Goal: Task Accomplishment & Management: Manage account settings

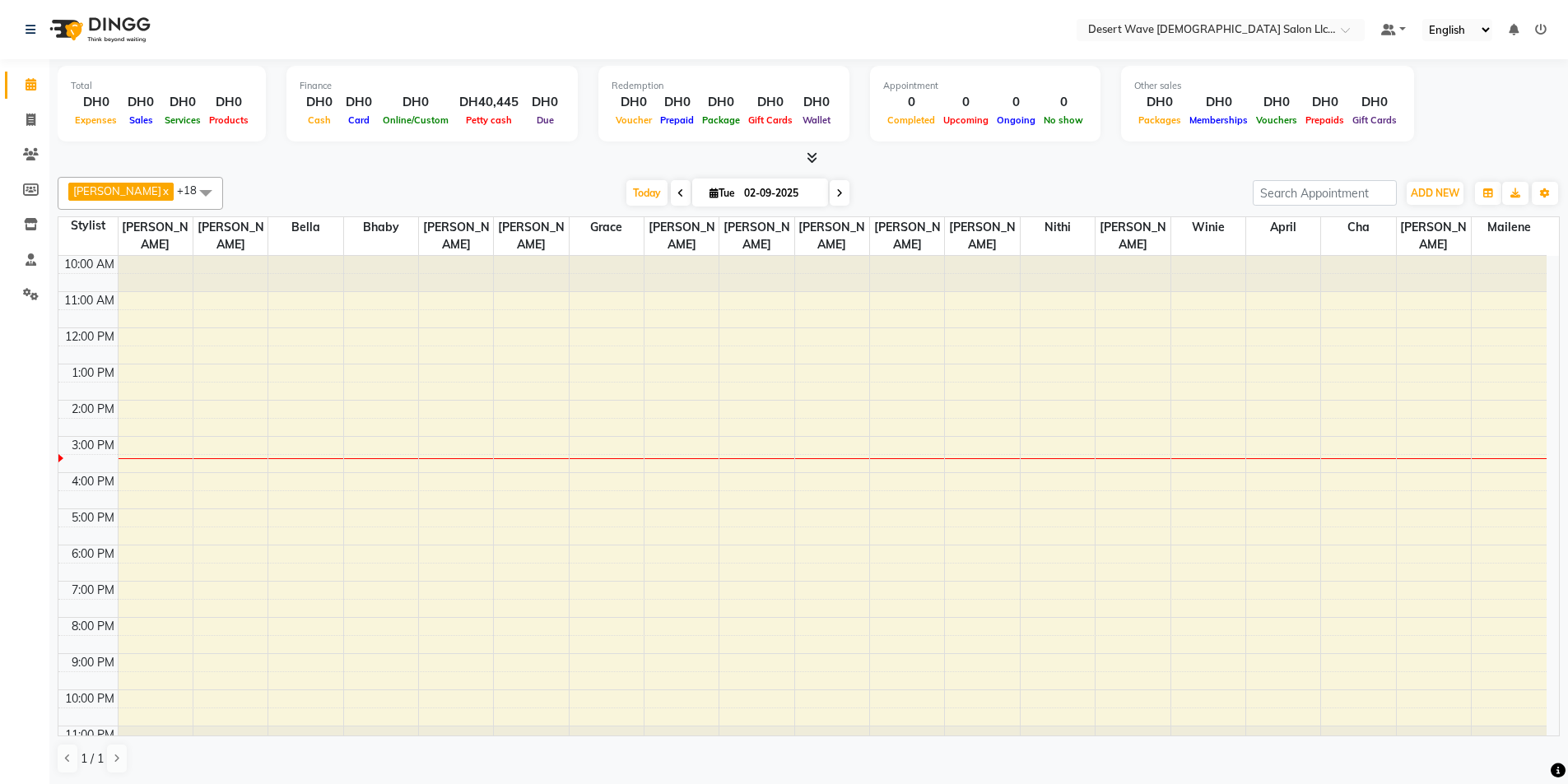
drag, startPoint x: 839, startPoint y: 702, endPoint x: 1085, endPoint y: 816, distance: 271.1
click at [1085, 783] on html "Select Location × Desert Wave [DEMOGRAPHIC_DATA] Salon Llc, Al Rigga Default Pa…" at bounding box center [784, 392] width 1568 height 784
click at [329, 312] on div "10:00 AM 11:00 AM 12:00 PM 1:00 PM 2:00 PM 3:00 PM 4:00 PM 5:00 PM 6:00 PM 7:00…" at bounding box center [803, 507] width 1488 height 506
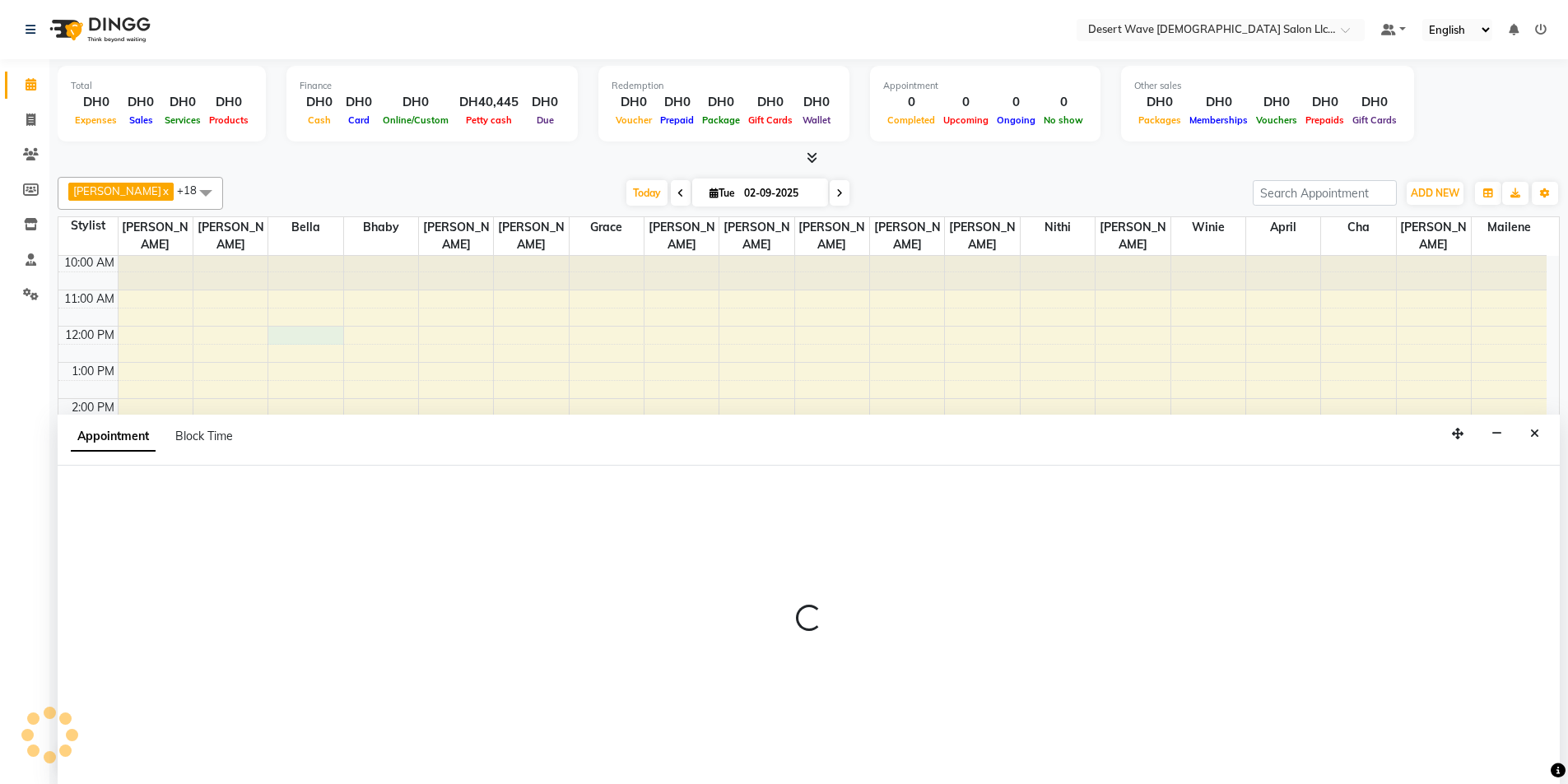
scroll to position [1, 0]
select select "50403"
select select "tentative"
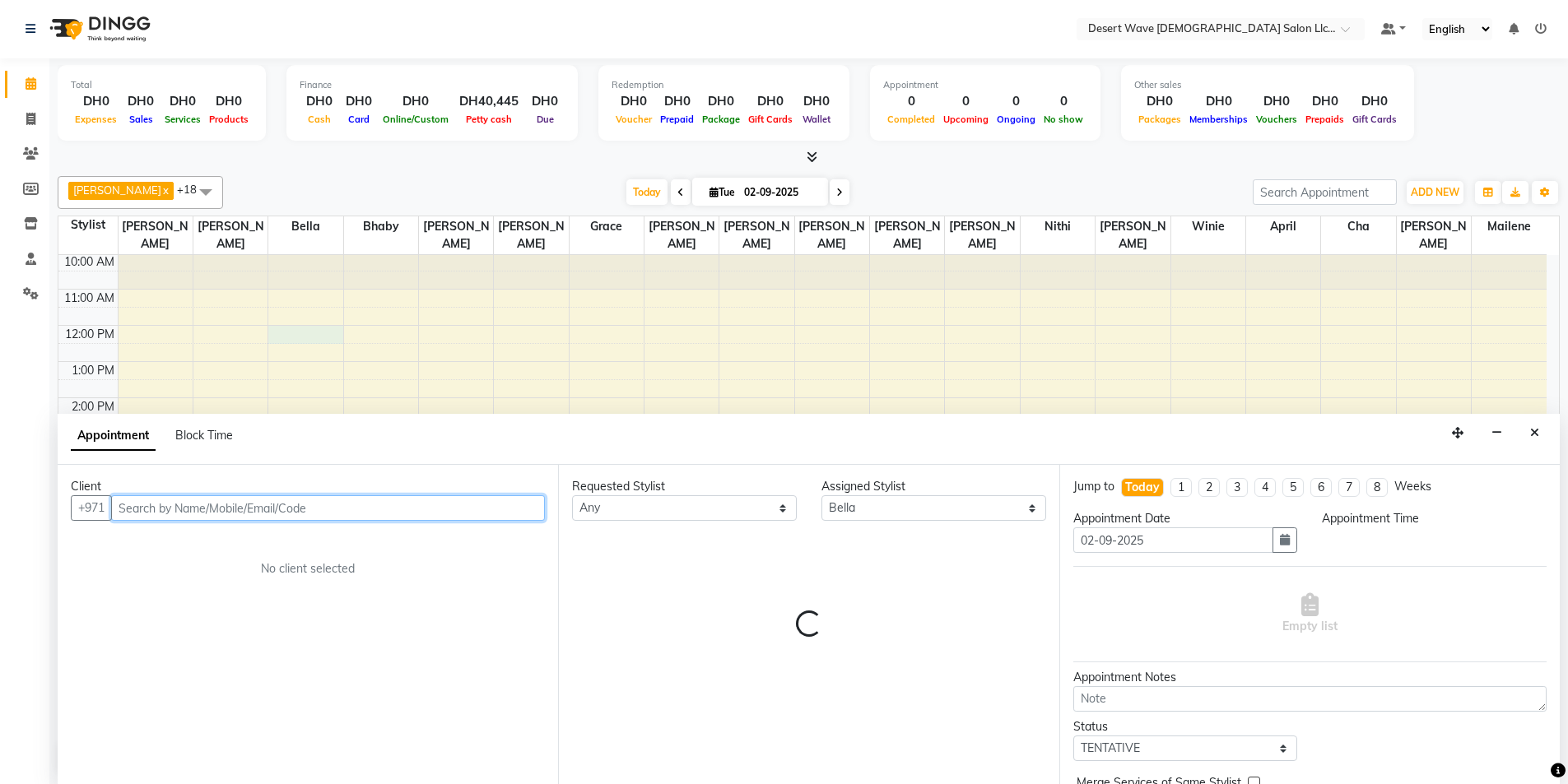
select select "720"
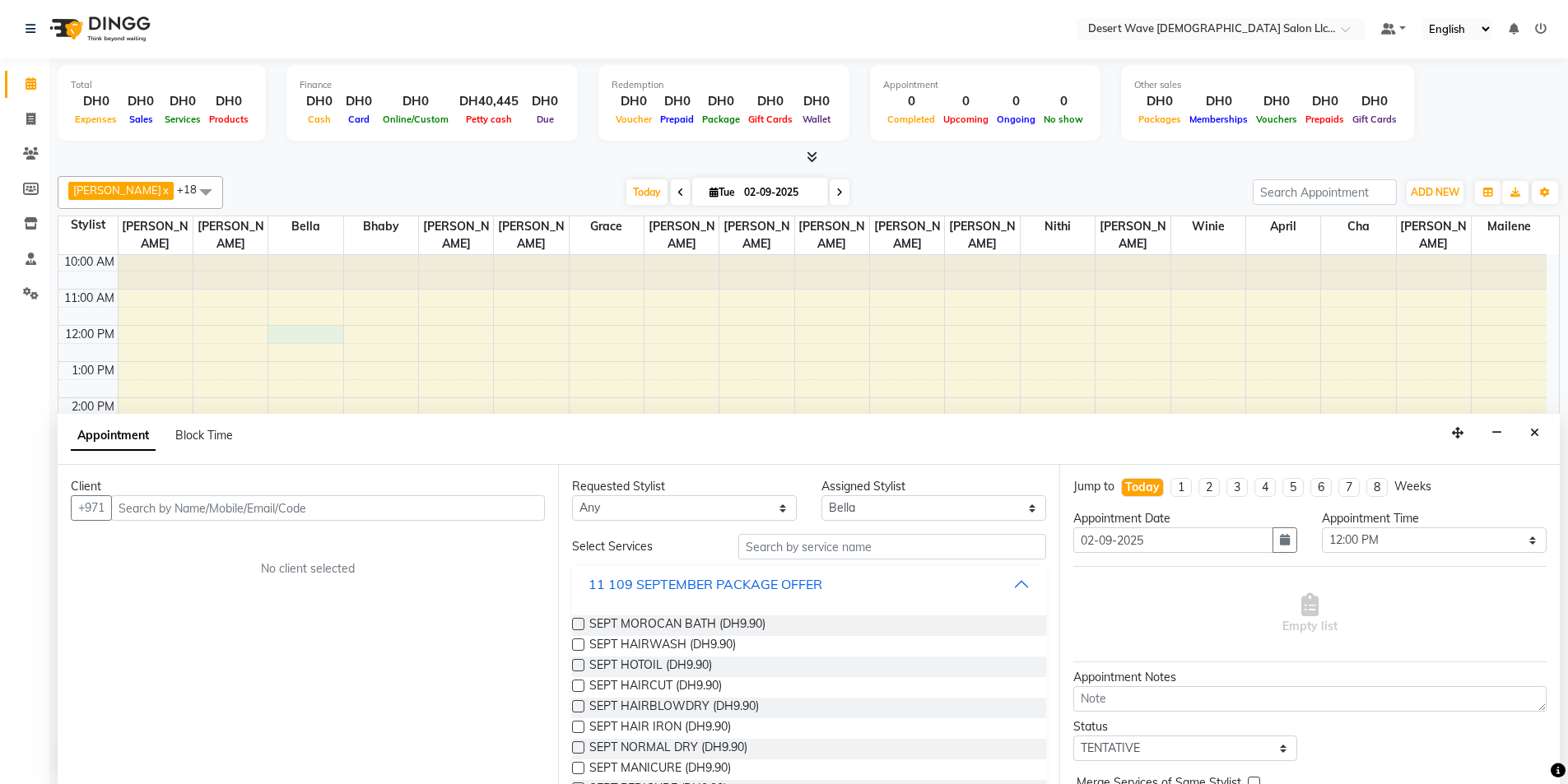
click at [658, 582] on div "11 109 SEPTEMBER PACKAGE OFFER" at bounding box center [705, 584] width 233 height 20
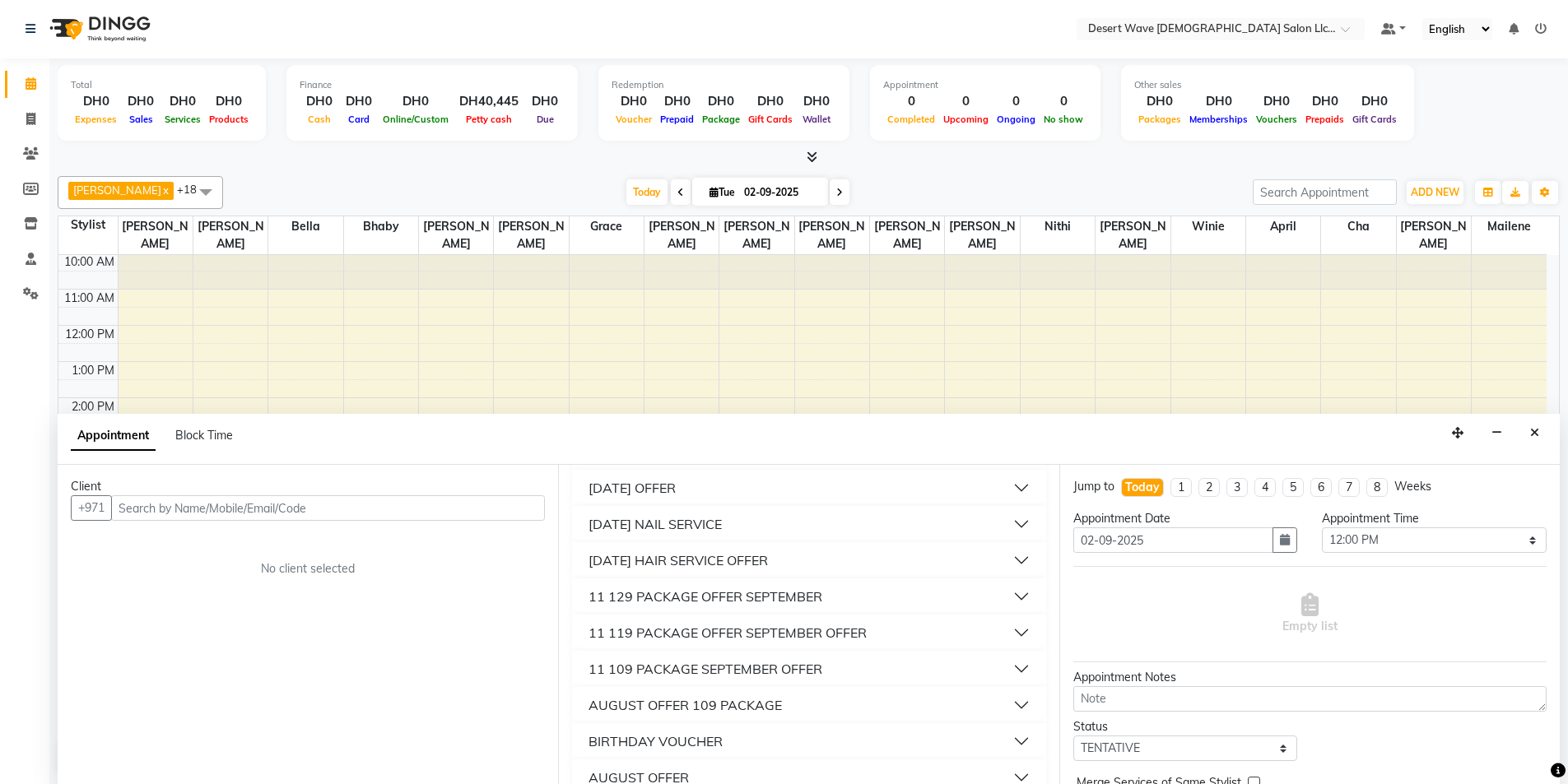
scroll to position [165, 0]
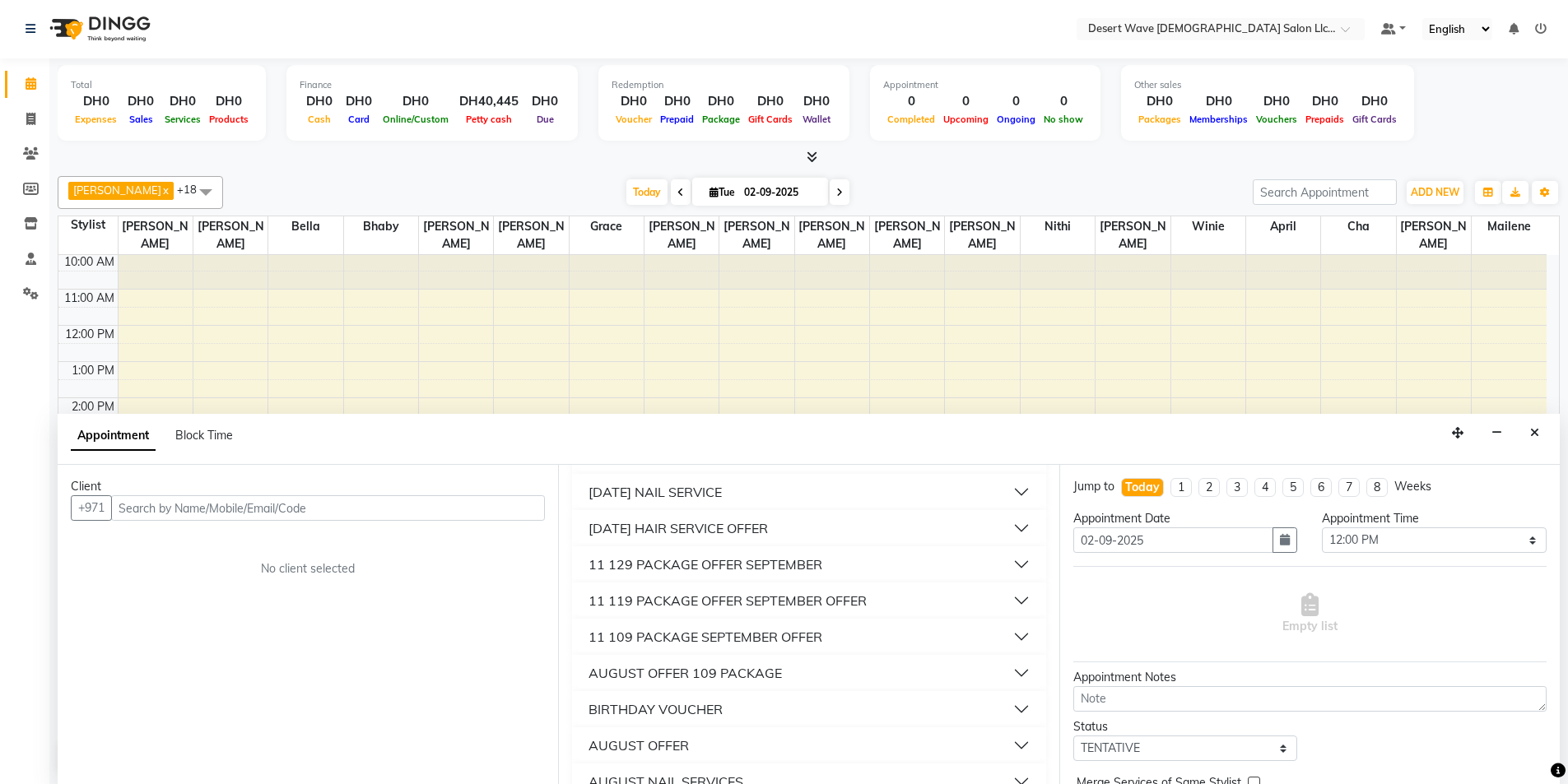
click at [669, 563] on div "11 129 PACKAGE OFFER SEPTEMBER" at bounding box center [705, 565] width 233 height 20
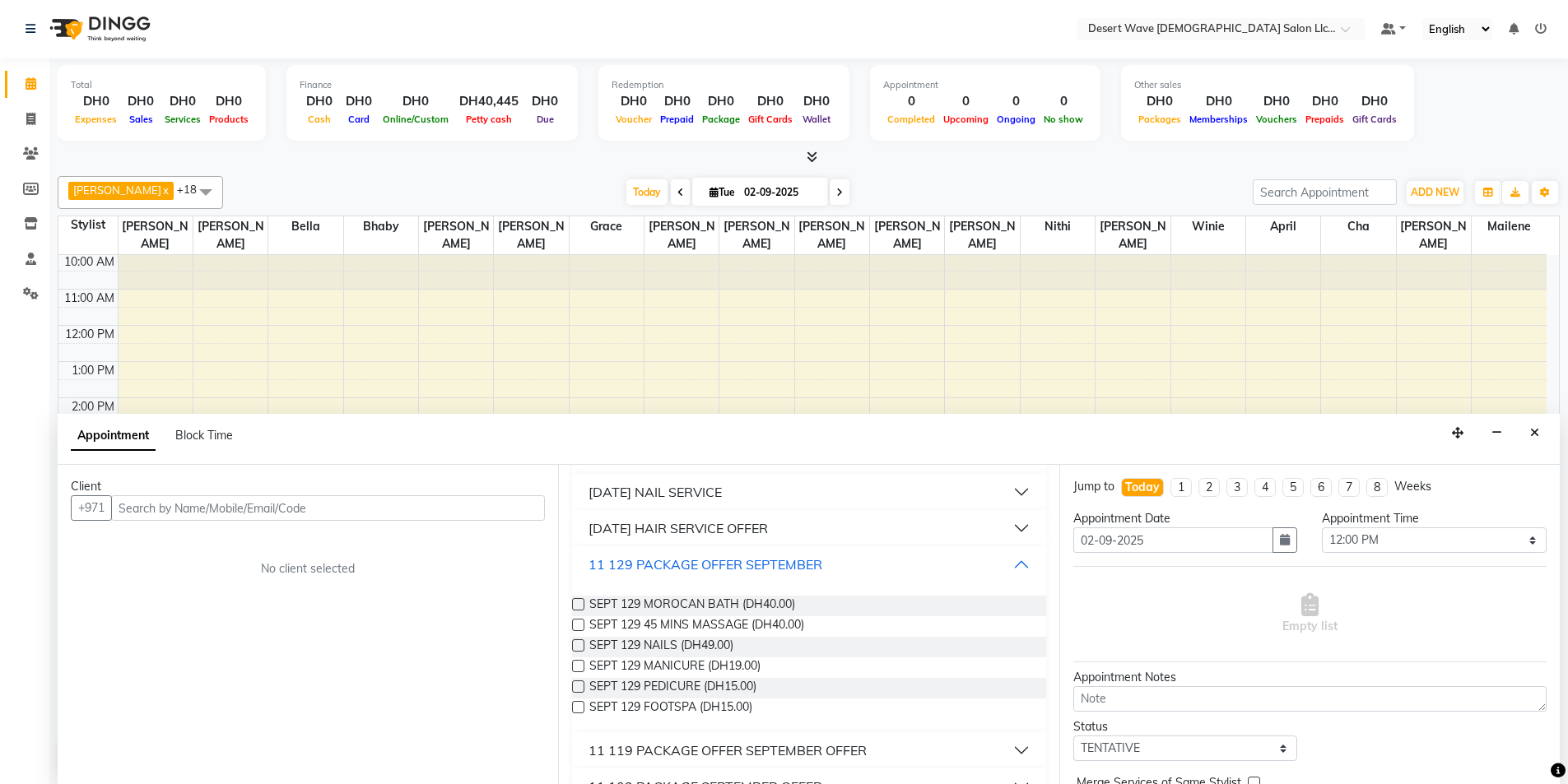
scroll to position [246, 0]
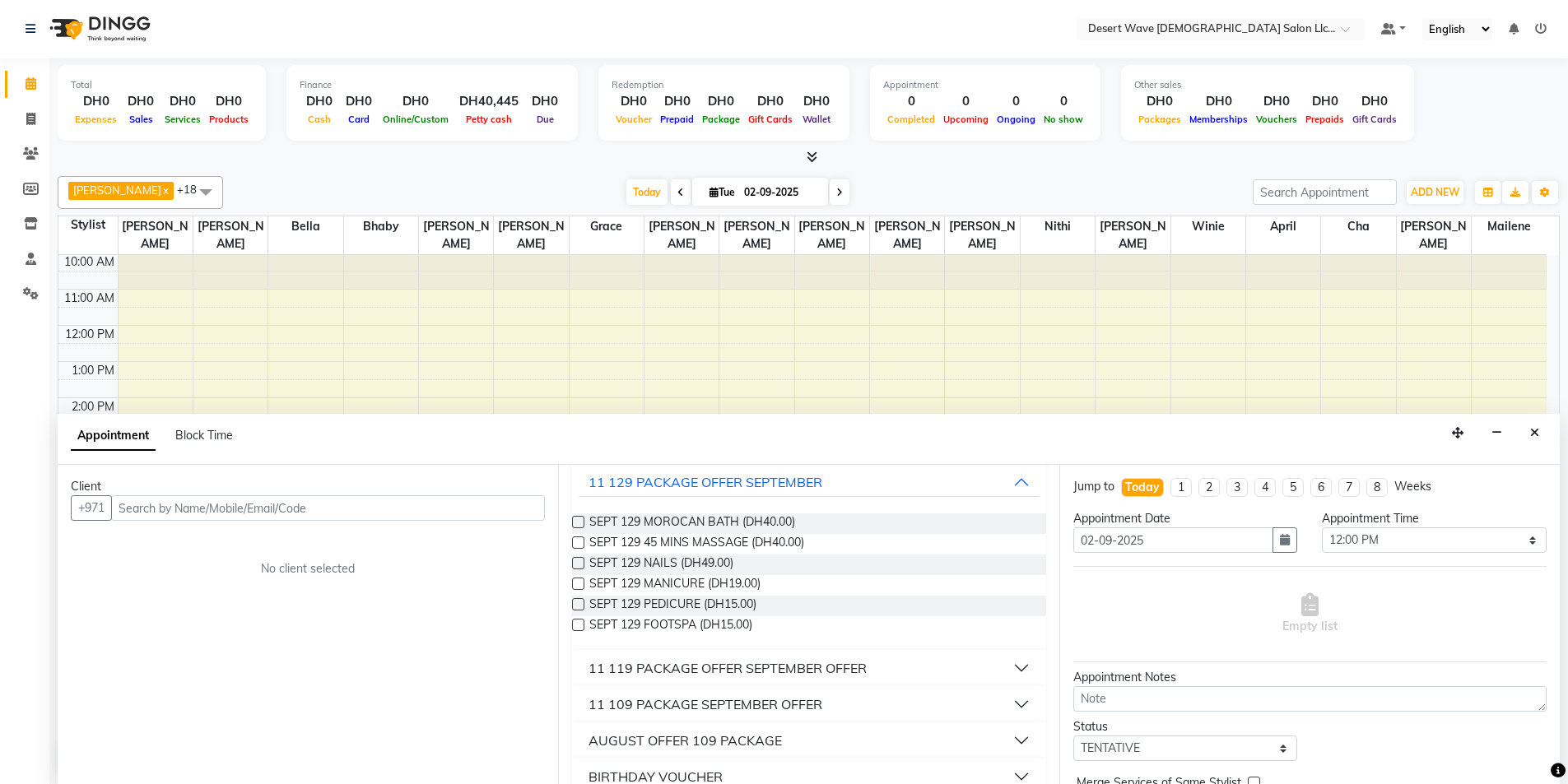
click at [578, 521] on label at bounding box center [578, 522] width 12 height 12
click at [578, 521] on input "checkbox" at bounding box center [577, 523] width 11 height 11
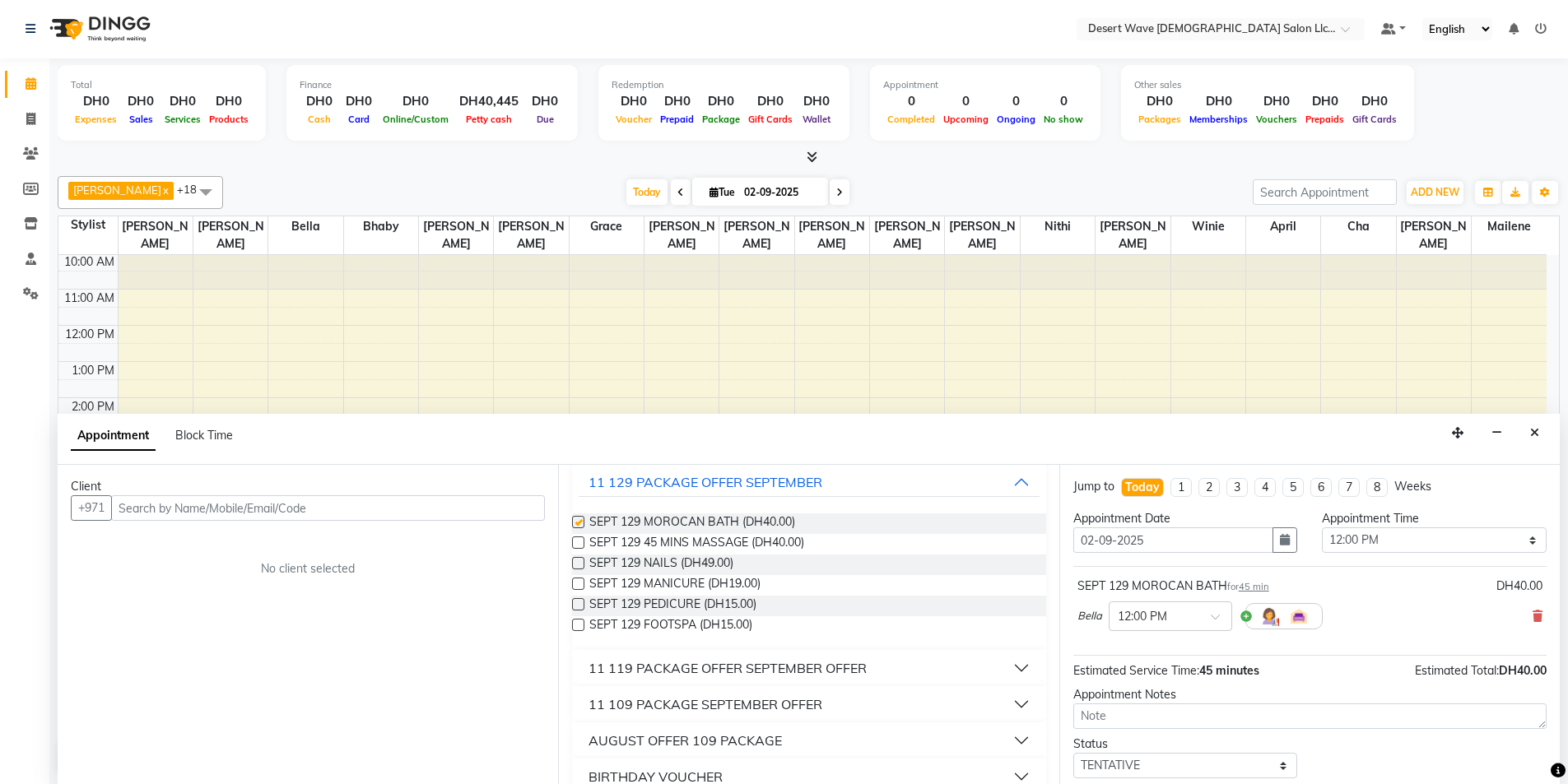
scroll to position [119, 0]
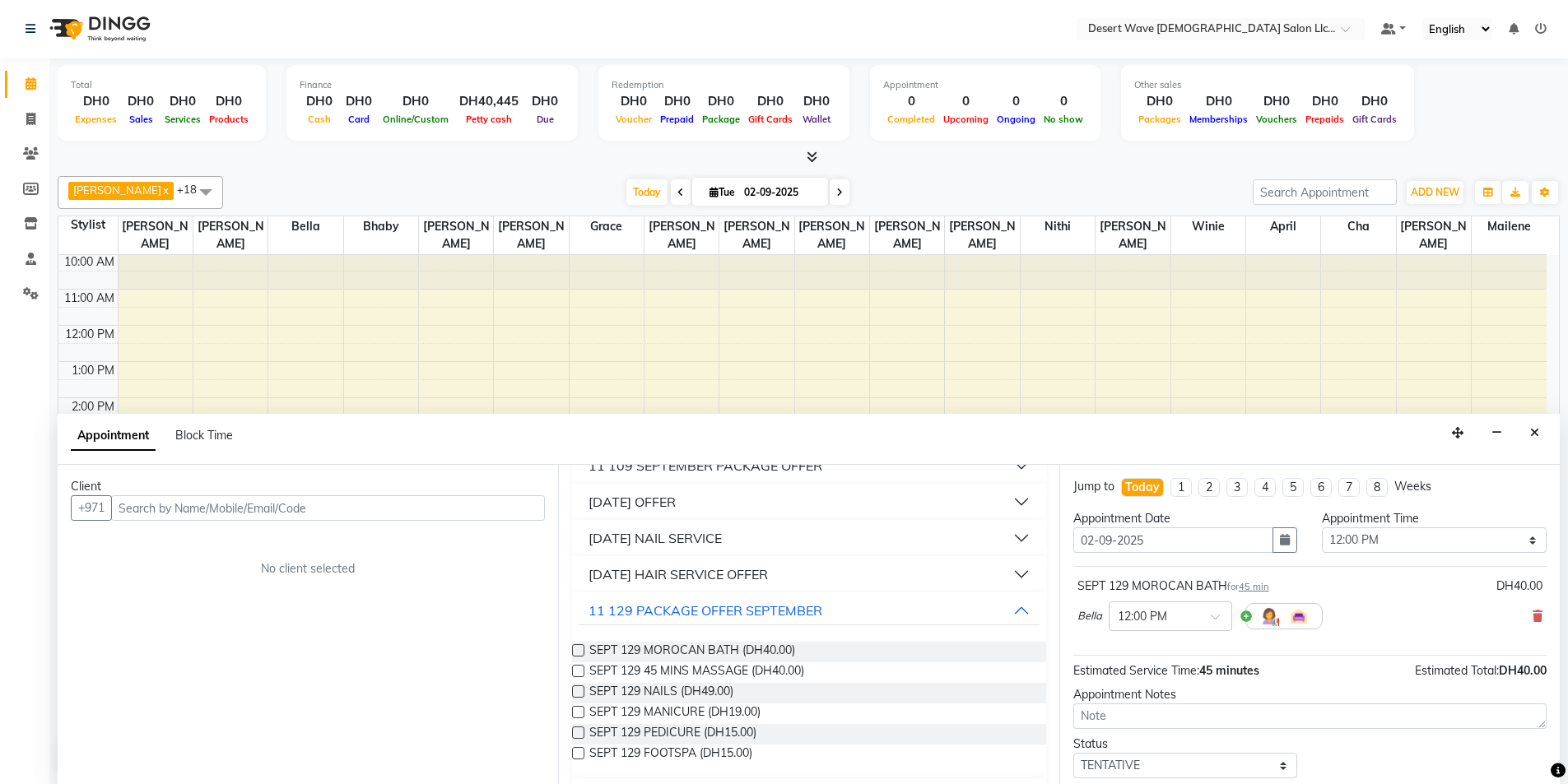
checkbox input "false"
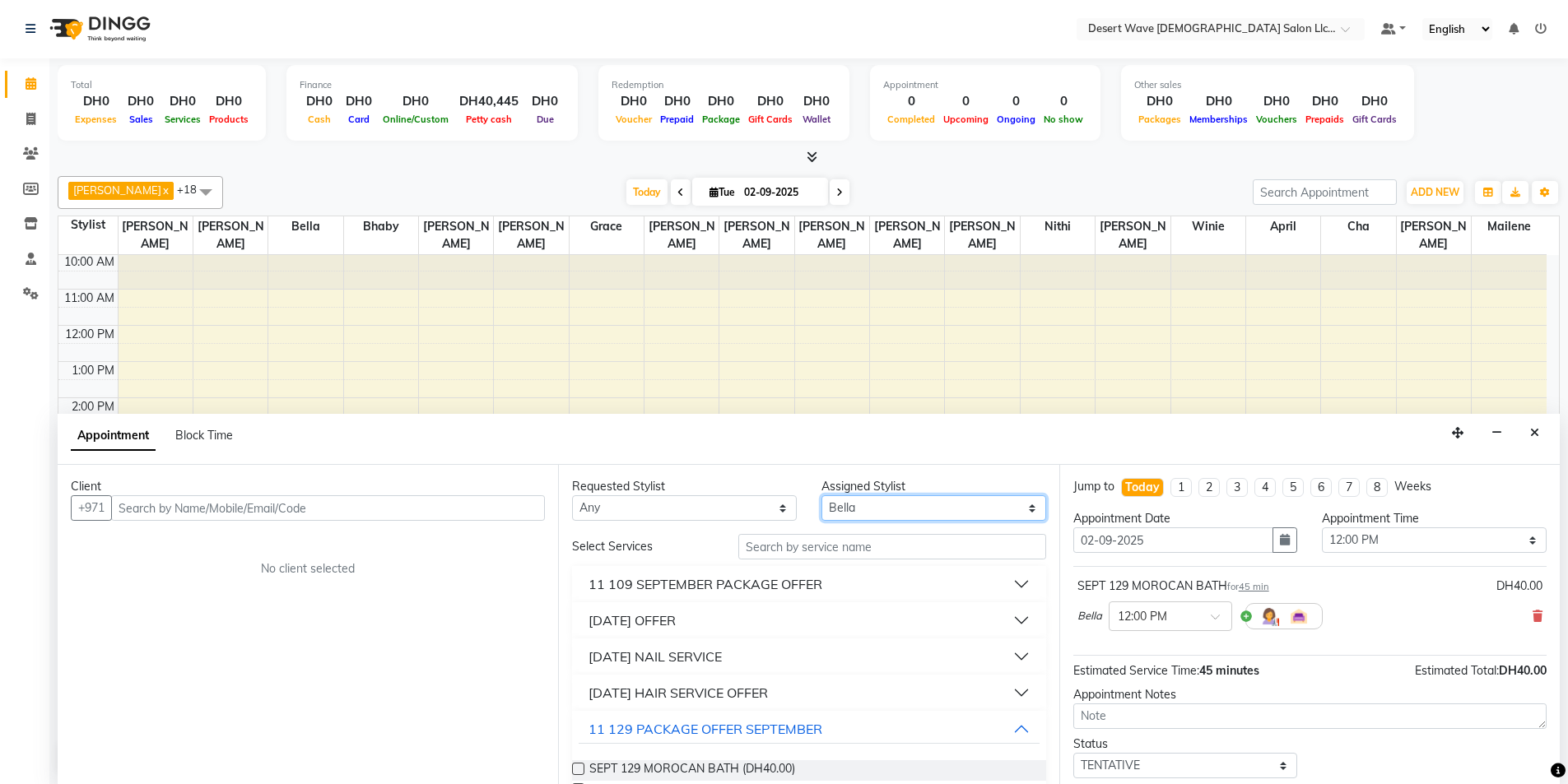
click at [964, 505] on select "Select [GEOGRAPHIC_DATA][PERSON_NAME] [PERSON_NAME] [PERSON_NAME] [PERSON_NAME]…" at bounding box center [934, 508] width 224 height 26
select select "50397"
click at [822, 495] on select "Select [GEOGRAPHIC_DATA][PERSON_NAME] [PERSON_NAME] [PERSON_NAME] [PERSON_NAME]…" at bounding box center [934, 508] width 224 height 26
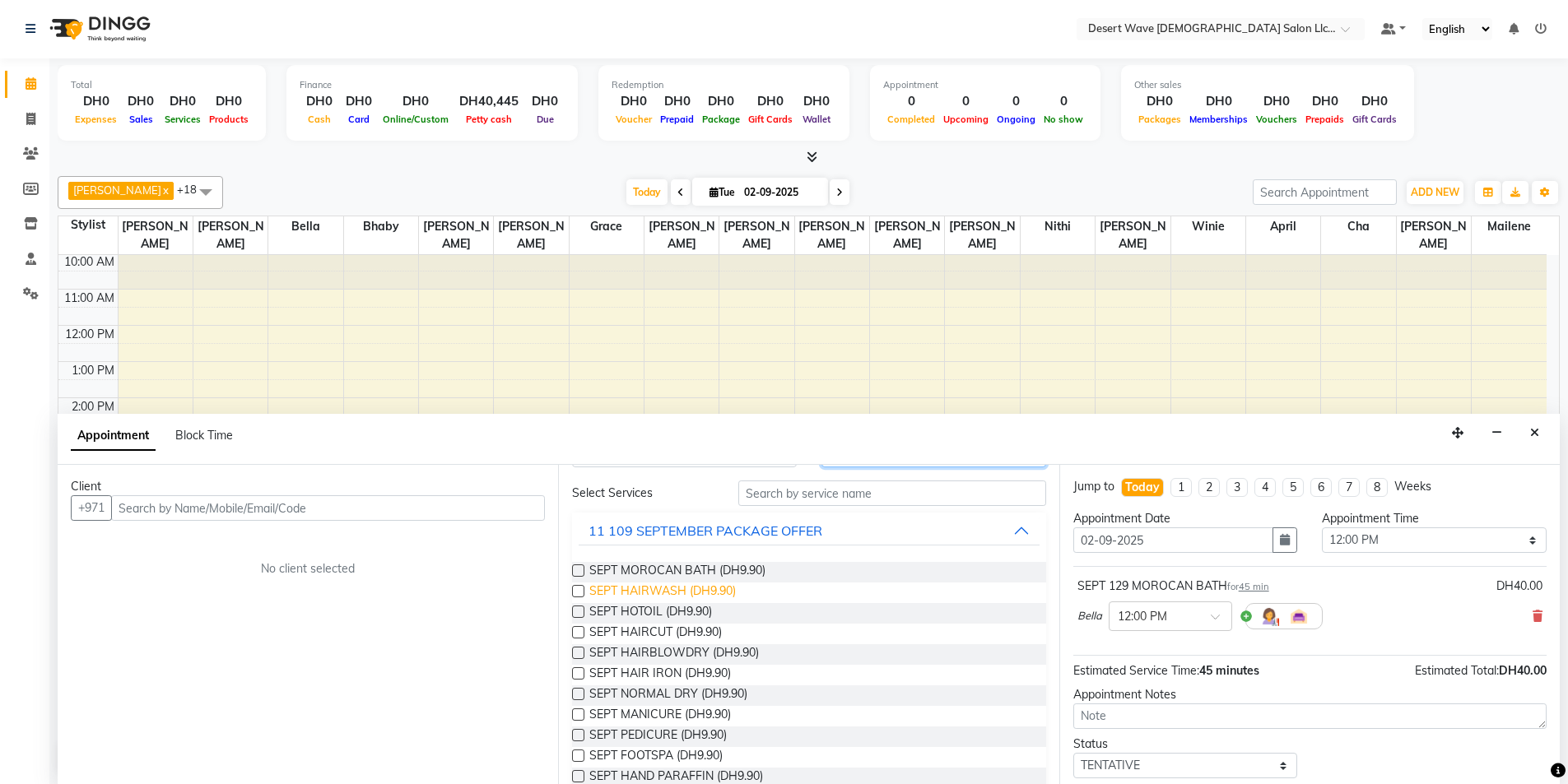
scroll to position [82, 0]
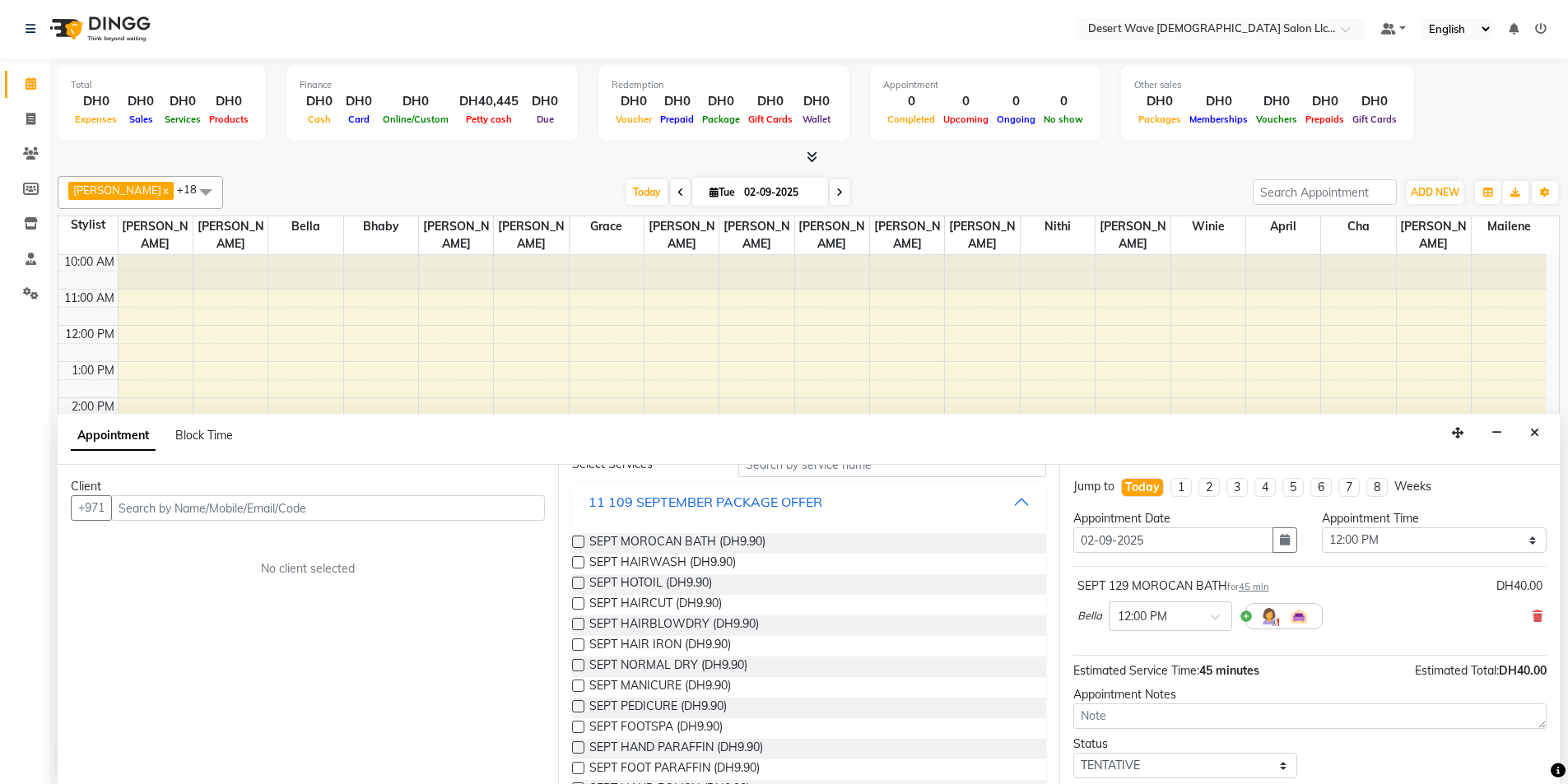
click at [707, 493] on div "11 109 SEPTEMBER PACKAGE OFFER" at bounding box center [705, 502] width 233 height 20
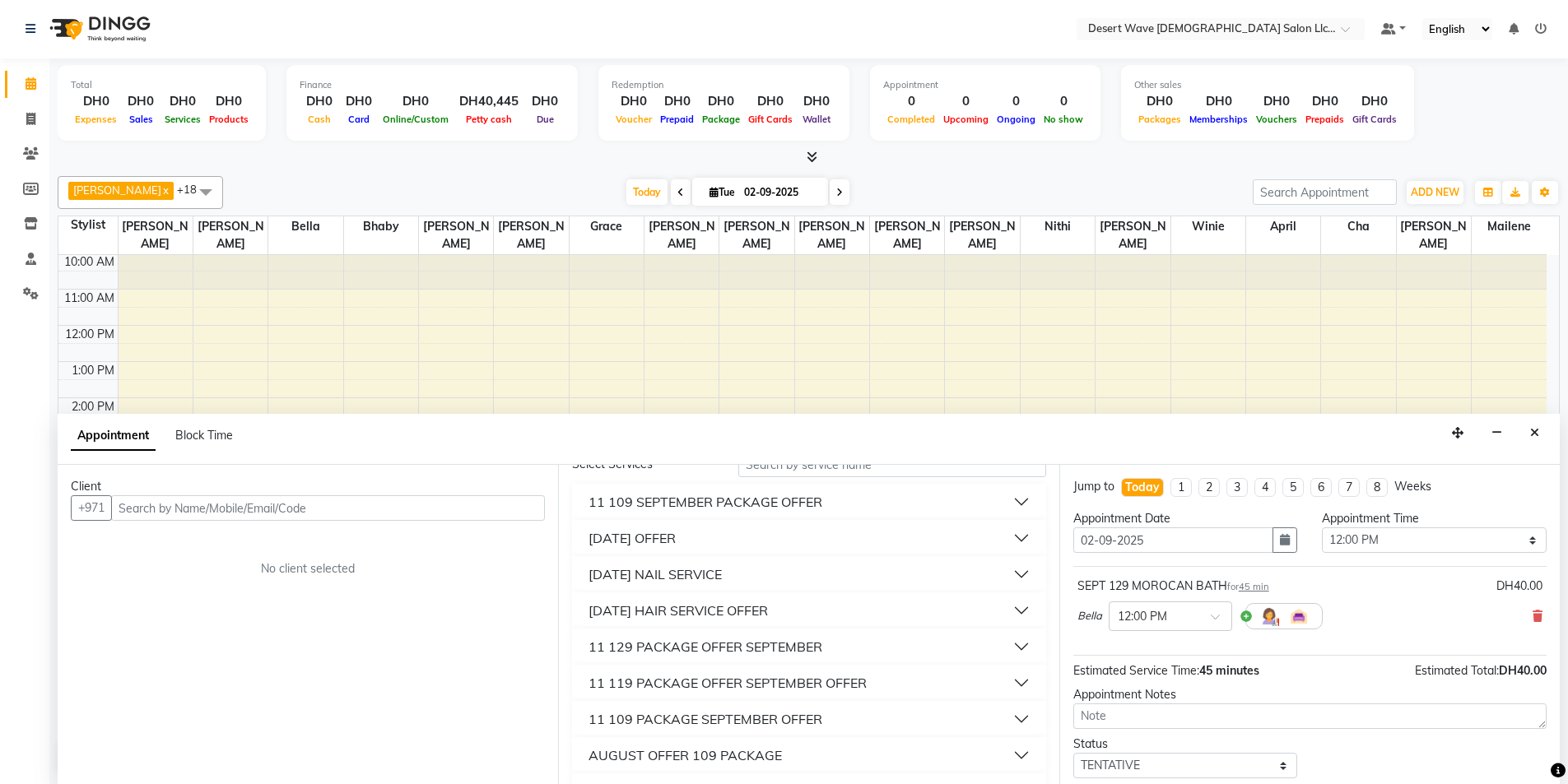
click at [650, 644] on div "11 129 PACKAGE OFFER SEPTEMBER" at bounding box center [705, 646] width 233 height 20
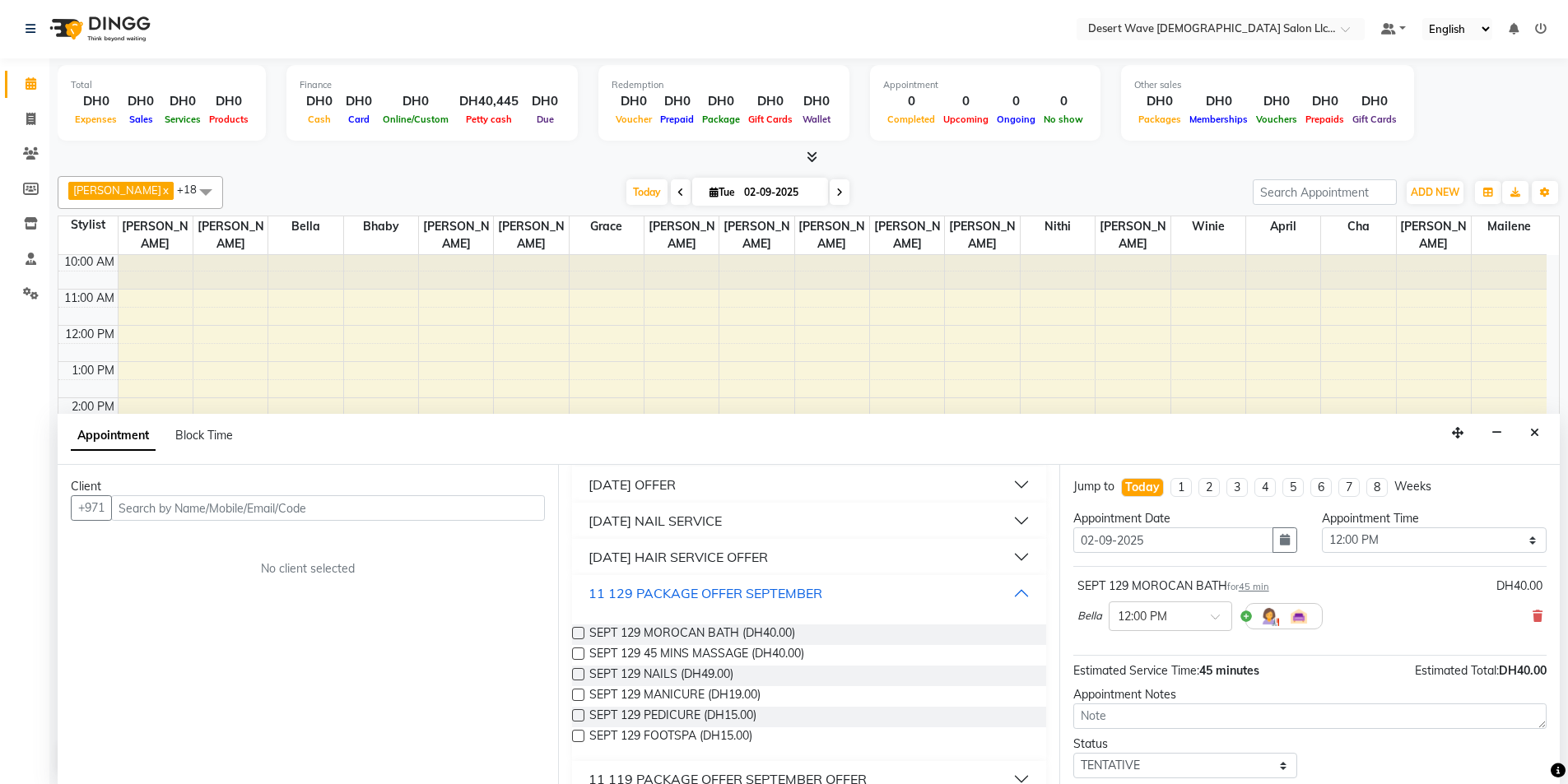
scroll to position [165, 0]
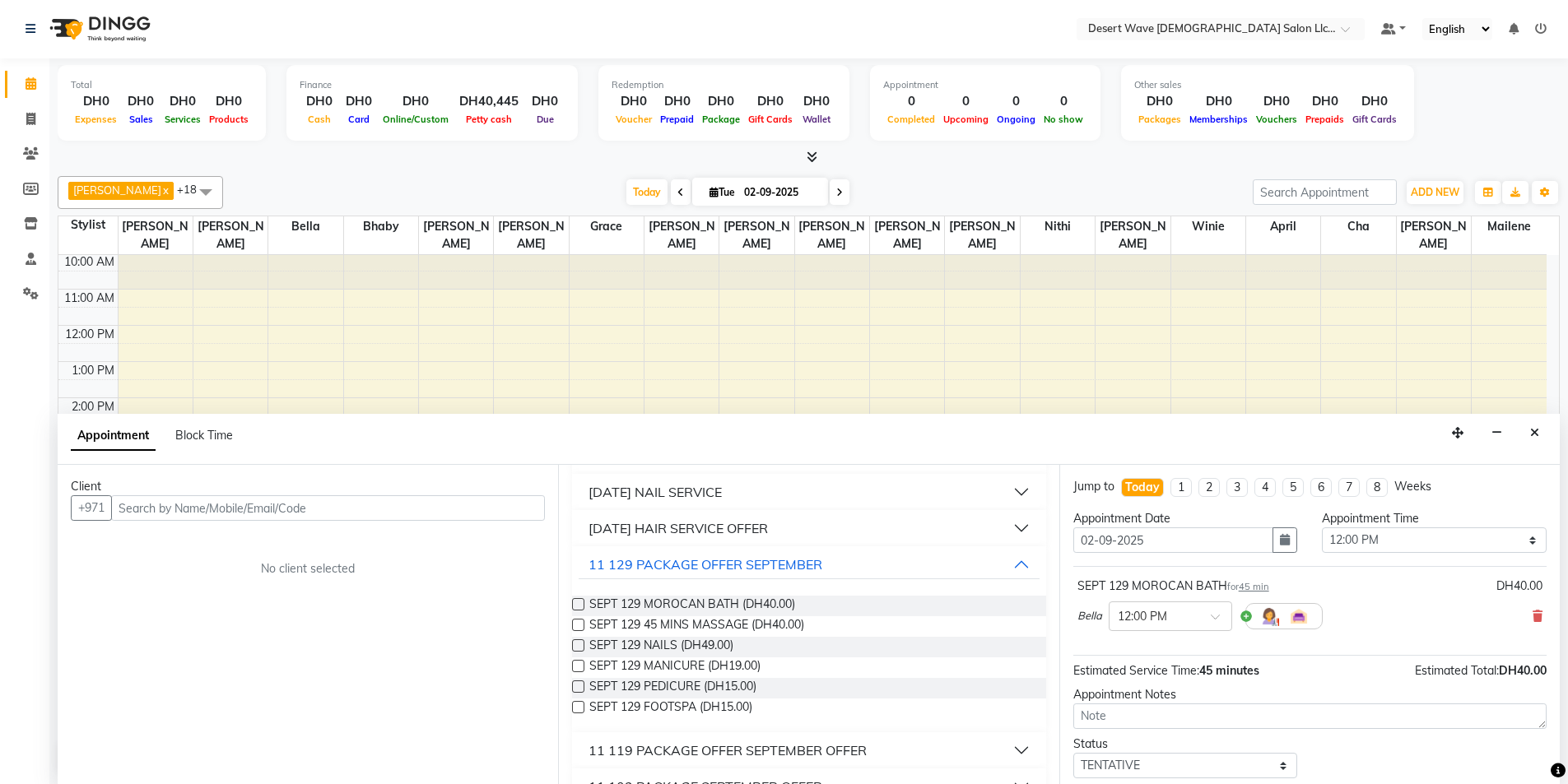
click at [581, 624] on label at bounding box center [578, 624] width 12 height 12
click at [581, 624] on input "checkbox" at bounding box center [577, 626] width 11 height 11
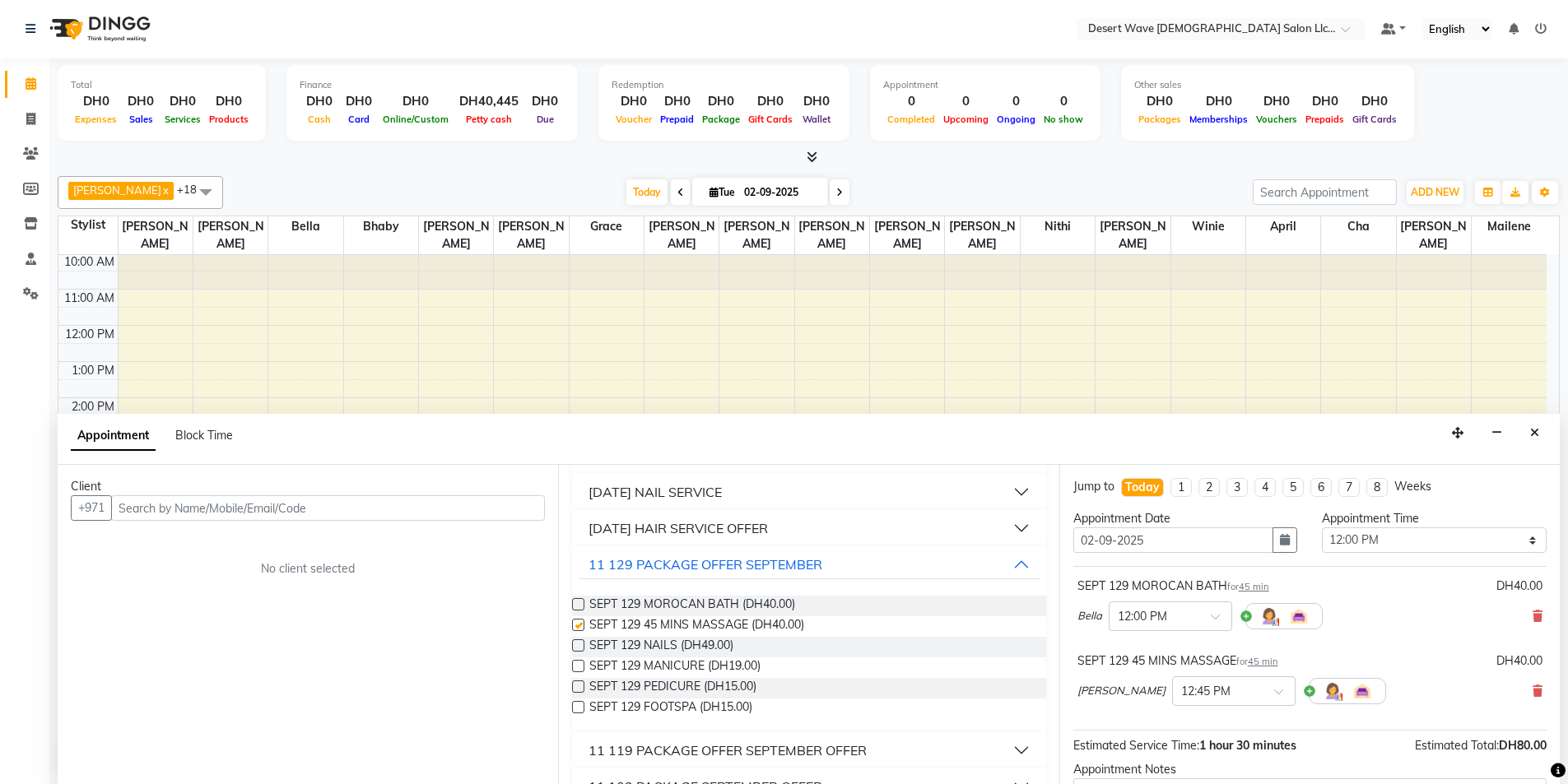
checkbox input "false"
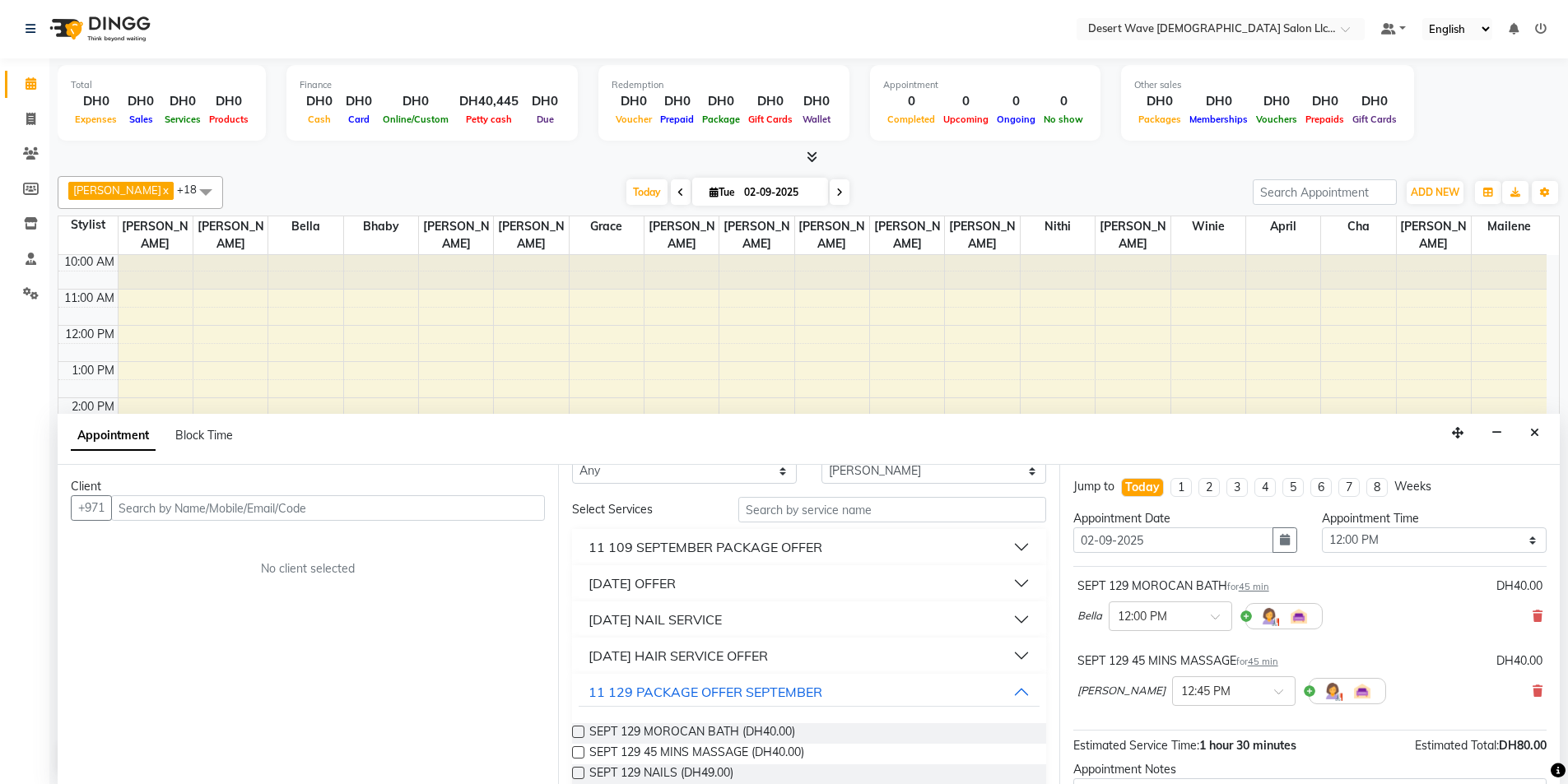
scroll to position [0, 0]
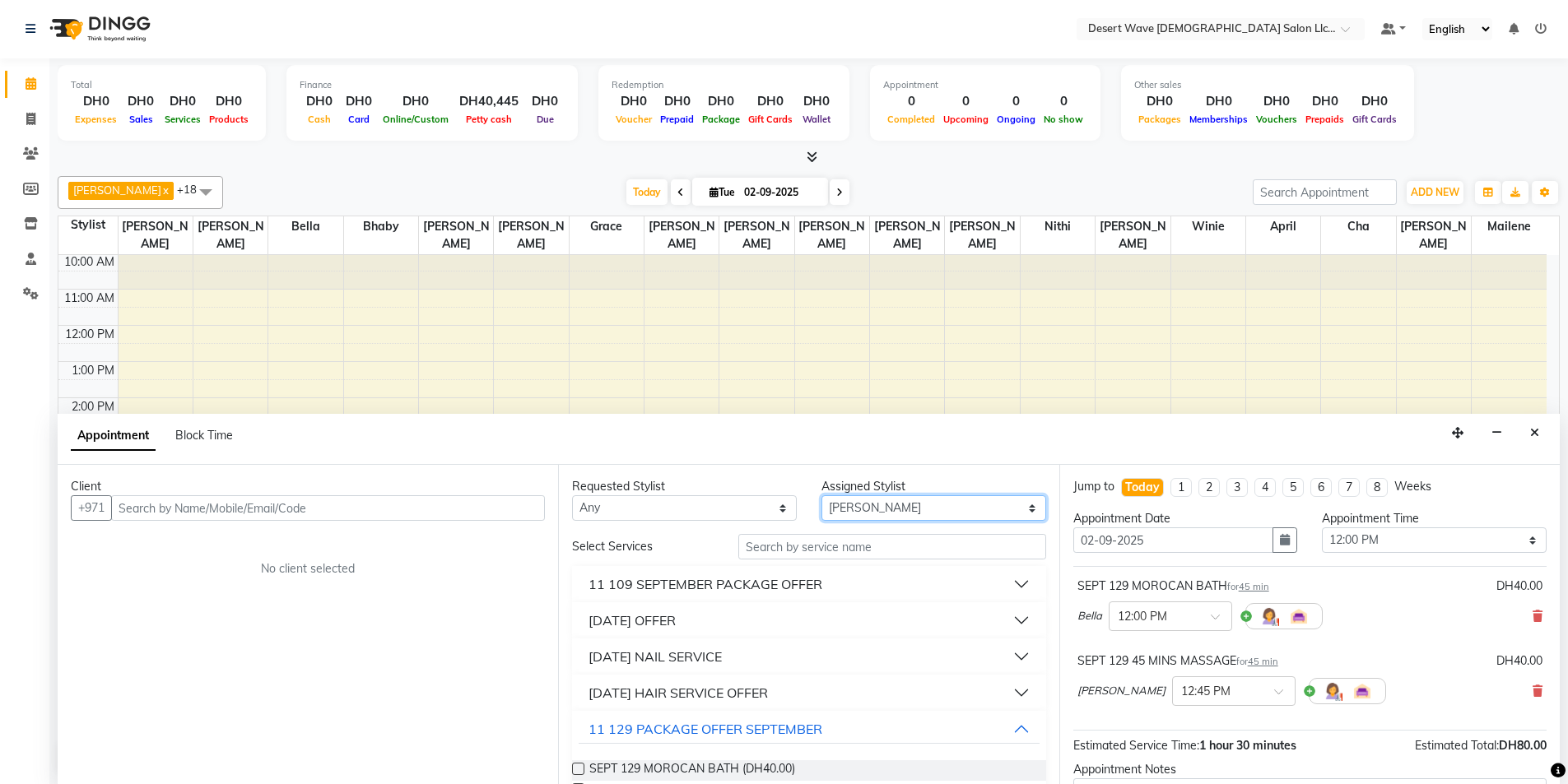
click at [1013, 502] on select "Select [GEOGRAPHIC_DATA][PERSON_NAME] [PERSON_NAME] [PERSON_NAME] [PERSON_NAME]…" at bounding box center [934, 508] width 224 height 26
select select "50398"
click at [822, 495] on select "Select [GEOGRAPHIC_DATA][PERSON_NAME] [PERSON_NAME] [PERSON_NAME] [PERSON_NAME]…" at bounding box center [934, 508] width 224 height 26
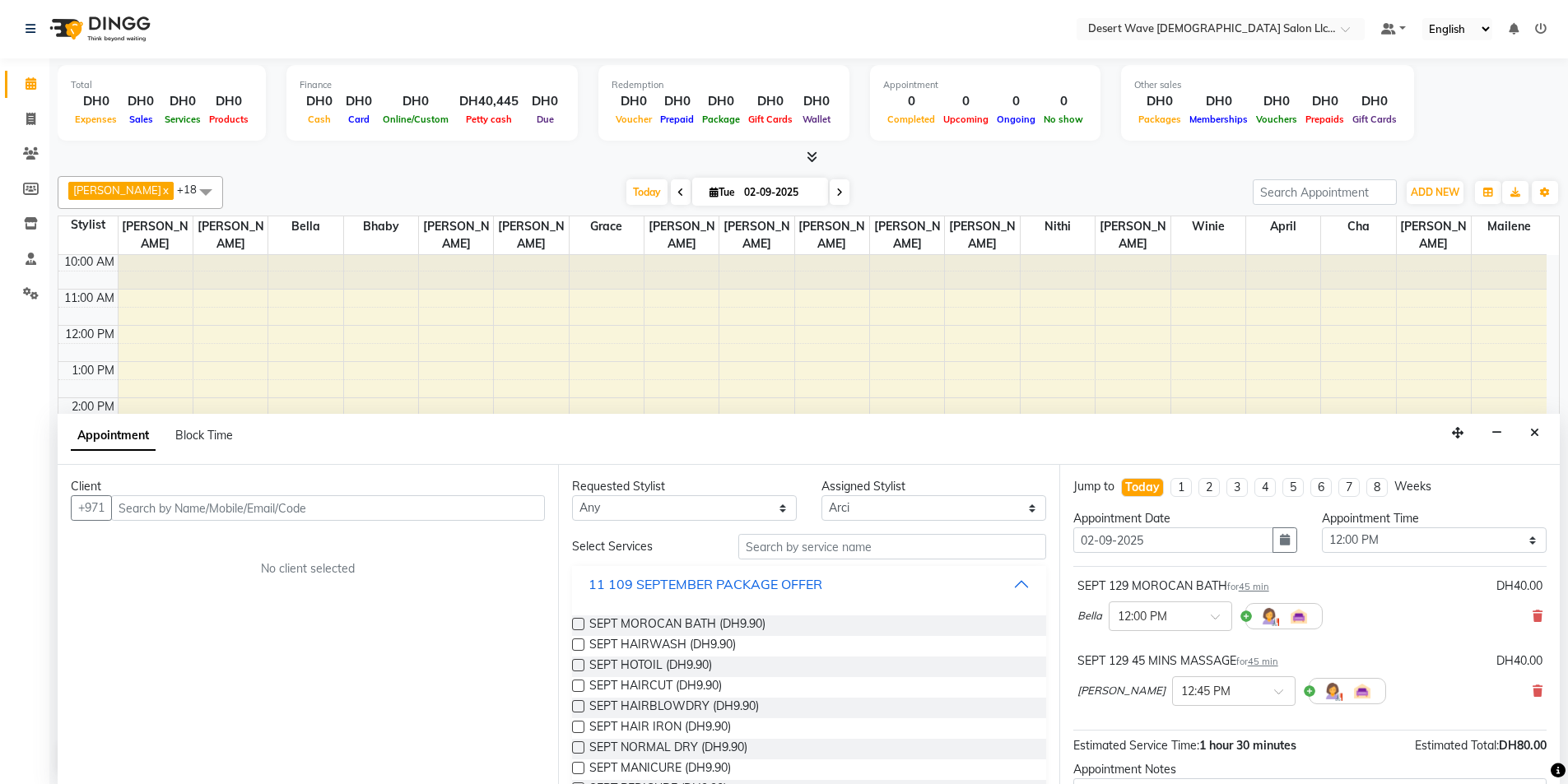
click at [703, 580] on div "11 109 SEPTEMBER PACKAGE OFFER" at bounding box center [705, 584] width 233 height 20
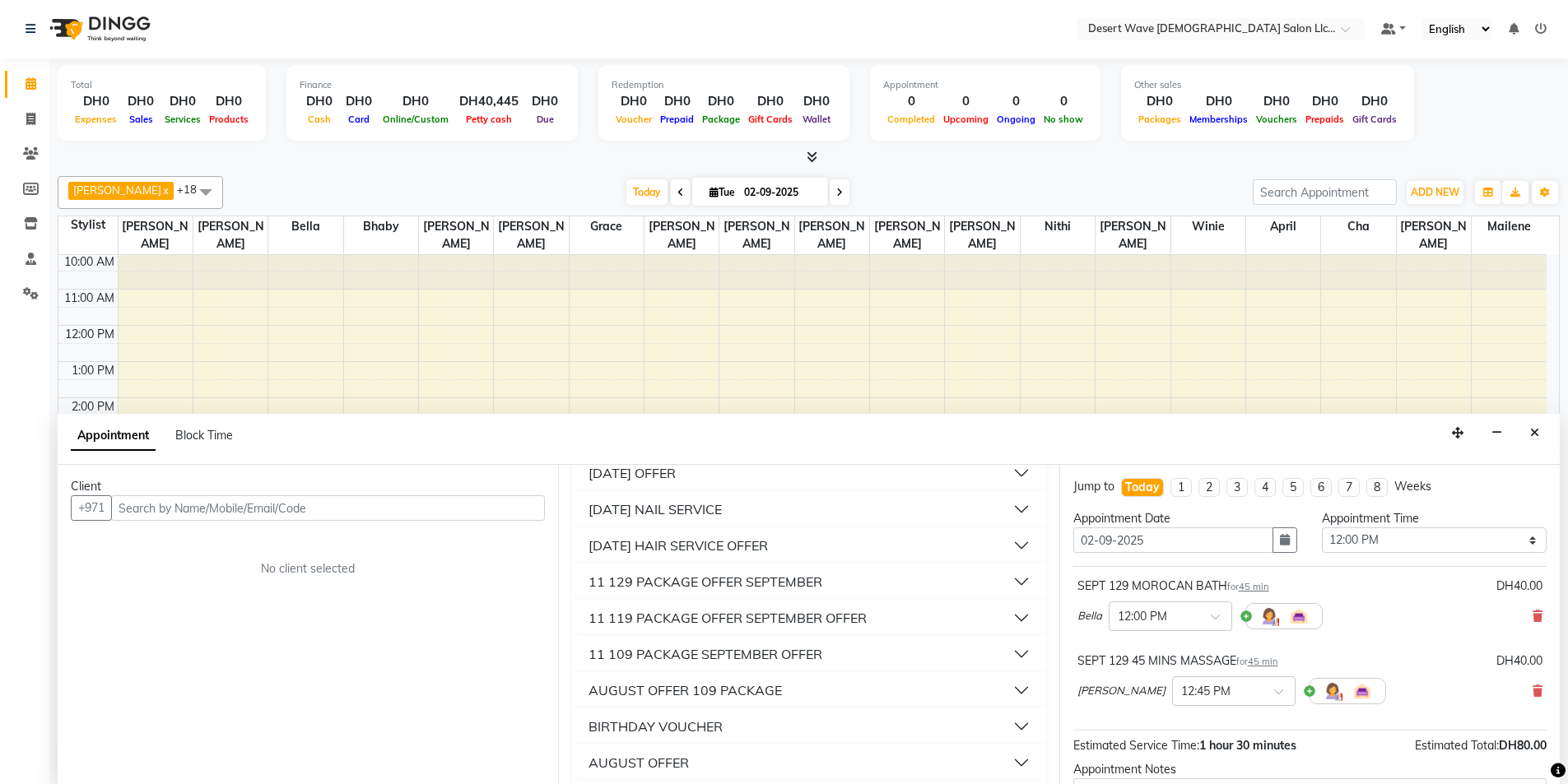
scroll to position [165, 0]
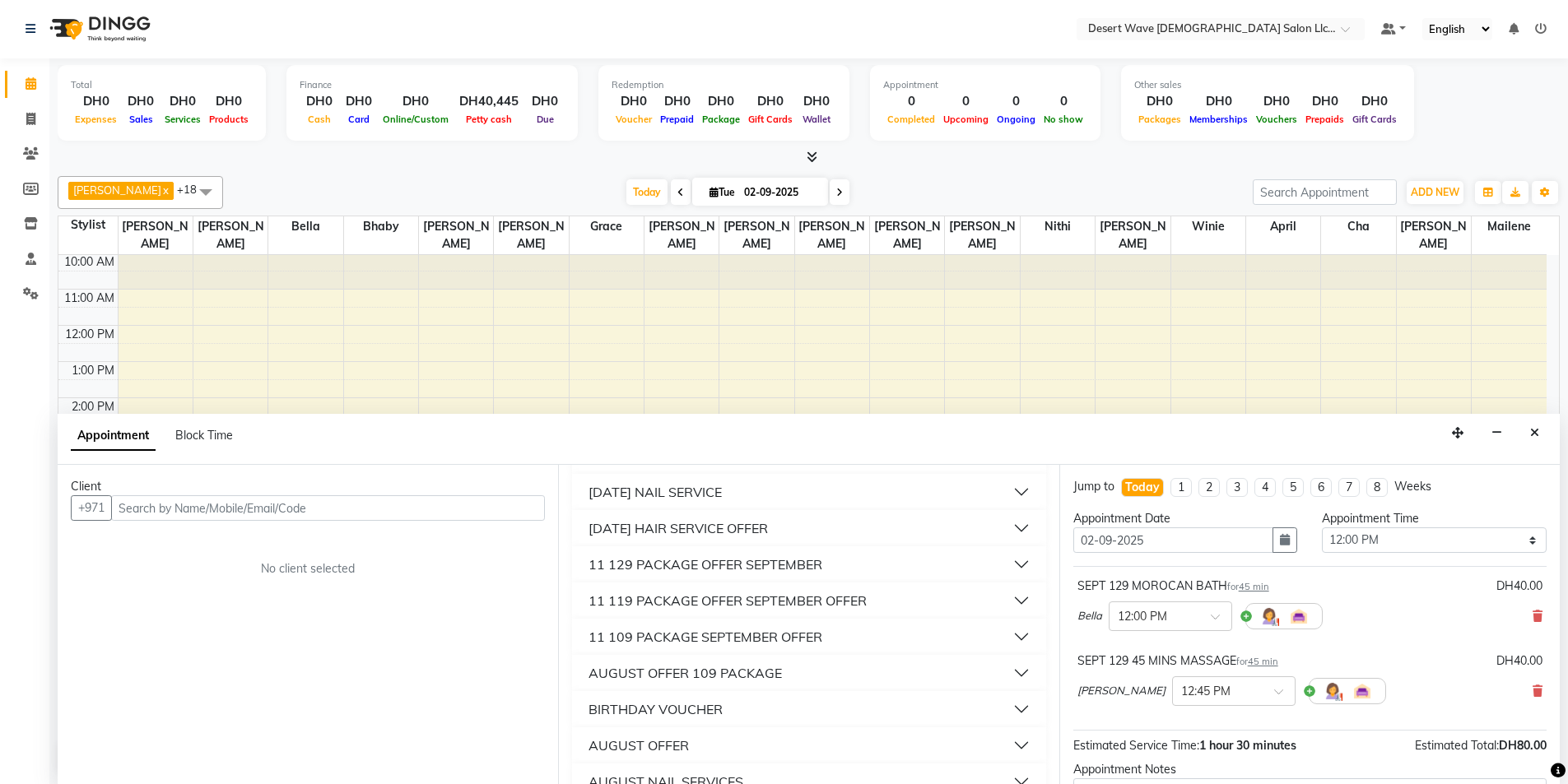
click at [693, 563] on div "11 129 PACKAGE OFFER SEPTEMBER" at bounding box center [705, 565] width 233 height 20
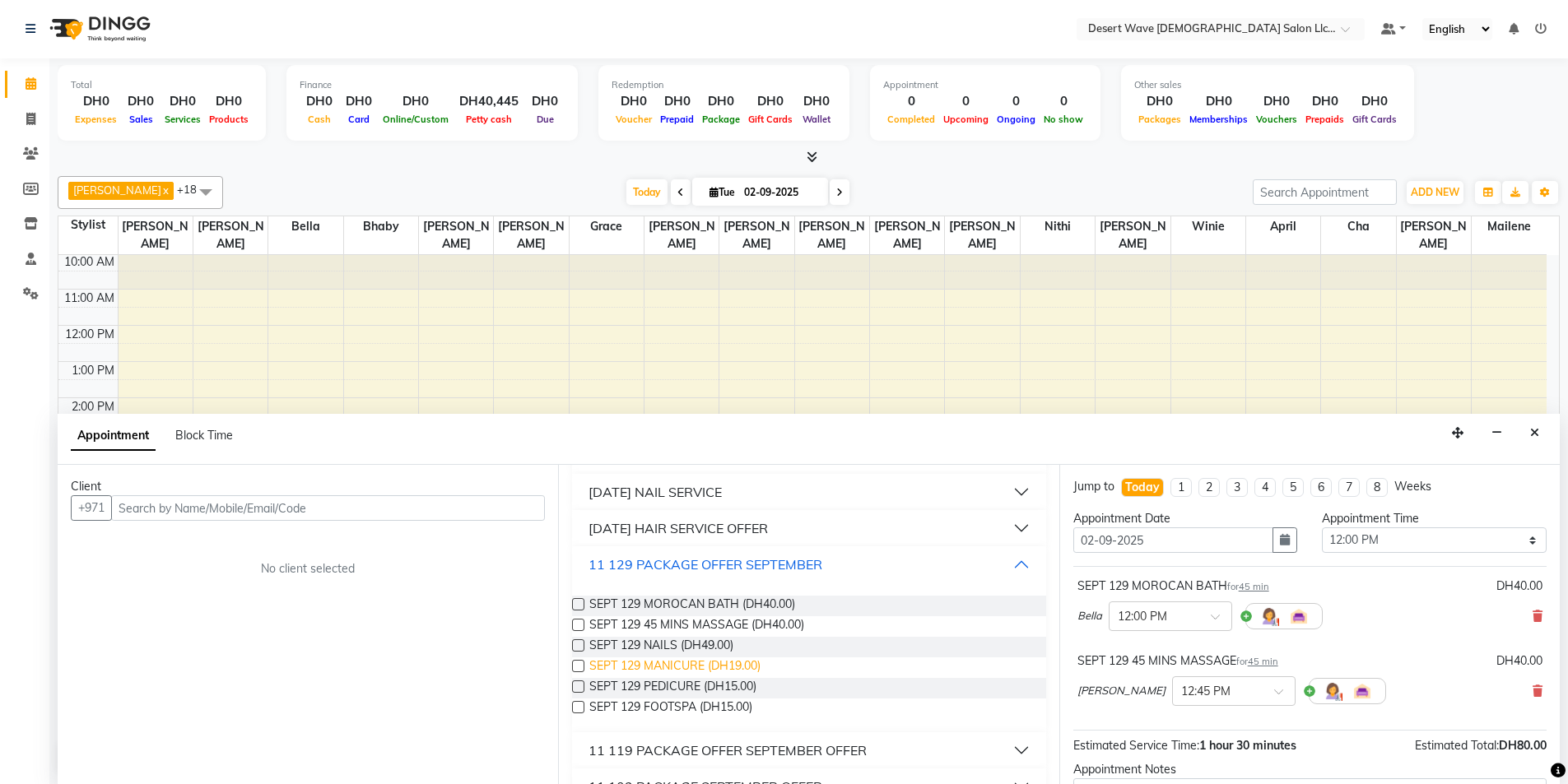
scroll to position [246, 0]
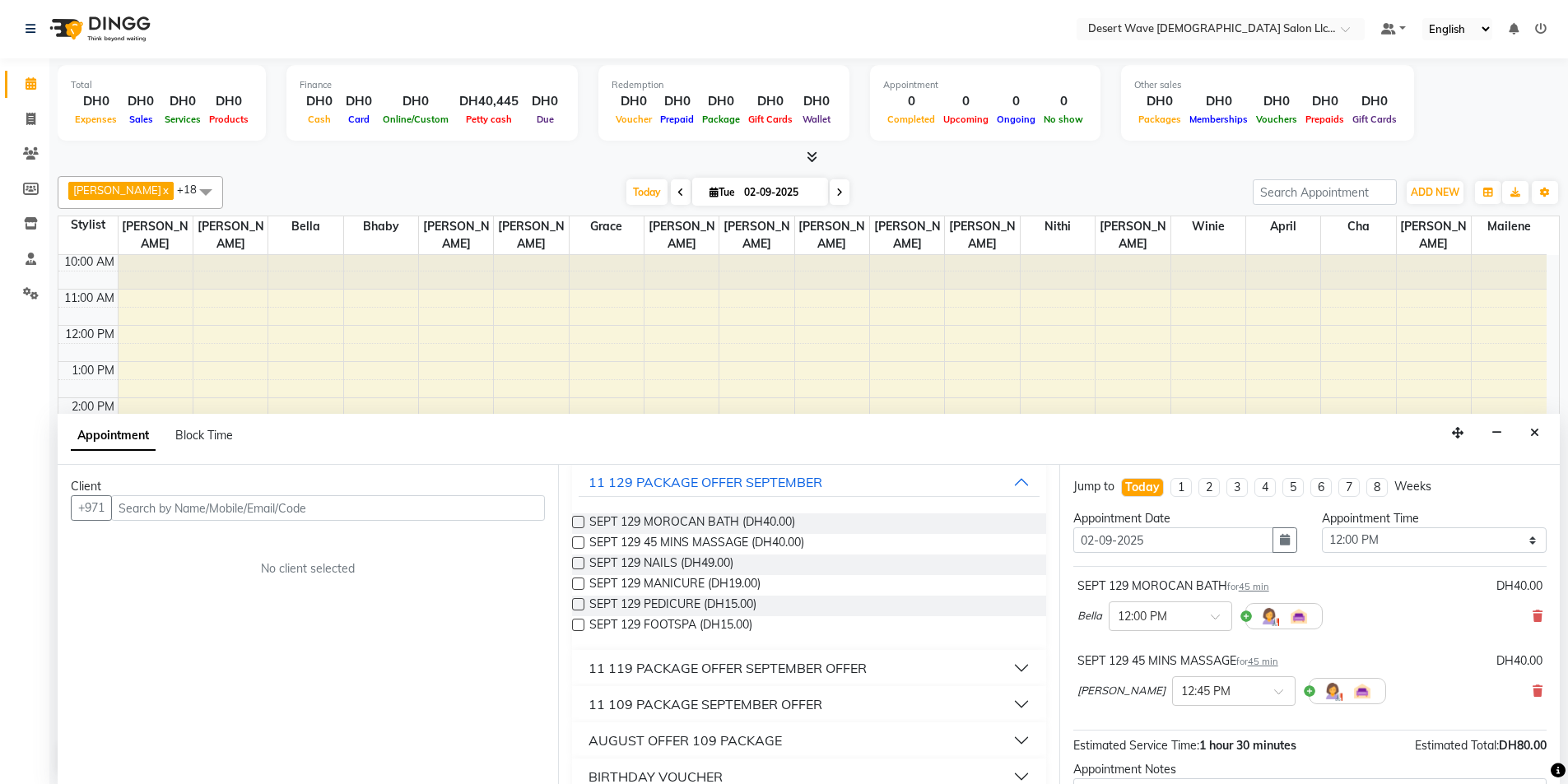
click at [577, 566] on label at bounding box center [578, 563] width 12 height 12
click at [577, 566] on input "checkbox" at bounding box center [577, 565] width 11 height 11
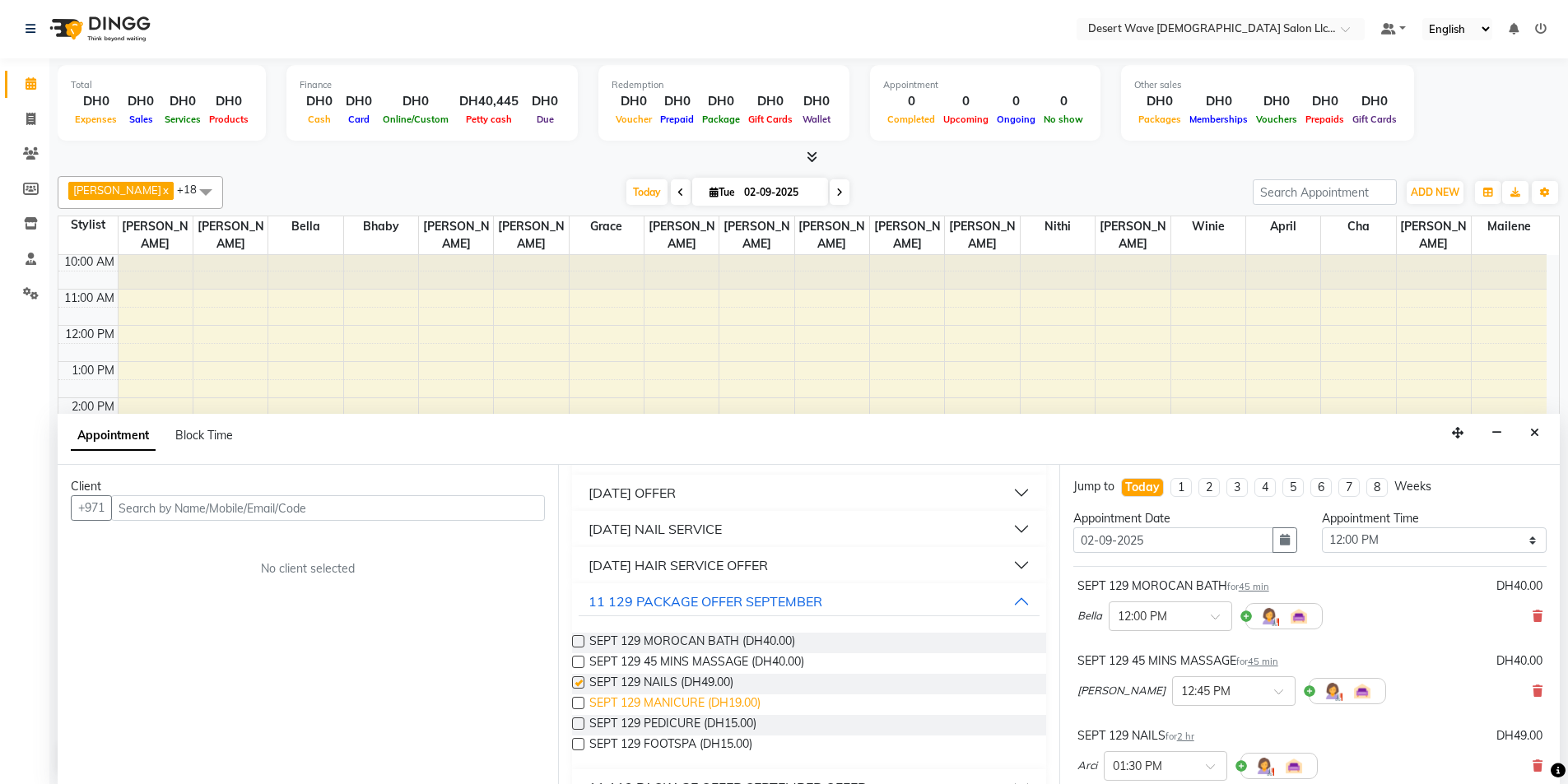
checkbox input "false"
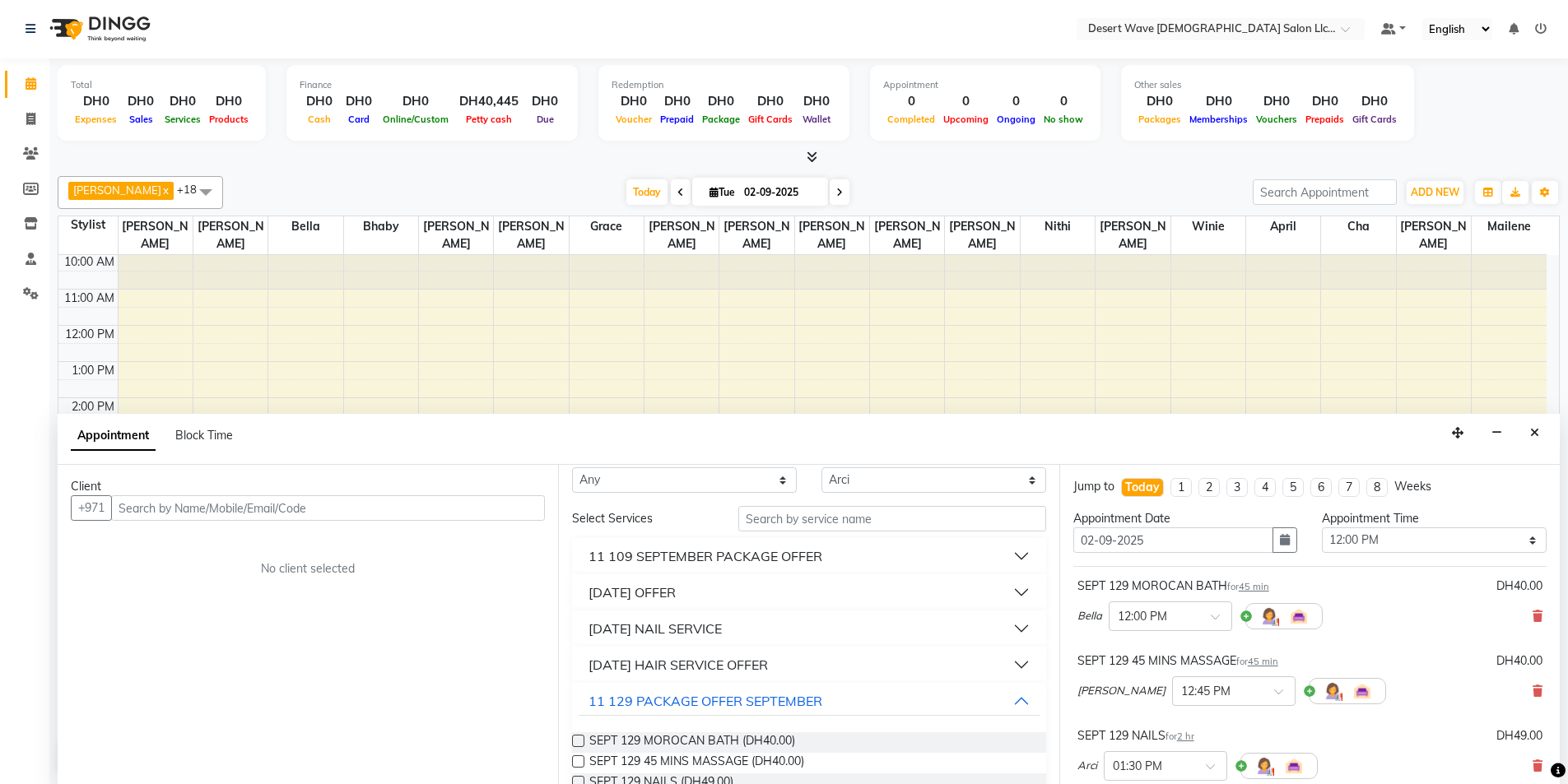
scroll to position [0, 0]
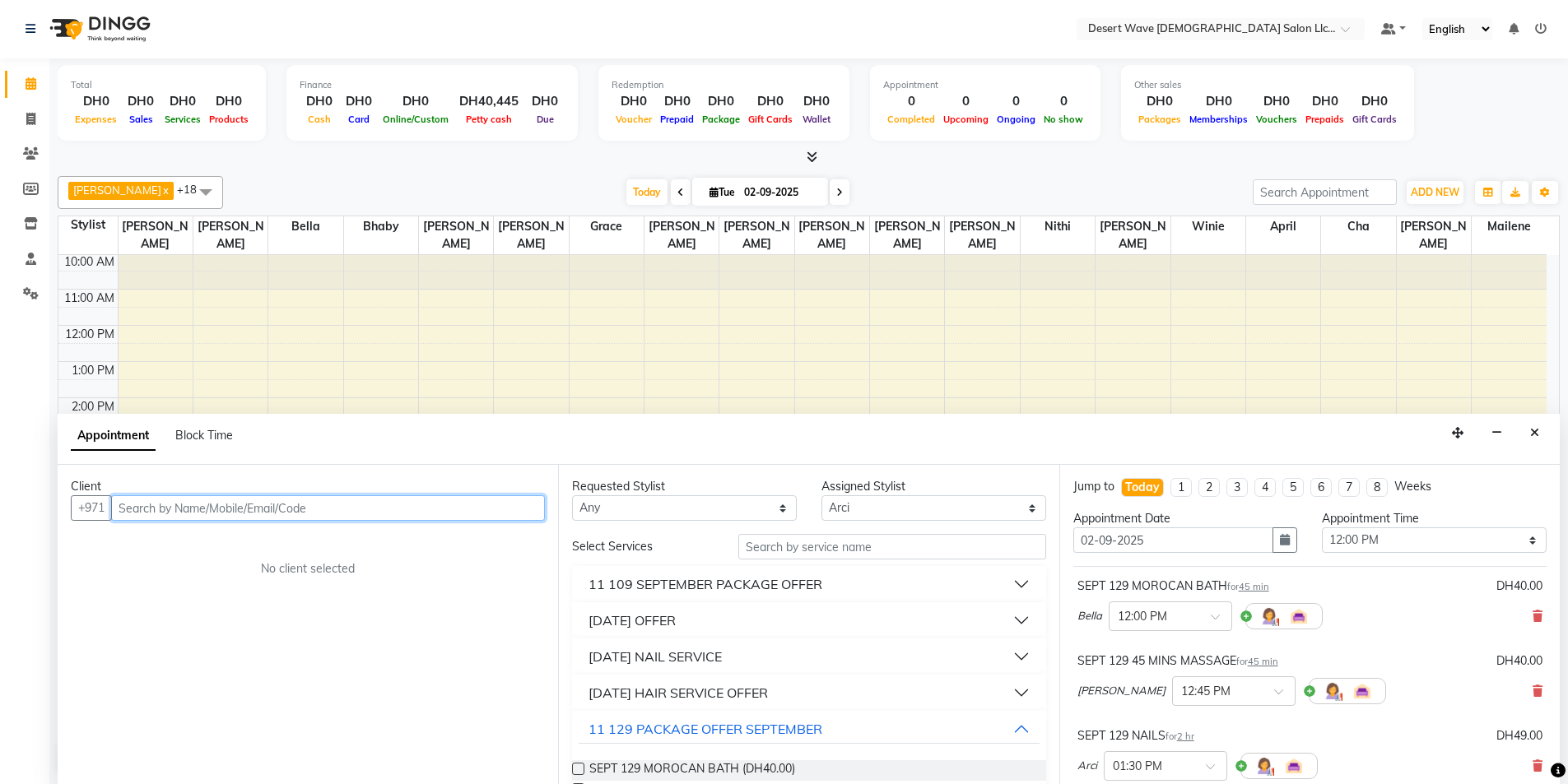
click at [320, 512] on input "text" at bounding box center [328, 508] width 434 height 26
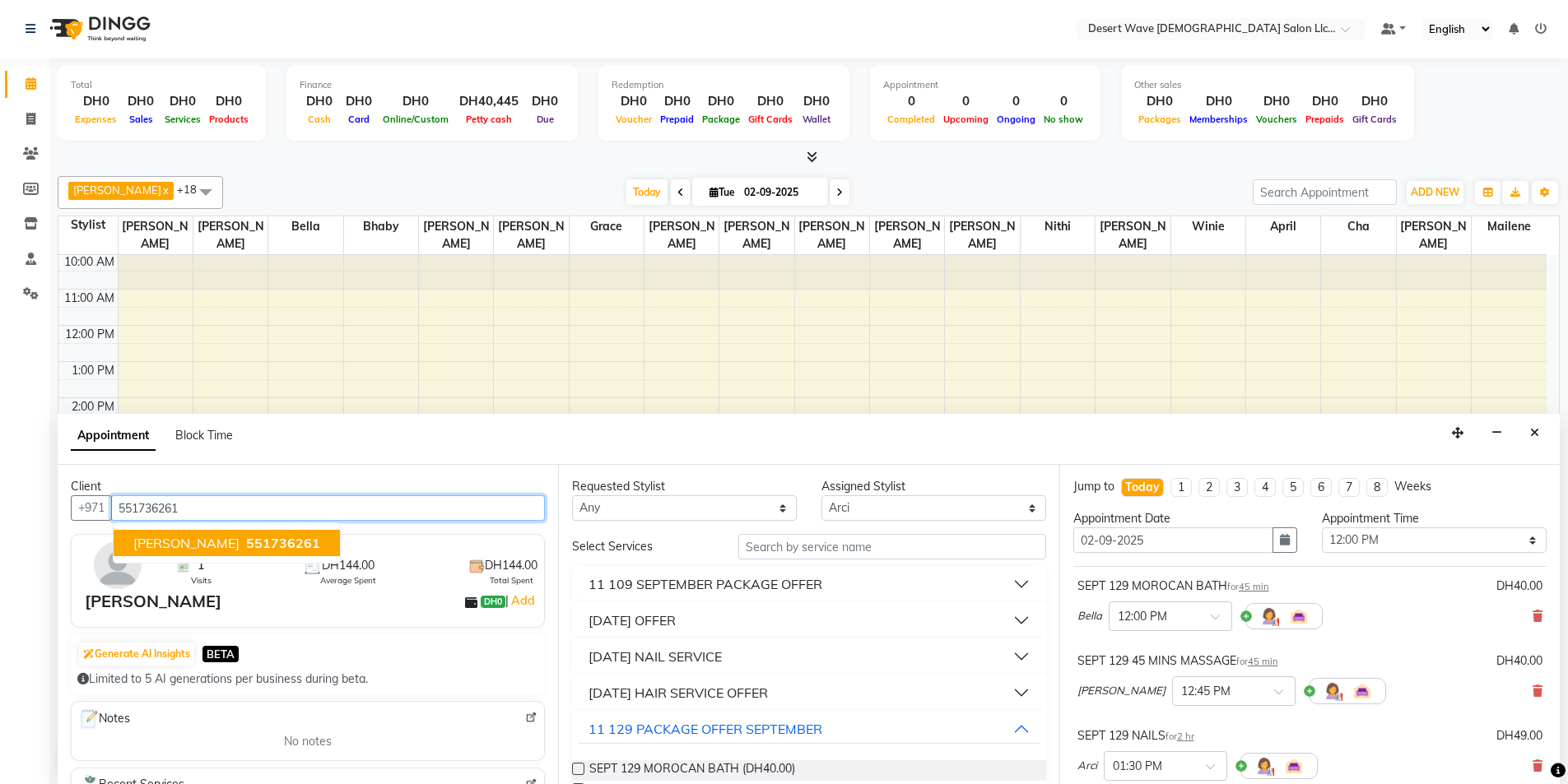
click at [246, 543] on span "551736261" at bounding box center [283, 543] width 74 height 16
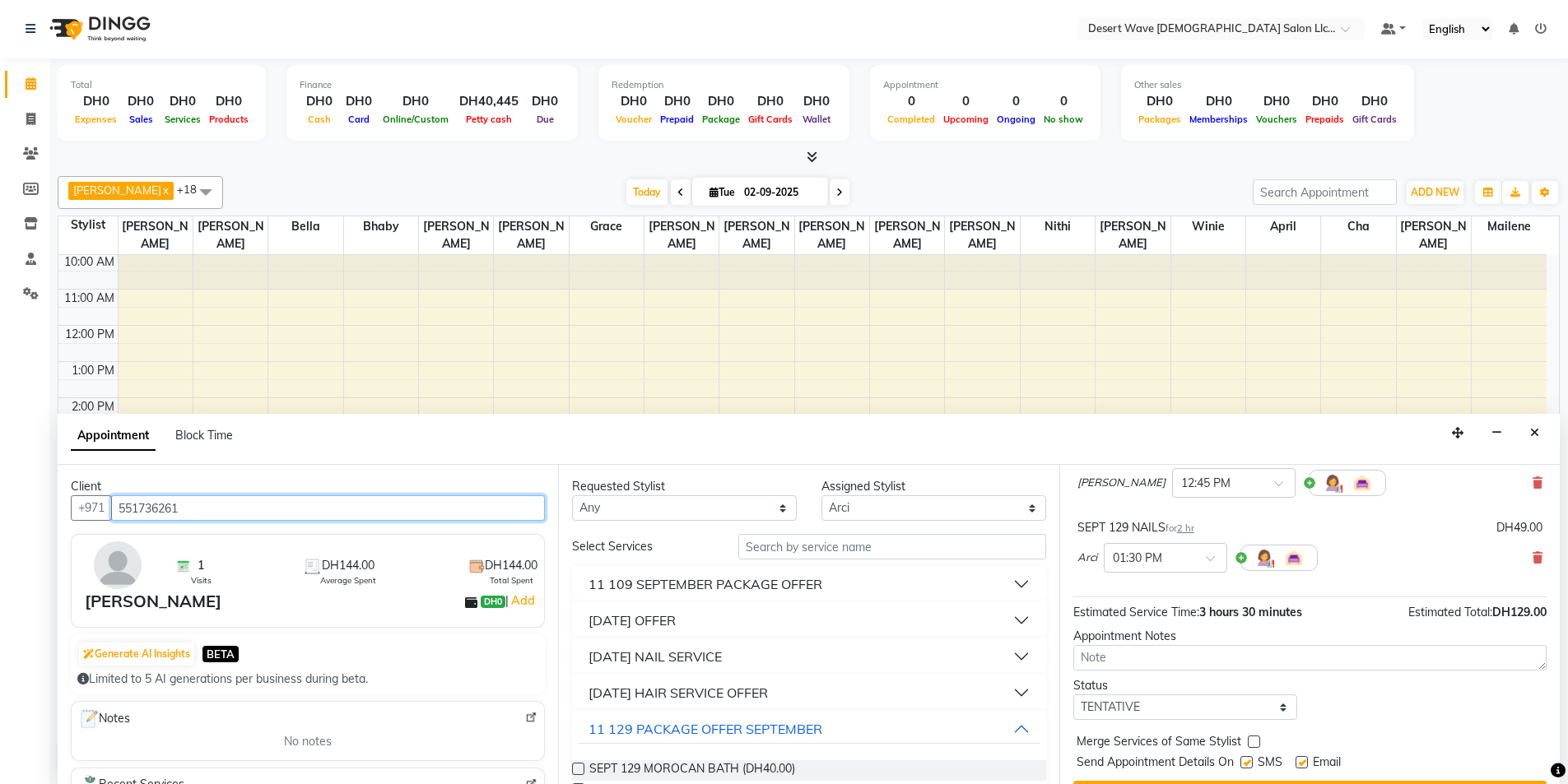
scroll to position [247, 0]
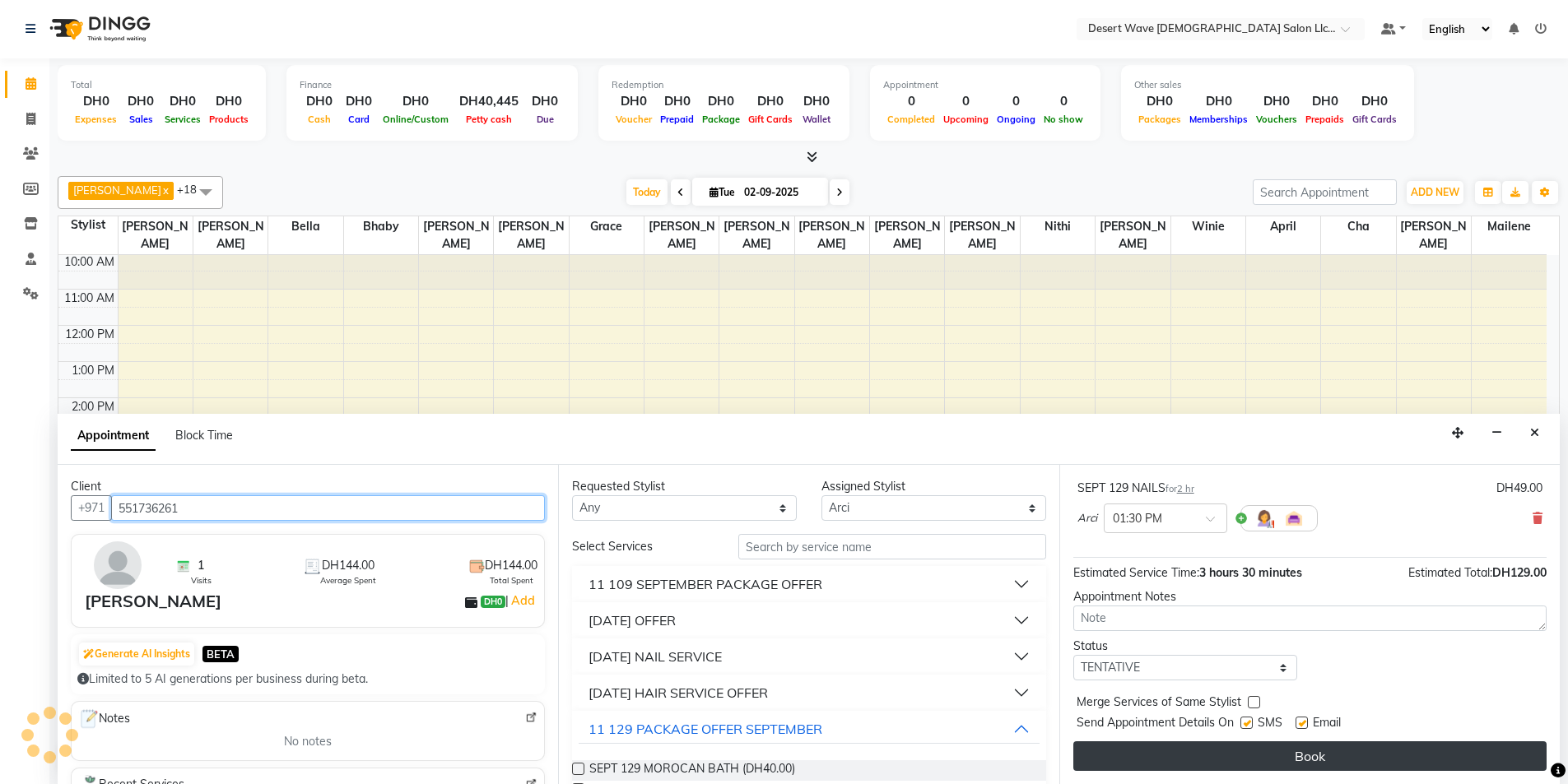
type input "551736261"
click at [1384, 748] on button "Book" at bounding box center [1310, 756] width 473 height 30
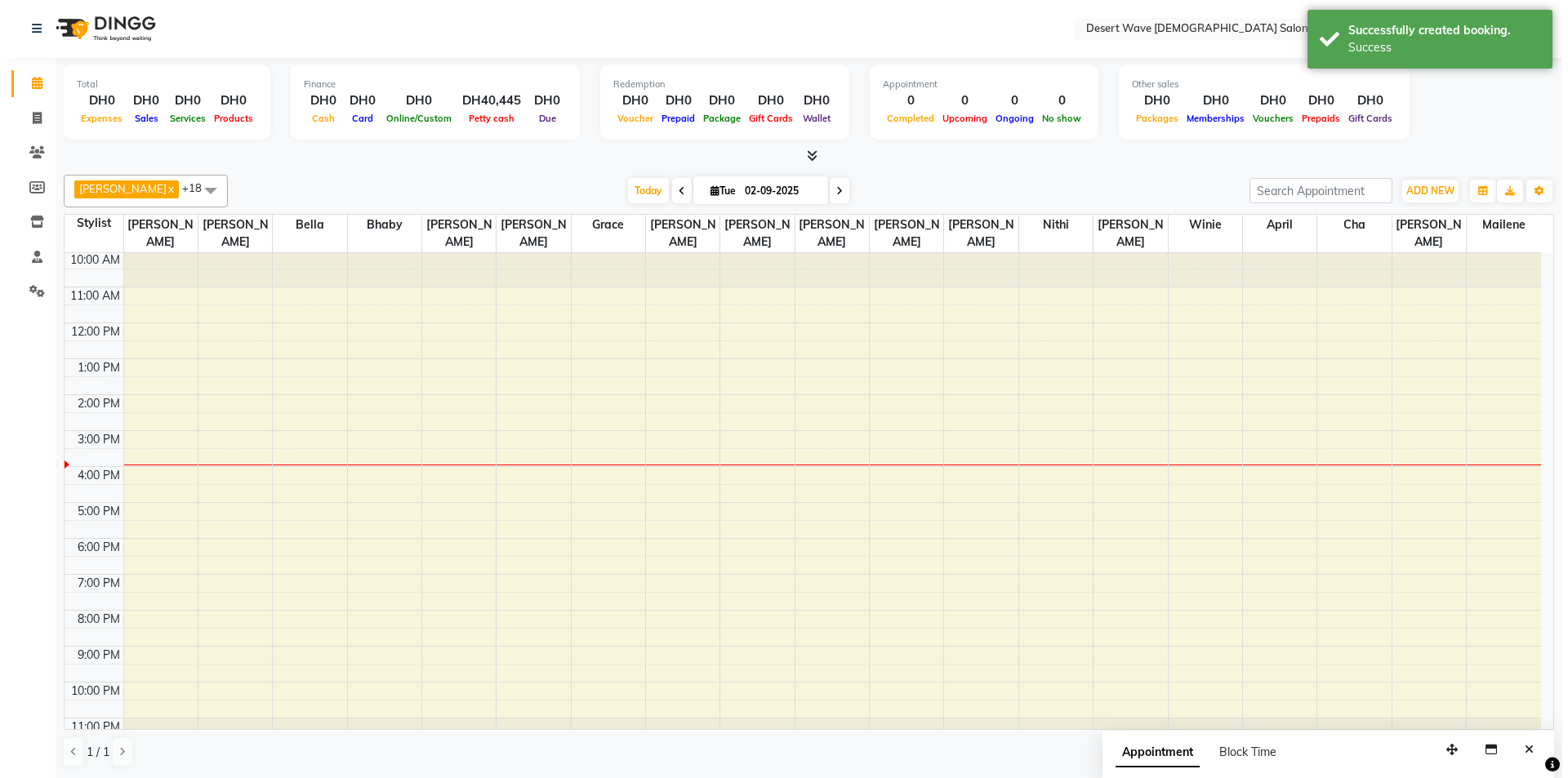
scroll to position [0, 0]
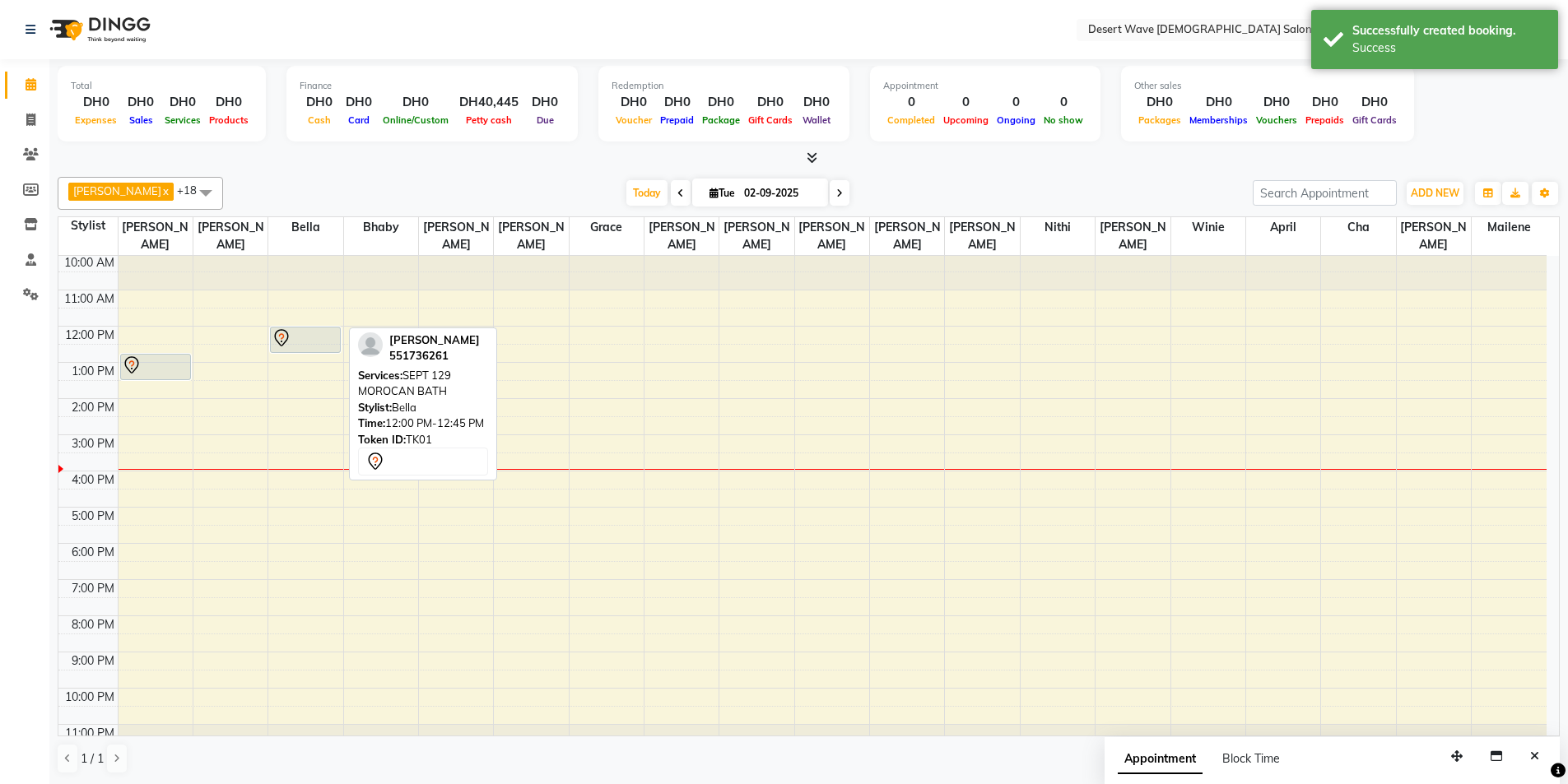
click at [306, 328] on div at bounding box center [305, 338] width 68 height 20
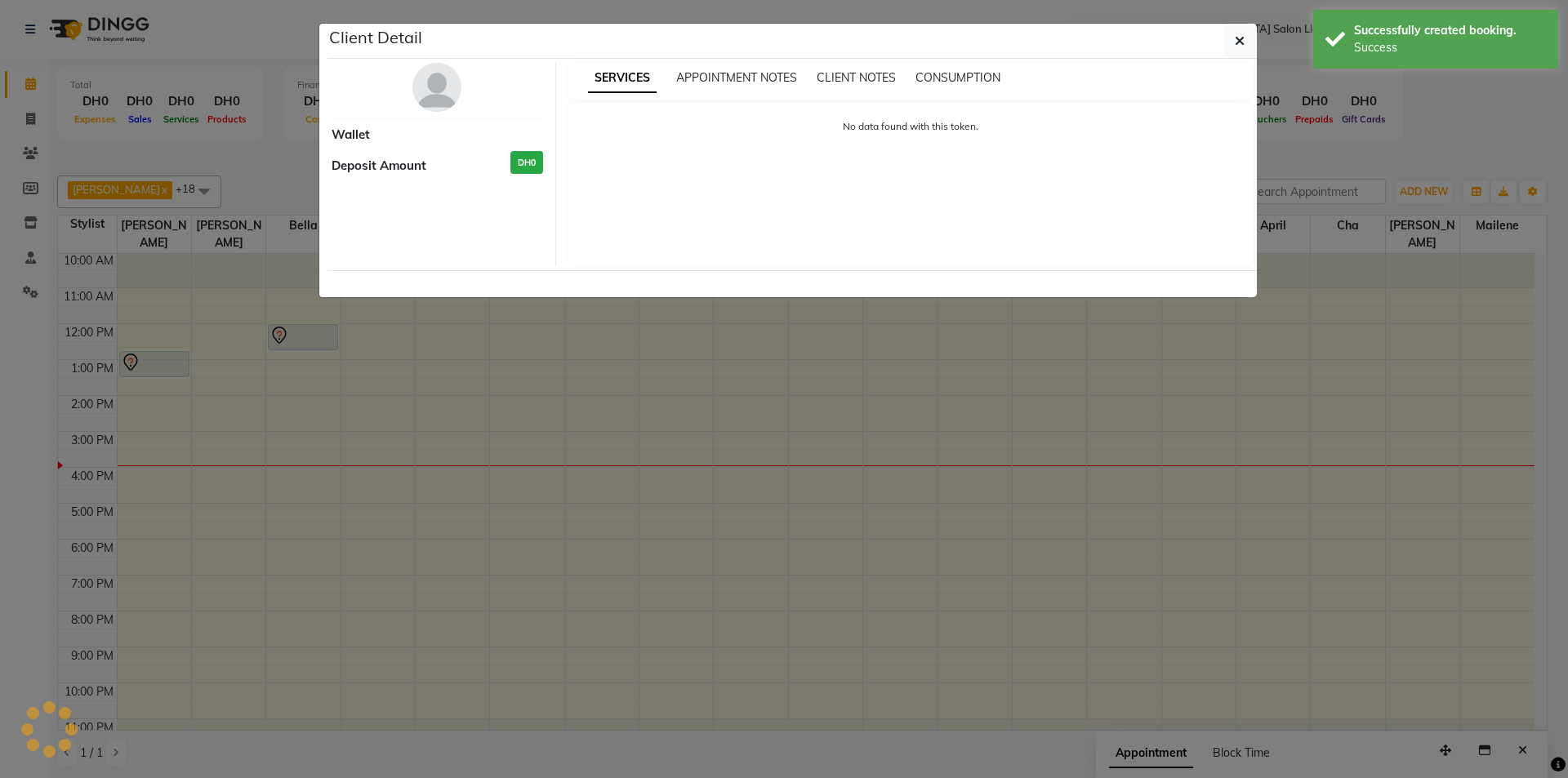
select select "7"
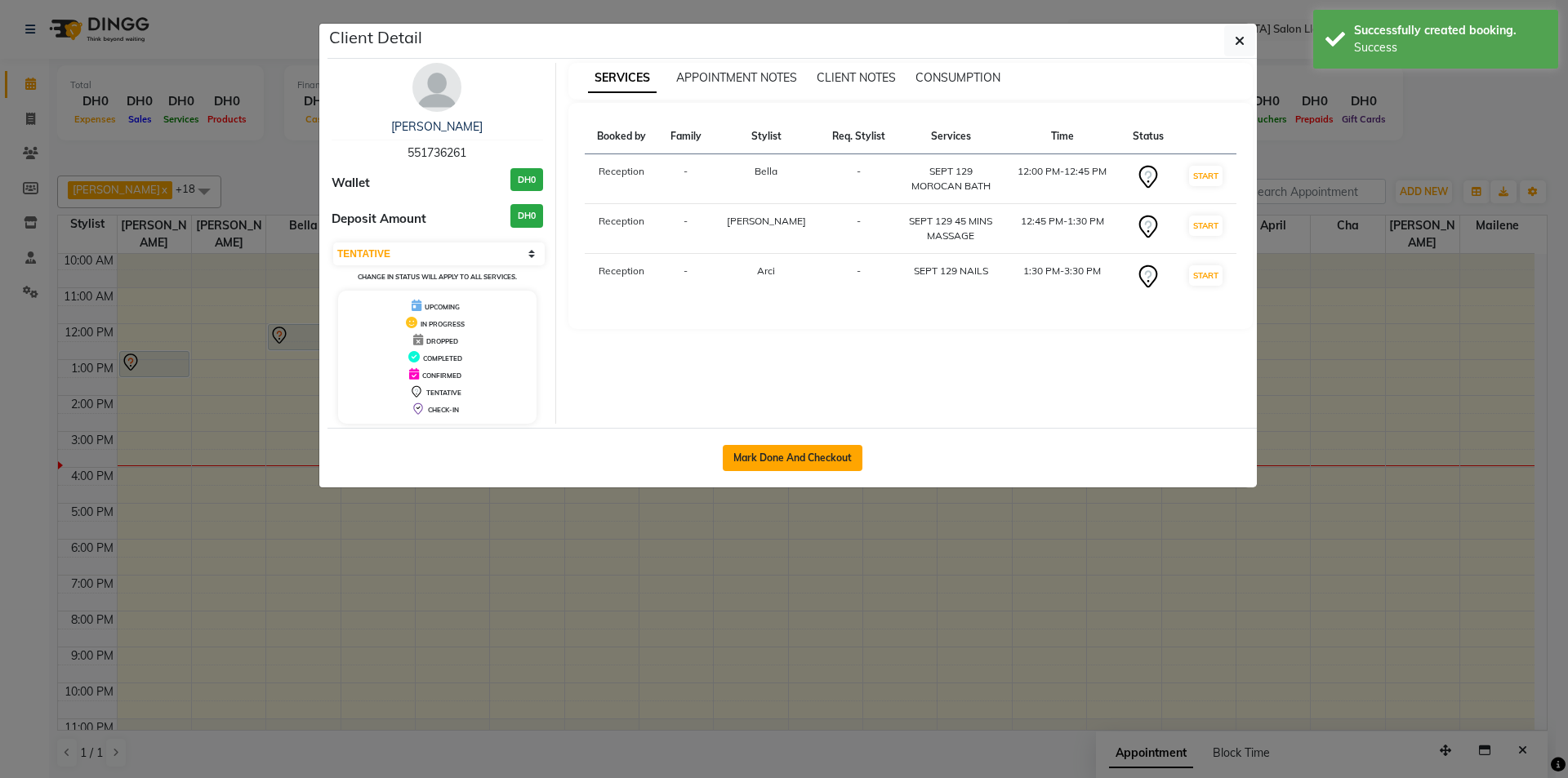
click at [804, 455] on button "Mark Done And Checkout" at bounding box center [792, 458] width 140 height 26
select select "service"
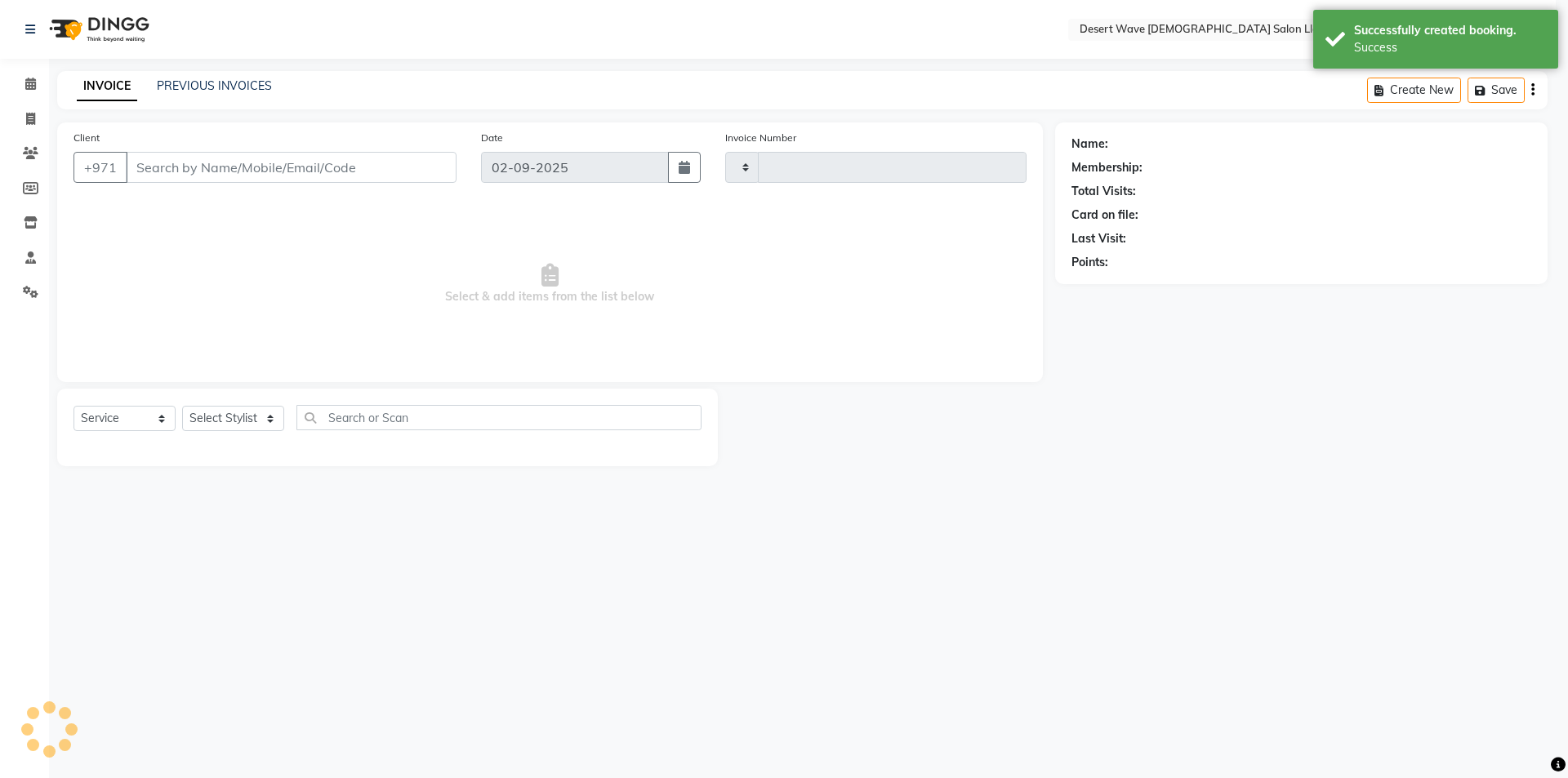
type input "6531"
select select "6563"
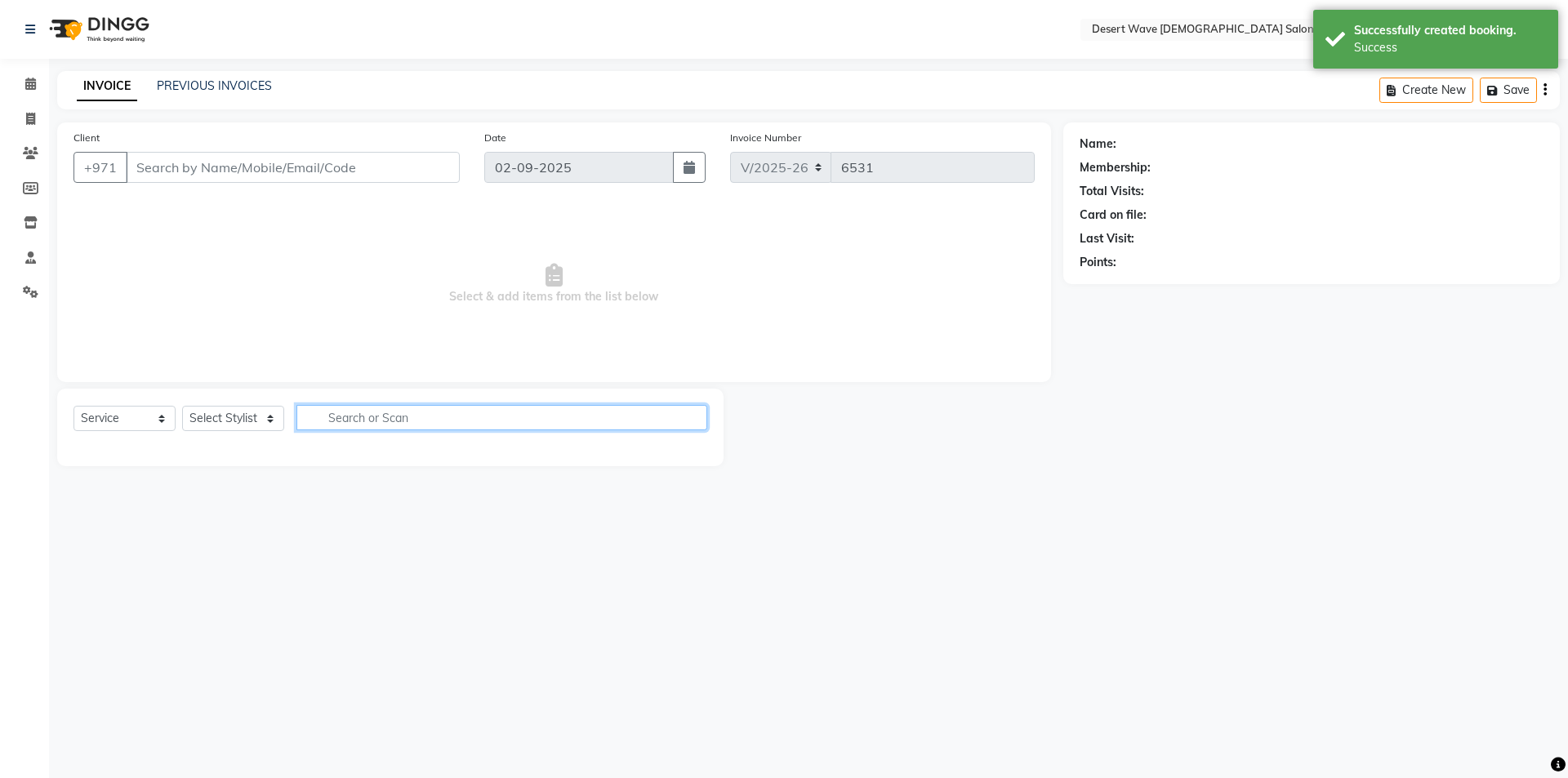
click at [551, 426] on input "text" at bounding box center [502, 417] width 411 height 25
select select "50418"
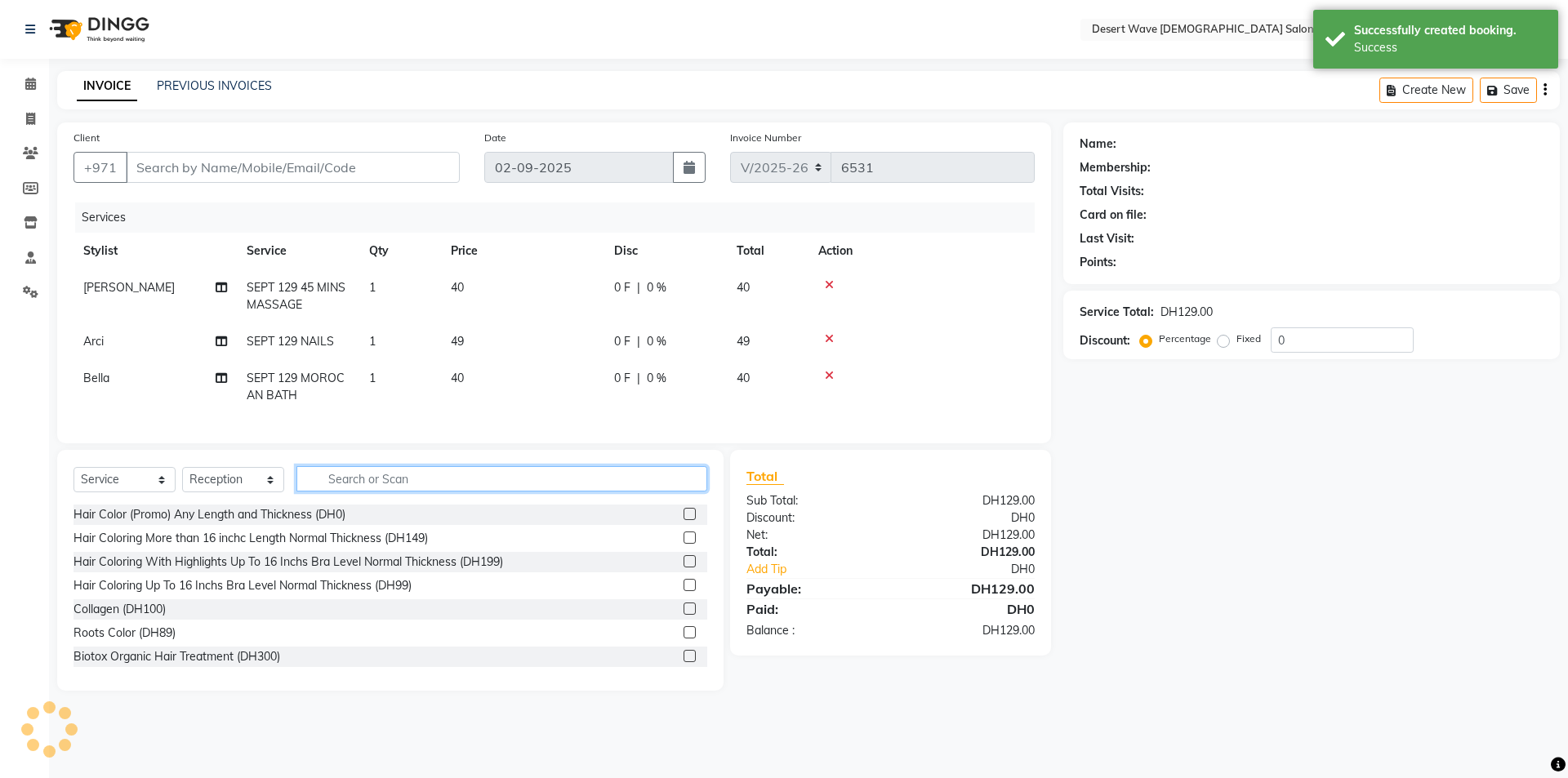
type input "551736261"
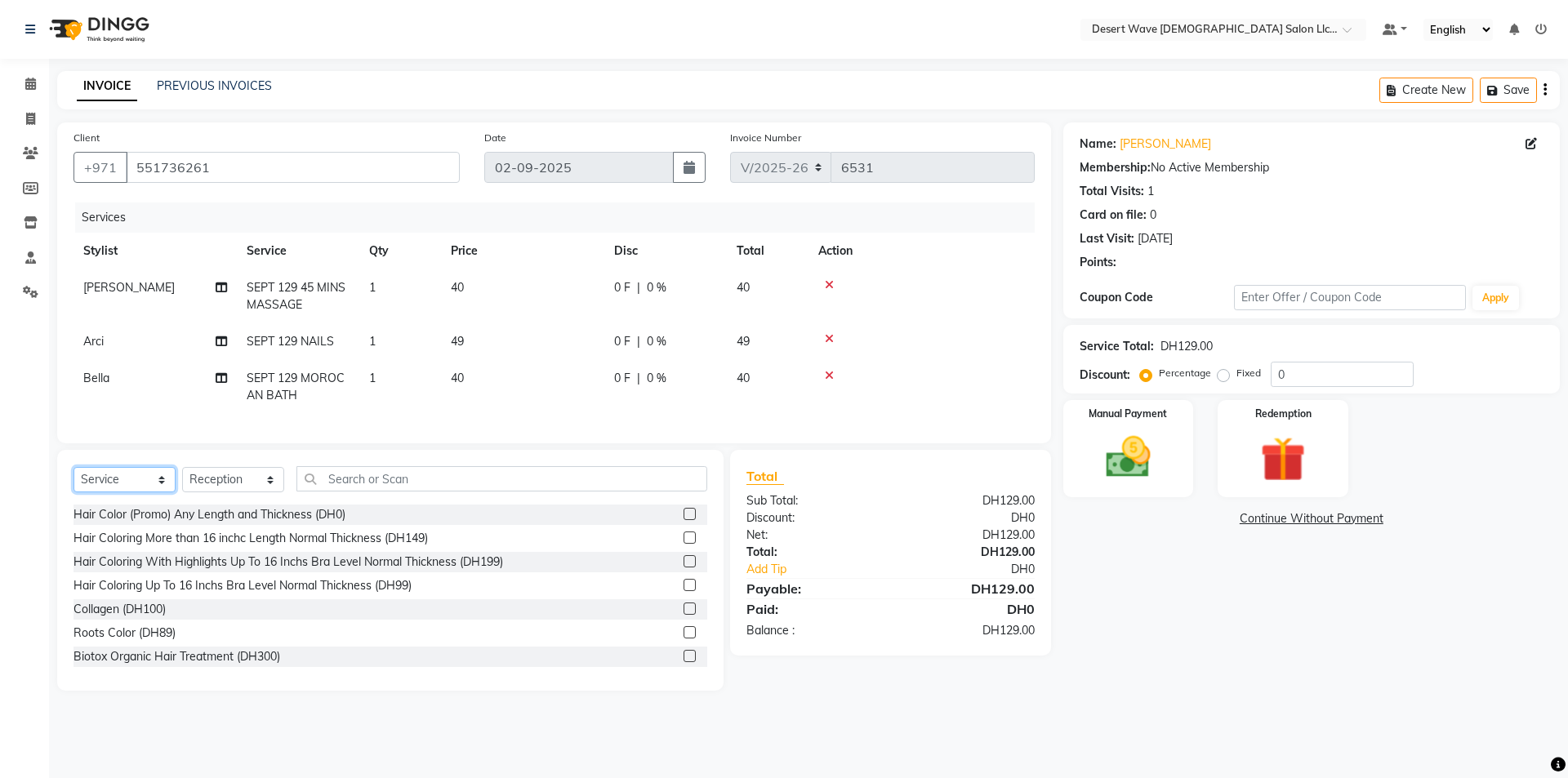
click at [129, 488] on select "Select Service Product Membership Package Voucher Prepaid Gift Card" at bounding box center [124, 479] width 102 height 25
select select "product"
click at [74, 479] on select "Select Service Product Membership Package Voucher Prepaid Gift Card" at bounding box center [124, 479] width 102 height 25
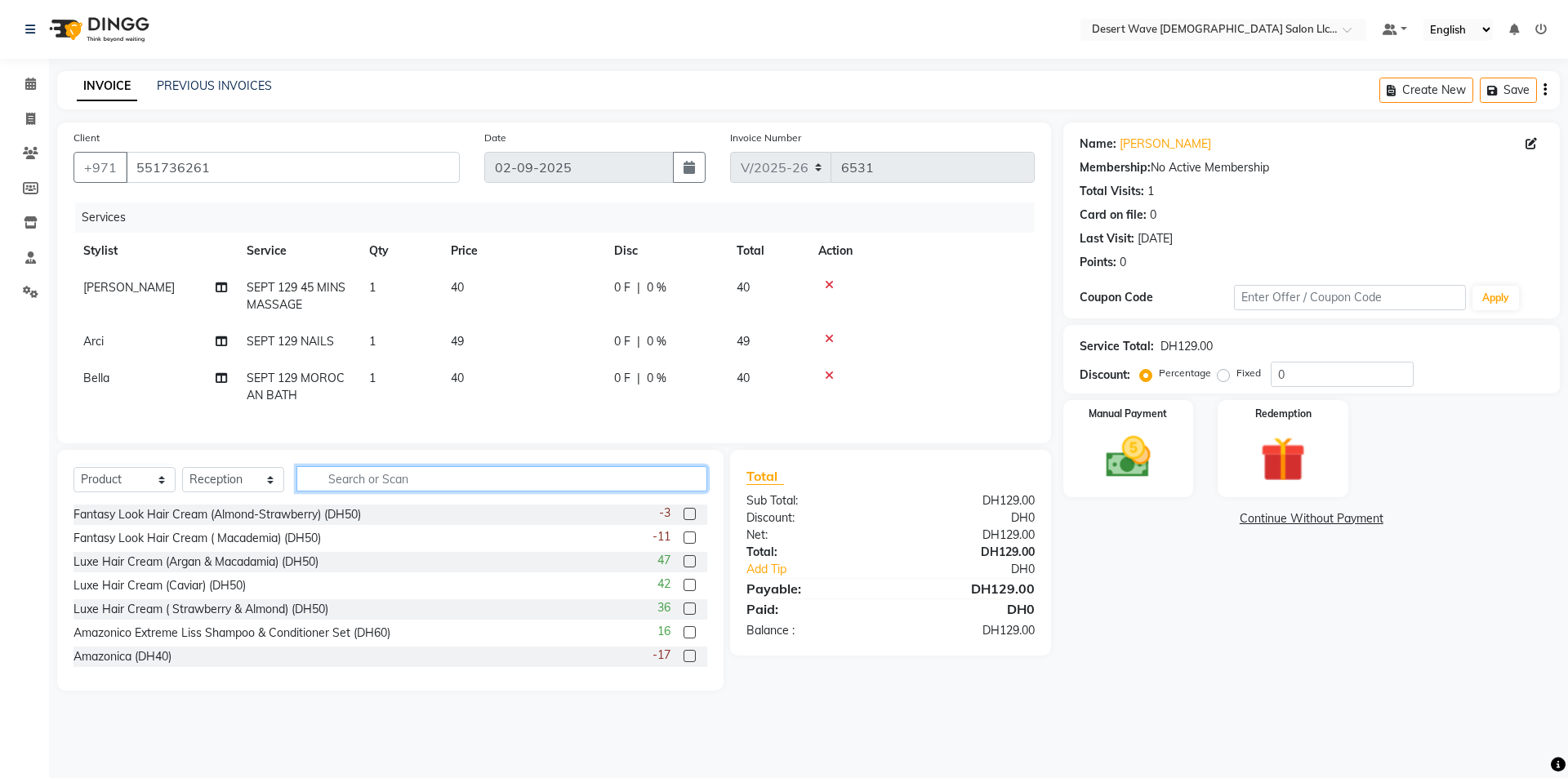
click at [369, 492] on input "text" at bounding box center [502, 479] width 411 height 25
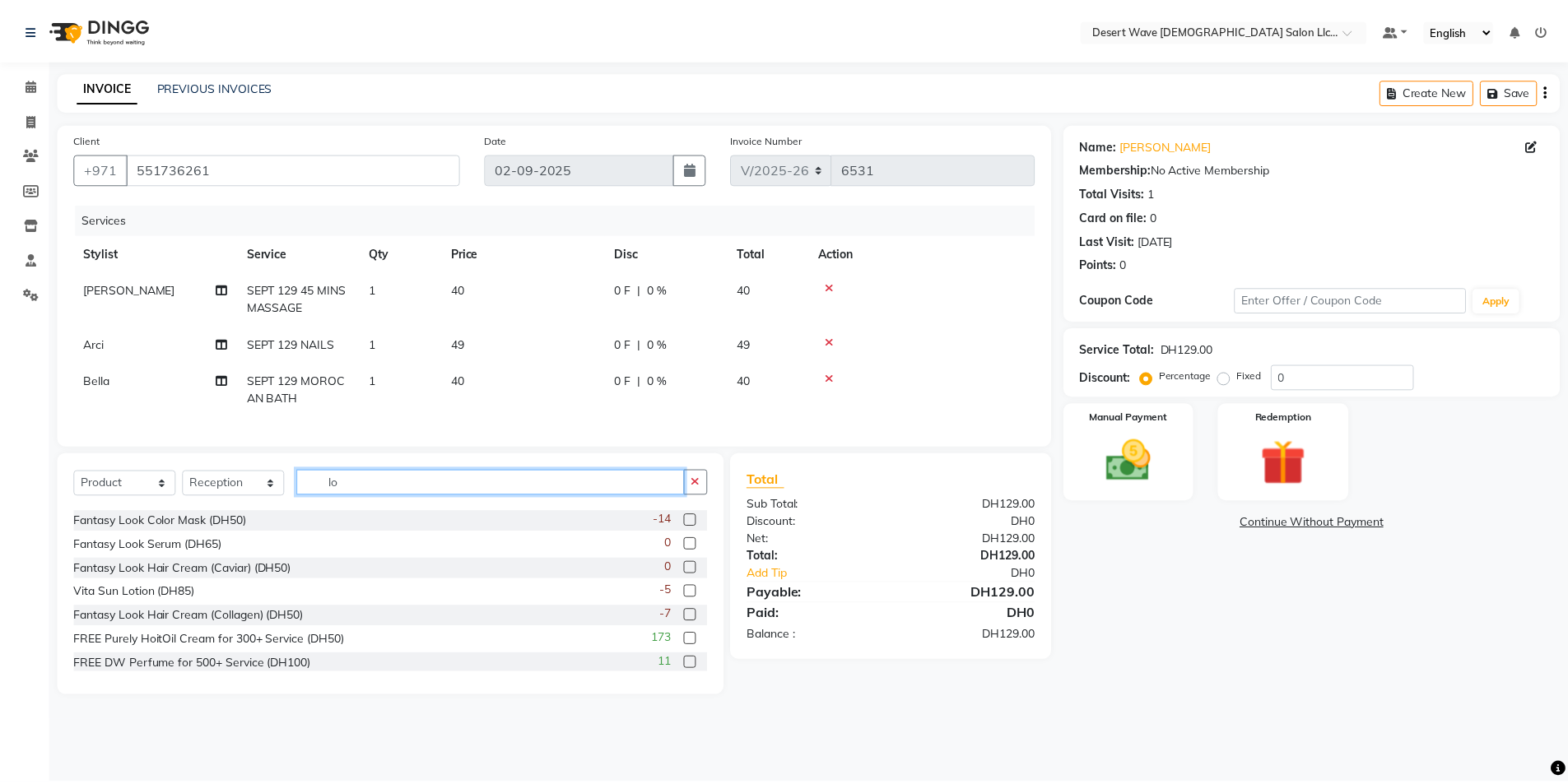
scroll to position [384, 0]
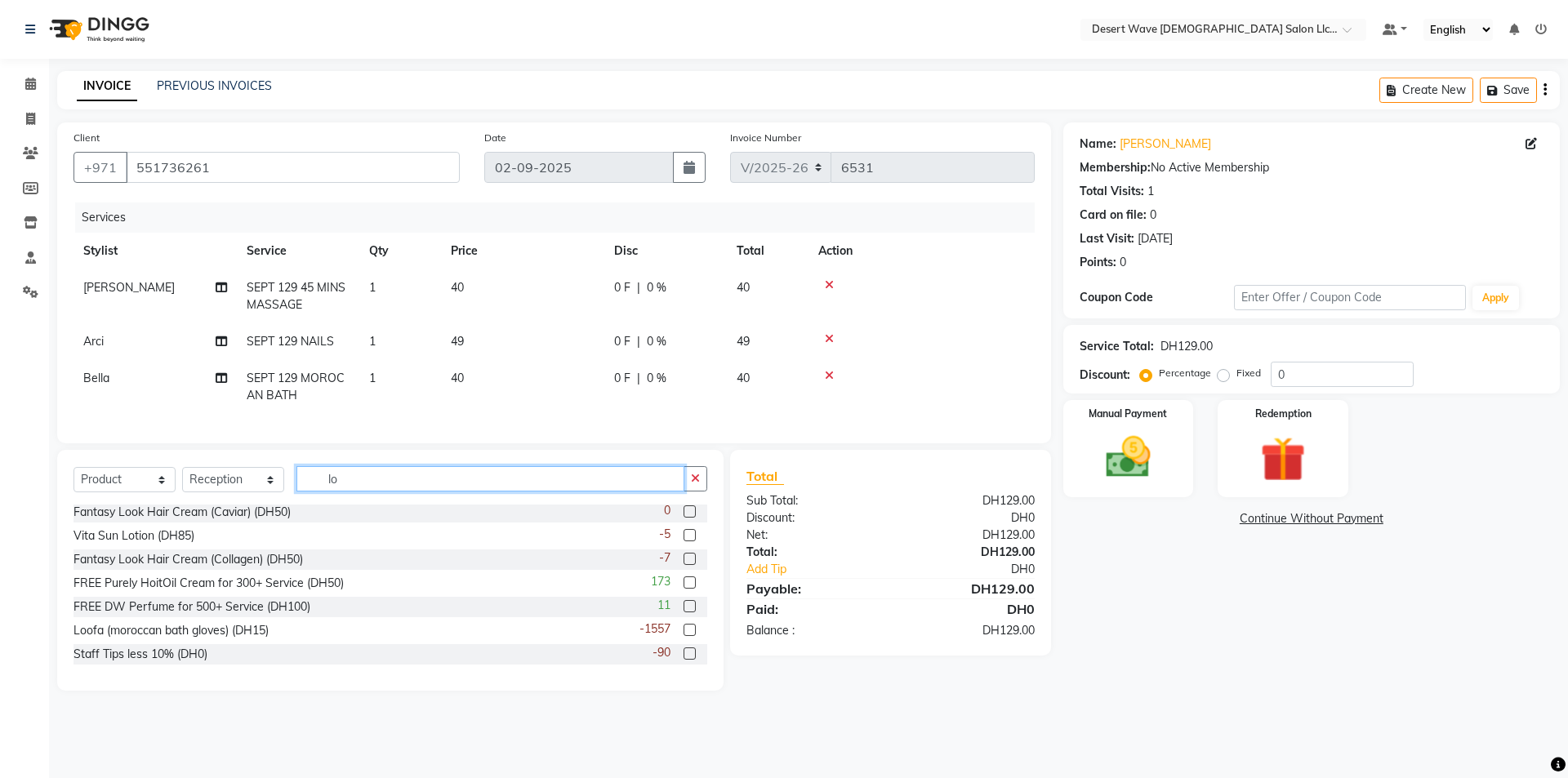
type input "lo"
click at [683, 636] on label at bounding box center [689, 629] width 12 height 12
click at [683, 636] on input "checkbox" at bounding box center [688, 630] width 11 height 11
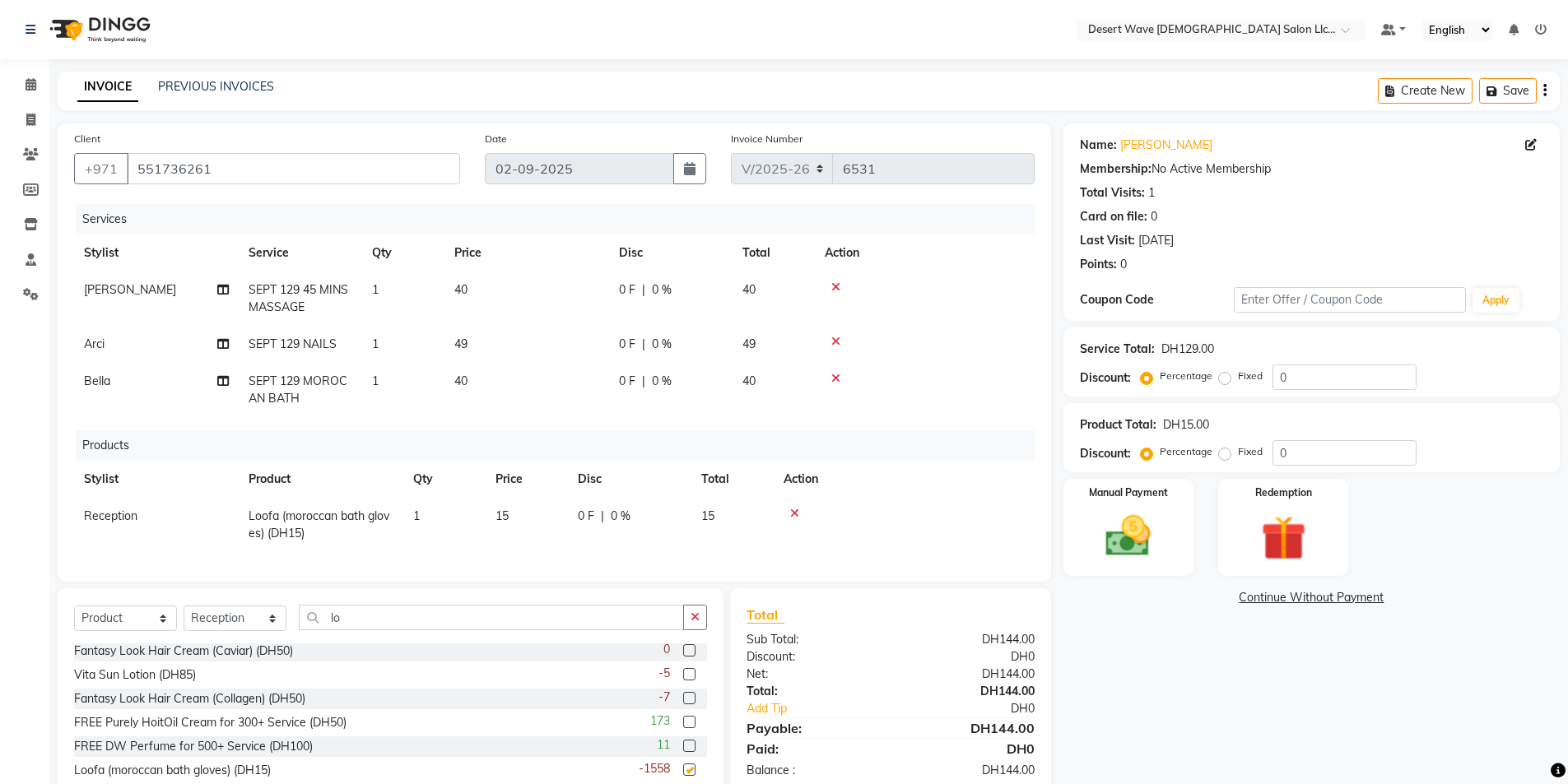
checkbox input "false"
click at [925, 505] on td at bounding box center [904, 525] width 261 height 54
click at [1123, 549] on img at bounding box center [1128, 536] width 76 height 54
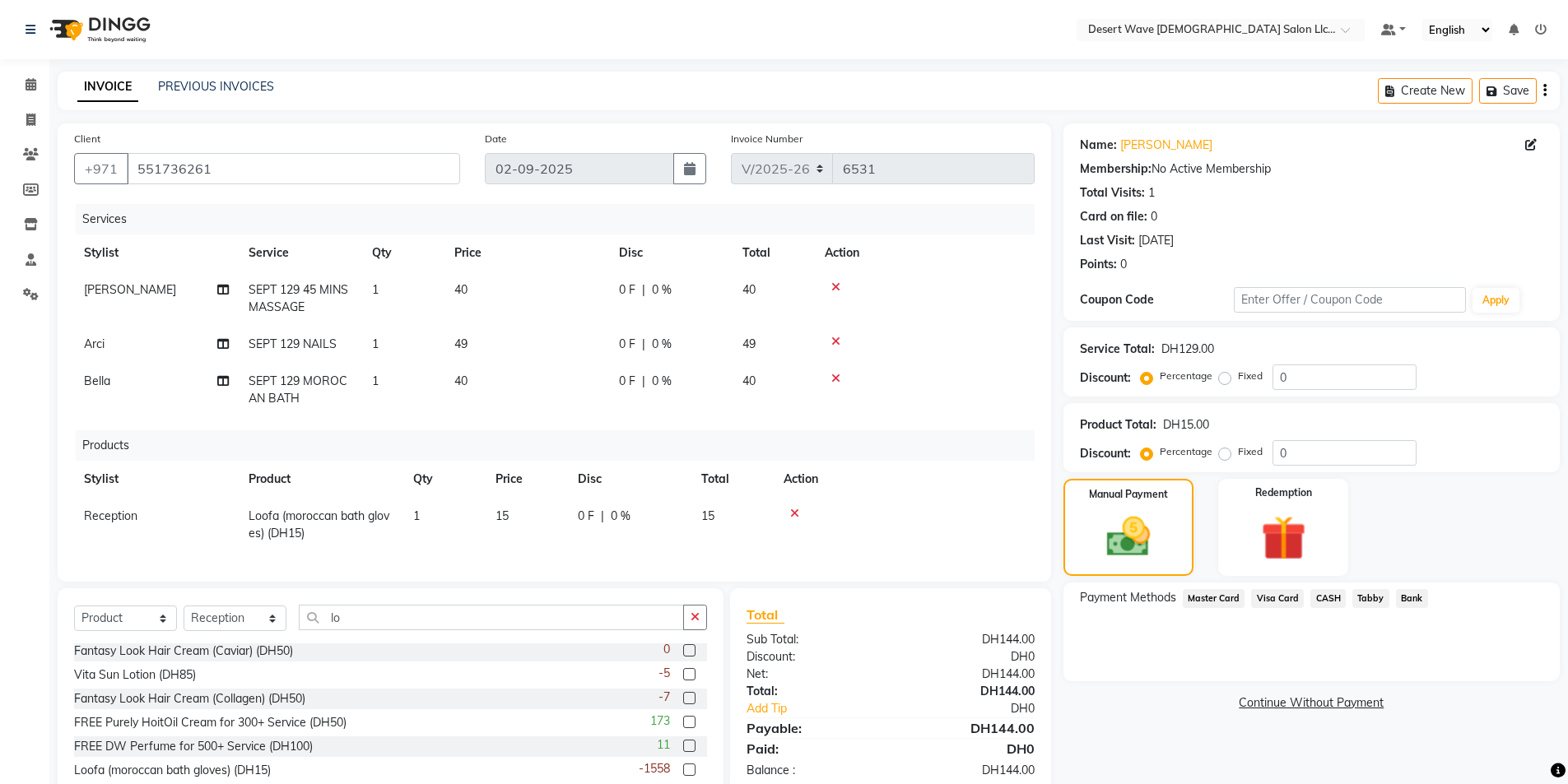
click at [1231, 599] on span "Master Card" at bounding box center [1214, 599] width 63 height 19
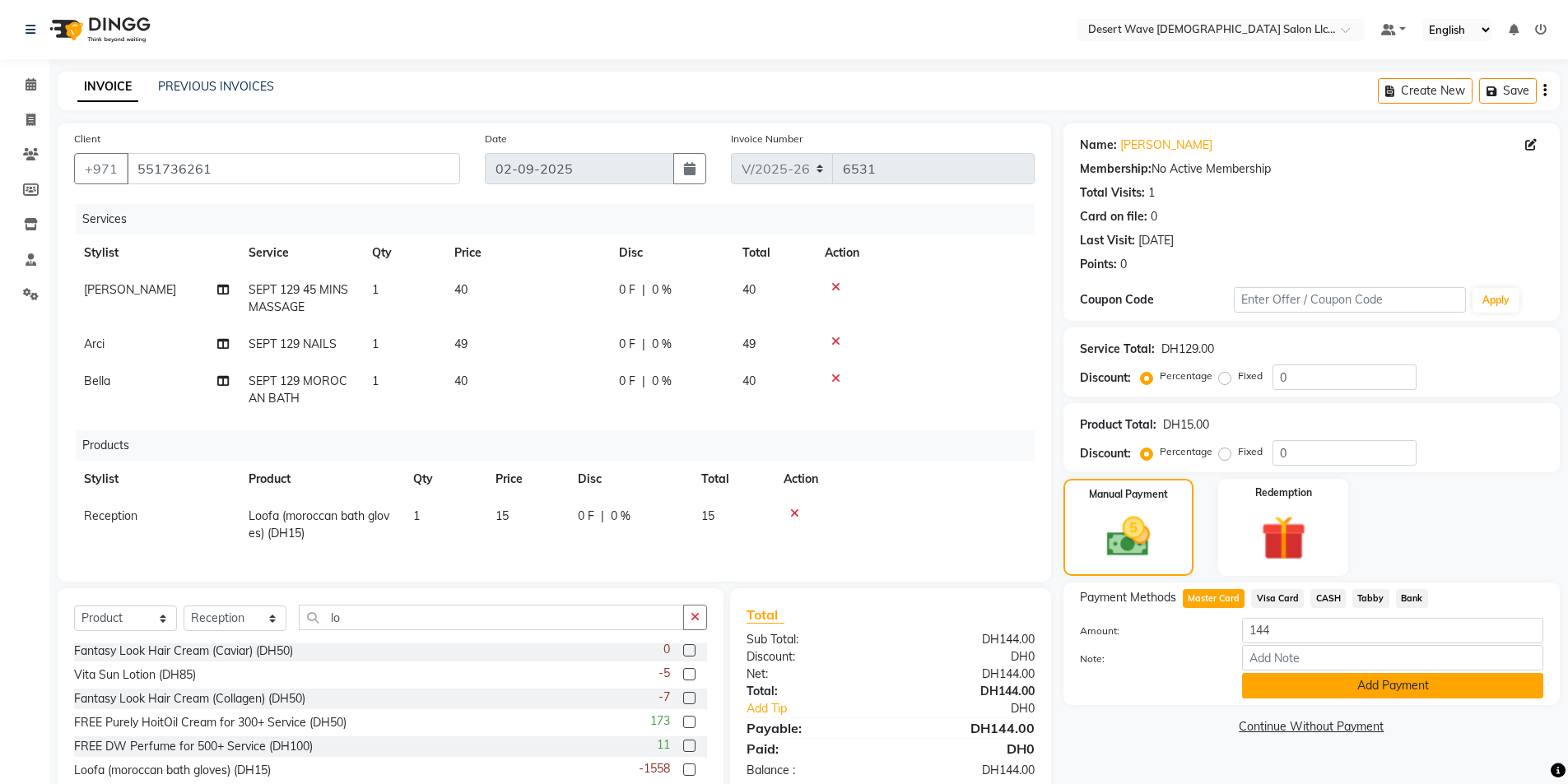
click at [1426, 687] on button "Add Payment" at bounding box center [1392, 685] width 301 height 26
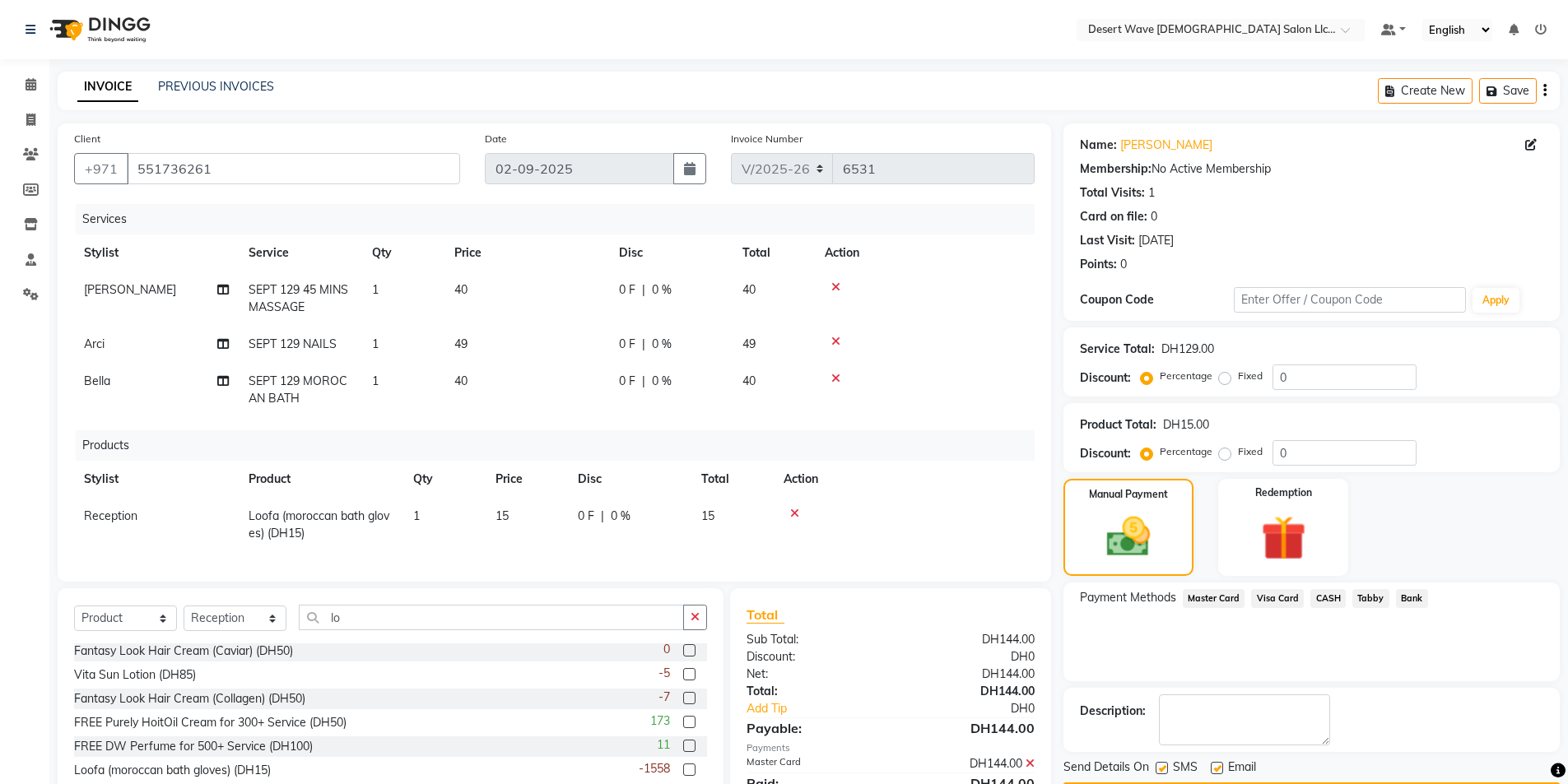
scroll to position [84, 0]
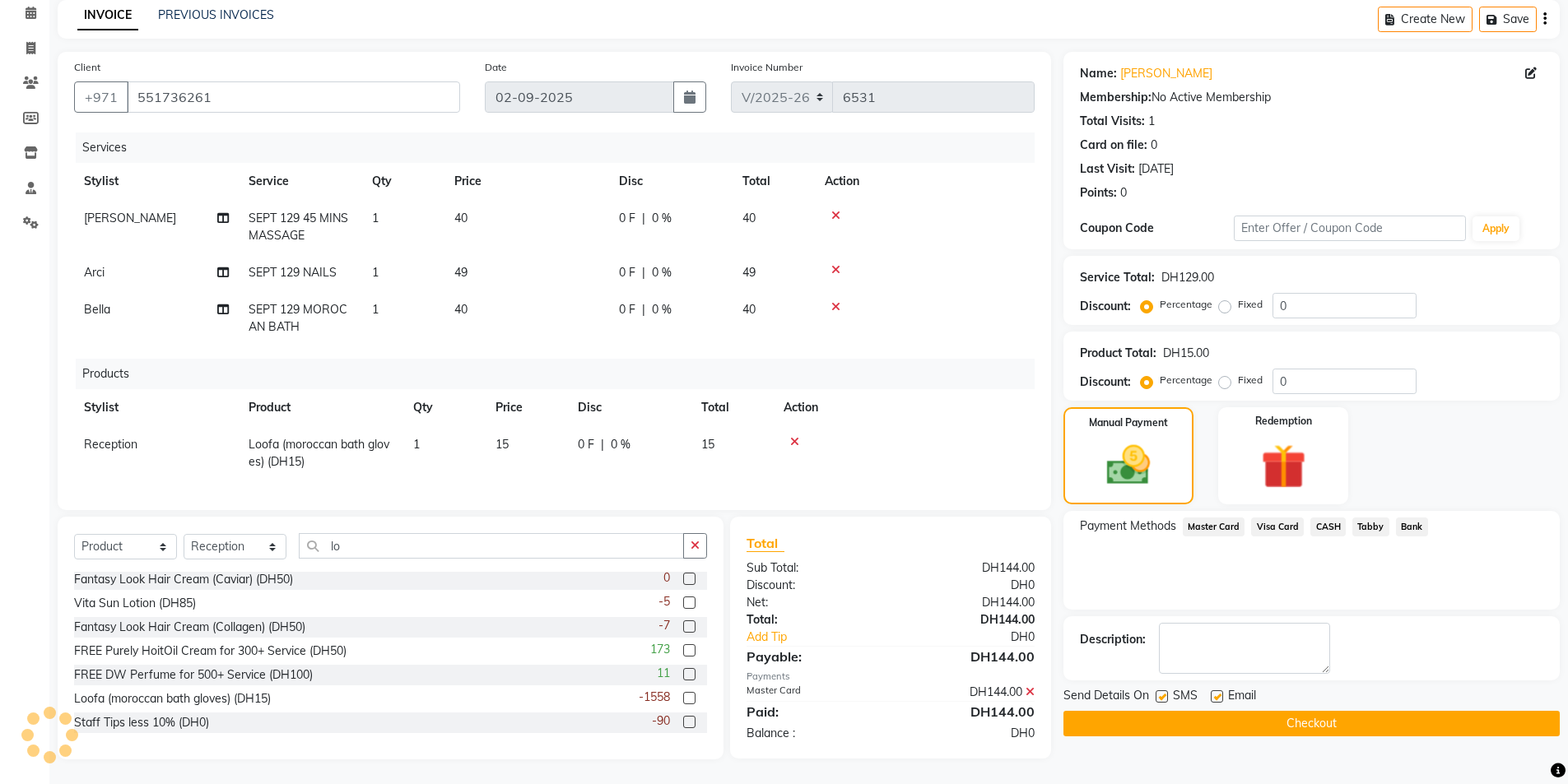
click at [1346, 711] on button "Checkout" at bounding box center [1311, 723] width 497 height 26
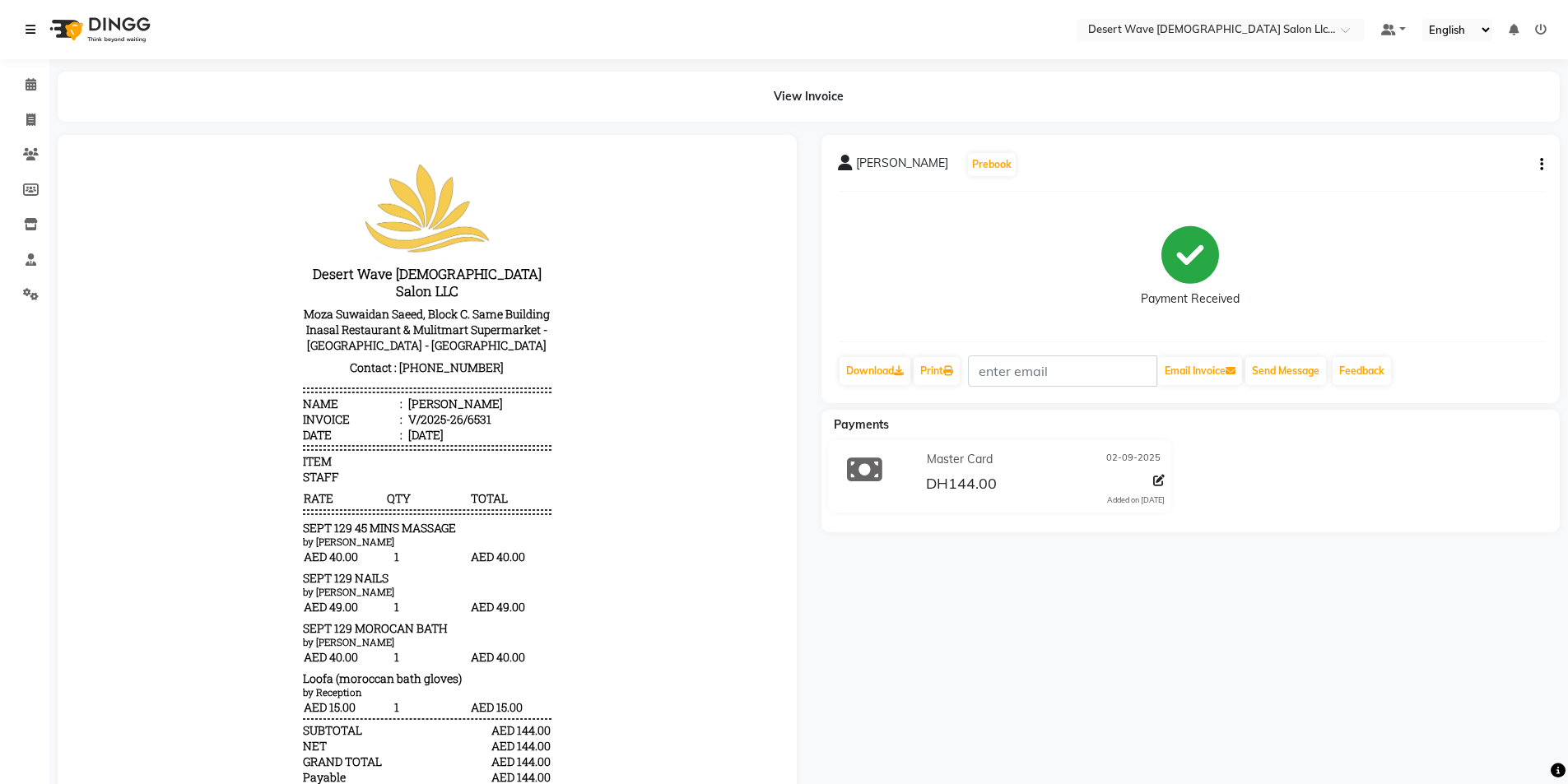
click at [28, 28] on icon at bounding box center [31, 30] width 10 height 12
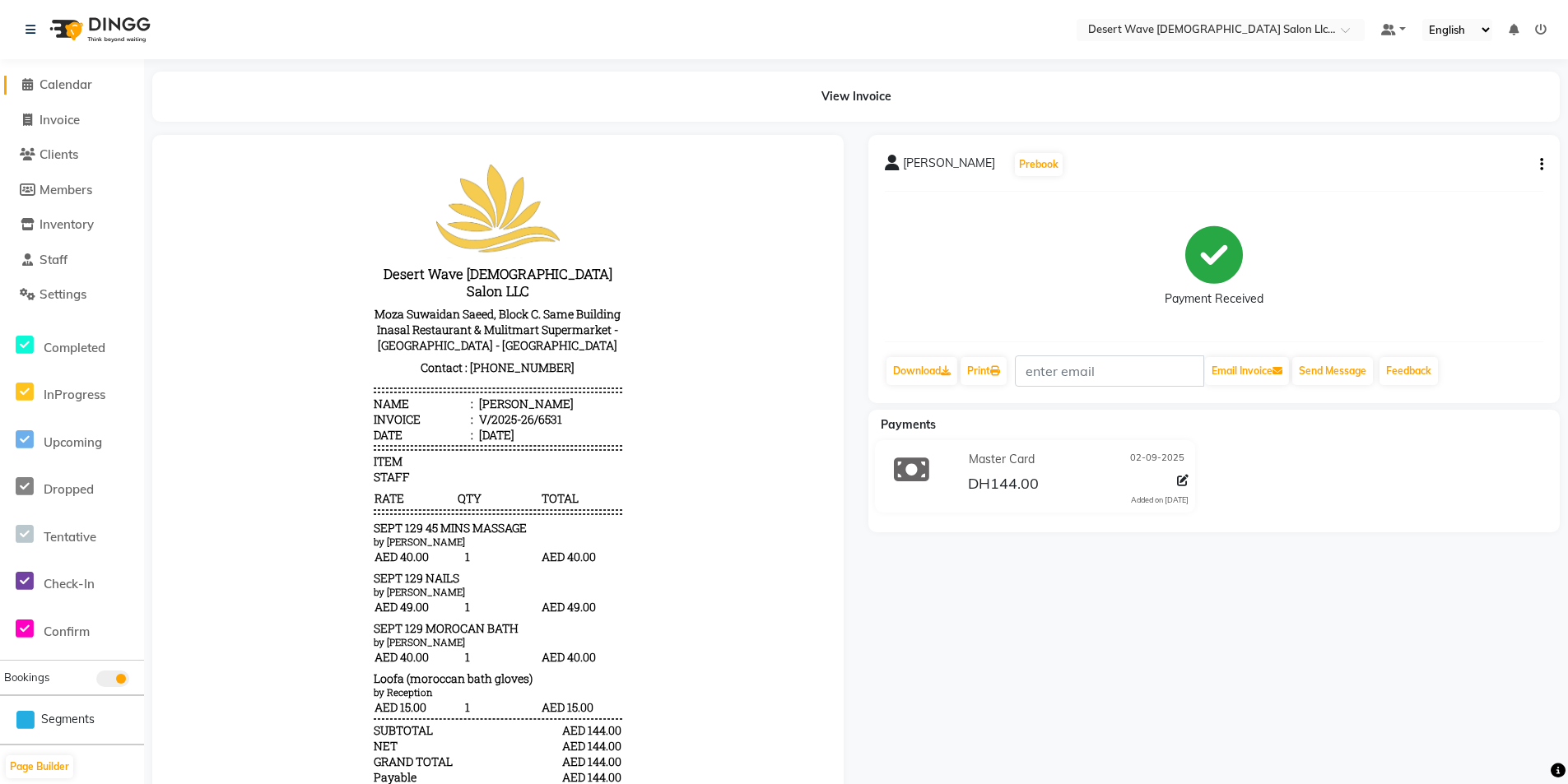
click at [83, 81] on span "Calendar" at bounding box center [66, 84] width 53 height 16
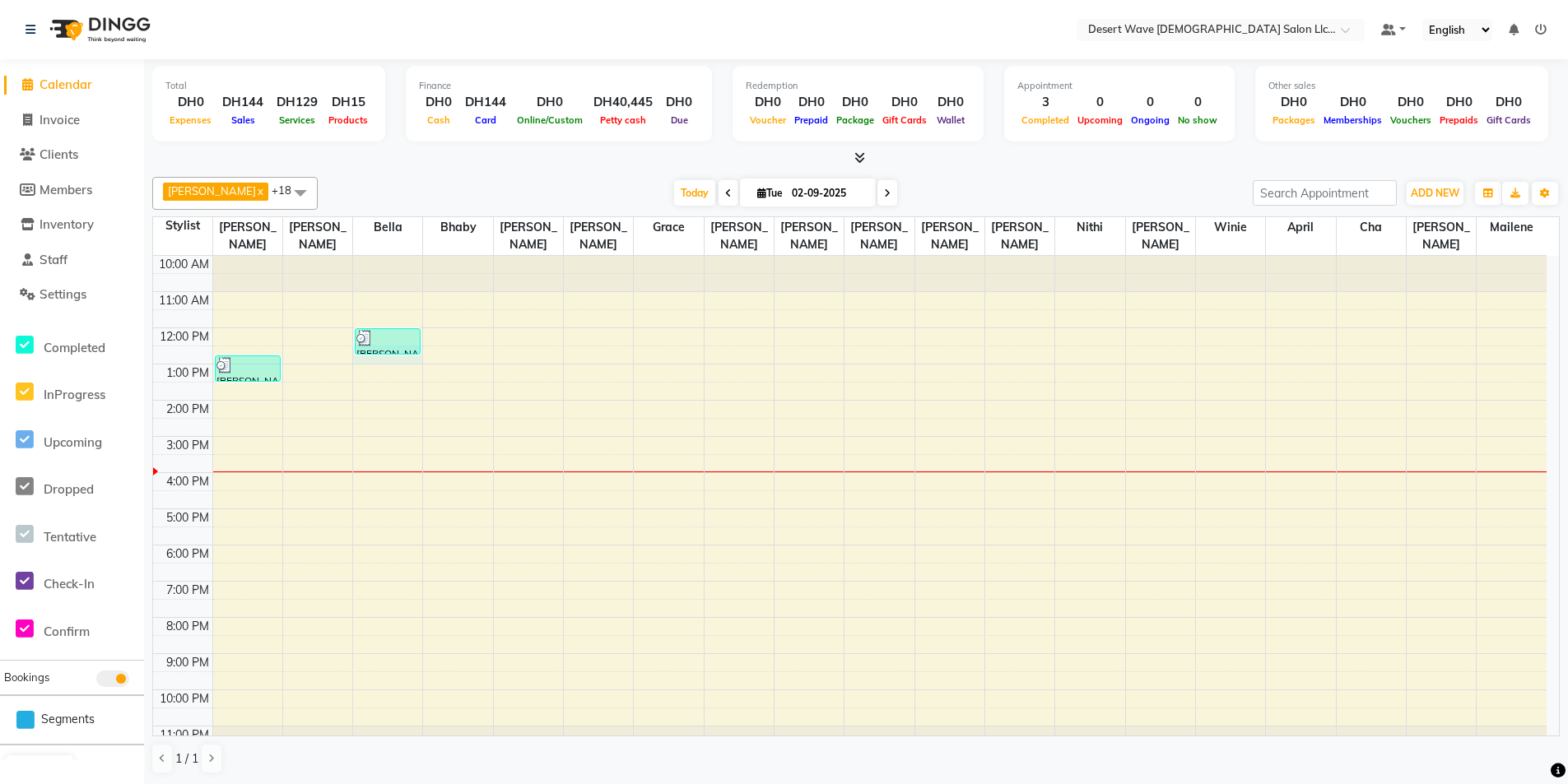
click at [401, 344] on div "10:00 AM 11:00 AM 12:00 PM 1:00 PM 2:00 PM 3:00 PM 4:00 PM 5:00 PM 6:00 PM 7:00…" at bounding box center [850, 509] width 1394 height 506
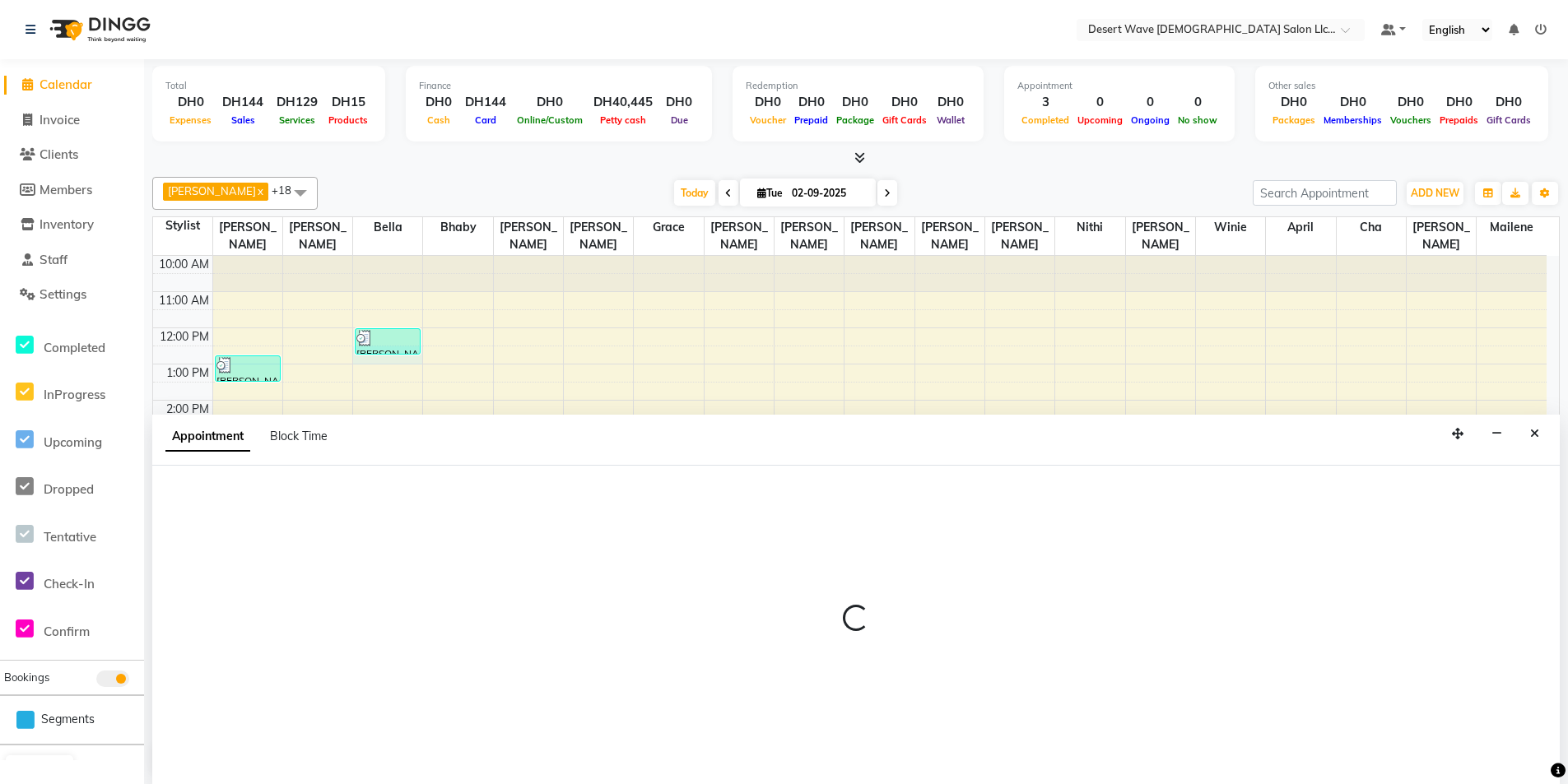
scroll to position [1, 0]
select select "50403"
select select "750"
select select "tentative"
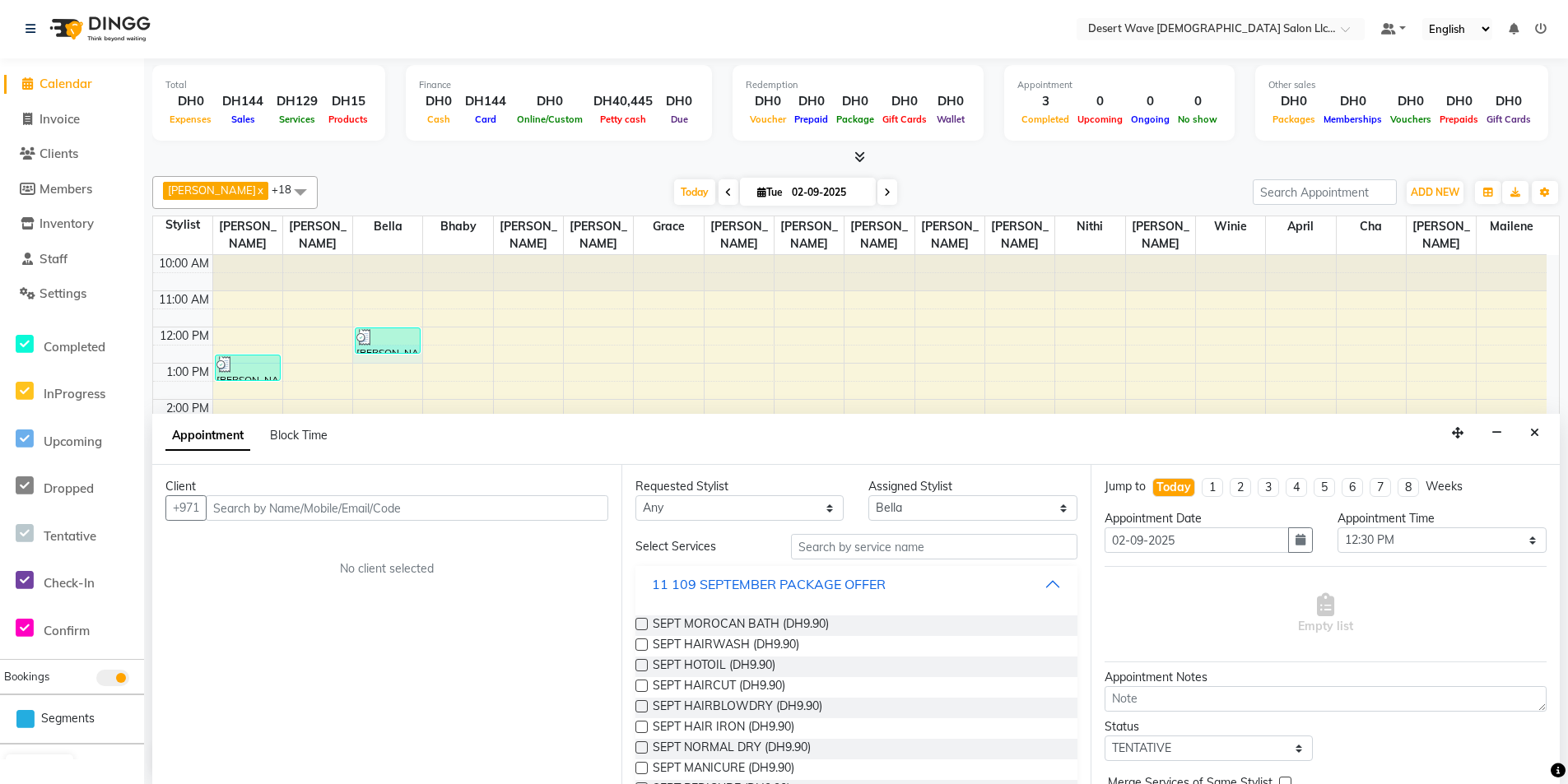
click at [762, 574] on button "11 109 SEPTEMBER PACKAGE OFFER" at bounding box center [856, 584] width 429 height 30
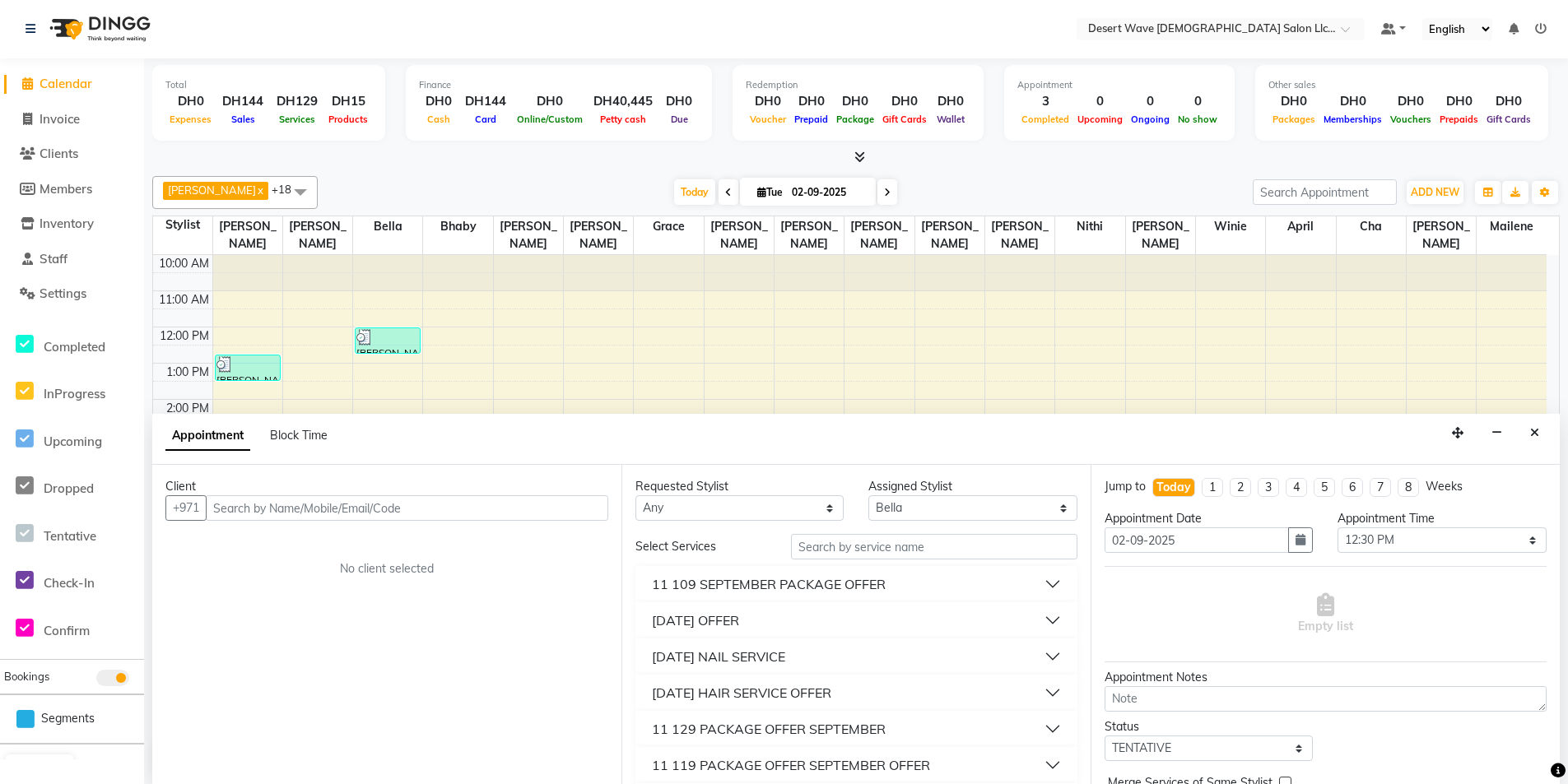
click at [775, 581] on div "11 109 SEPTEMBER PACKAGE OFFER" at bounding box center [768, 584] width 233 height 20
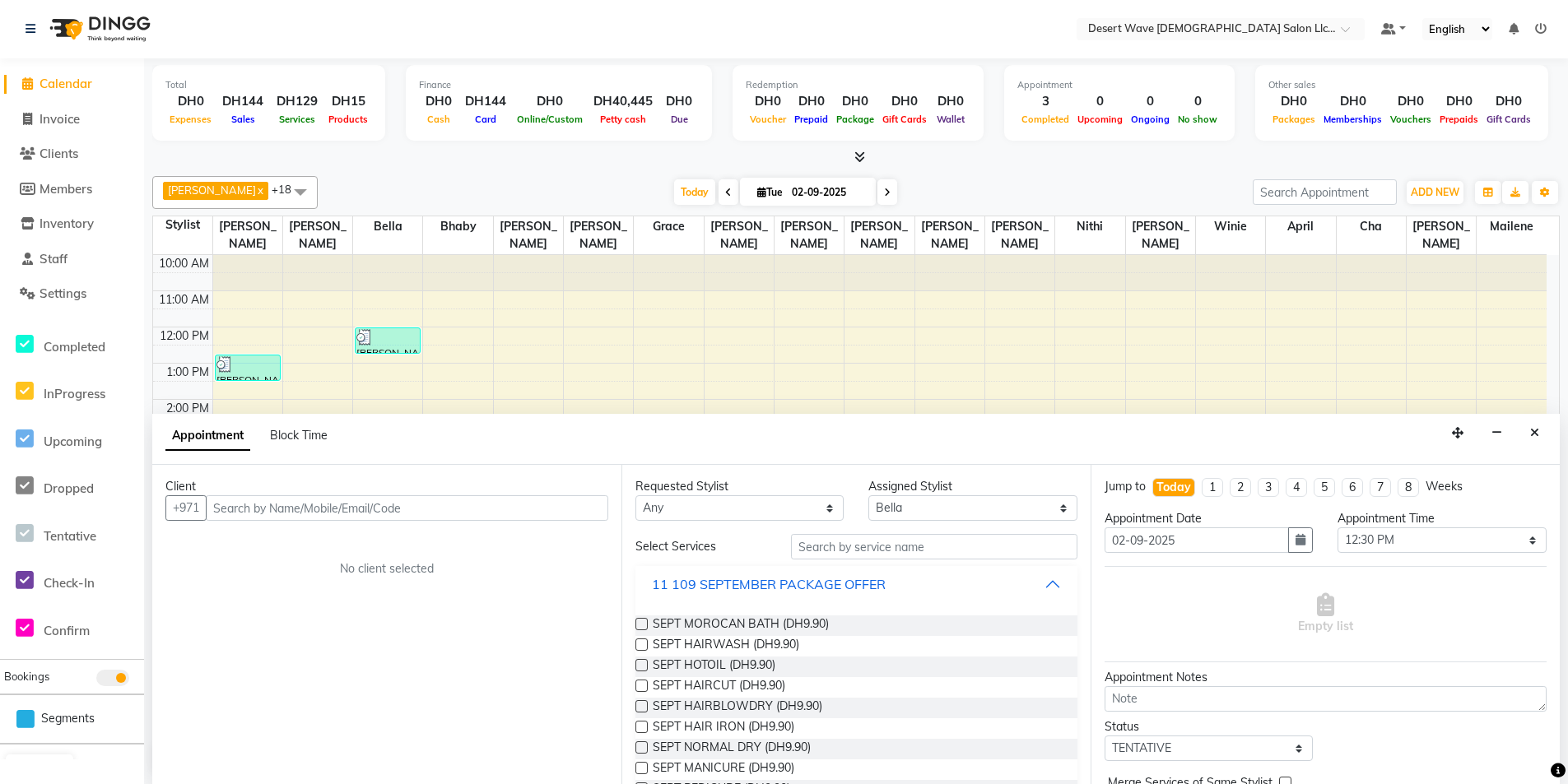
click at [779, 580] on div "11 109 SEPTEMBER PACKAGE OFFER" at bounding box center [768, 584] width 233 height 20
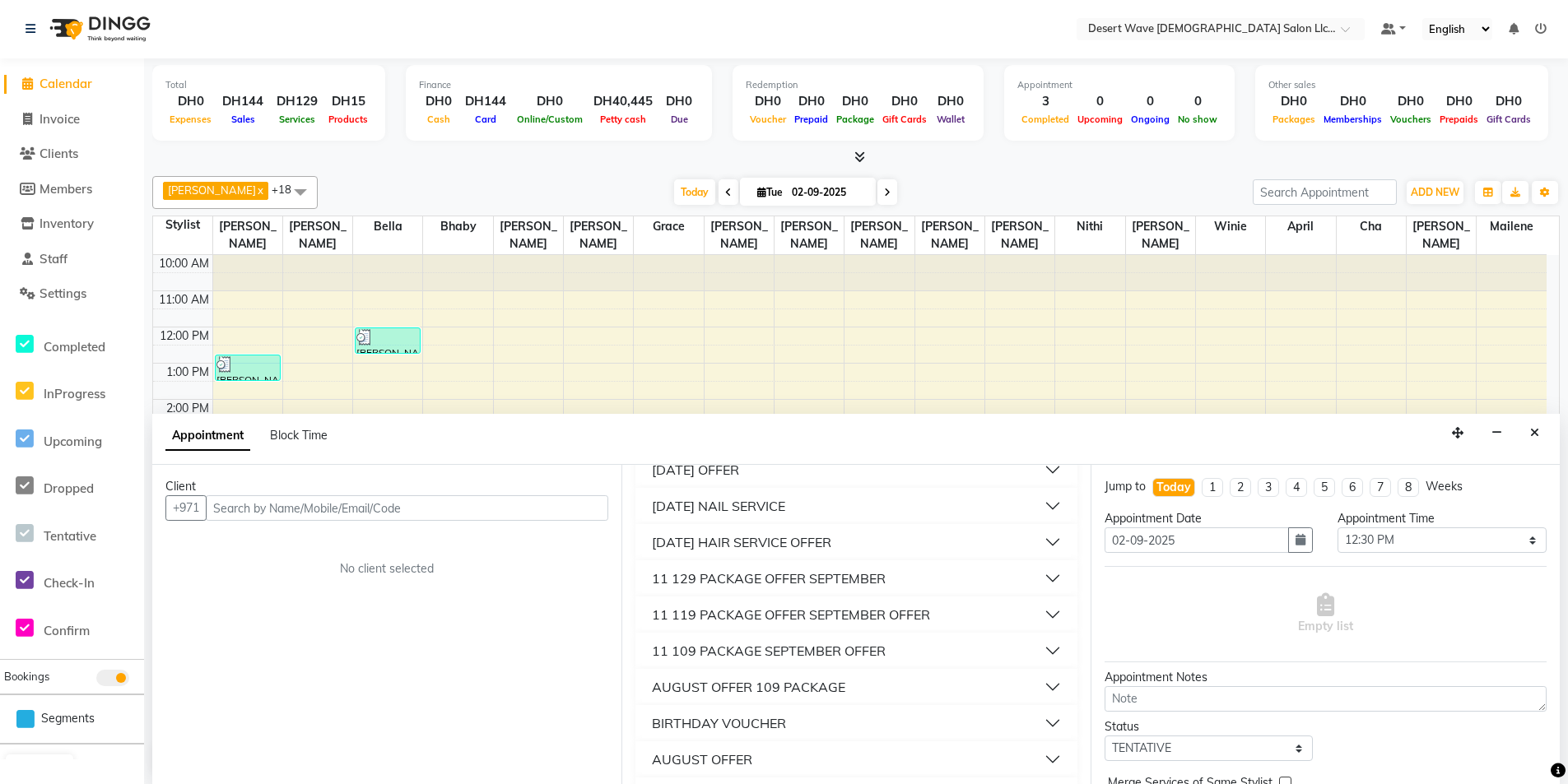
scroll to position [165, 0]
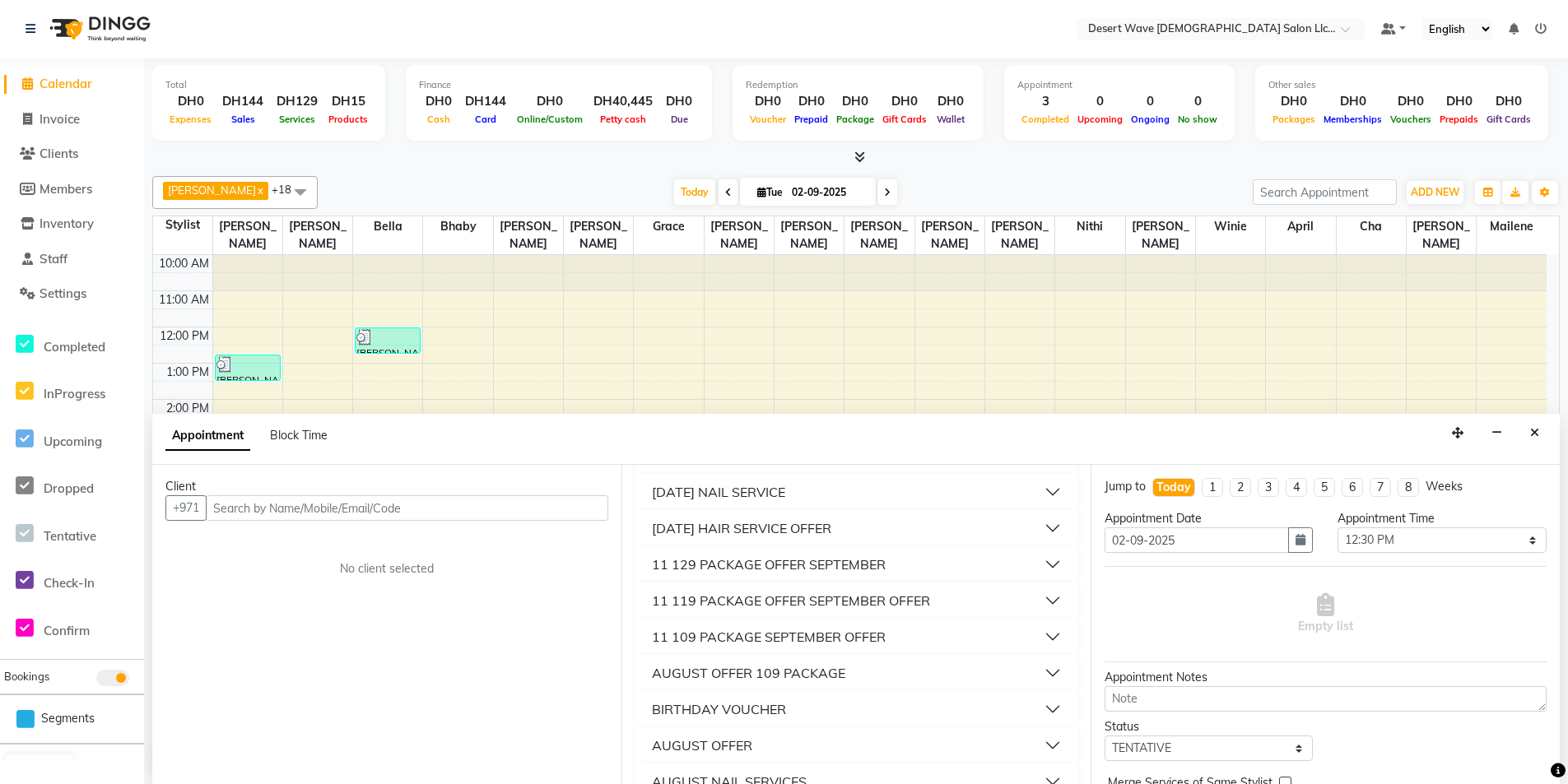
click at [713, 560] on div "11 129 PACKAGE OFFER SEPTEMBER" at bounding box center [768, 565] width 233 height 20
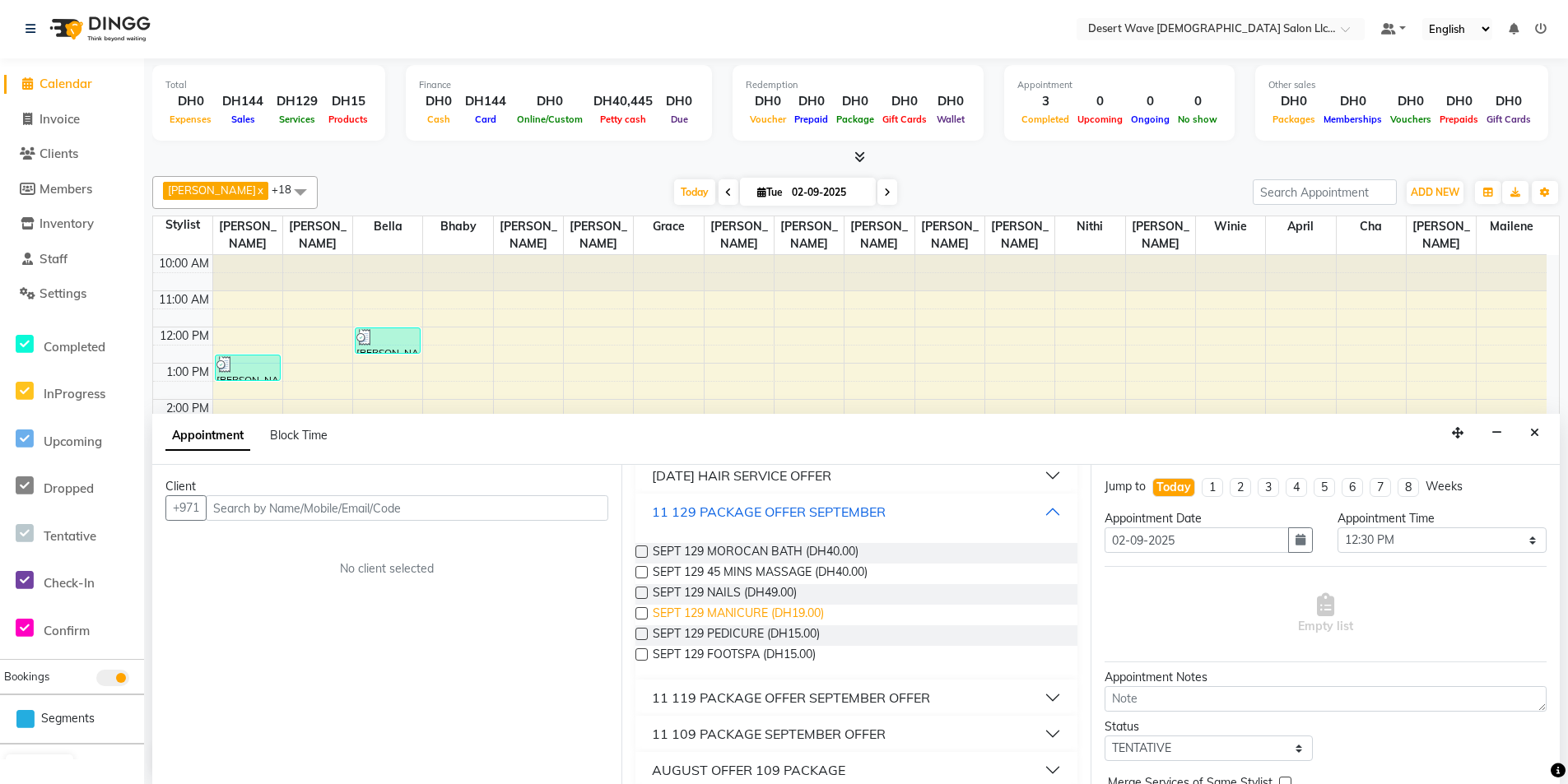
scroll to position [246, 0]
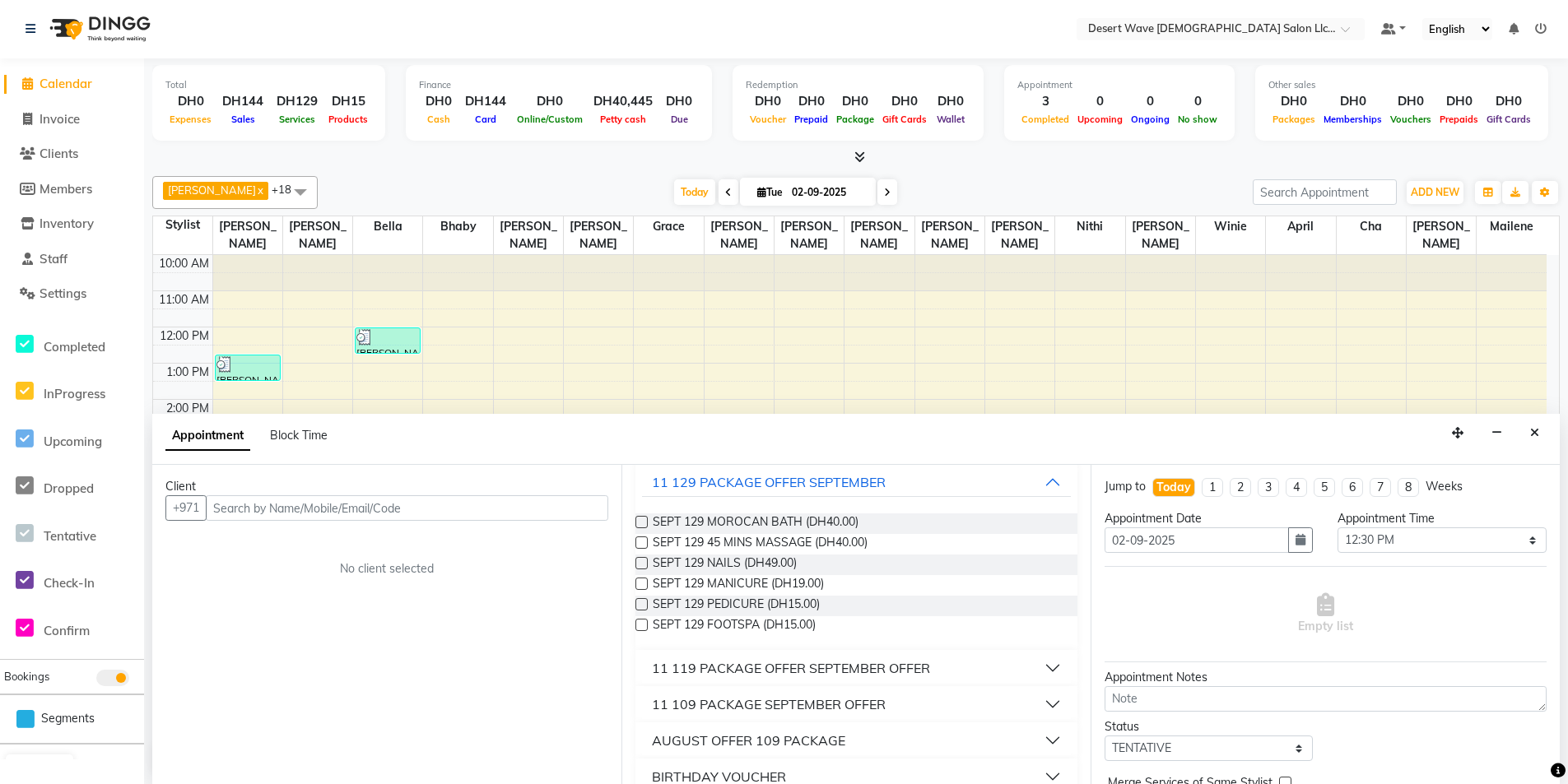
click at [643, 521] on label at bounding box center [641, 522] width 12 height 12
click at [643, 521] on input "checkbox" at bounding box center [640, 523] width 11 height 11
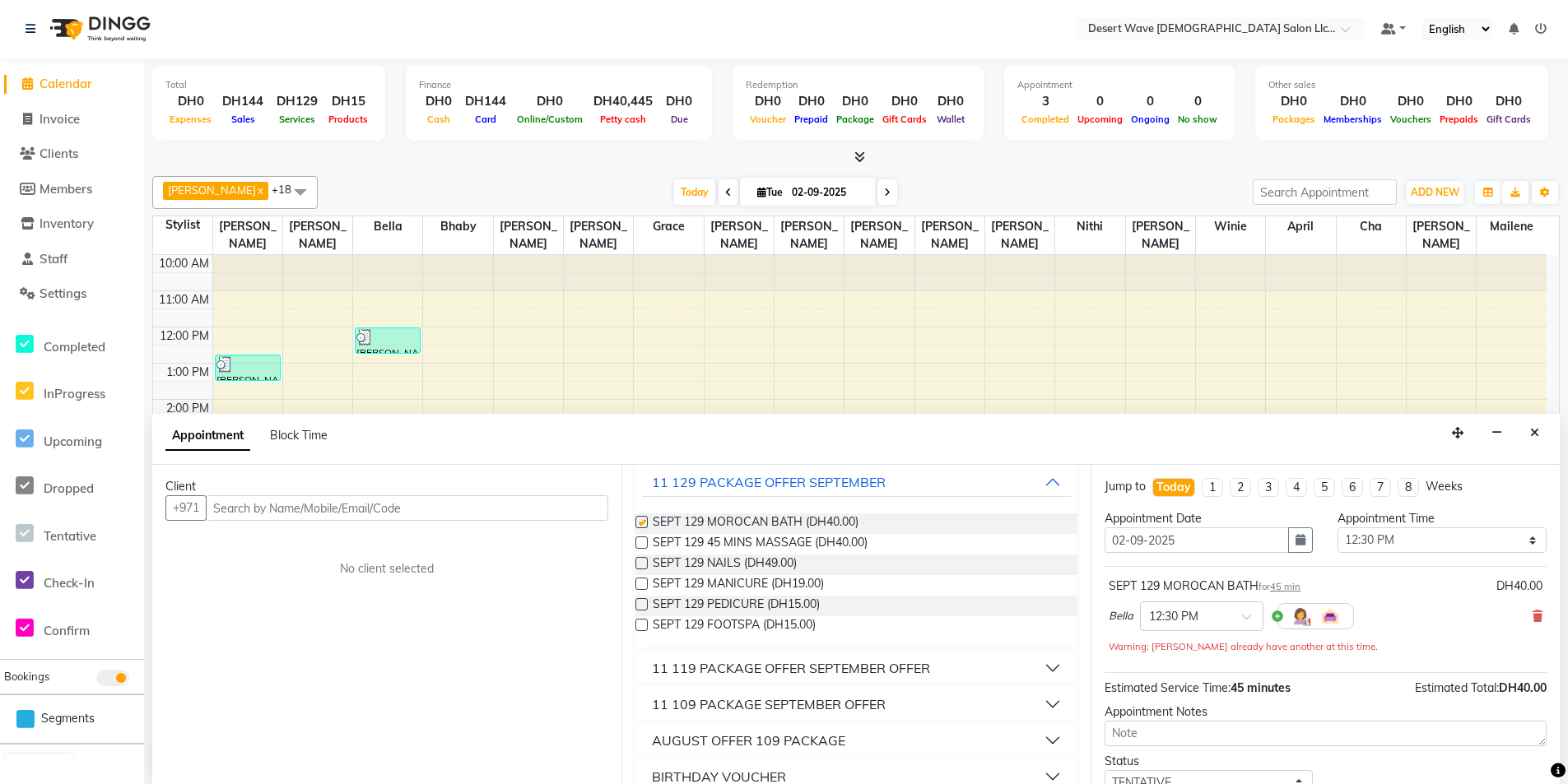
checkbox input "false"
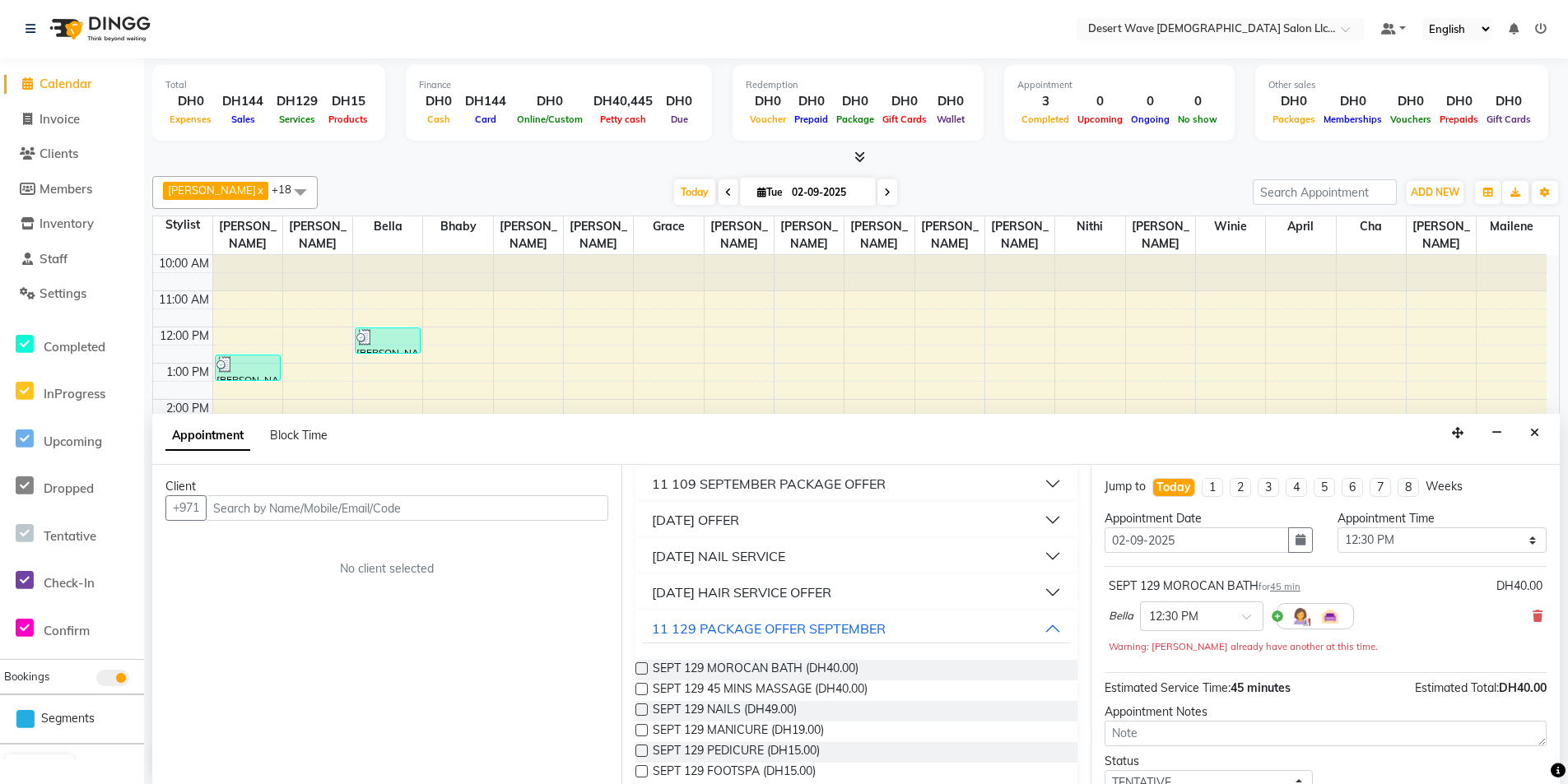
scroll to position [0, 0]
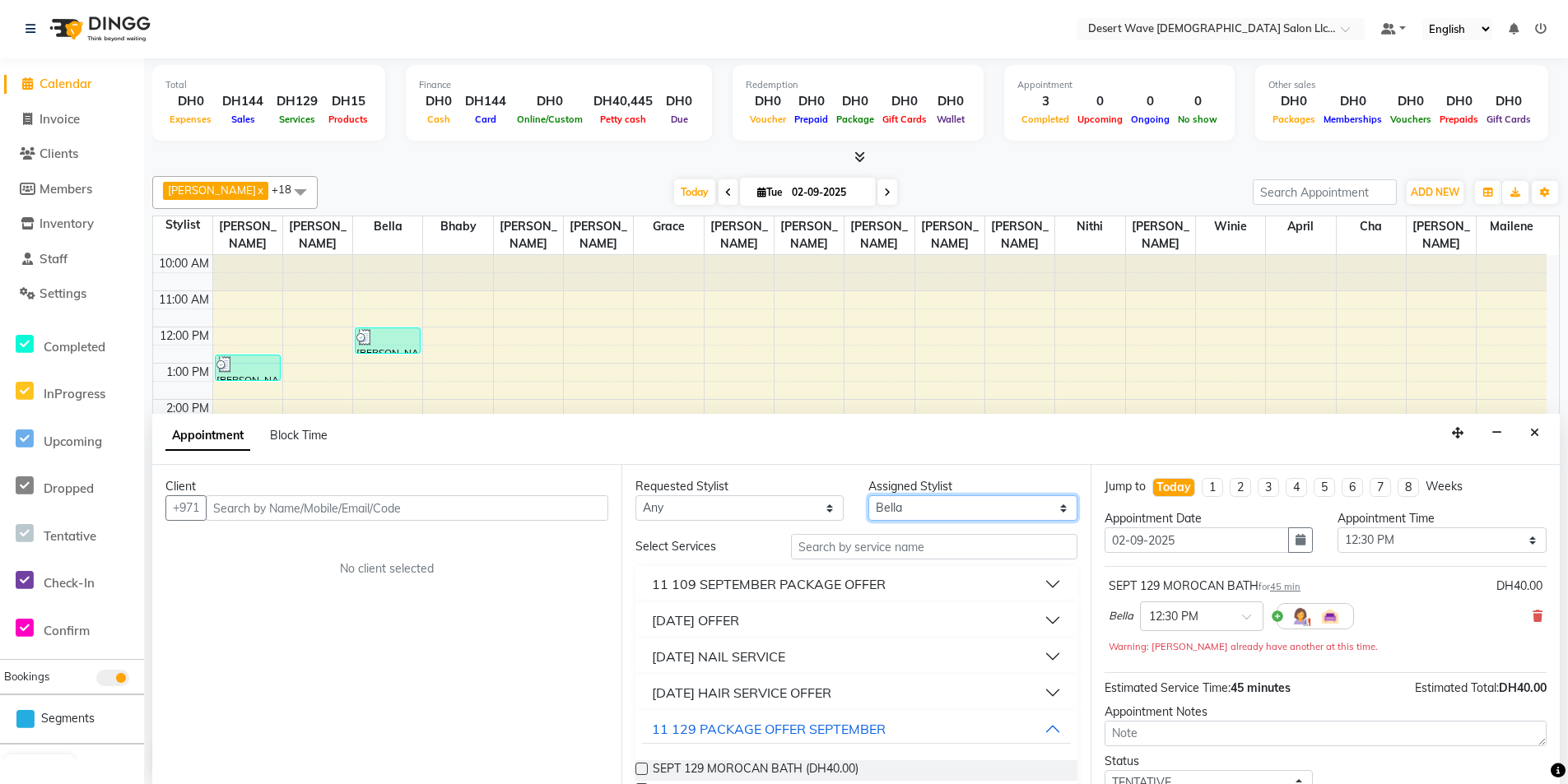
click at [1044, 514] on select "Select [GEOGRAPHIC_DATA][PERSON_NAME] [PERSON_NAME] [PERSON_NAME] [PERSON_NAME]…" at bounding box center [972, 508] width 208 height 26
select select "50402"
click at [869, 495] on select "Select [GEOGRAPHIC_DATA][PERSON_NAME] [PERSON_NAME] [PERSON_NAME] [PERSON_NAME]…" at bounding box center [972, 508] width 208 height 26
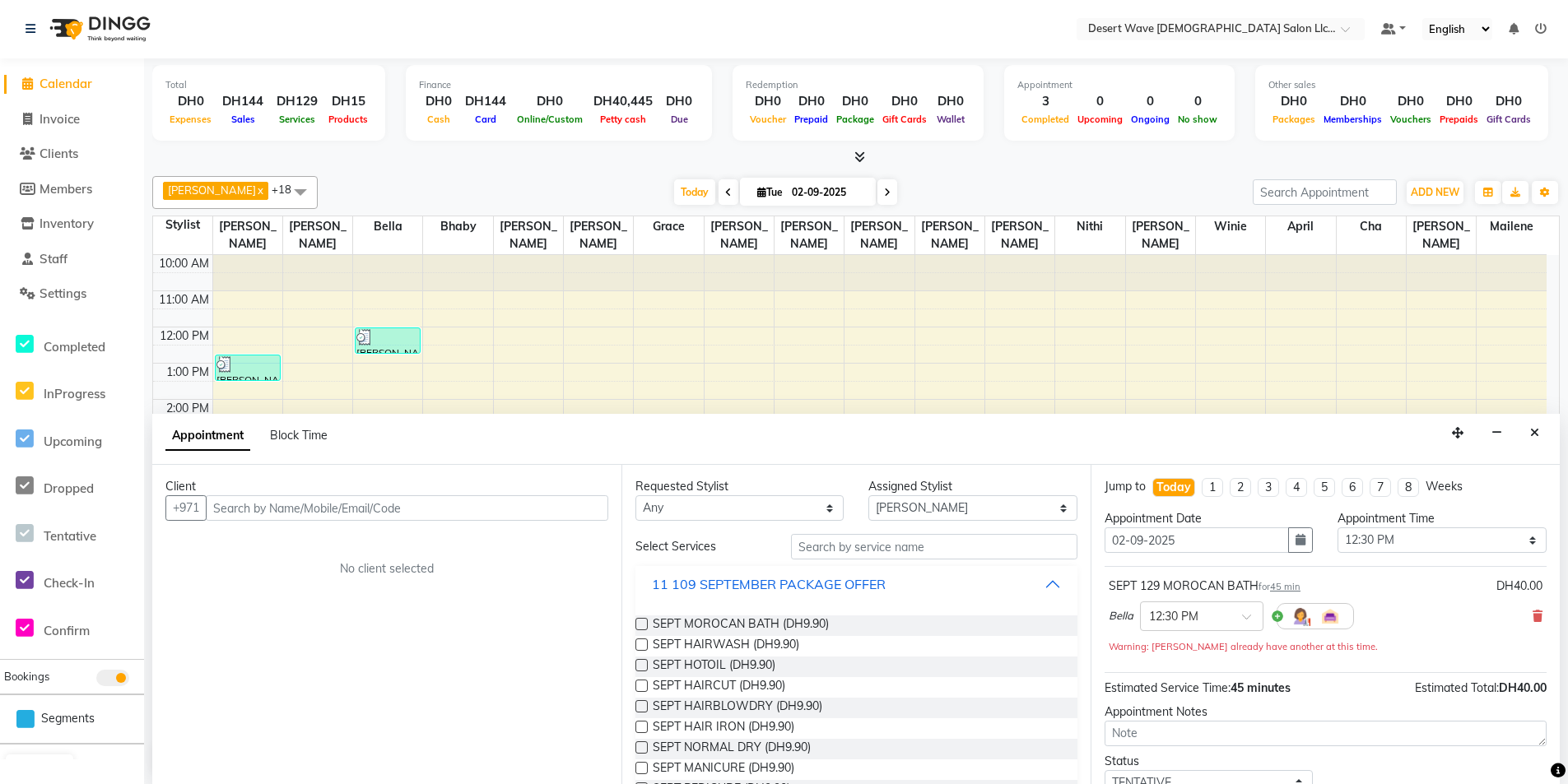
click at [736, 587] on div "11 109 SEPTEMBER PACKAGE OFFER" at bounding box center [768, 584] width 233 height 20
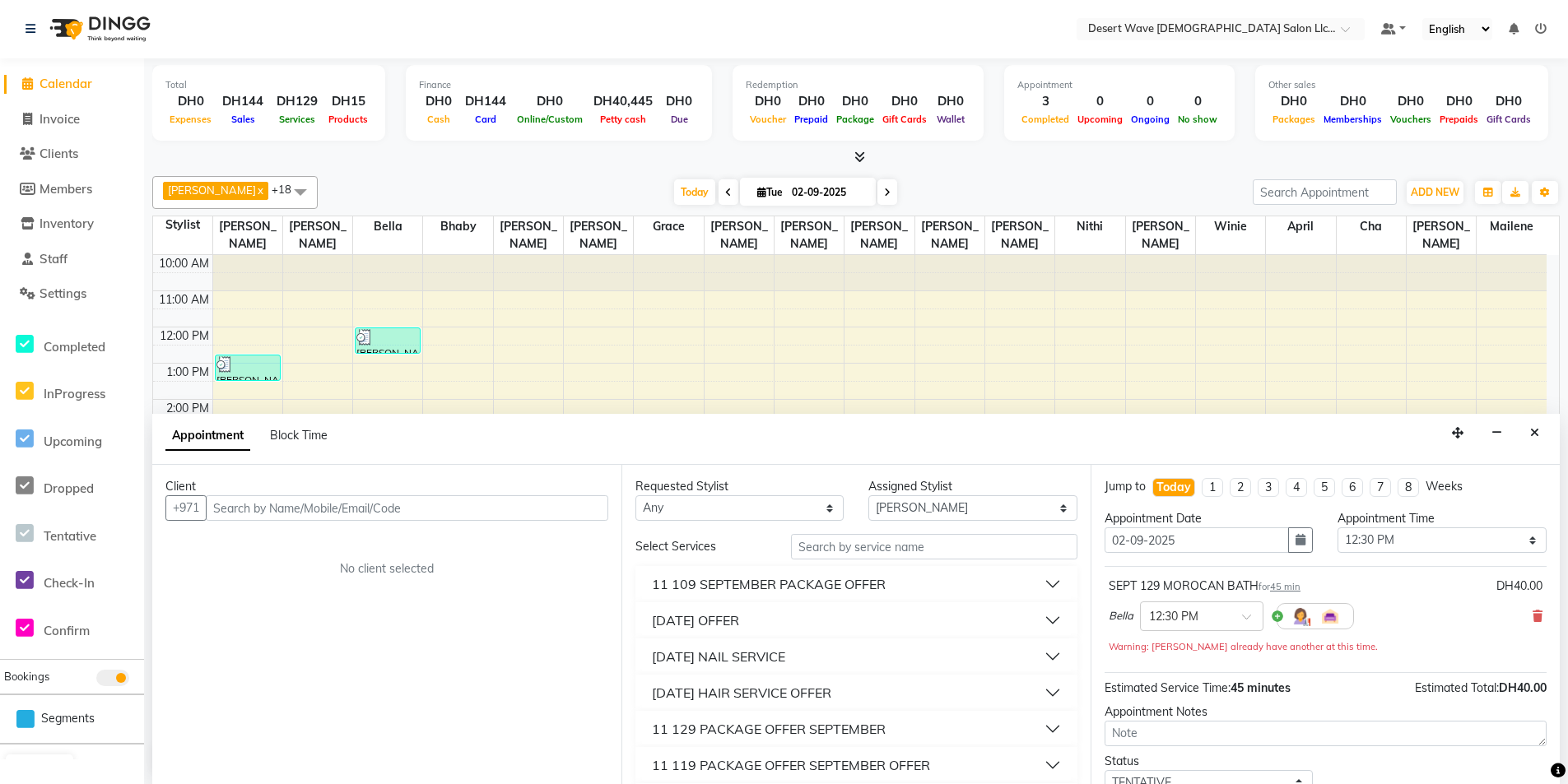
click at [698, 722] on div "11 129 PACKAGE OFFER SEPTEMBER" at bounding box center [768, 729] width 233 height 20
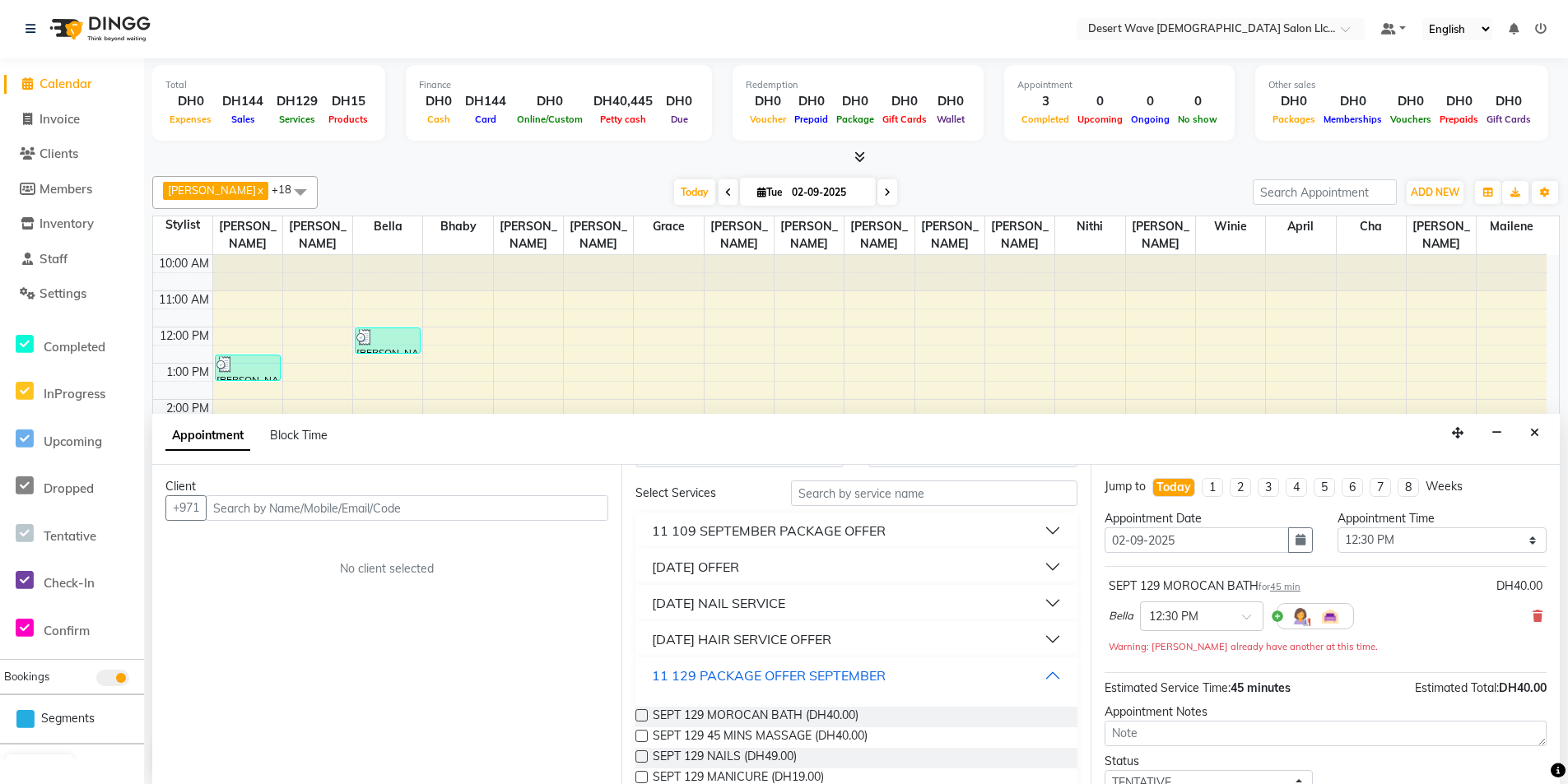
scroll to position [82, 0]
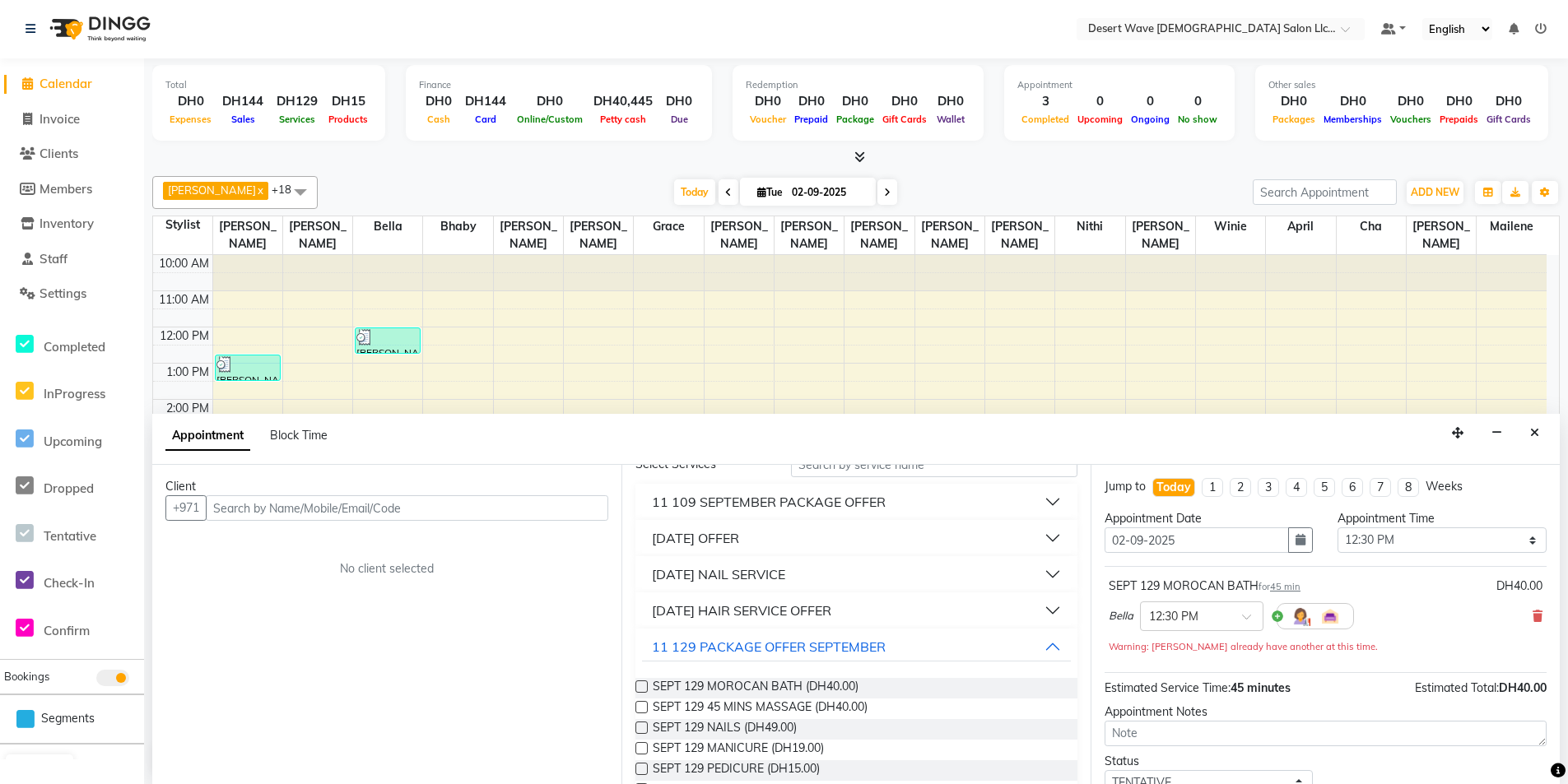
click at [637, 704] on label at bounding box center [641, 707] width 12 height 12
click at [637, 704] on input "checkbox" at bounding box center [640, 708] width 11 height 11
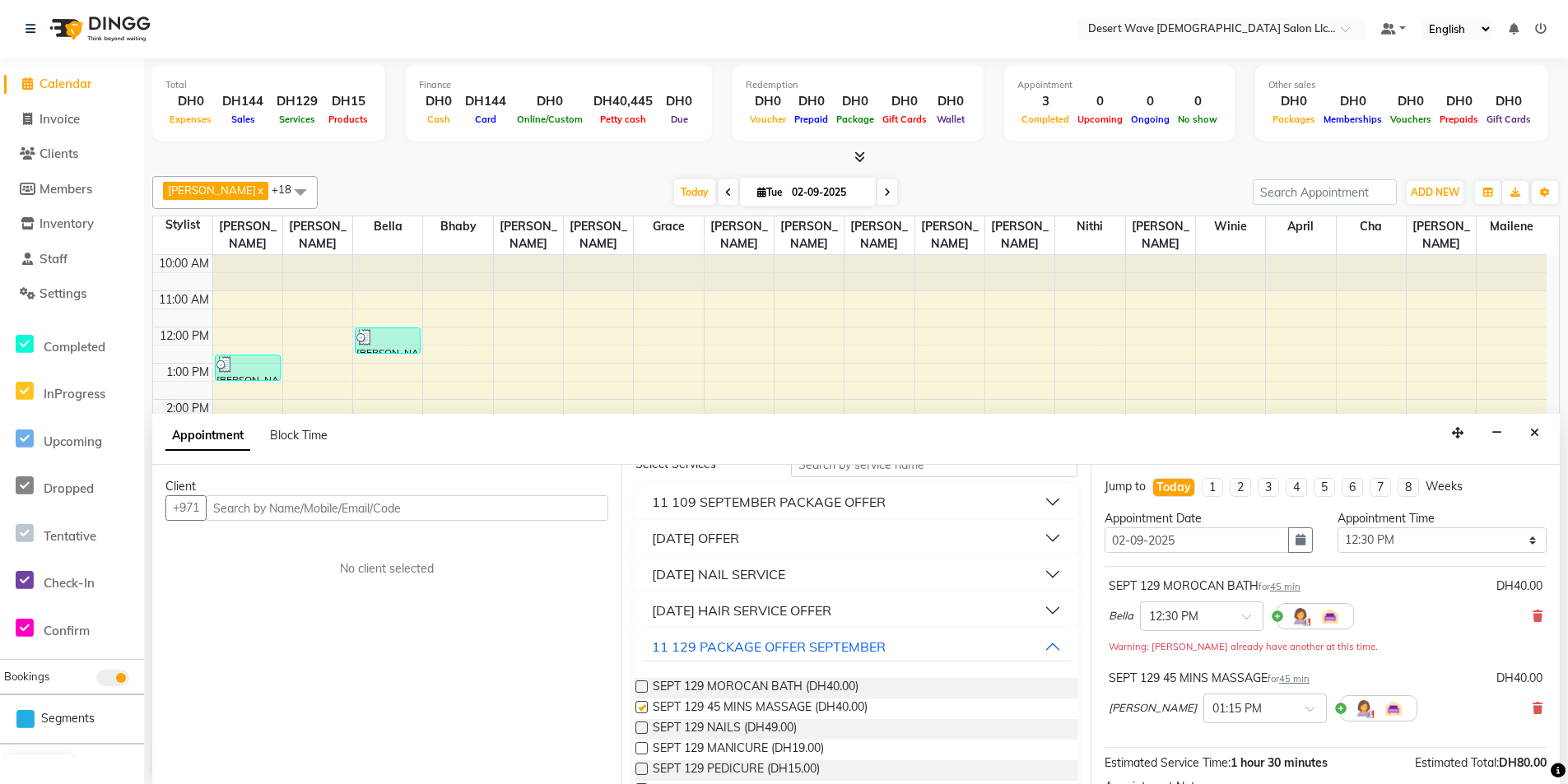
scroll to position [0, 0]
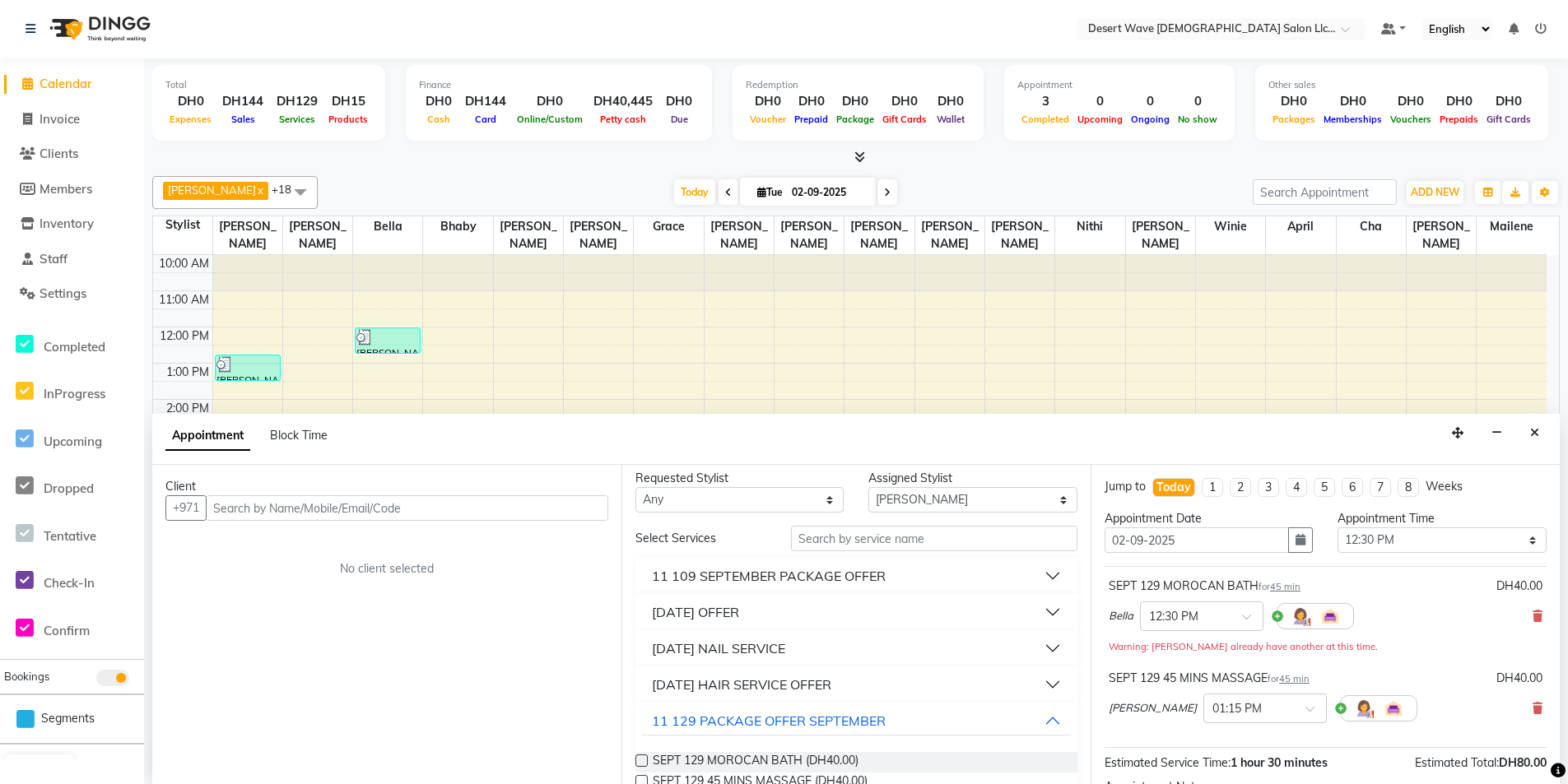
checkbox input "false"
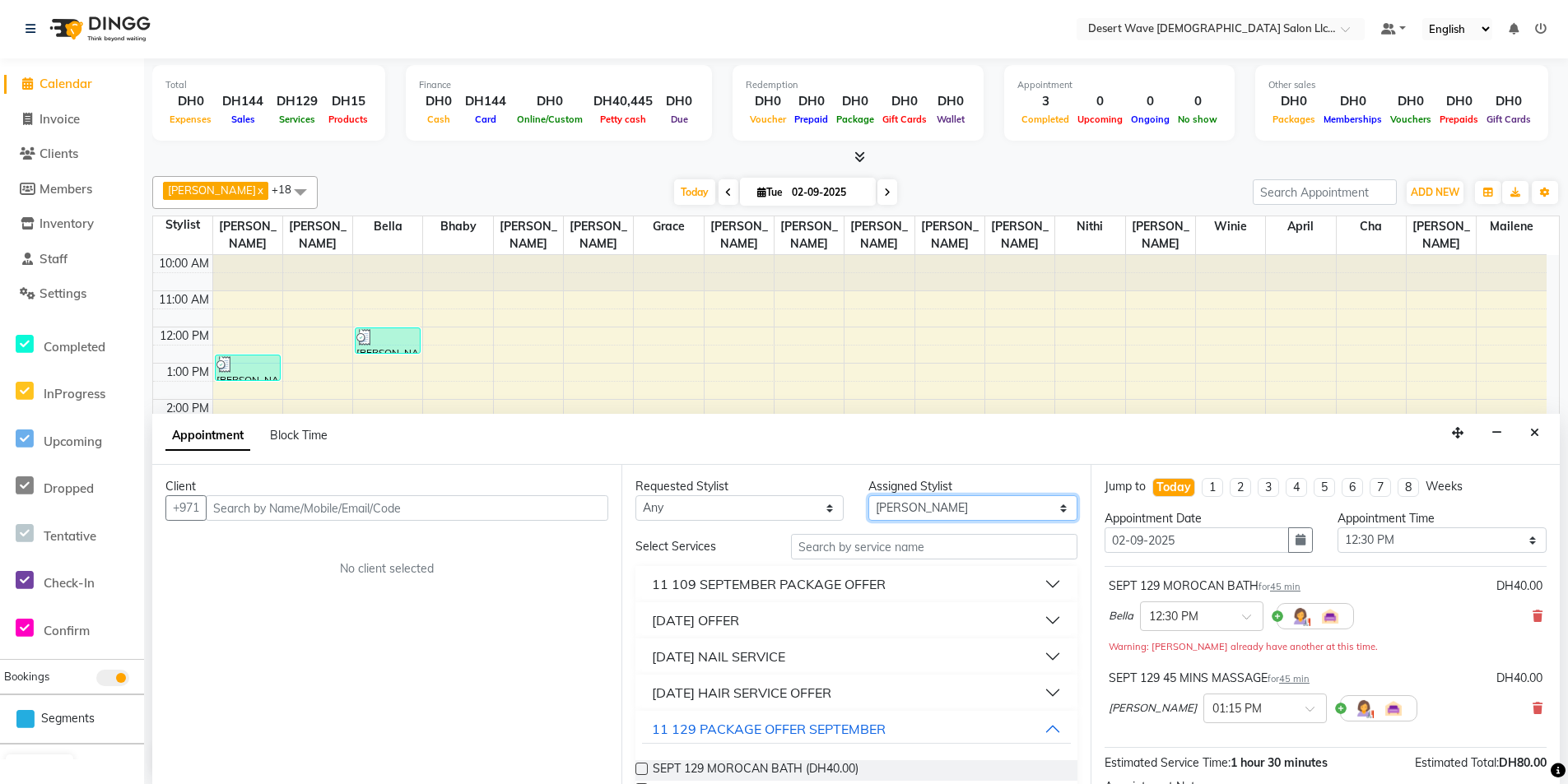
click at [989, 511] on select "Select [GEOGRAPHIC_DATA][PERSON_NAME] [PERSON_NAME] [PERSON_NAME] [PERSON_NAME]…" at bounding box center [972, 508] width 208 height 26
select select "54780"
click at [869, 495] on select "Select [GEOGRAPHIC_DATA][PERSON_NAME] [PERSON_NAME] [PERSON_NAME] [PERSON_NAME]…" at bounding box center [972, 508] width 208 height 26
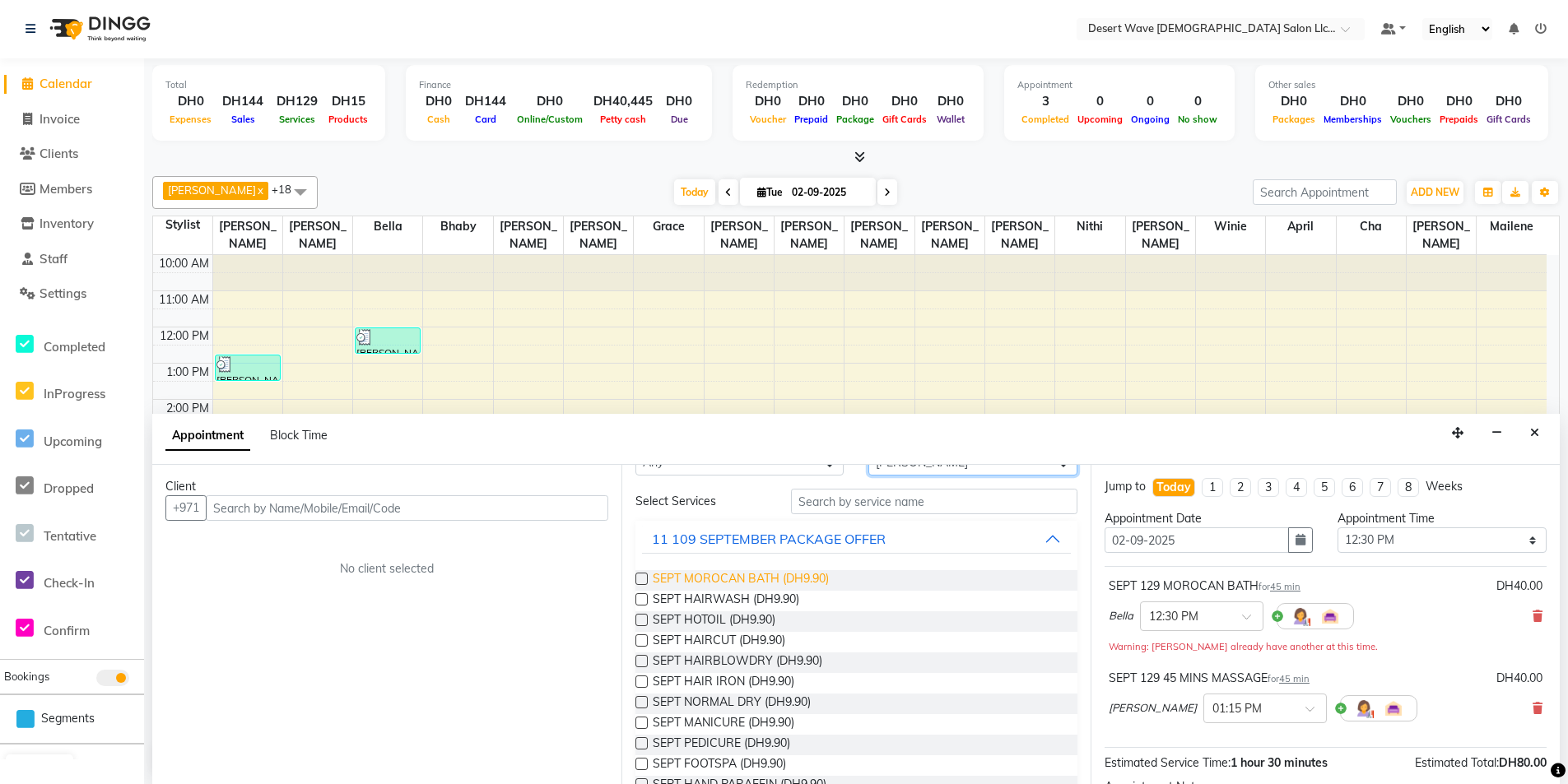
scroll to position [82, 0]
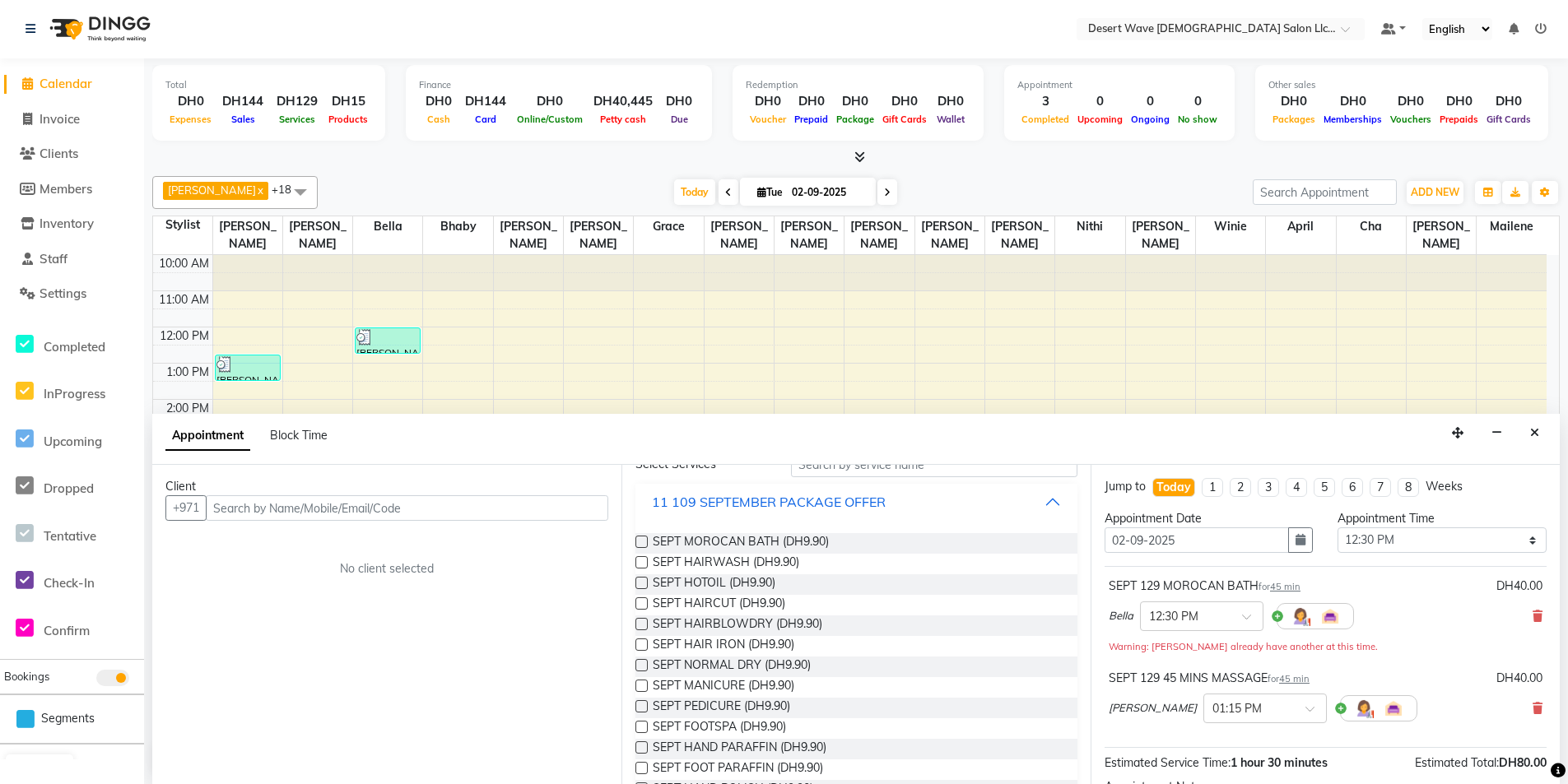
click at [852, 512] on button "11 109 SEPTEMBER PACKAGE OFFER" at bounding box center [856, 502] width 429 height 30
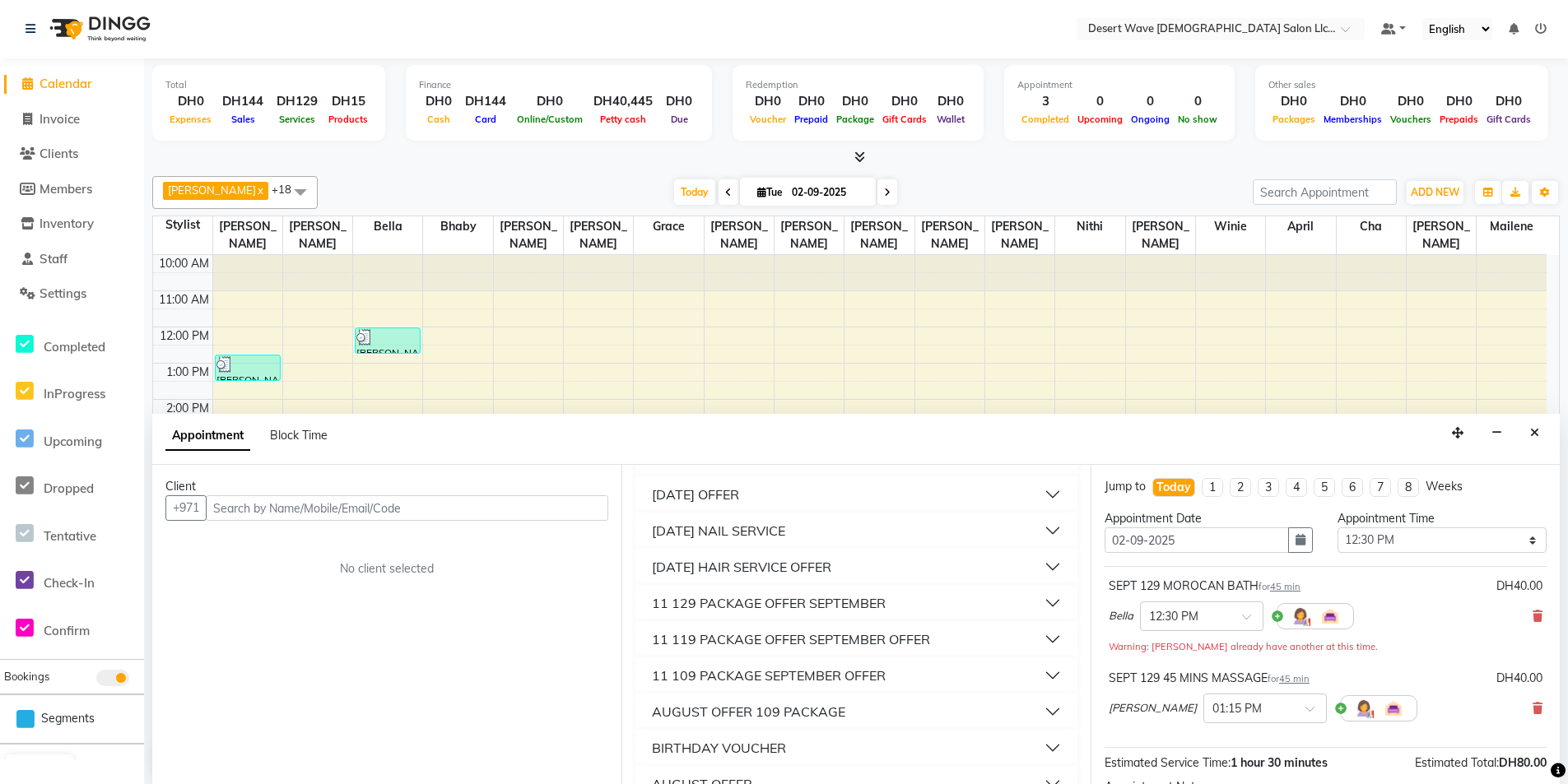
scroll to position [165, 0]
click at [789, 562] on div "11 129 PACKAGE OFFER SEPTEMBER" at bounding box center [768, 565] width 233 height 20
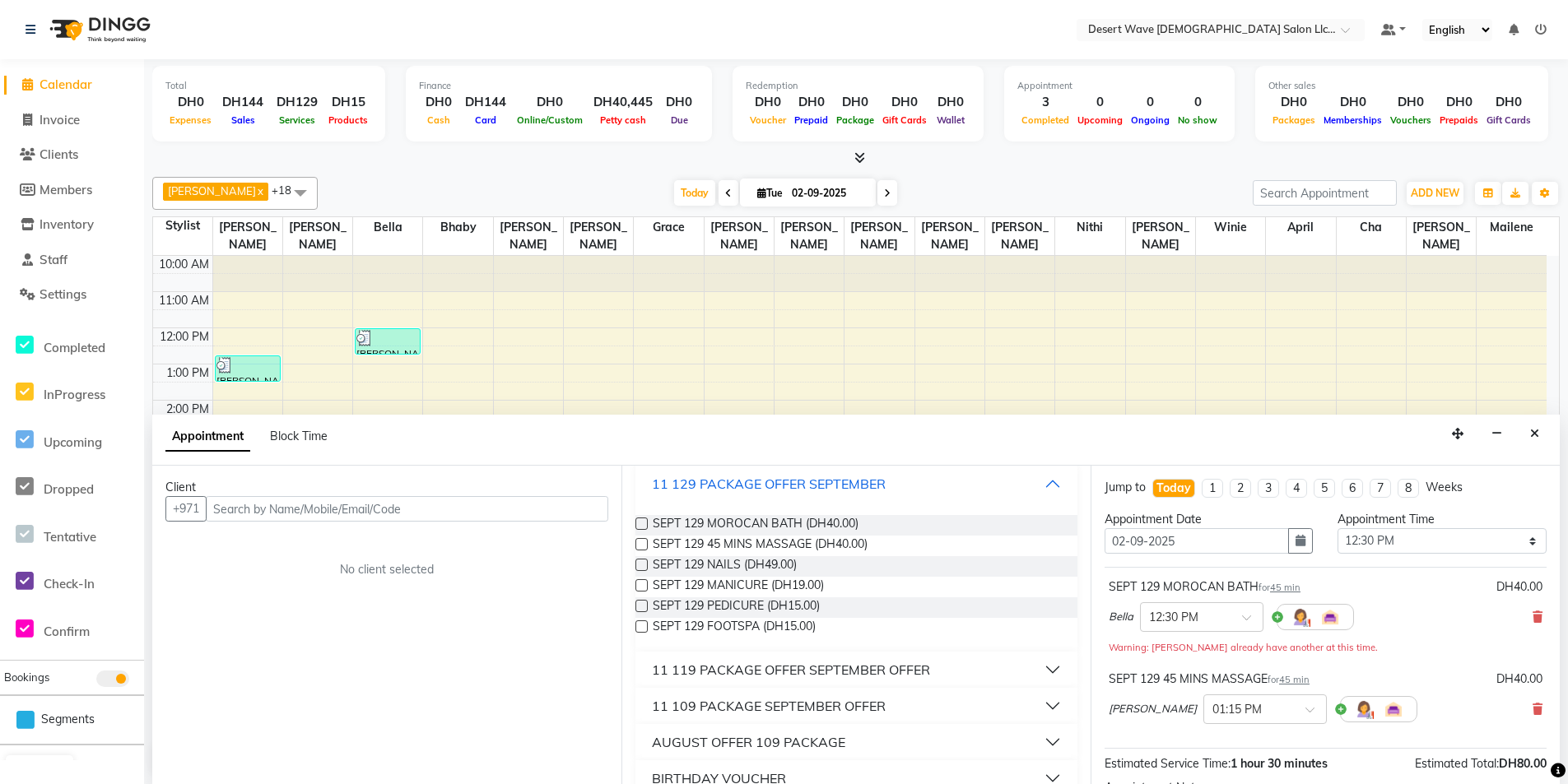
scroll to position [246, 0]
click at [642, 565] on label at bounding box center [641, 564] width 12 height 12
click at [642, 565] on input "checkbox" at bounding box center [640, 566] width 11 height 11
checkbox input "false"
click at [467, 504] on input "text" at bounding box center [407, 509] width 403 height 26
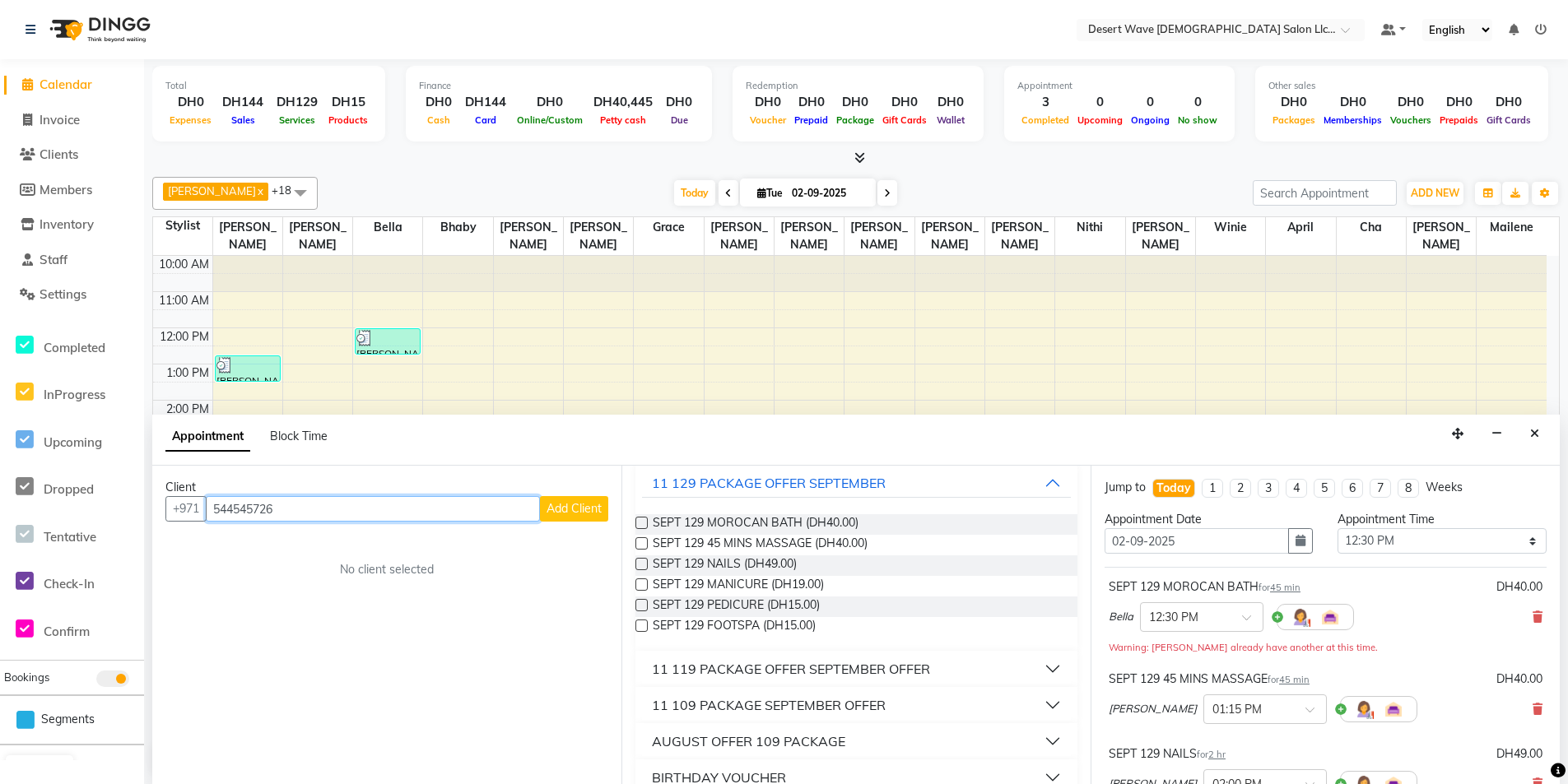
type input "544545726"
click at [584, 514] on span "Add Client" at bounding box center [574, 509] width 55 height 15
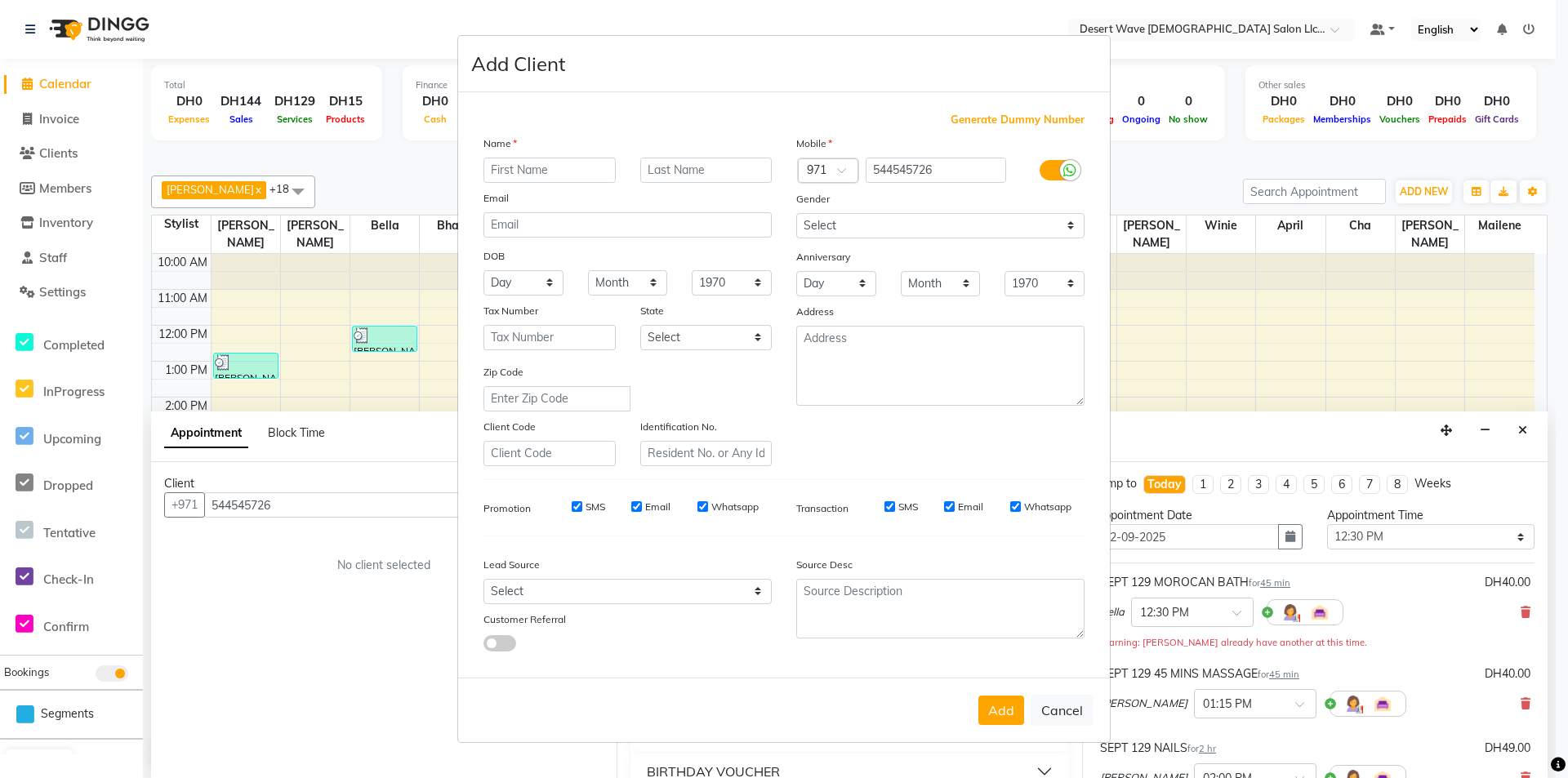
click at [547, 177] on input "text" at bounding box center [550, 170] width 133 height 25
type input "queenie"
click at [1006, 710] on button "Add" at bounding box center [1002, 710] width 46 height 29
select select
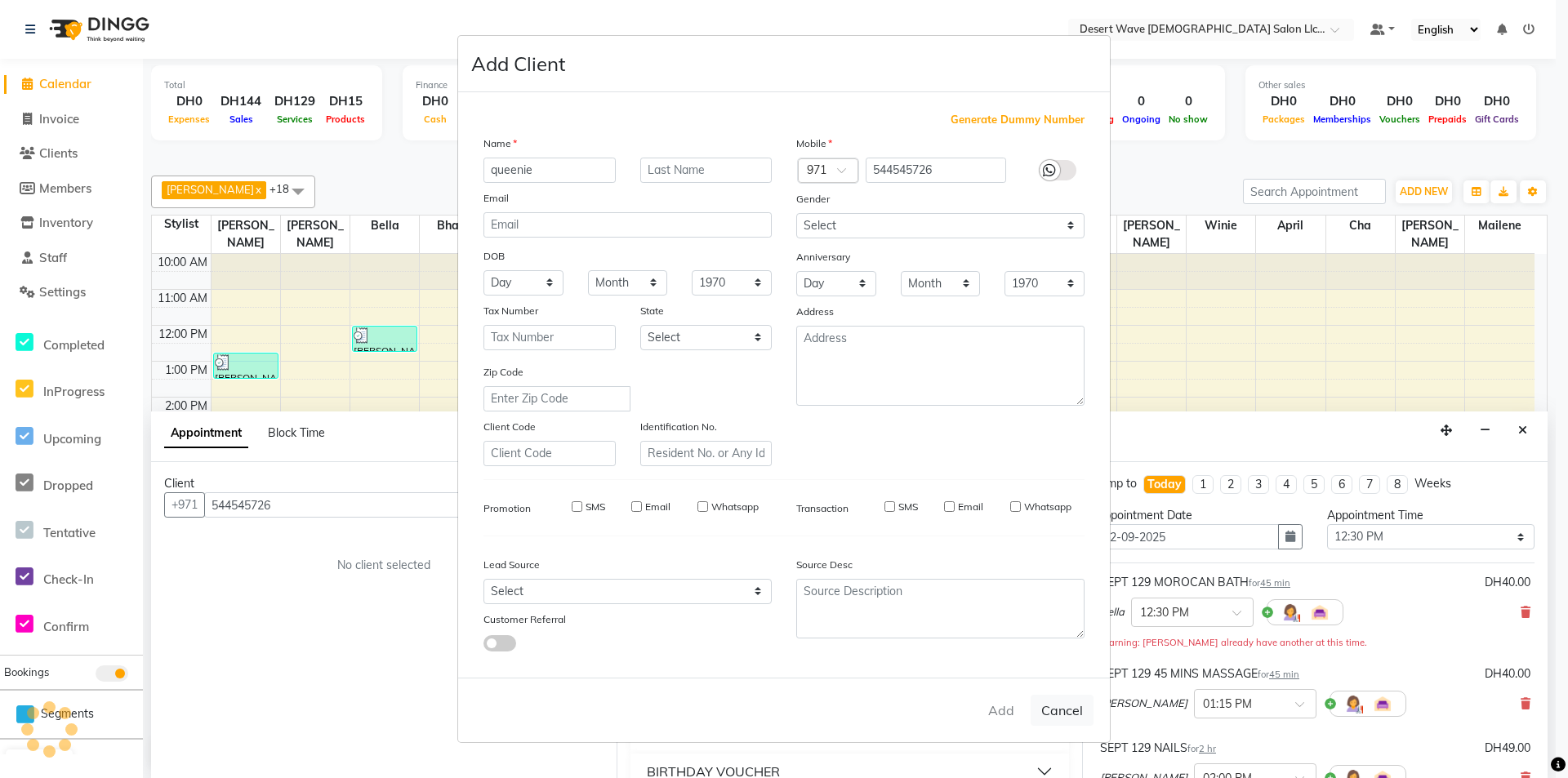
select select
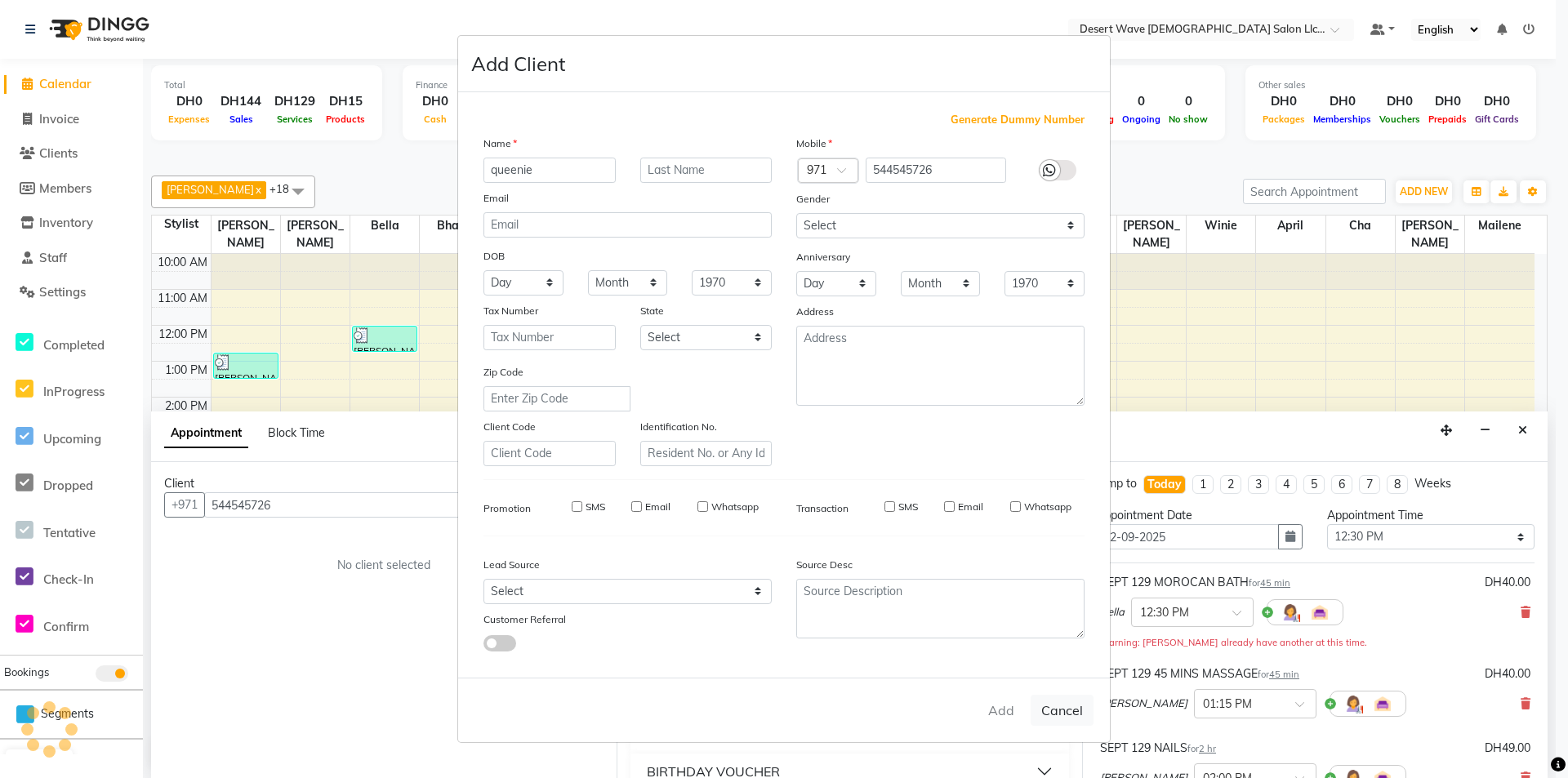
checkbox input "false"
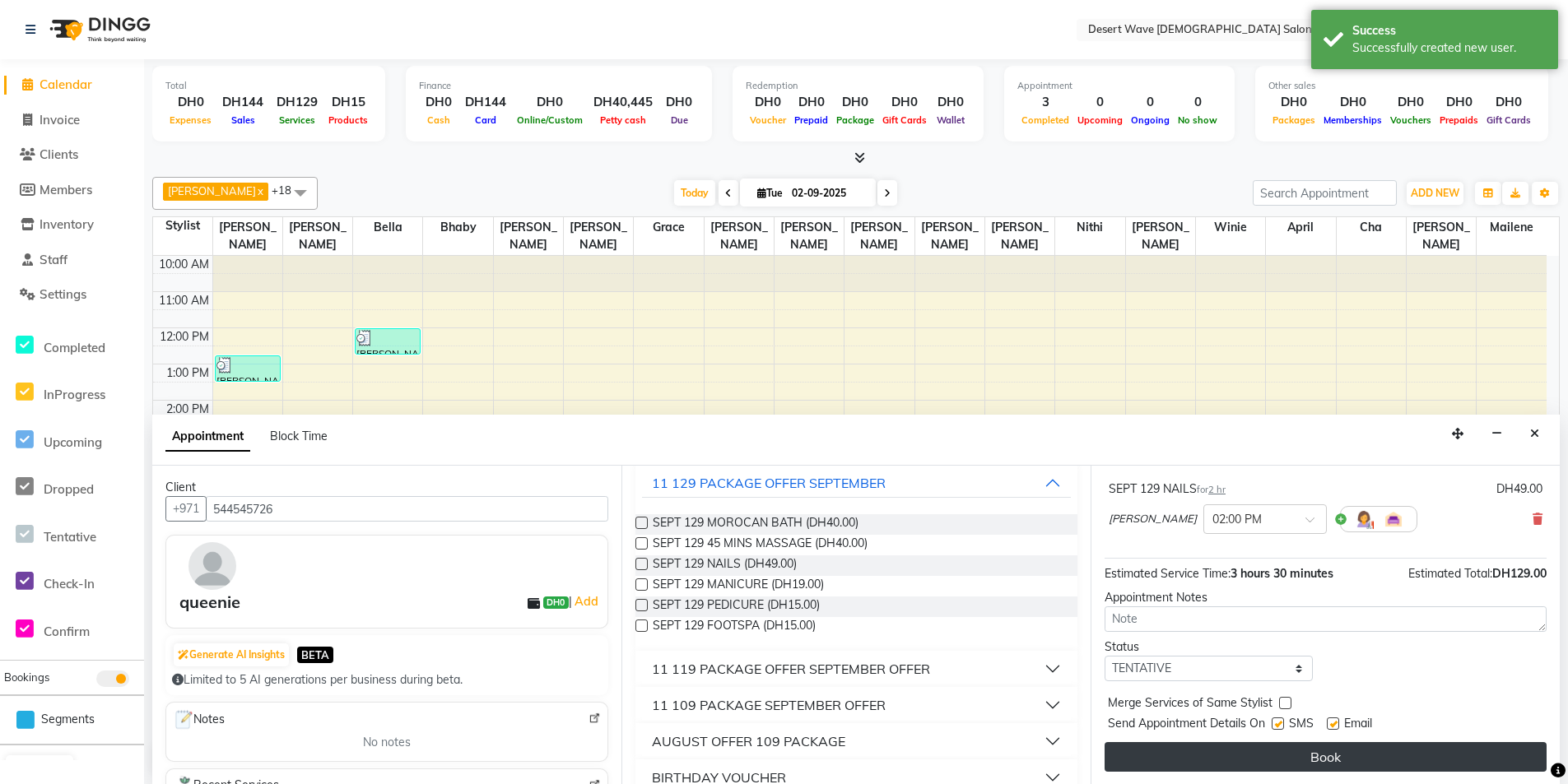
scroll to position [1, 0]
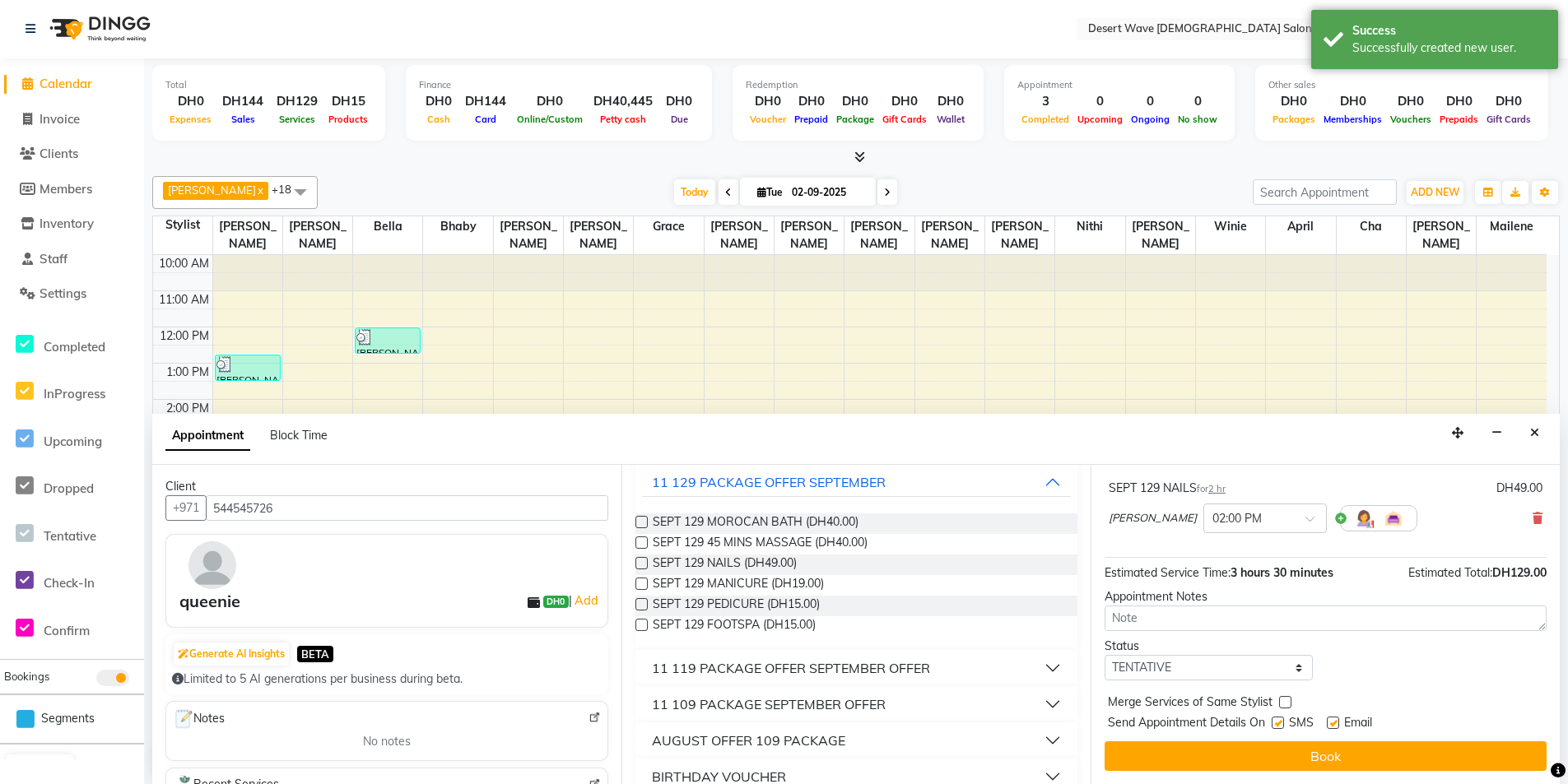
click at [1329, 754] on button "Book" at bounding box center [1326, 756] width 442 height 30
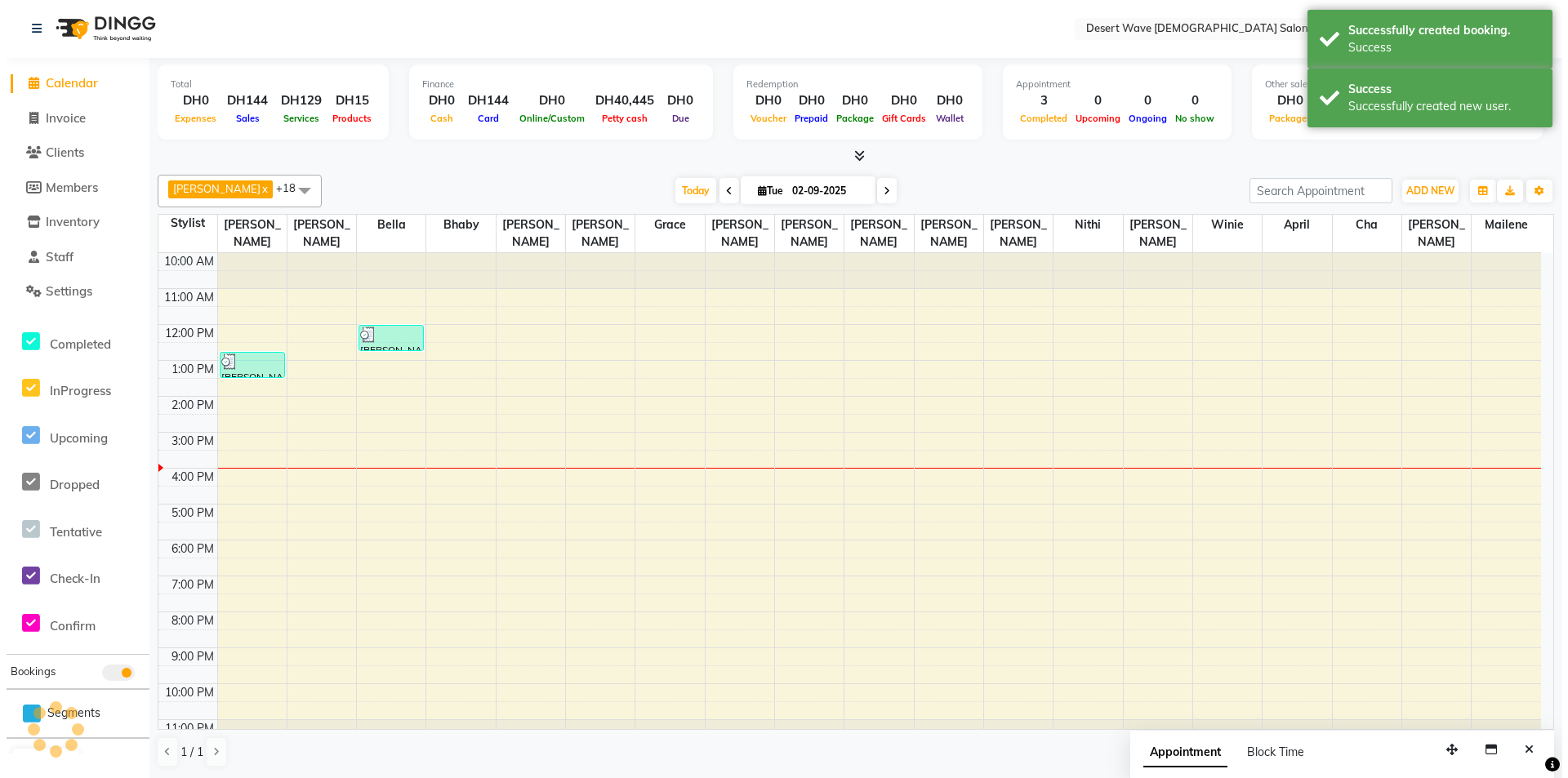
scroll to position [0, 0]
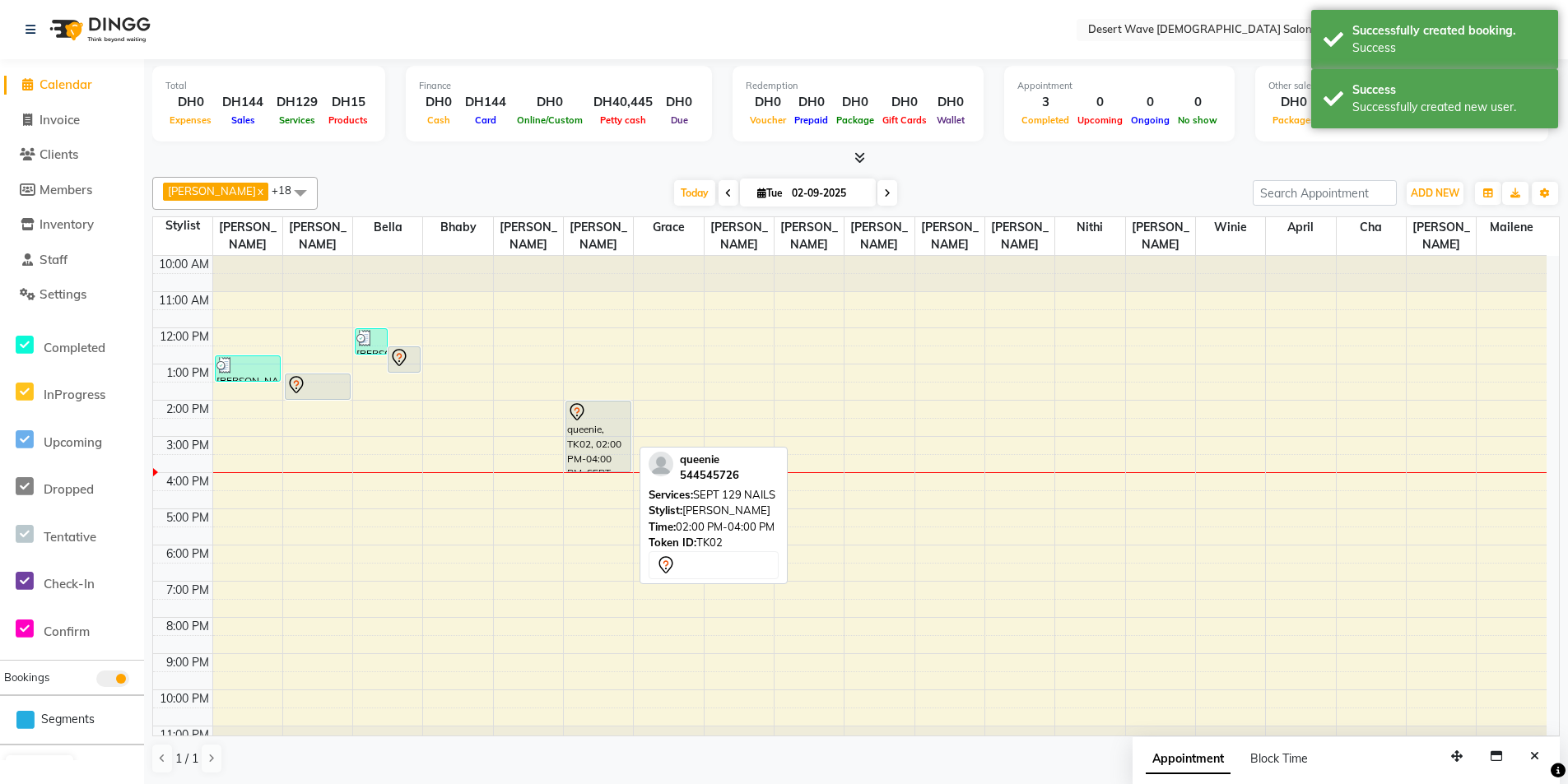
click at [587, 428] on div "queenie, TK02, 02:00 PM-04:00 PM, SEPT 129 NAILS" at bounding box center [599, 436] width 64 height 70
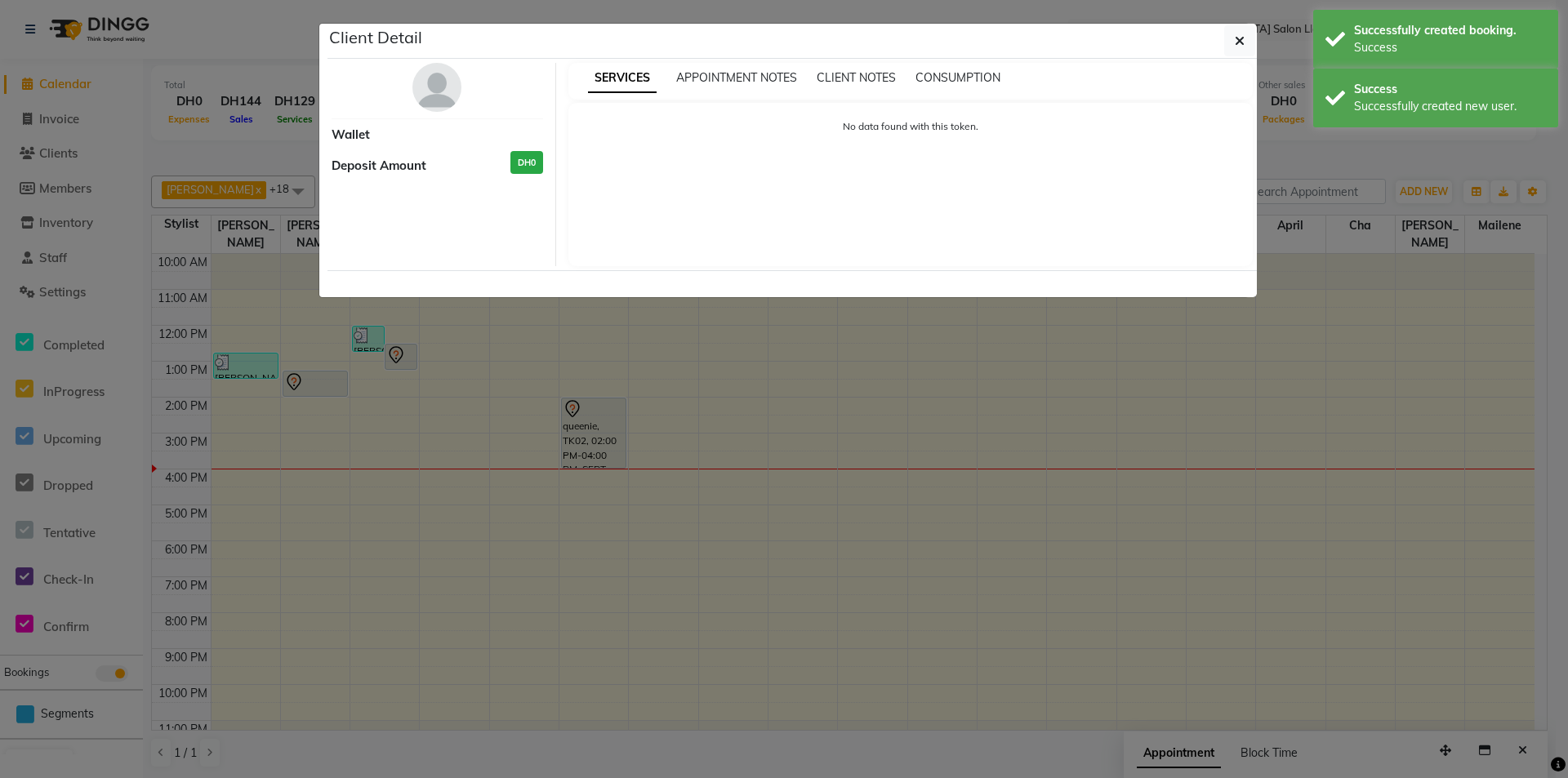
select select "7"
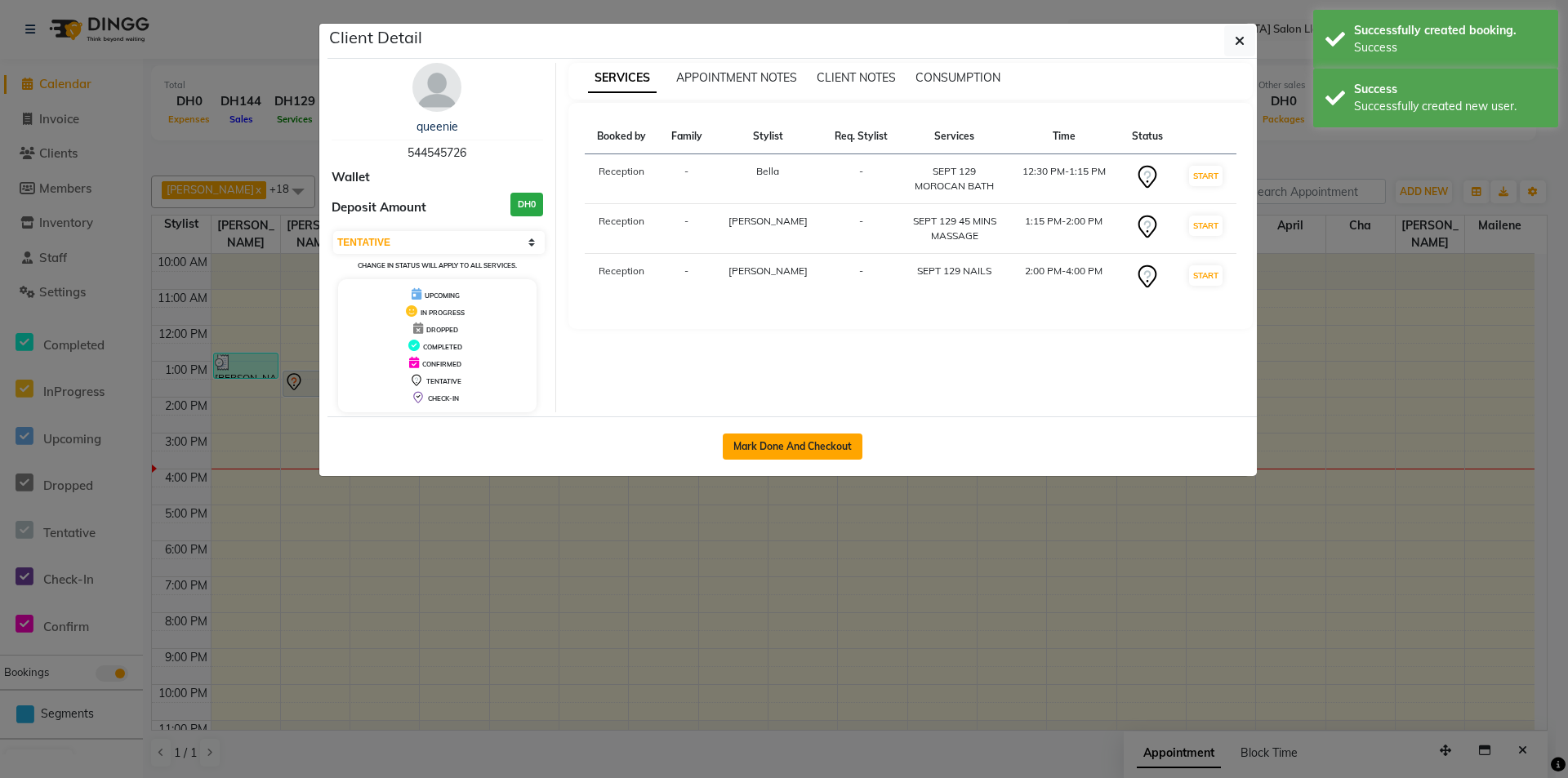
click at [800, 447] on button "Mark Done And Checkout" at bounding box center [792, 447] width 140 height 26
select select "service"
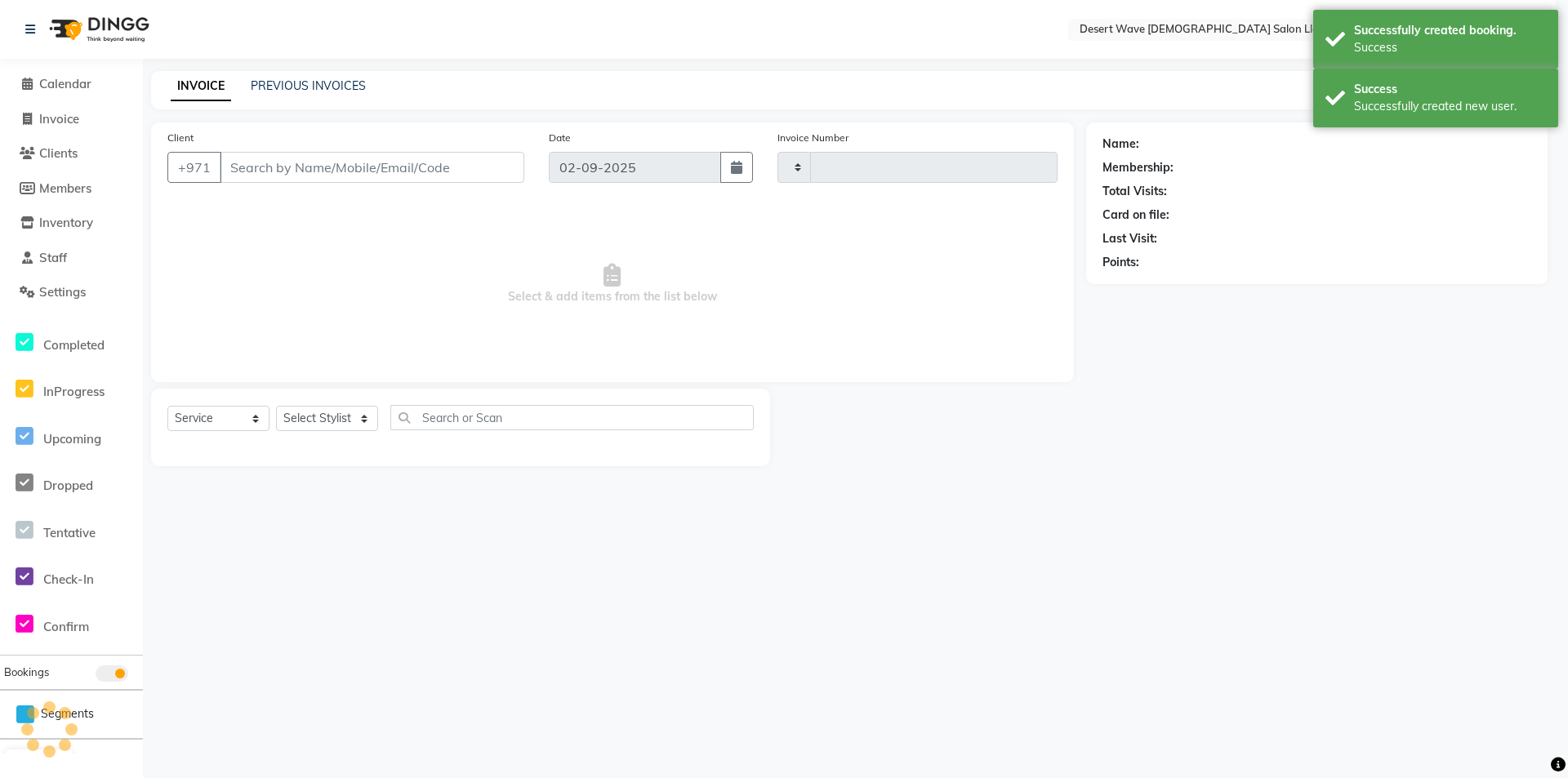
type input "6532"
select select "6563"
click at [239, 415] on select "Select Service Product Membership Package Voucher Prepaid Gift Card" at bounding box center [219, 418] width 102 height 25
select select "50418"
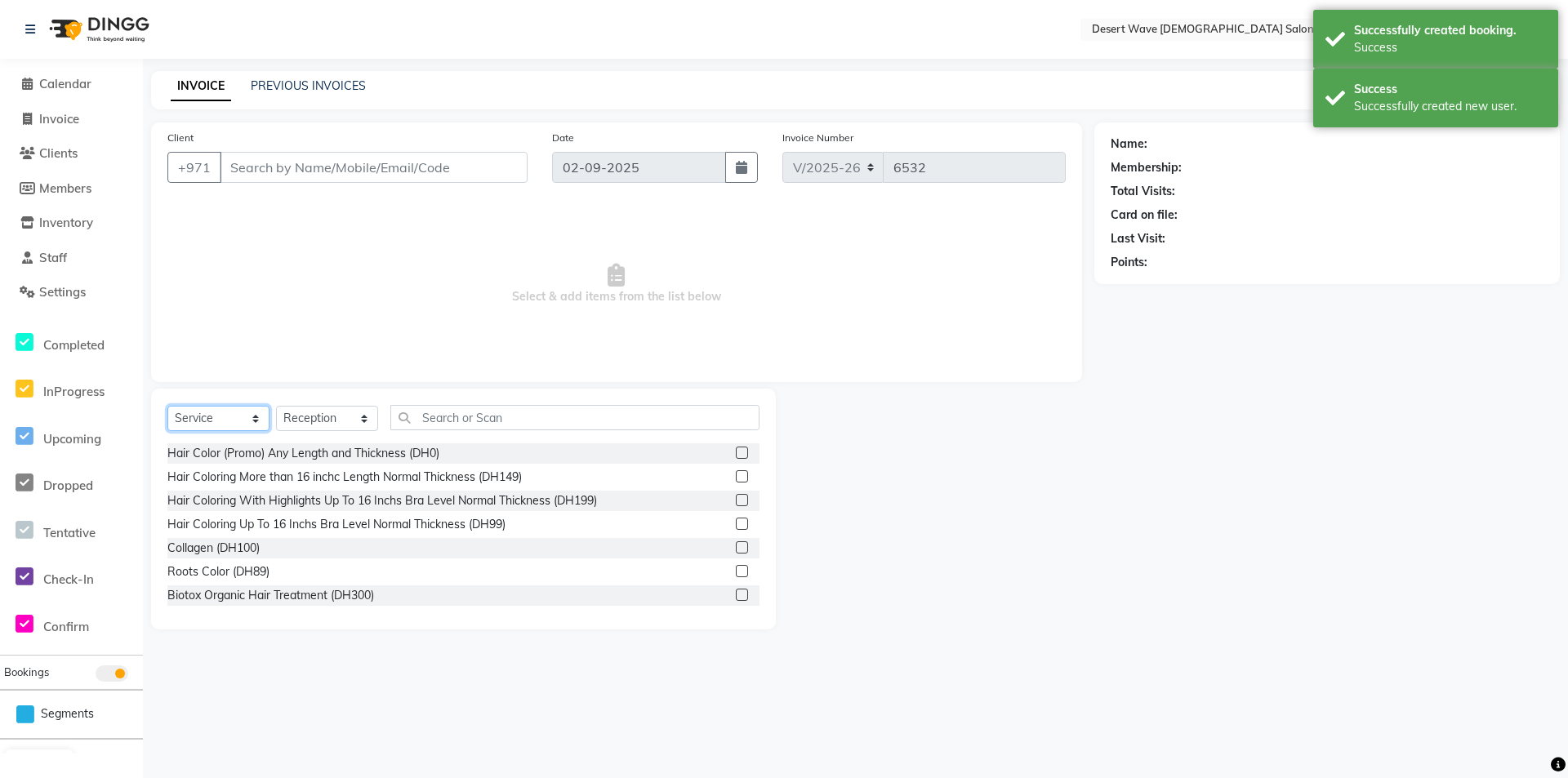
type input "544545726"
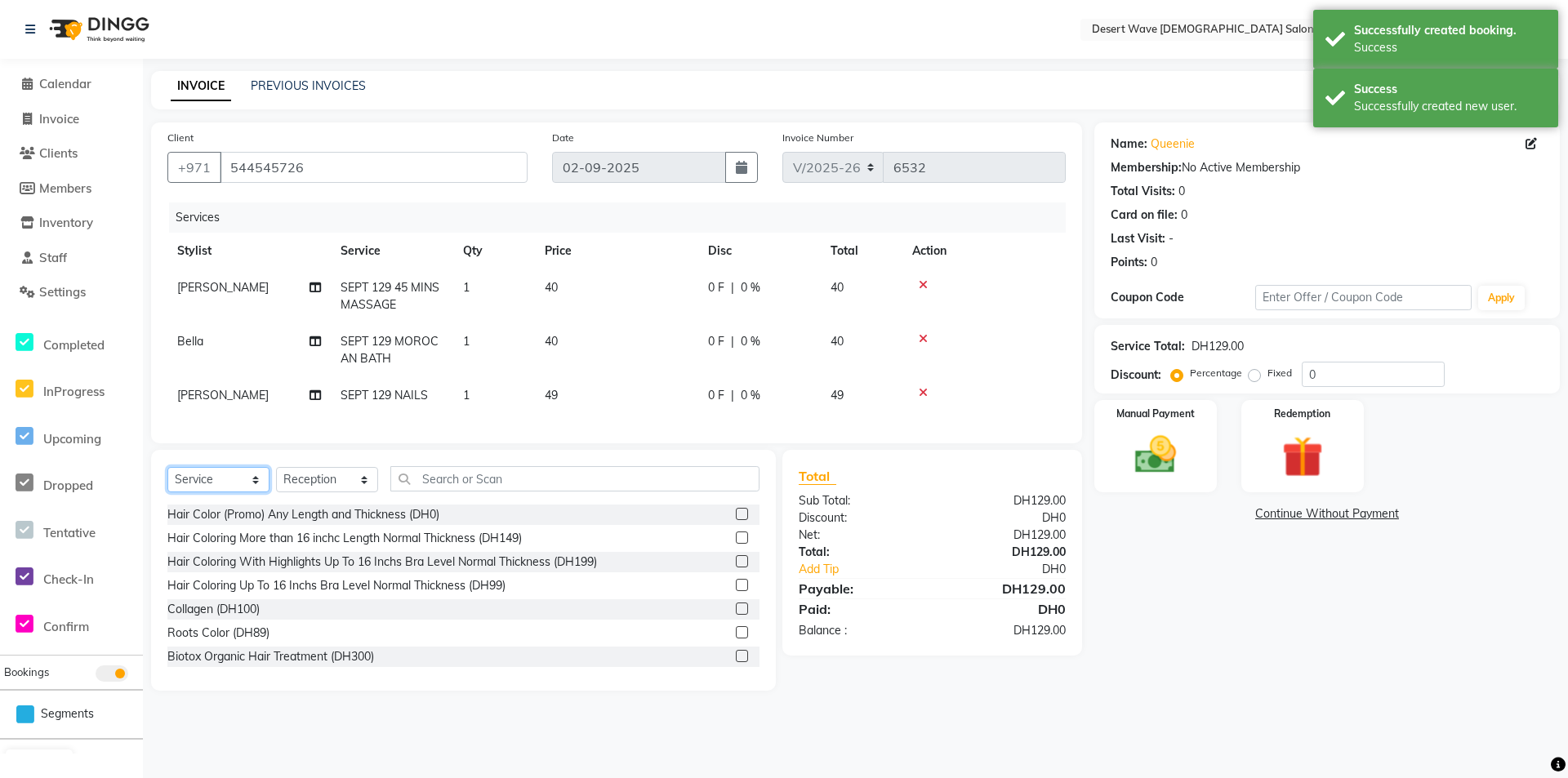
select select "product"
click at [168, 479] on select "Select Service Product Membership Package Voucher Prepaid Gift Card" at bounding box center [219, 479] width 102 height 25
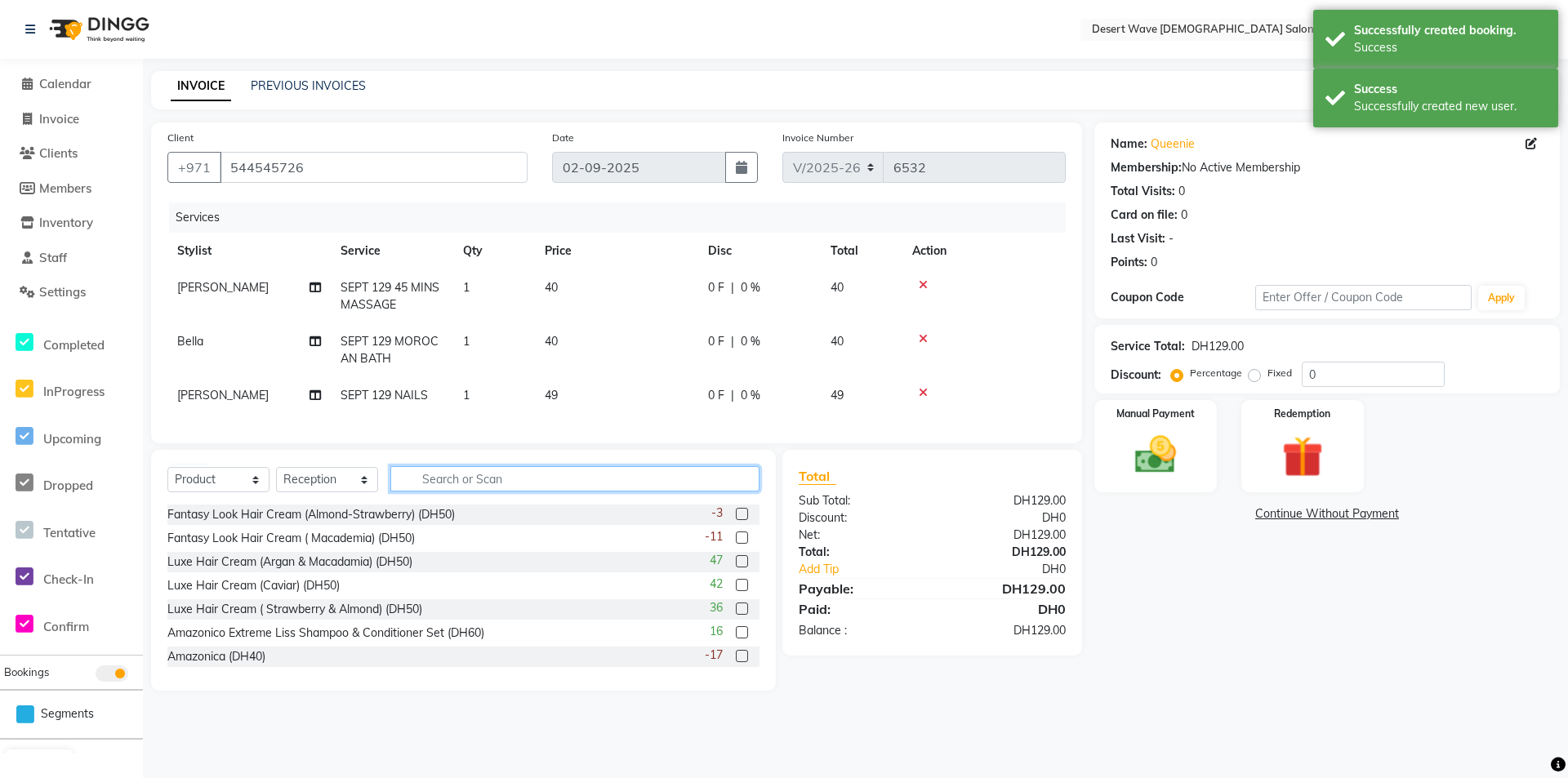
drag, startPoint x: 547, startPoint y: 482, endPoint x: 550, endPoint y: 472, distance: 10.4
click at [547, 479] on input "text" at bounding box center [574, 479] width 369 height 25
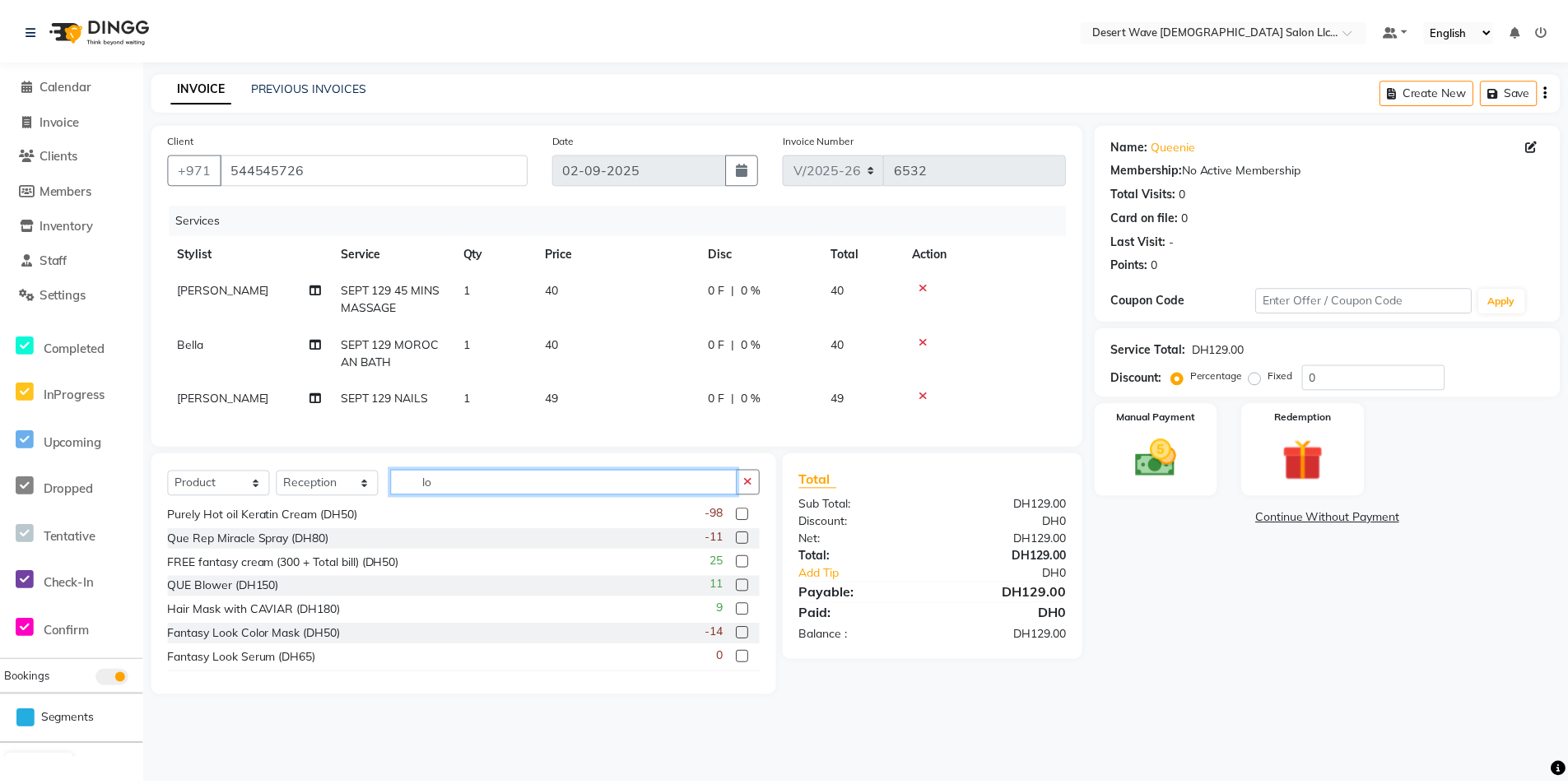
scroll to position [384, 0]
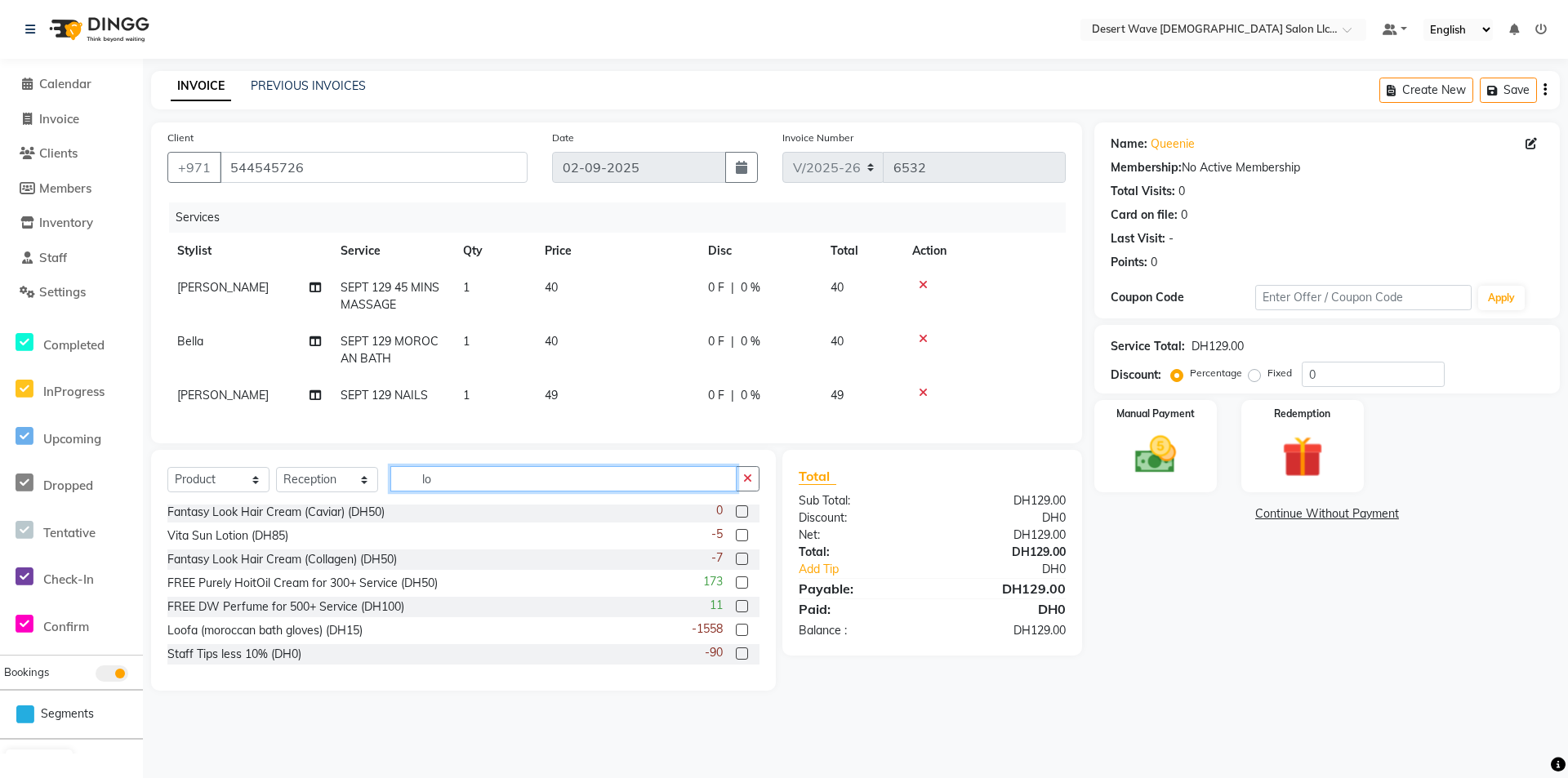
type input "lo"
click at [736, 636] on label at bounding box center [741, 629] width 12 height 12
click at [736, 636] on input "checkbox" at bounding box center [741, 630] width 11 height 11
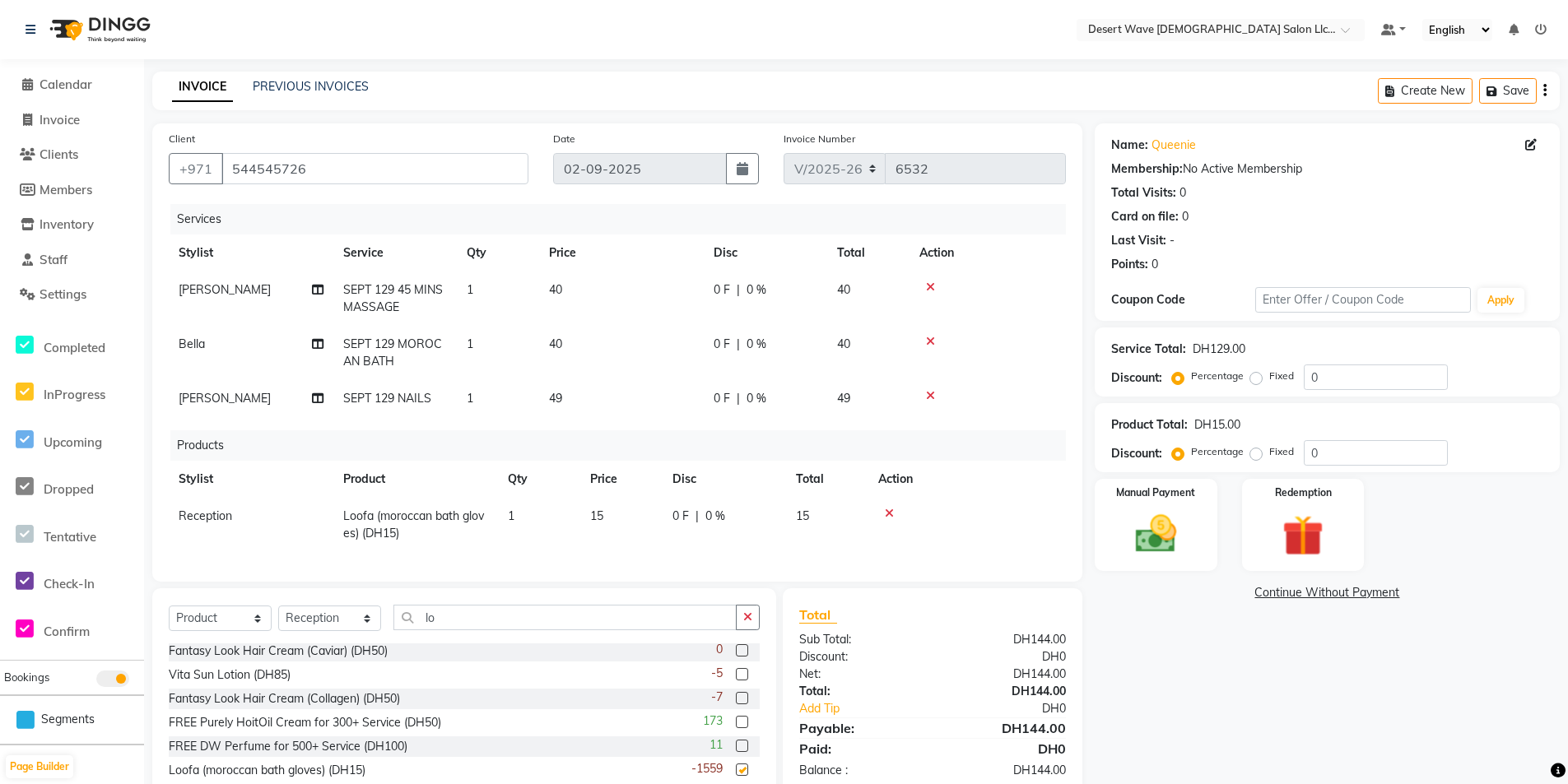
checkbox input "false"
click at [1157, 531] on img at bounding box center [1156, 534] width 70 height 49
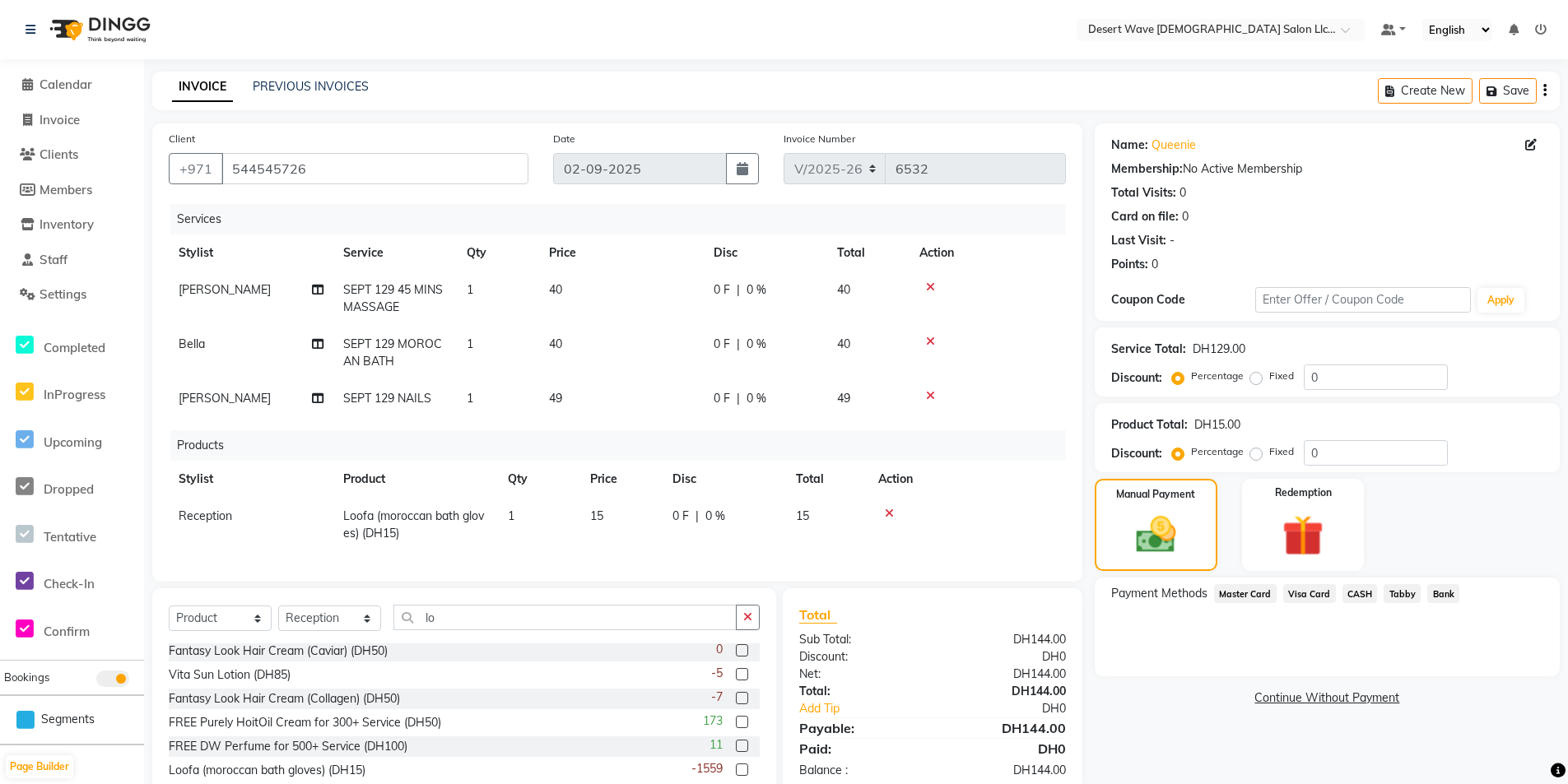
click at [1258, 594] on span "Master Card" at bounding box center [1245, 594] width 63 height 19
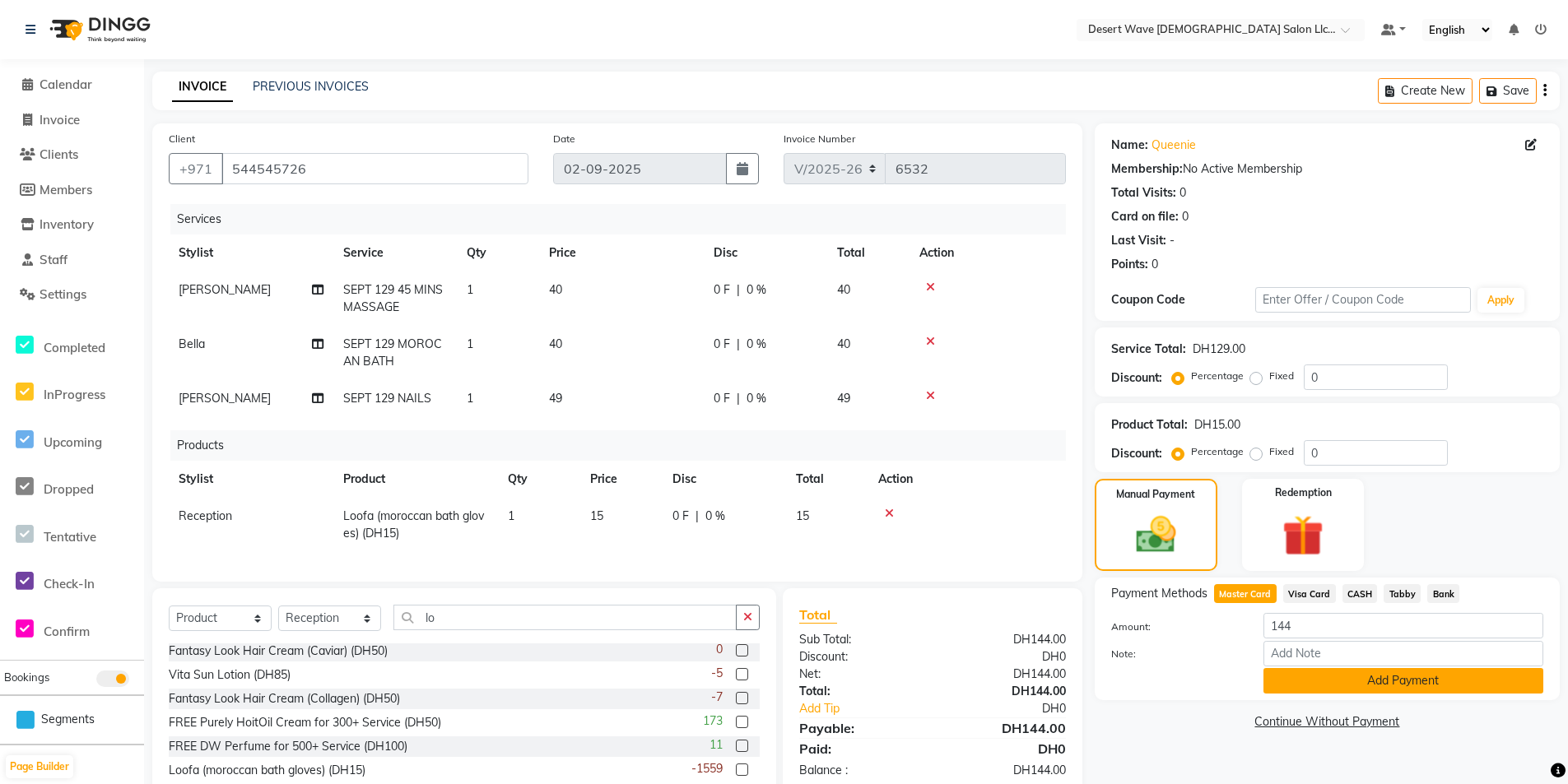
click at [1414, 684] on button "Add Payment" at bounding box center [1403, 680] width 280 height 26
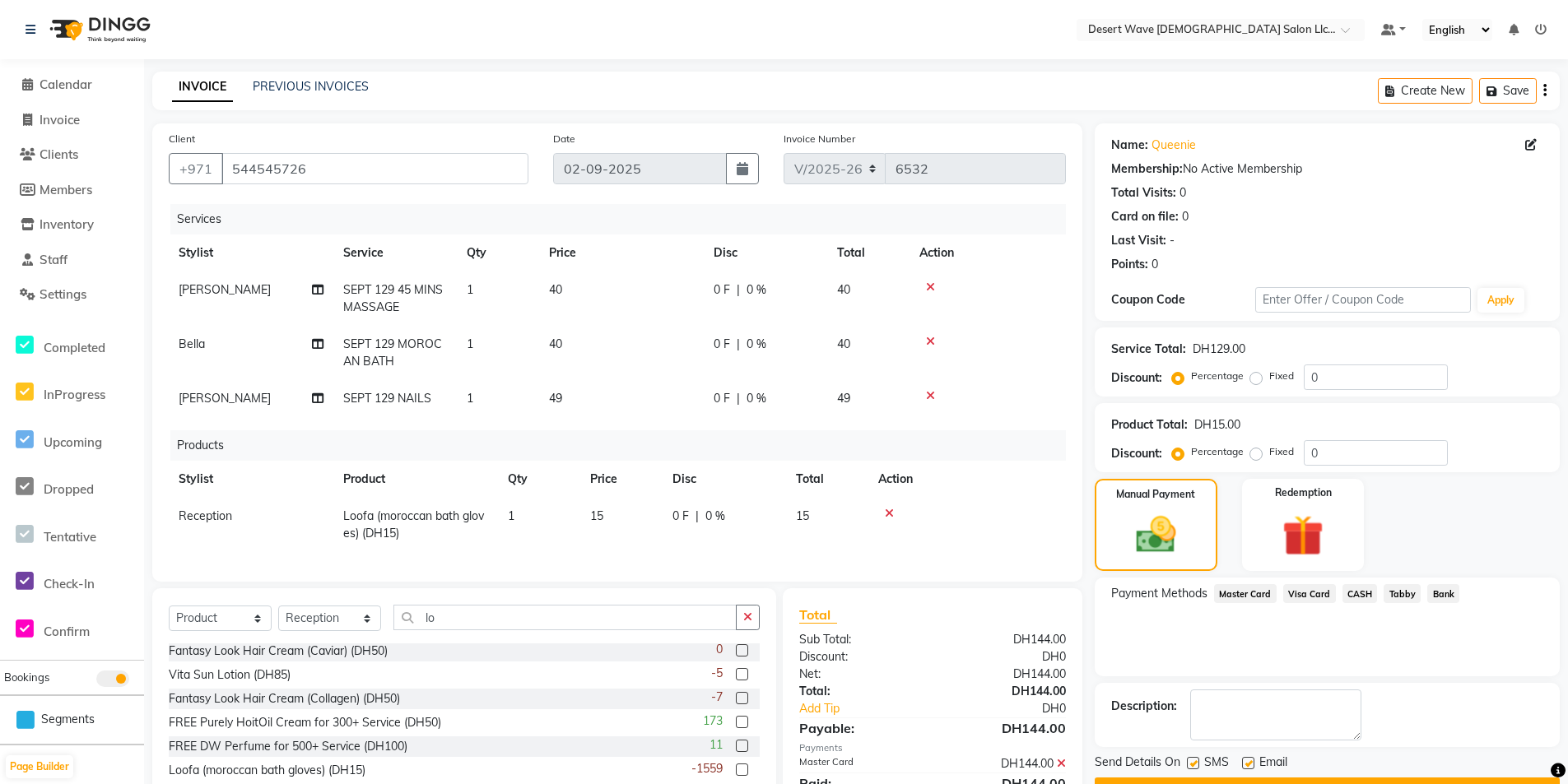
scroll to position [84, 0]
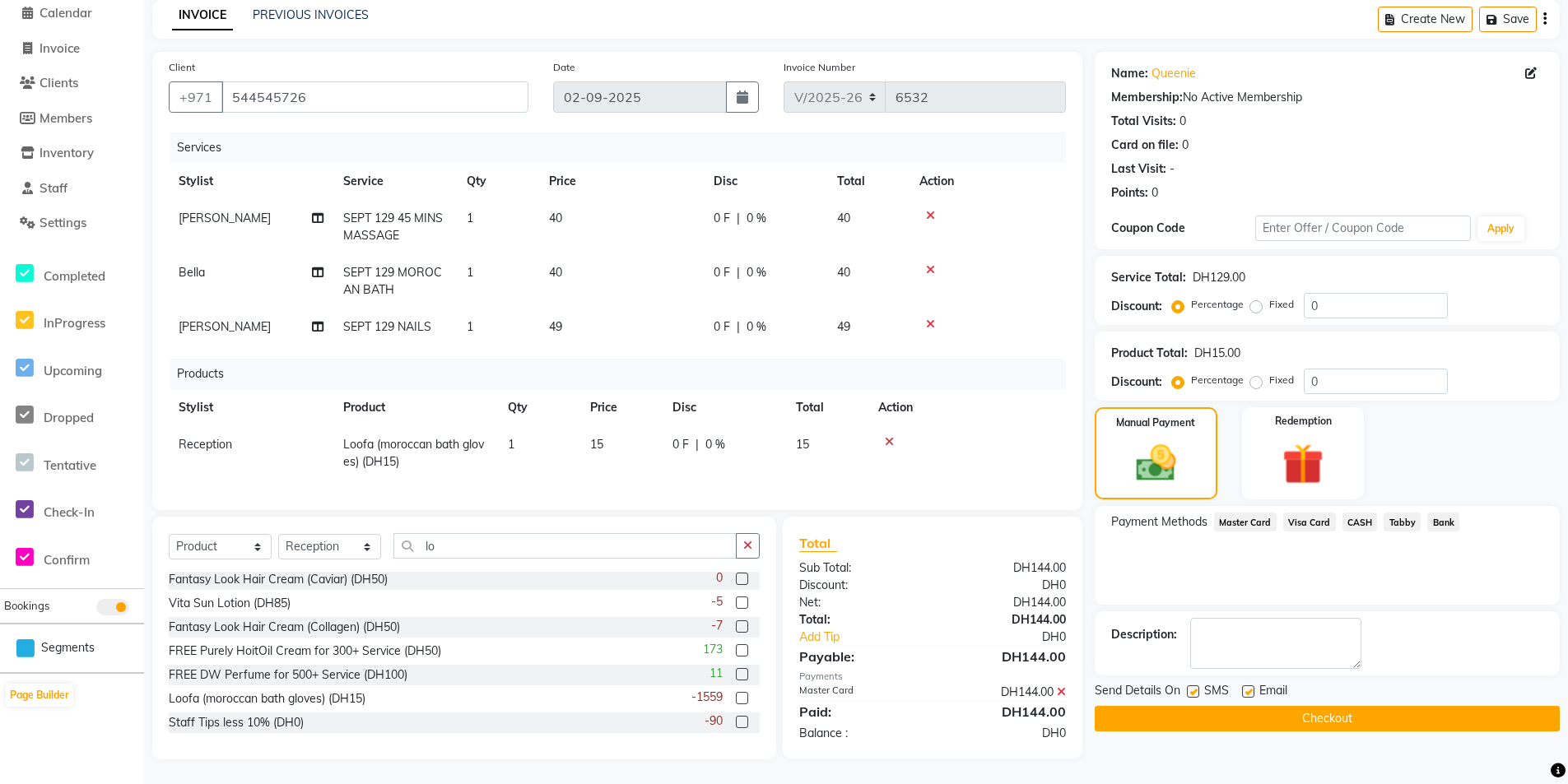
click at [1407, 707] on button "Checkout" at bounding box center [1327, 718] width 465 height 26
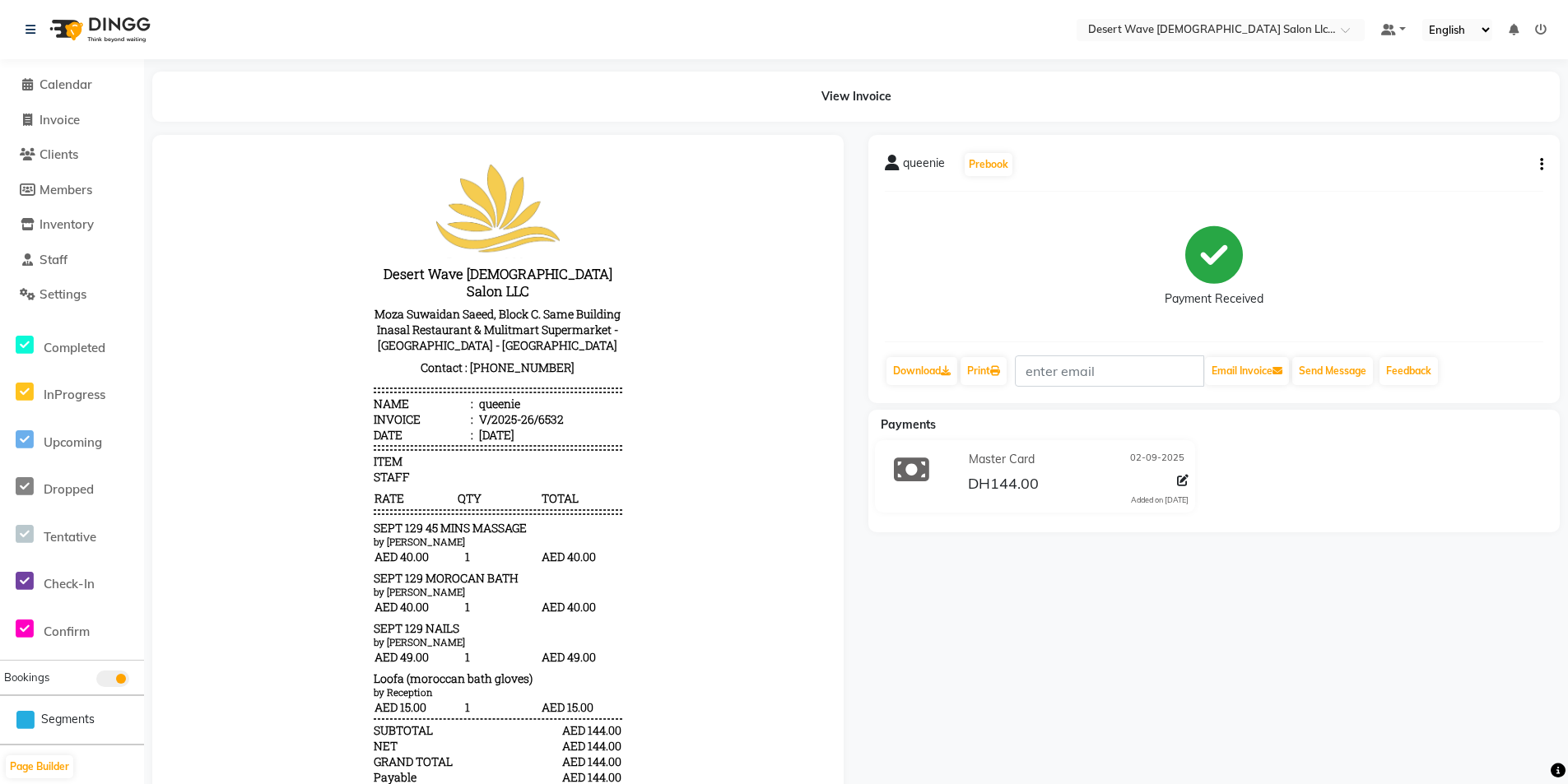
click at [87, 75] on li "Calendar" at bounding box center [72, 85] width 144 height 35
click at [74, 83] on span "Calendar" at bounding box center [66, 84] width 53 height 16
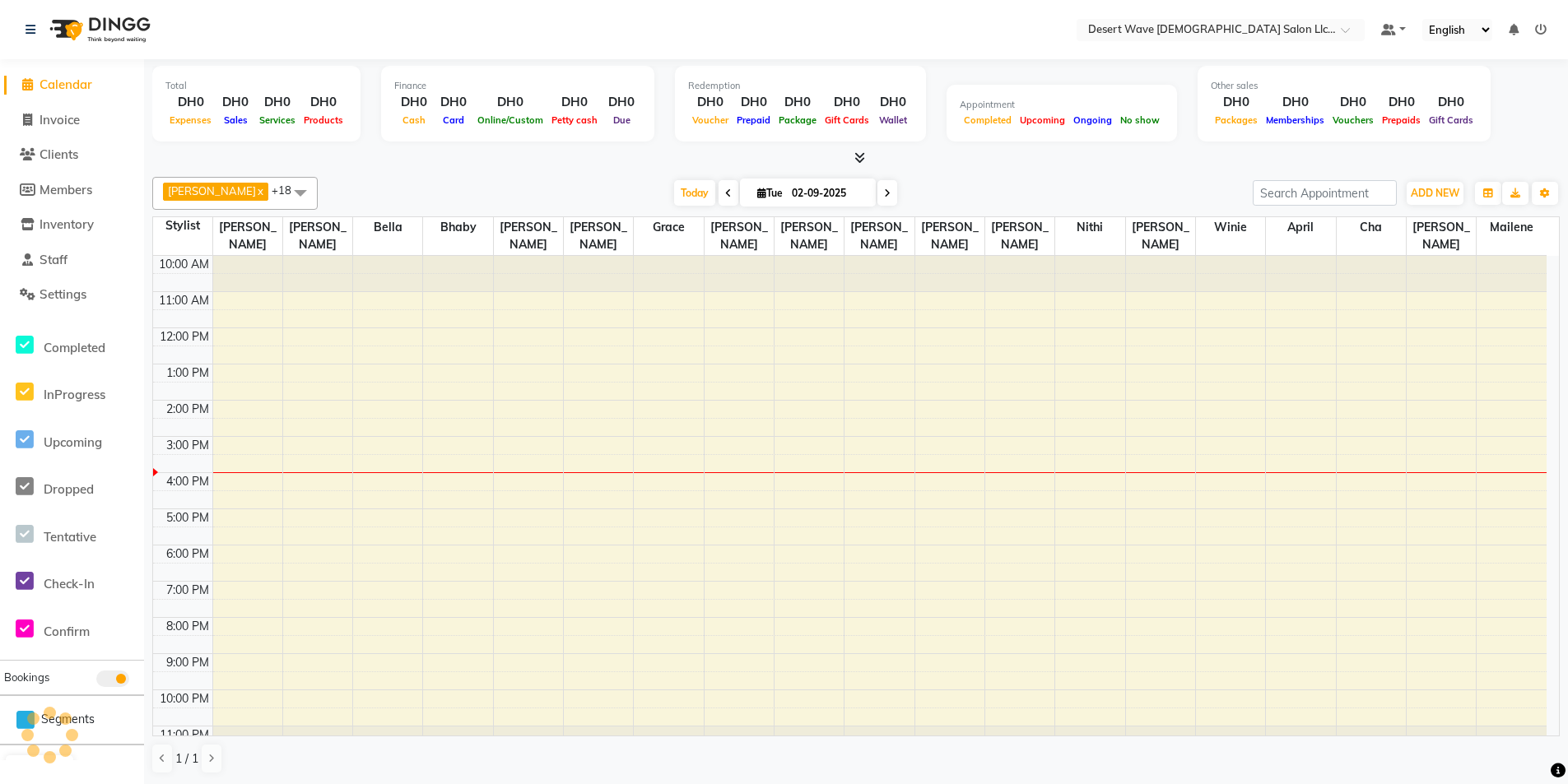
click at [63, 85] on span "Calendar" at bounding box center [66, 84] width 53 height 16
click at [71, 110] on li "Invoice" at bounding box center [72, 120] width 144 height 35
click at [80, 84] on span "Calendar" at bounding box center [66, 84] width 53 height 16
click at [76, 90] on span "Calendar" at bounding box center [66, 84] width 53 height 16
click at [77, 122] on span "Invoice" at bounding box center [59, 120] width 40 height 16
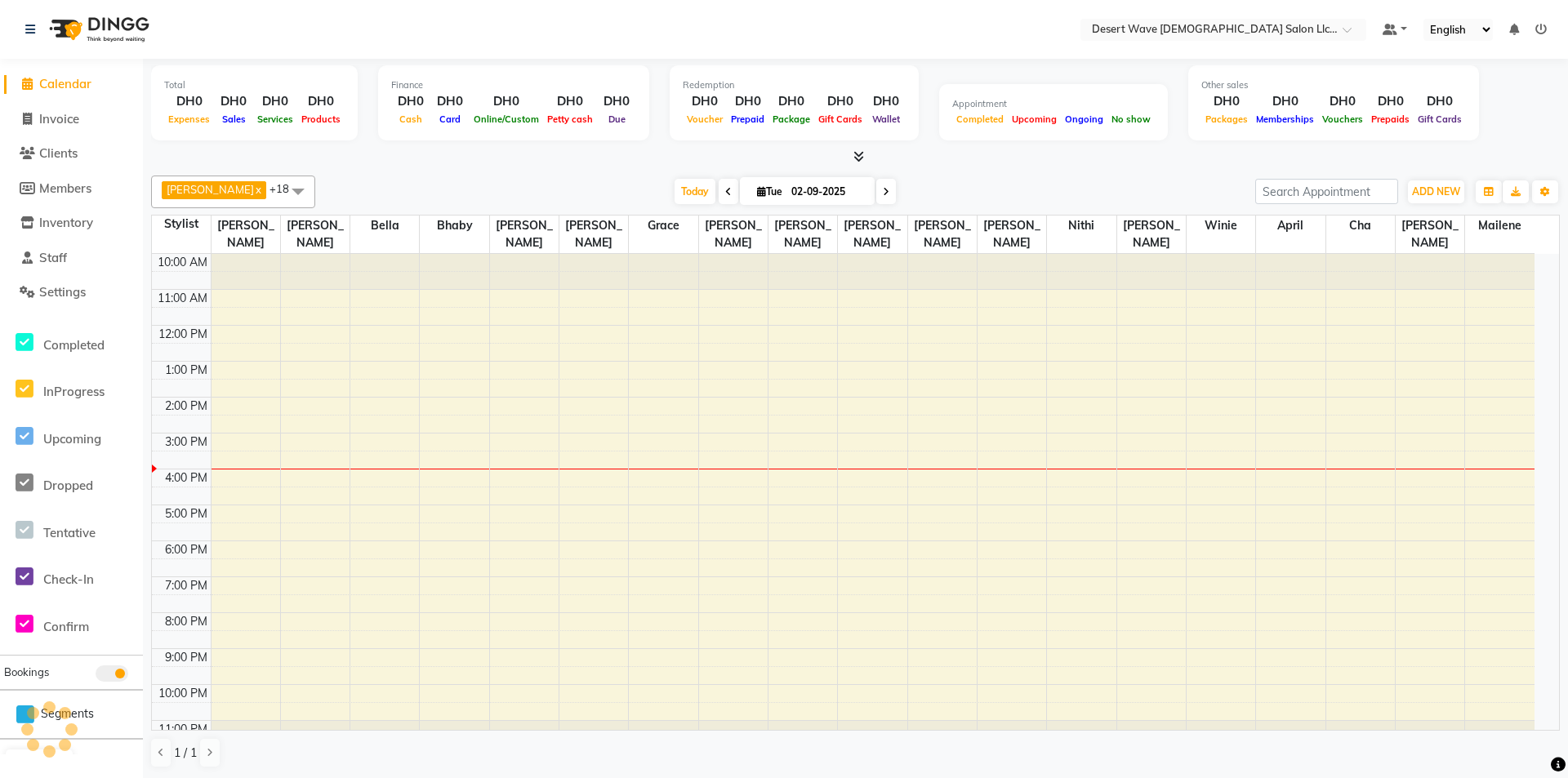
select select "service"
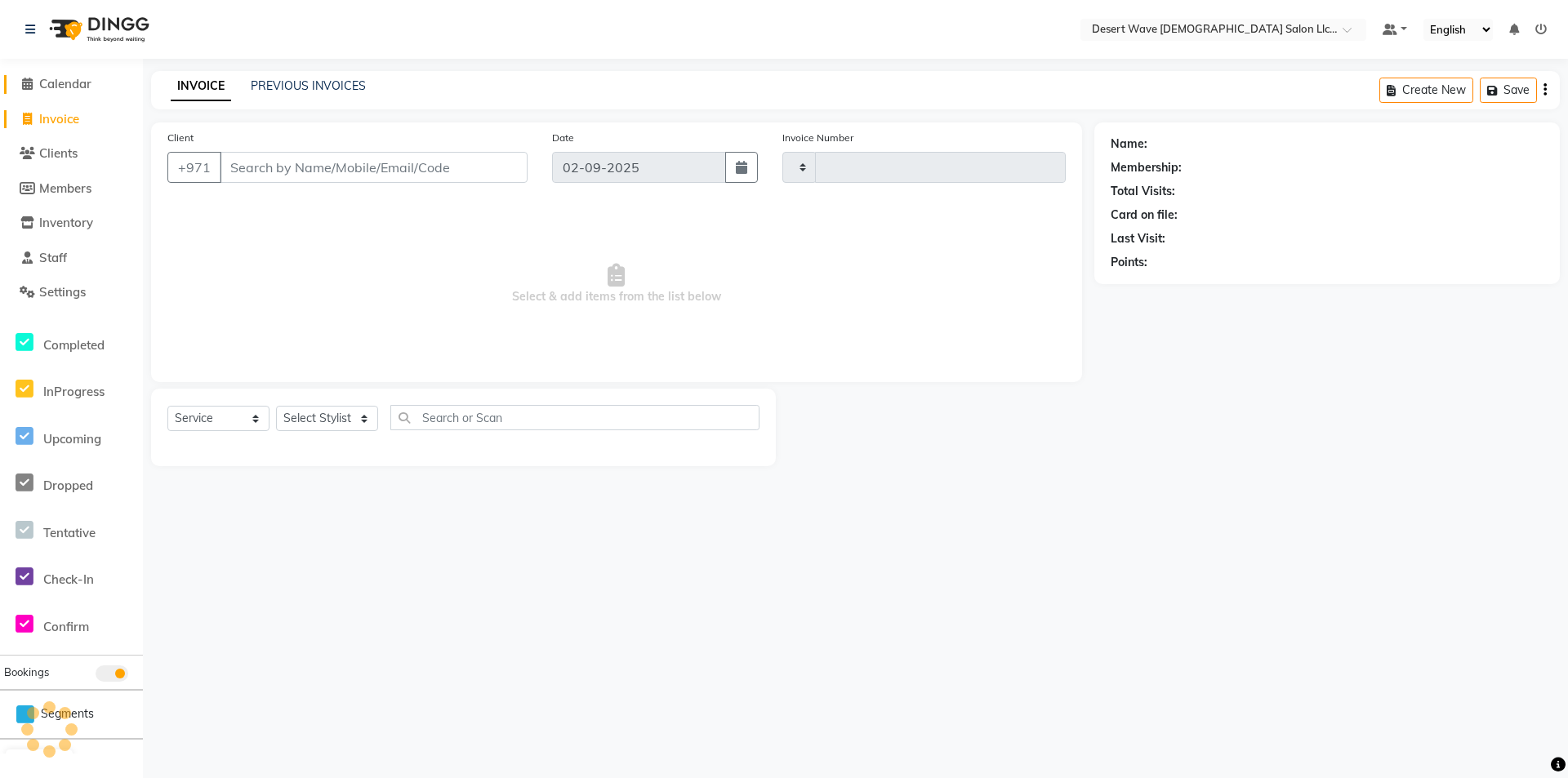
type input "6533"
select select "6563"
click at [88, 77] on span "Calendar" at bounding box center [65, 83] width 52 height 16
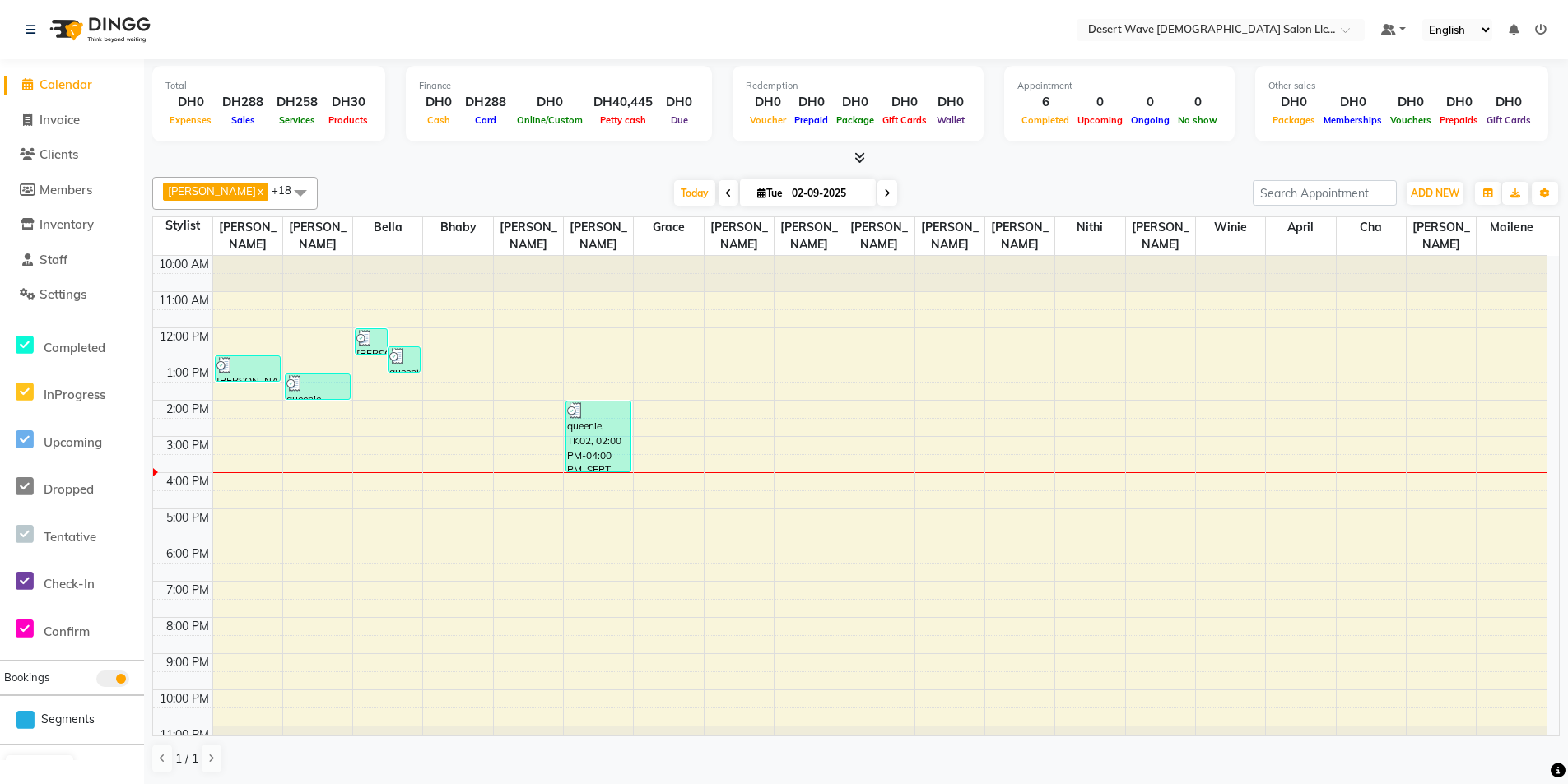
click at [367, 343] on div "10:00 AM 11:00 AM 12:00 PM 1:00 PM 2:00 PM 3:00 PM 4:00 PM 5:00 PM 6:00 PM 7:00…" at bounding box center [850, 509] width 1394 height 506
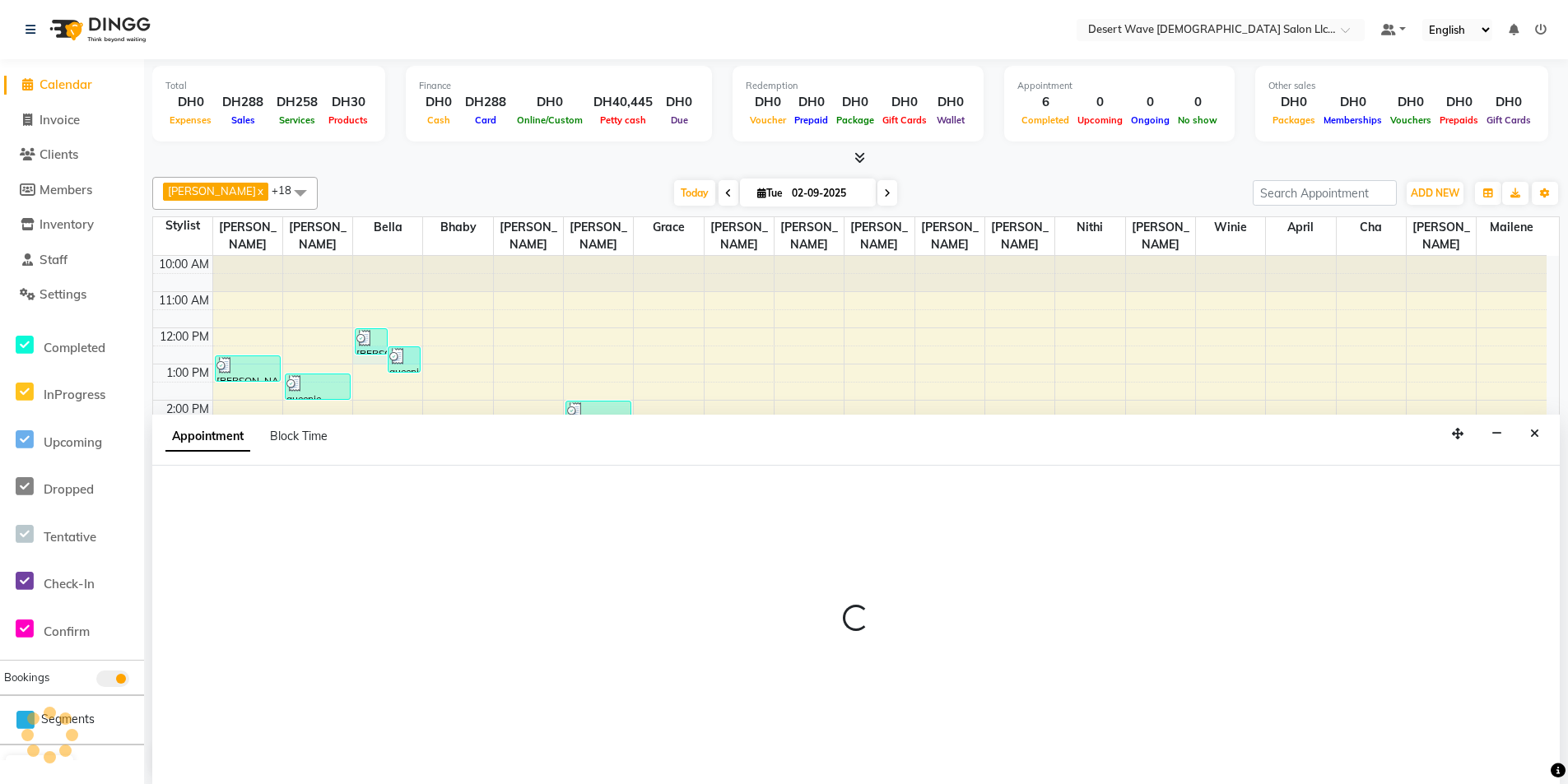
scroll to position [1, 0]
select select "50403"
select select "tentative"
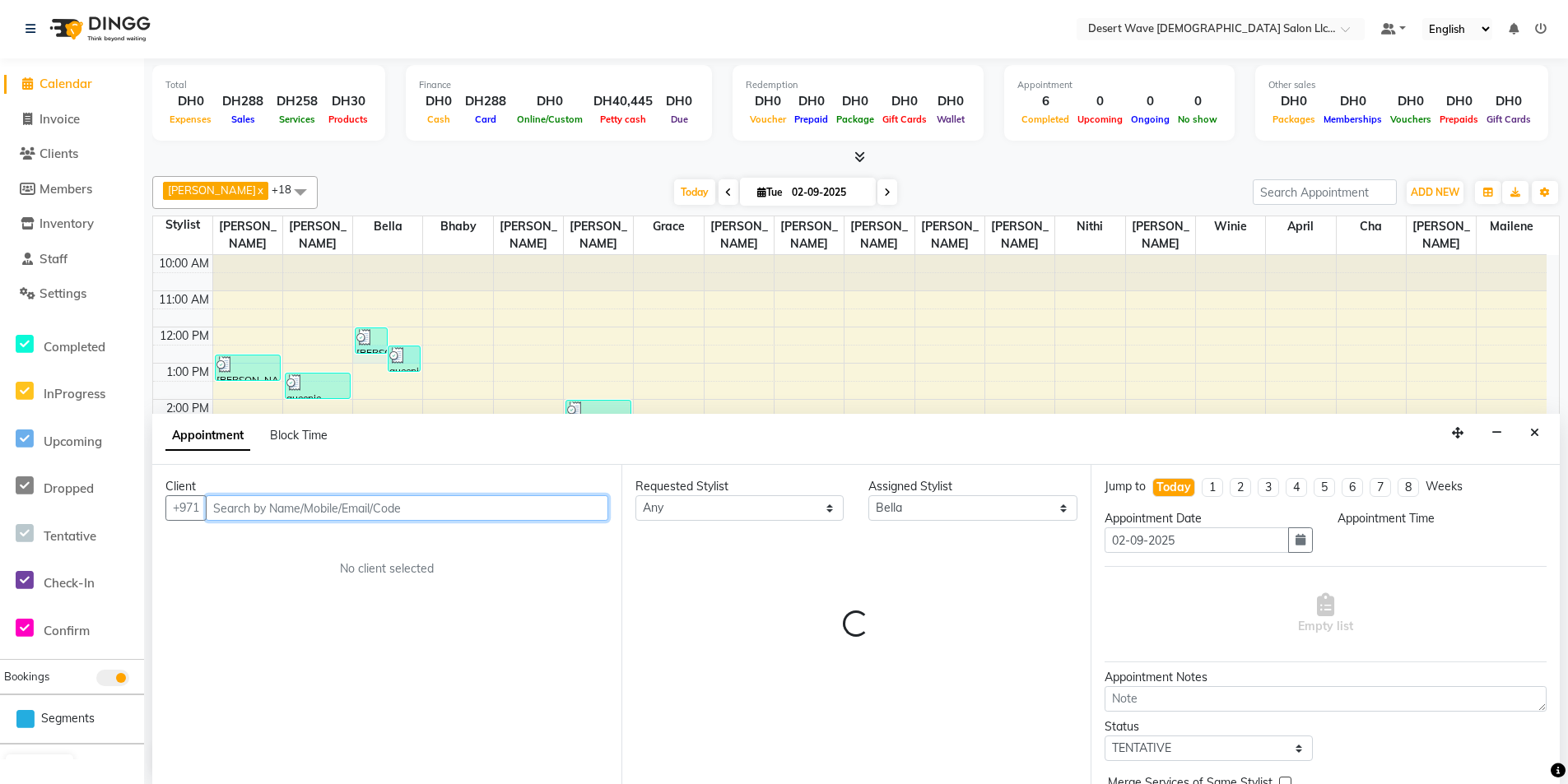
select select "750"
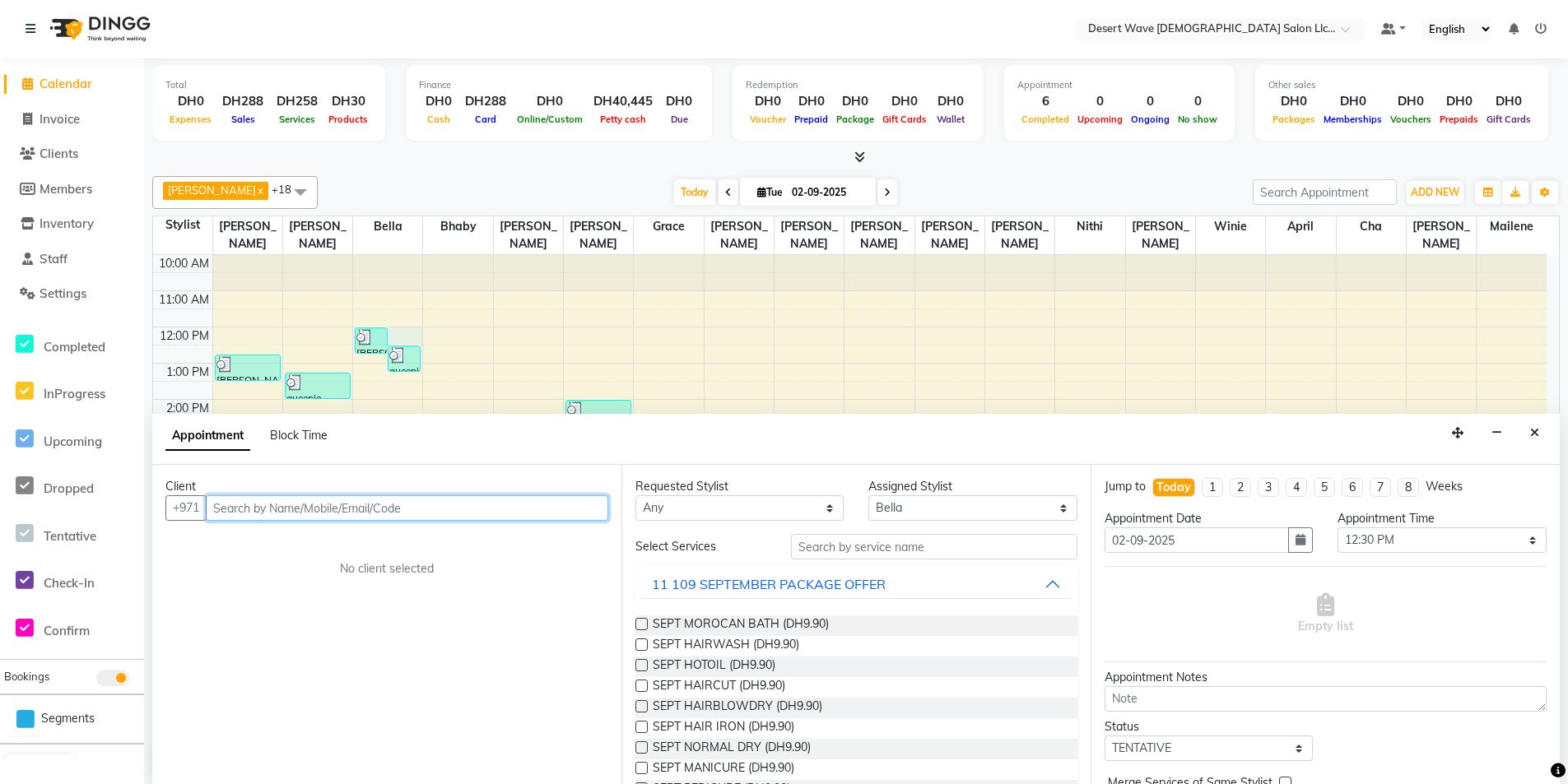
click at [416, 312] on div "10:00 AM 11:00 AM 12:00 PM 1:00 PM 2:00 PM 3:00 PM 4:00 PM 5:00 PM 6:00 PM 7:00…" at bounding box center [850, 508] width 1394 height 506
click at [826, 589] on div "11 109 SEPTEMBER PACKAGE OFFER" at bounding box center [768, 584] width 233 height 20
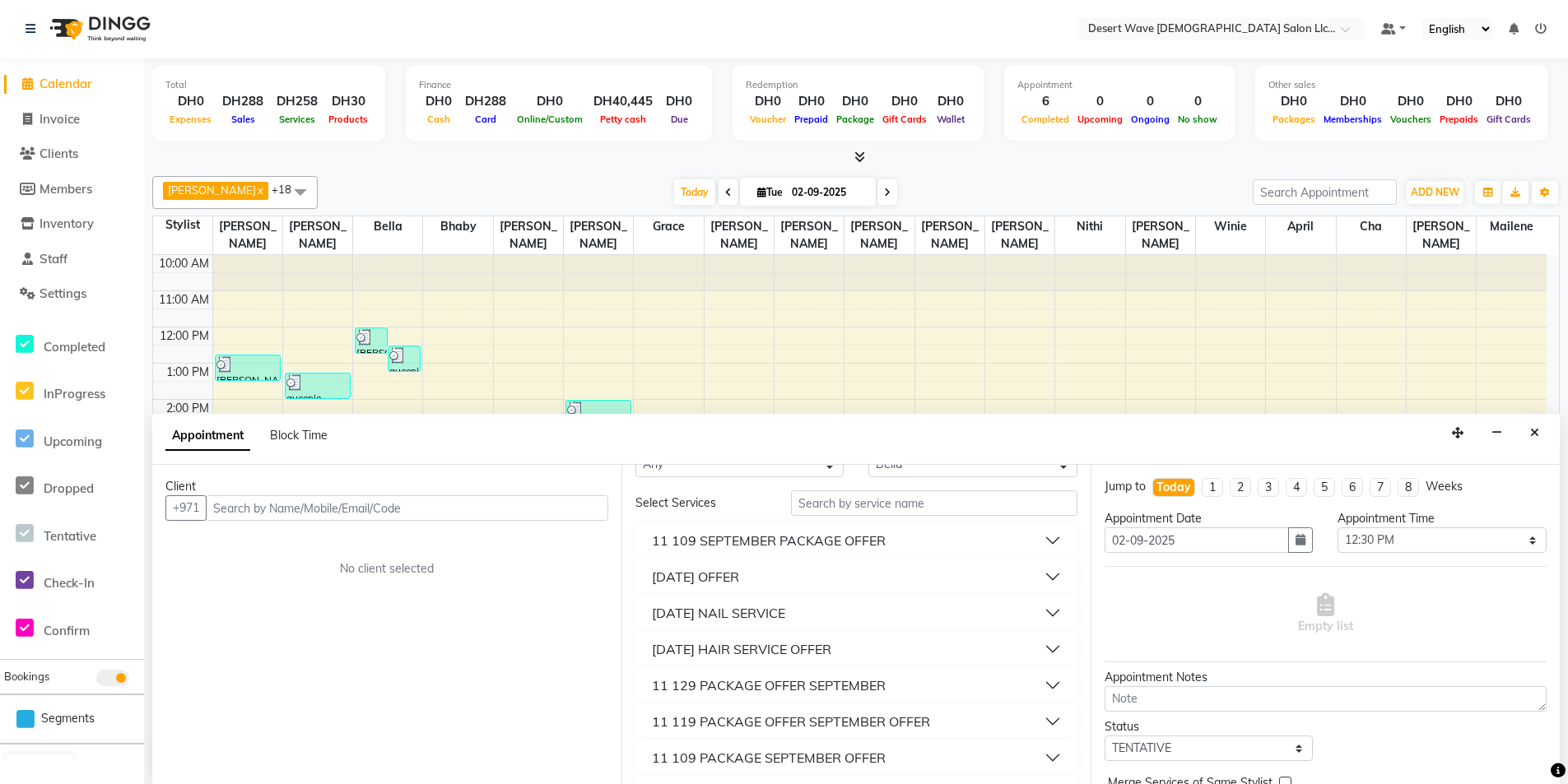
scroll to position [82, 0]
click at [705, 644] on div "11 129 PACKAGE OFFER SEPTEMBER" at bounding box center [768, 646] width 233 height 20
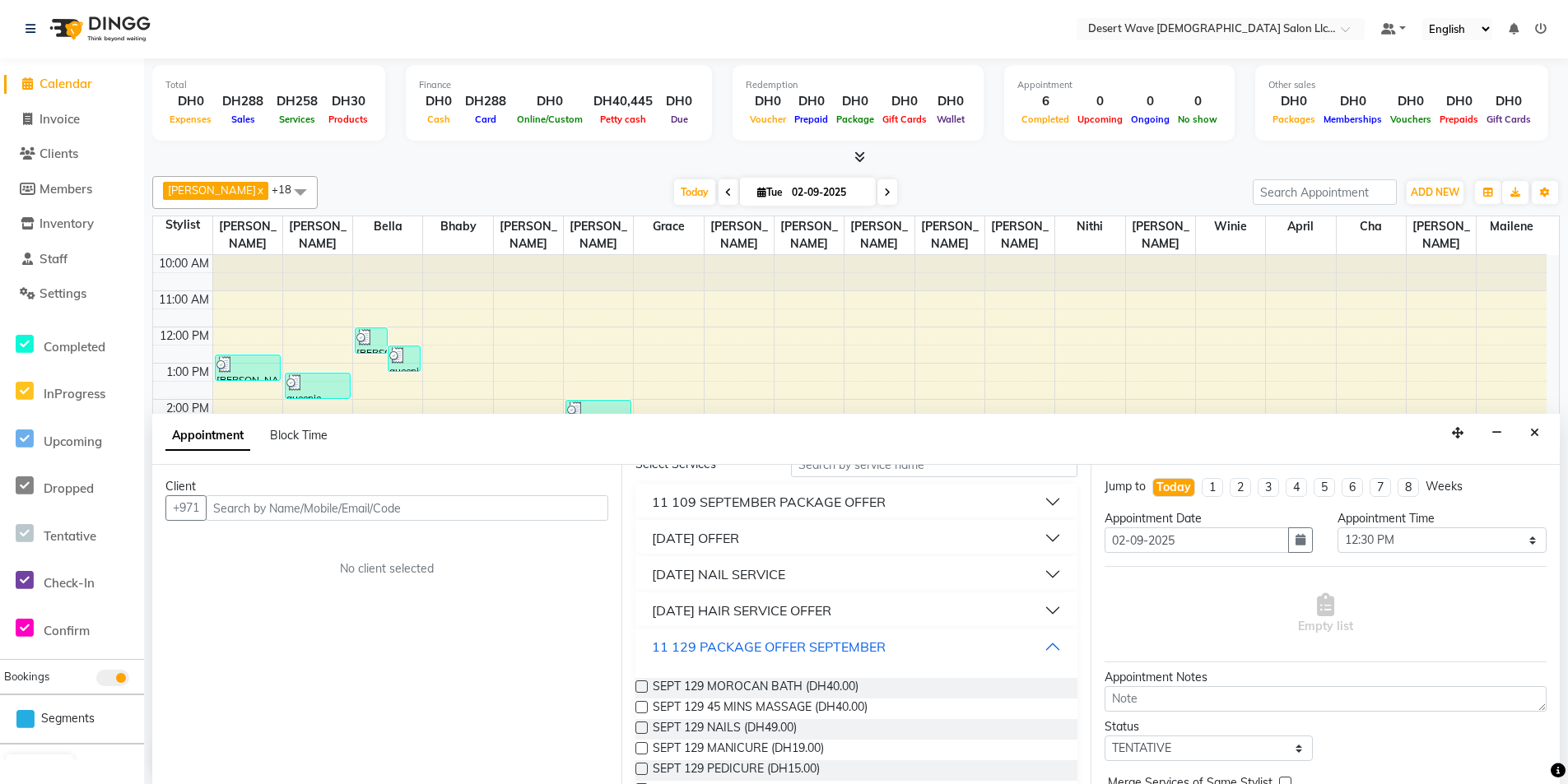
scroll to position [165, 0]
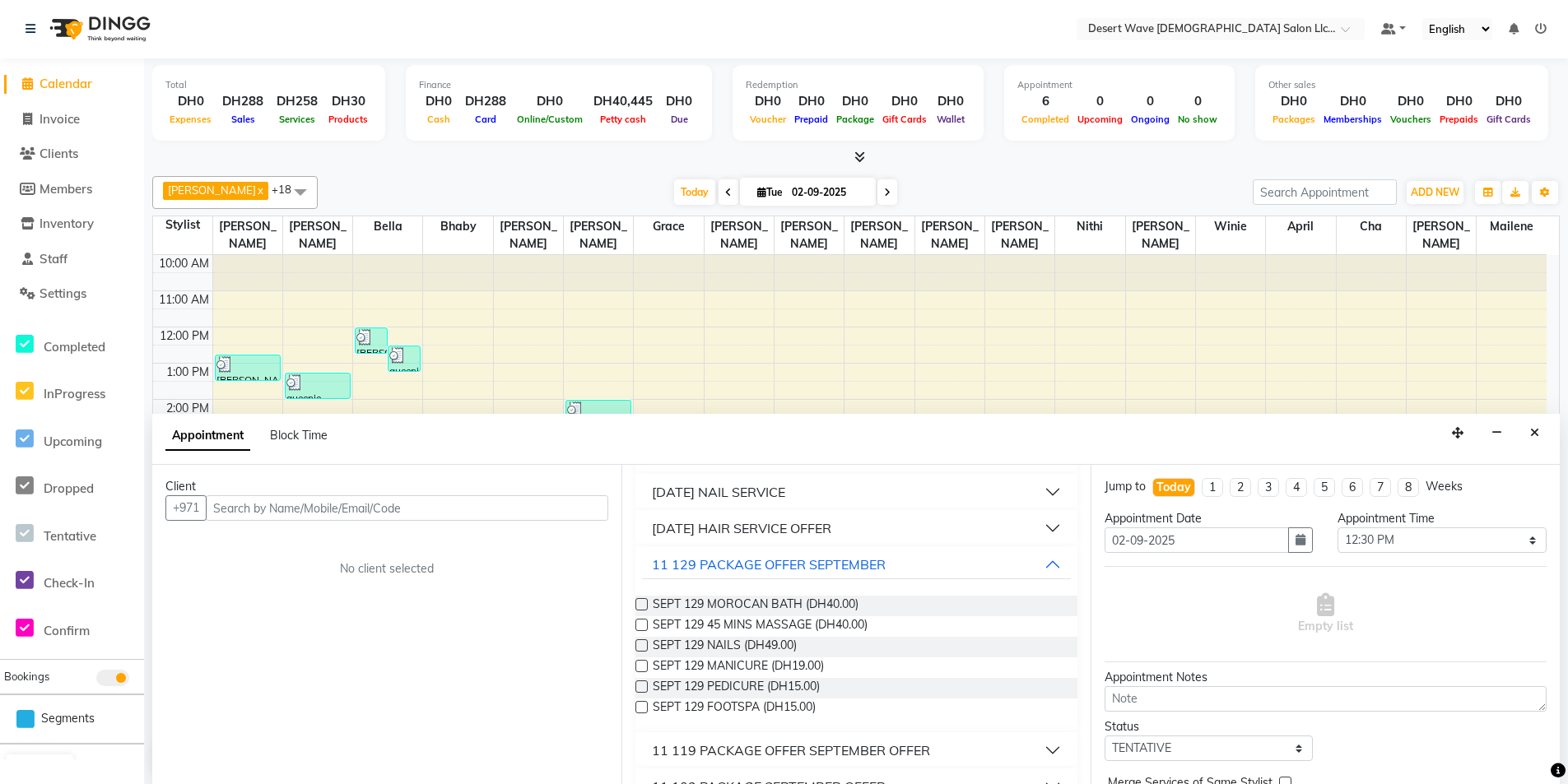
click at [640, 608] on label at bounding box center [641, 603] width 12 height 12
click at [640, 608] on input "checkbox" at bounding box center [640, 605] width 11 height 11
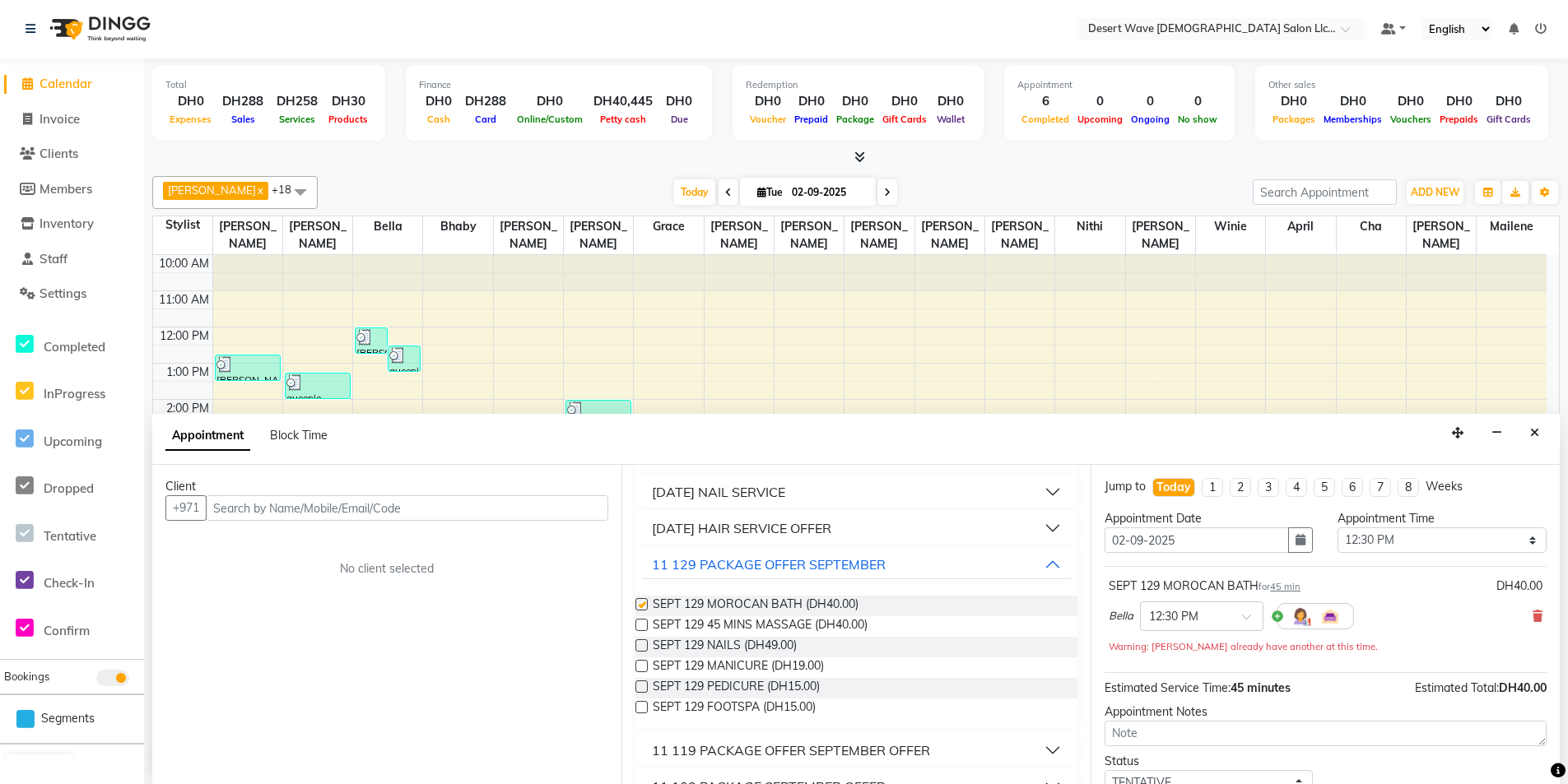
scroll to position [73, 0]
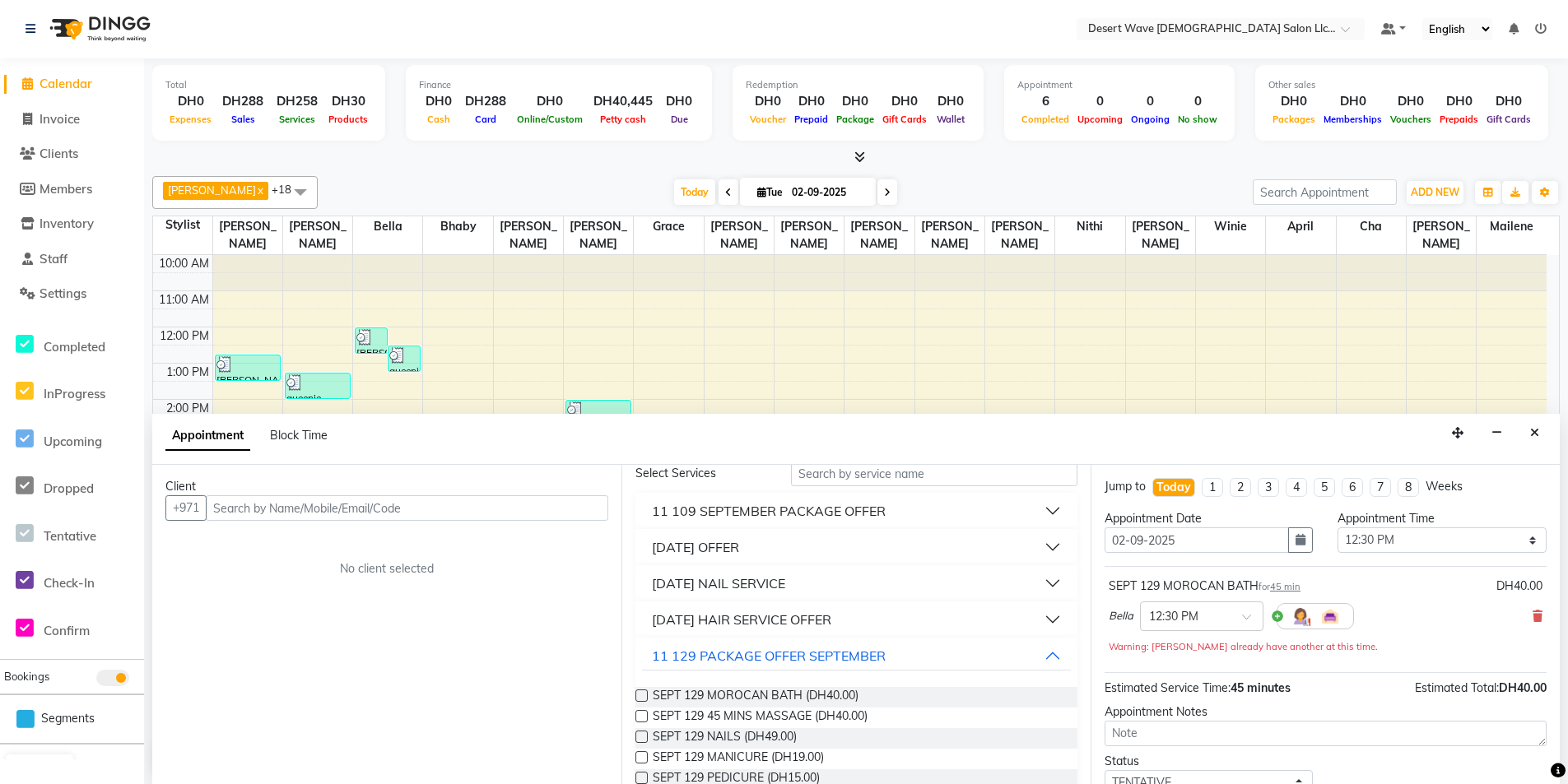
checkbox input "false"
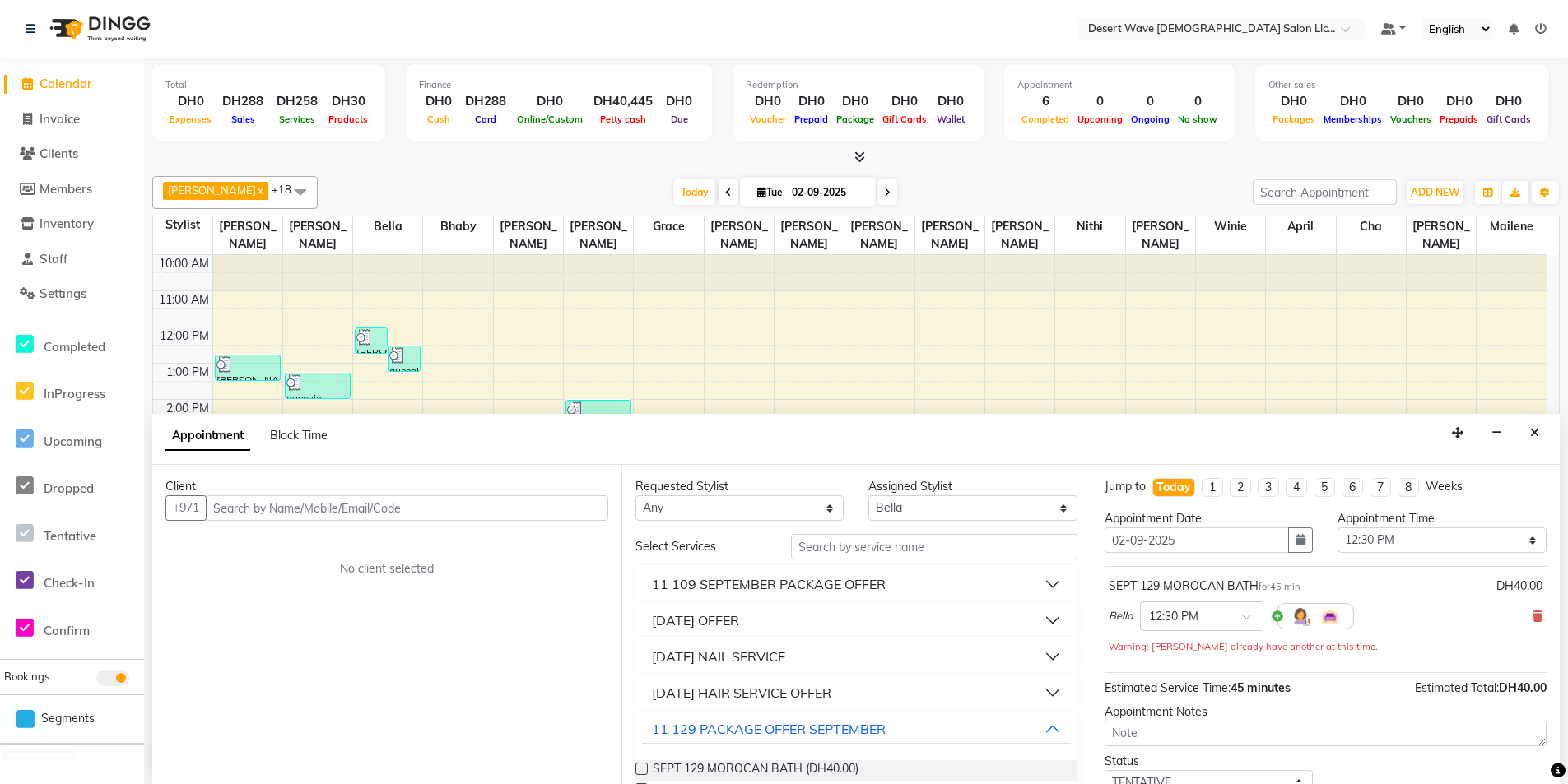
scroll to position [0, 0]
click at [1012, 508] on select "Select [GEOGRAPHIC_DATA][PERSON_NAME] [PERSON_NAME] [PERSON_NAME] [PERSON_NAME]…" at bounding box center [972, 509] width 208 height 26
select select "50402"
click at [869, 496] on select "Select [GEOGRAPHIC_DATA][PERSON_NAME] [PERSON_NAME] [PERSON_NAME] [PERSON_NAME]…" at bounding box center [972, 509] width 208 height 26
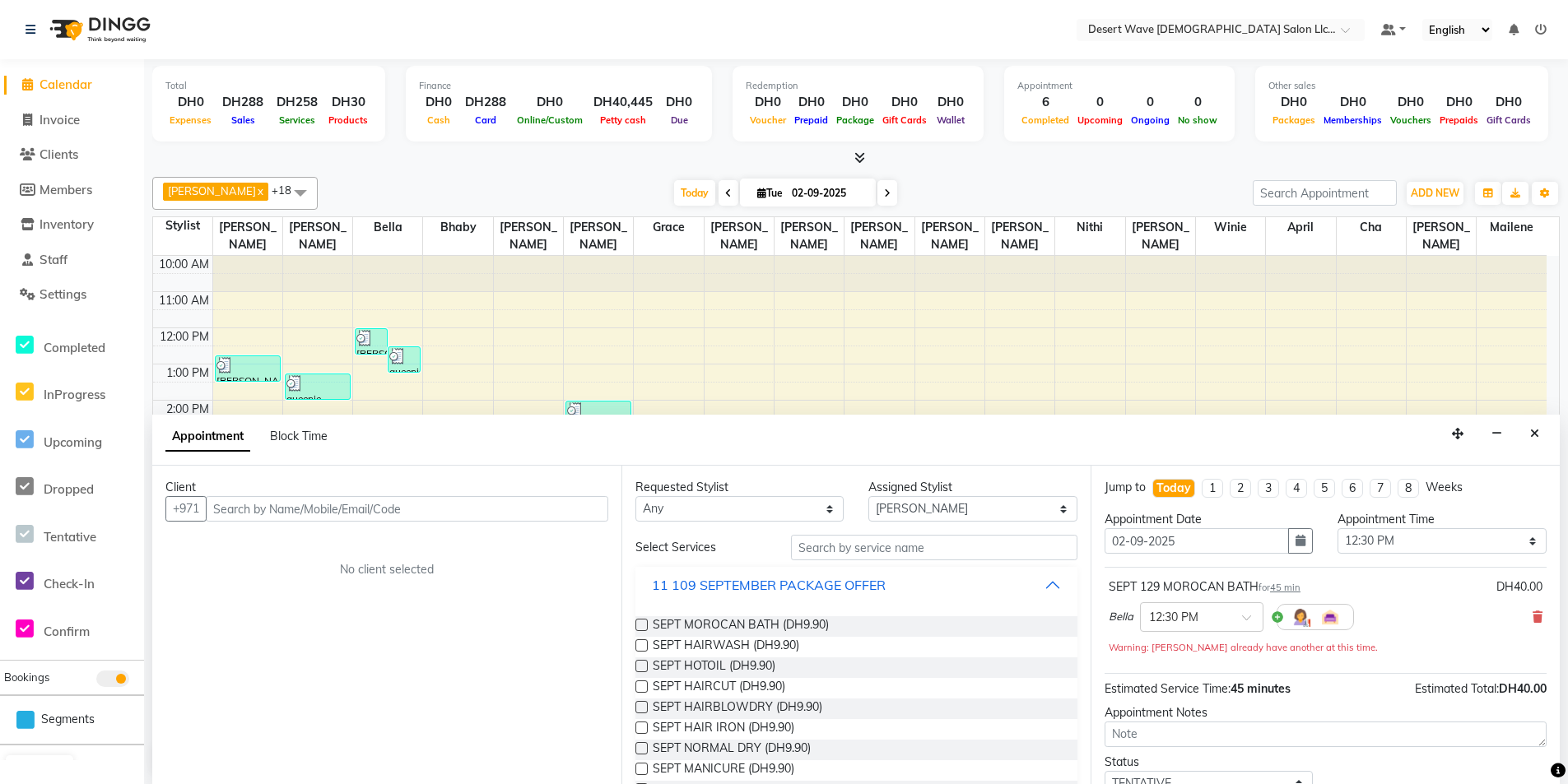
click at [748, 588] on div "11 109 SEPTEMBER PACKAGE OFFER" at bounding box center [768, 585] width 233 height 20
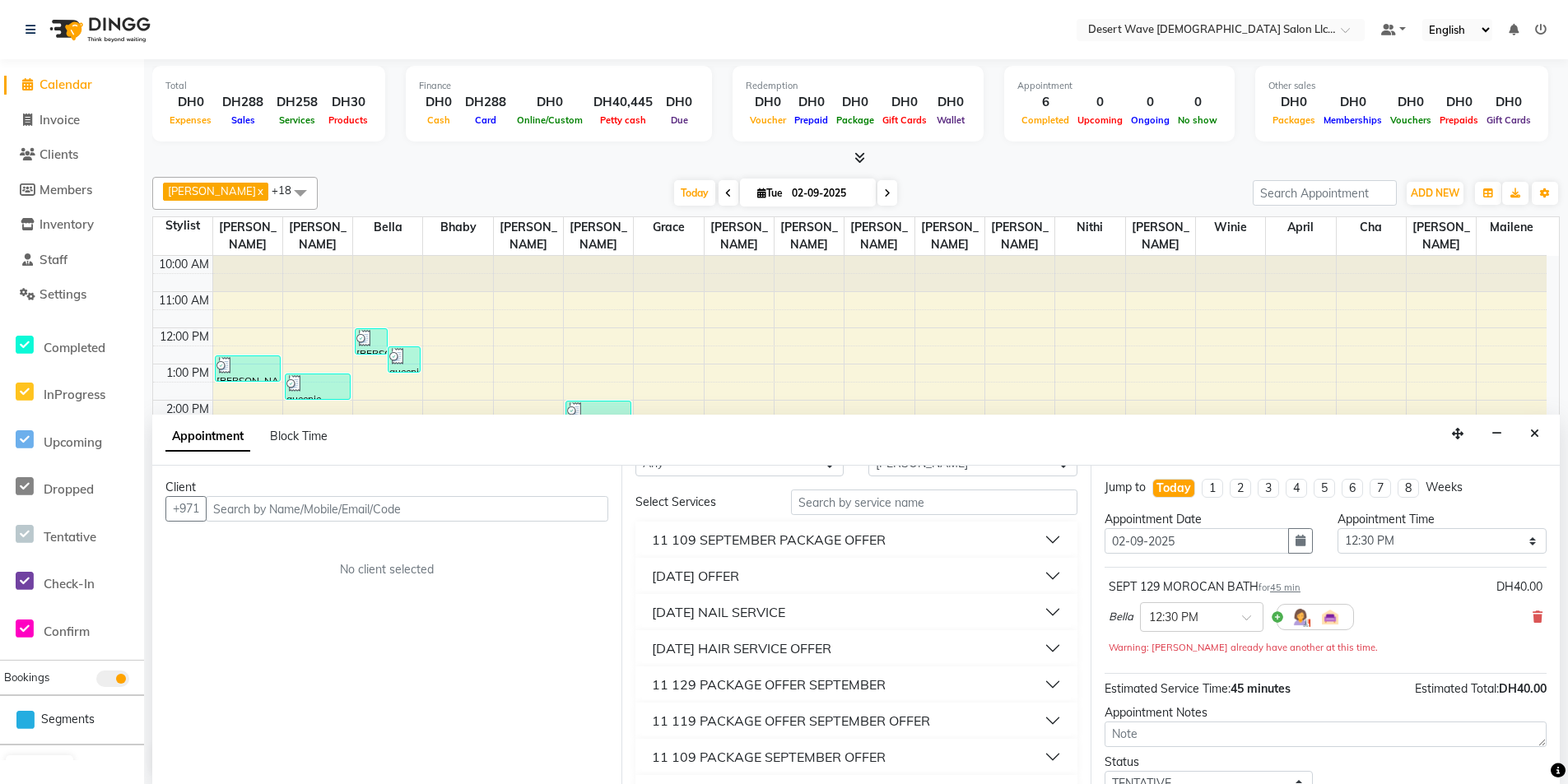
scroll to position [82, 0]
click at [758, 644] on div "11 129 PACKAGE OFFER SEPTEMBER" at bounding box center [768, 647] width 233 height 20
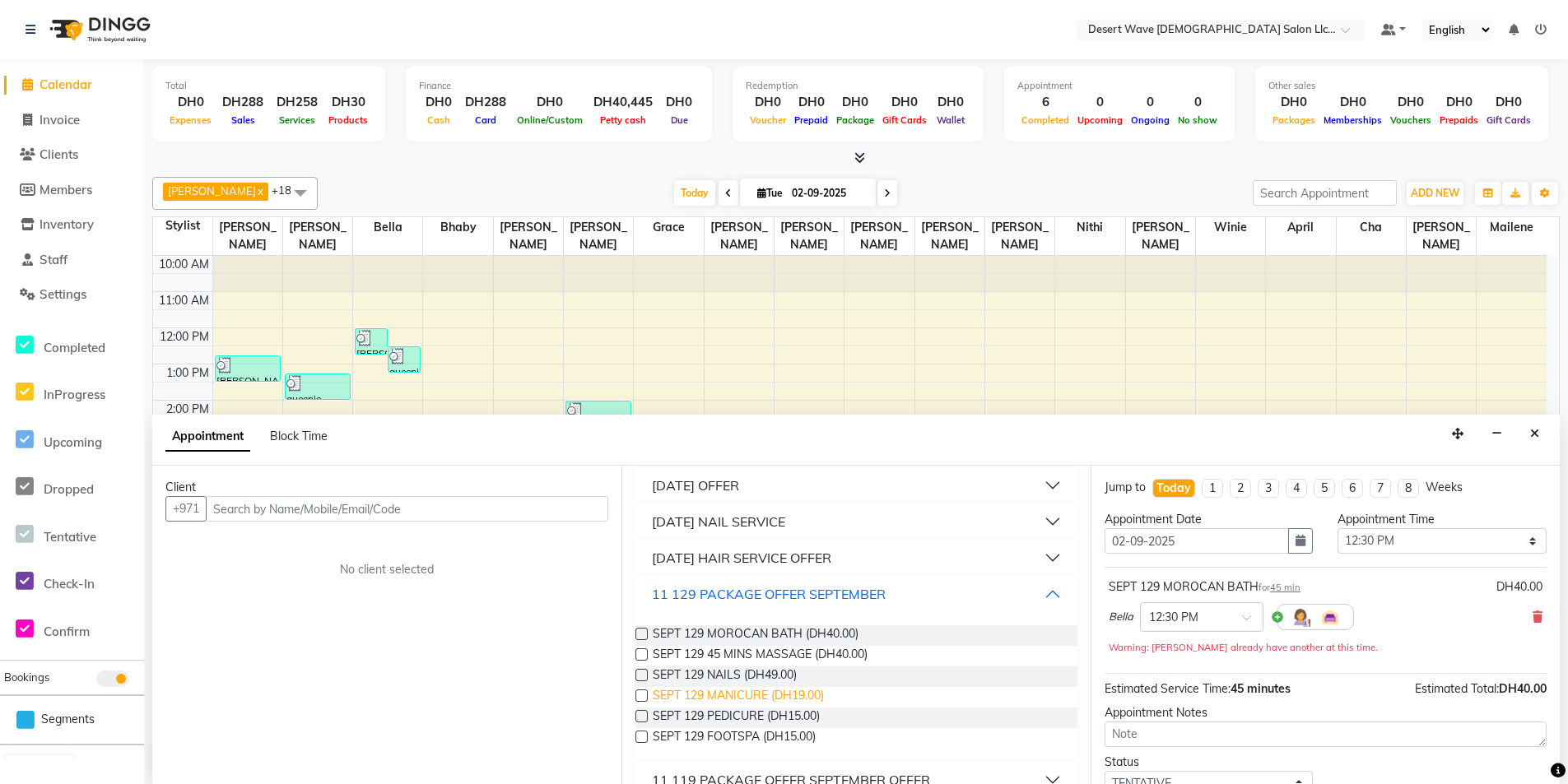
scroll to position [165, 0]
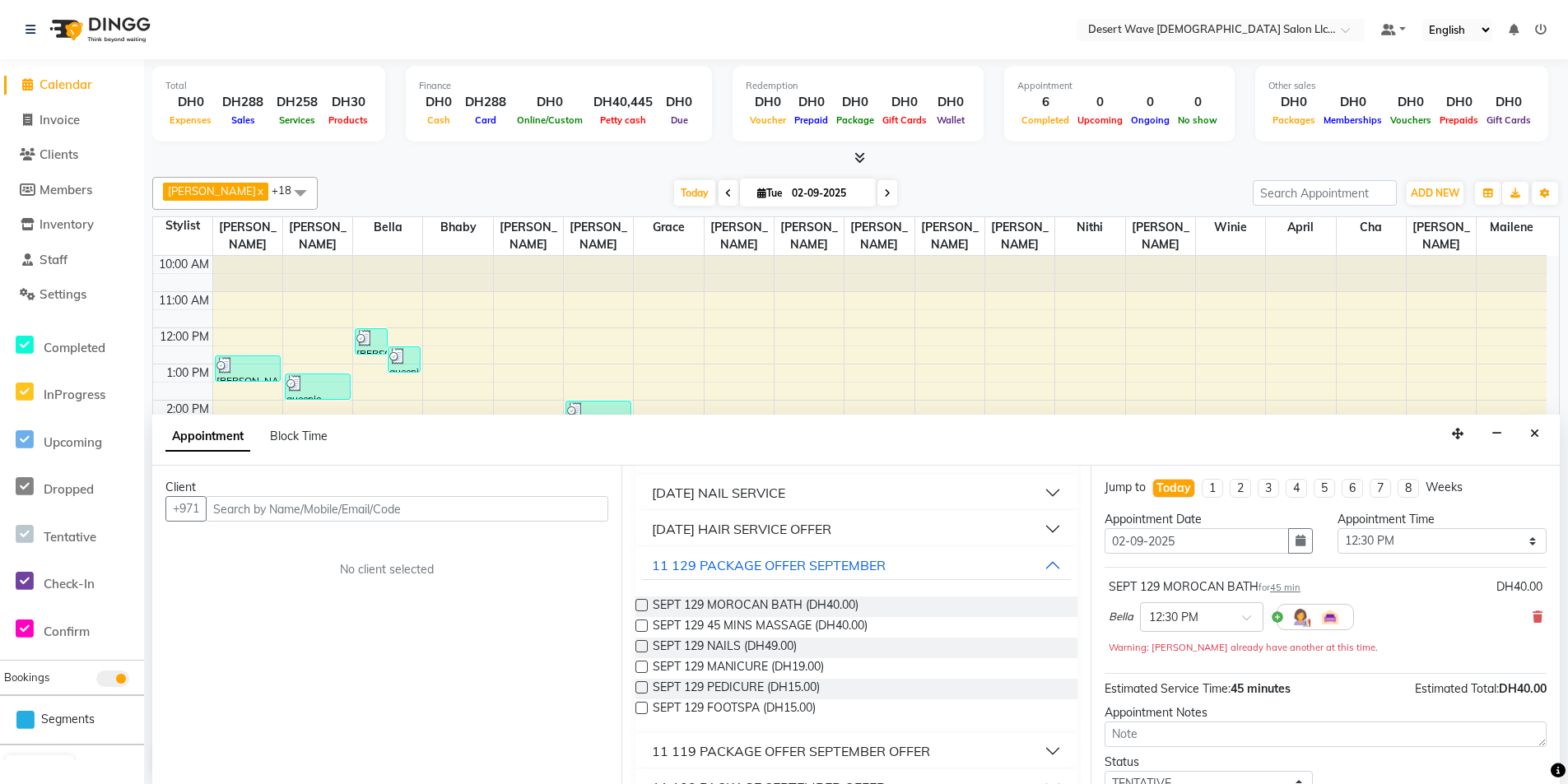
click at [639, 624] on label at bounding box center [641, 625] width 12 height 12
click at [639, 624] on input "checkbox" at bounding box center [640, 627] width 11 height 11
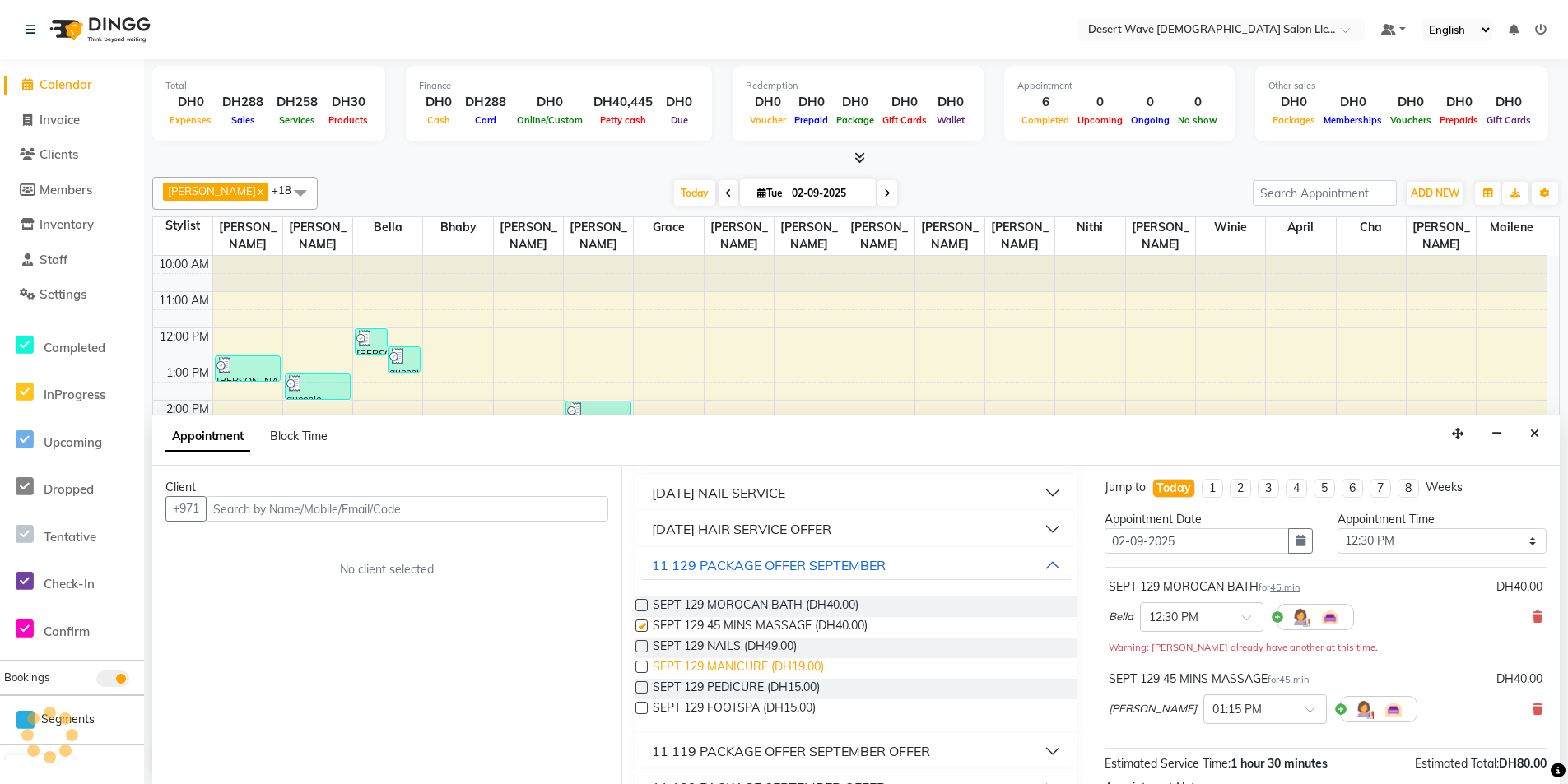
scroll to position [0, 0]
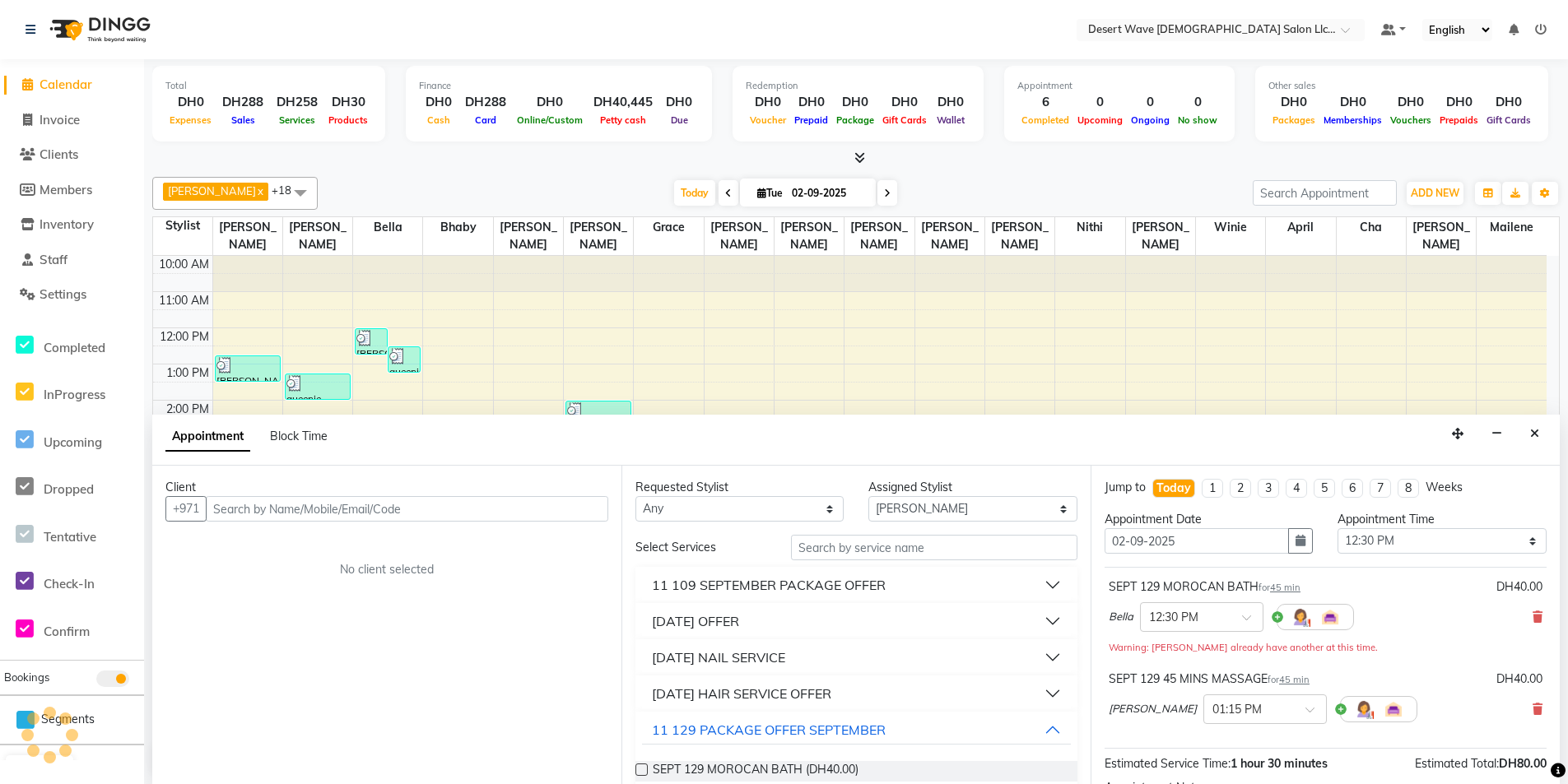
checkbox input "false"
click at [997, 512] on select "Select [GEOGRAPHIC_DATA][PERSON_NAME] [PERSON_NAME] [PERSON_NAME] [PERSON_NAME]…" at bounding box center [972, 509] width 208 height 26
select select "54252"
click at [869, 496] on select "Select [GEOGRAPHIC_DATA][PERSON_NAME] [PERSON_NAME] [PERSON_NAME] [PERSON_NAME]…" at bounding box center [972, 509] width 208 height 26
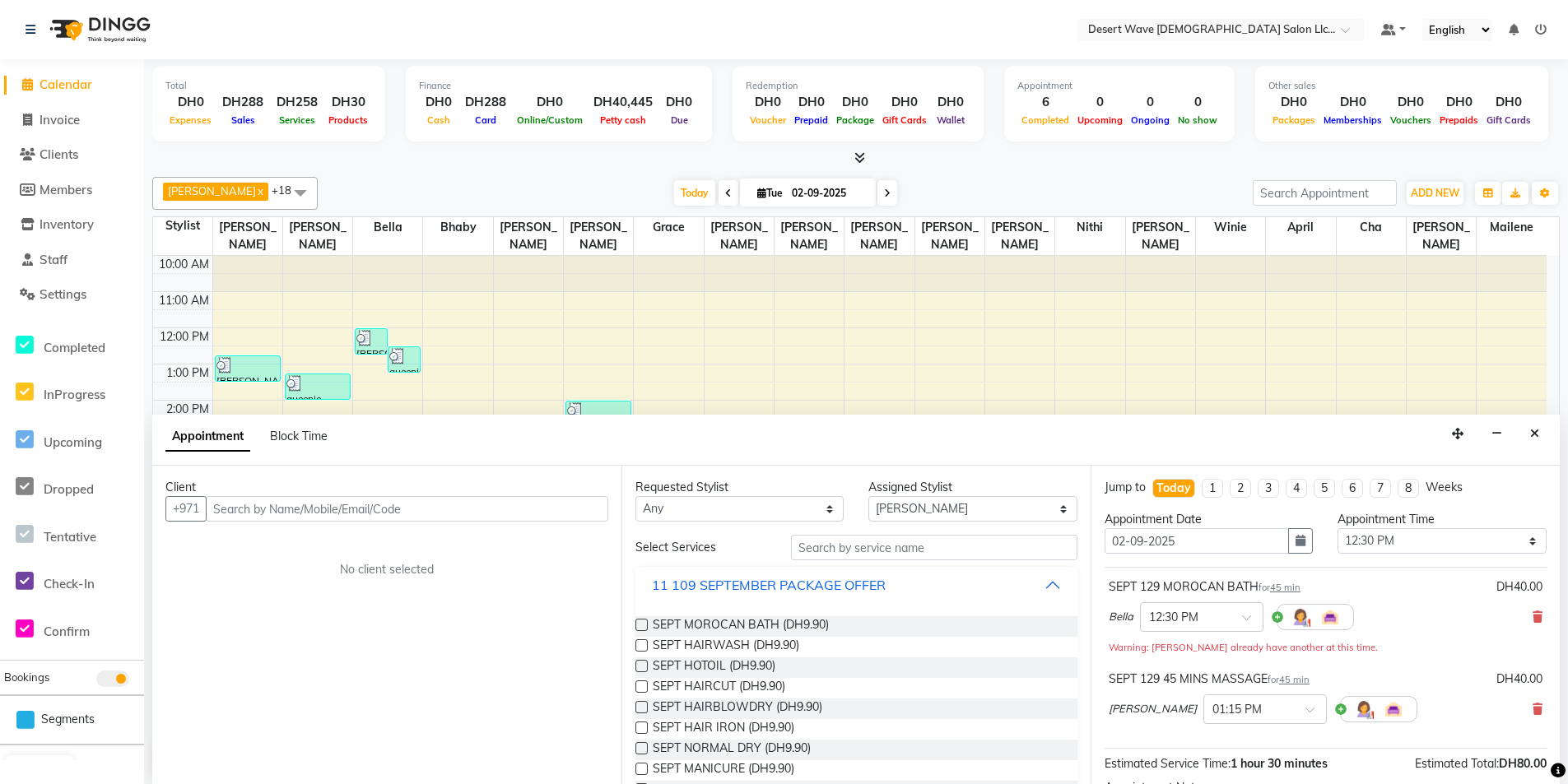
click at [691, 584] on div "11 109 SEPTEMBER PACKAGE OFFER" at bounding box center [768, 585] width 233 height 20
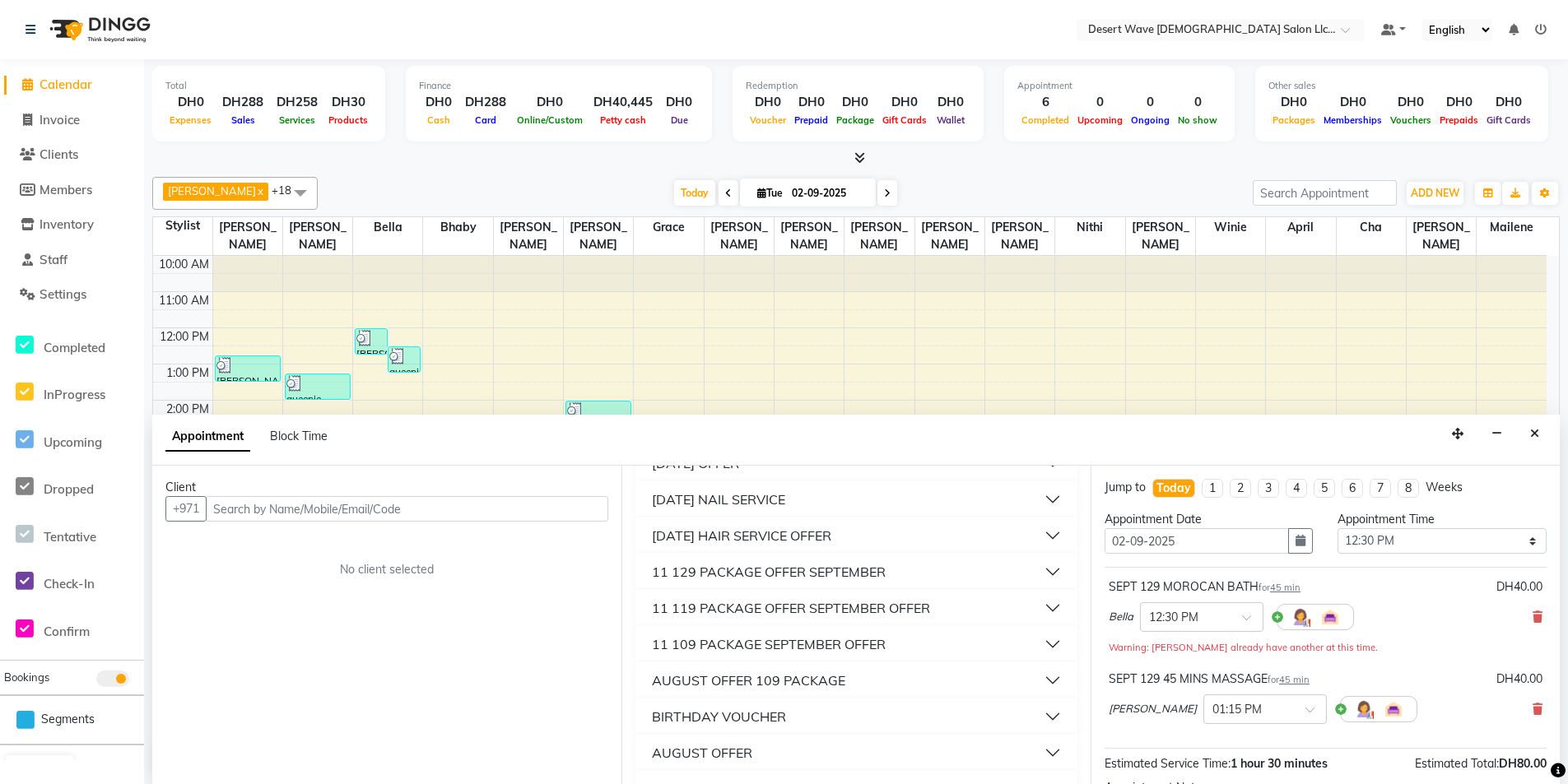
scroll to position [165, 0]
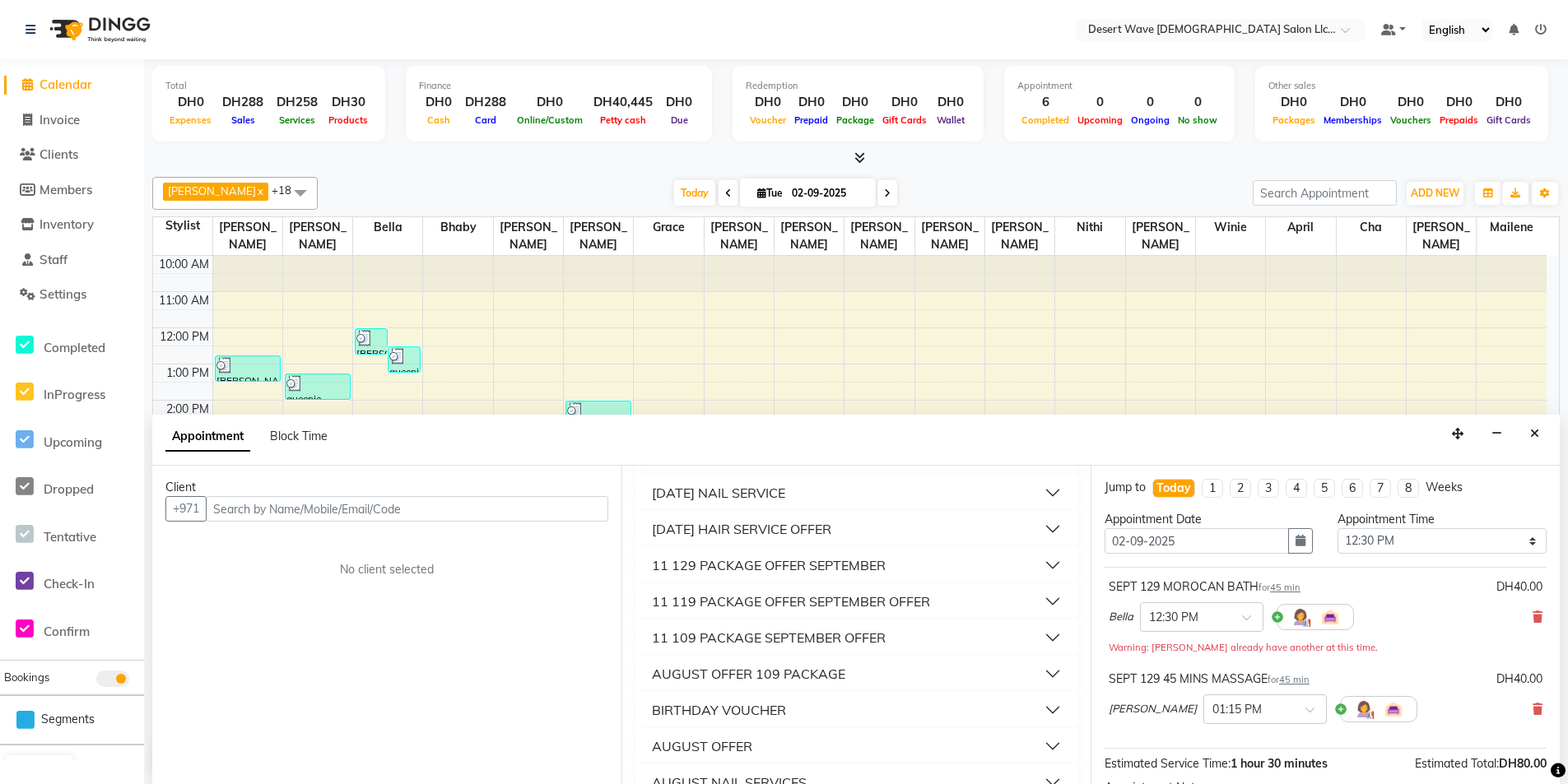
click at [760, 565] on div "11 129 PACKAGE OFFER SEPTEMBER" at bounding box center [768, 566] width 233 height 20
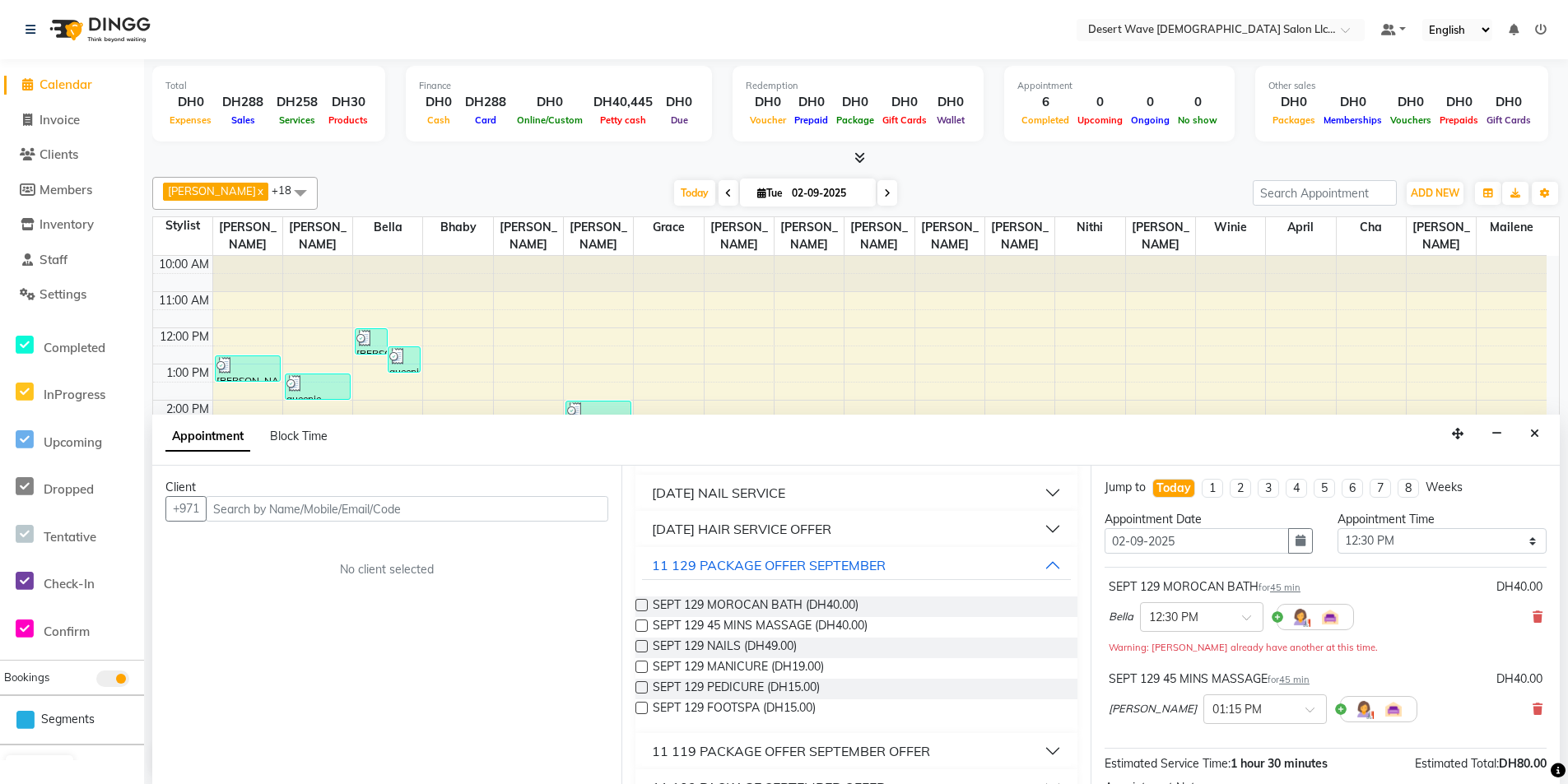
click at [638, 646] on label at bounding box center [641, 646] width 12 height 12
click at [638, 646] on input "checkbox" at bounding box center [640, 647] width 11 height 11
checkbox input "false"
click at [503, 503] on input "text" at bounding box center [407, 509] width 403 height 26
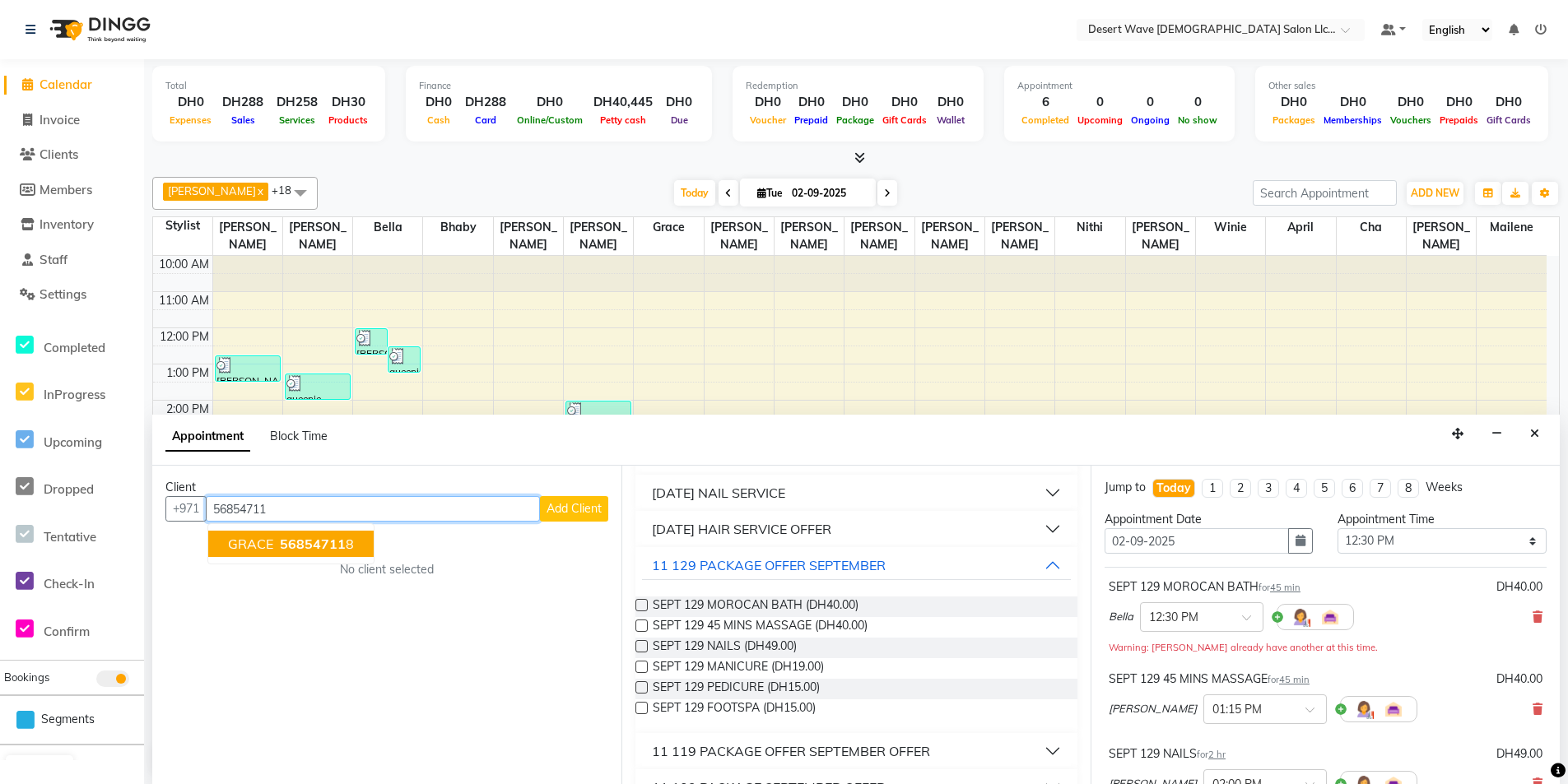
click at [306, 537] on span "56854711" at bounding box center [313, 544] width 66 height 16
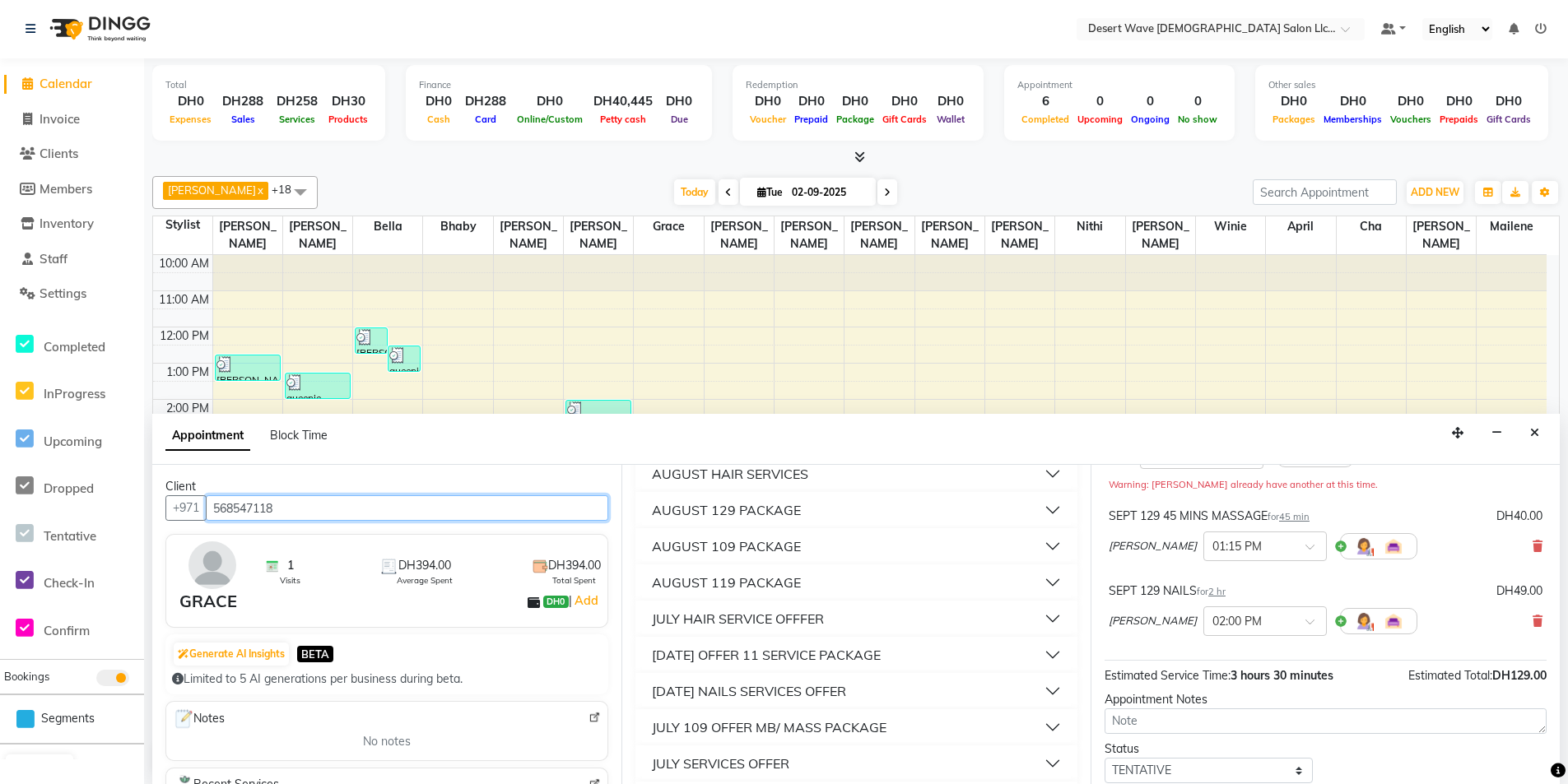
scroll to position [265, 0]
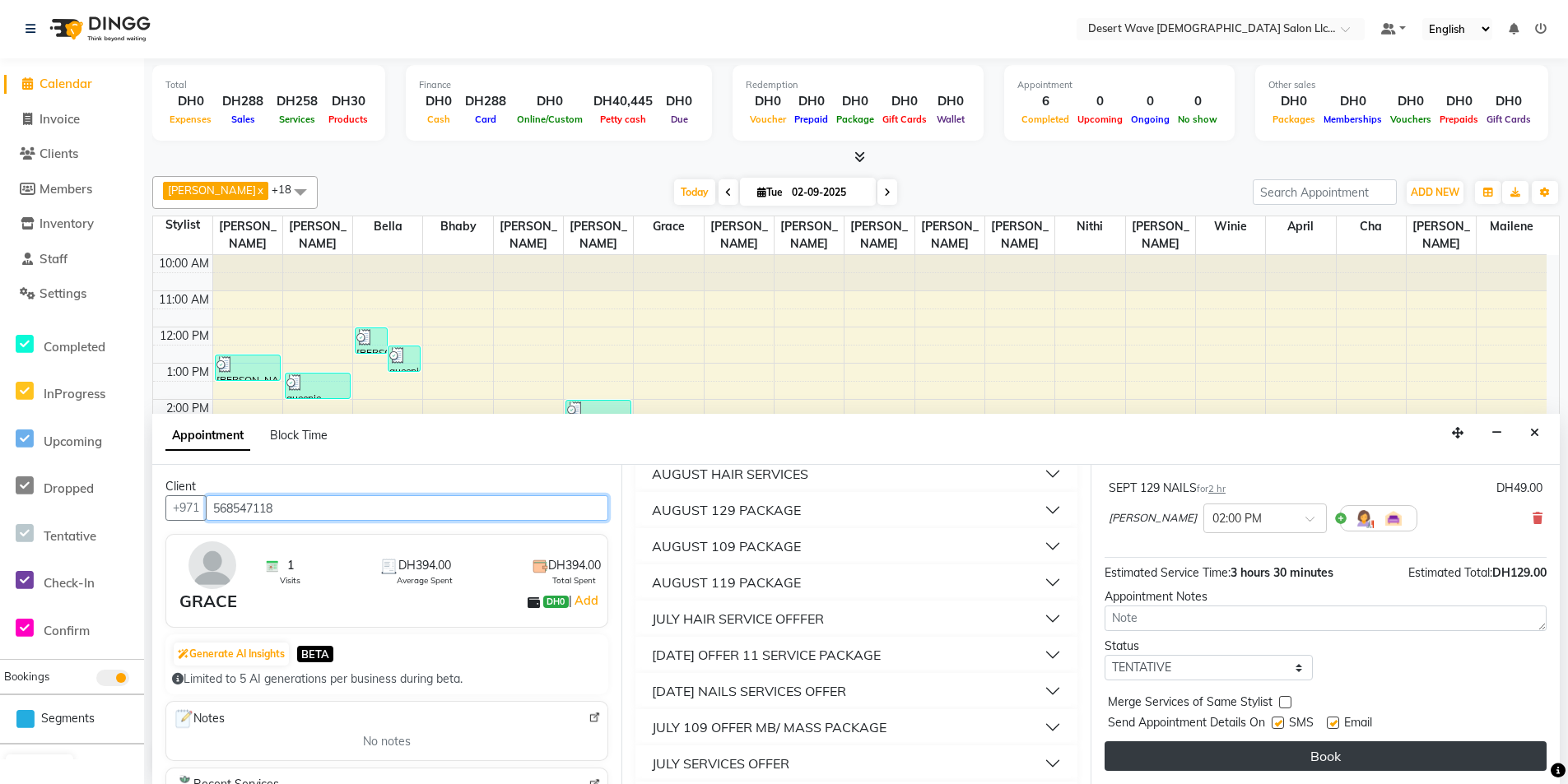
type input "568547118"
click at [1440, 752] on button "Book" at bounding box center [1326, 756] width 442 height 30
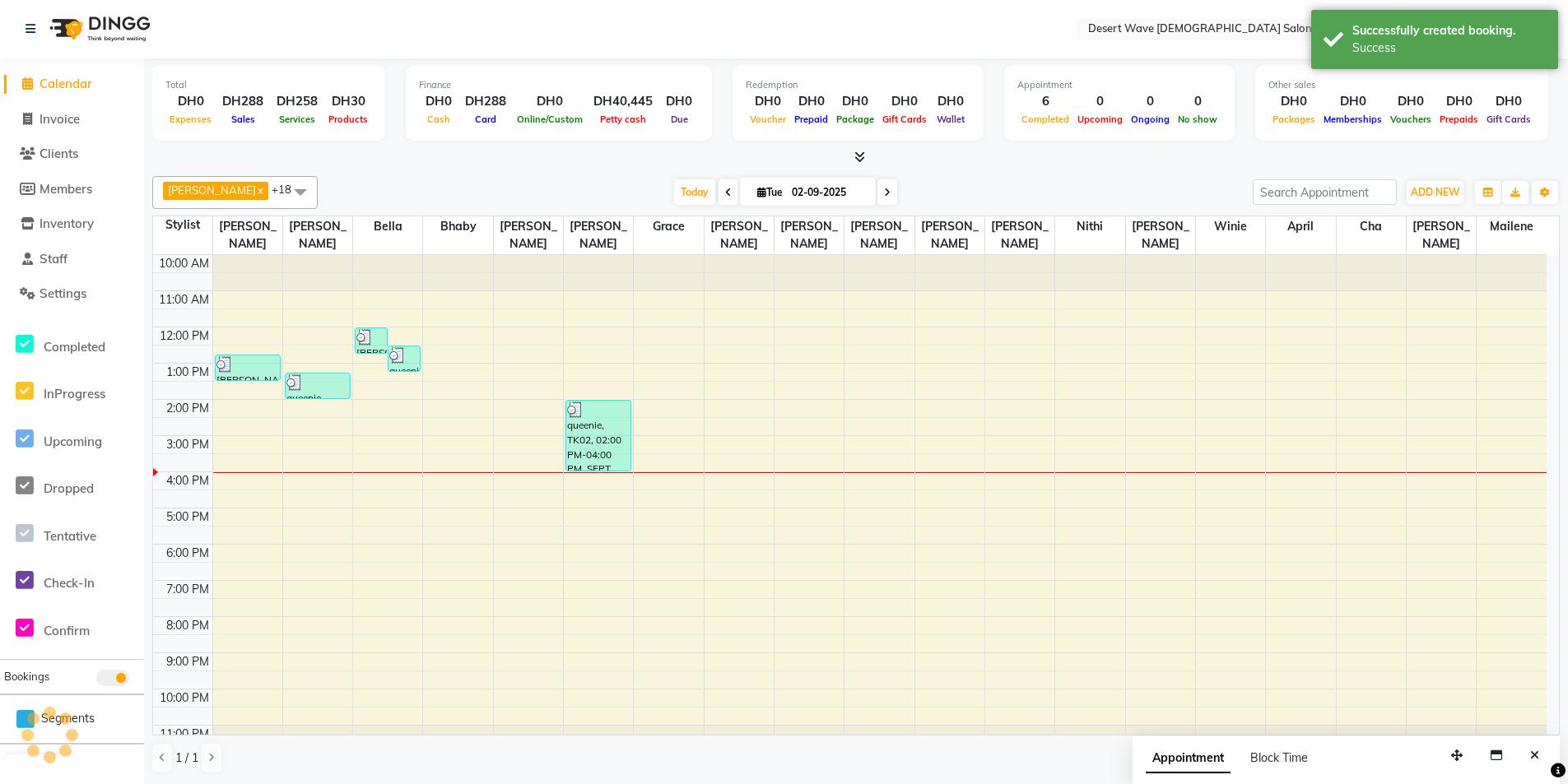
scroll to position [0, 0]
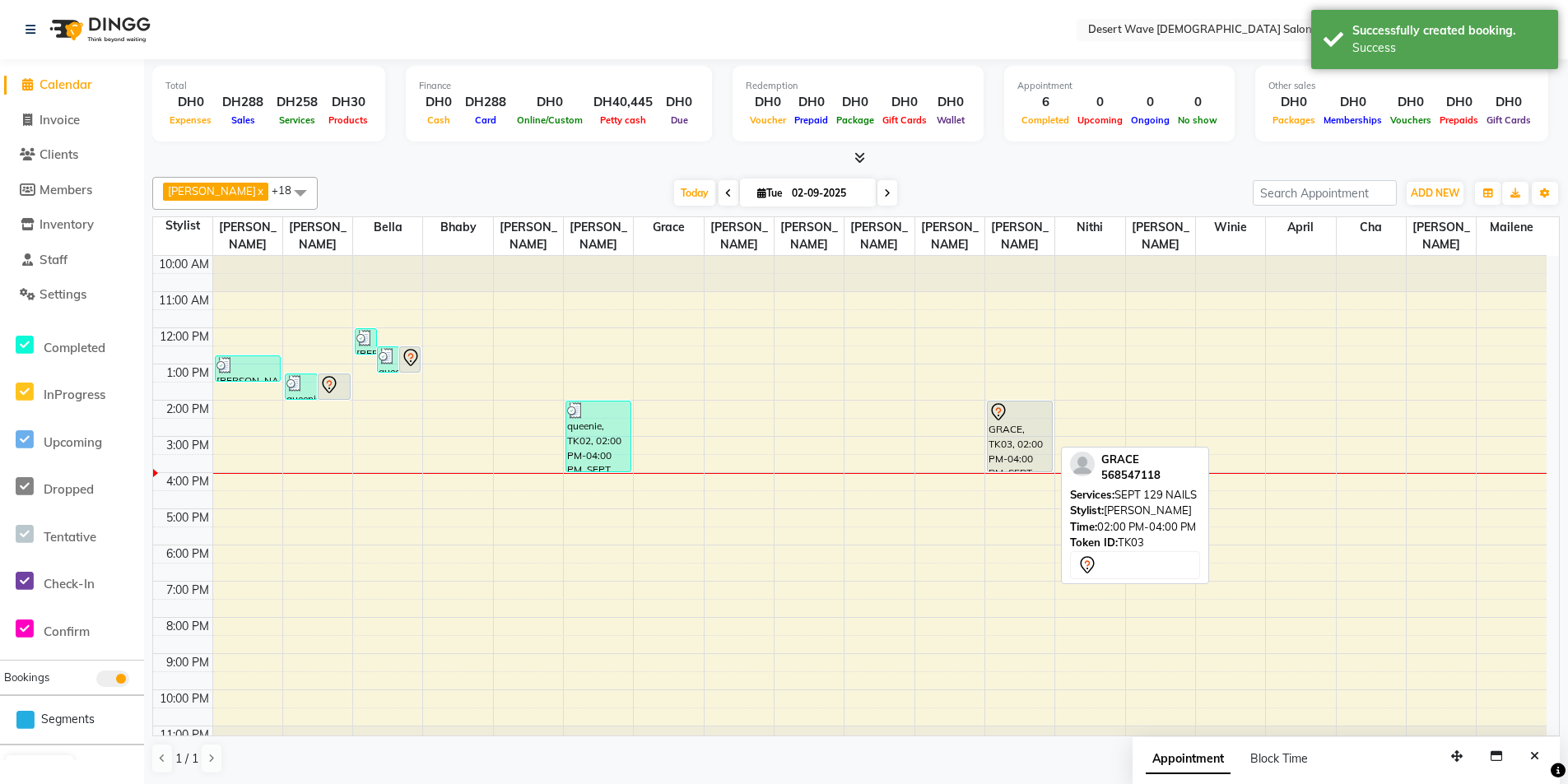
click at [1020, 434] on div "GRACE, TK03, 02:00 PM-04:00 PM, SEPT 129 NAILS" at bounding box center [1020, 436] width 64 height 70
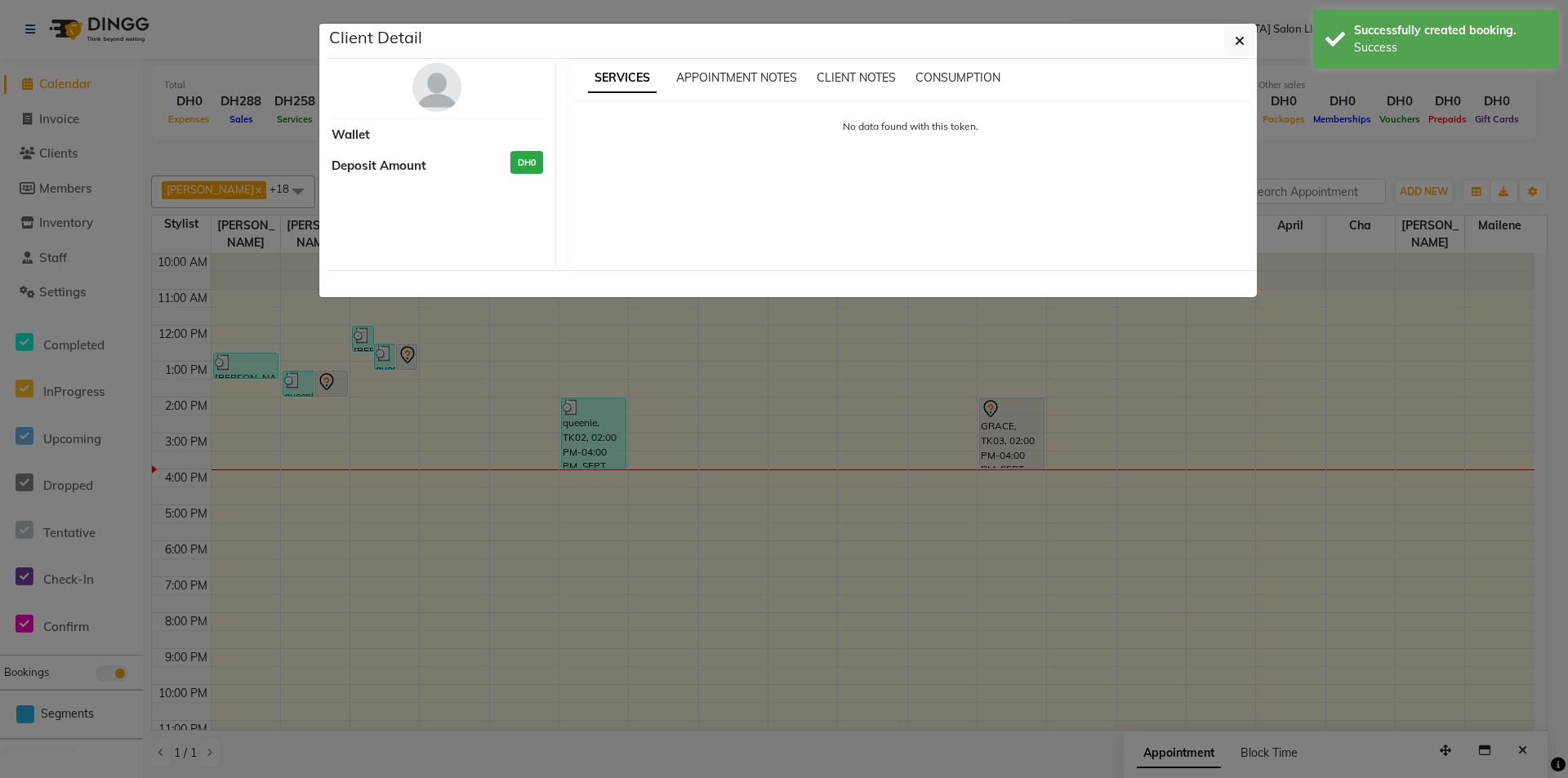
select select "7"
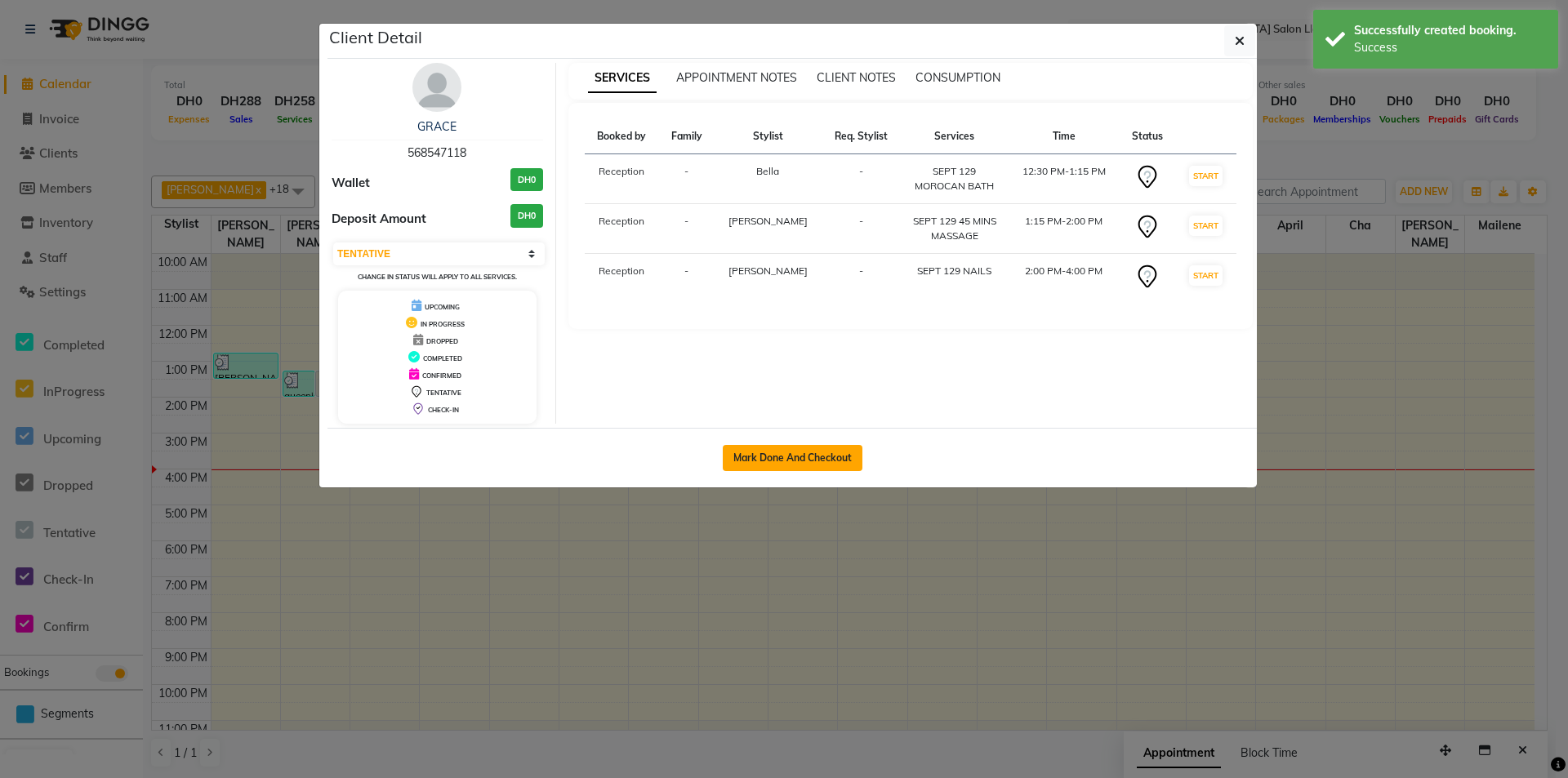
click at [815, 456] on button "Mark Done And Checkout" at bounding box center [792, 458] width 140 height 26
select select "service"
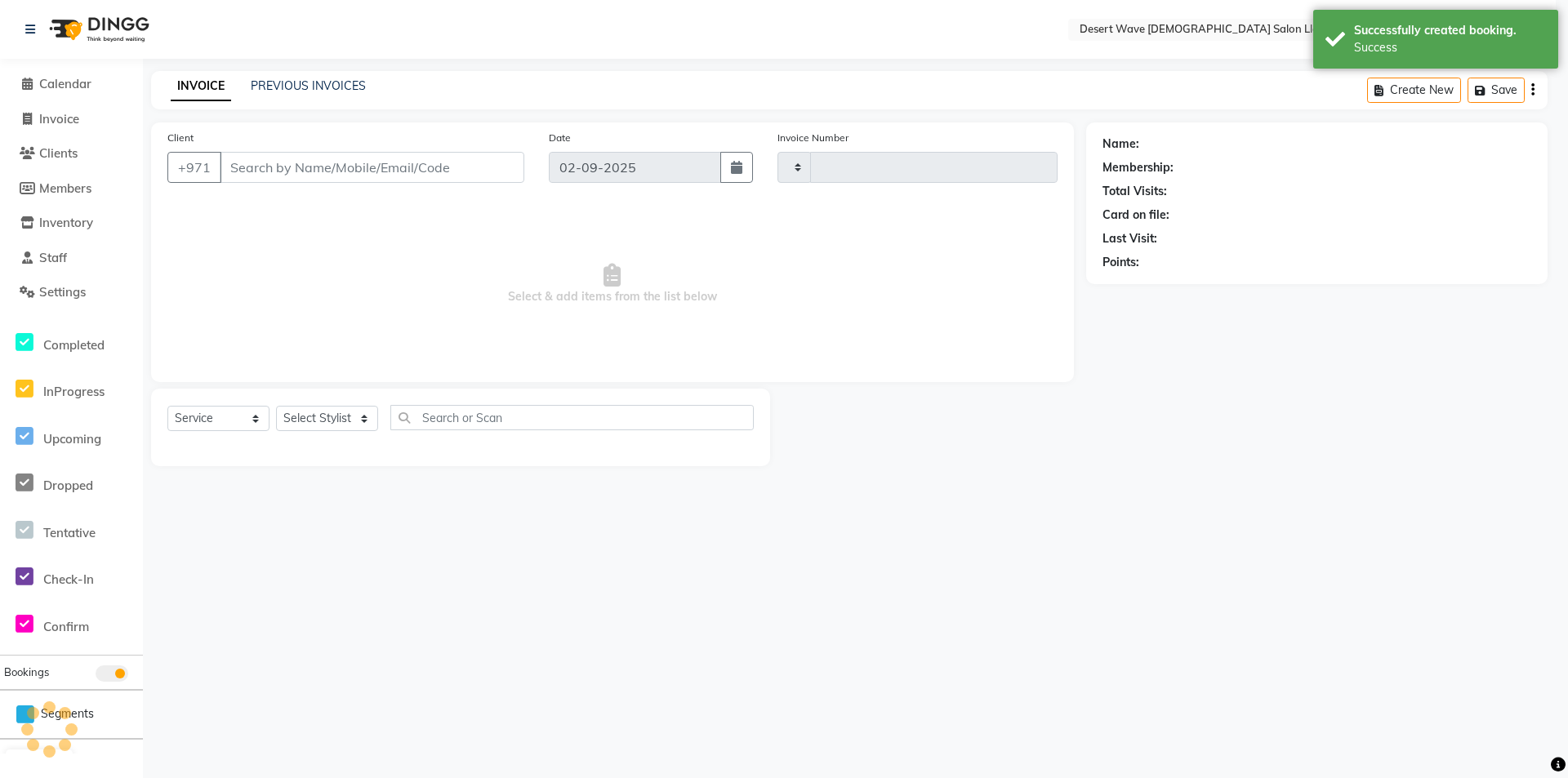
type input "6533"
select select "6563"
select select "50418"
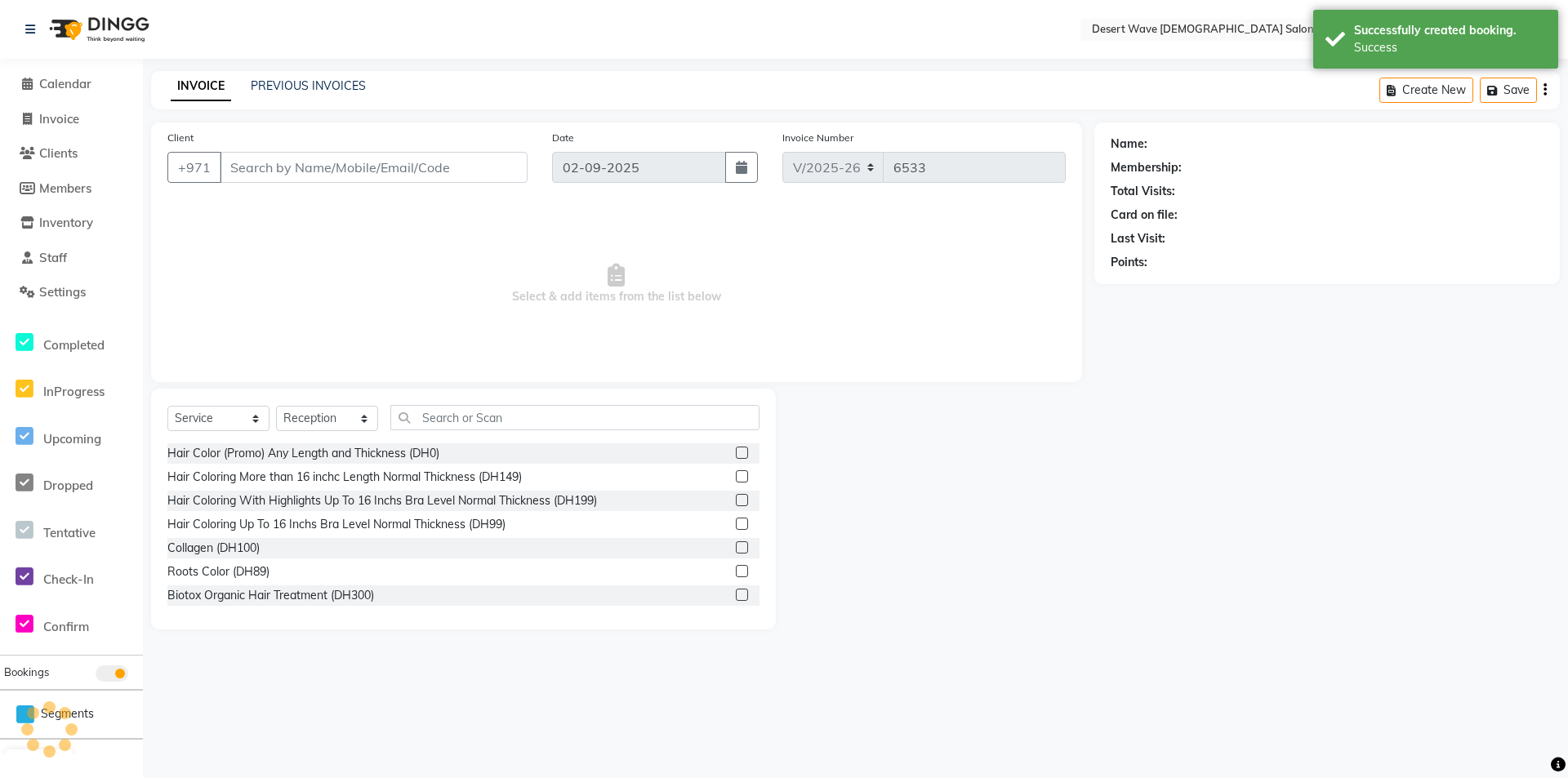
type input "568547118"
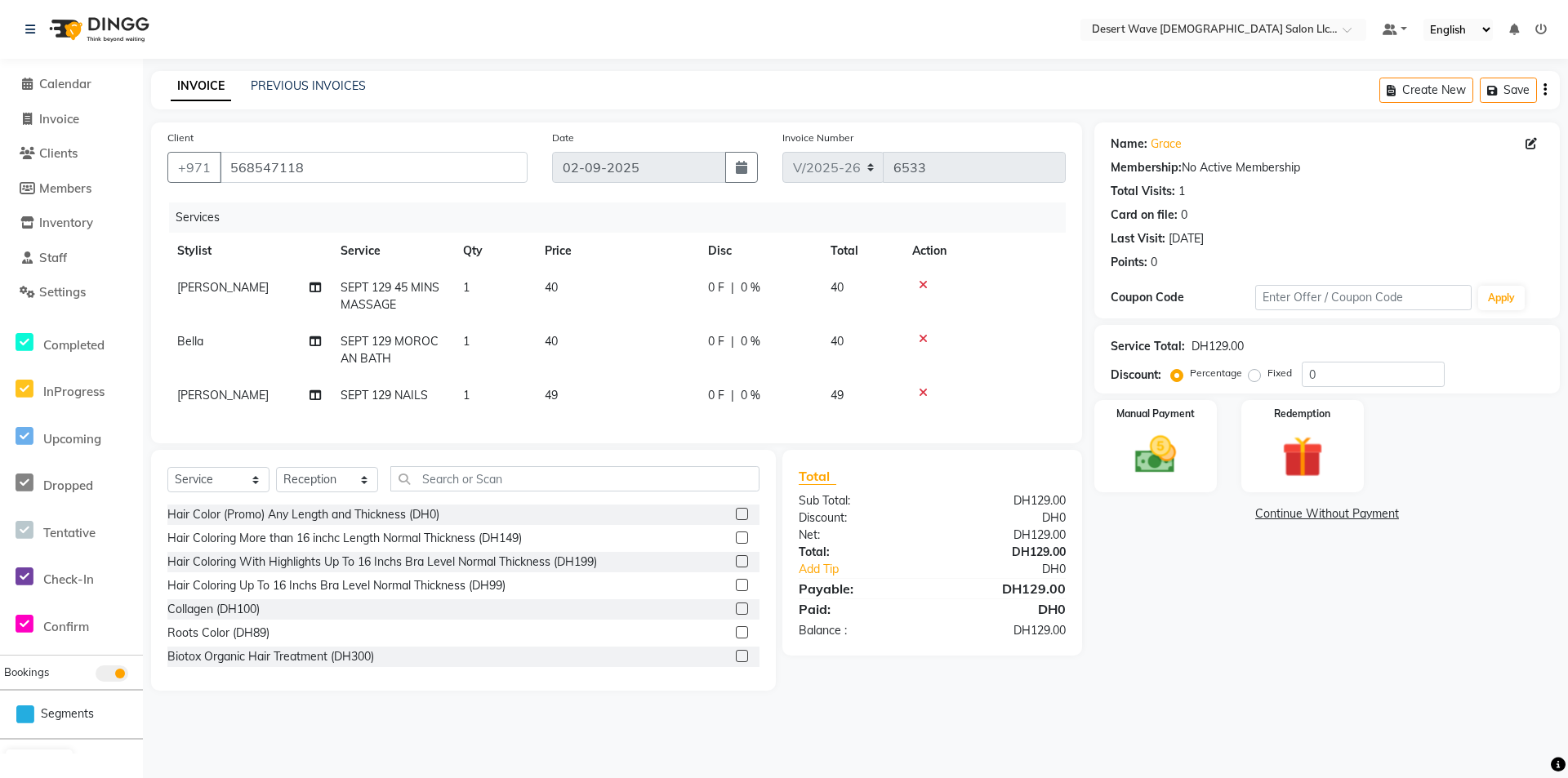
click at [926, 394] on icon at bounding box center [923, 393] width 9 height 11
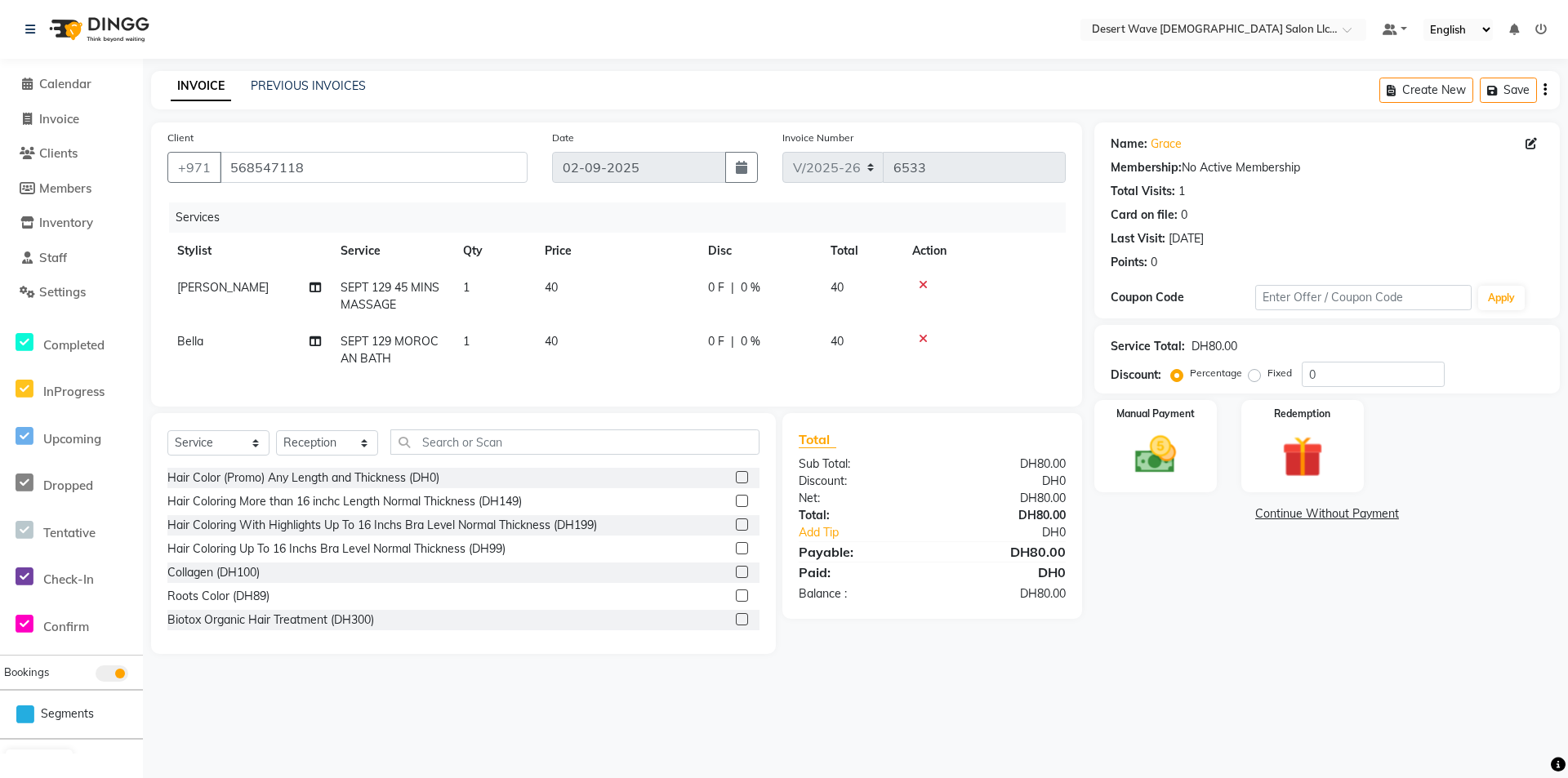
click at [426, 337] on span "SEPT 129 MOROCAN BATH" at bounding box center [390, 349] width 98 height 32
select select "50403"
click at [507, 328] on span at bounding box center [503, 331] width 33 height 31
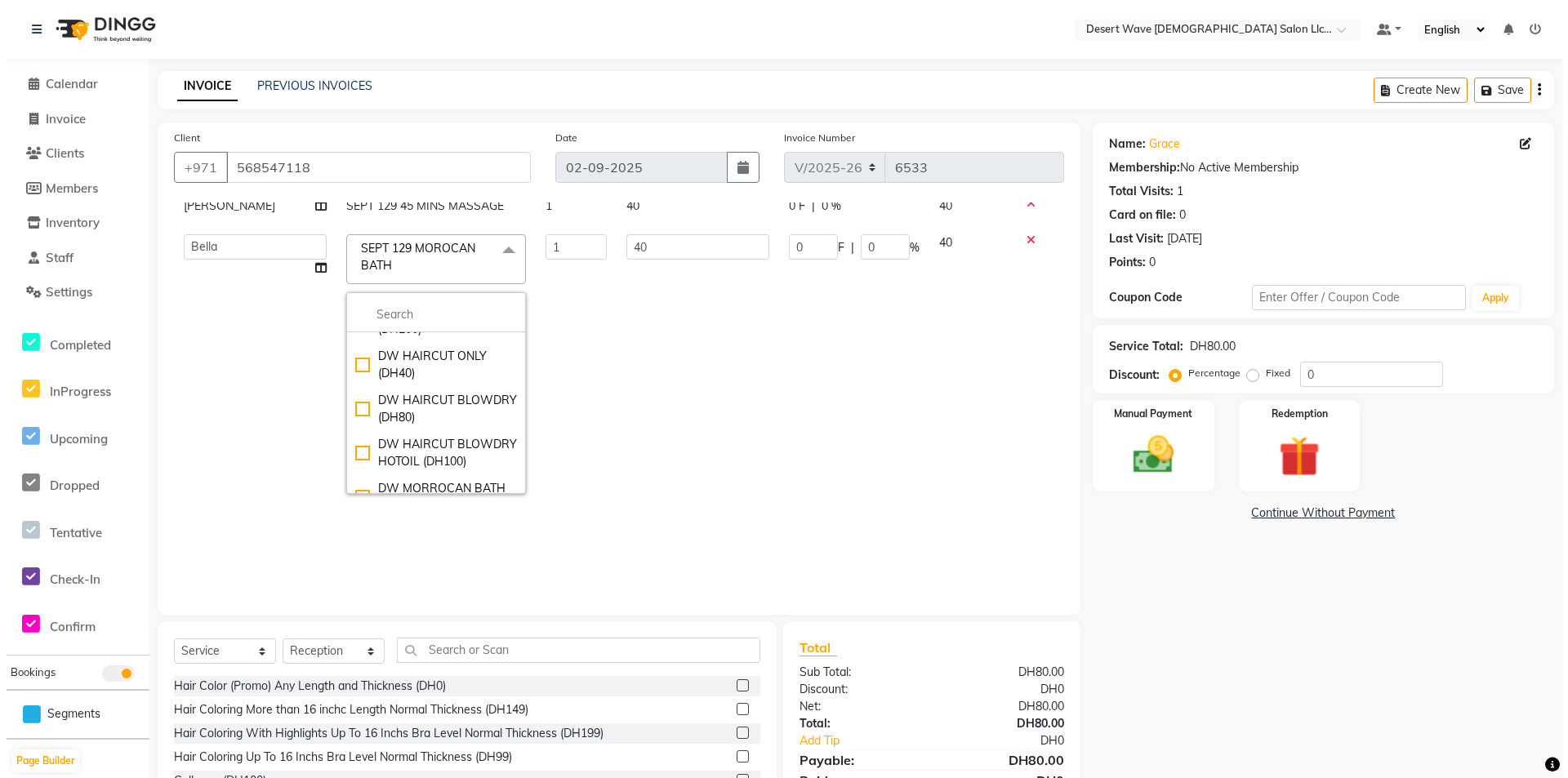
scroll to position [8409, 0]
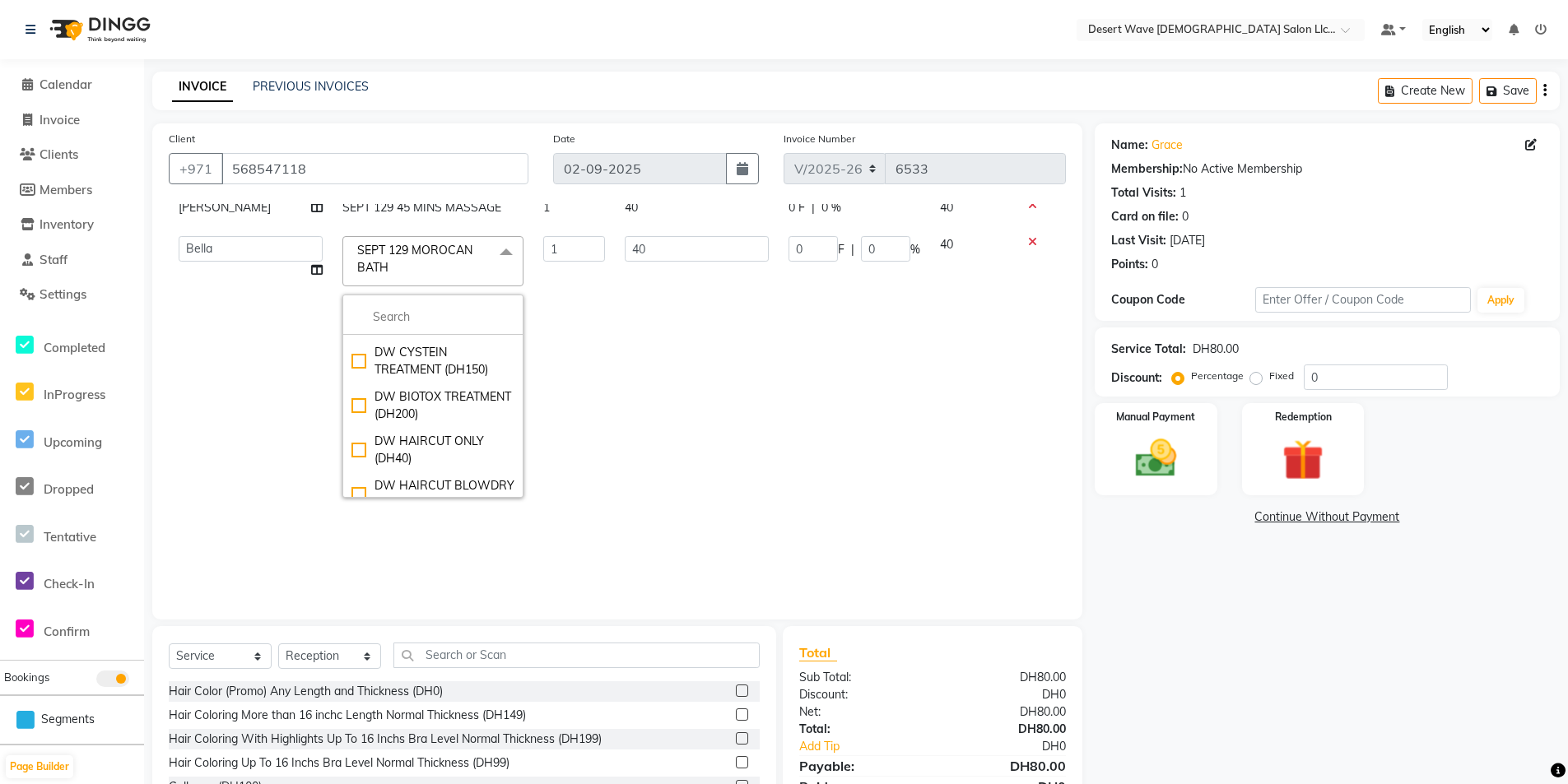
checkbox input "false"
checkbox input "true"
type input "54"
click at [598, 402] on td "1" at bounding box center [575, 366] width 82 height 281
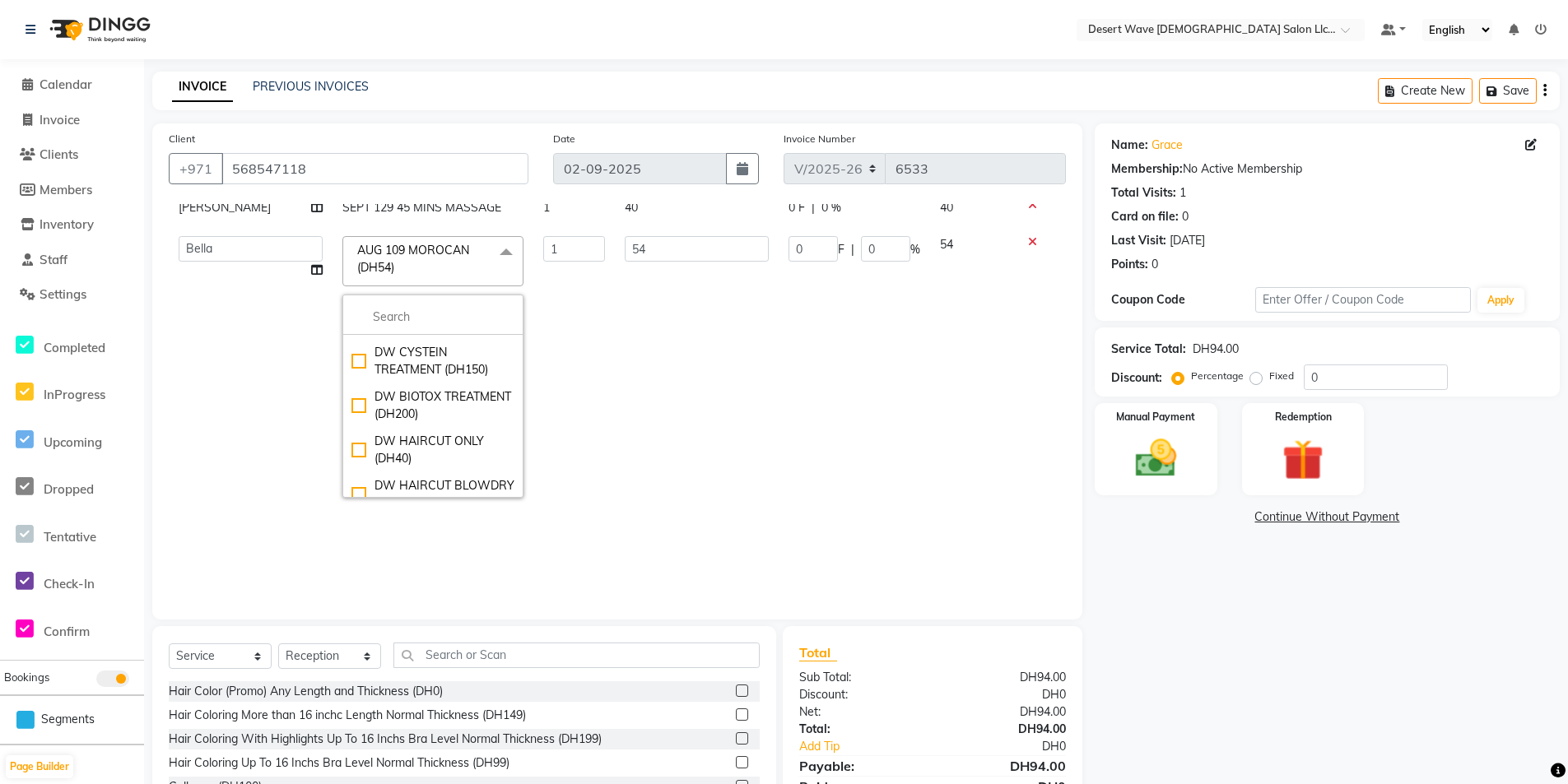
scroll to position [0, 0]
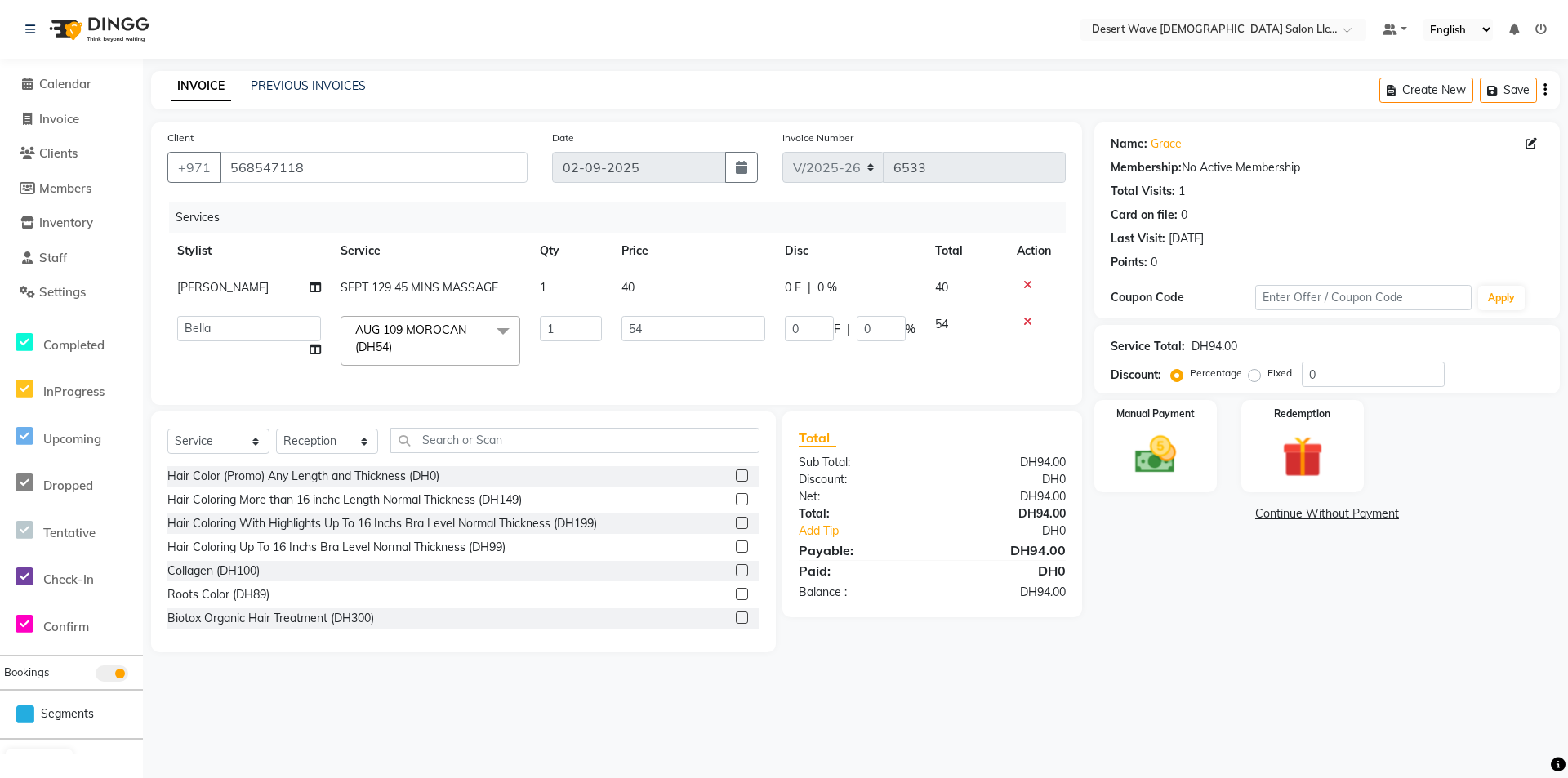
click at [493, 289] on span "SEPT 129 45 MINS MASSAGE" at bounding box center [419, 287] width 158 height 15
select select "50402"
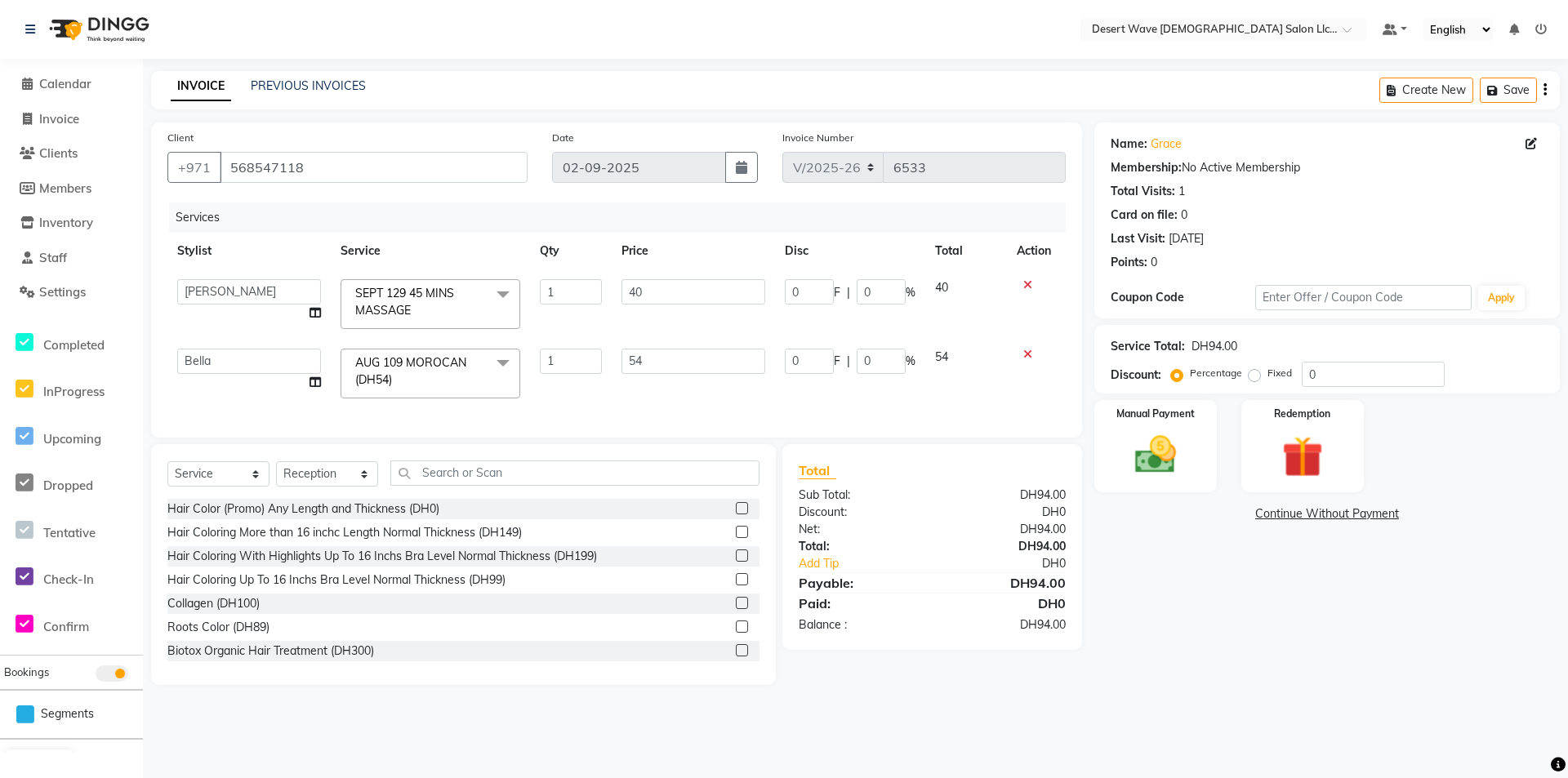
click at [506, 302] on span at bounding box center [503, 295] width 33 height 31
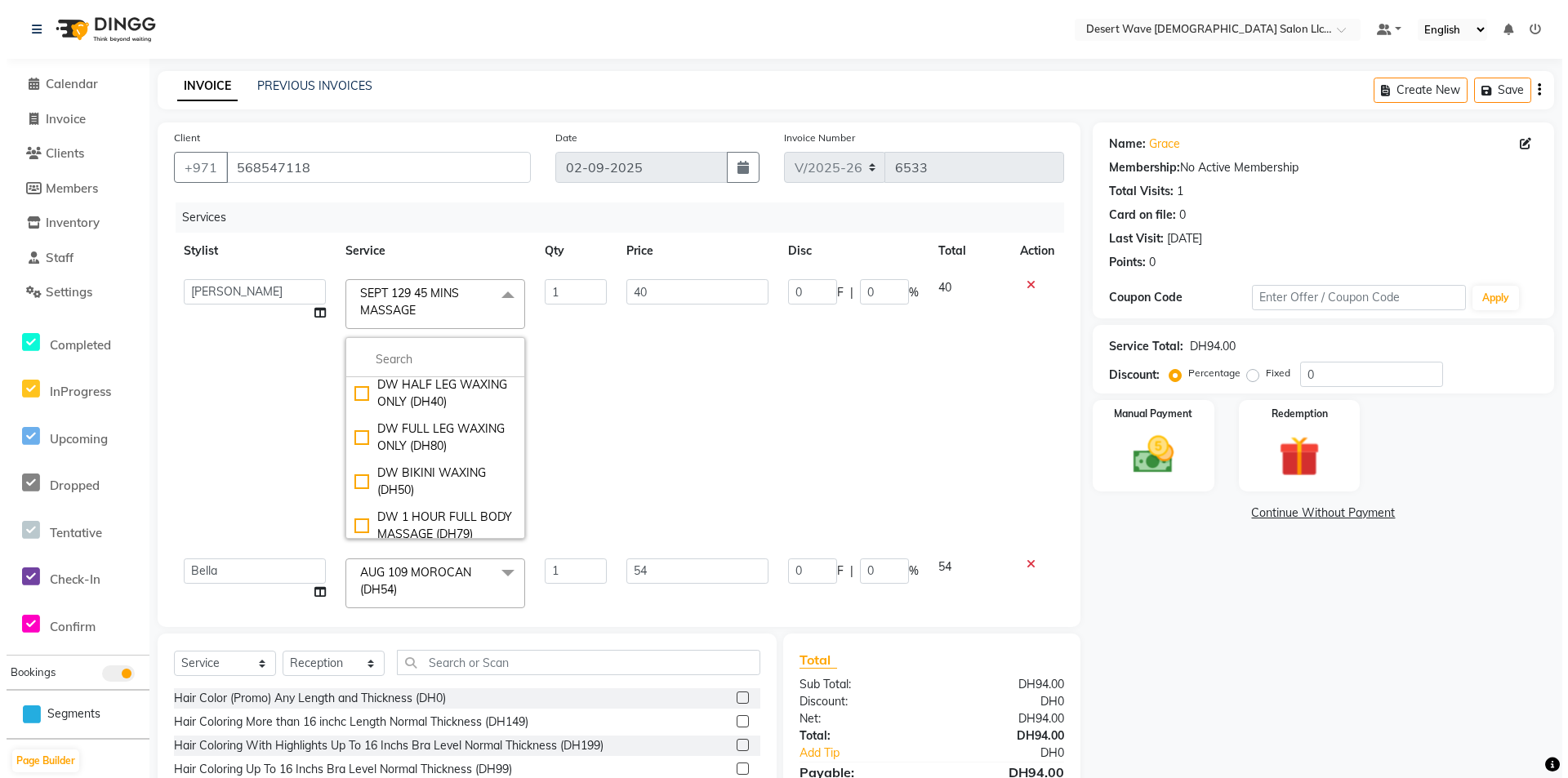
scroll to position [11429, 0]
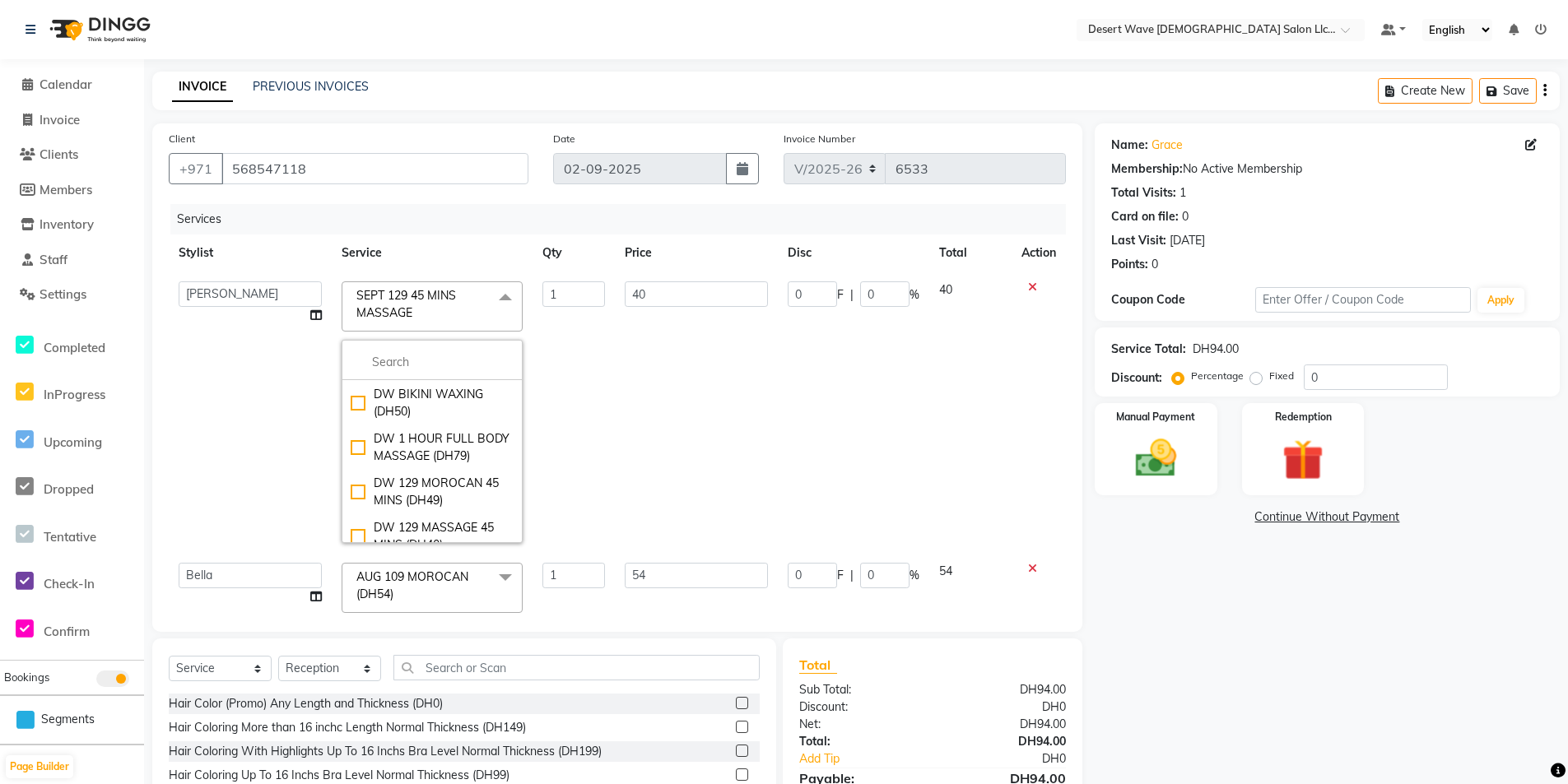
checkbox input "false"
checkbox input "true"
type input "55"
click at [598, 427] on td "1" at bounding box center [574, 411] width 82 height 281
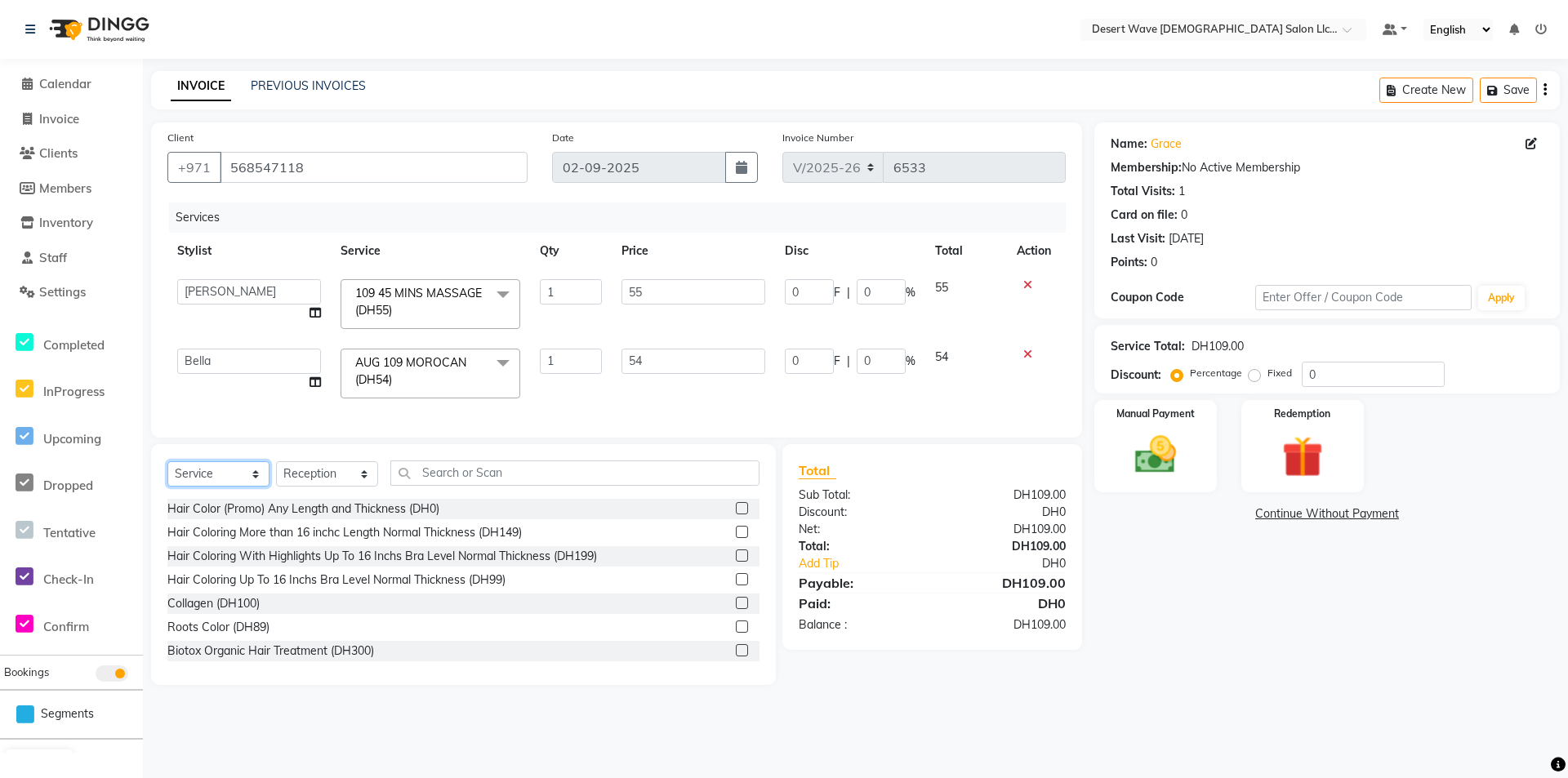
click at [241, 487] on select "Select Service Product Membership Package Voucher Prepaid Gift Card" at bounding box center [219, 474] width 102 height 25
select select "product"
click at [168, 474] on select "Select Service Product Membership Package Voucher Prepaid Gift Card" at bounding box center [219, 474] width 102 height 25
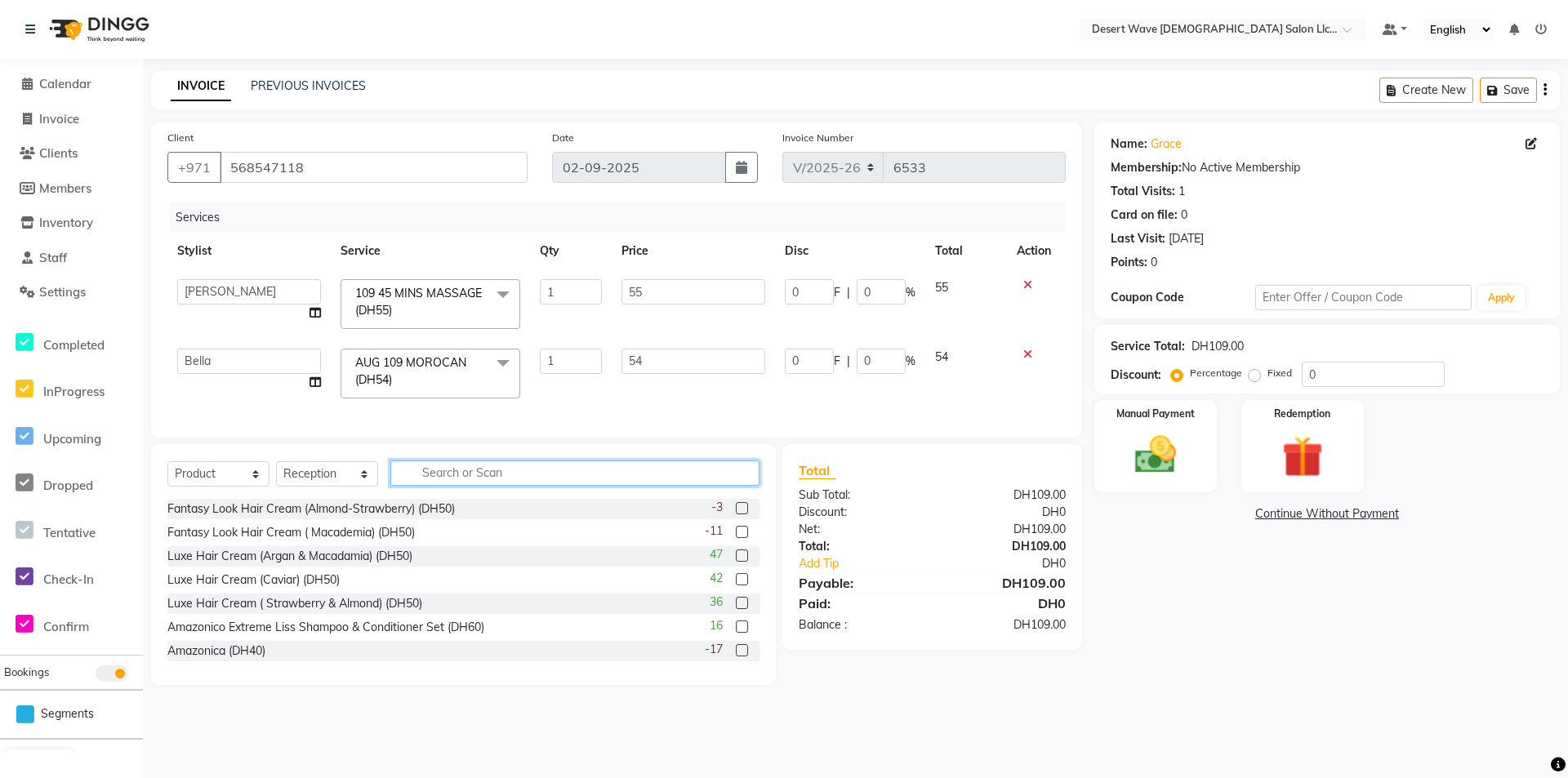
click at [426, 481] on input "text" at bounding box center [574, 473] width 369 height 25
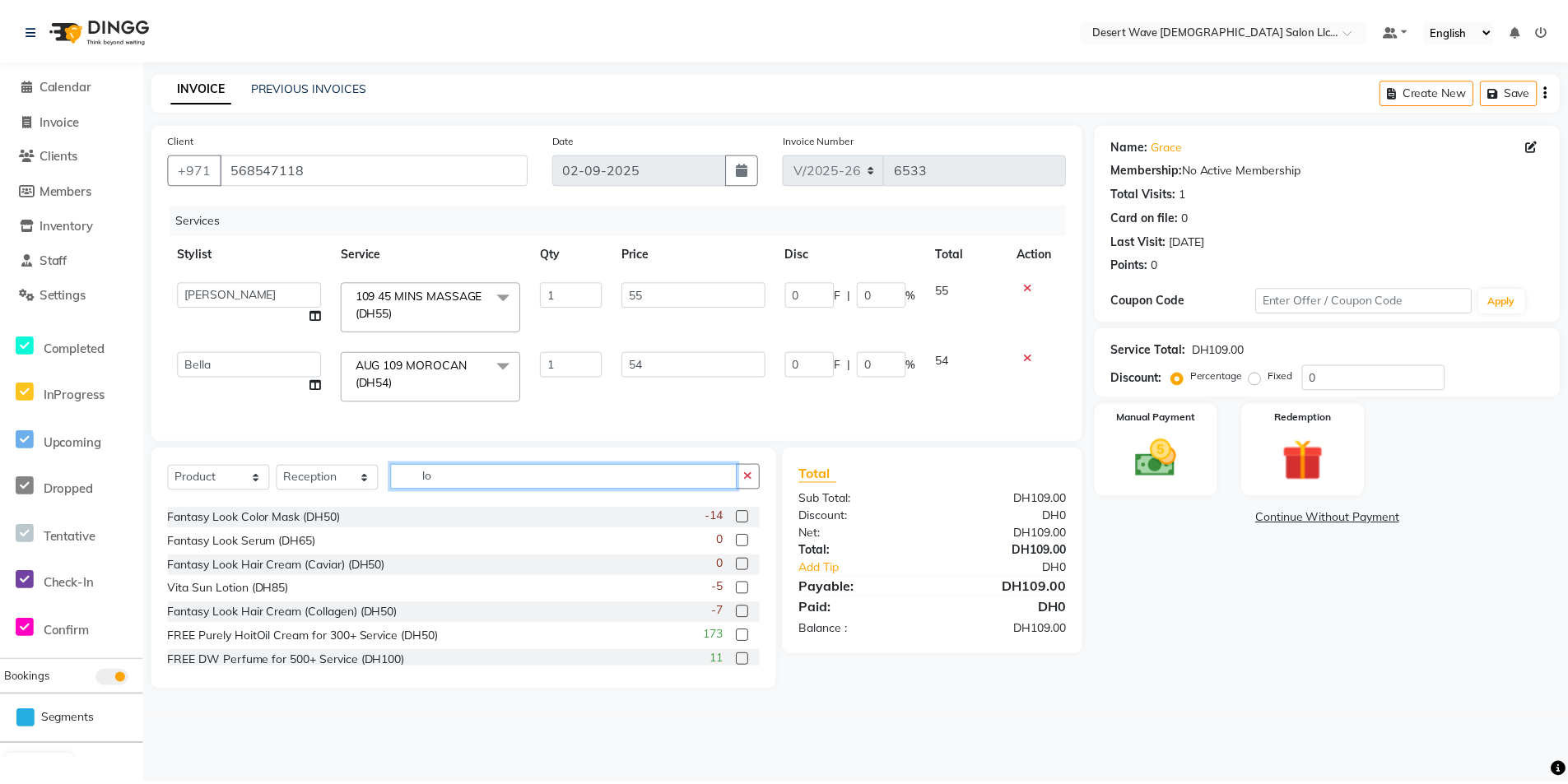
scroll to position [384, 0]
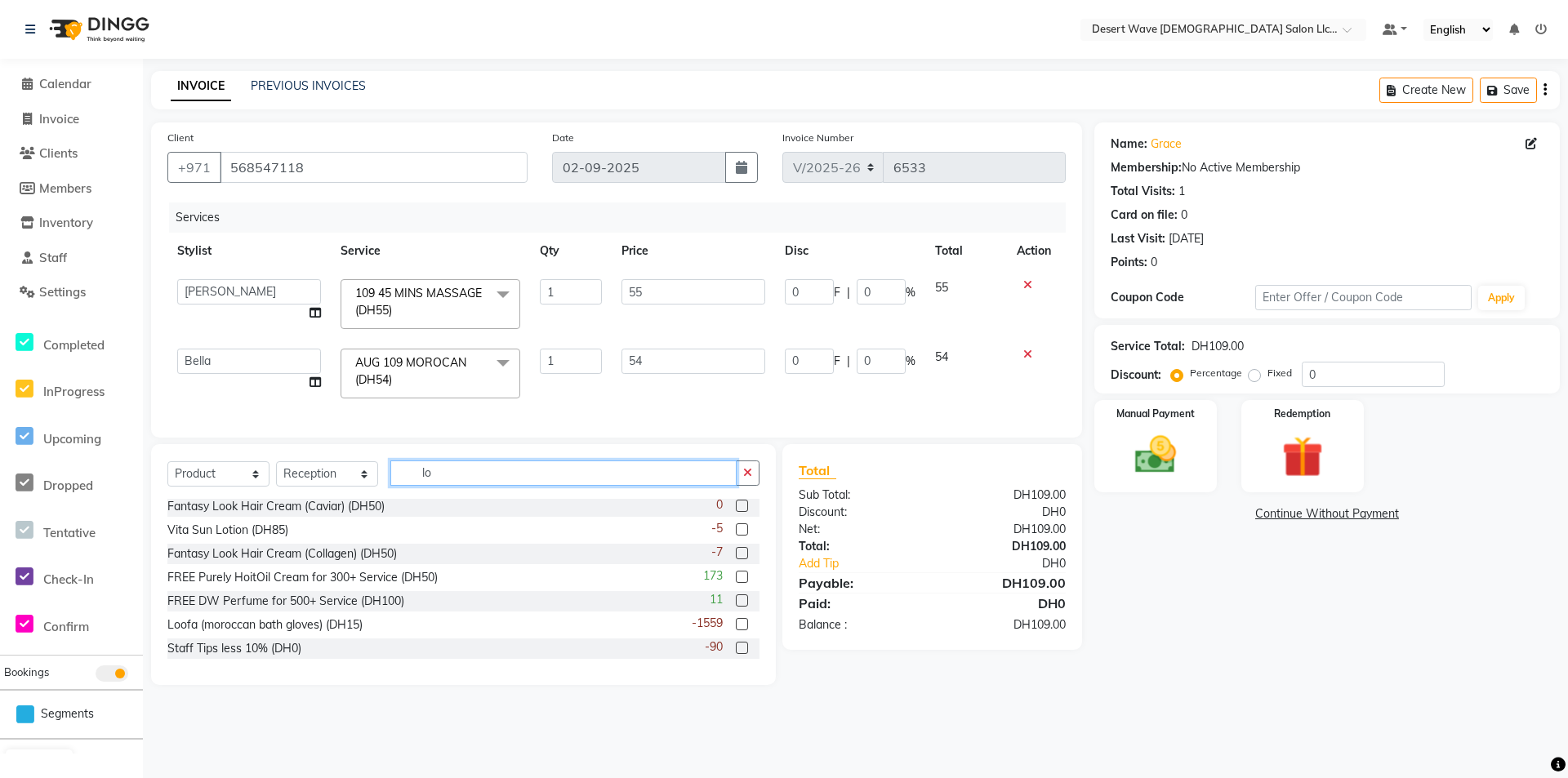
type input "lo"
click at [736, 630] on label at bounding box center [741, 623] width 12 height 12
click at [736, 630] on input "checkbox" at bounding box center [741, 624] width 11 height 11
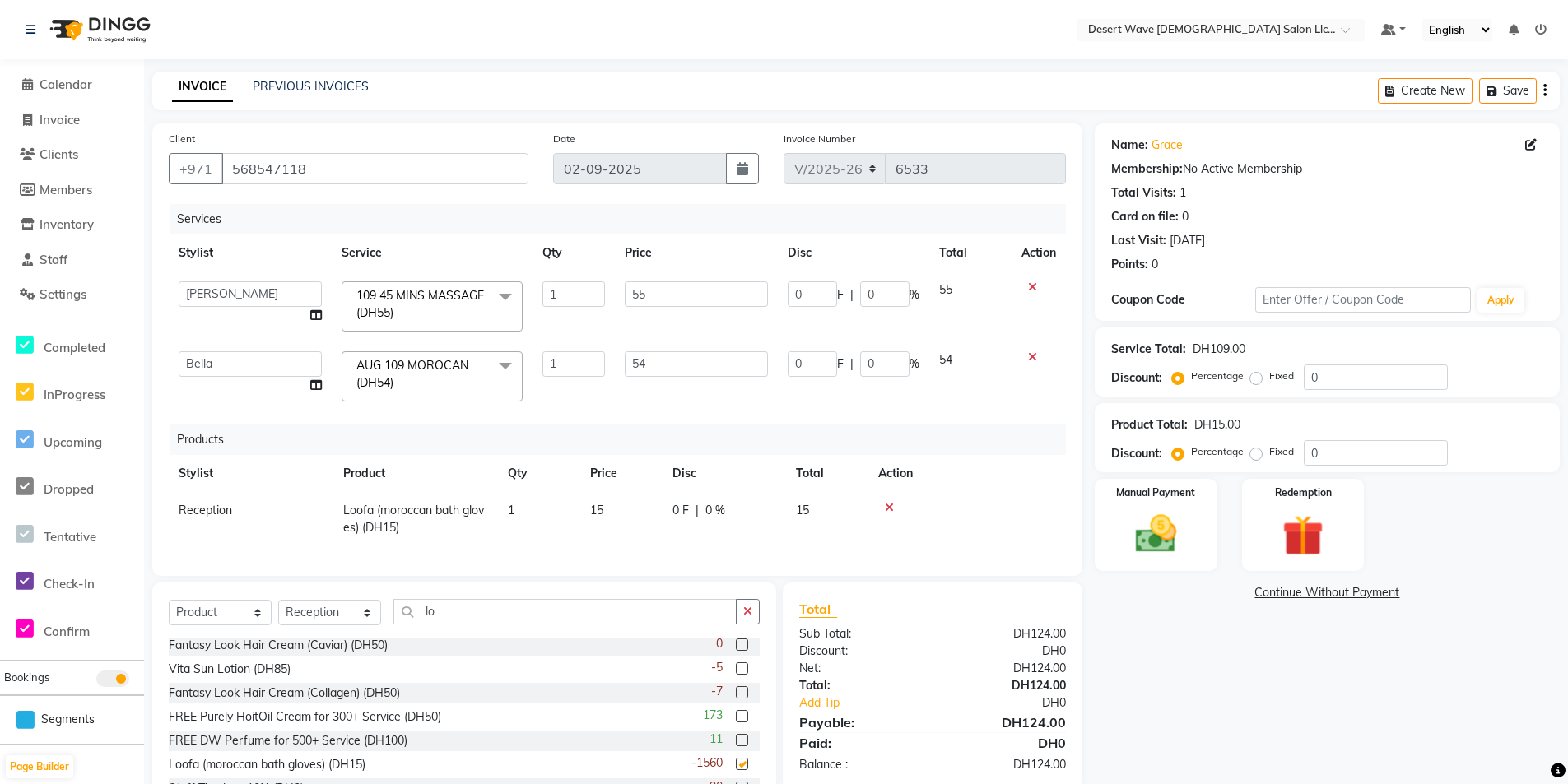
checkbox input "false"
click at [1151, 531] on img at bounding box center [1156, 534] width 70 height 49
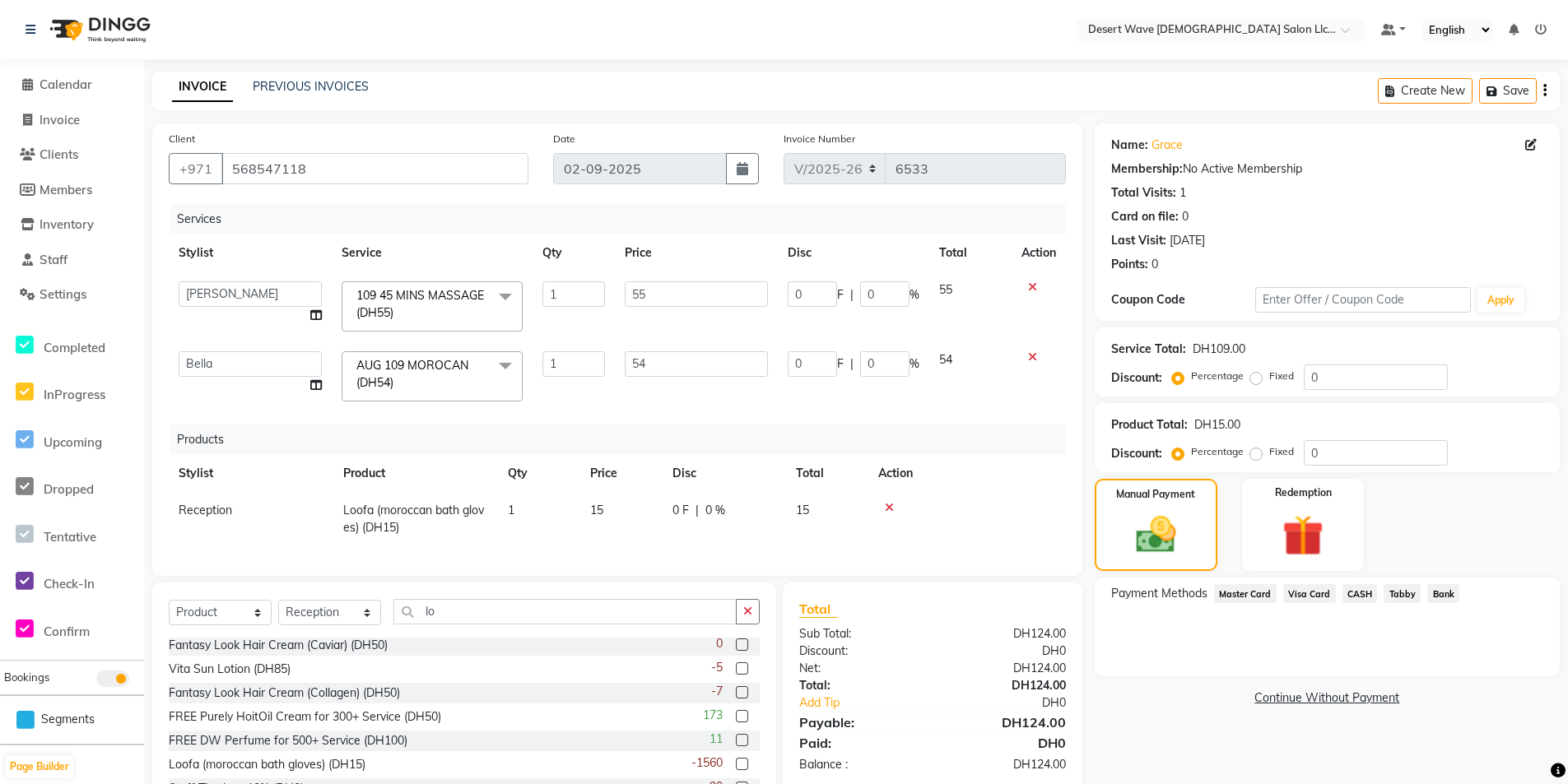
click at [1307, 598] on span "Visa Card" at bounding box center [1310, 594] width 53 height 19
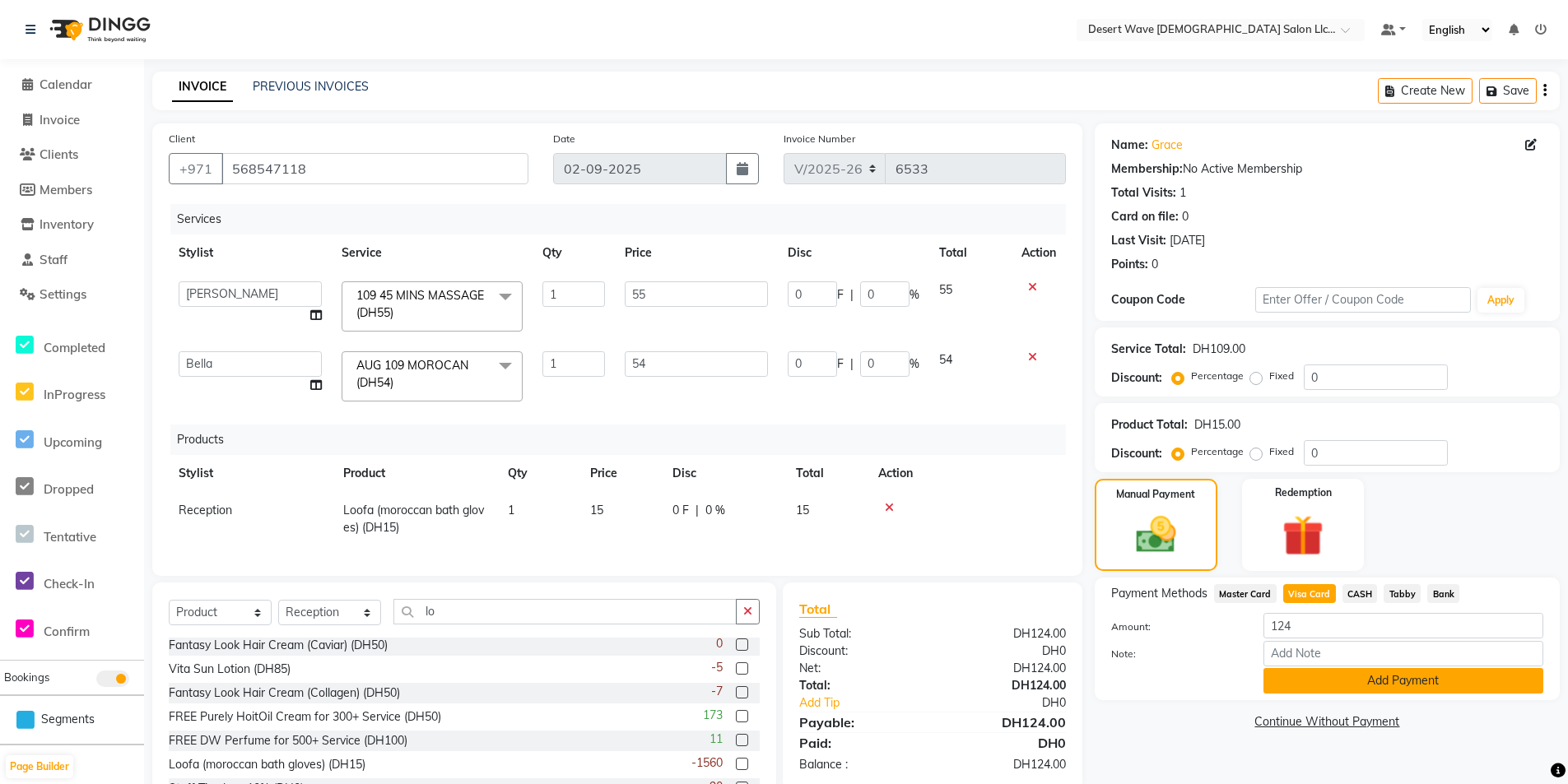
click at [1403, 674] on button "Add Payment" at bounding box center [1403, 680] width 280 height 26
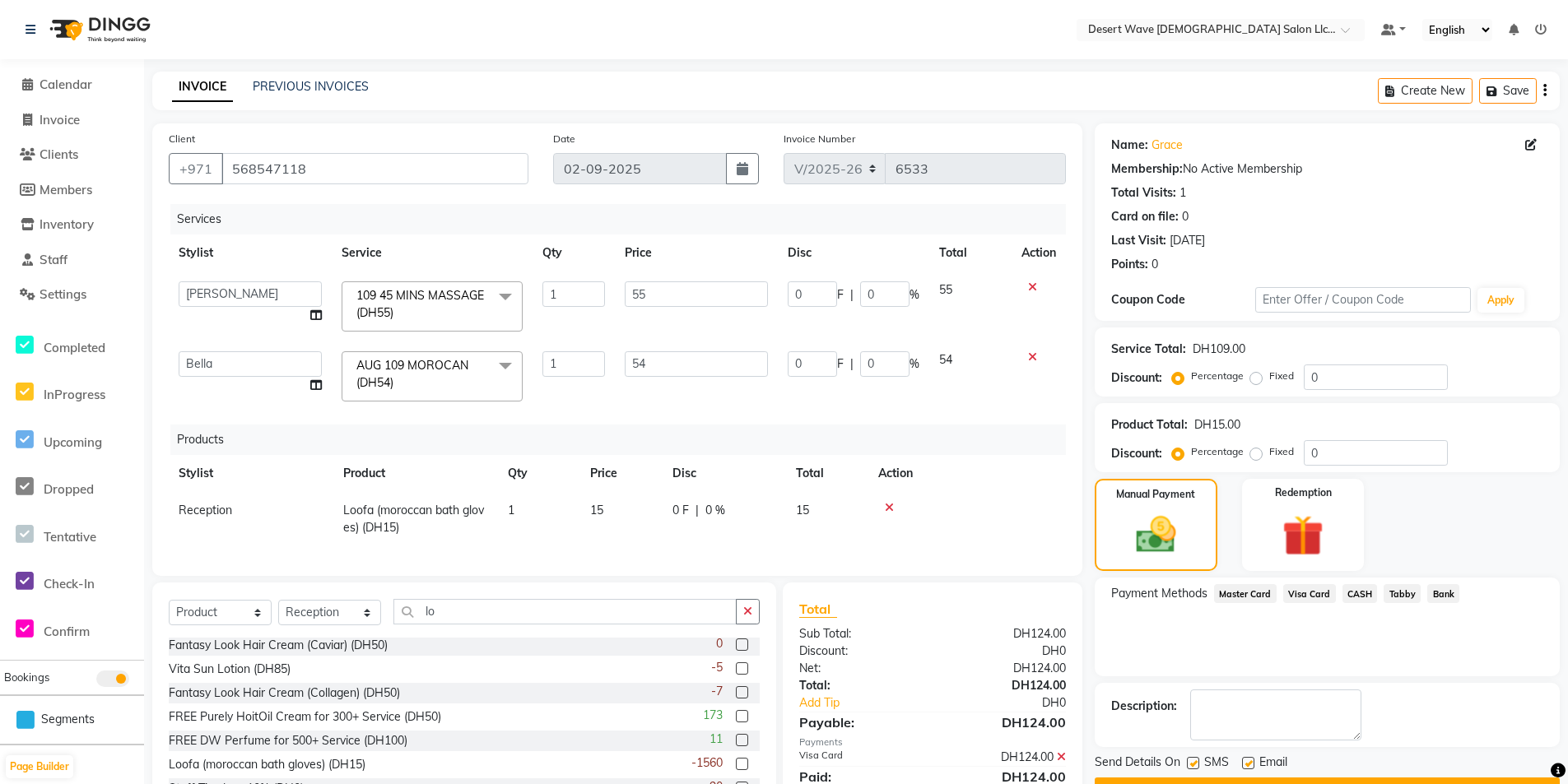
scroll to position [78, 0]
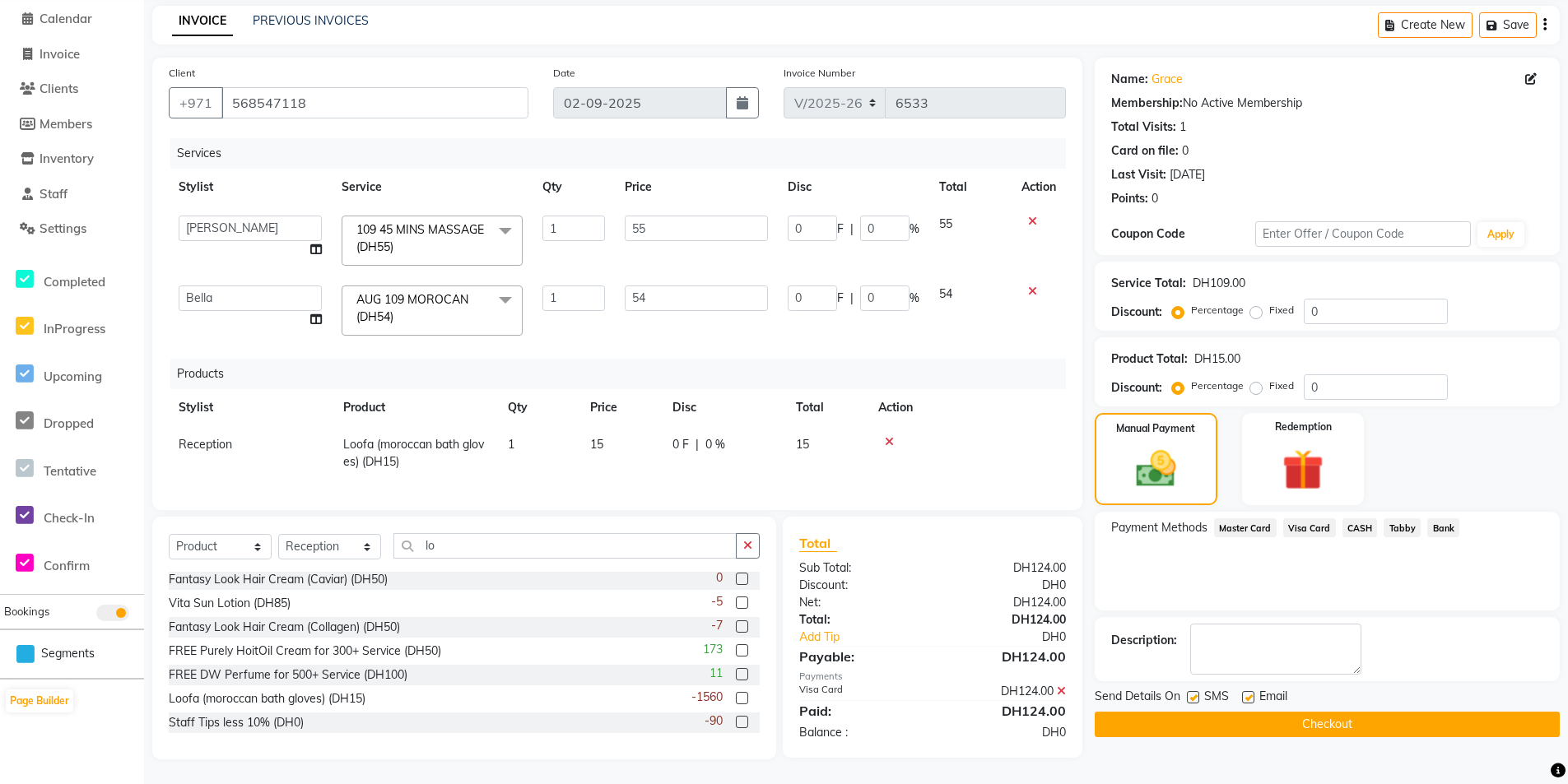
click at [1408, 711] on button "Checkout" at bounding box center [1327, 724] width 465 height 26
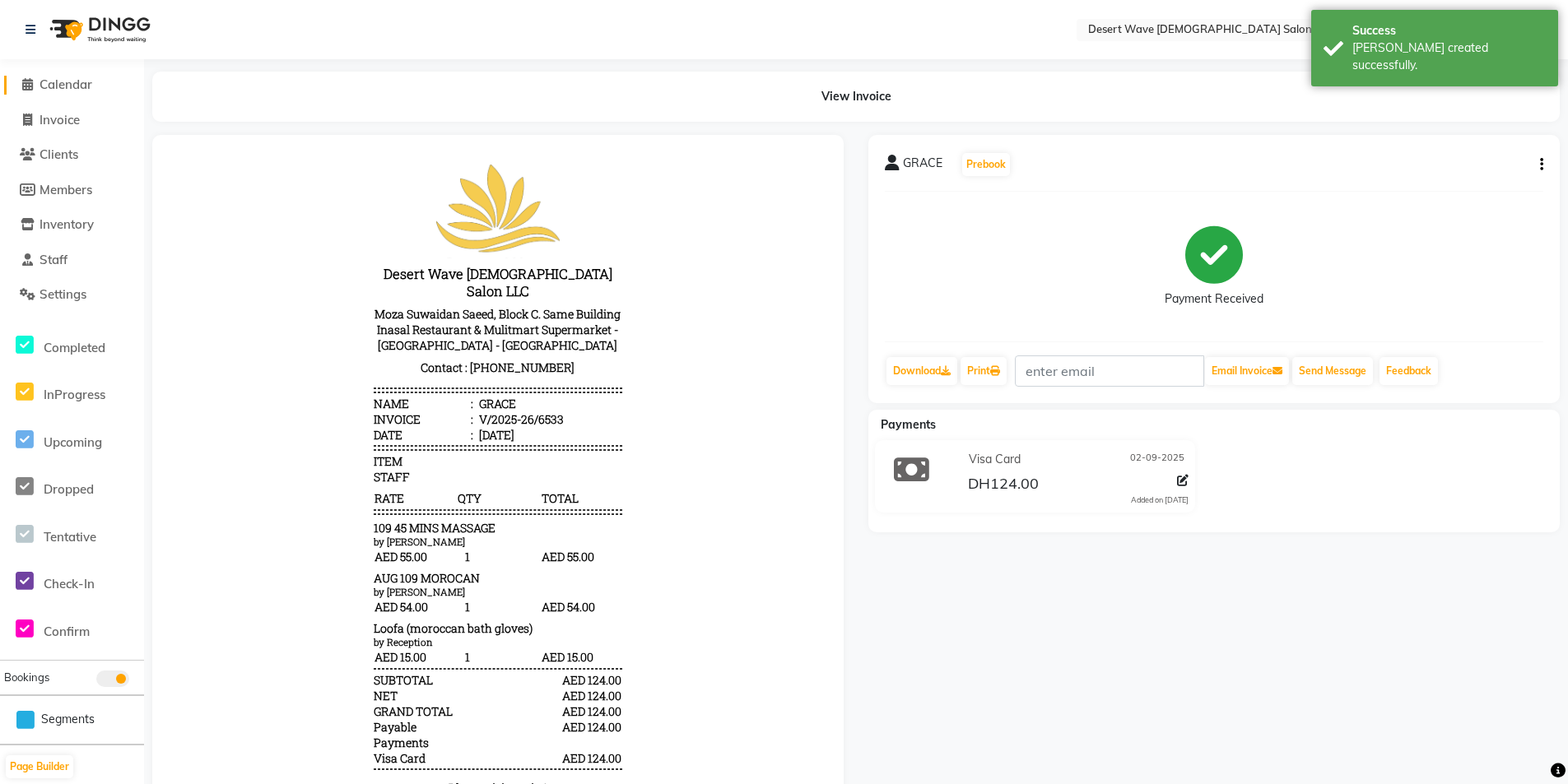
click at [81, 82] on span "Calendar" at bounding box center [66, 84] width 53 height 16
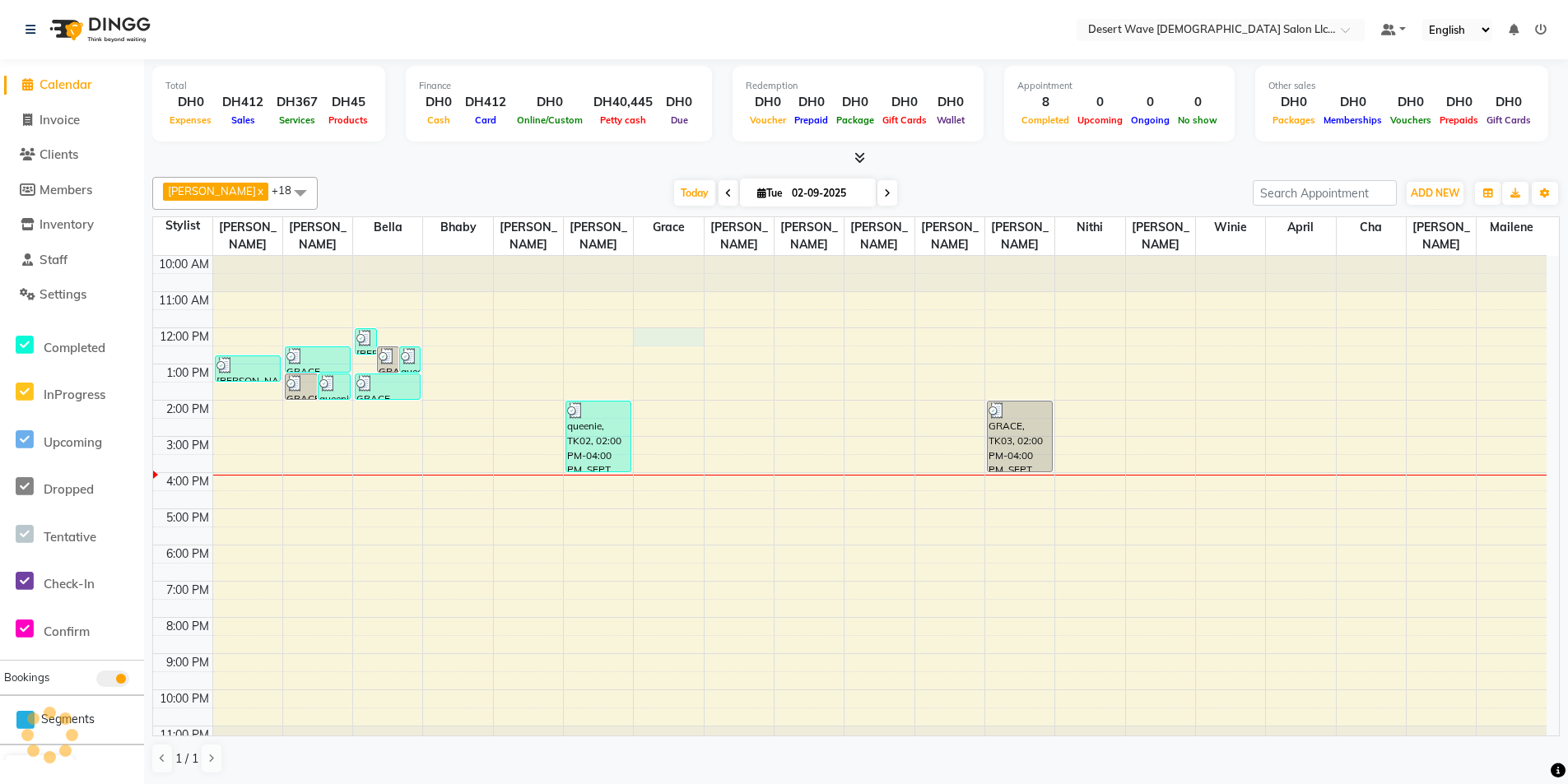
click at [677, 316] on div "10:00 AM 11:00 AM 12:00 PM 1:00 PM 2:00 PM 3:00 PM 4:00 PM 5:00 PM 6:00 PM 7:00…" at bounding box center [850, 509] width 1394 height 506
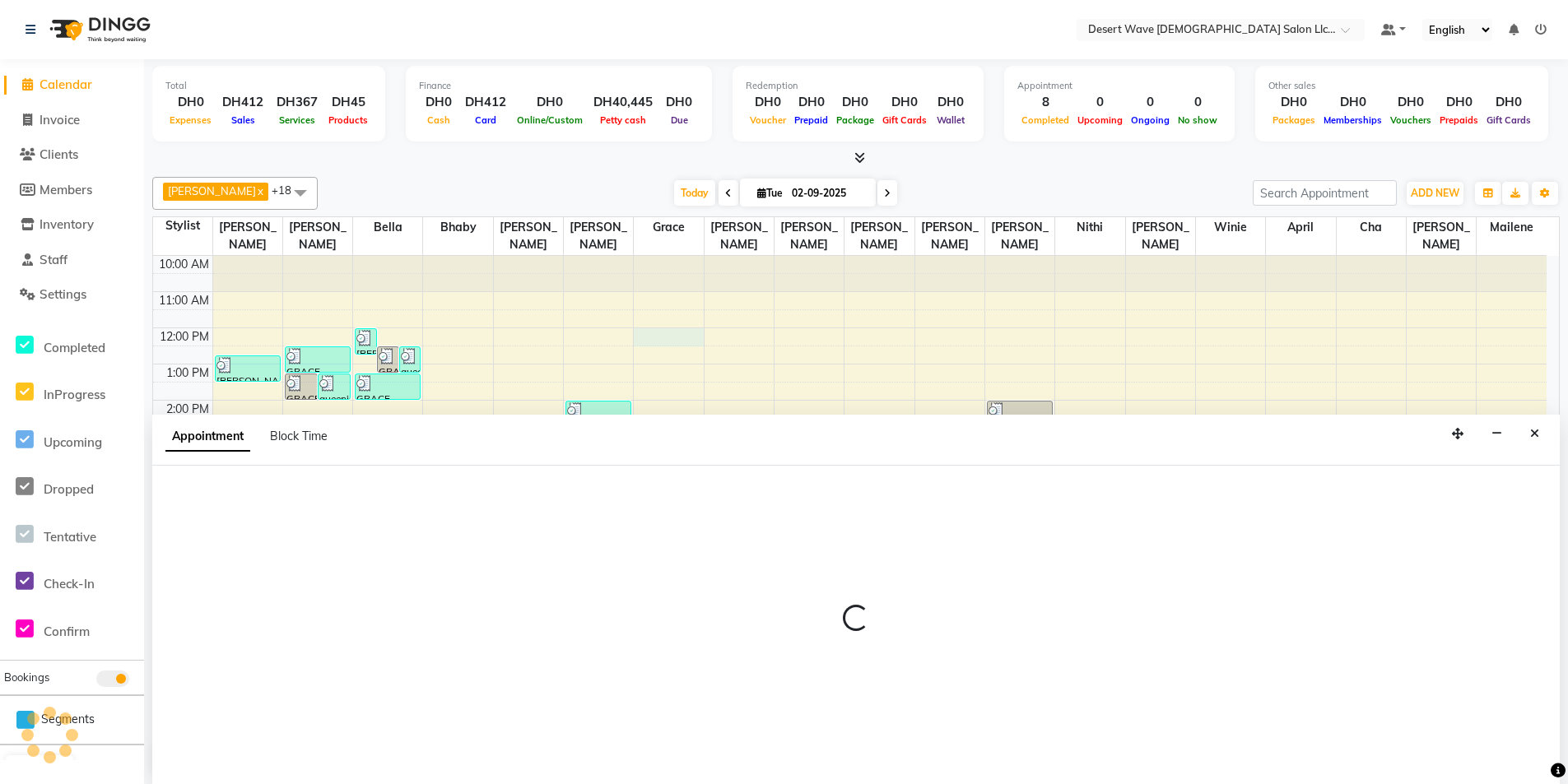
scroll to position [1, 0]
select select "63284"
select select "tentative"
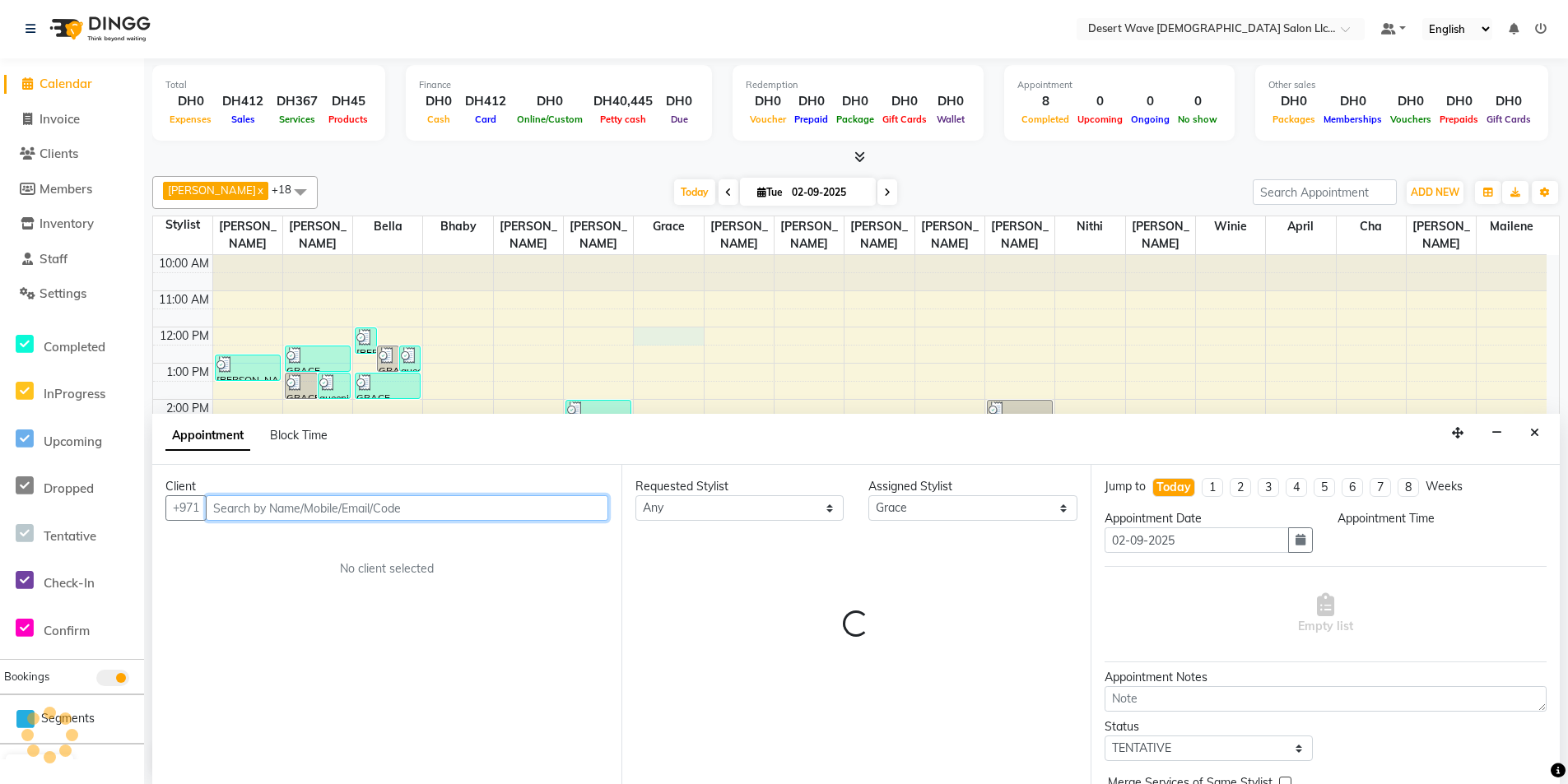
select select "720"
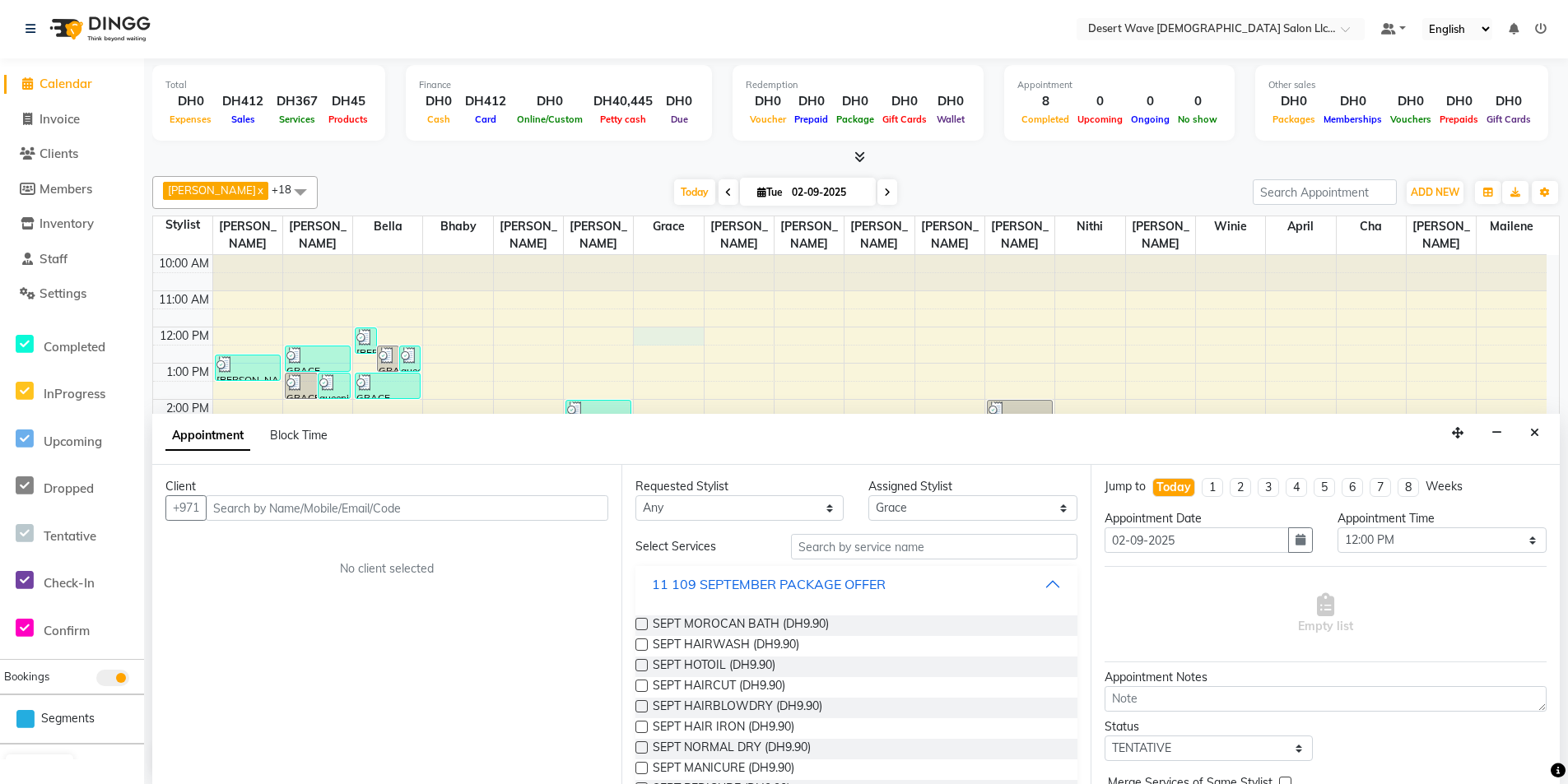
click at [756, 580] on div "11 109 SEPTEMBER PACKAGE OFFER" at bounding box center [768, 584] width 233 height 20
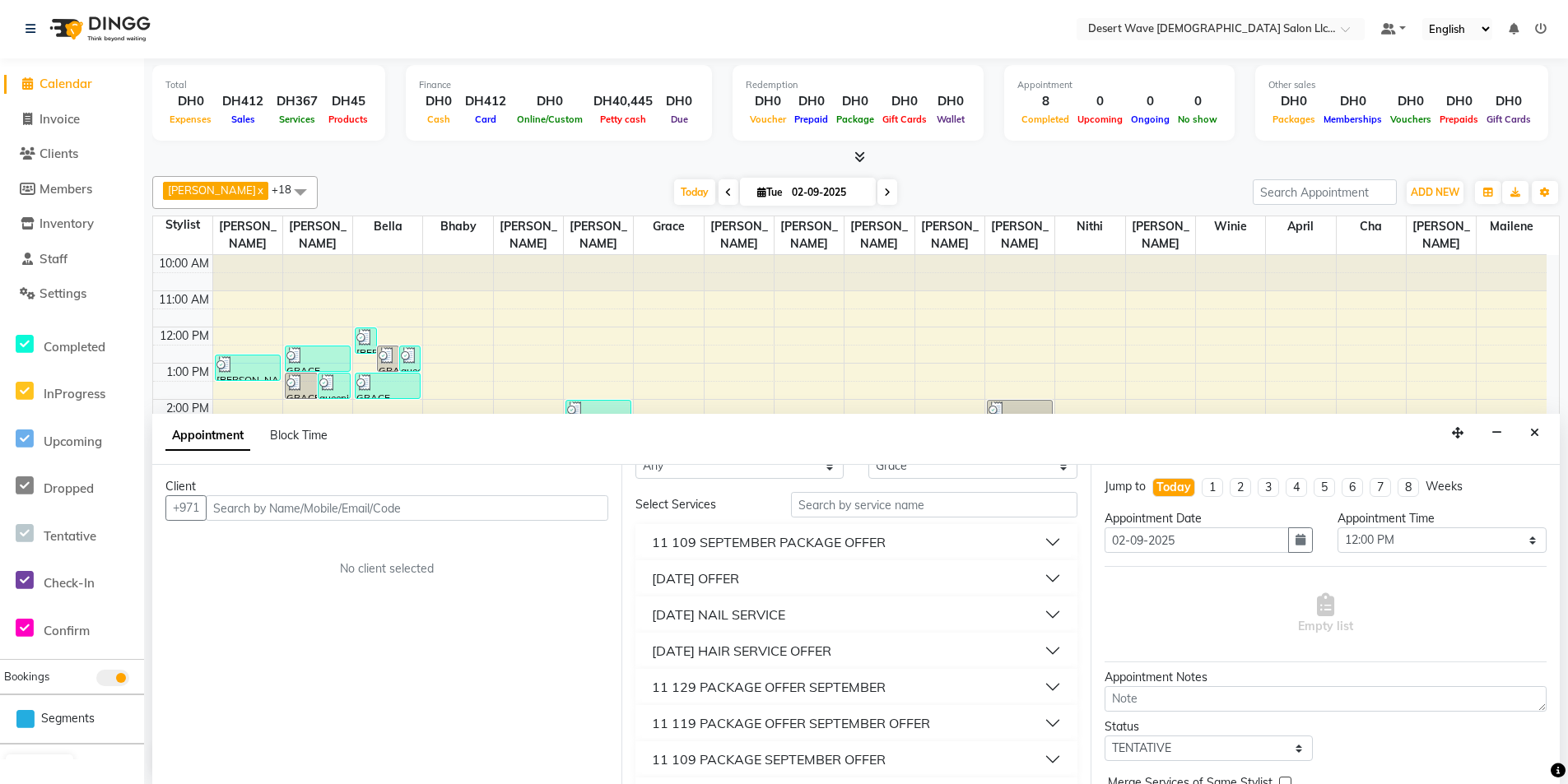
scroll to position [82, 0]
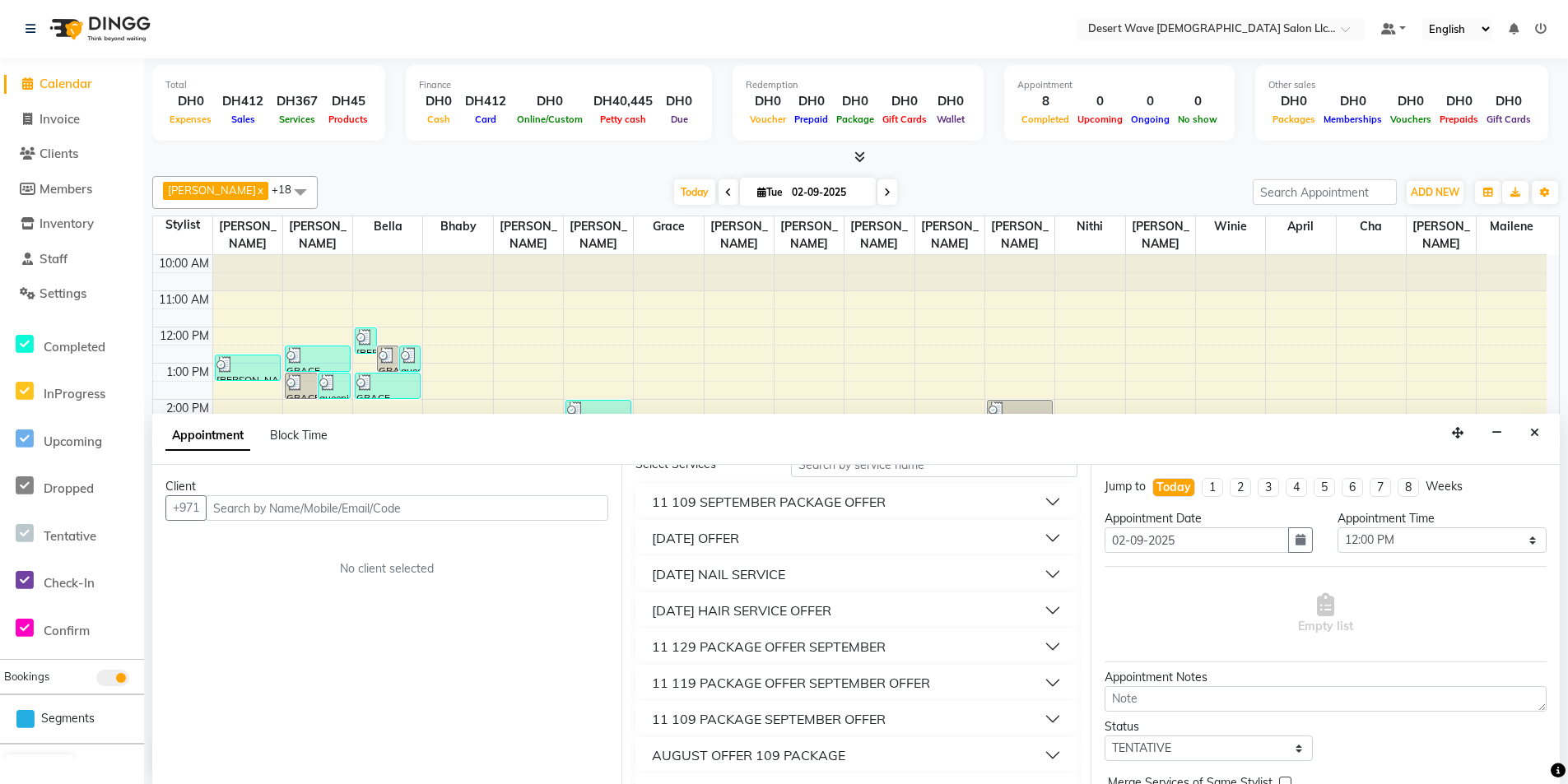
click at [739, 542] on div "[DATE] OFFER" at bounding box center [695, 538] width 87 height 20
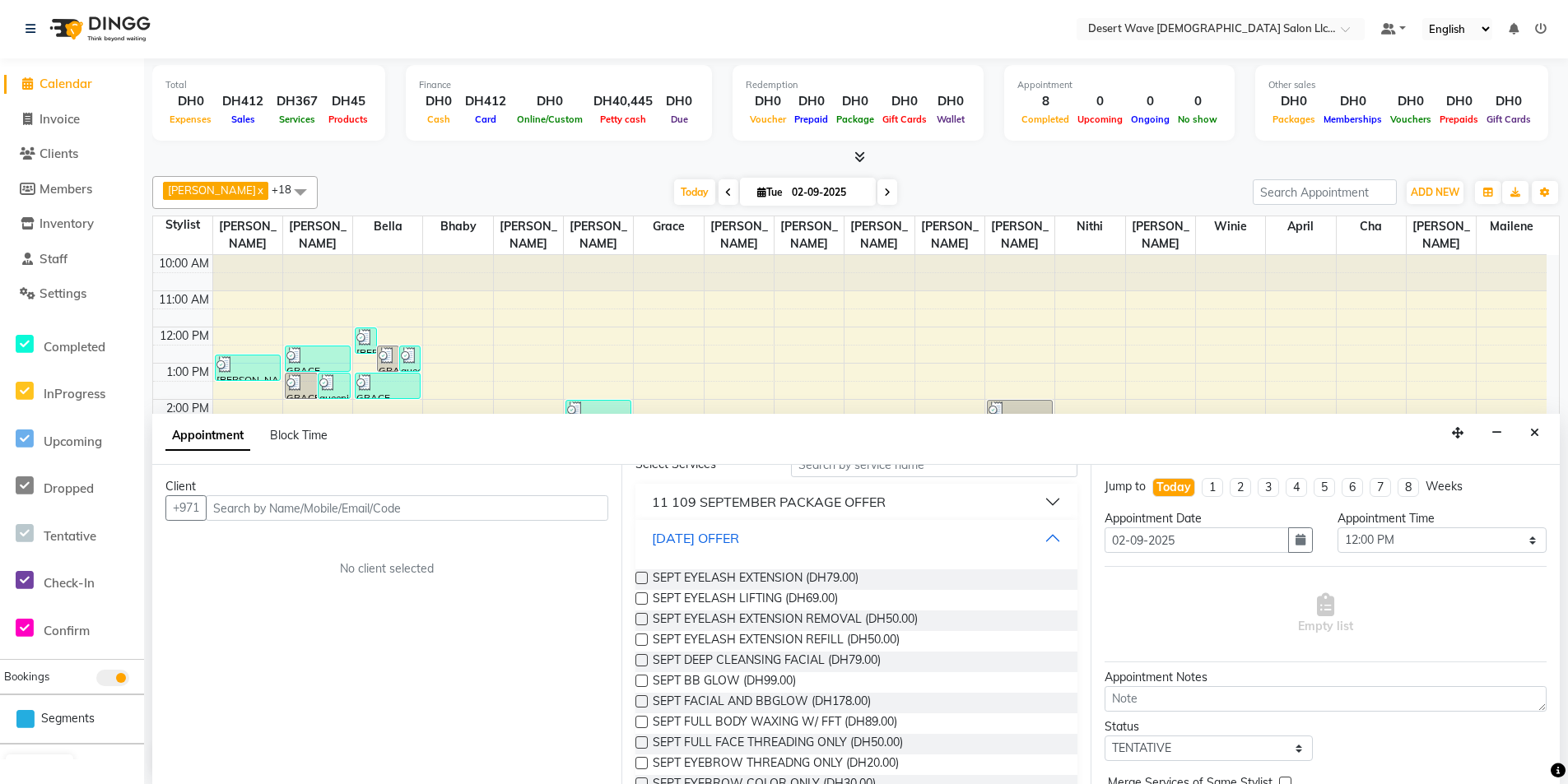
click at [739, 545] on div "[DATE] OFFER" at bounding box center [695, 538] width 87 height 20
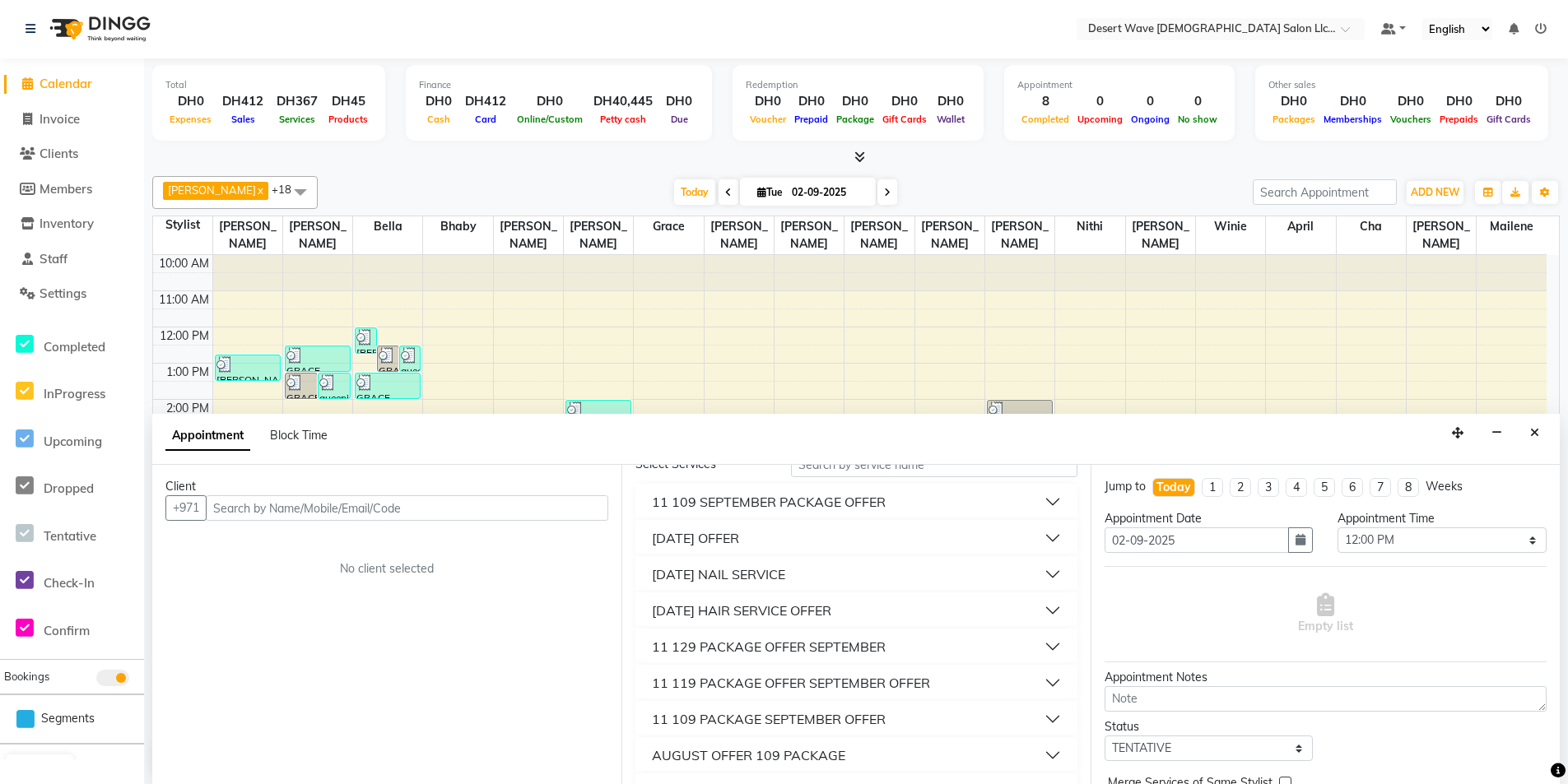
click at [782, 601] on div "[DATE] HAIR SERVICE OFFER" at bounding box center [742, 610] width 180 height 20
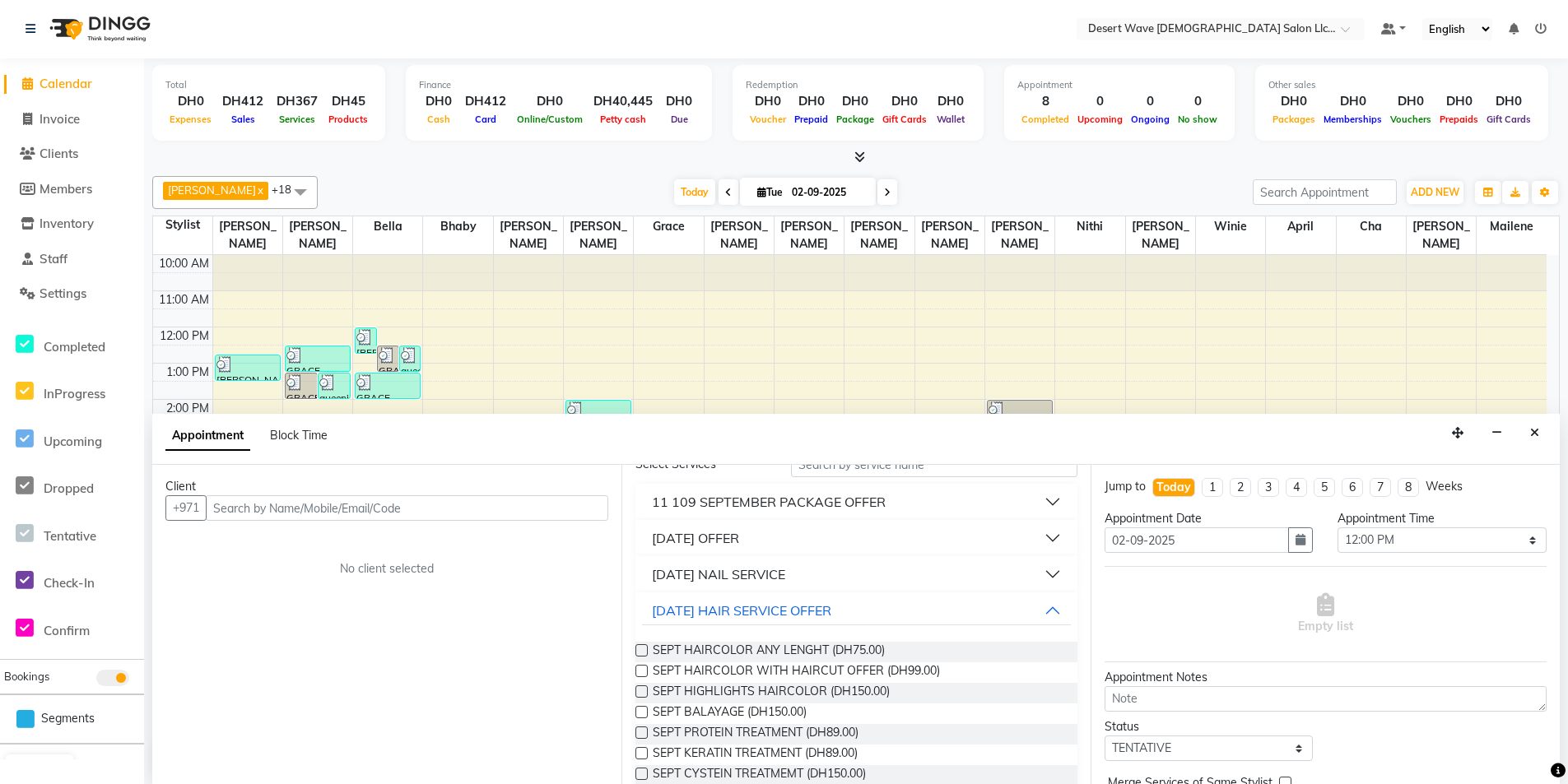
click at [645, 649] on label at bounding box center [641, 650] width 12 height 12
click at [645, 649] on input "checkbox" at bounding box center [640, 651] width 11 height 11
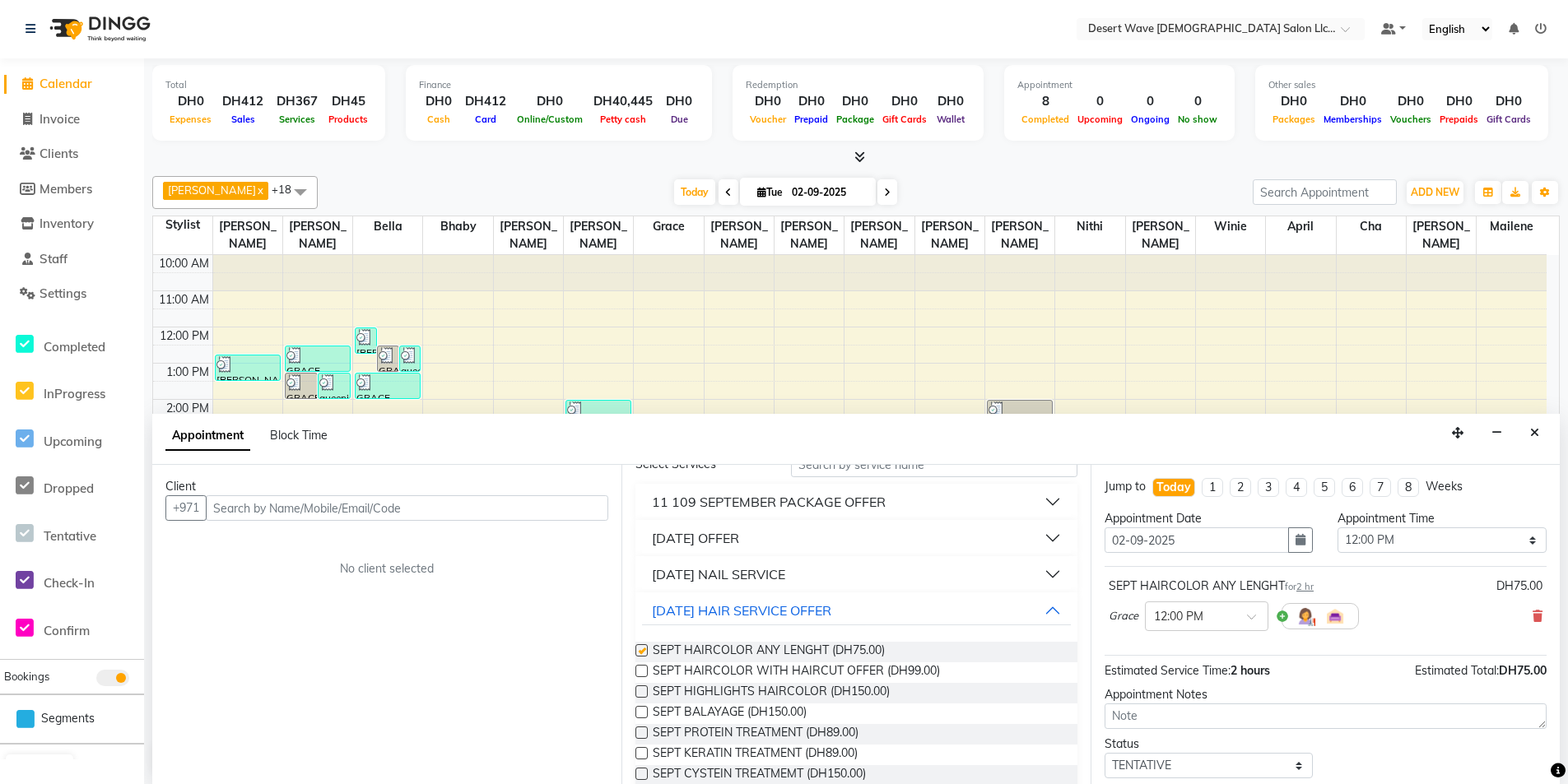
checkbox input "false"
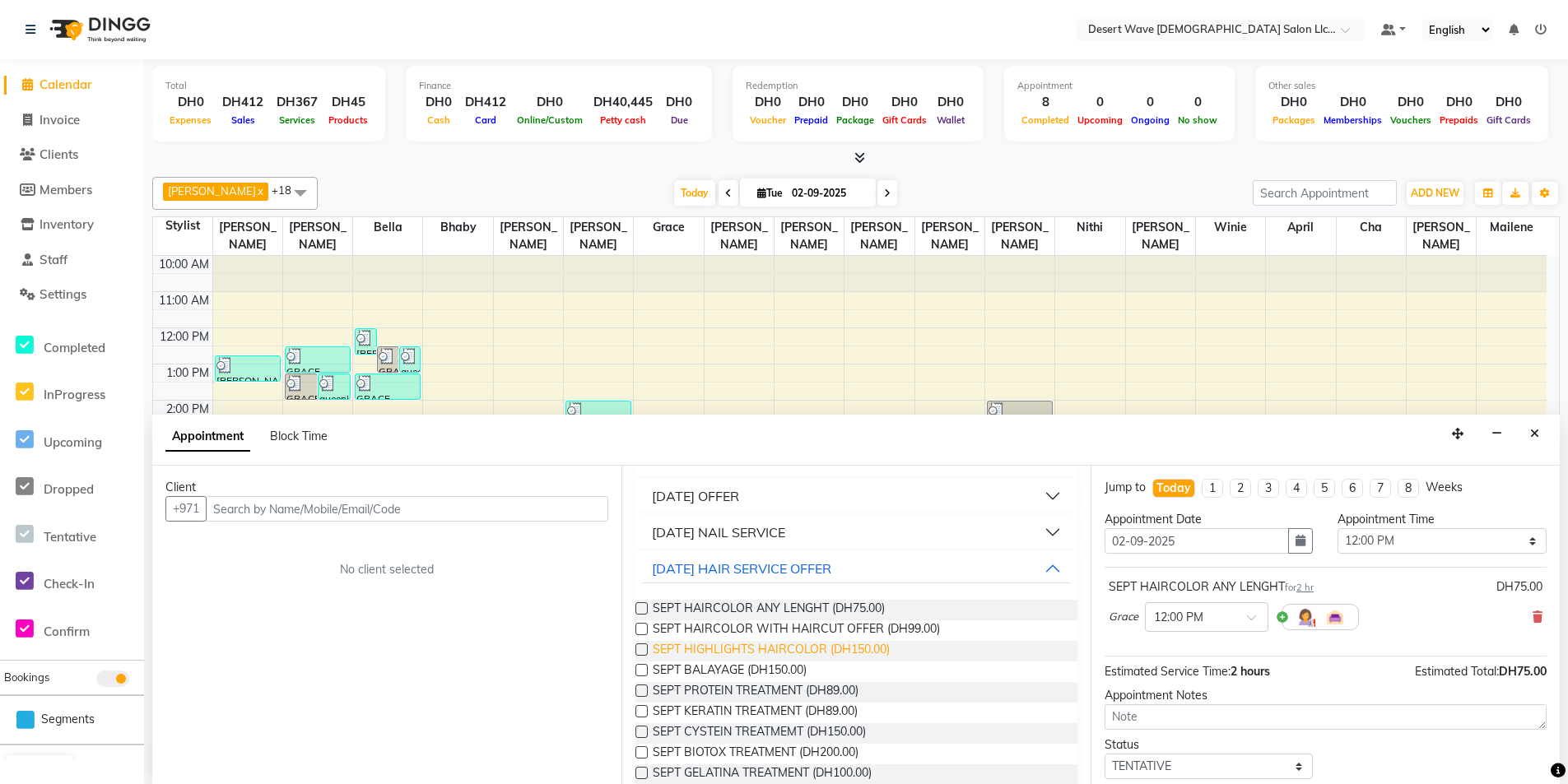
scroll to position [165, 0]
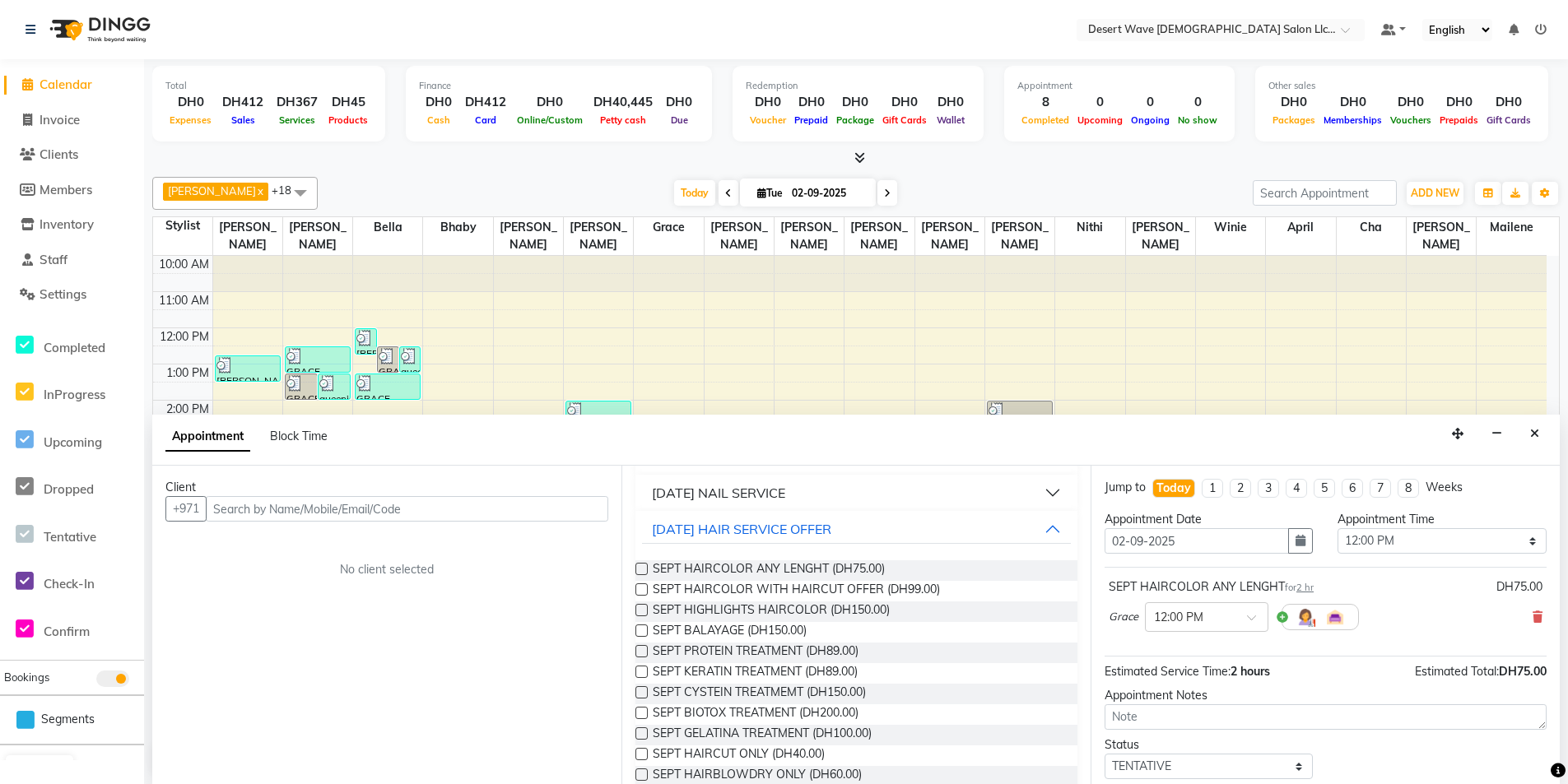
click at [638, 651] on label at bounding box center [641, 650] width 12 height 12
click at [638, 651] on input "checkbox" at bounding box center [640, 652] width 11 height 11
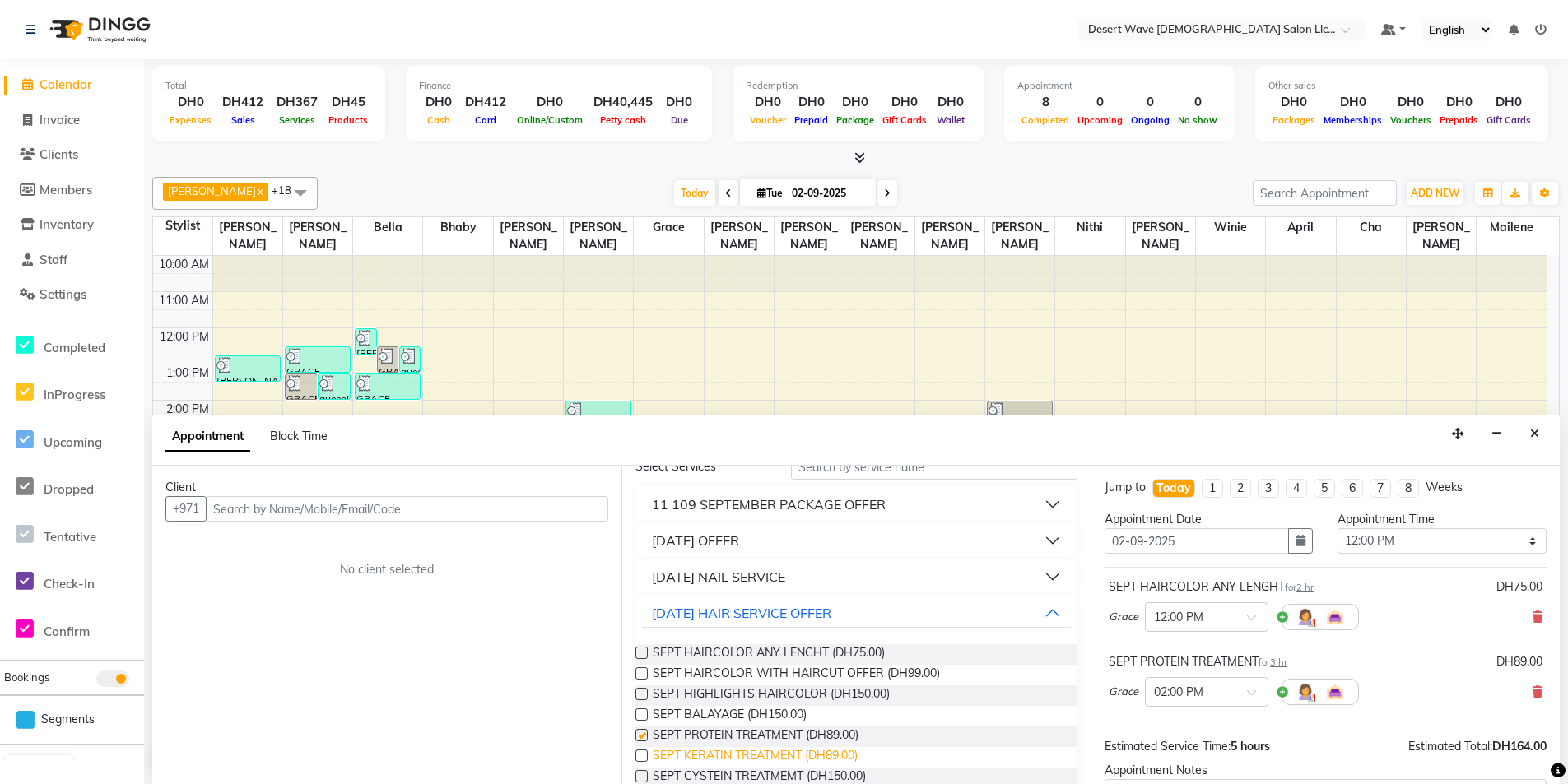
scroll to position [0, 0]
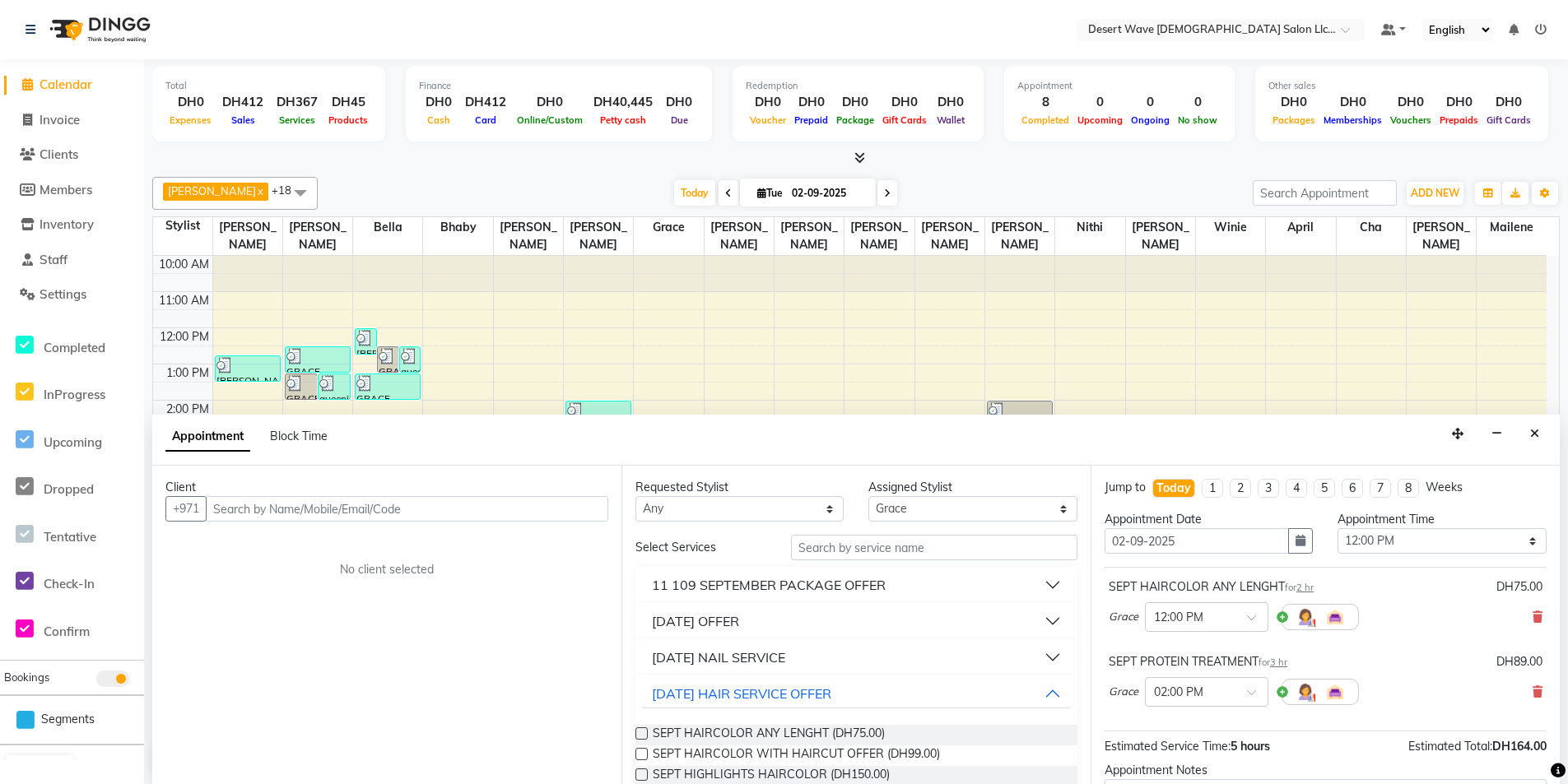
checkbox input "false"
click at [474, 516] on input "text" at bounding box center [407, 509] width 403 height 26
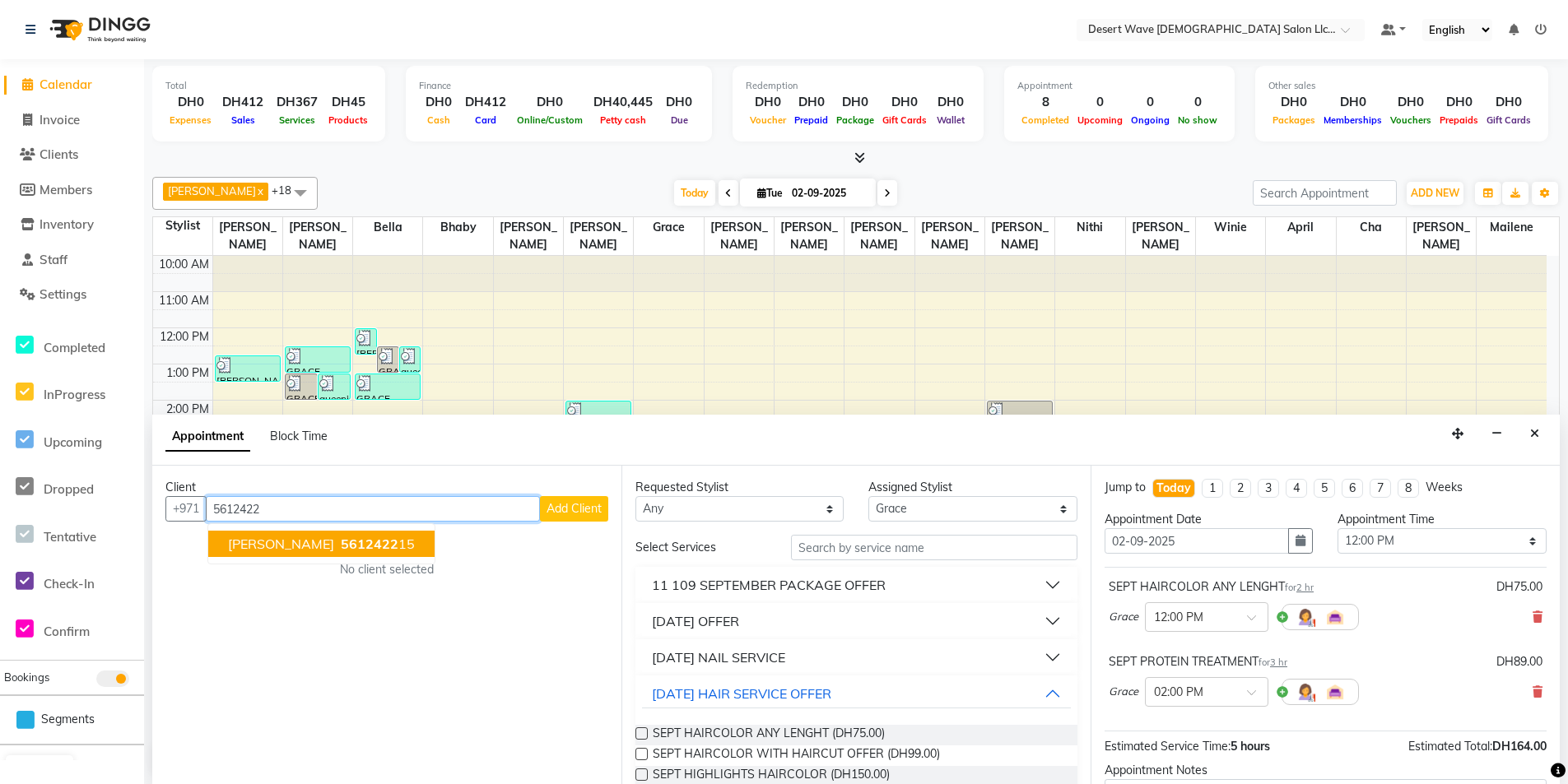
click at [343, 543] on button "[PERSON_NAME] 5612422 15" at bounding box center [321, 544] width 226 height 26
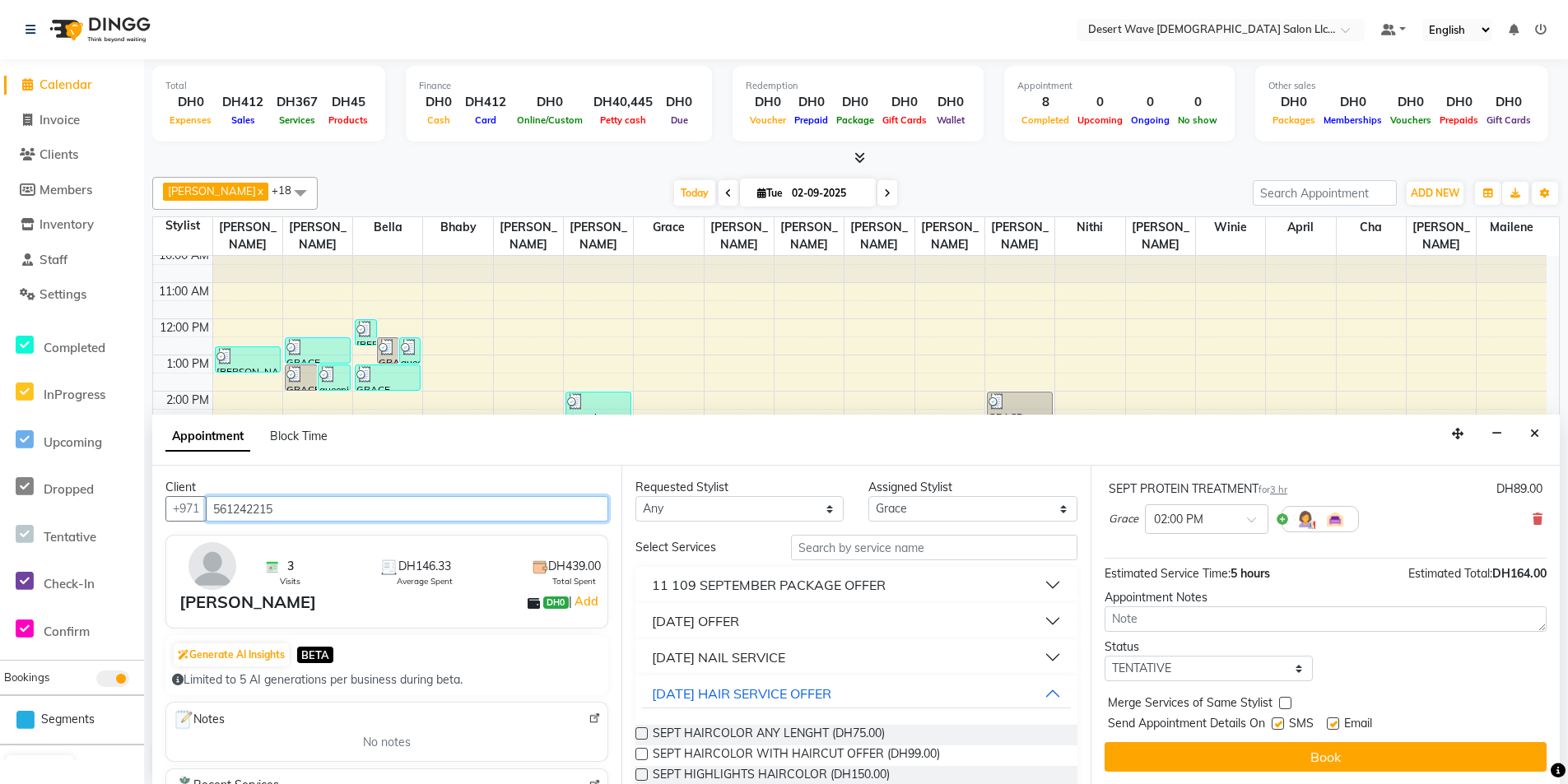
scroll to position [1, 0]
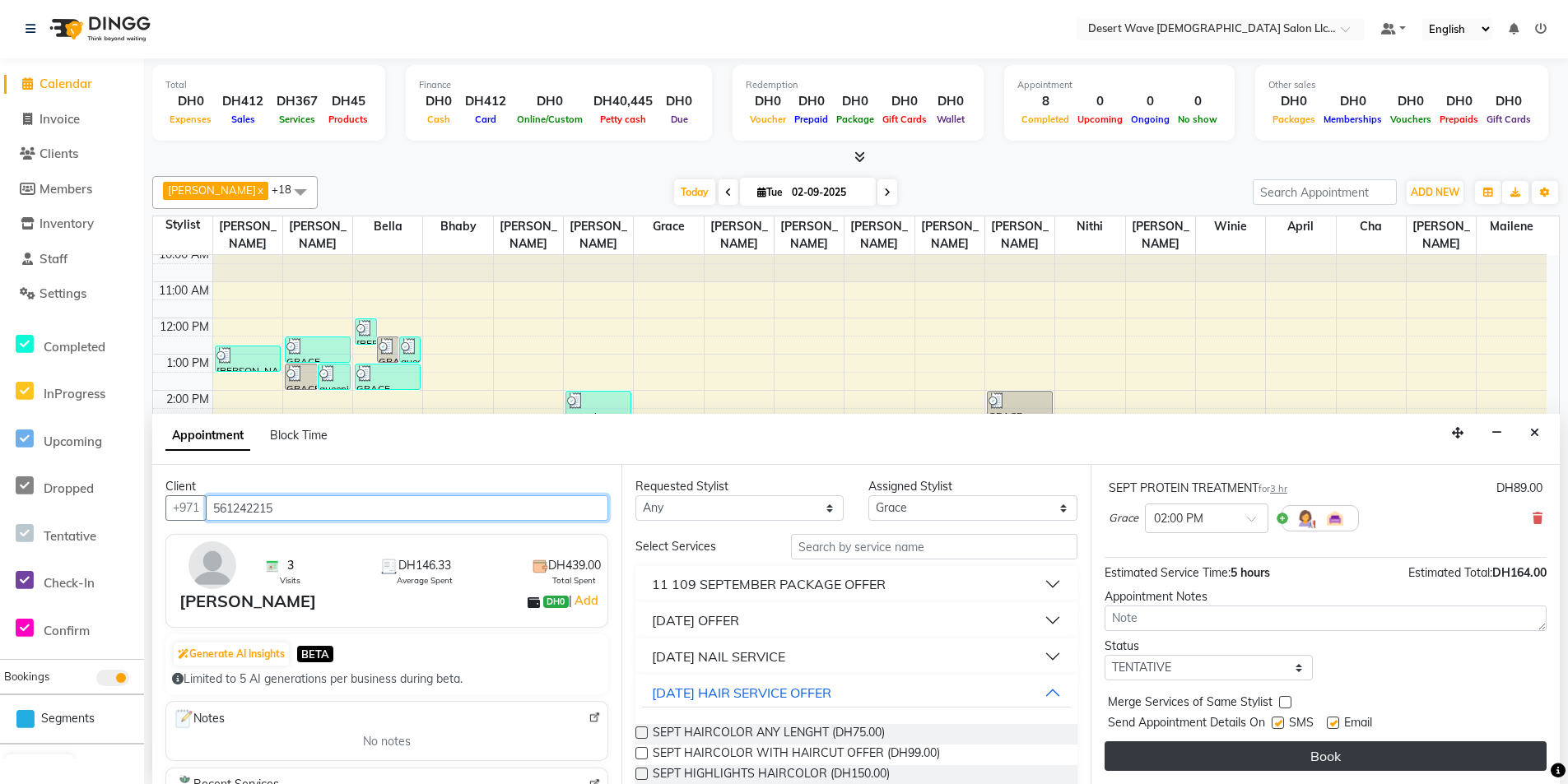
type input "561242215"
click at [1327, 758] on button "Book" at bounding box center [1326, 756] width 442 height 30
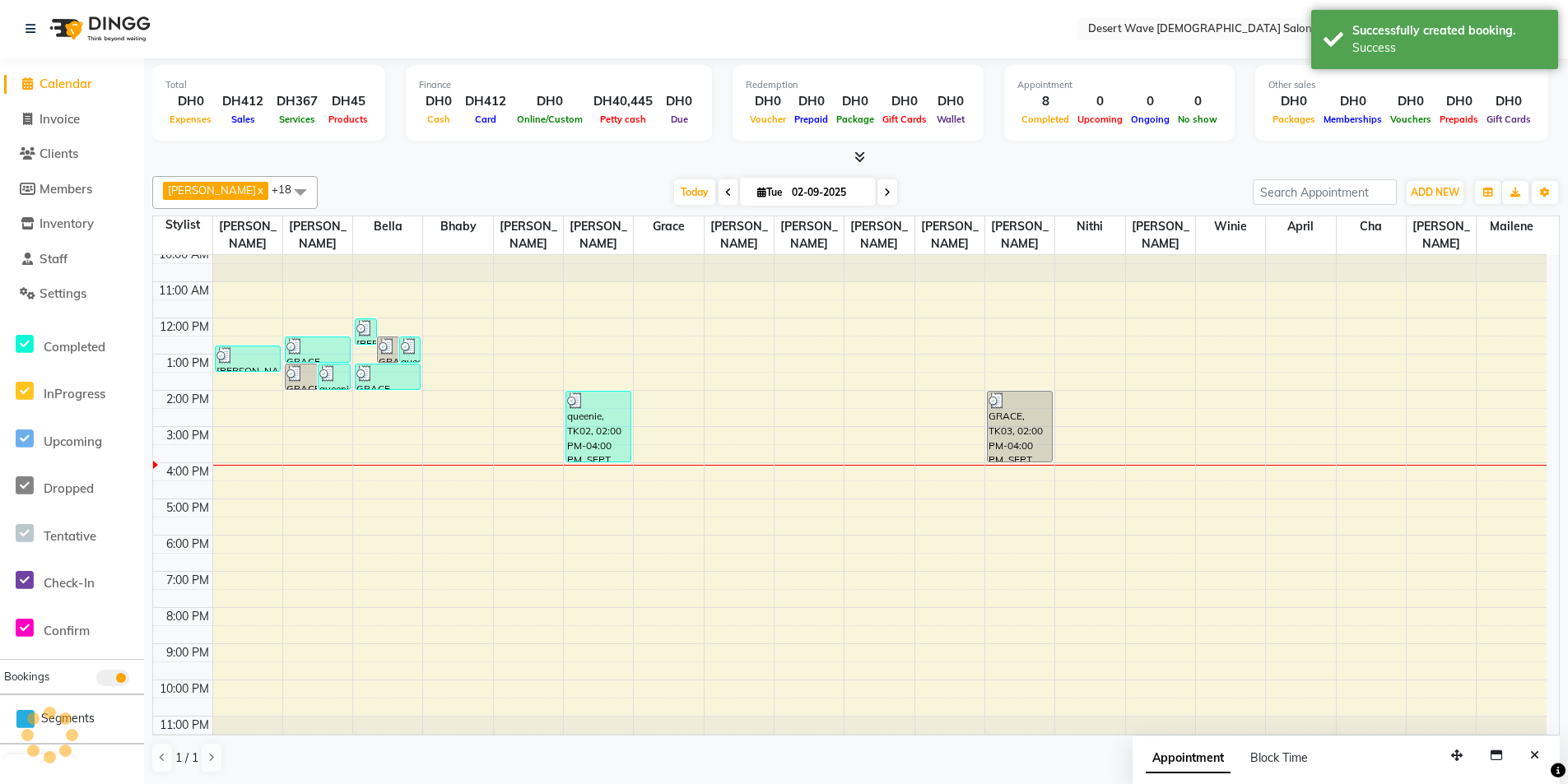
scroll to position [0, 0]
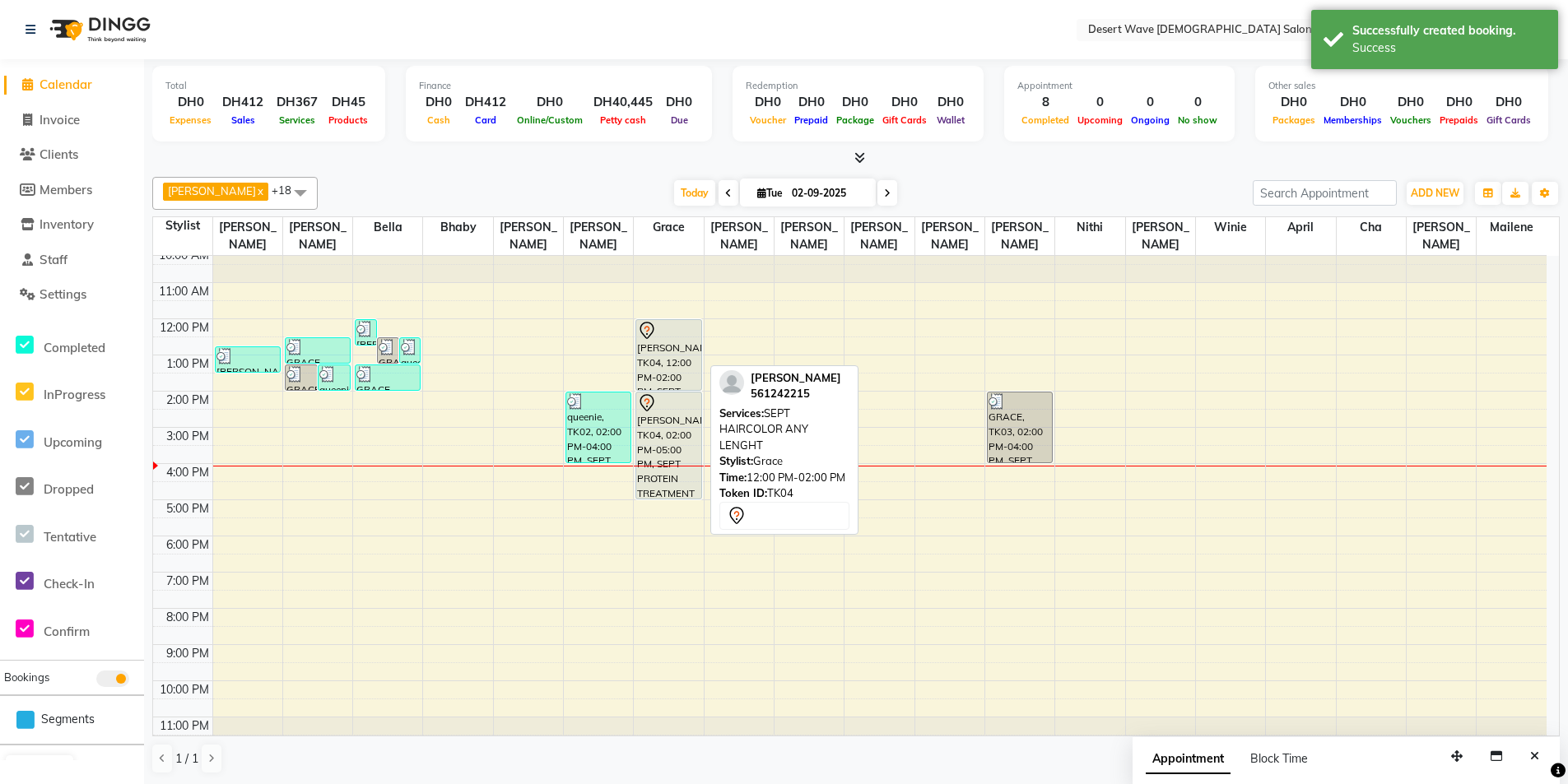
click at [666, 359] on div "[PERSON_NAME], TK04, 12:00 PM-02:00 PM, SEPT HAIRCOLOR ANY LENGHT" at bounding box center [668, 354] width 64 height 70
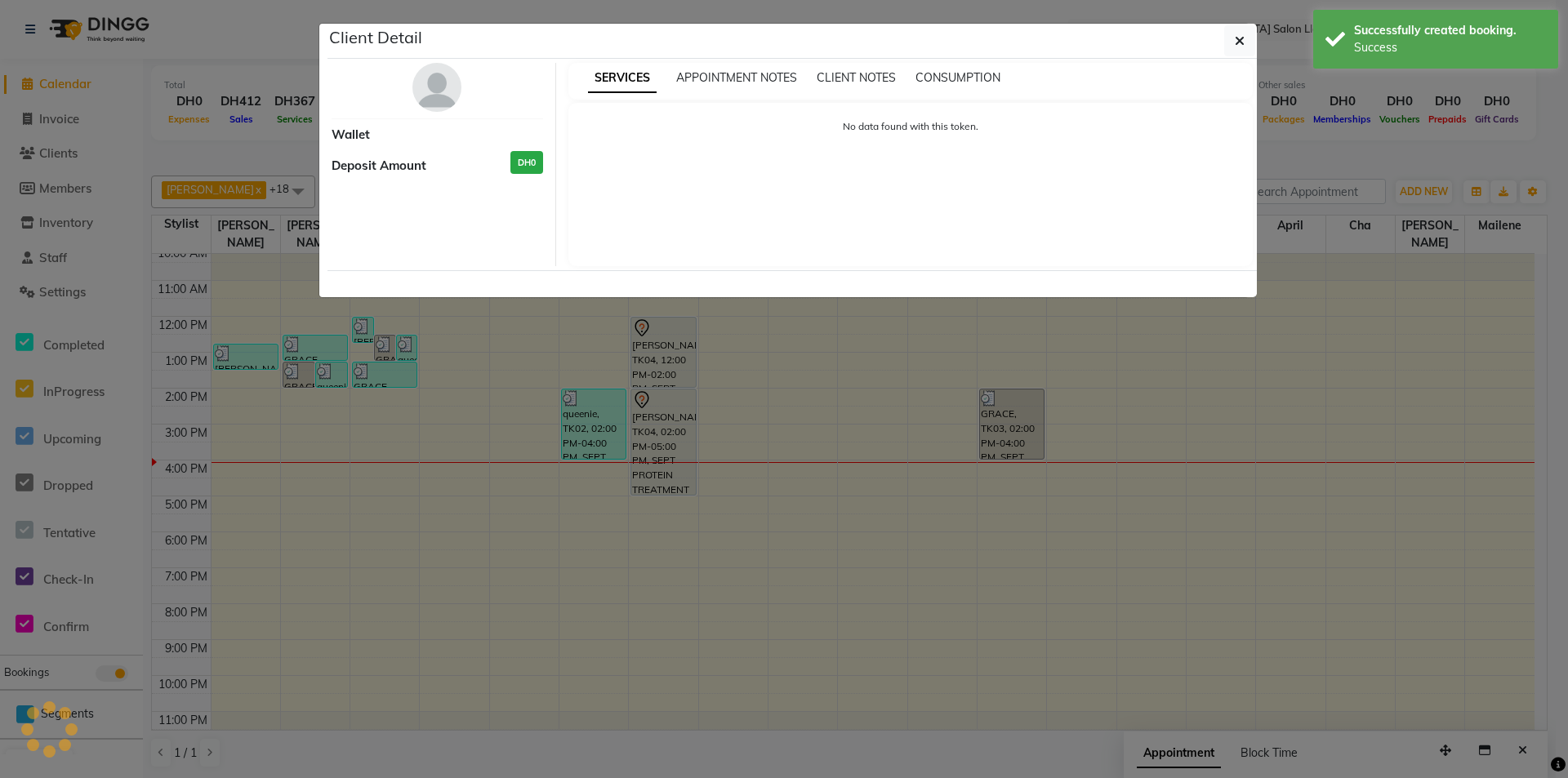
select select "7"
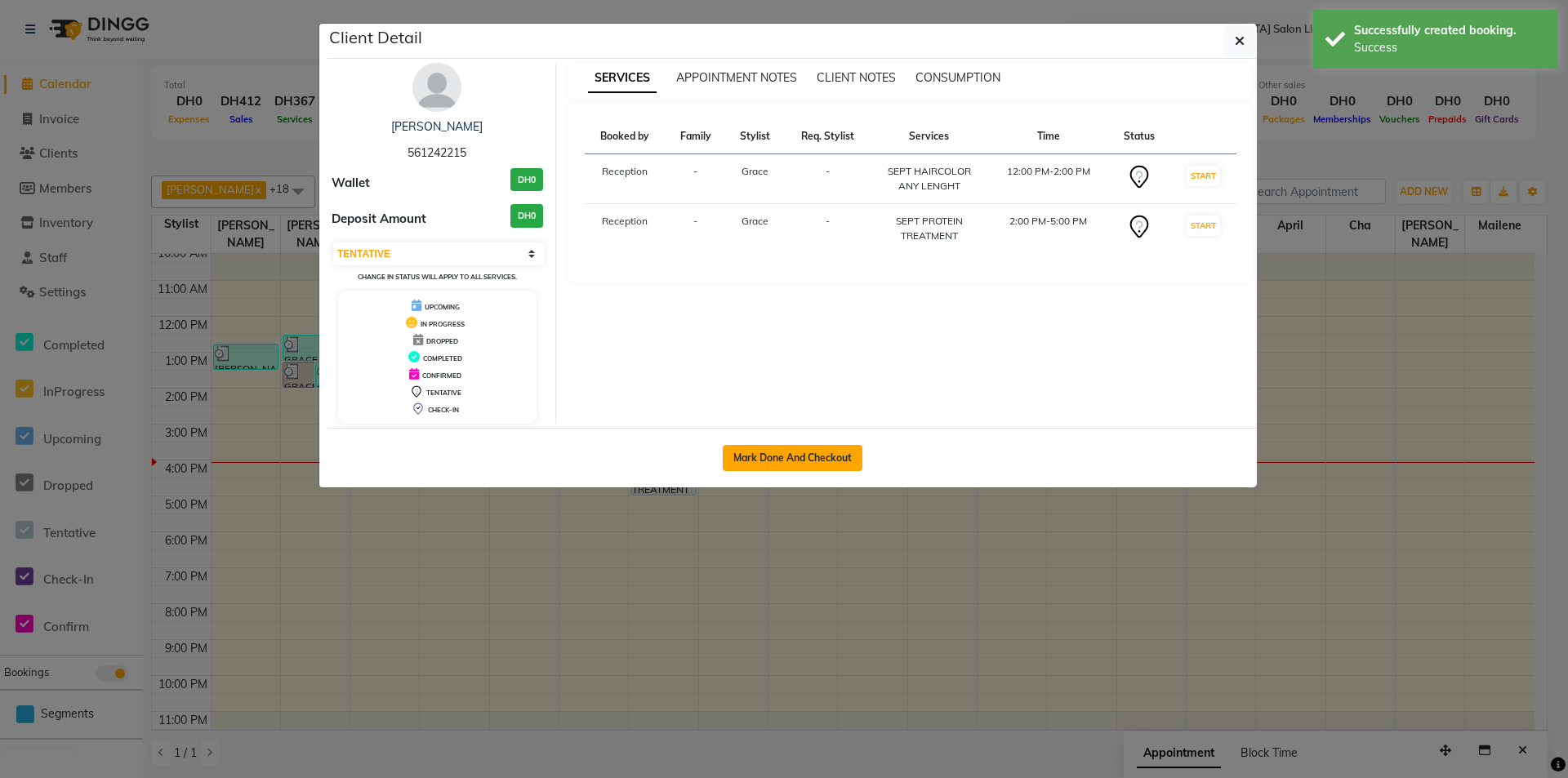
click at [838, 452] on button "Mark Done And Checkout" at bounding box center [792, 458] width 140 height 26
select select "service"
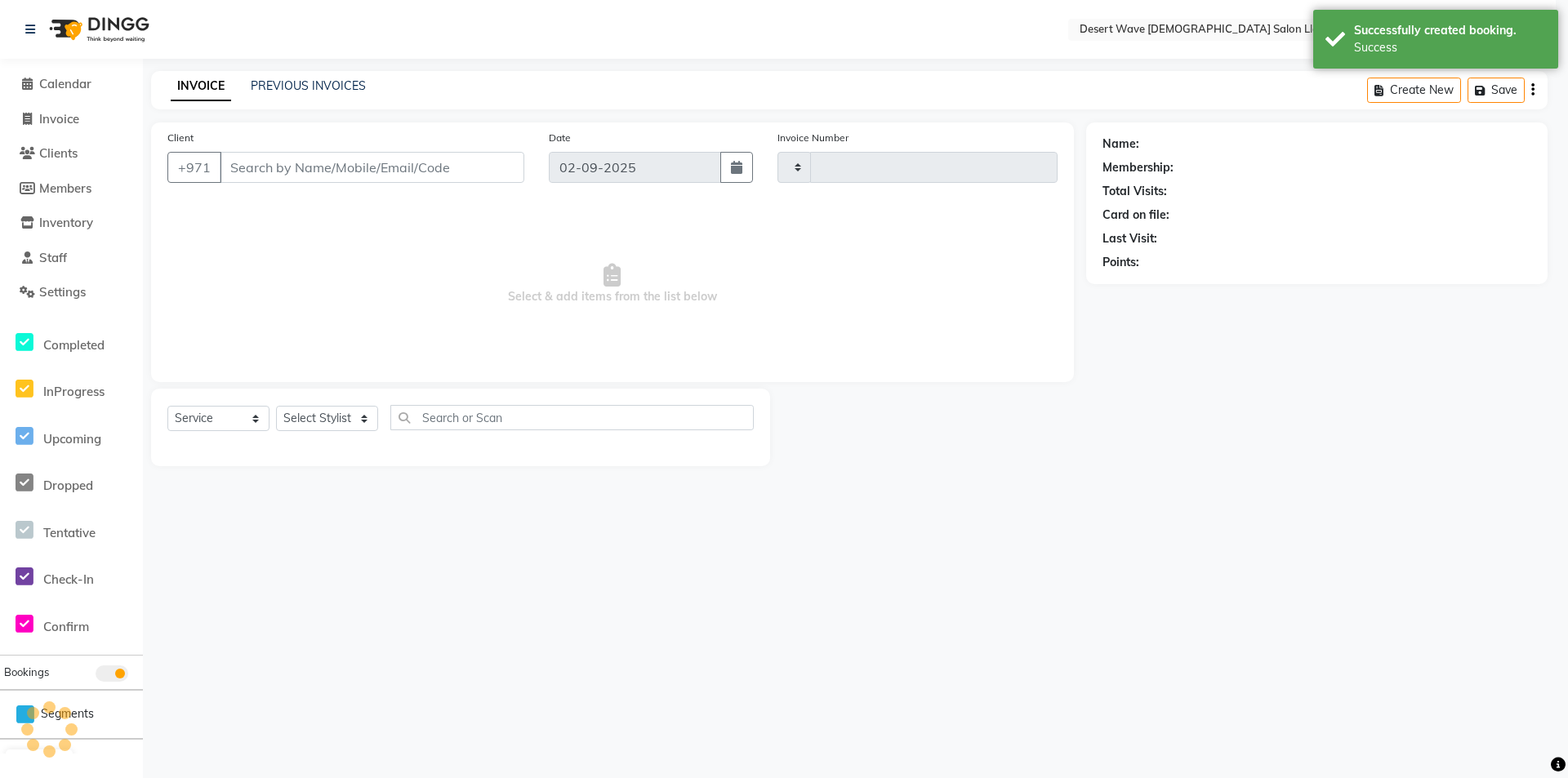
type input "6534"
select select "6563"
select select "50418"
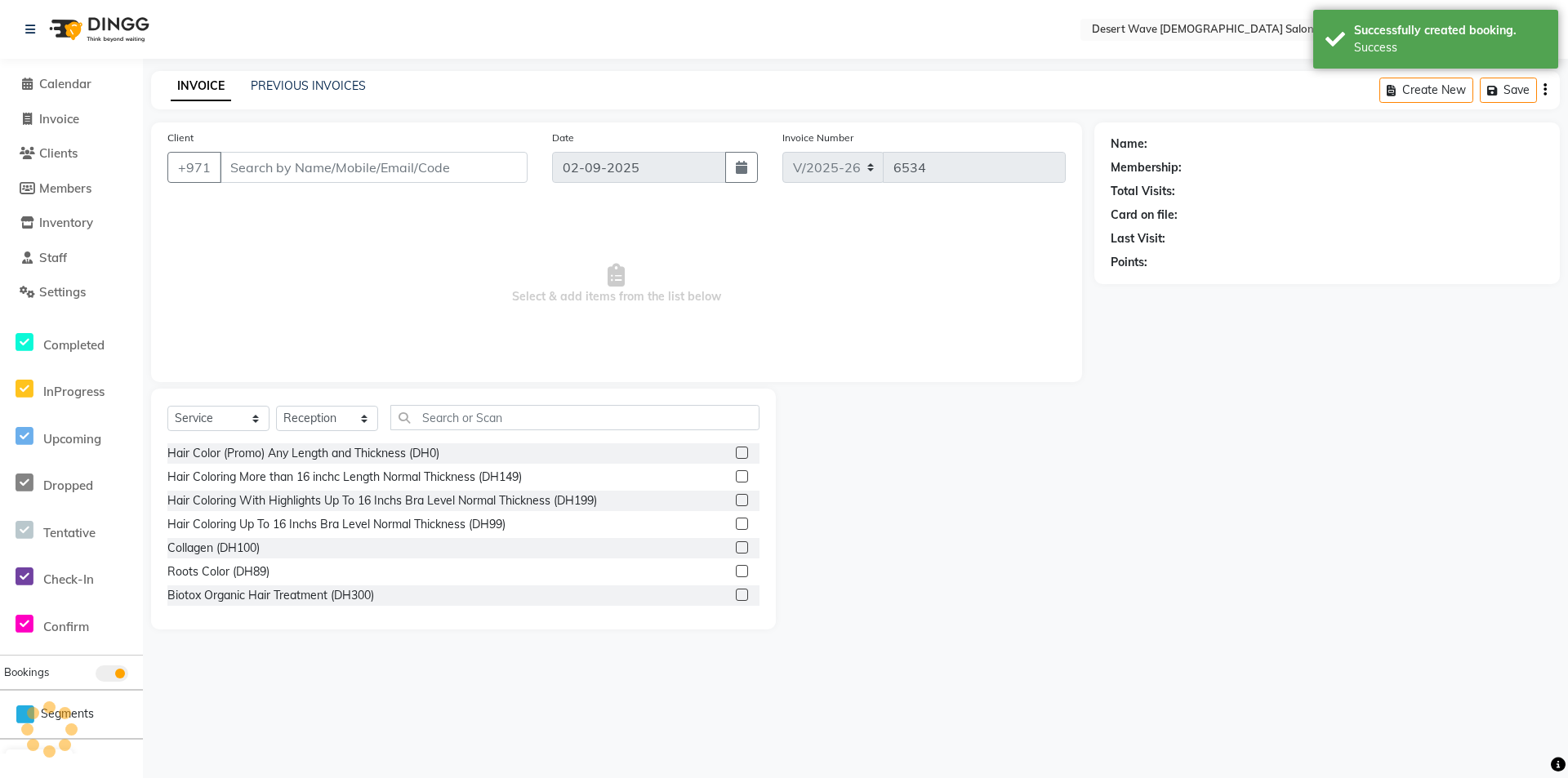
type input "561242215"
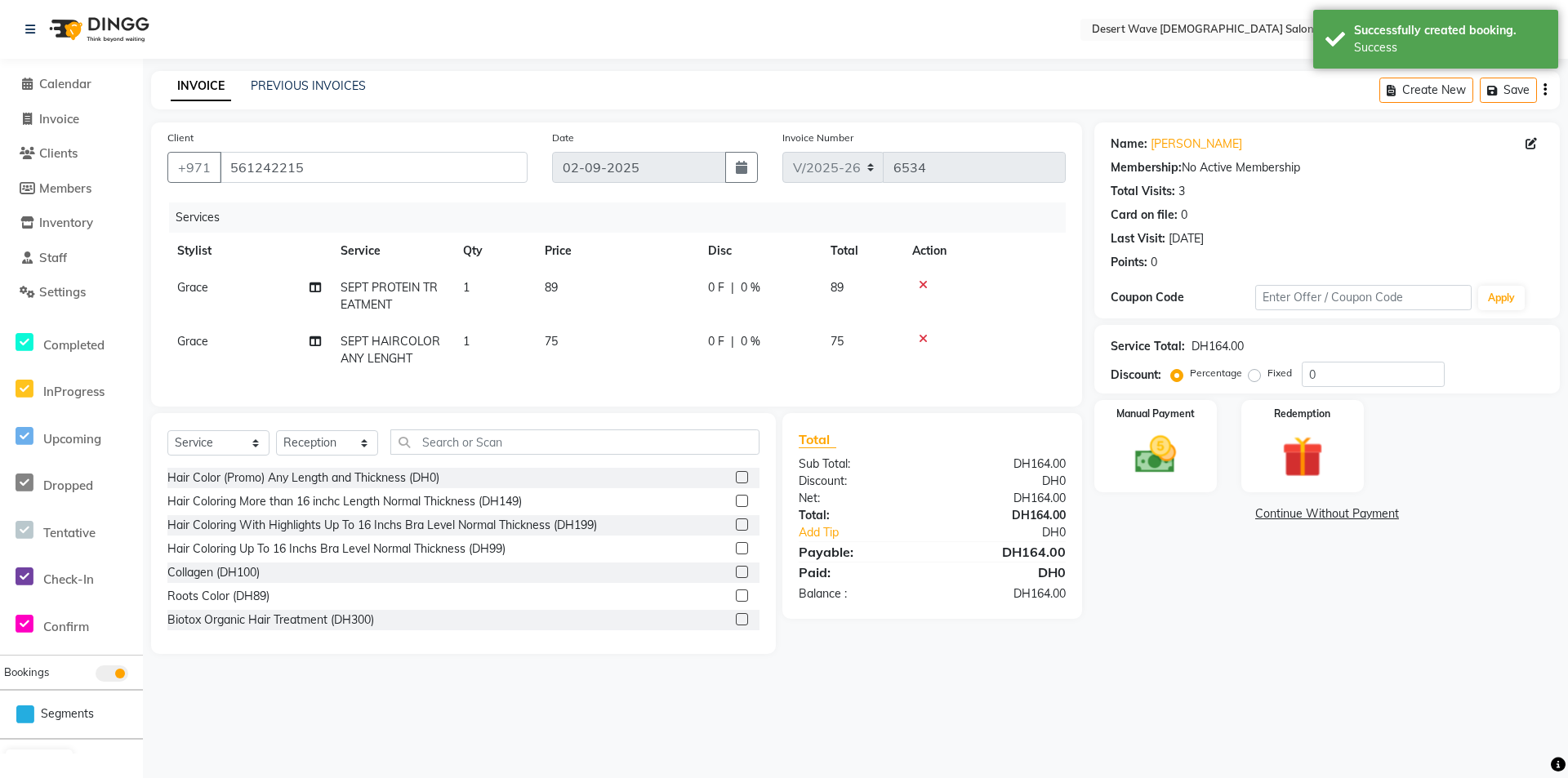
click at [578, 345] on td "75" at bounding box center [617, 350] width 164 height 54
select select "63284"
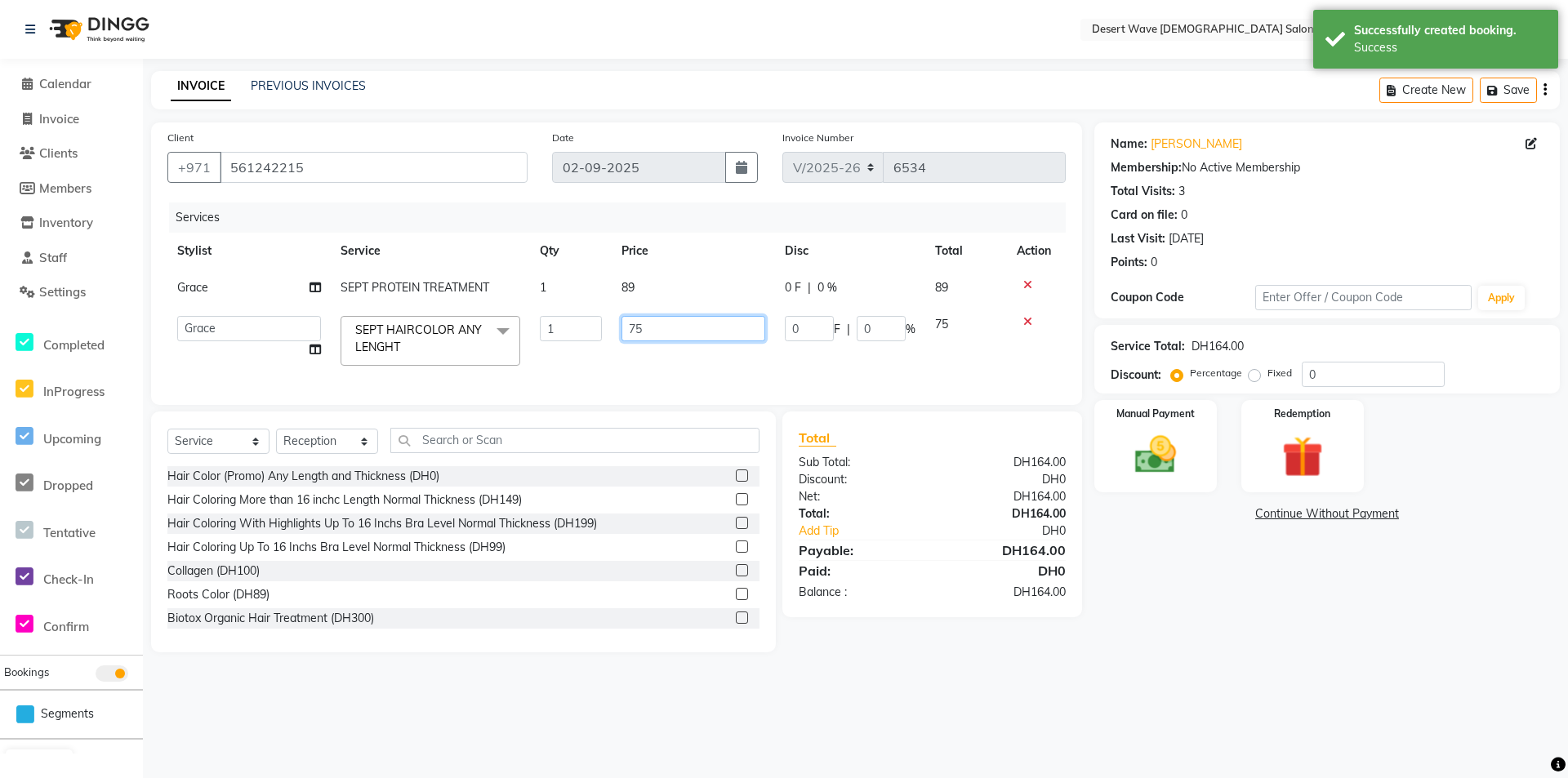
click at [650, 331] on input "75" at bounding box center [693, 328] width 144 height 25
type input "7"
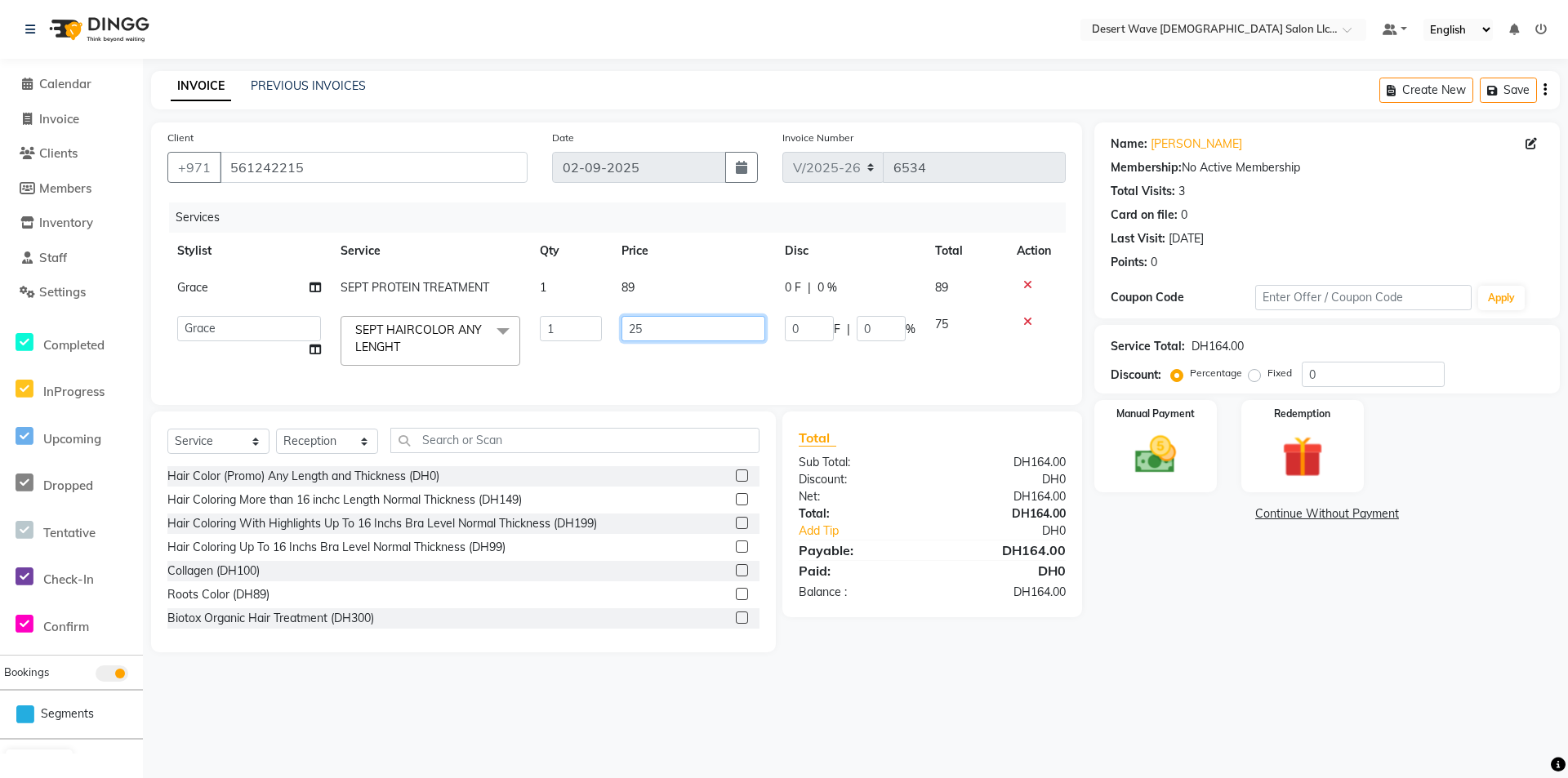
type input "250"
click at [713, 375] on tr "Accounts [PERSON_NAME] [PERSON_NAME] [PERSON_NAME] [PERSON_NAME] [PERSON_NAME] …" at bounding box center [617, 340] width 899 height 70
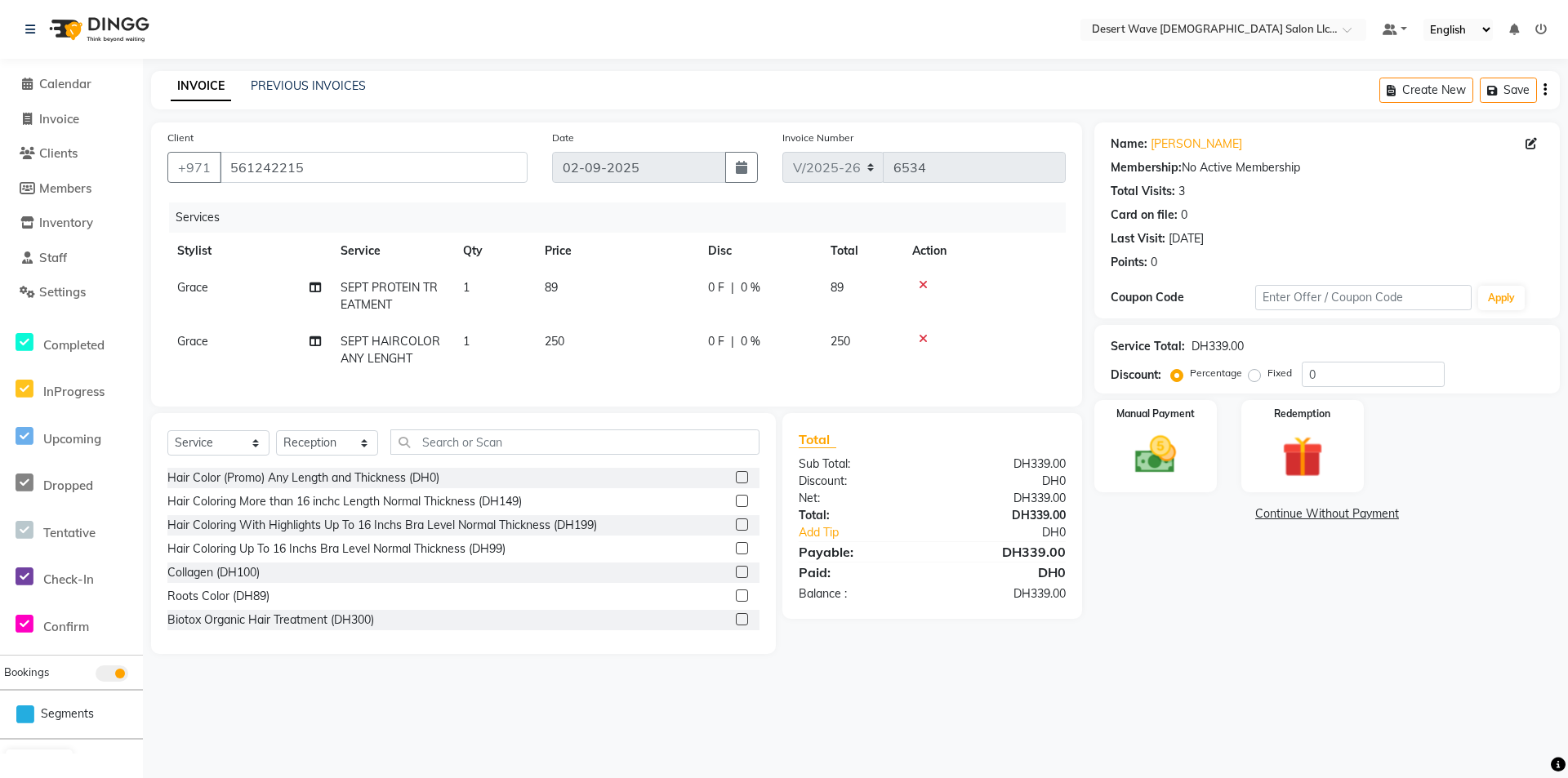
click at [593, 287] on td "89" at bounding box center [617, 296] width 164 height 54
select select "63284"
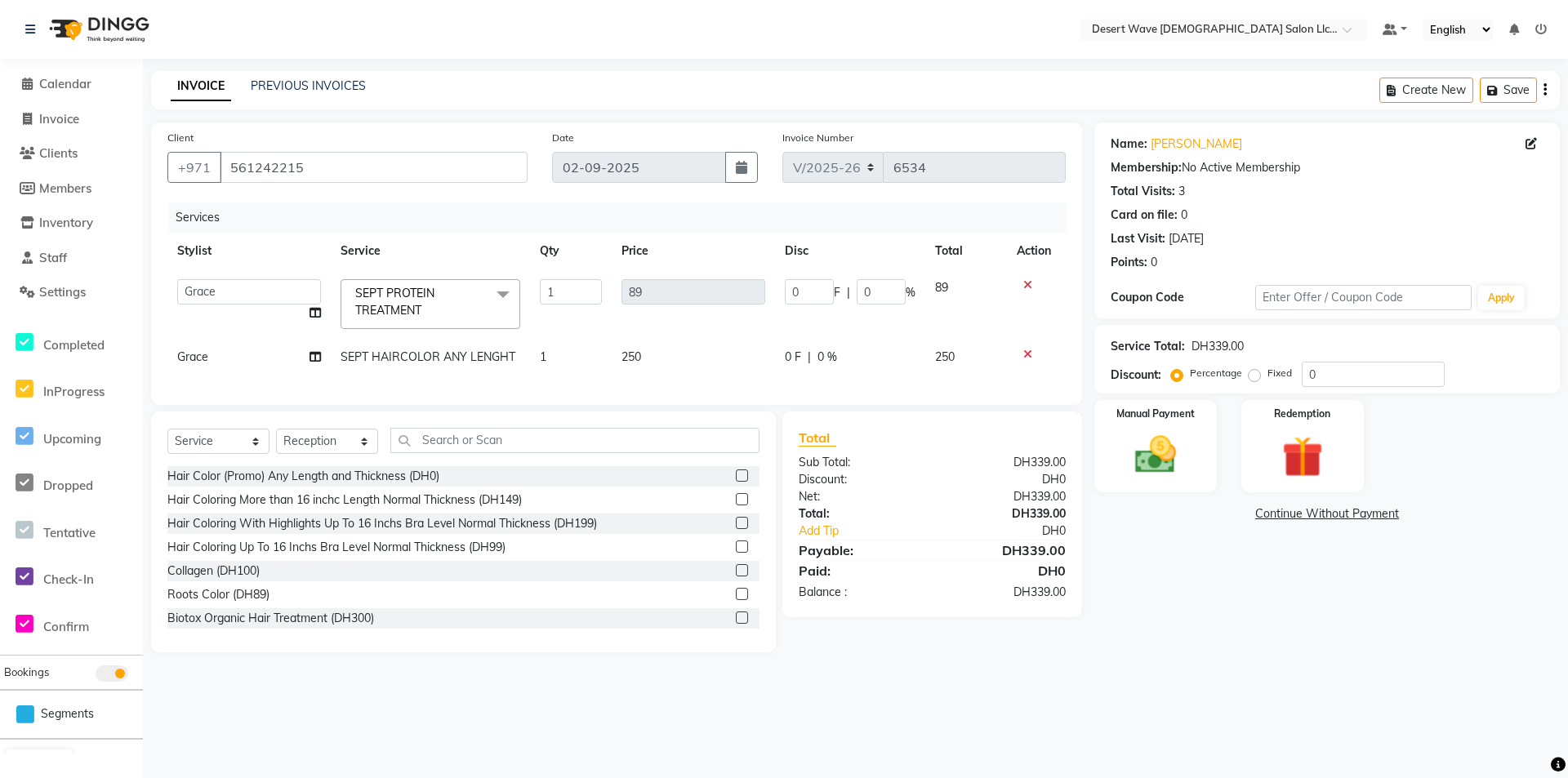
click at [694, 337] on td "89" at bounding box center [693, 304] width 164 height 70
click at [683, 361] on td "250" at bounding box center [693, 357] width 164 height 37
select select "63284"
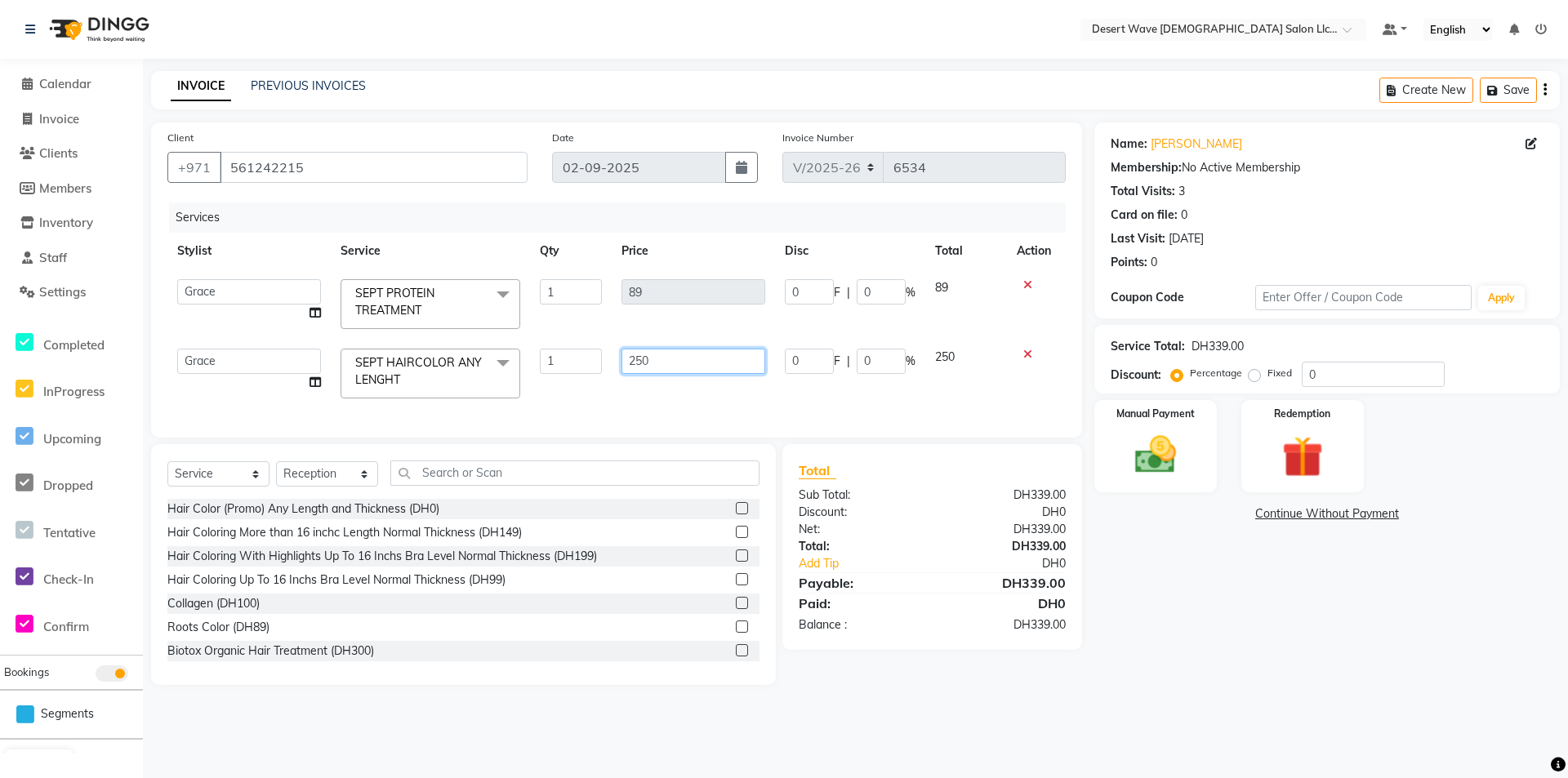
click at [658, 362] on input "250" at bounding box center [693, 361] width 144 height 25
type input "2"
type input "75"
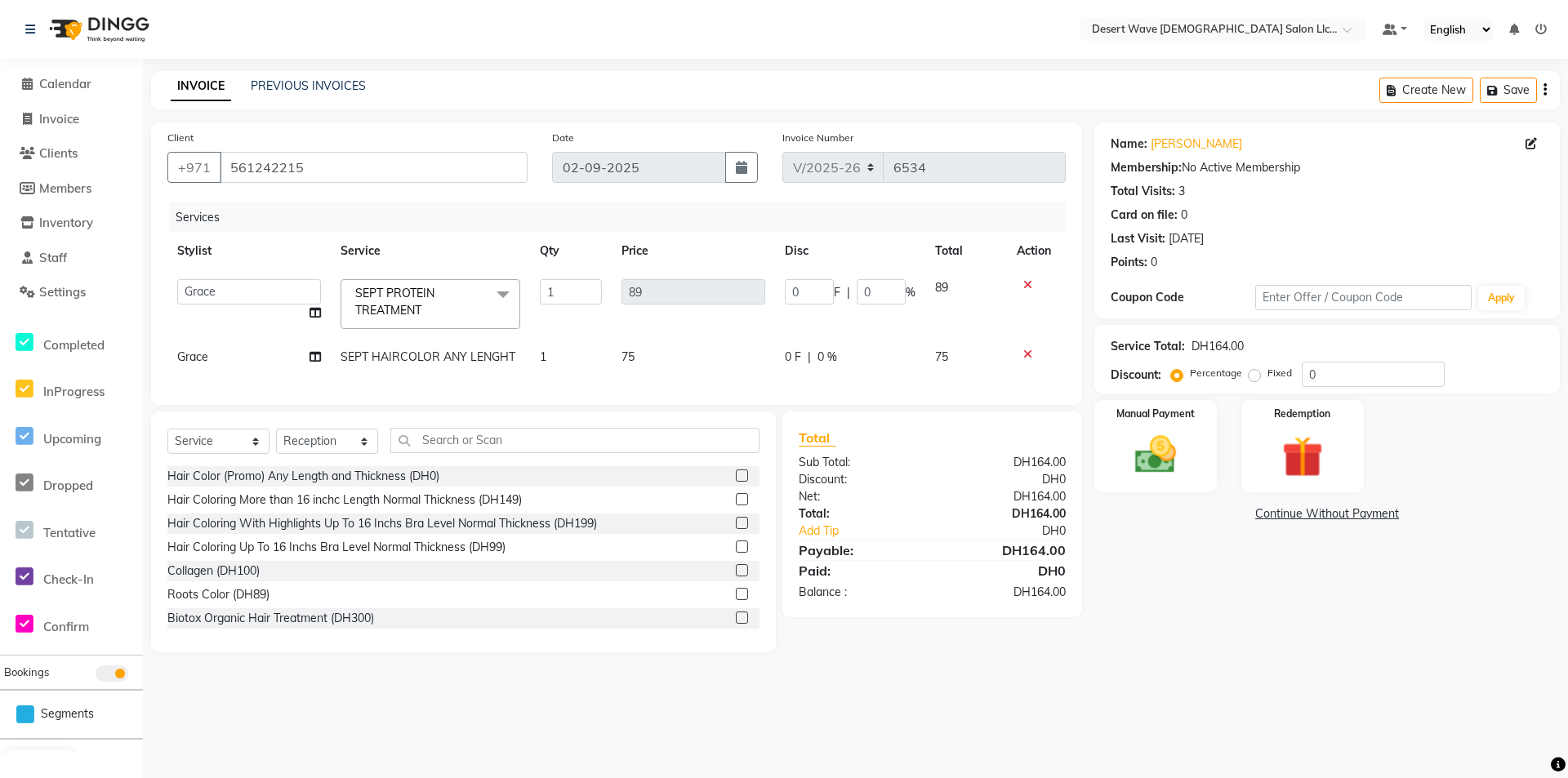
drag, startPoint x: 687, startPoint y: 323, endPoint x: 583, endPoint y: 280, distance: 112.5
click at [684, 320] on td "89" at bounding box center [693, 304] width 164 height 70
drag, startPoint x: 579, startPoint y: 280, endPoint x: 576, endPoint y: 290, distance: 10.4
click at [579, 282] on input "1" at bounding box center [571, 291] width 62 height 25
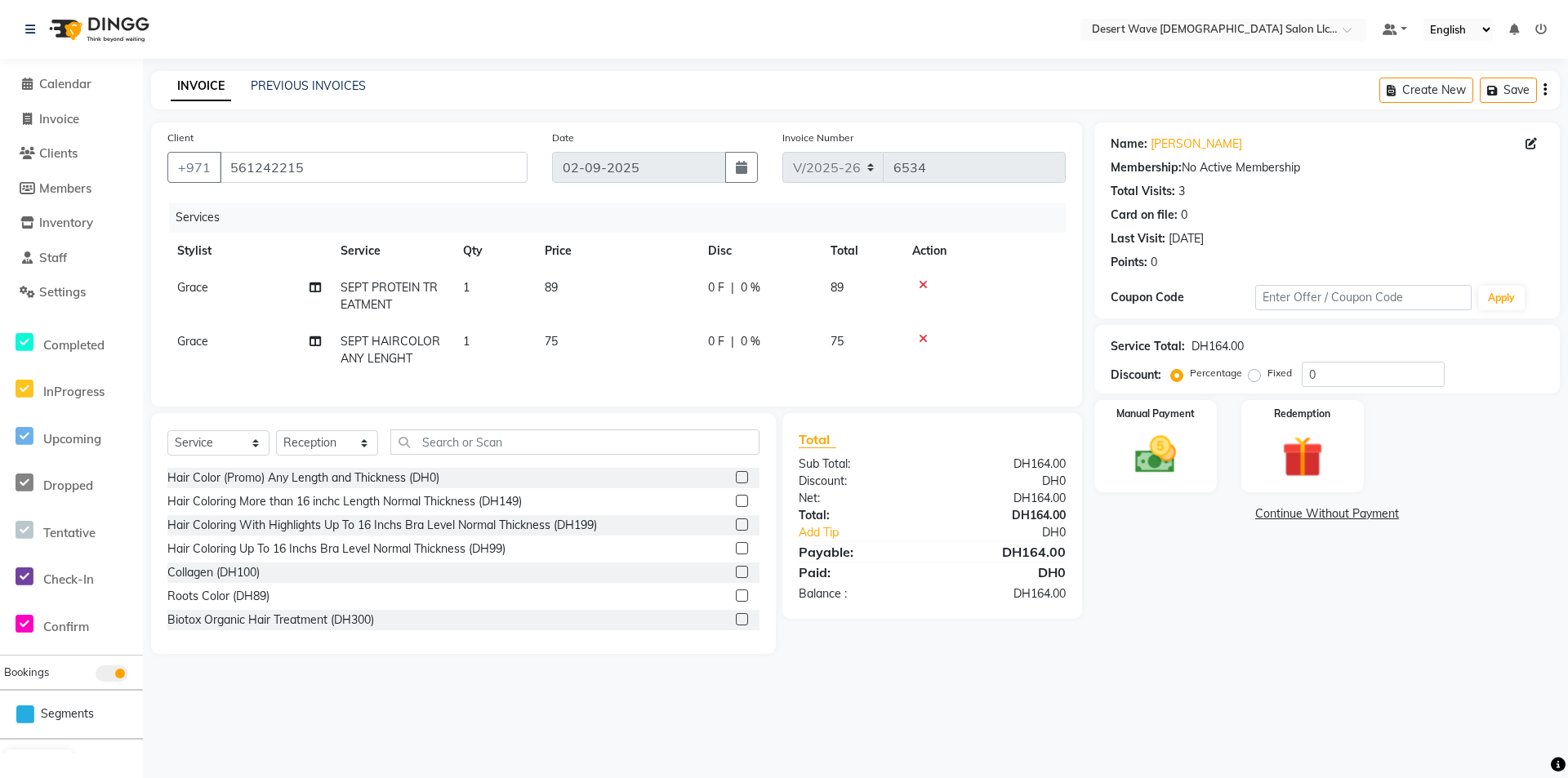
click at [626, 289] on td "89" at bounding box center [617, 296] width 164 height 54
select select "63284"
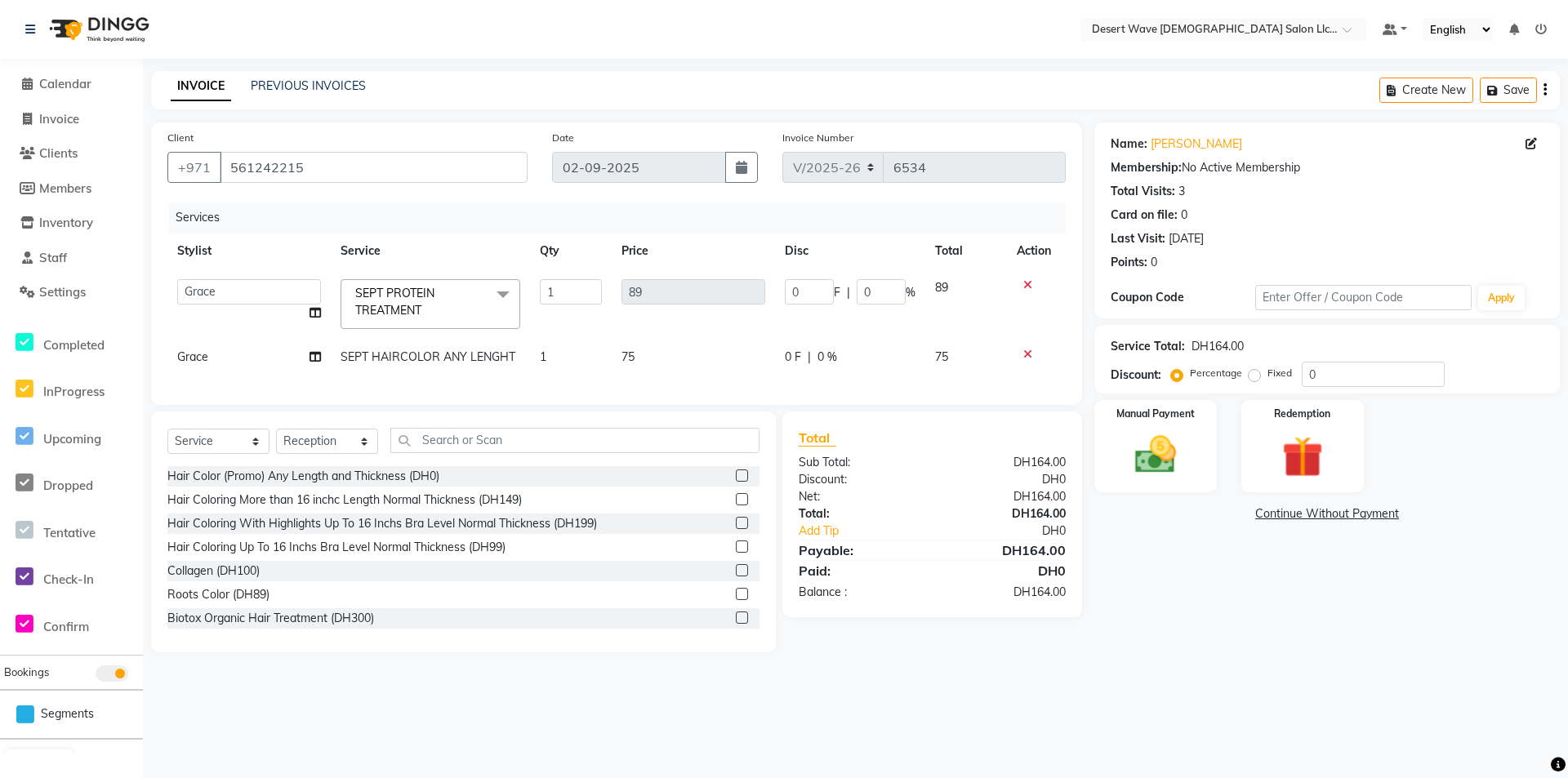
click at [501, 295] on span at bounding box center [503, 295] width 33 height 31
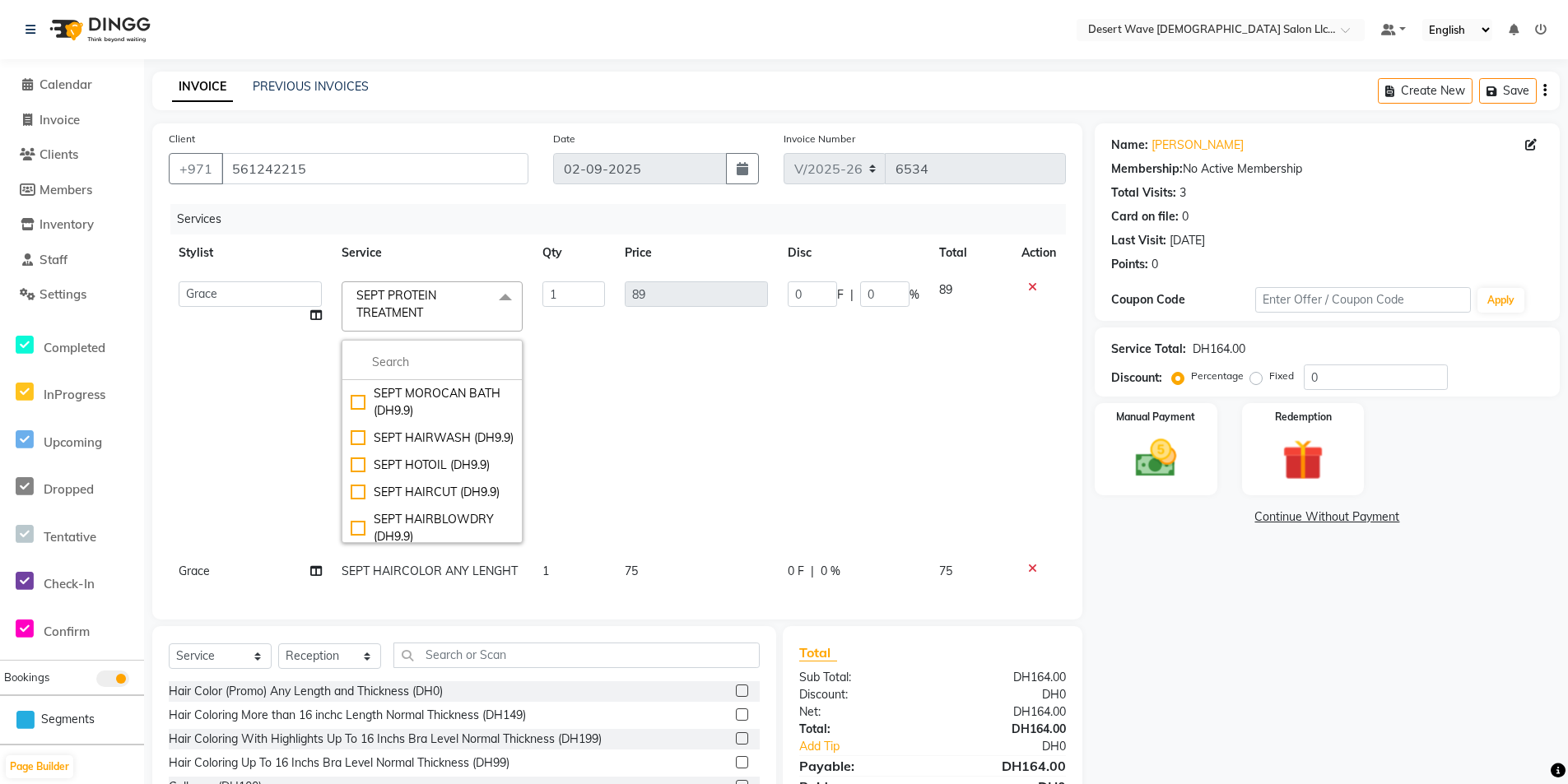
click at [506, 296] on span at bounding box center [506, 297] width 33 height 31
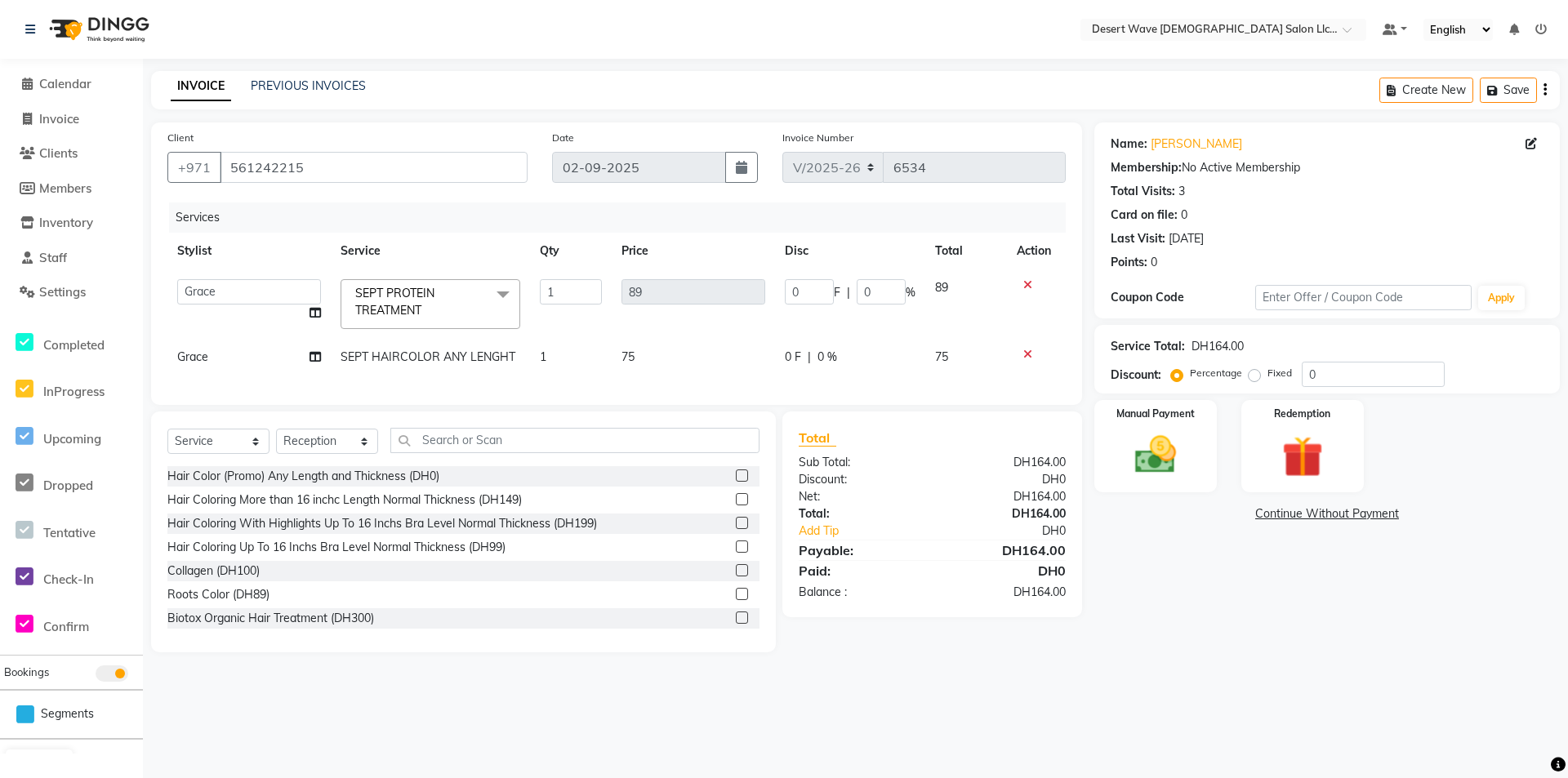
click at [773, 300] on td "89" at bounding box center [693, 304] width 164 height 70
click at [583, 295] on input "1" at bounding box center [571, 291] width 62 height 25
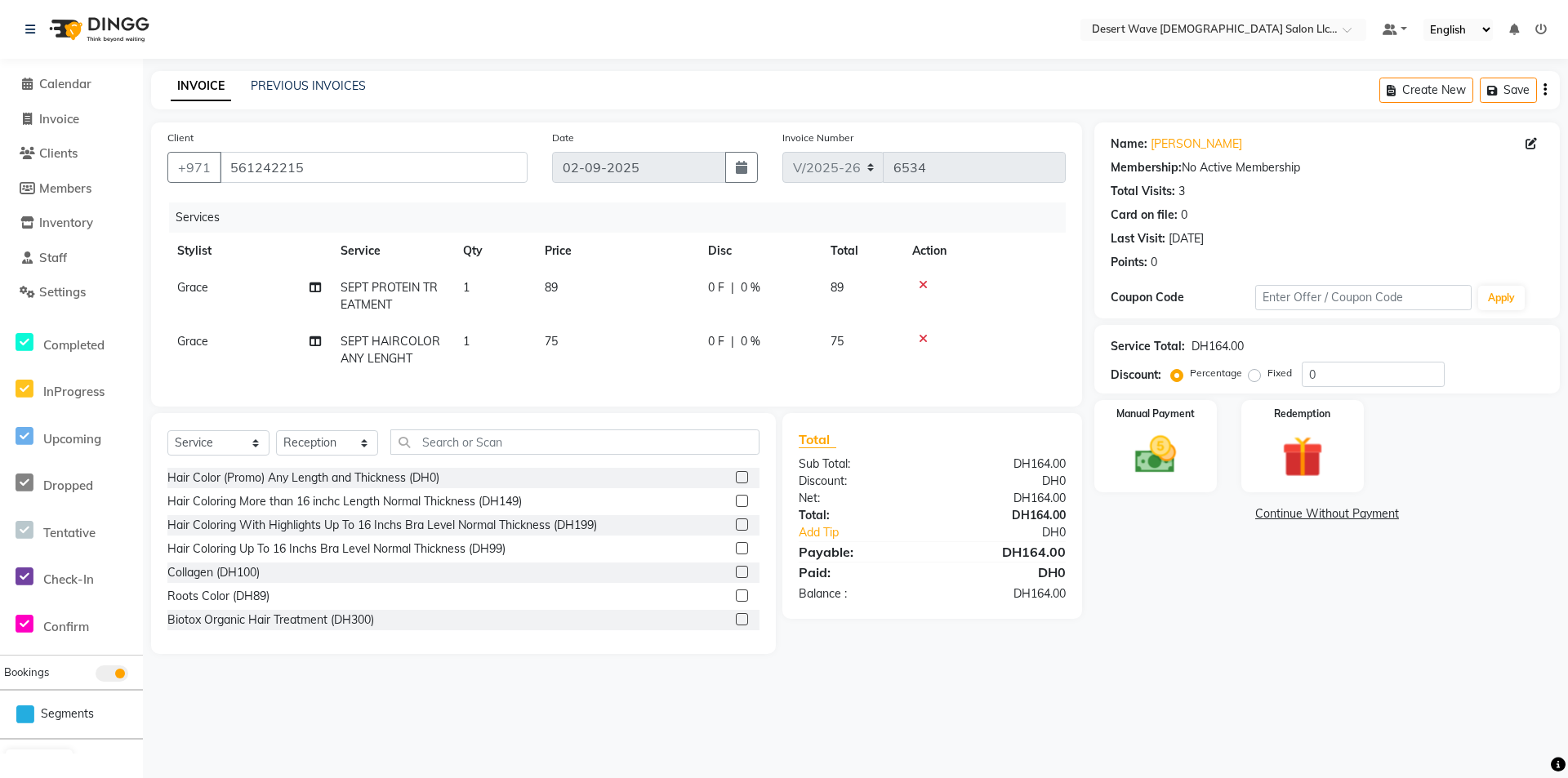
click at [404, 291] on span "SEPT PROTEIN TREATMENT" at bounding box center [389, 295] width 97 height 32
select select "63284"
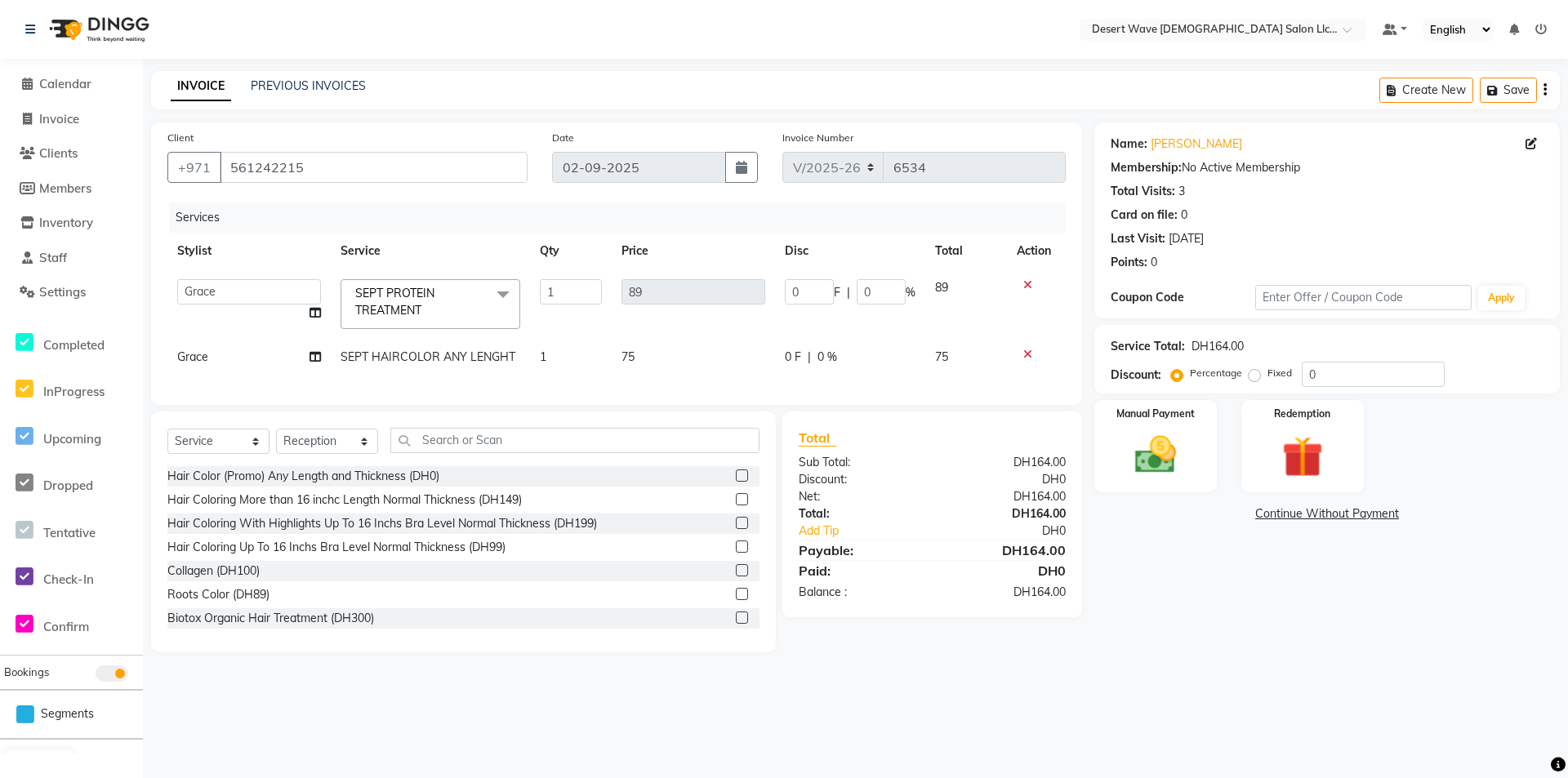
click at [480, 309] on span "SEPT PROTEIN TREATMENT x" at bounding box center [423, 302] width 144 height 35
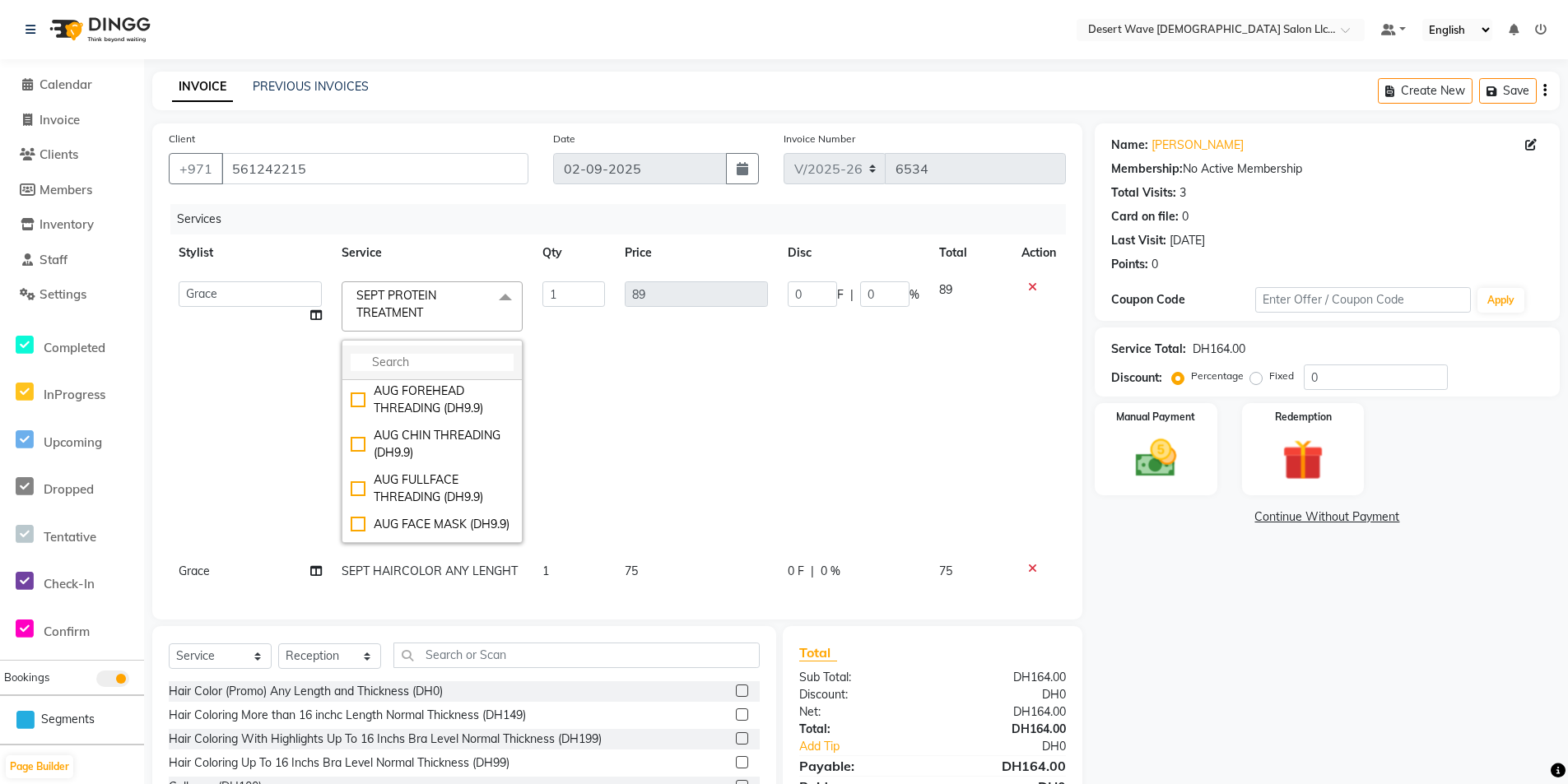
scroll to position [5265, 0]
click at [448, 367] on input "multiselect-search" at bounding box center [432, 362] width 163 height 17
type input "h"
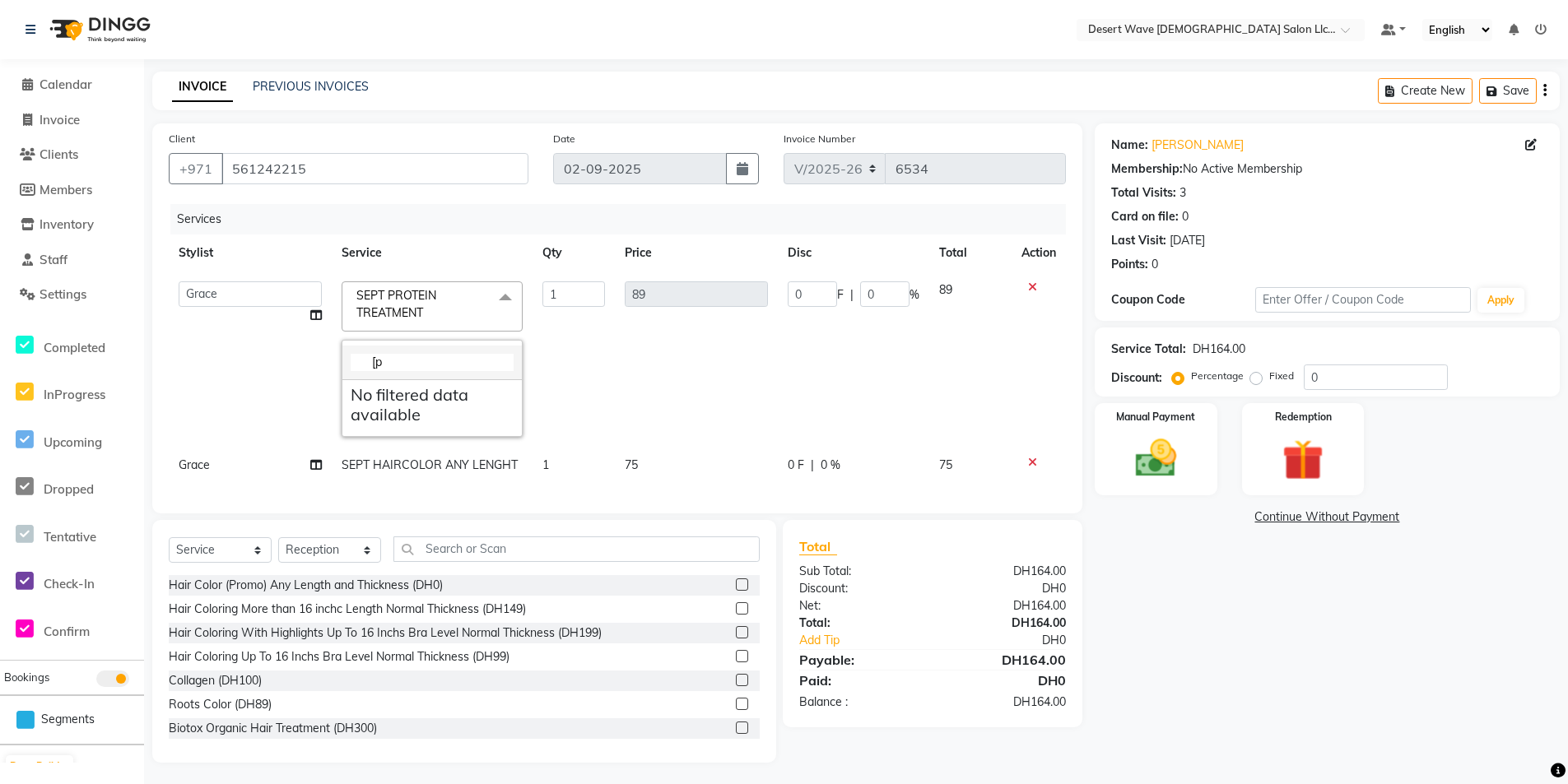
type input "["
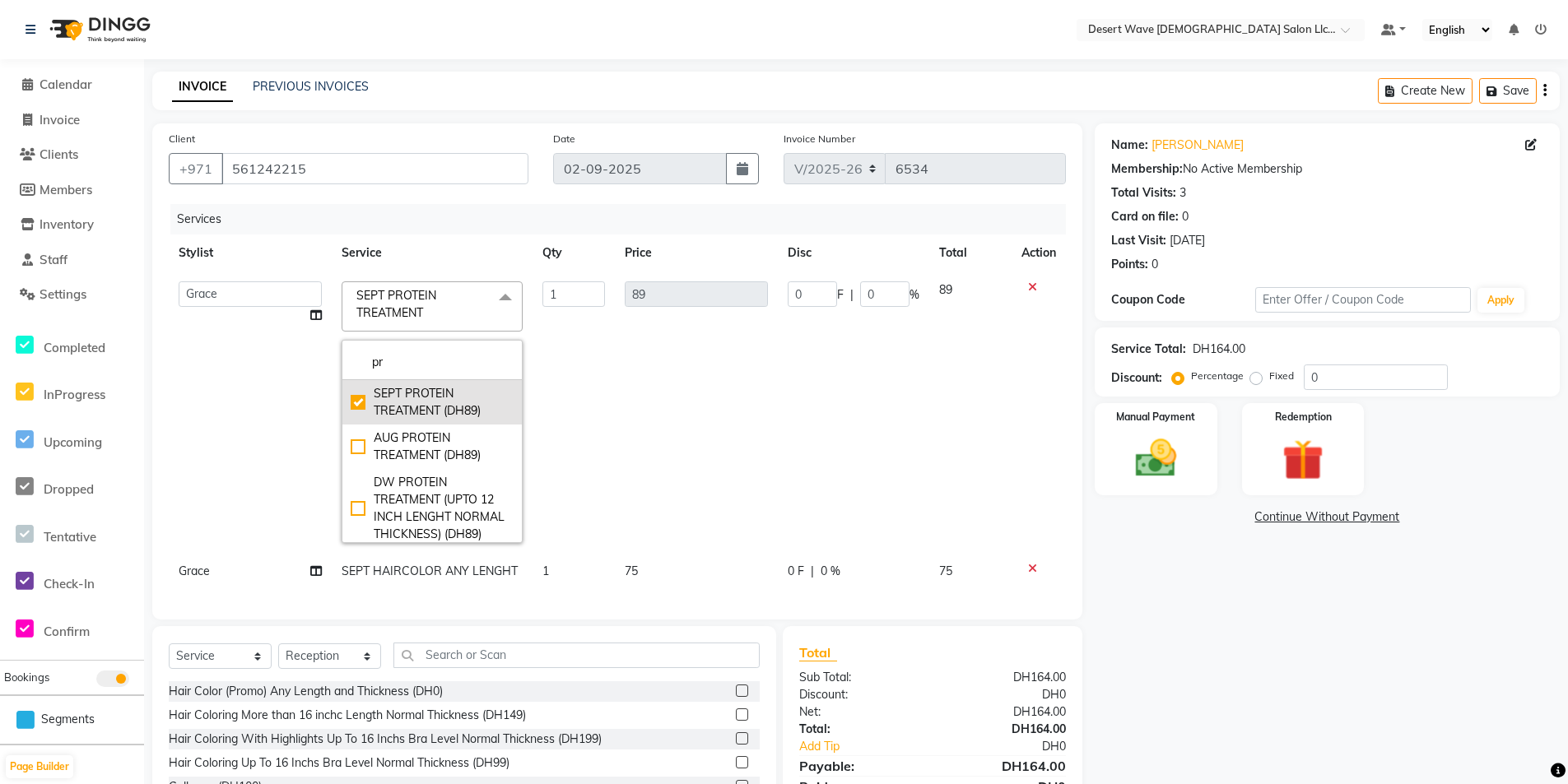
type input "pr"
click at [452, 410] on div "SEPT PROTEIN TREATMENT (DH89)" at bounding box center [432, 402] width 163 height 35
type input "0"
checkbox input "false"
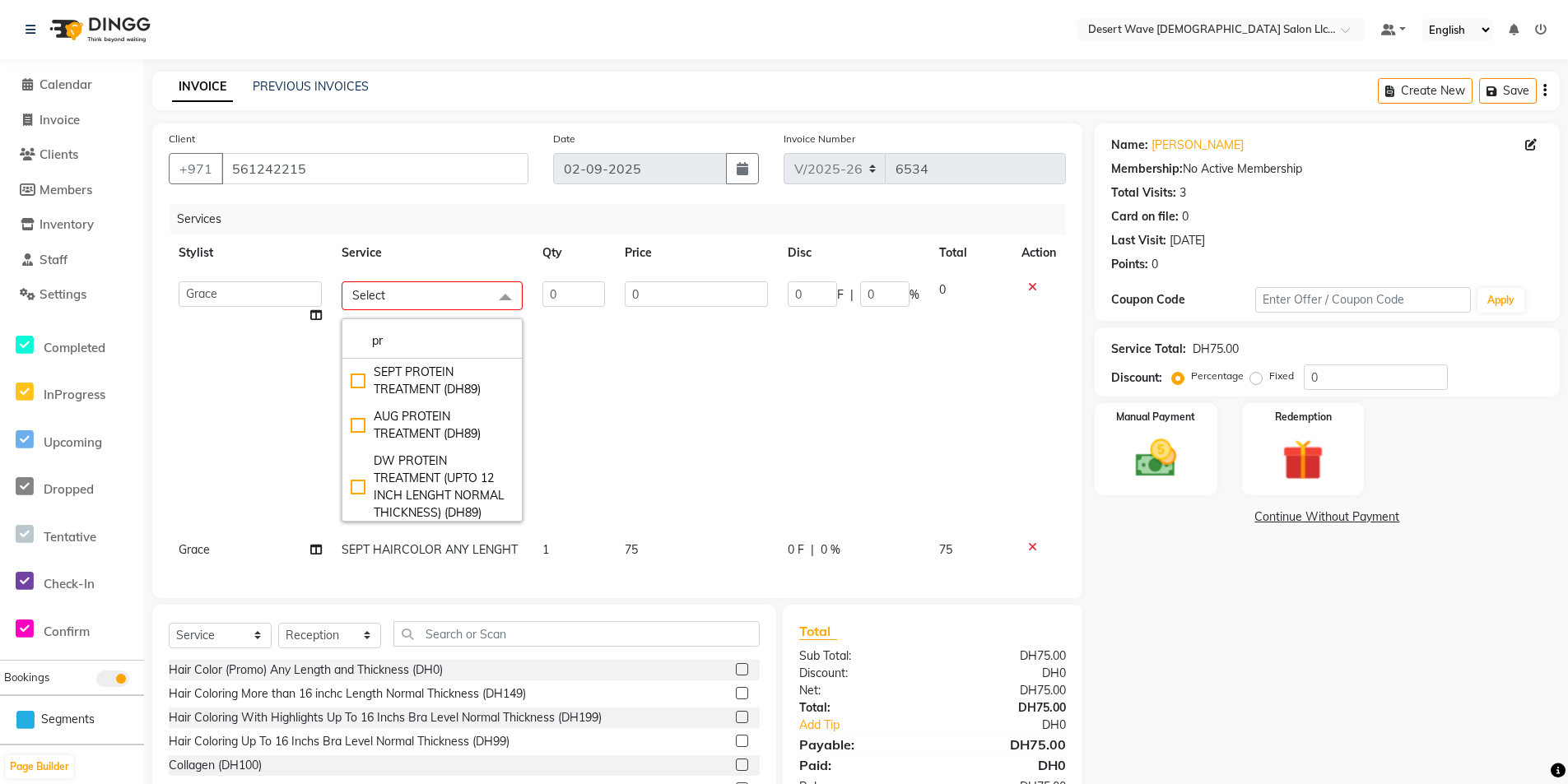
click at [629, 368] on td "0" at bounding box center [696, 401] width 164 height 260
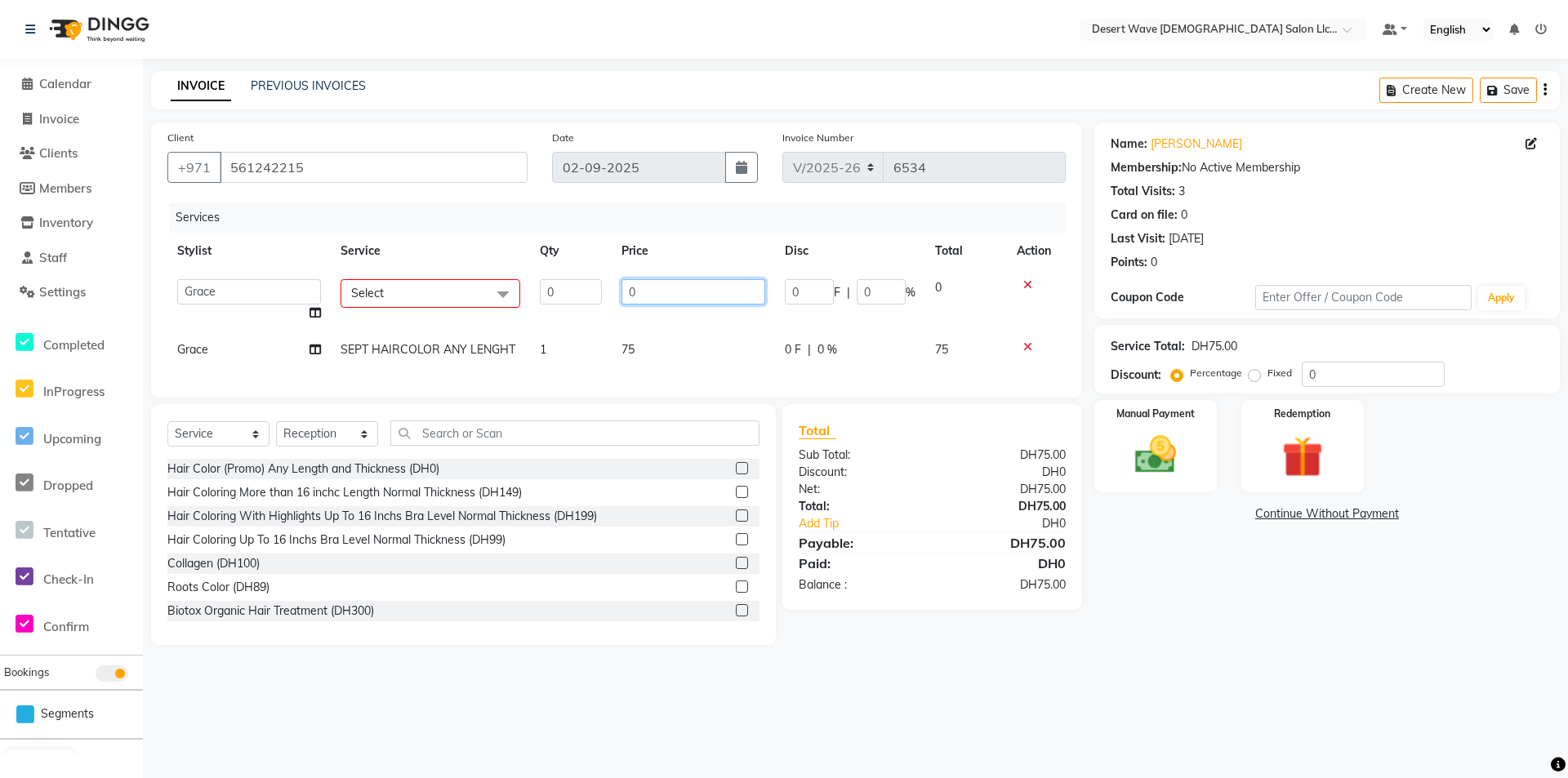
click at [656, 295] on input "0" at bounding box center [693, 291] width 144 height 25
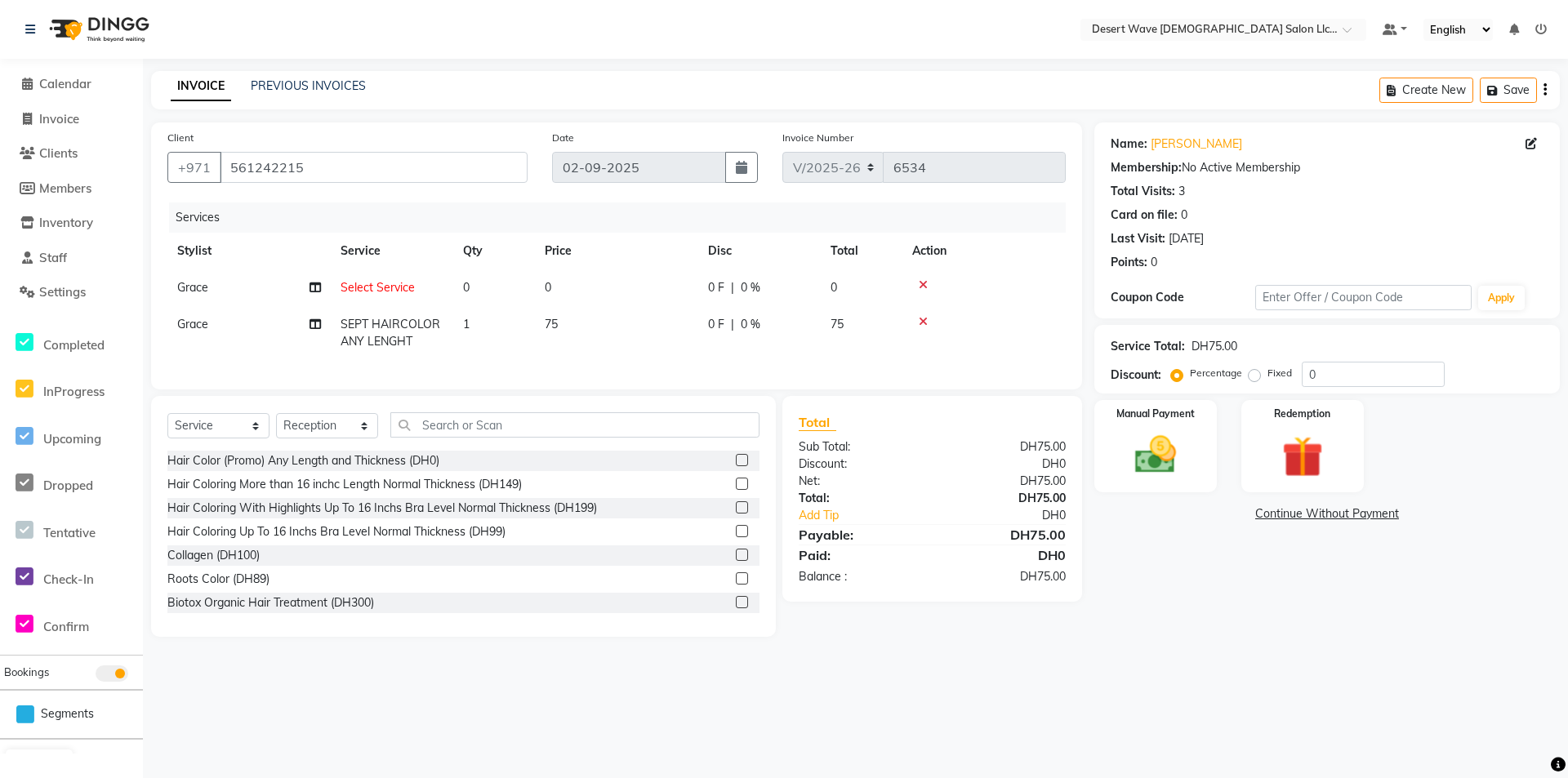
click at [421, 294] on td "Select Service" at bounding box center [392, 287] width 123 height 37
select select "63284"
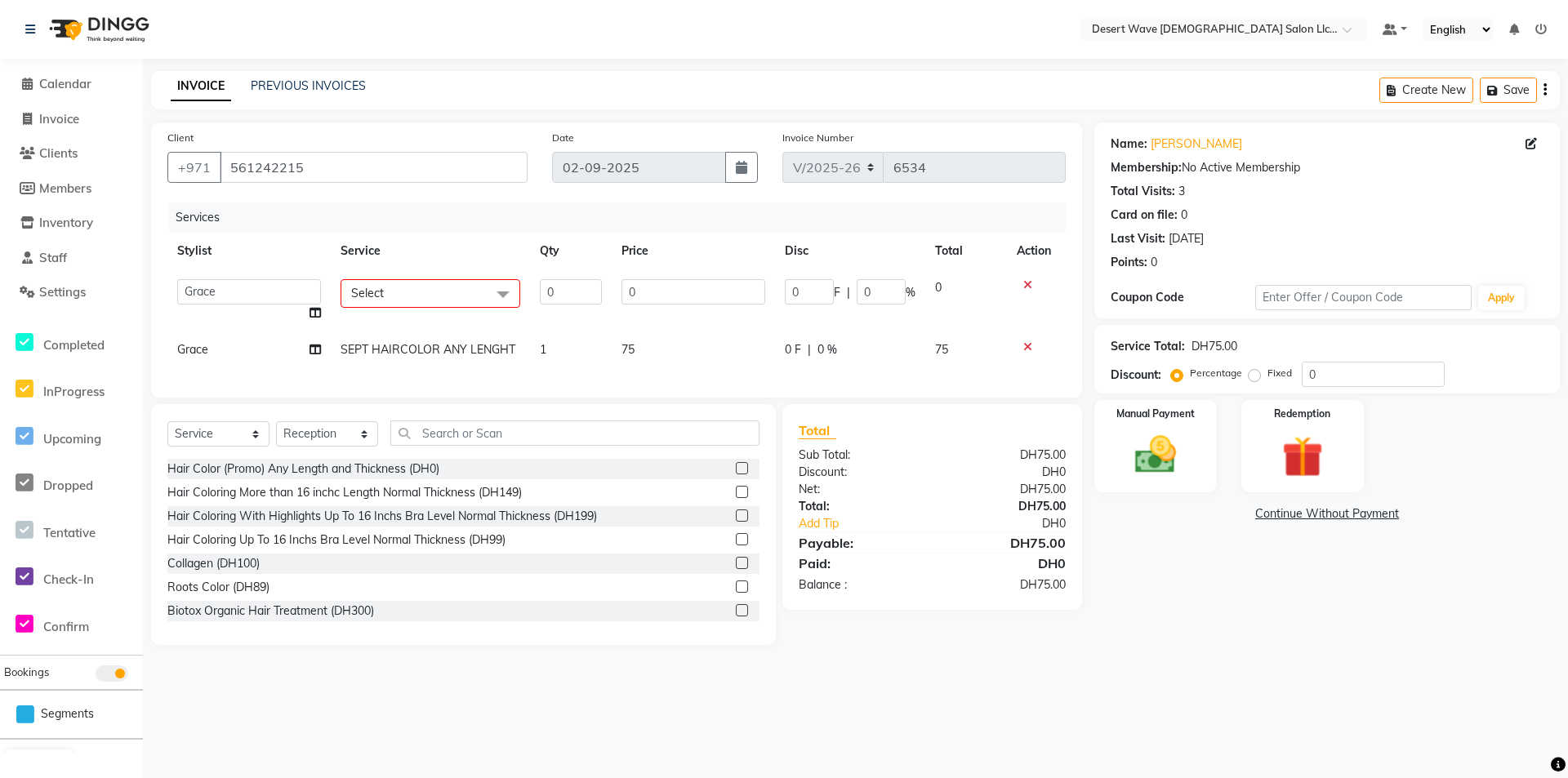
click at [438, 295] on span "Select" at bounding box center [430, 293] width 180 height 29
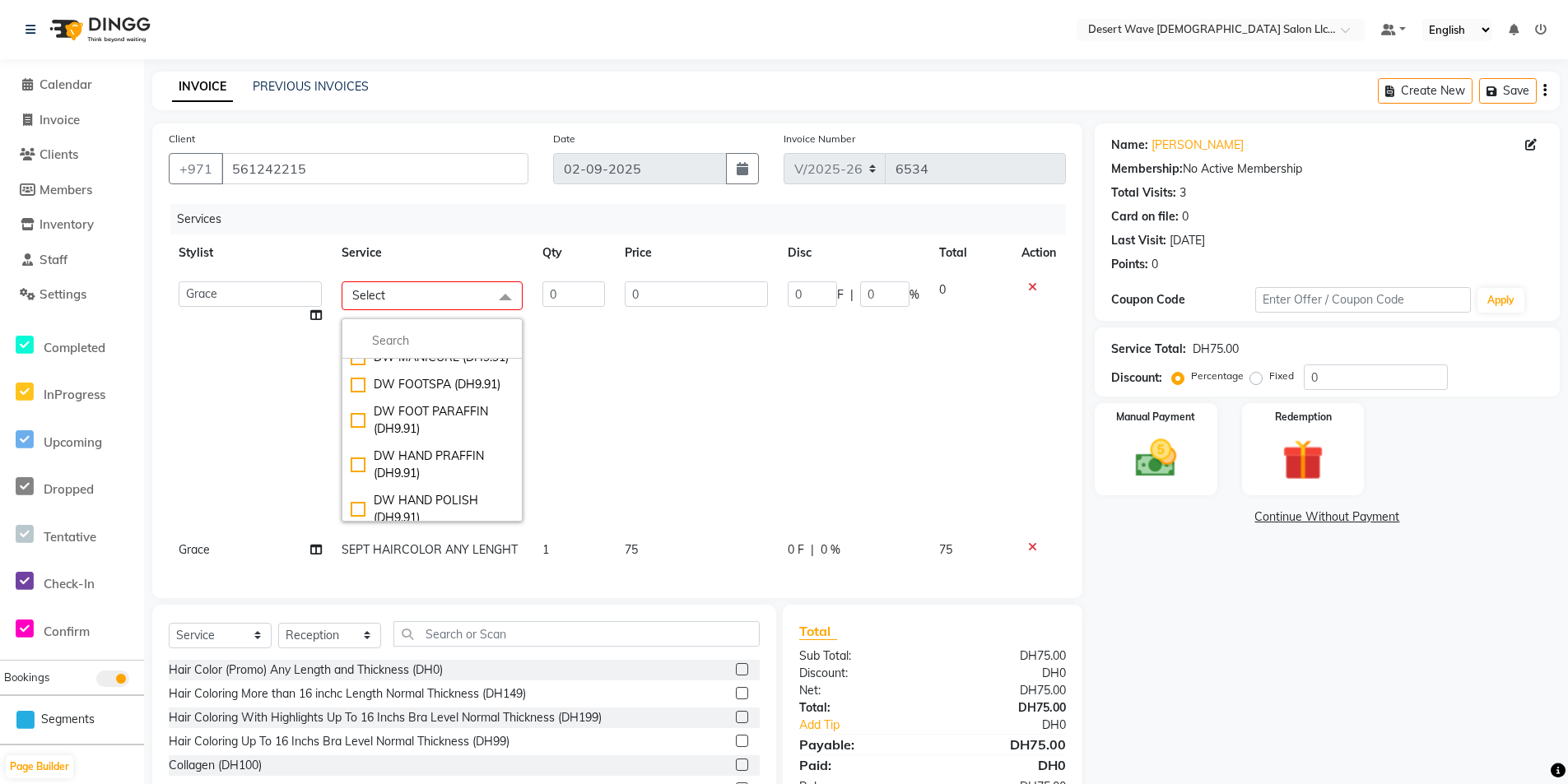
scroll to position [8968, 0]
checkbox input "true"
type input "1"
type input "89"
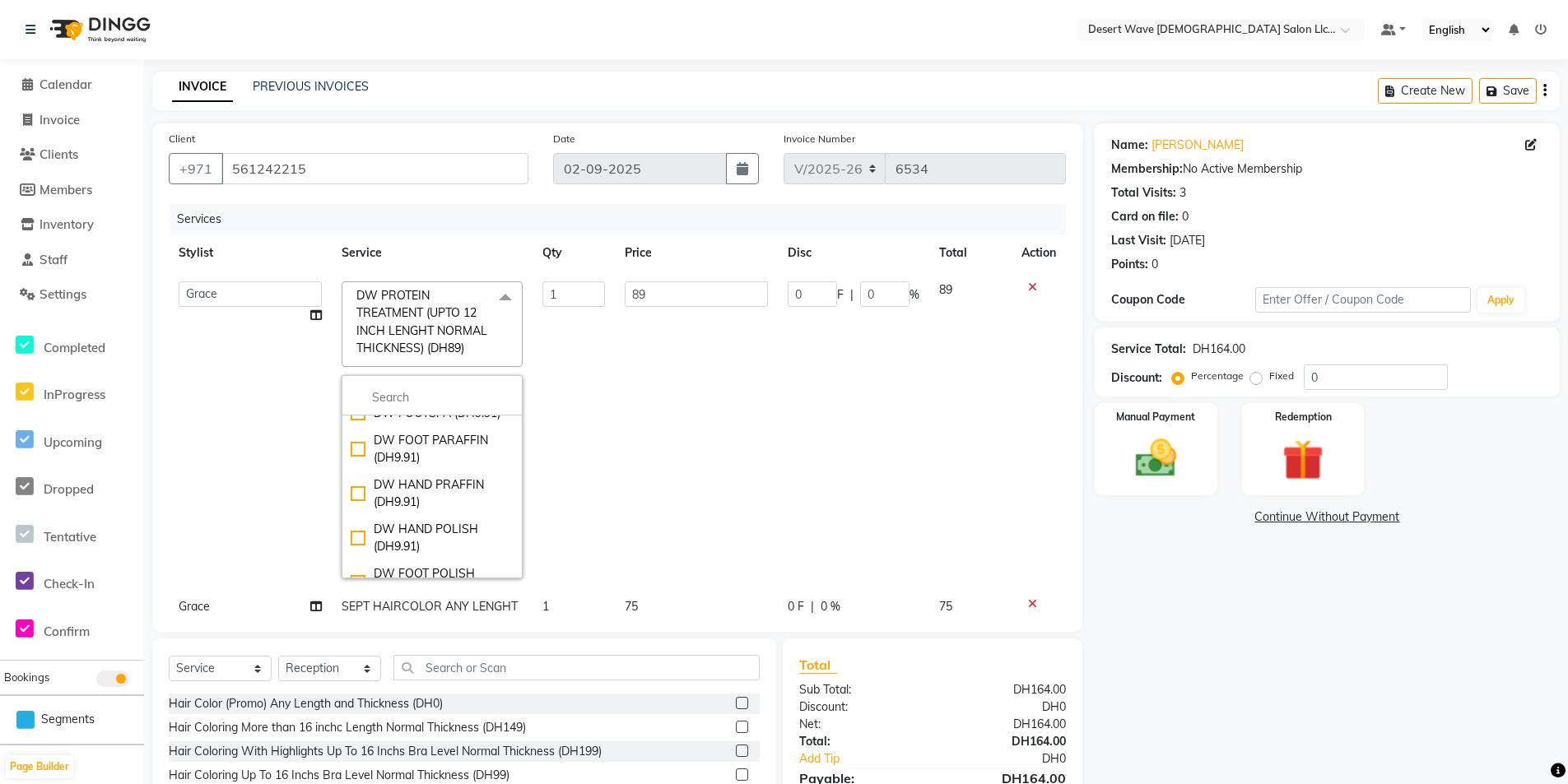
scroll to position [8885, 0]
click at [692, 444] on td "89" at bounding box center [696, 430] width 164 height 317
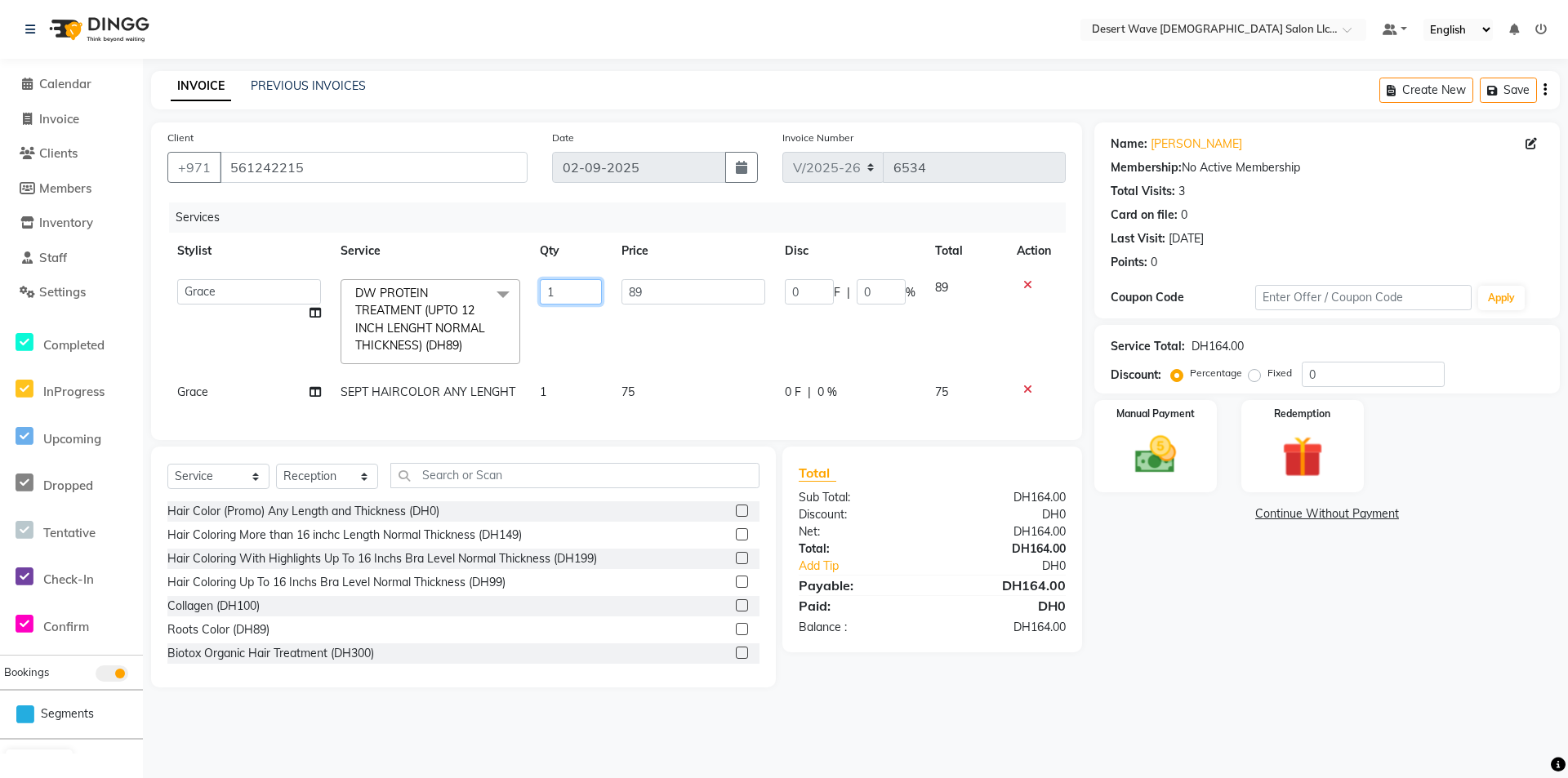
click at [576, 295] on input "1" at bounding box center [571, 291] width 62 height 25
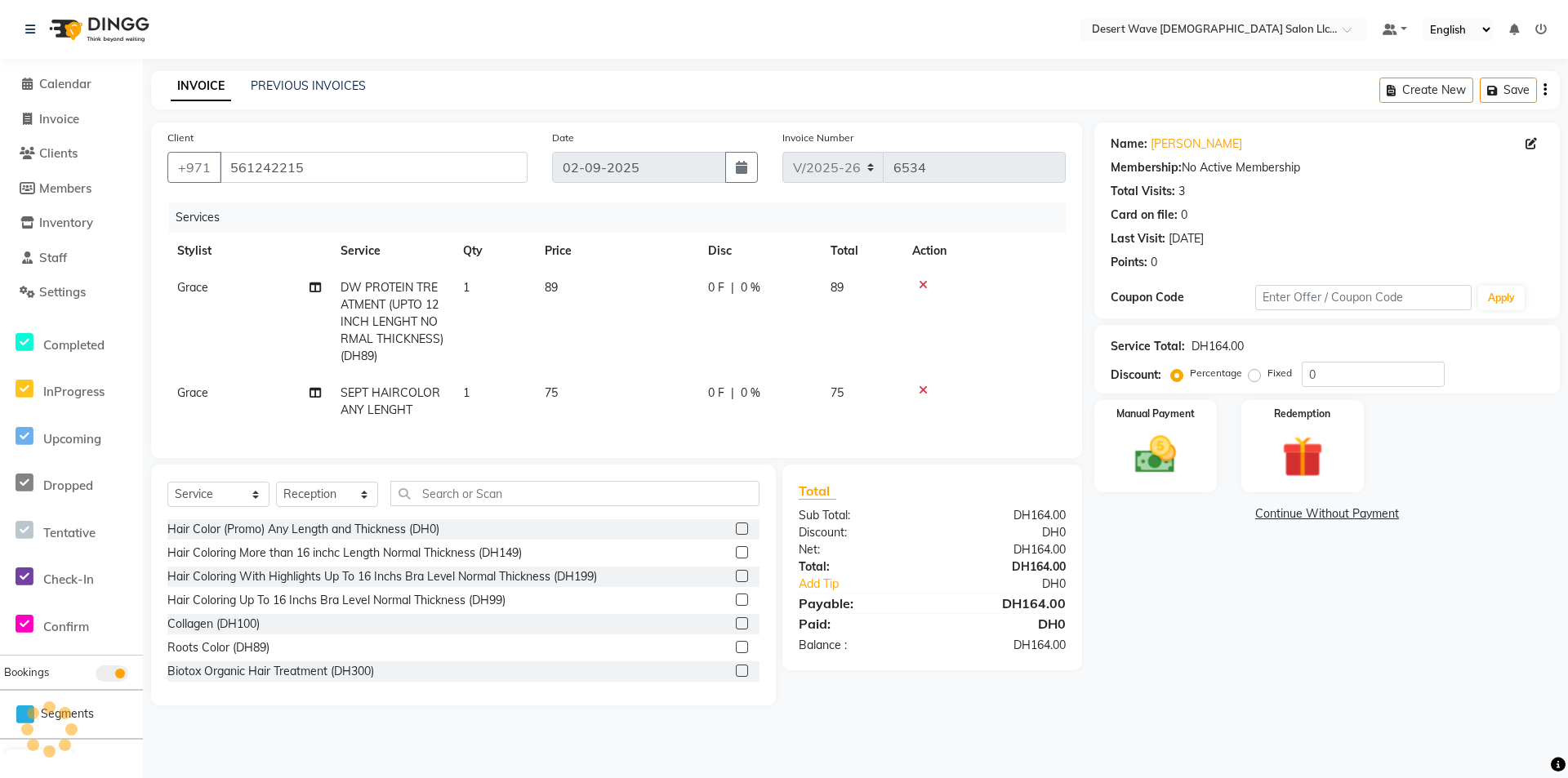
click at [588, 285] on td "89" at bounding box center [617, 322] width 164 height 106
select select "63284"
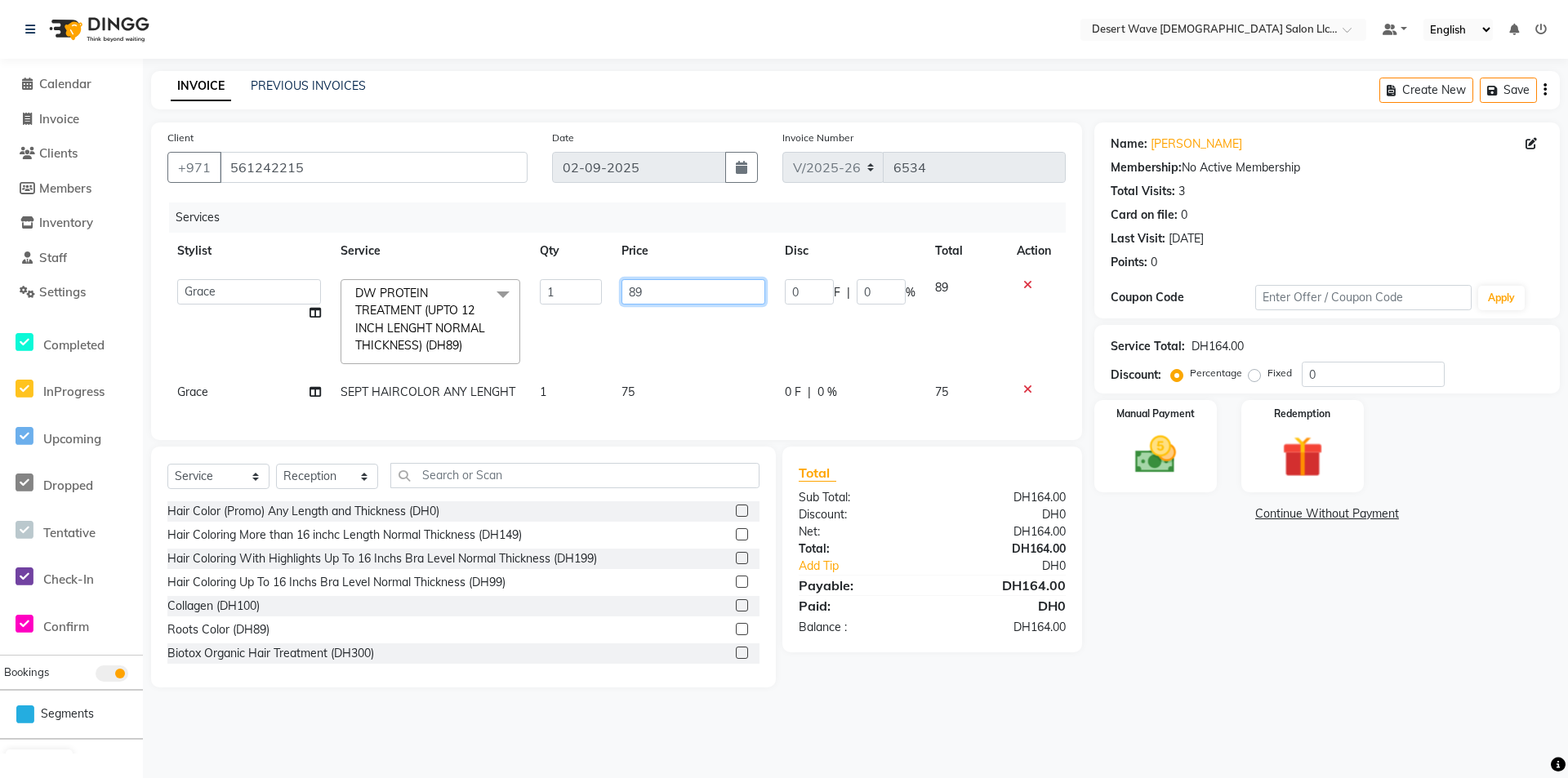
click at [657, 294] on input "89" at bounding box center [693, 291] width 144 height 25
type input "8"
type input "250"
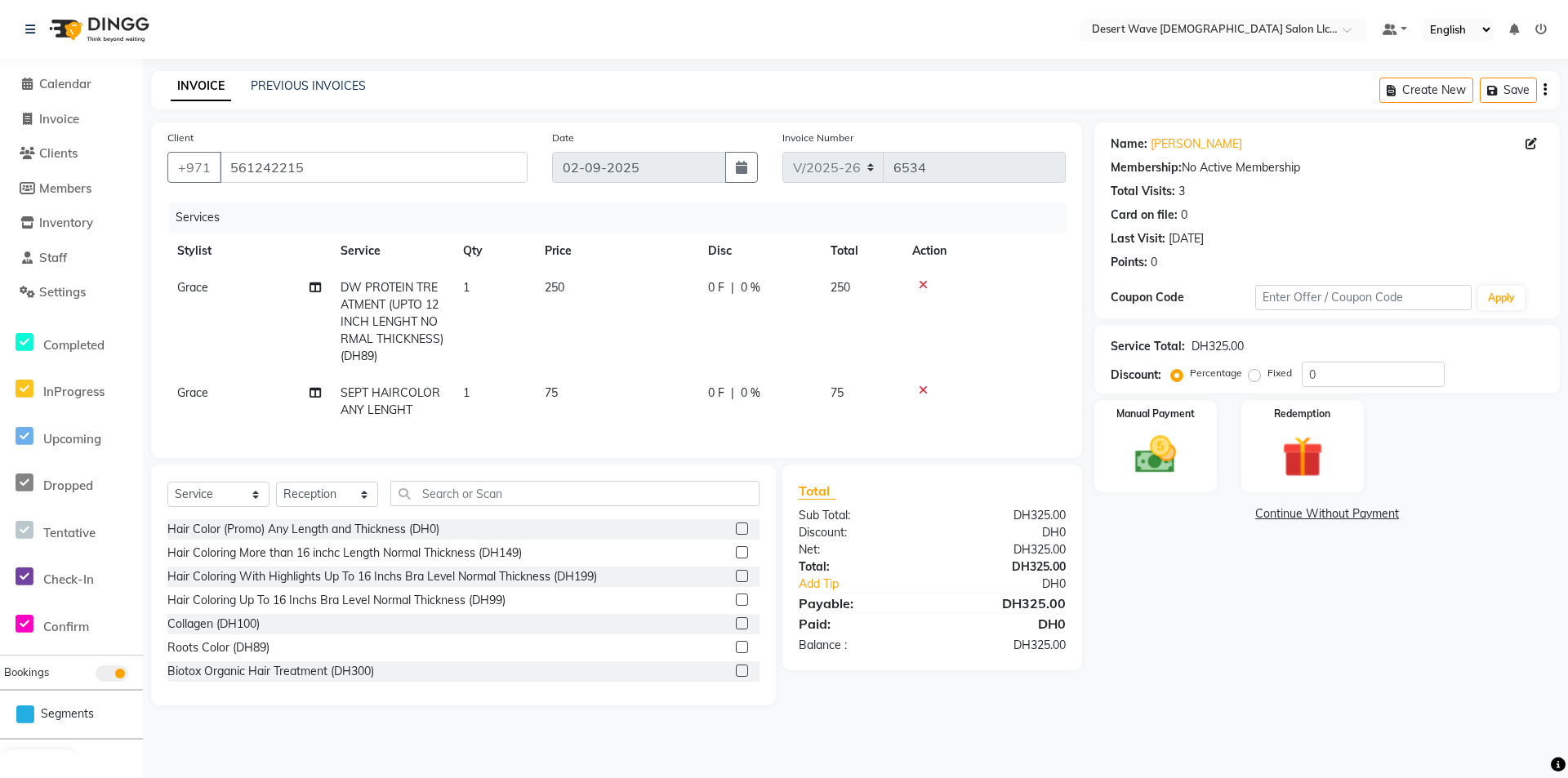
click at [696, 323] on td "250" at bounding box center [617, 322] width 164 height 106
select select "63284"
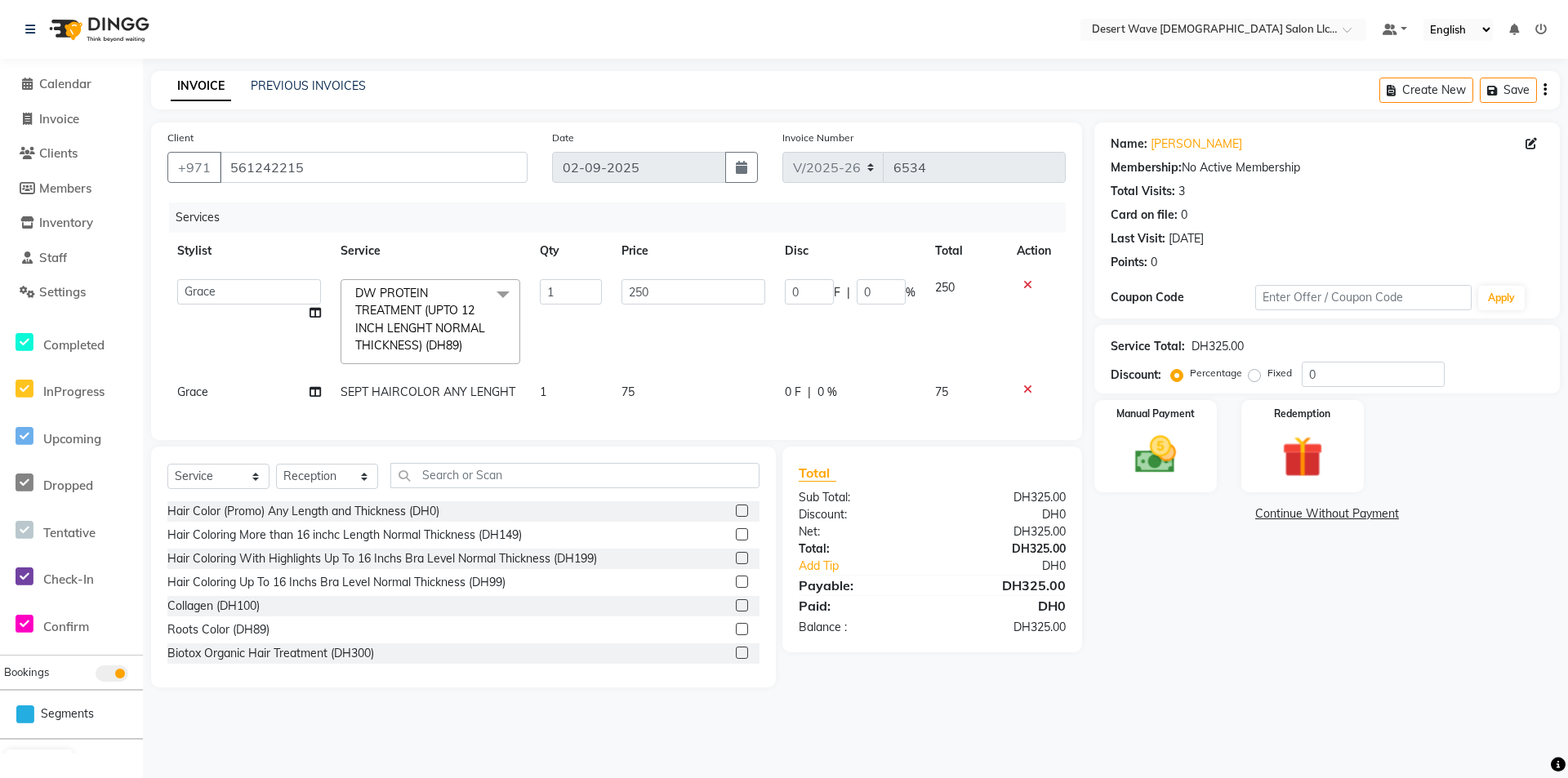
click at [728, 325] on td "250" at bounding box center [693, 322] width 164 height 105
click at [1219, 437] on div "Manual Payment Redemption" at bounding box center [1327, 446] width 490 height 92
click at [1211, 438] on div "Manual Payment" at bounding box center [1156, 447] width 128 height 97
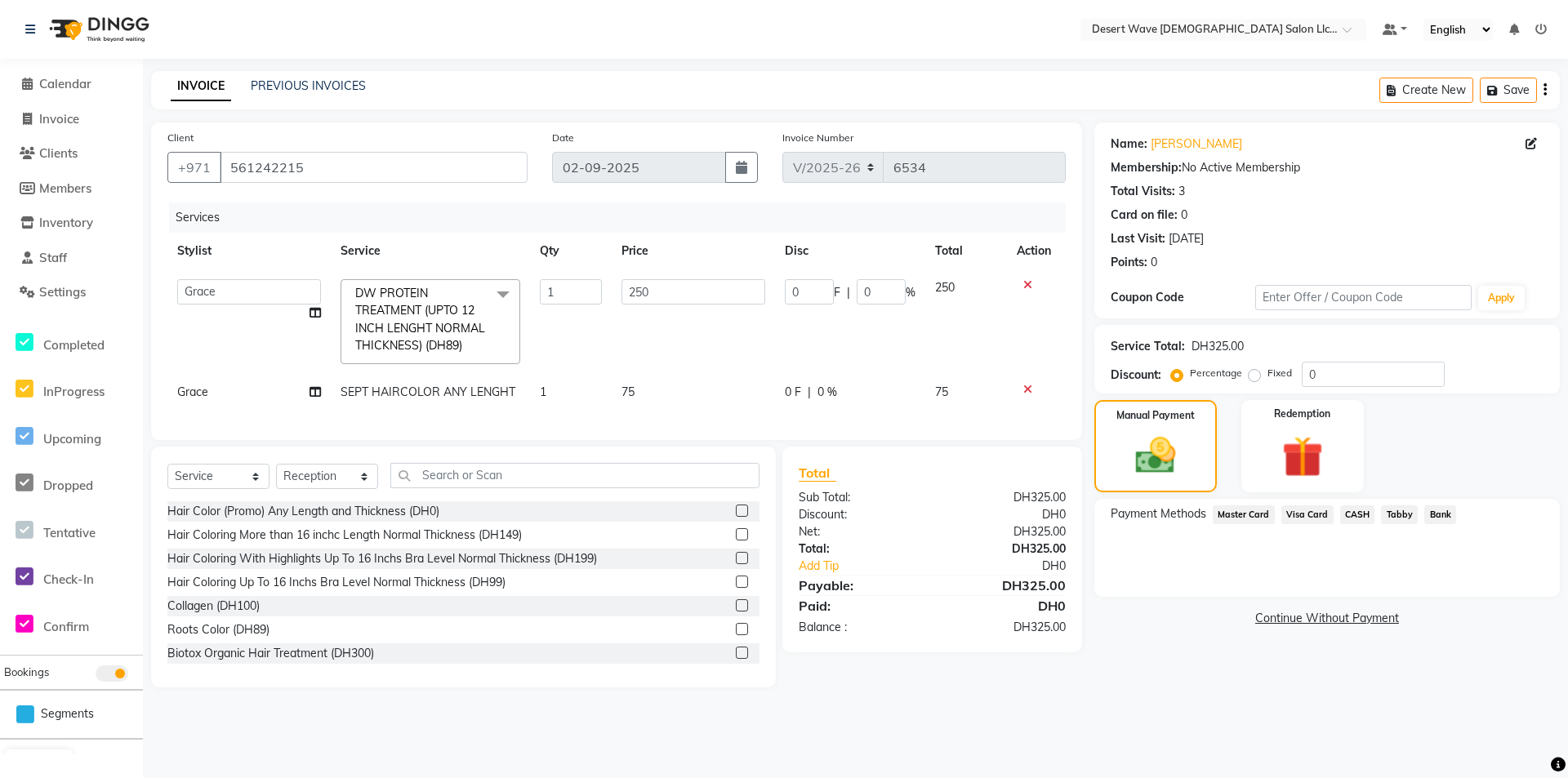
drag, startPoint x: 1303, startPoint y: 515, endPoint x: 1304, endPoint y: 524, distance: 9.1
click at [1303, 516] on span "Visa Card" at bounding box center [1308, 515] width 52 height 19
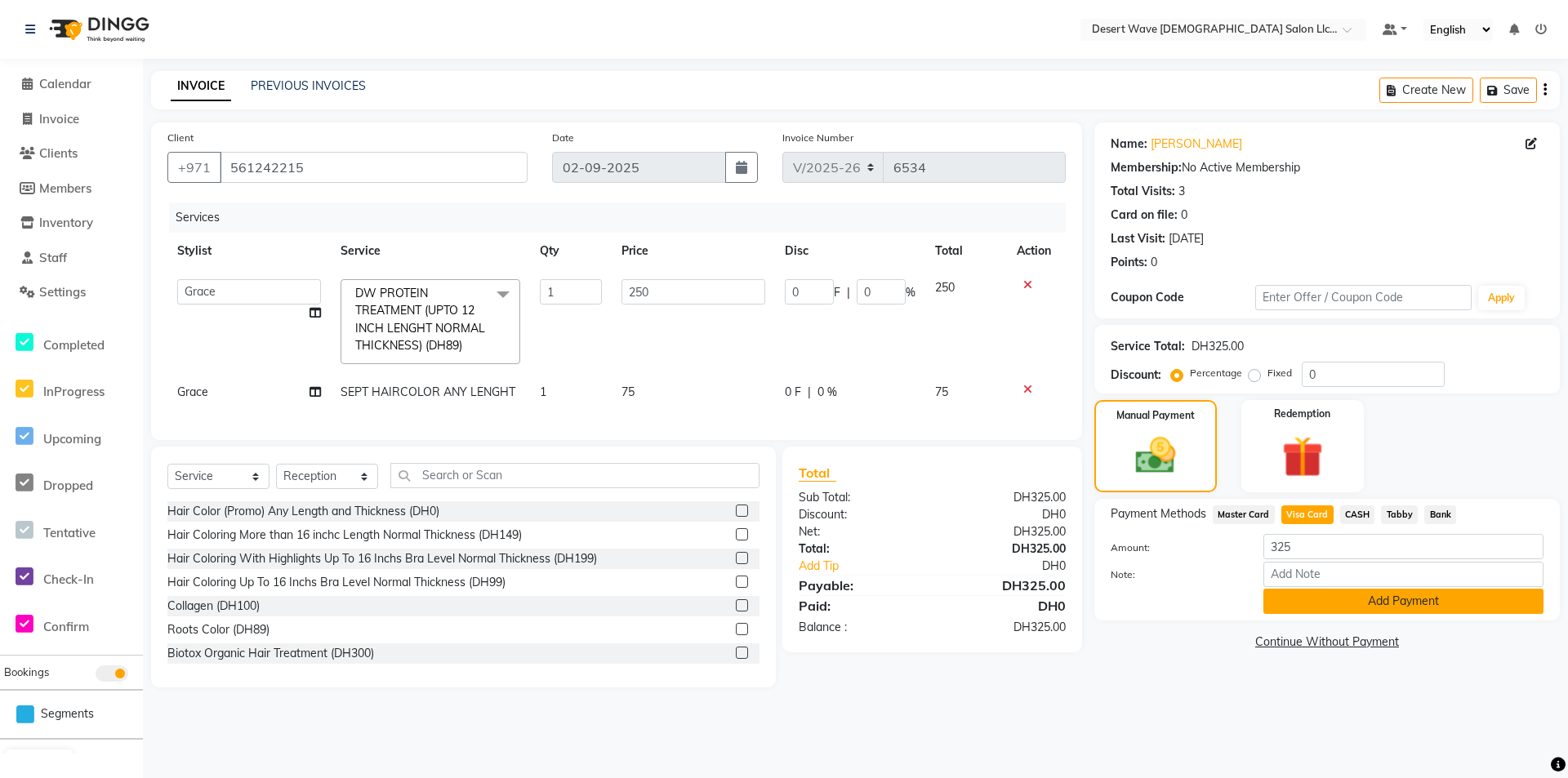
click at [1322, 599] on button "Add Payment" at bounding box center [1404, 601] width 280 height 25
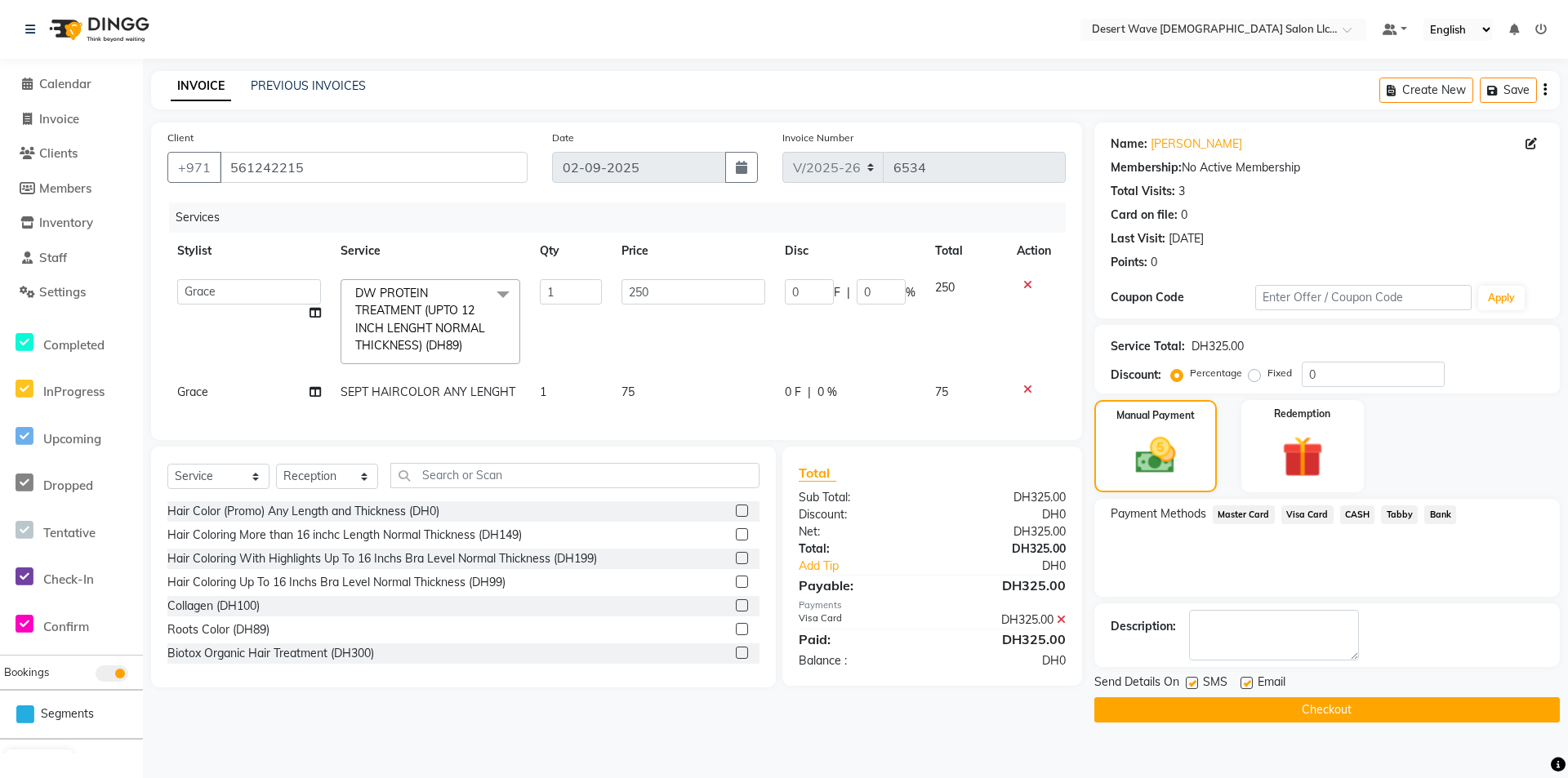
click at [1353, 719] on button "Checkout" at bounding box center [1327, 709] width 466 height 25
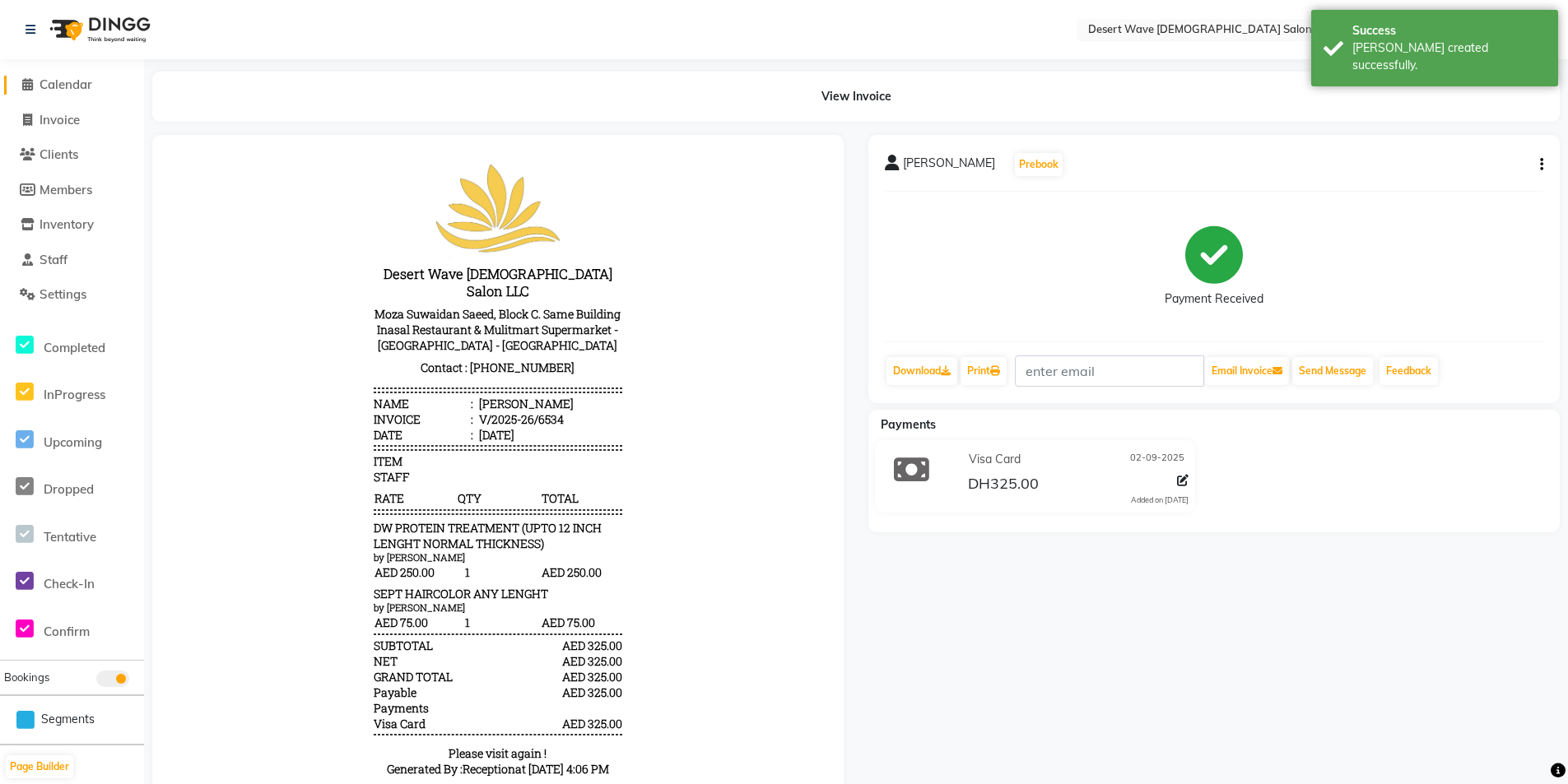
click at [87, 84] on span "Calendar" at bounding box center [66, 84] width 53 height 16
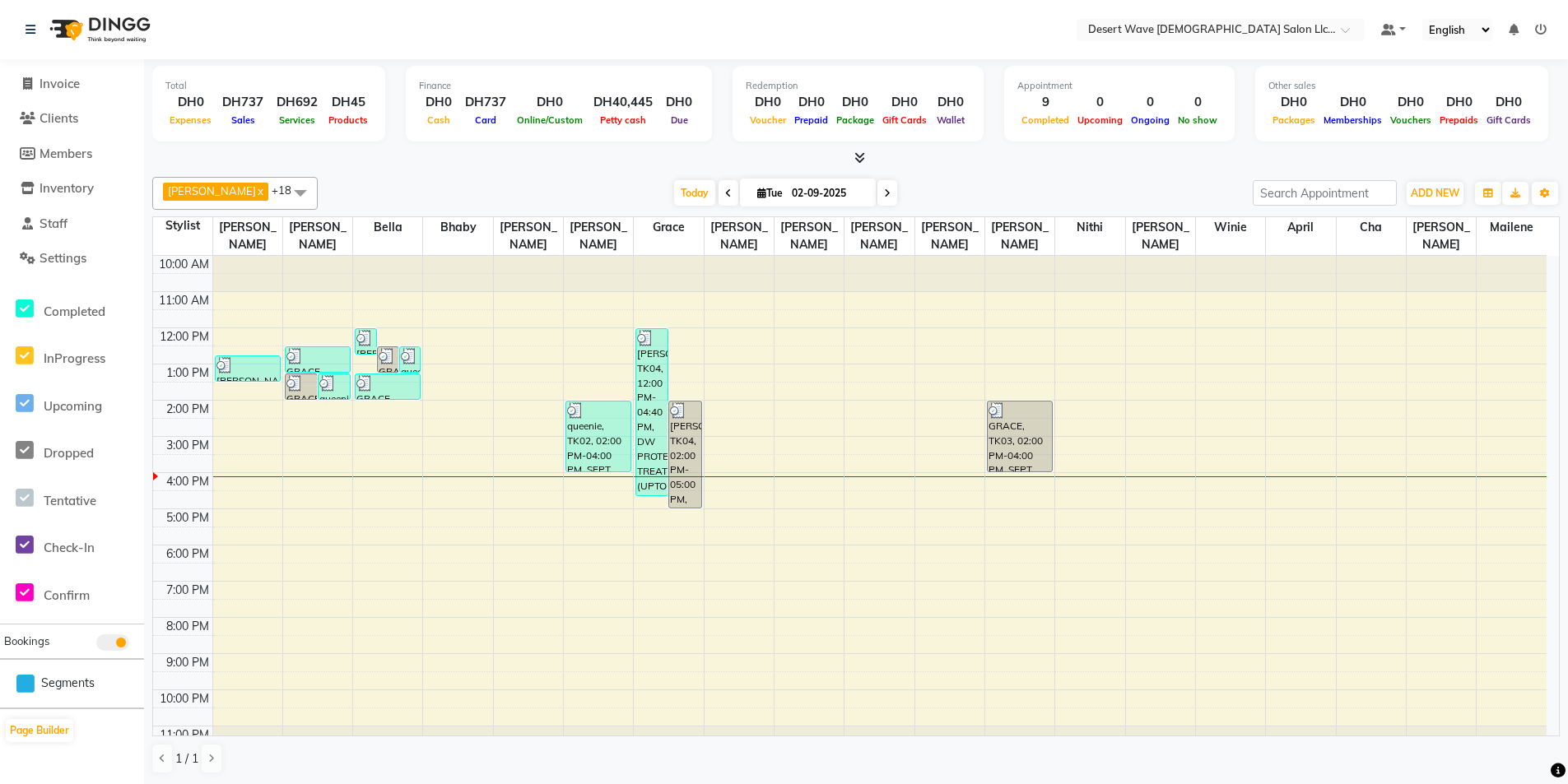
scroll to position [1, 0]
click at [1095, 287] on div "10:00 AM 11:00 AM 12:00 PM 1:00 PM 2:00 PM 3:00 PM 4:00 PM 5:00 PM 6:00 PM 7:00…" at bounding box center [850, 508] width 1394 height 506
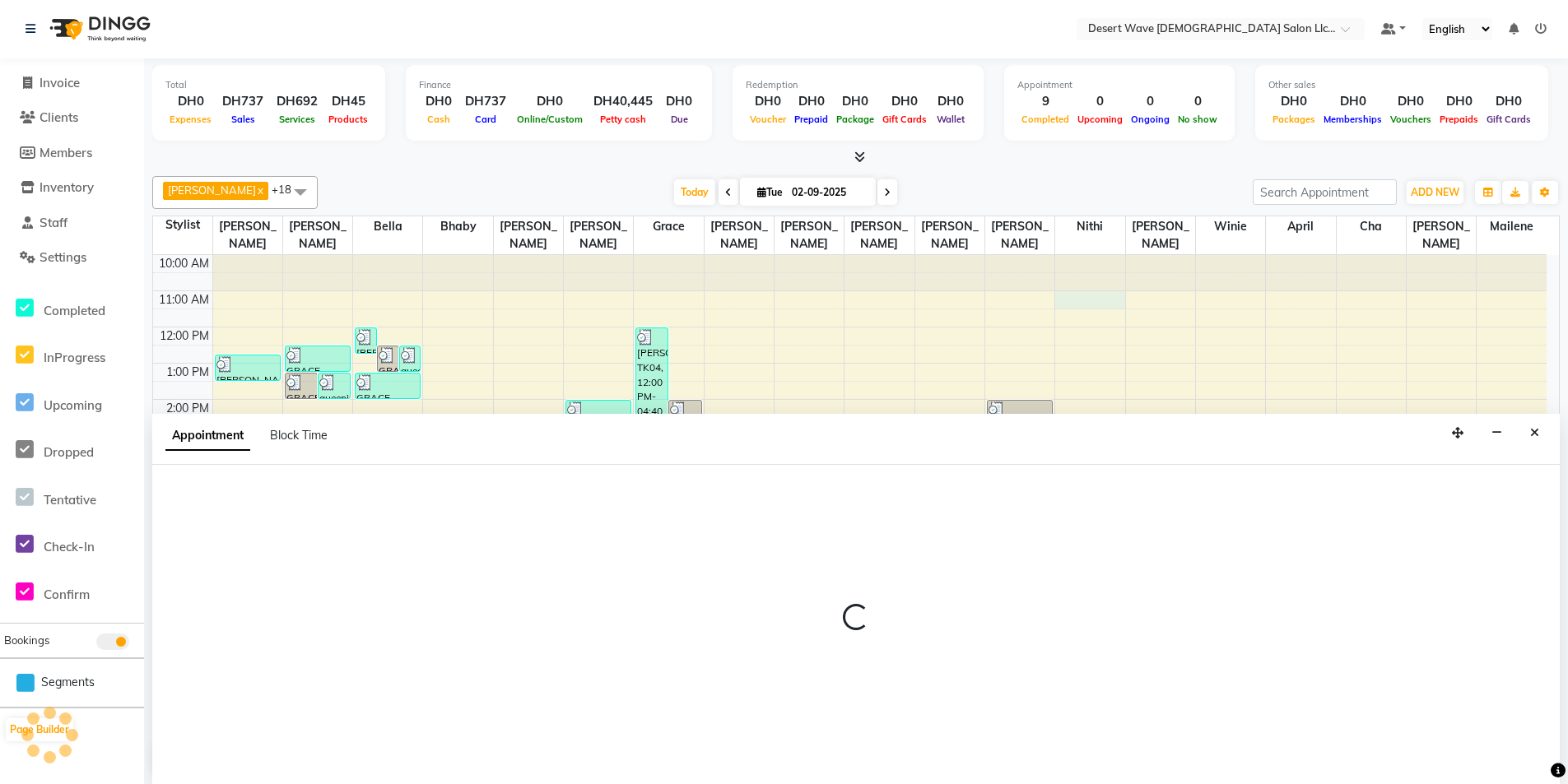
select select "50410"
select select "tentative"
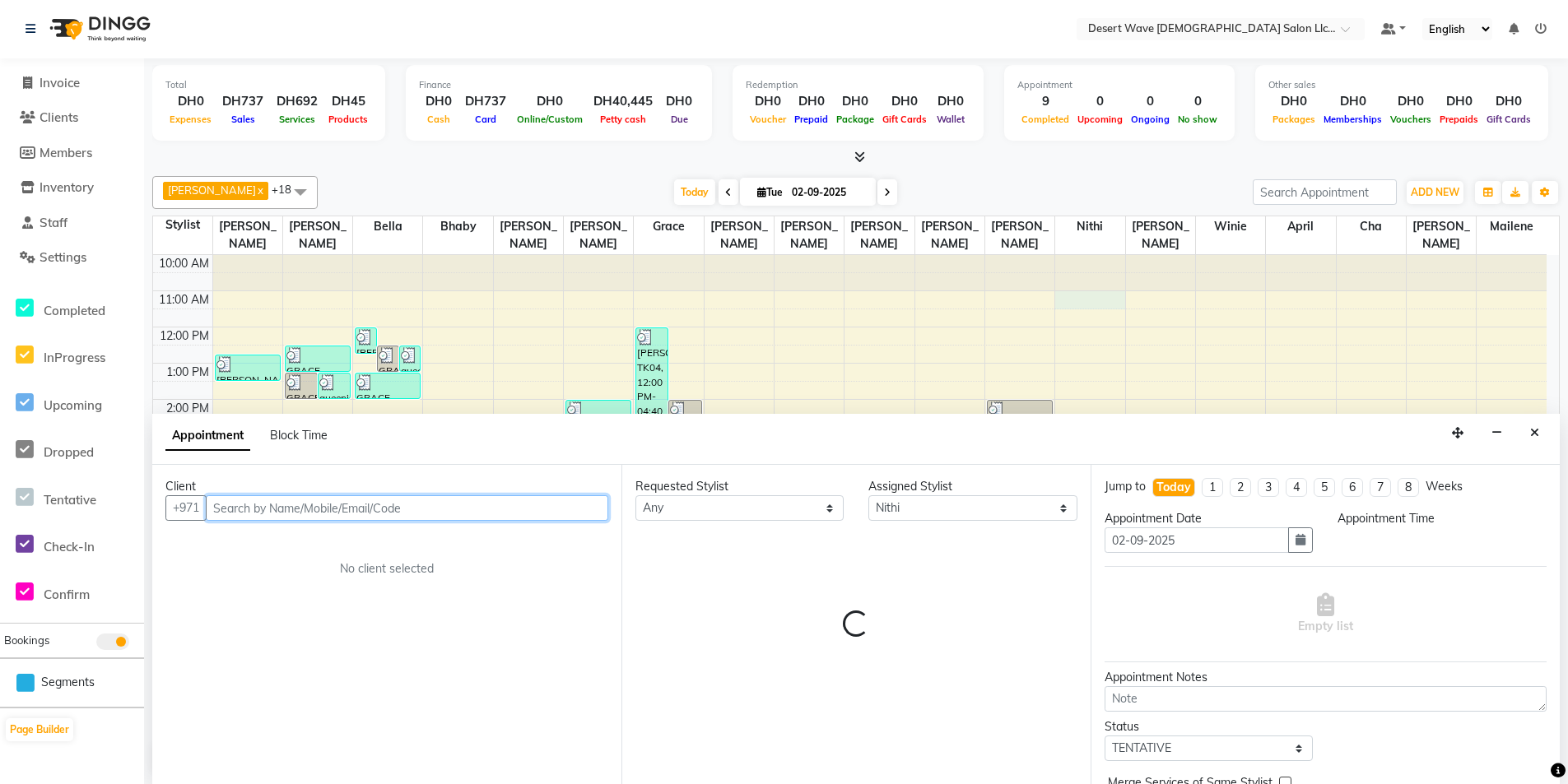
select select "660"
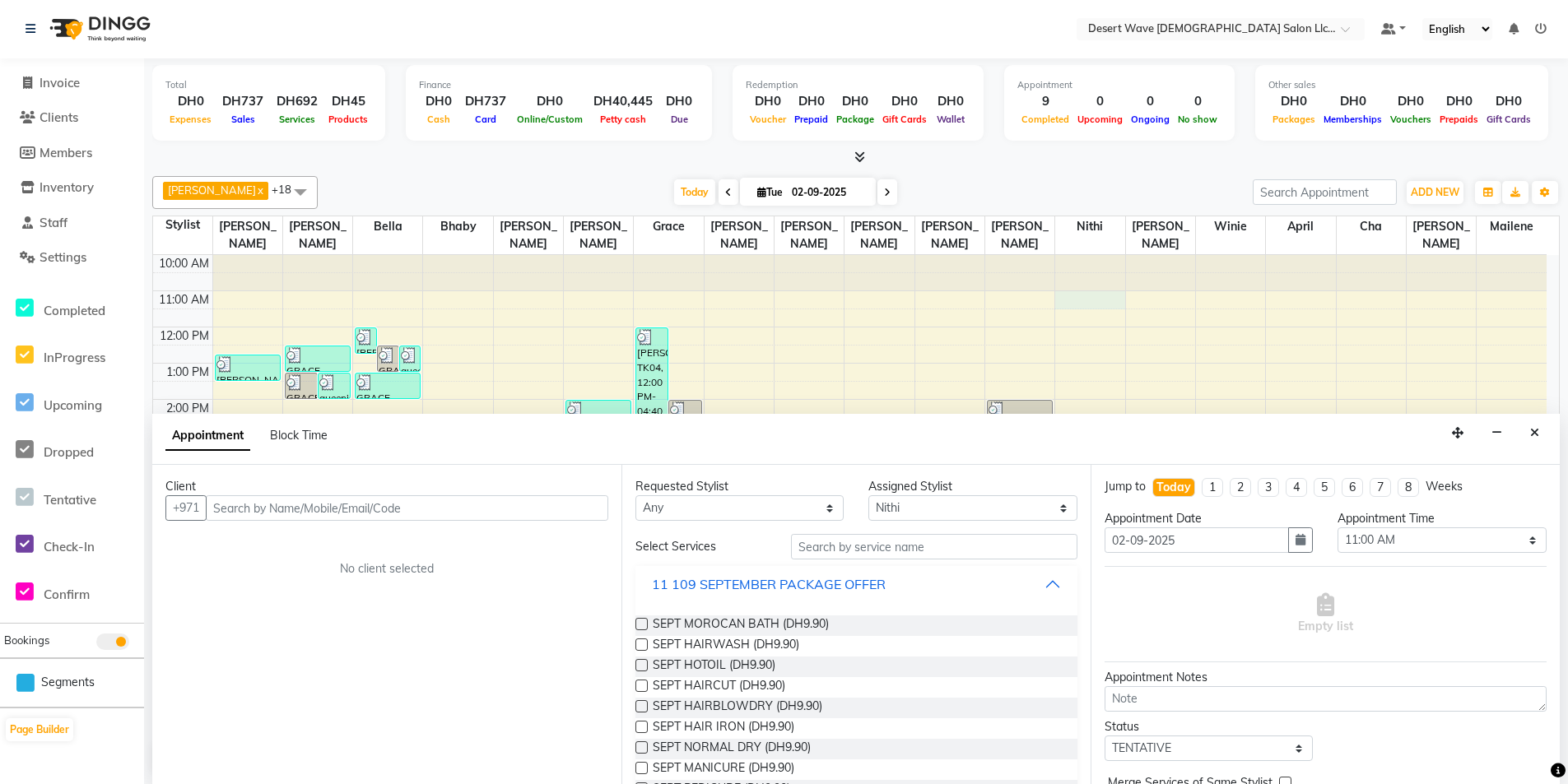
click at [750, 581] on div "11 109 SEPTEMBER PACKAGE OFFER" at bounding box center [768, 584] width 233 height 20
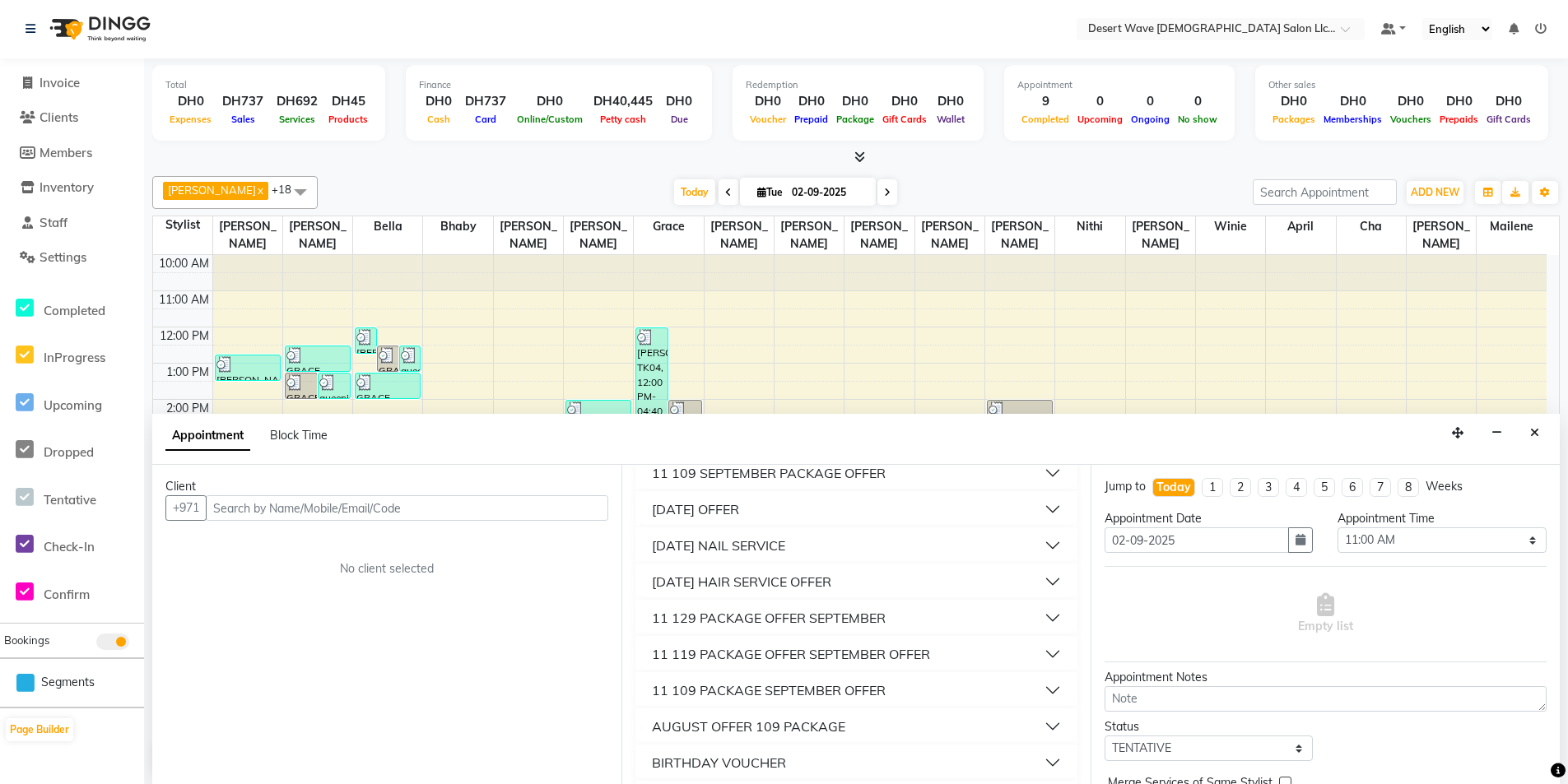
scroll to position [82, 0]
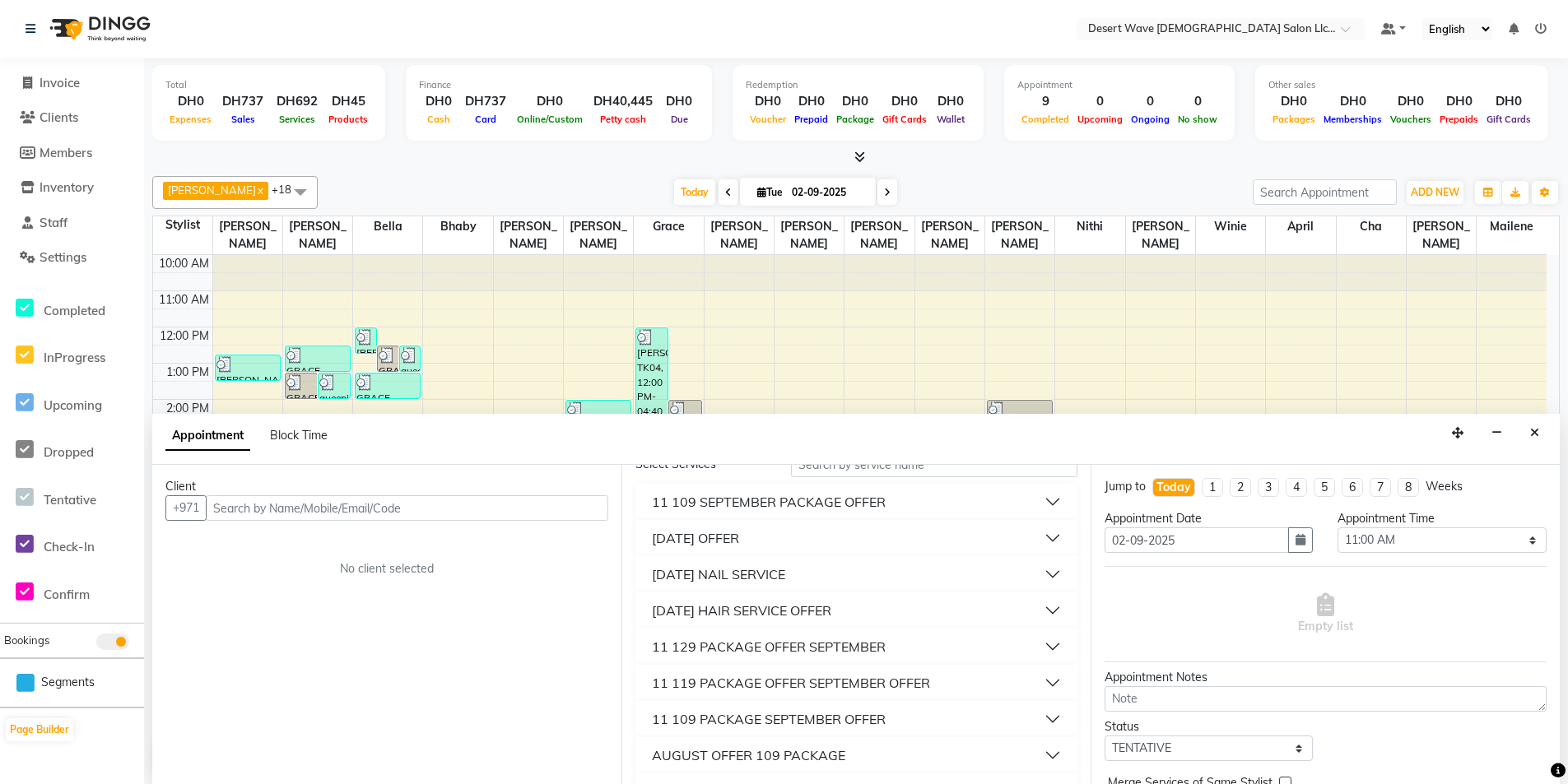
click at [806, 545] on button "[DATE] OFFER" at bounding box center [856, 538] width 429 height 30
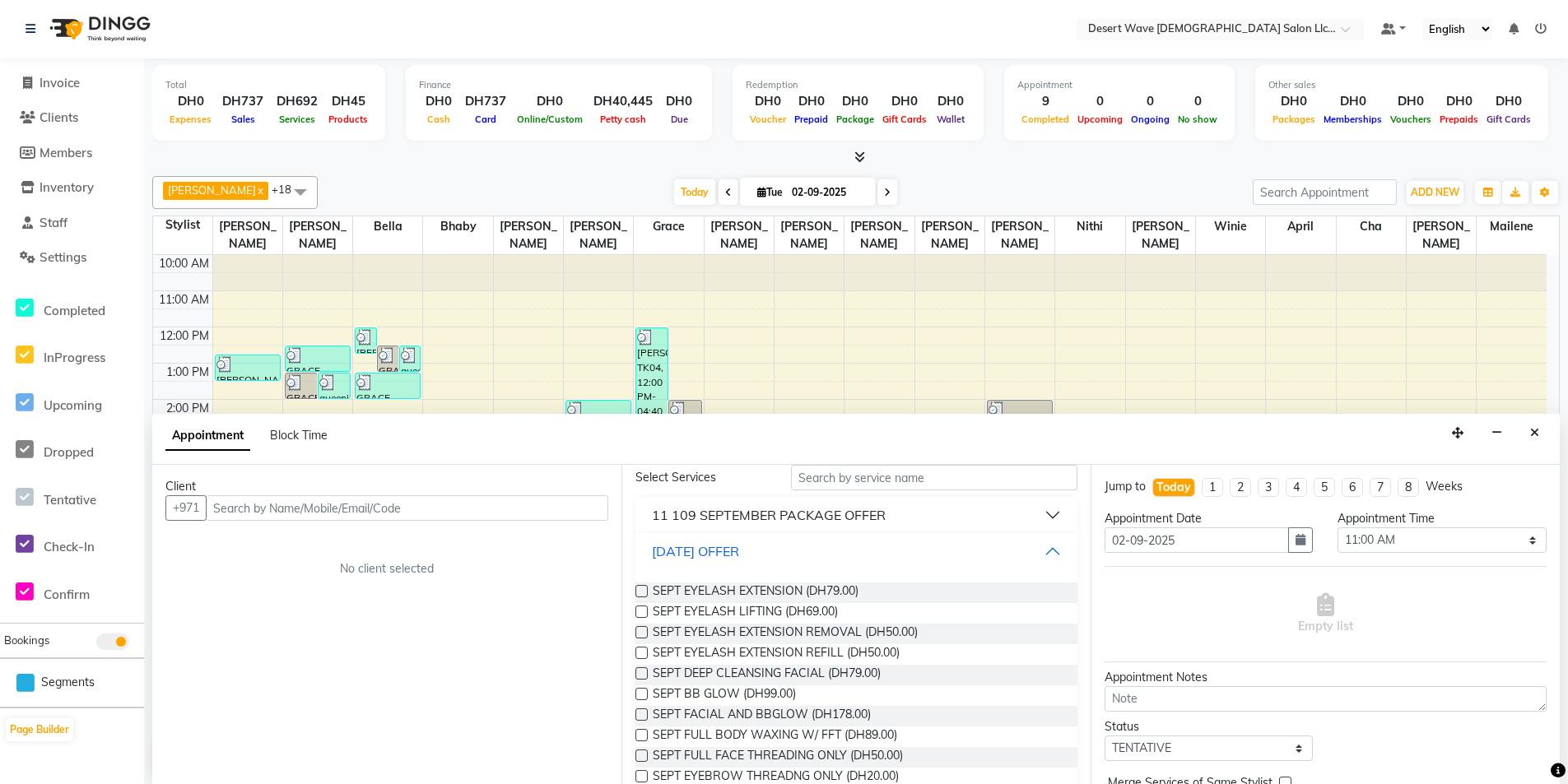
scroll to position [0, 0]
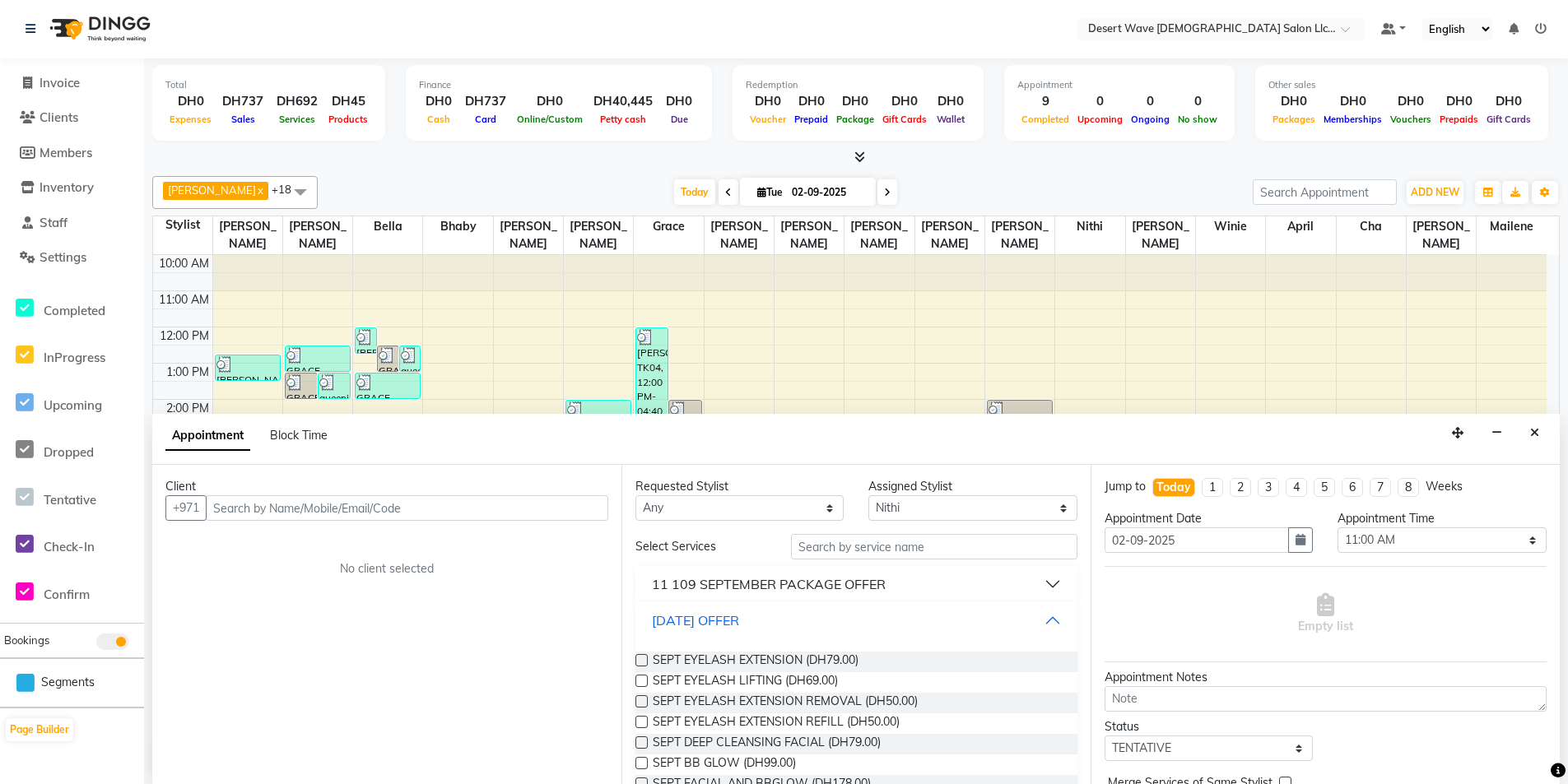
click at [739, 613] on div "[DATE] OFFER" at bounding box center [695, 620] width 87 height 20
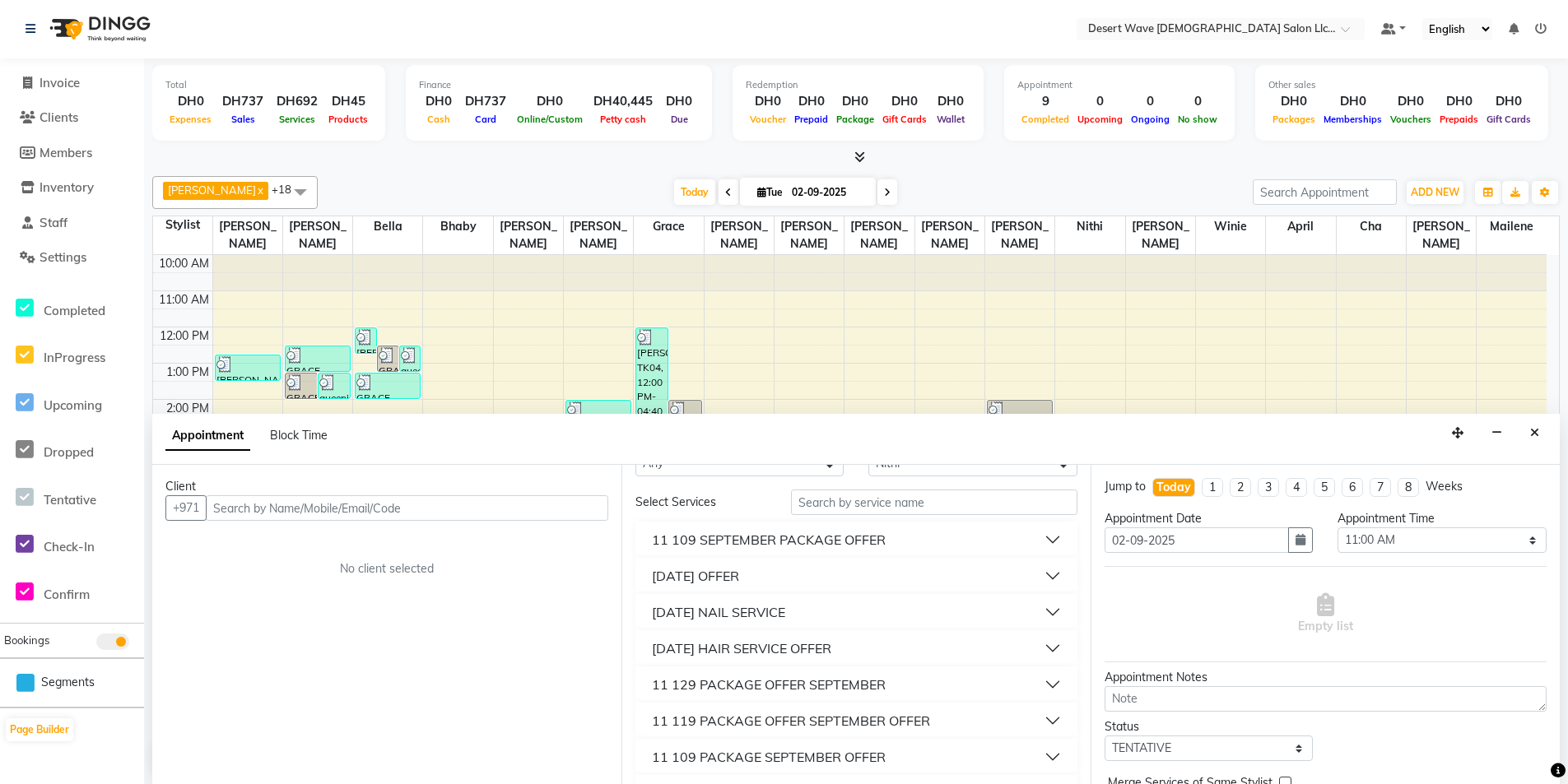
scroll to position [82, 0]
click at [815, 610] on div "[DATE] HAIR SERVICE OFFER" at bounding box center [742, 610] width 180 height 20
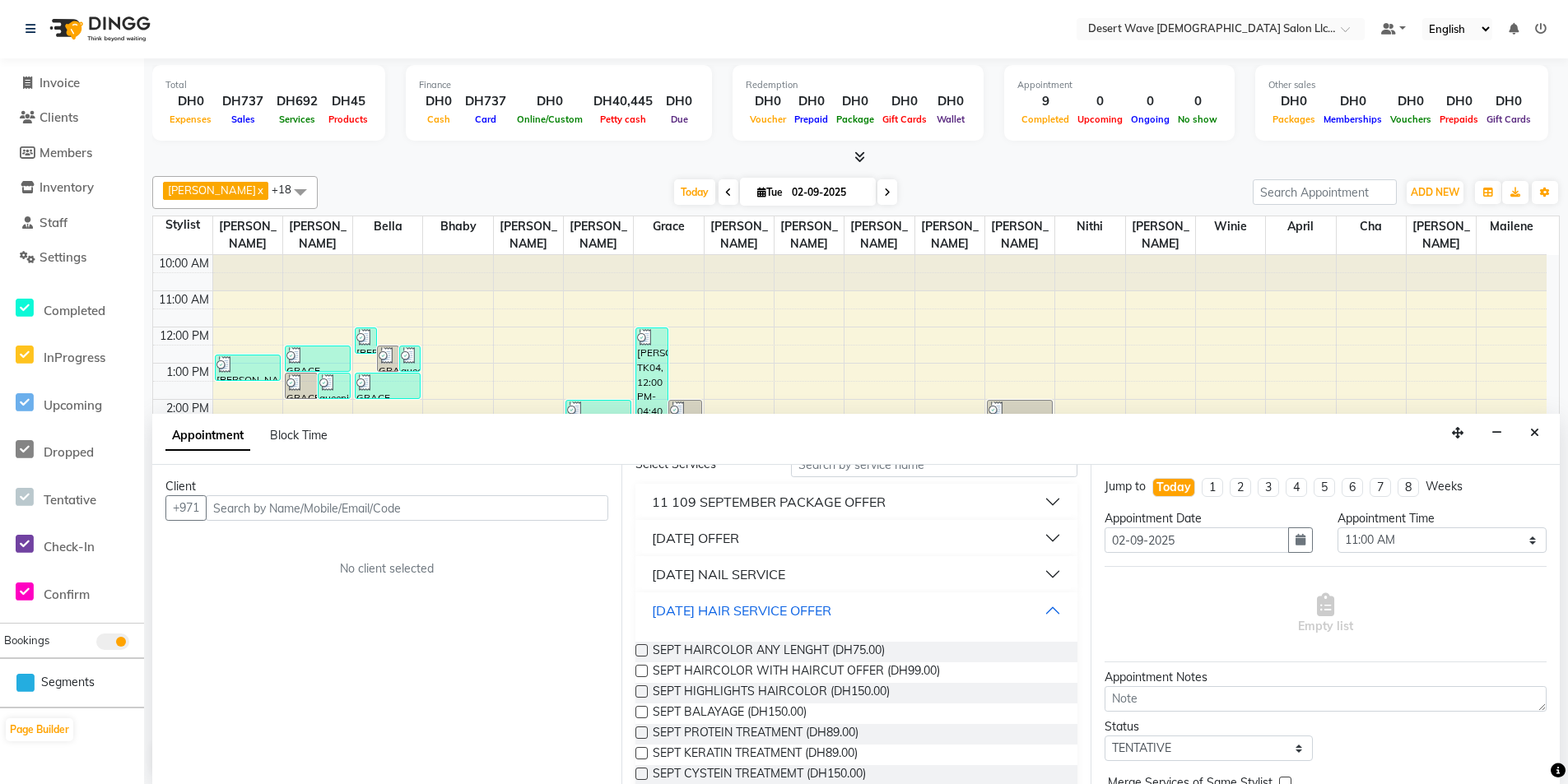
click at [800, 605] on div "[DATE] HAIR SERVICE OFFER" at bounding box center [742, 610] width 180 height 20
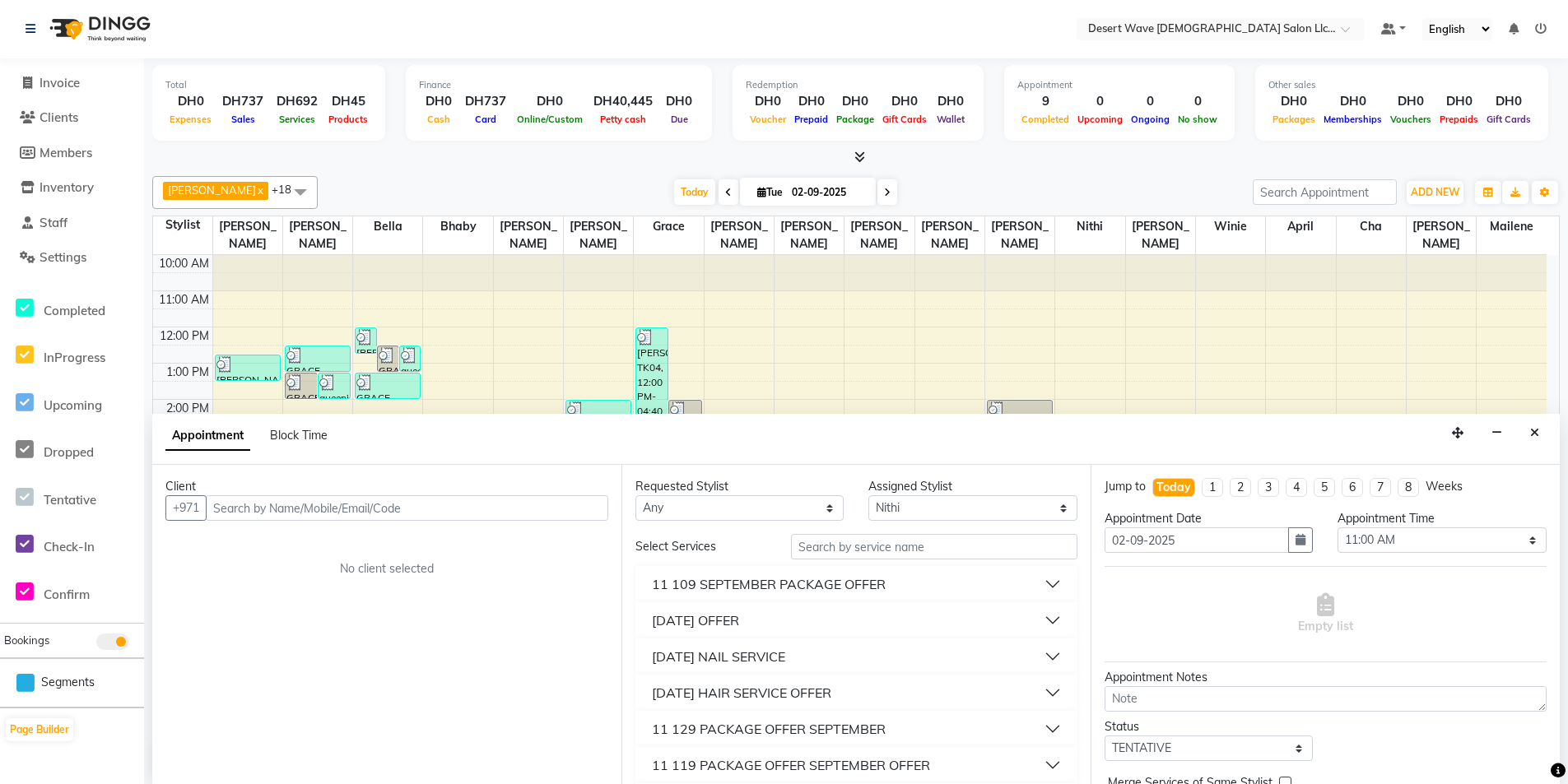
scroll to position [0, 0]
click at [918, 546] on input "text" at bounding box center [934, 547] width 286 height 26
click at [831, 627] on div "[DATE] HAIR SERVICE OFFER" at bounding box center [742, 621] width 180 height 20
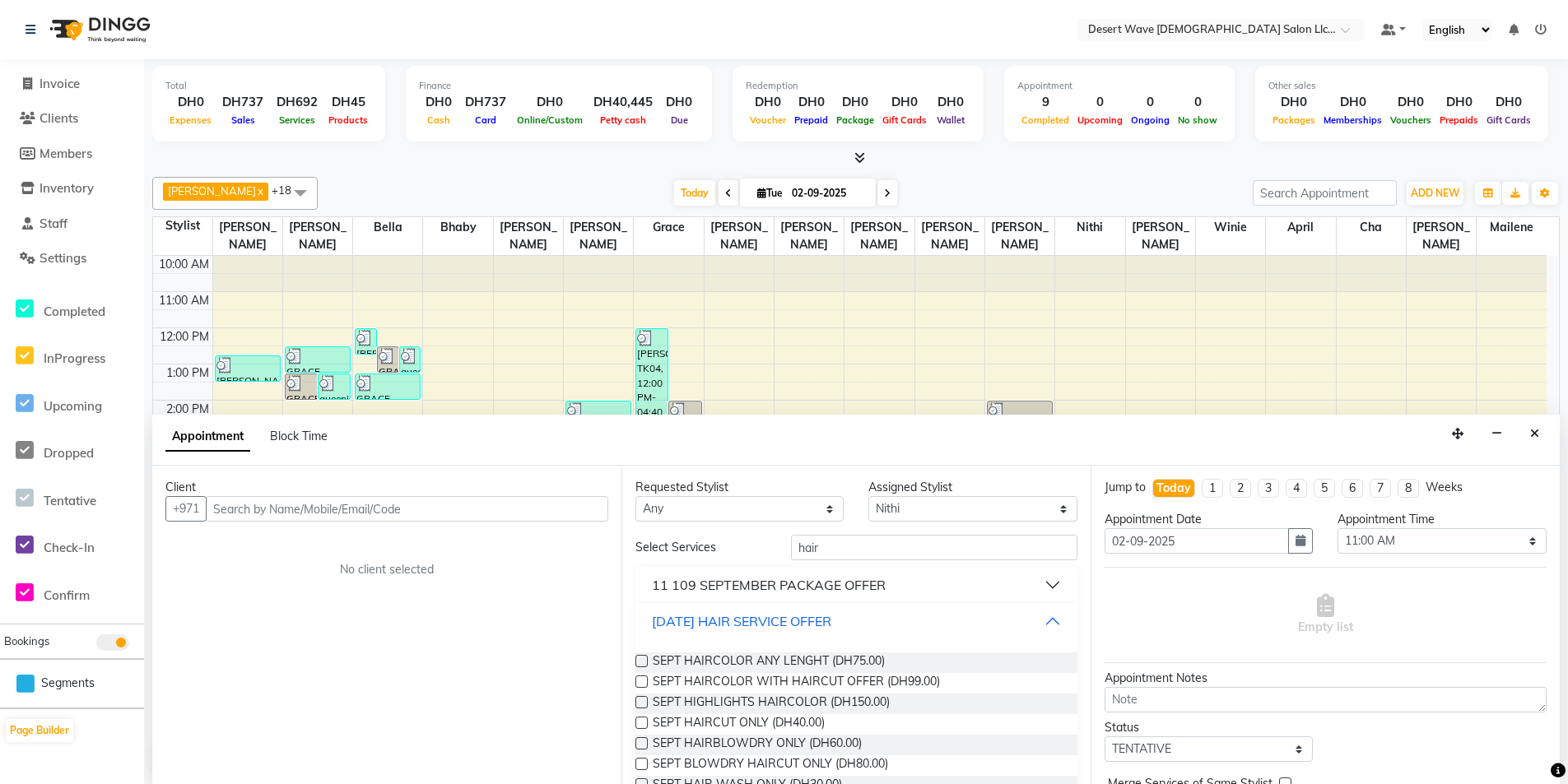
click at [821, 631] on button "[DATE] HAIR SERVICE OFFER" at bounding box center [856, 621] width 429 height 30
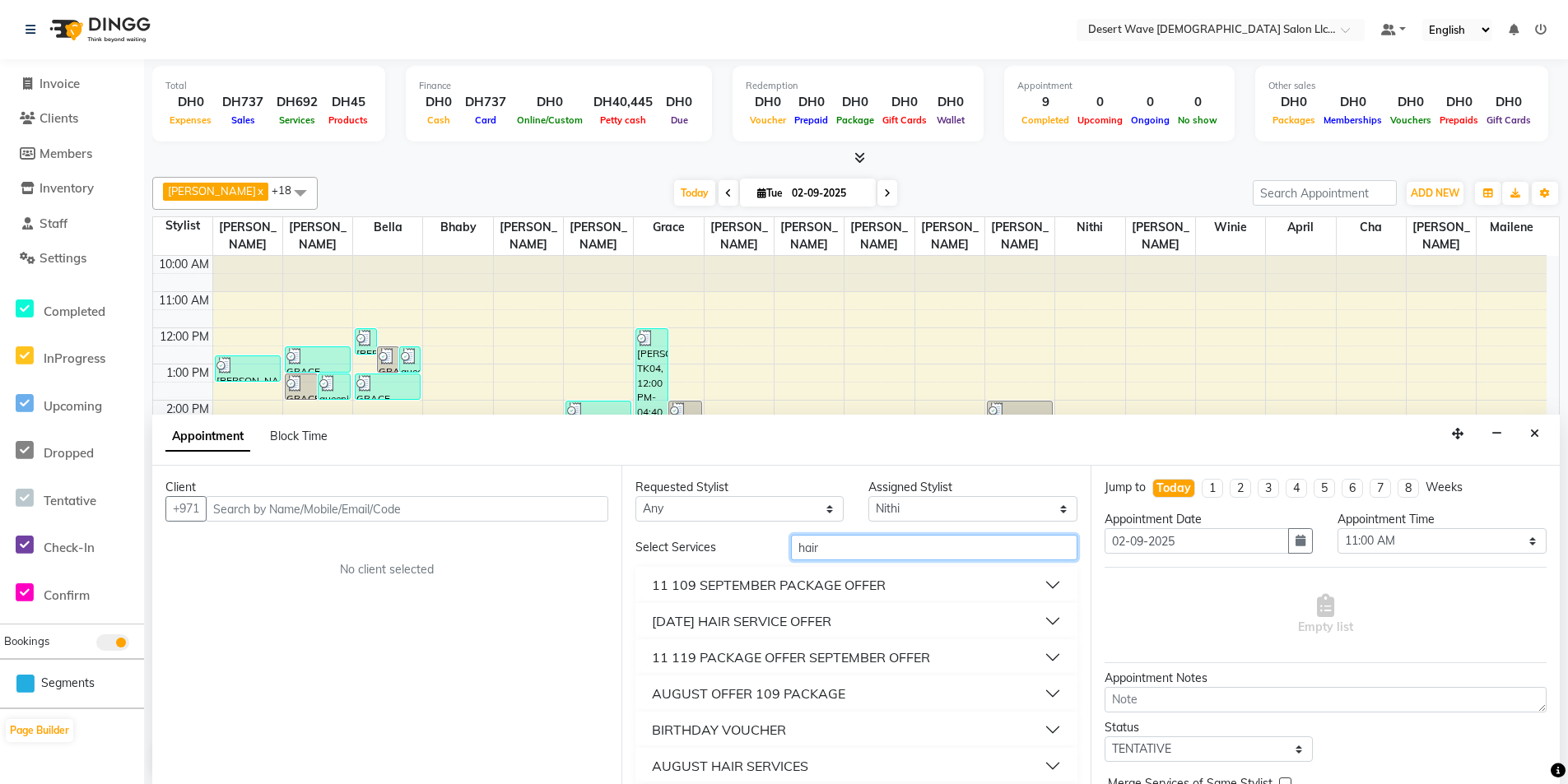
click at [868, 546] on input "hair" at bounding box center [934, 547] width 286 height 26
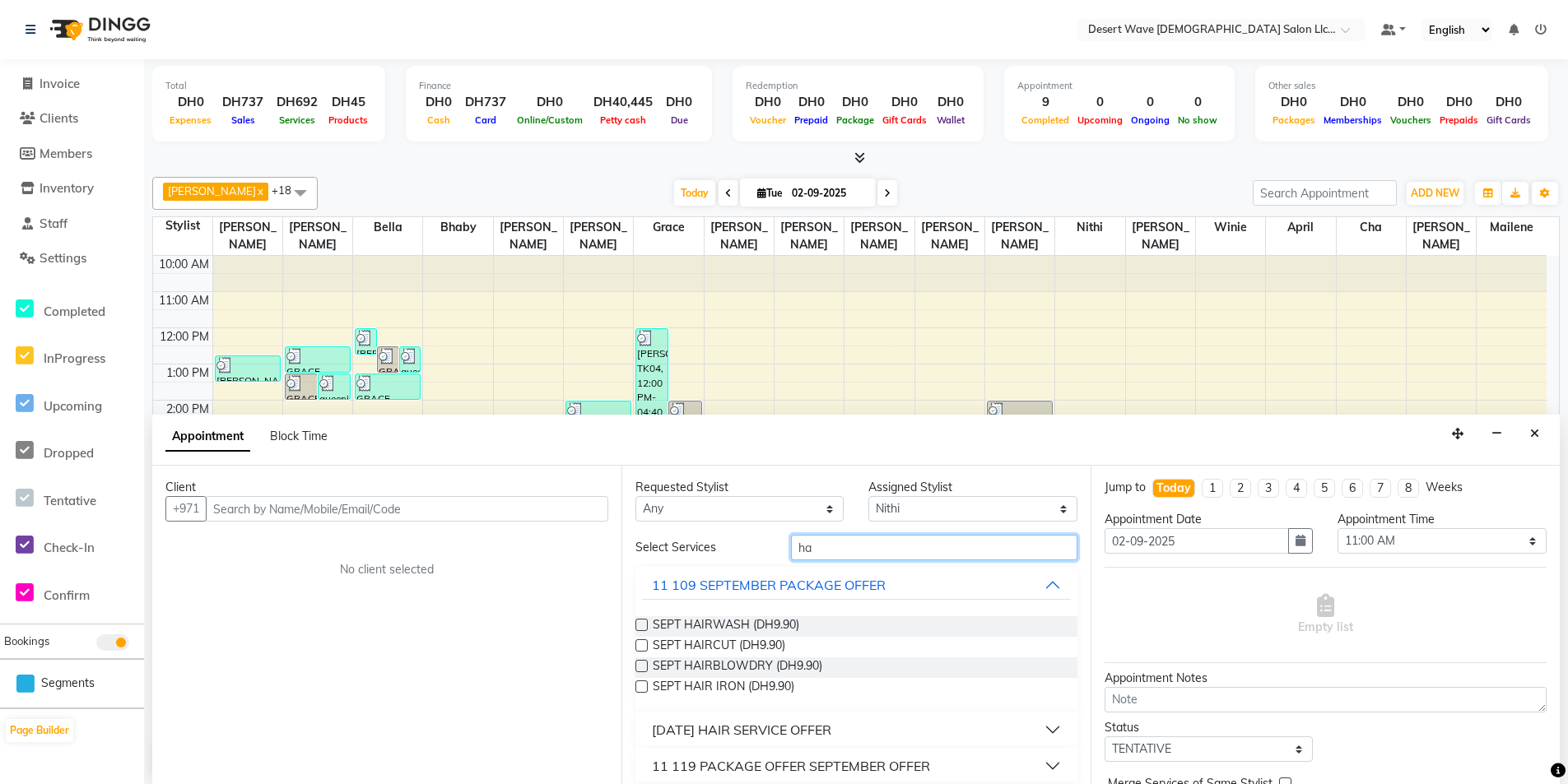
type input "h"
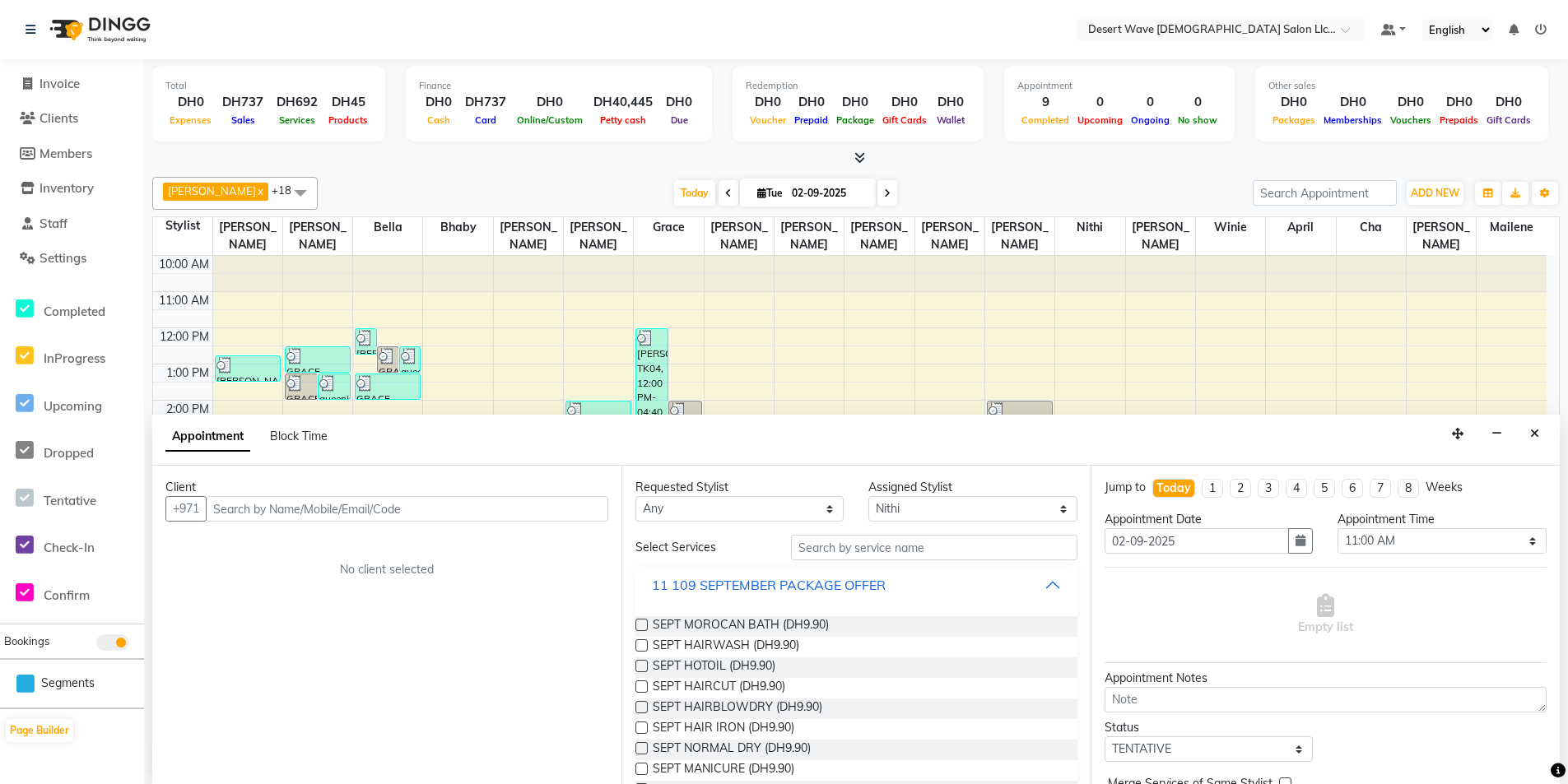
click at [762, 587] on div "11 109 SEPTEMBER PACKAGE OFFER" at bounding box center [768, 585] width 233 height 20
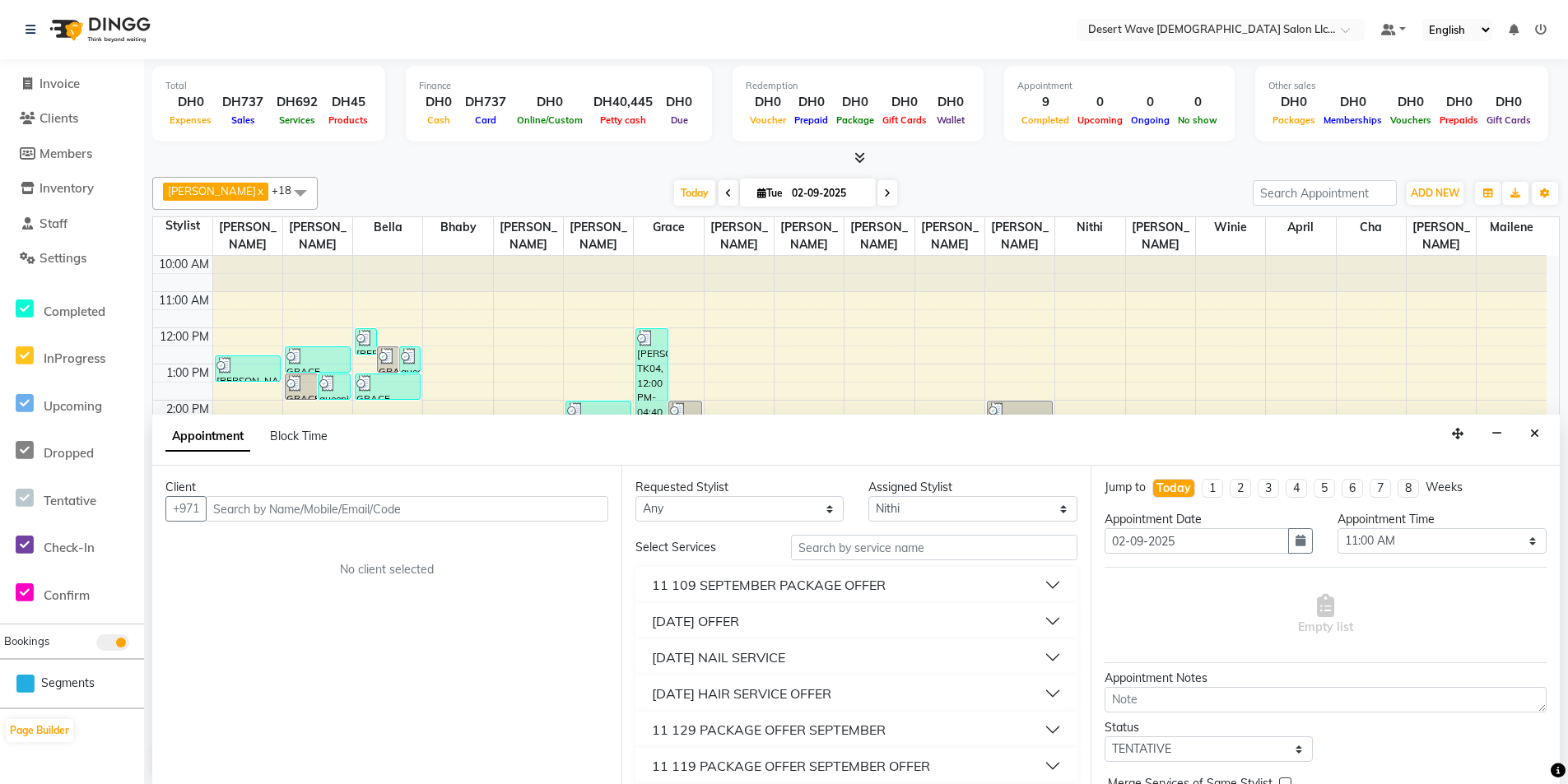
click at [739, 629] on div "[DATE] OFFER" at bounding box center [695, 621] width 87 height 20
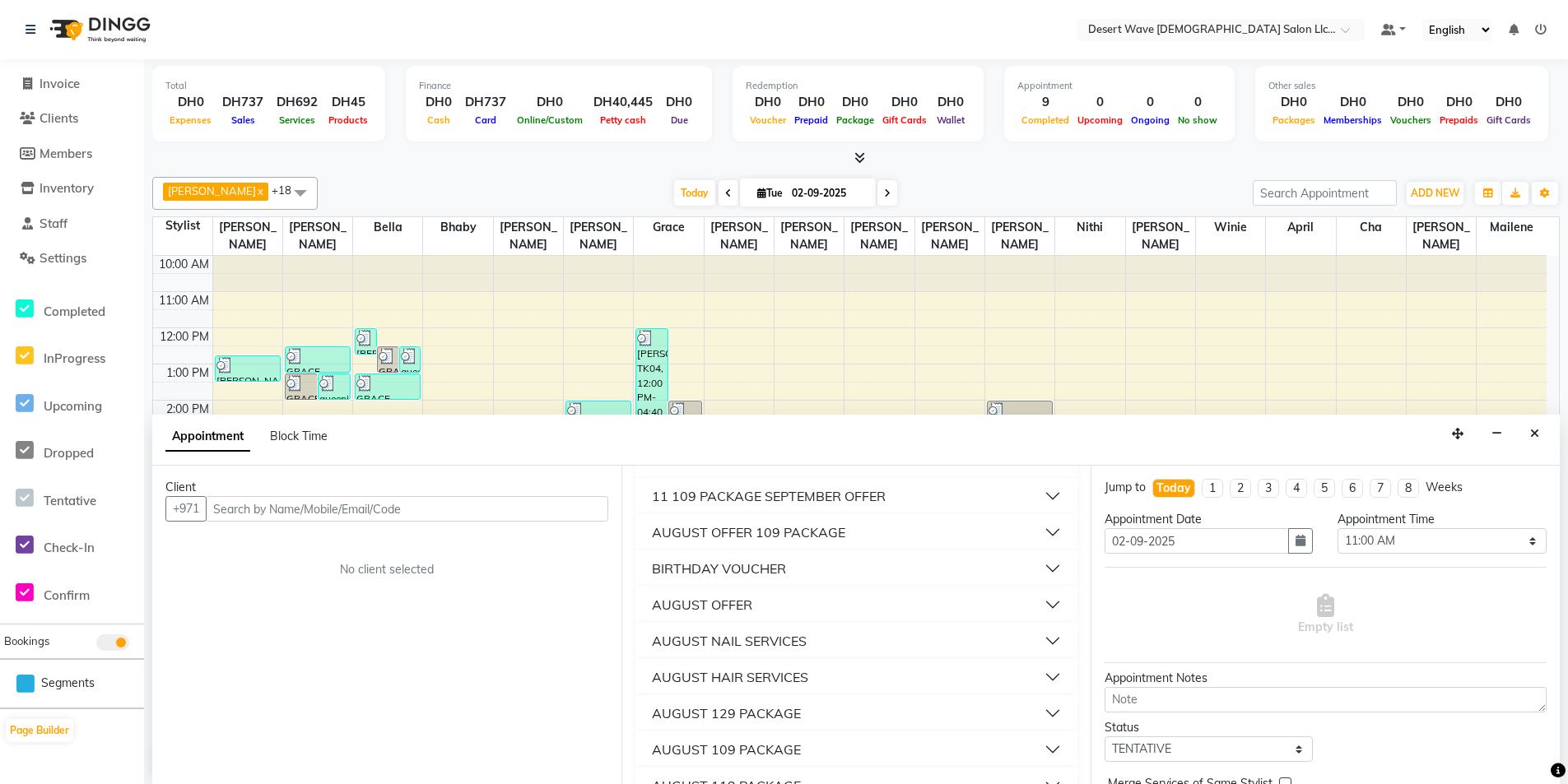
scroll to position [823, 0]
click at [799, 639] on div "AUGUST HAIR SERVICES" at bounding box center [730, 639] width 157 height 20
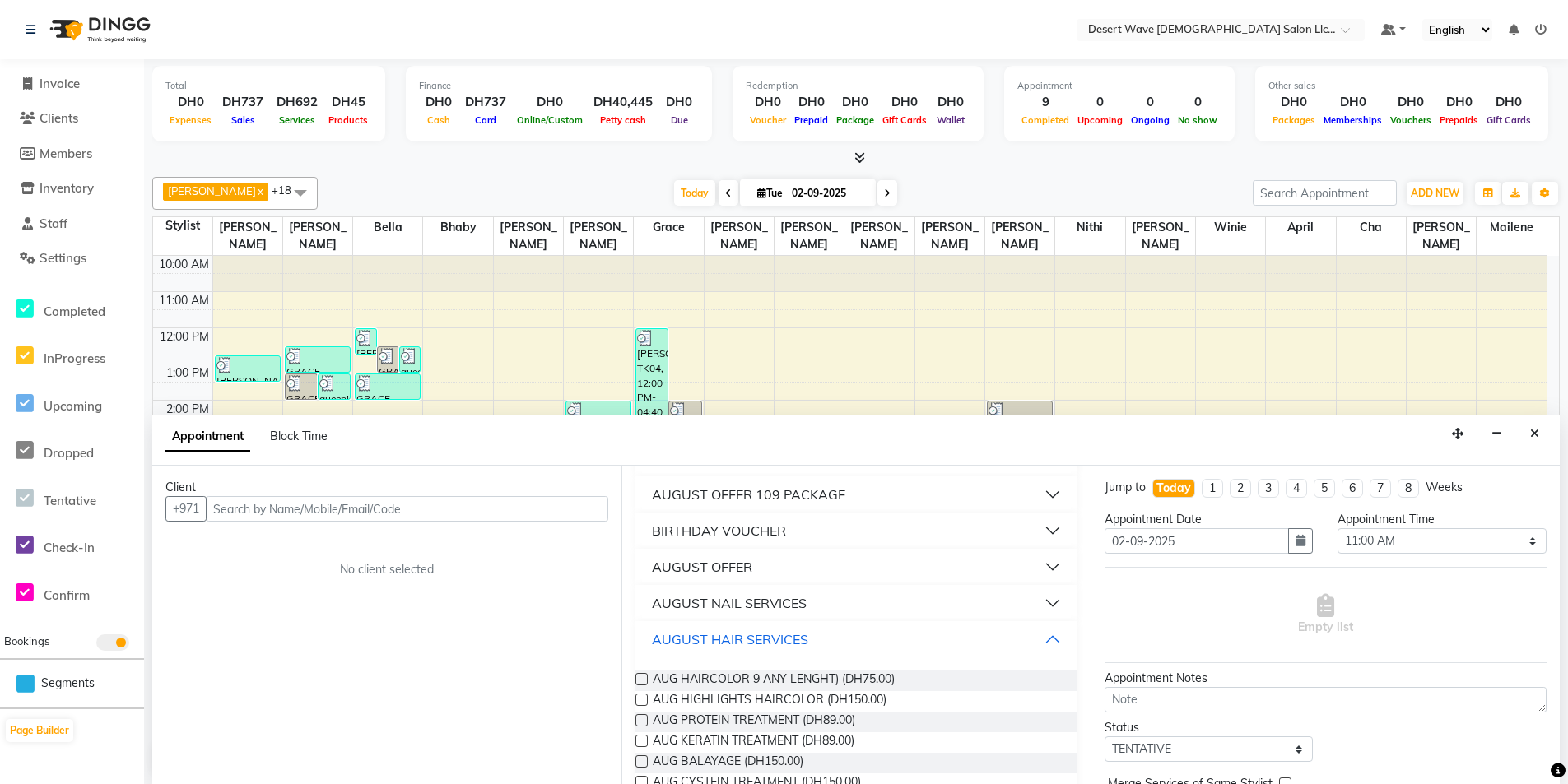
click at [799, 639] on div "AUGUST HAIR SERVICES" at bounding box center [730, 639] width 157 height 20
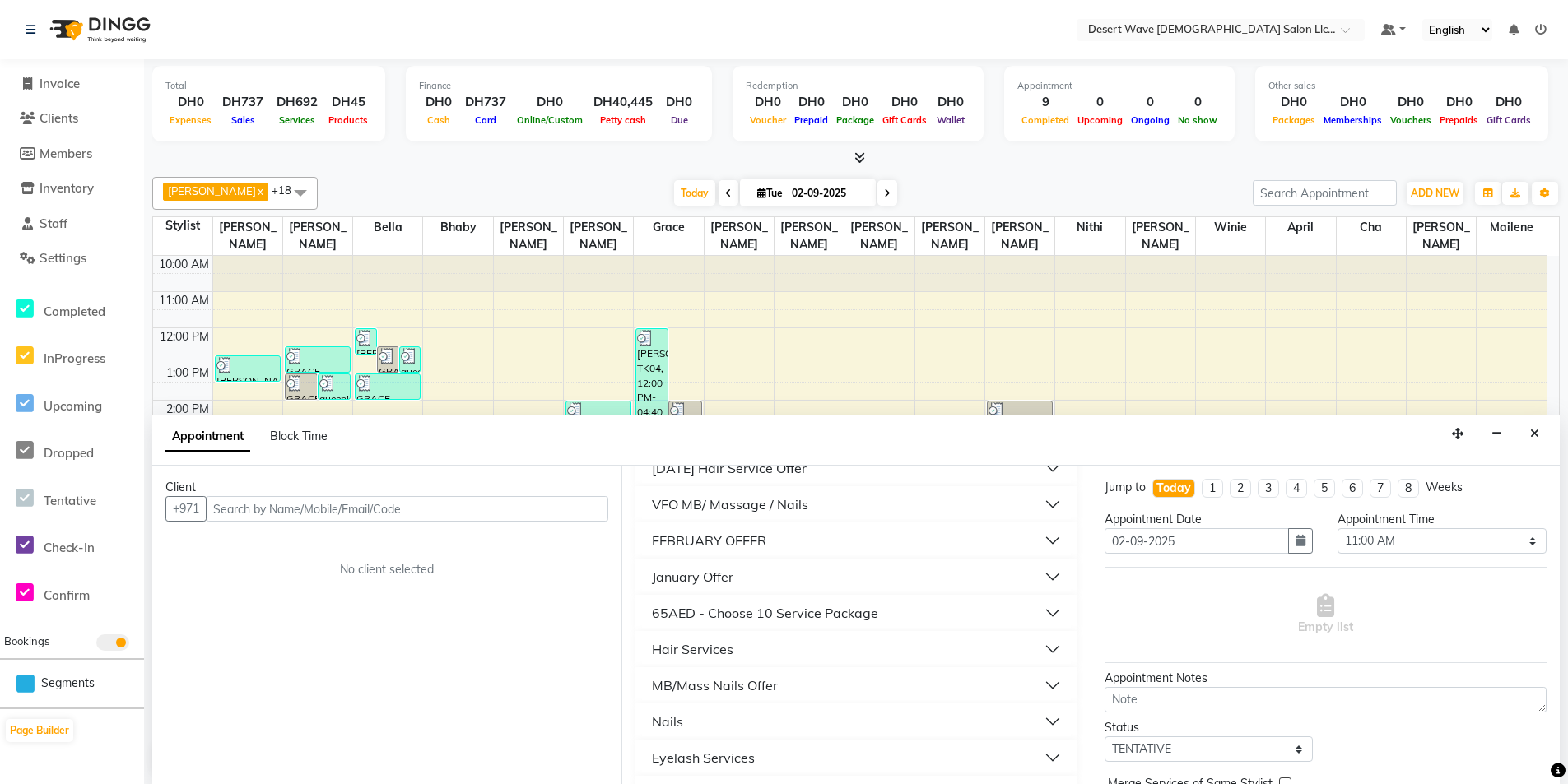
scroll to position [1728, 0]
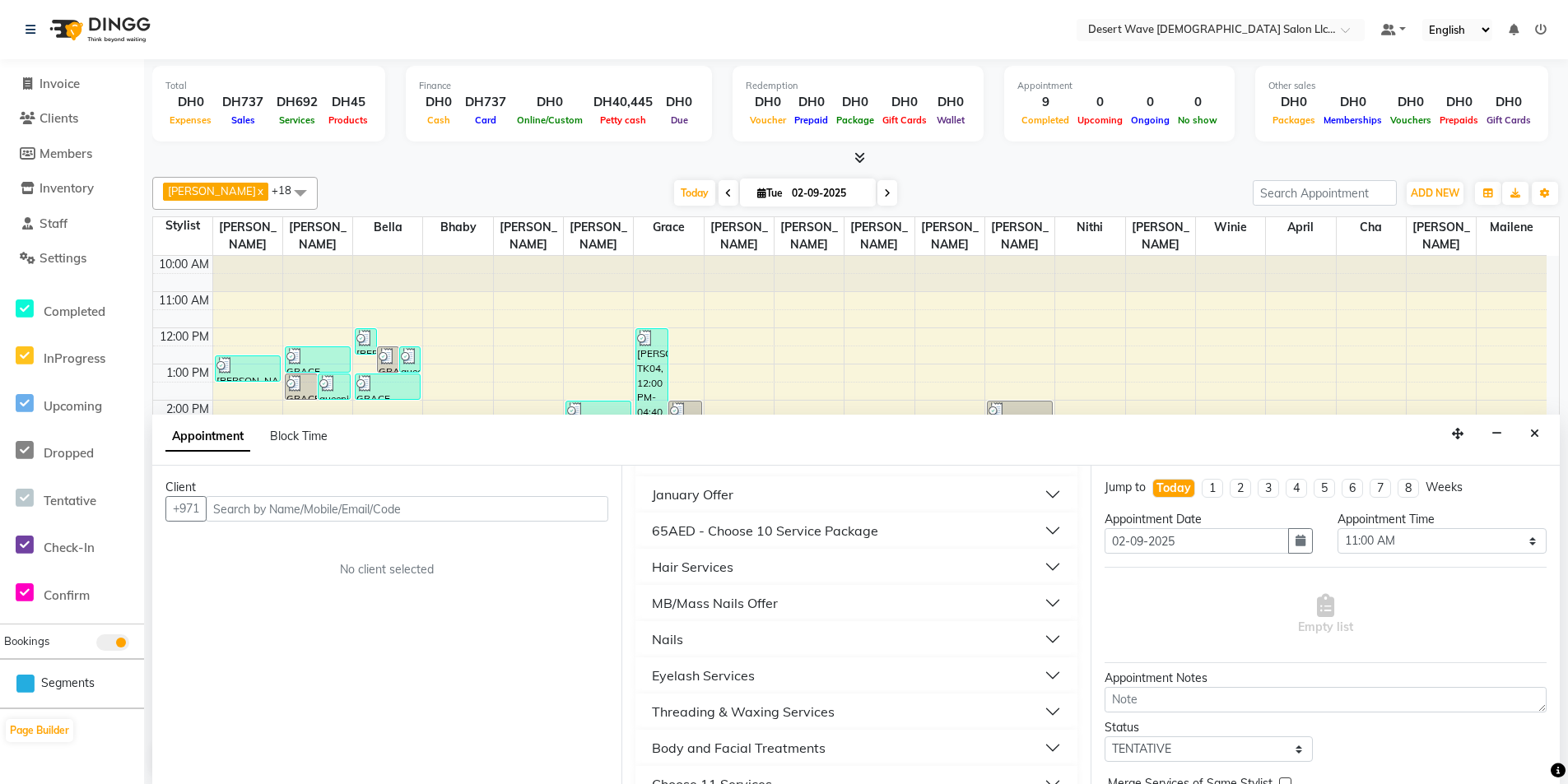
click at [825, 563] on button "Hair Services" at bounding box center [856, 567] width 429 height 30
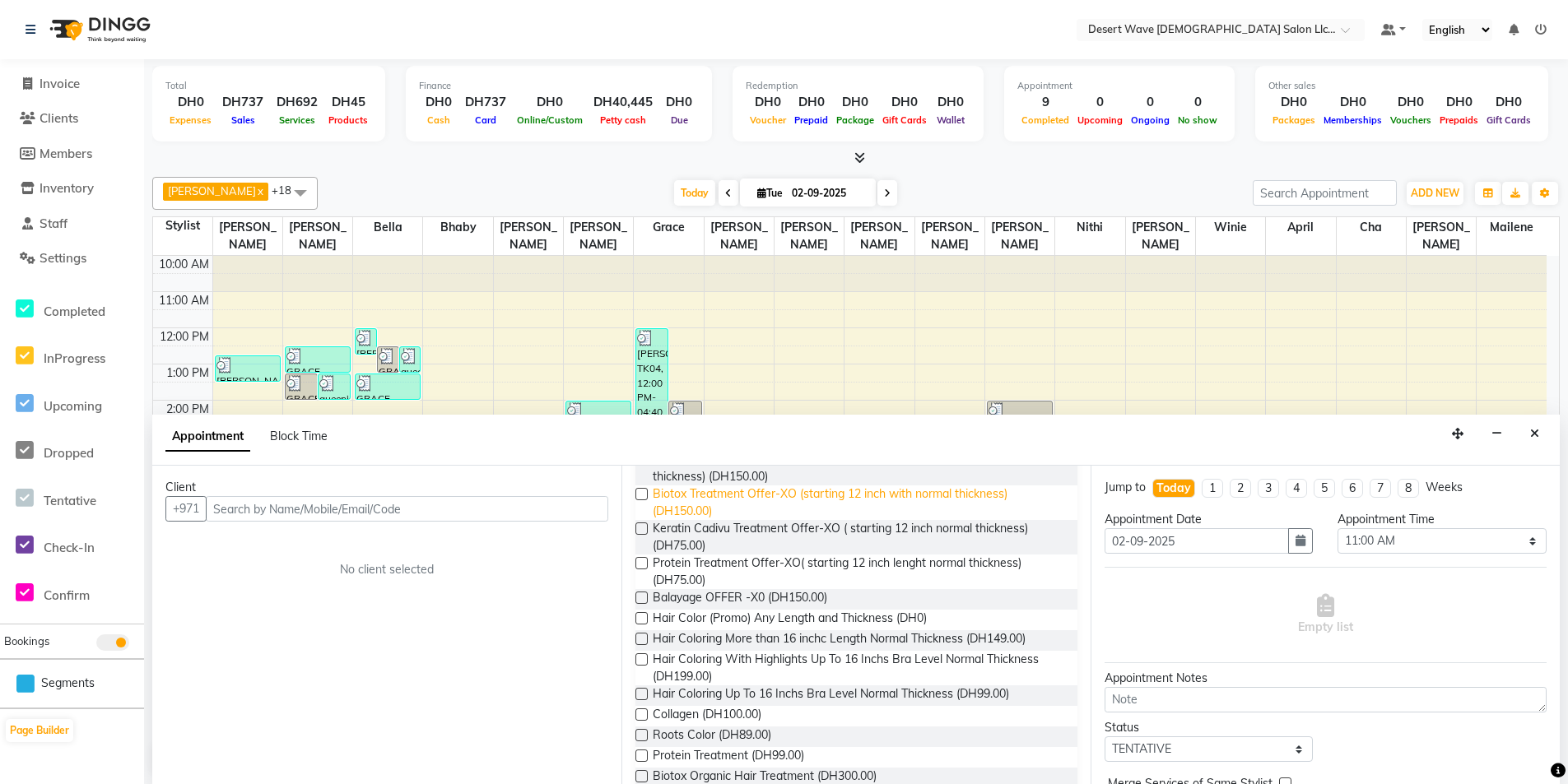
scroll to position [1974, 0]
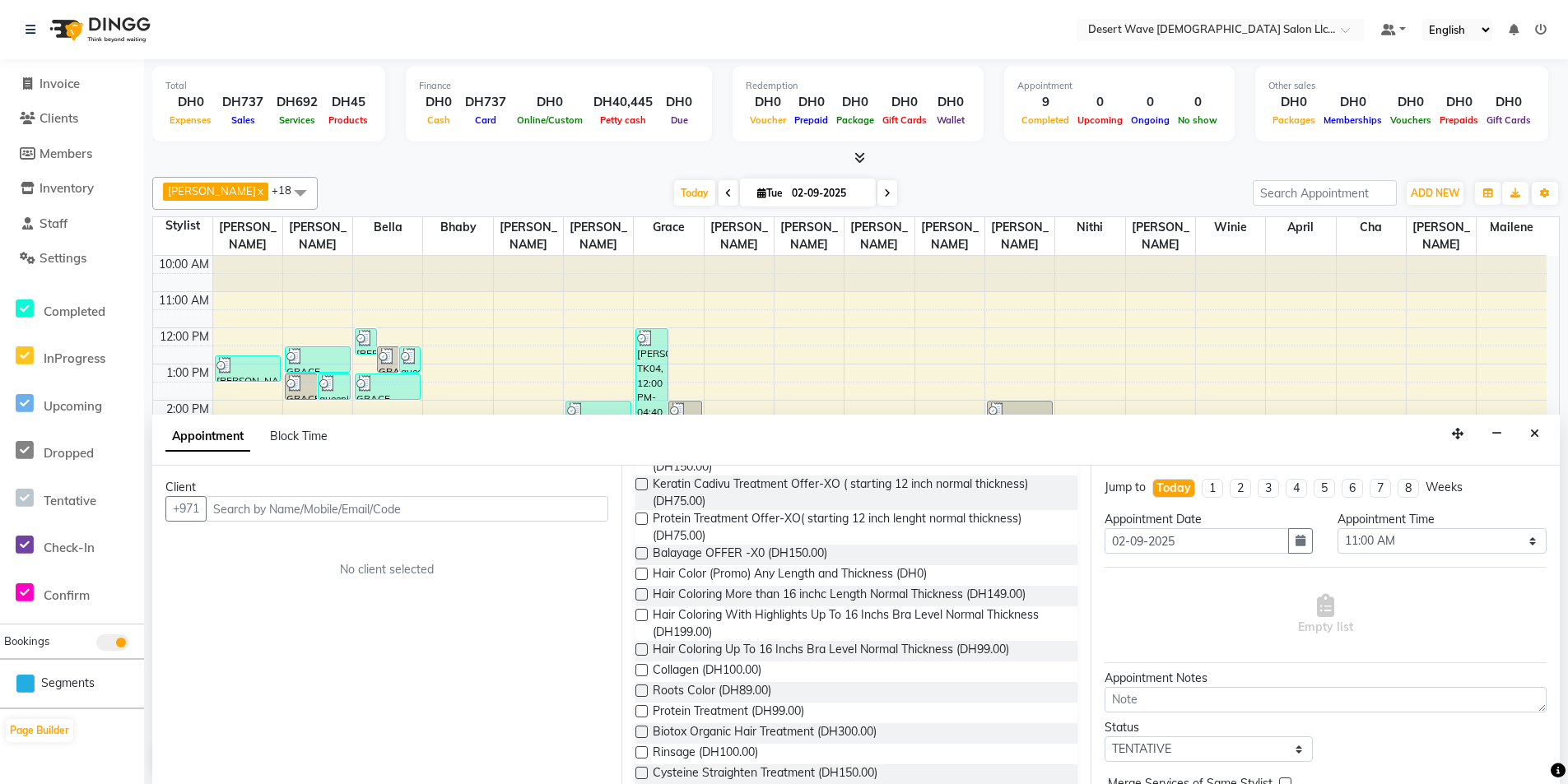
click at [477, 613] on div "Client +971 No client selected" at bounding box center [387, 625] width 469 height 319
click at [1535, 434] on icon "Close" at bounding box center [1534, 434] width 9 height 12
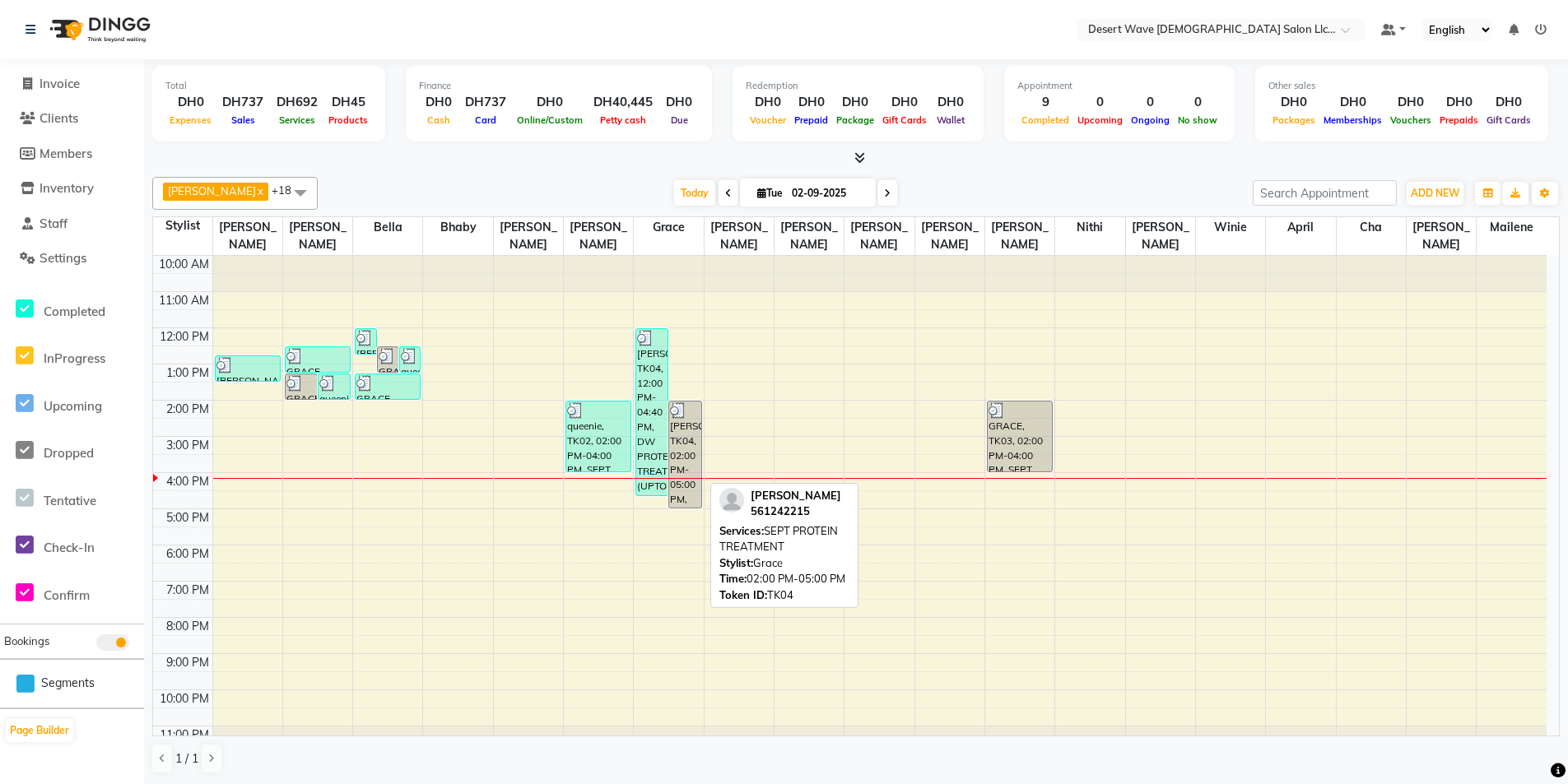
click at [689, 409] on div "[PERSON_NAME], TK04, 02:00 PM-05:00 PM, SEPT PROTEIN TREATMENT" at bounding box center [685, 454] width 31 height 106
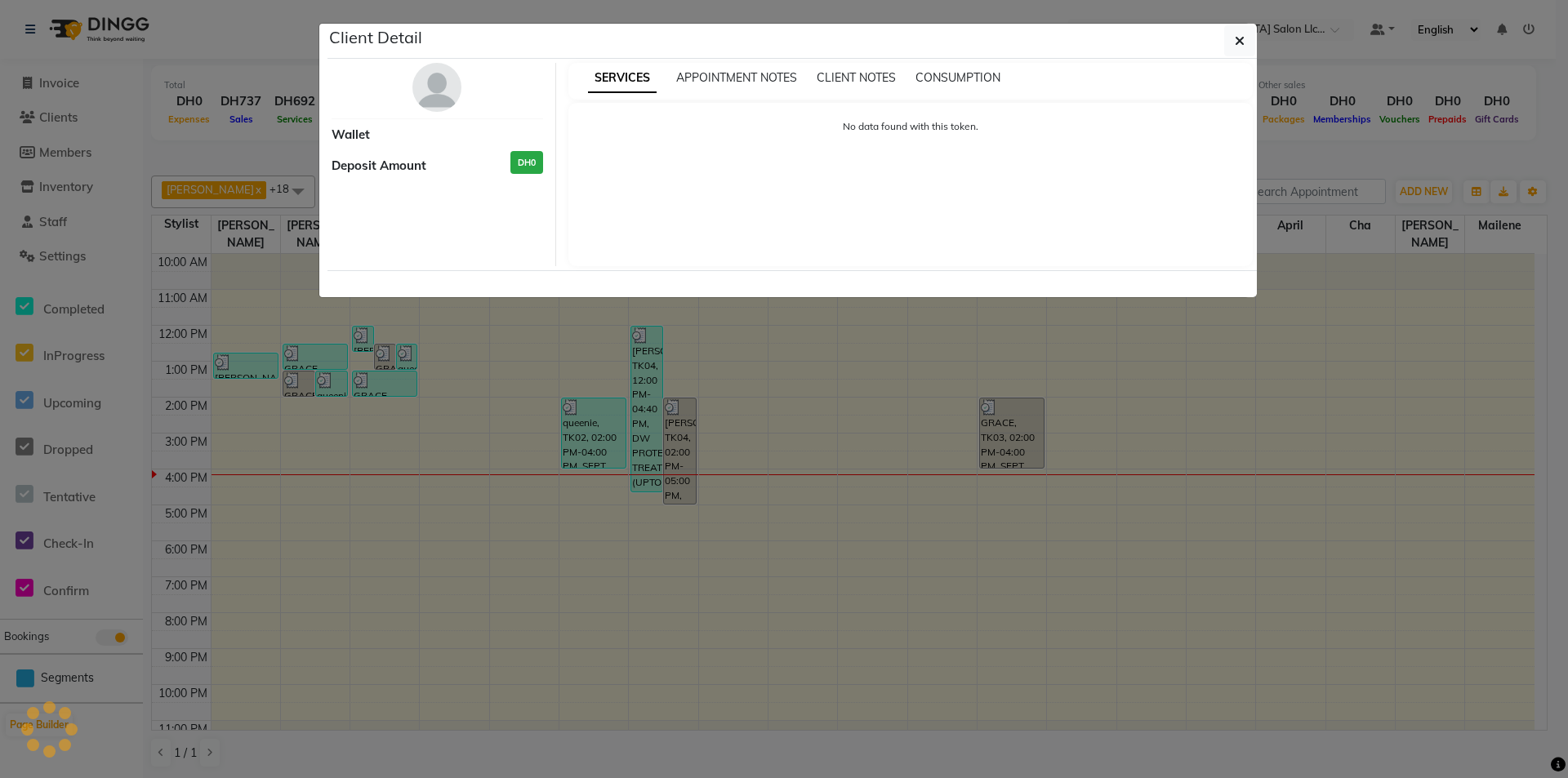
select select "3"
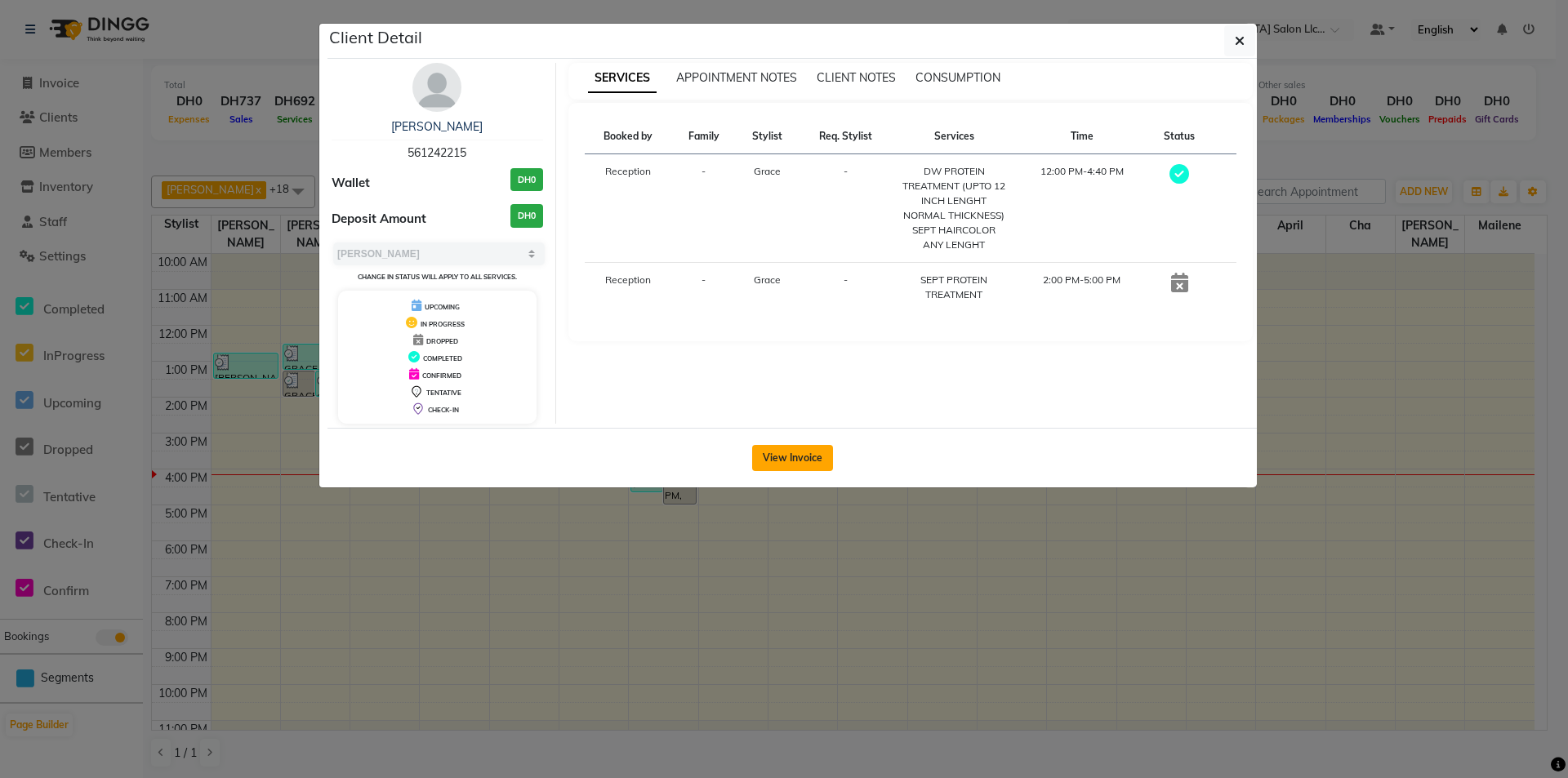
click at [803, 462] on button "View Invoice" at bounding box center [792, 458] width 81 height 26
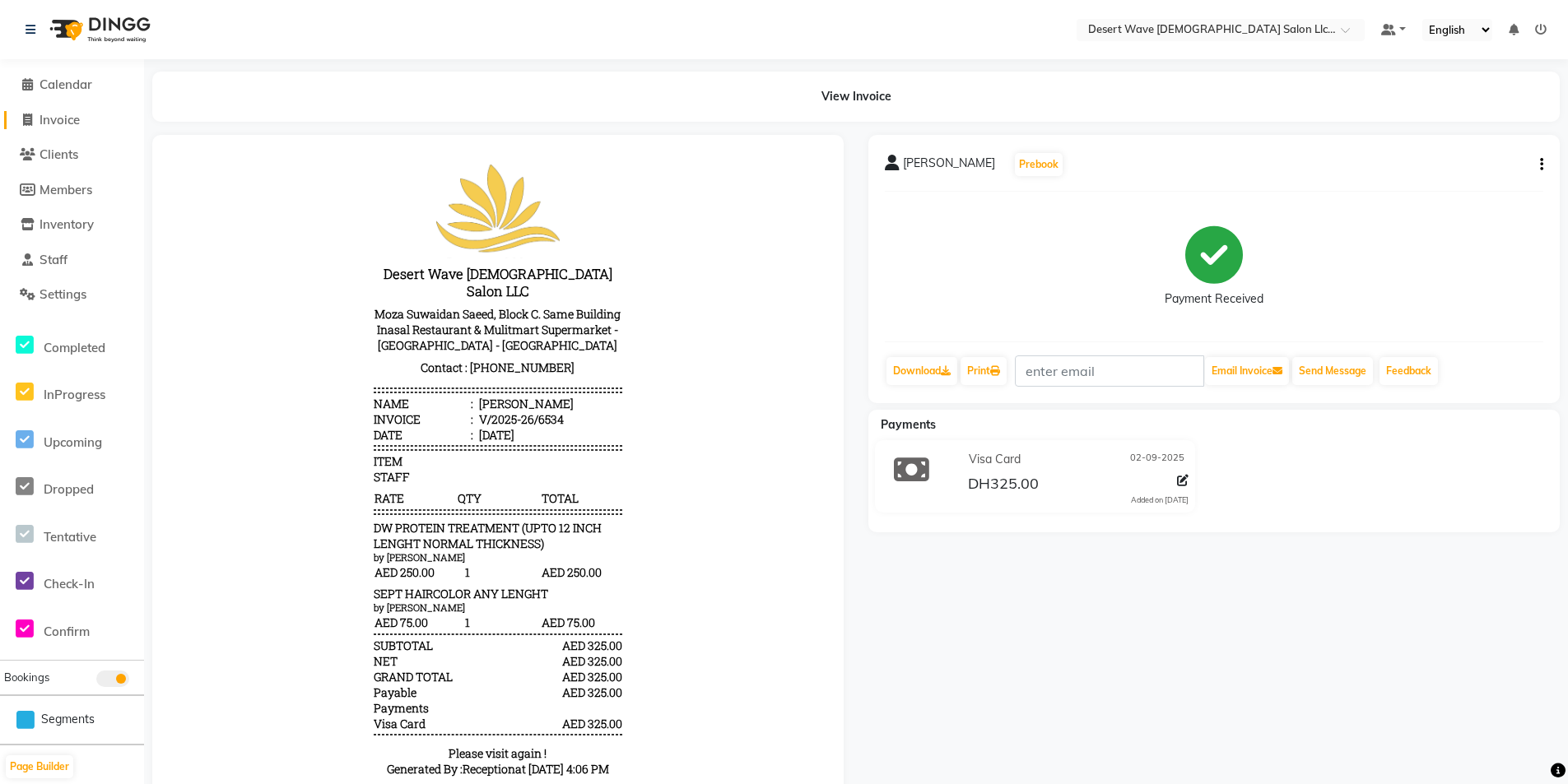
click at [61, 119] on span "Invoice" at bounding box center [59, 120] width 40 height 16
select select "service"
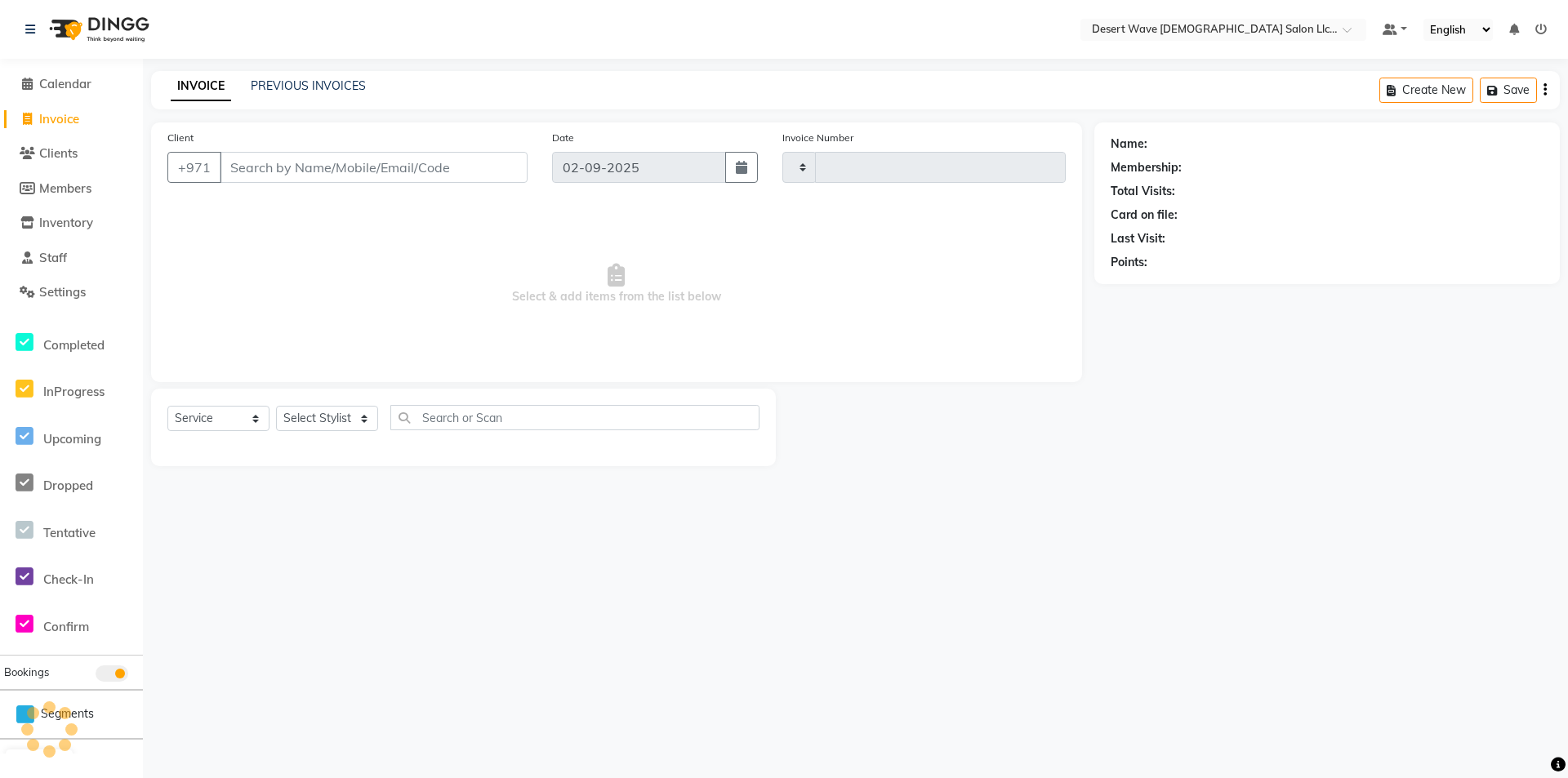
type input "6535"
select select "6563"
click at [335, 154] on input "Client" at bounding box center [373, 168] width 308 height 31
select select "50418"
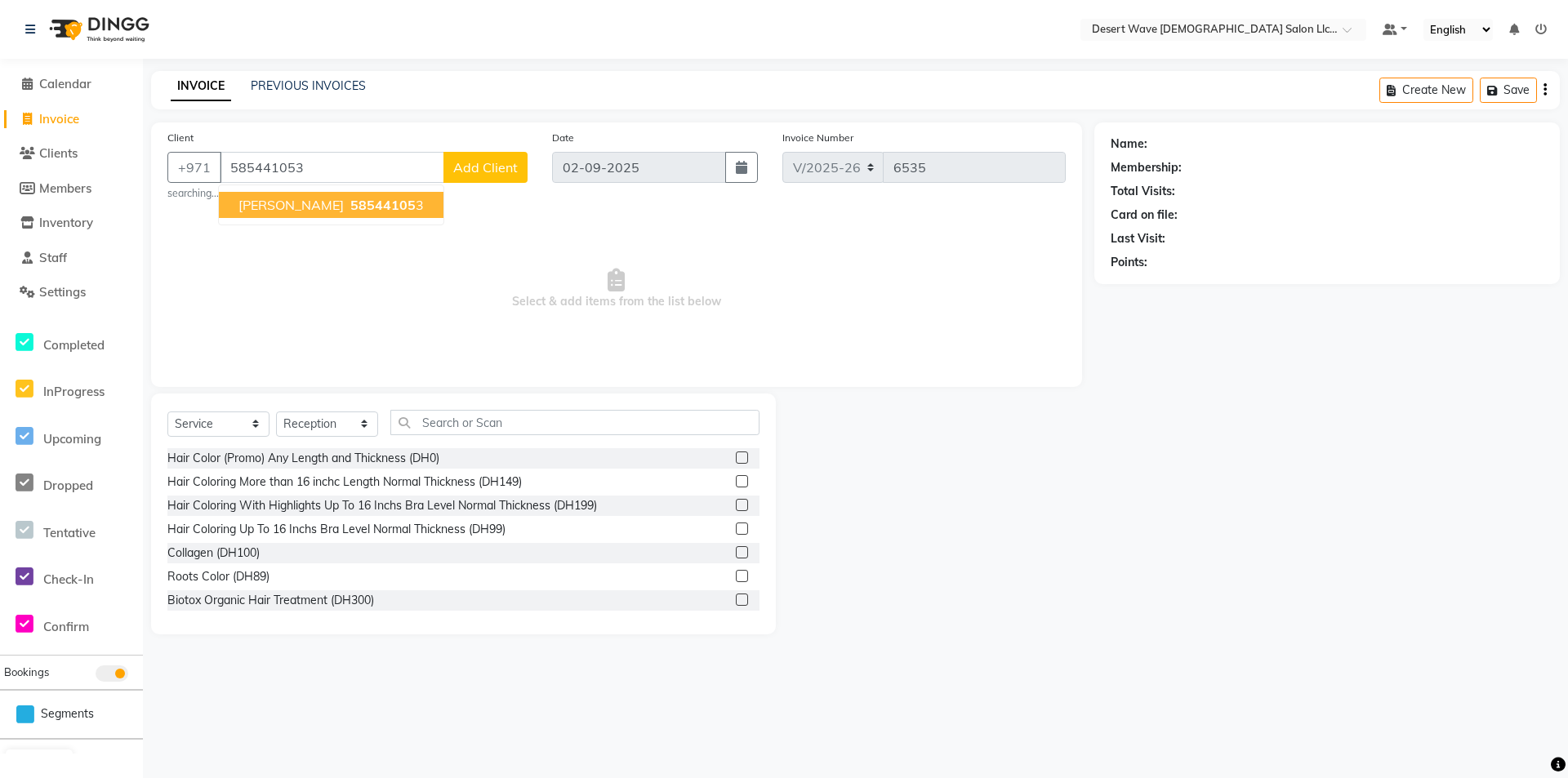
type input "585441053"
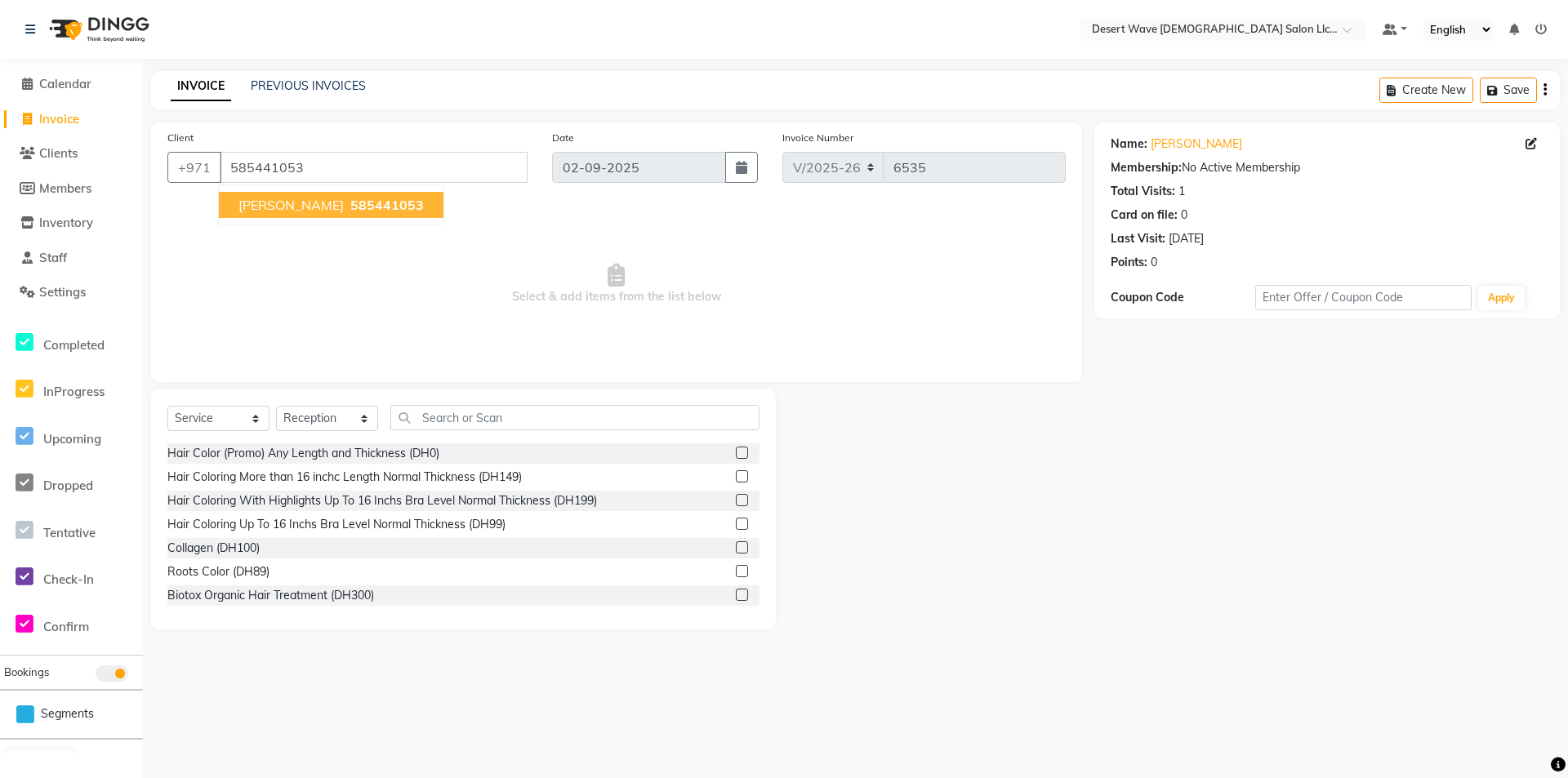
click at [350, 206] on span "585441053" at bounding box center [387, 205] width 74 height 16
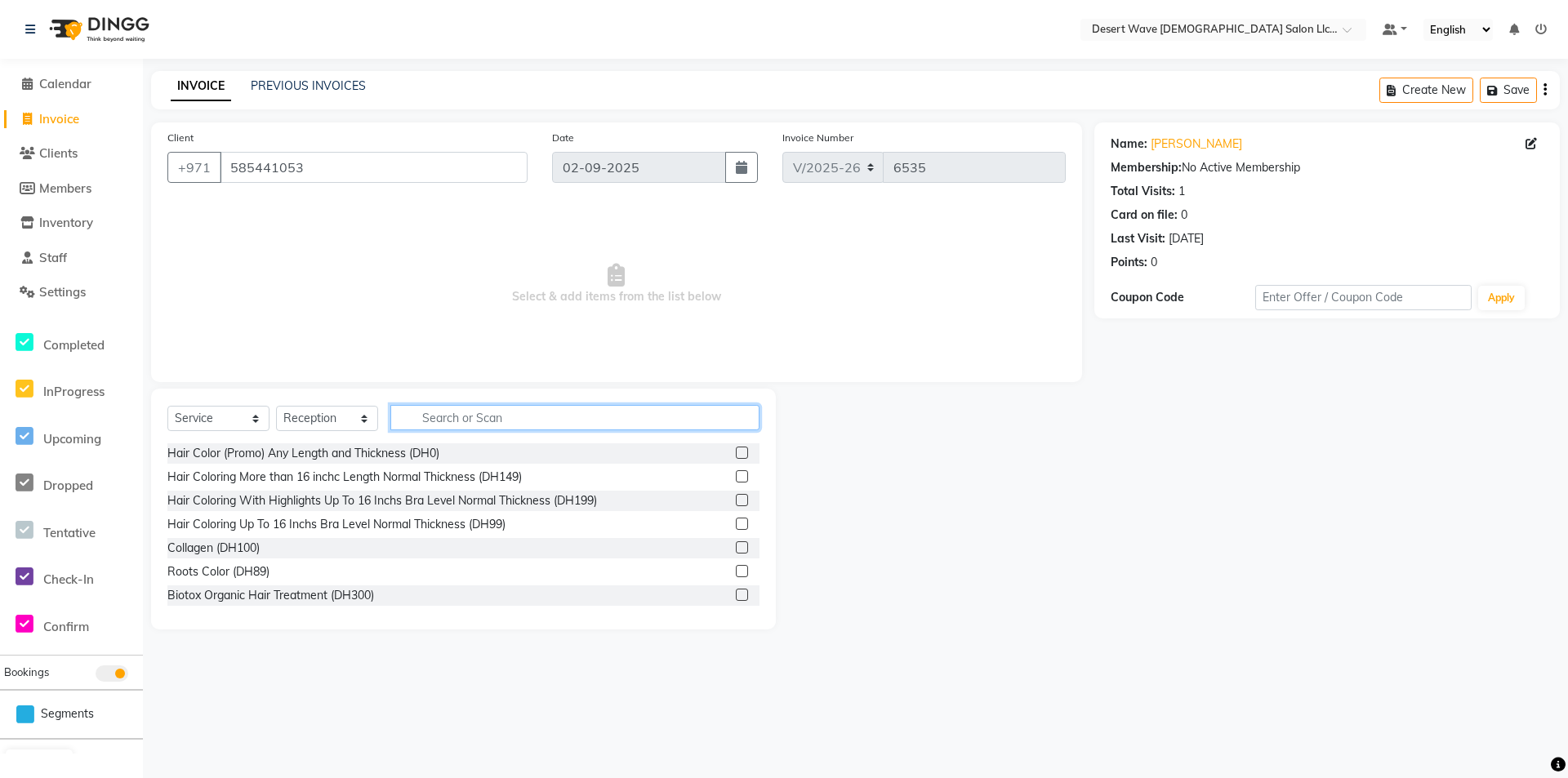
click at [473, 417] on input "text" at bounding box center [574, 417] width 369 height 25
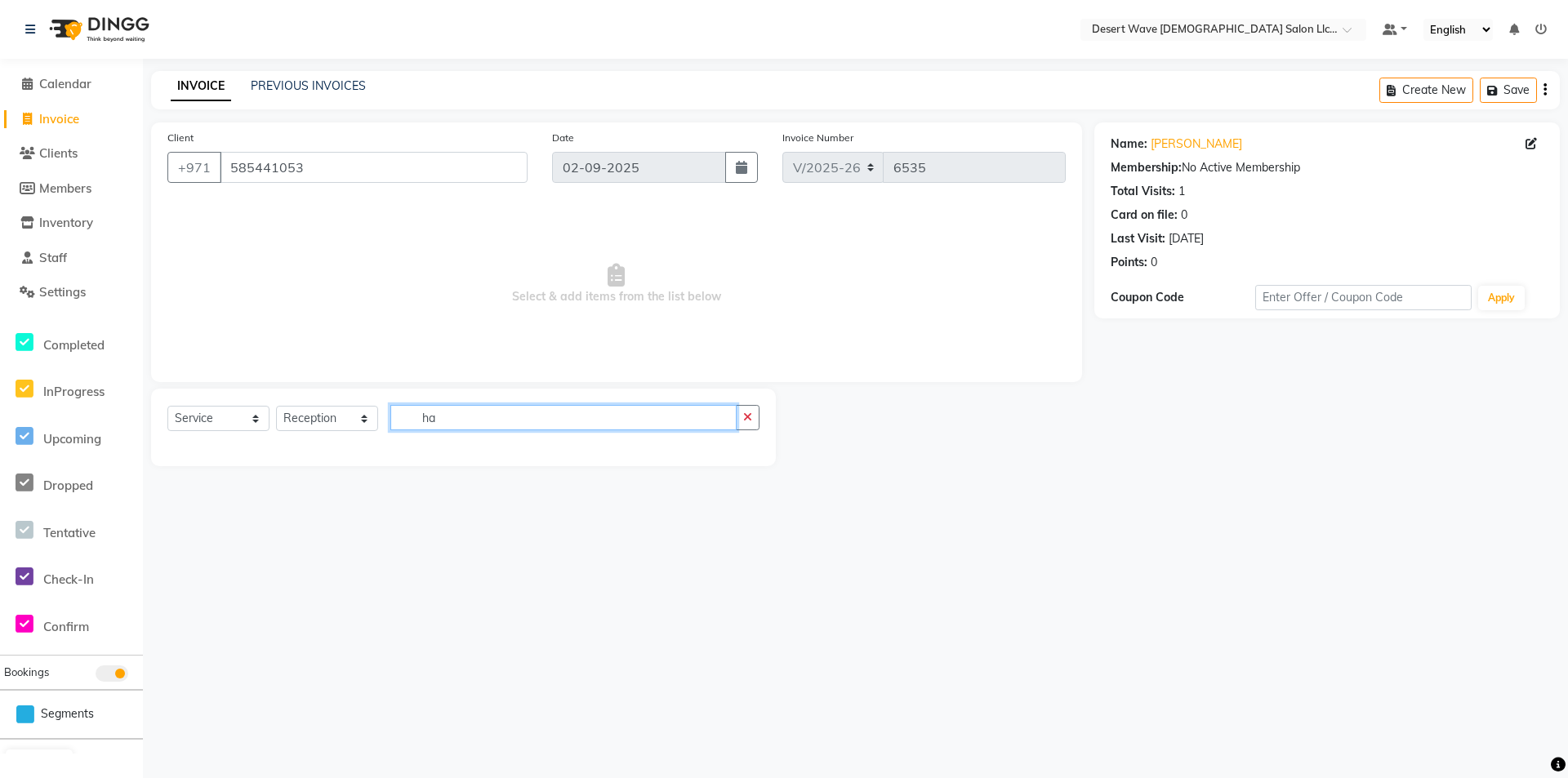
type input "h"
type input "make"
click at [700, 454] on div "Make-Up (DH100)" at bounding box center [464, 453] width 593 height 20
click at [740, 447] on label at bounding box center [741, 452] width 12 height 12
click at [740, 448] on input "checkbox" at bounding box center [741, 453] width 11 height 11
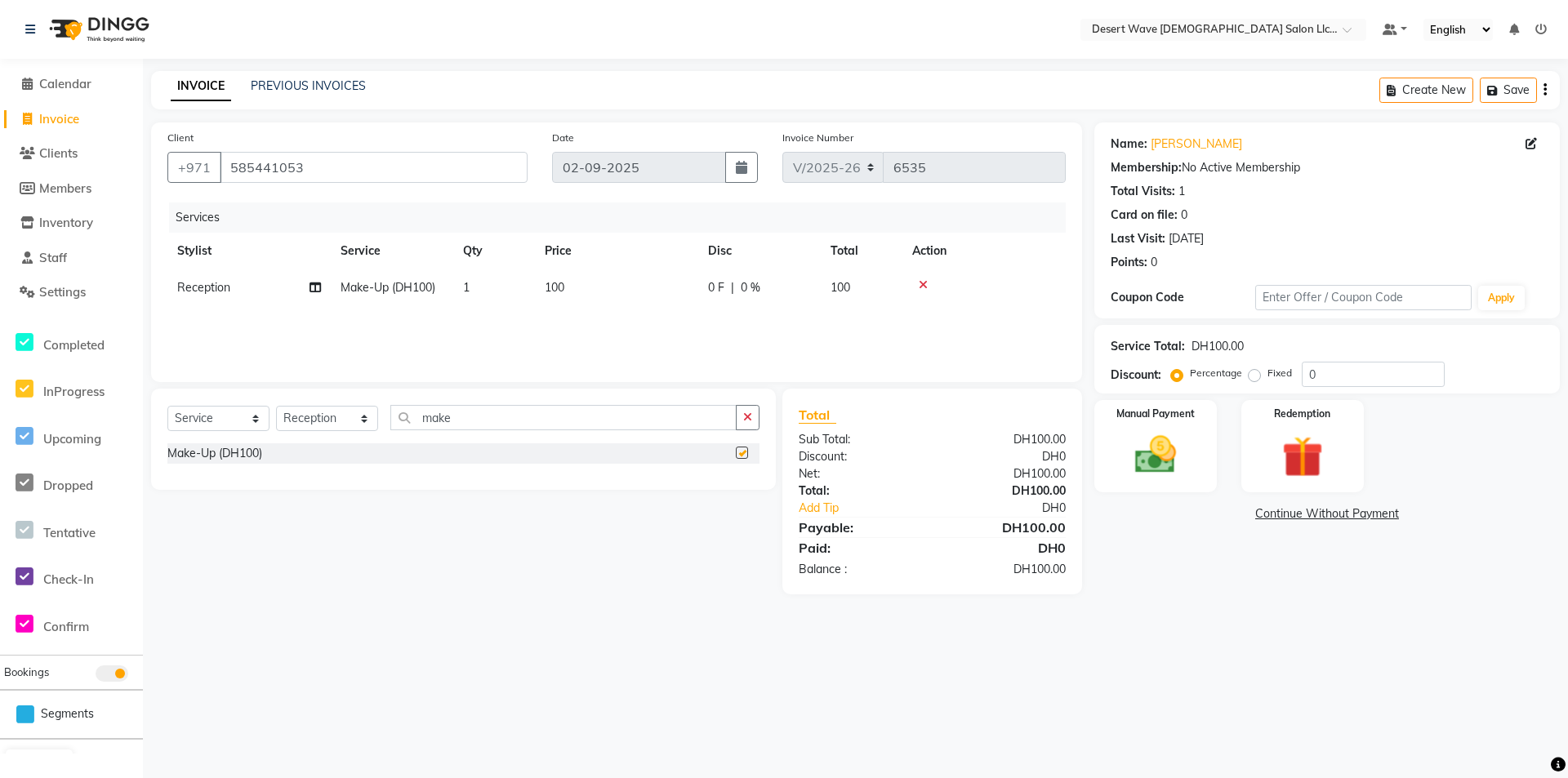
checkbox input "false"
click at [462, 293] on td "1" at bounding box center [494, 287] width 82 height 37
select select "50418"
click at [579, 289] on input "1" at bounding box center [571, 291] width 62 height 25
click at [621, 286] on td "100" at bounding box center [617, 287] width 164 height 37
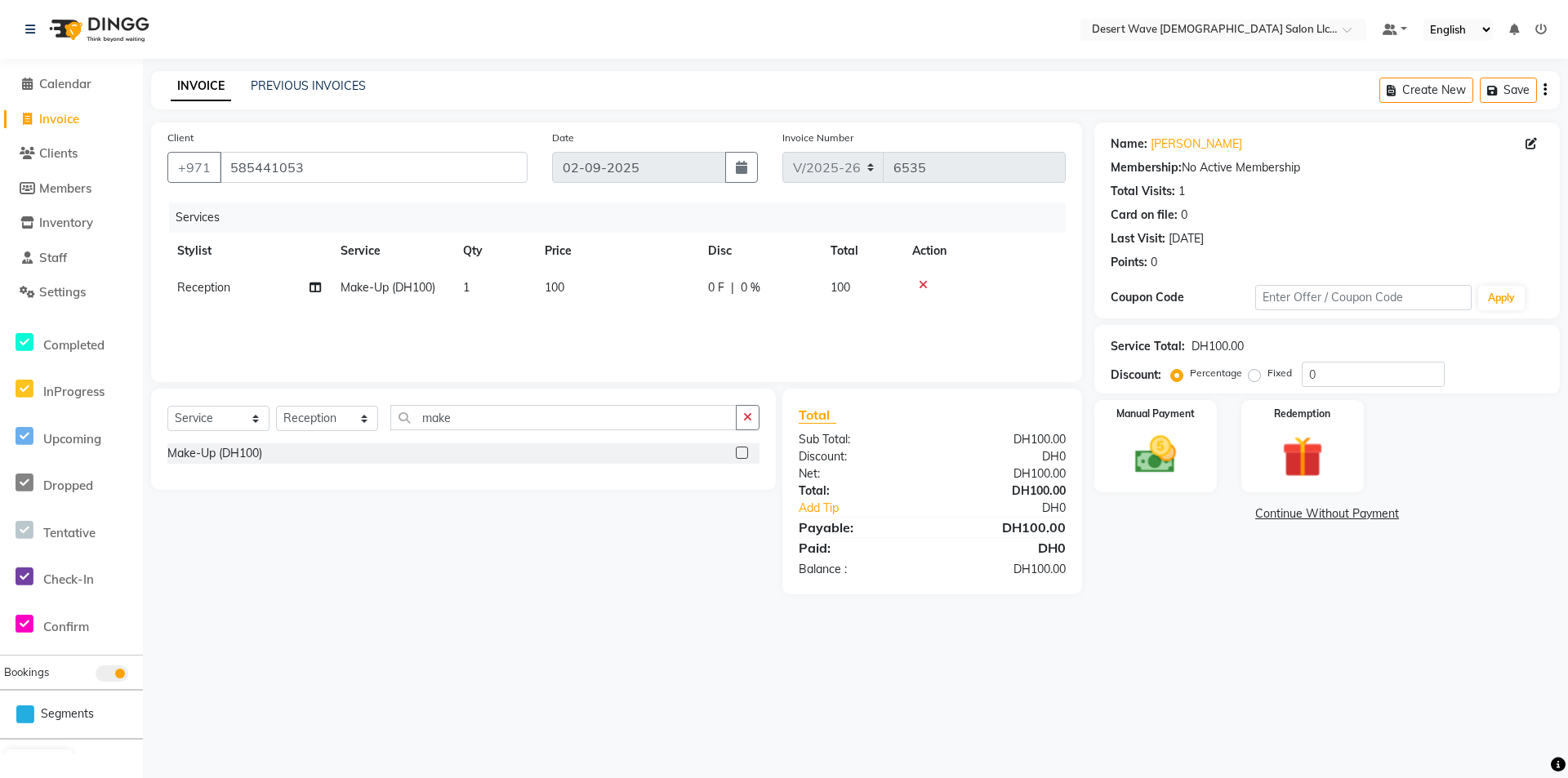
select select "50418"
click at [669, 288] on input "100" at bounding box center [693, 291] width 144 height 25
type input "1"
type input "150"
click at [801, 319] on div "Services Stylist Service Qty Price Disc Total Action Reception Make-Up (DH100) …" at bounding box center [617, 284] width 899 height 164
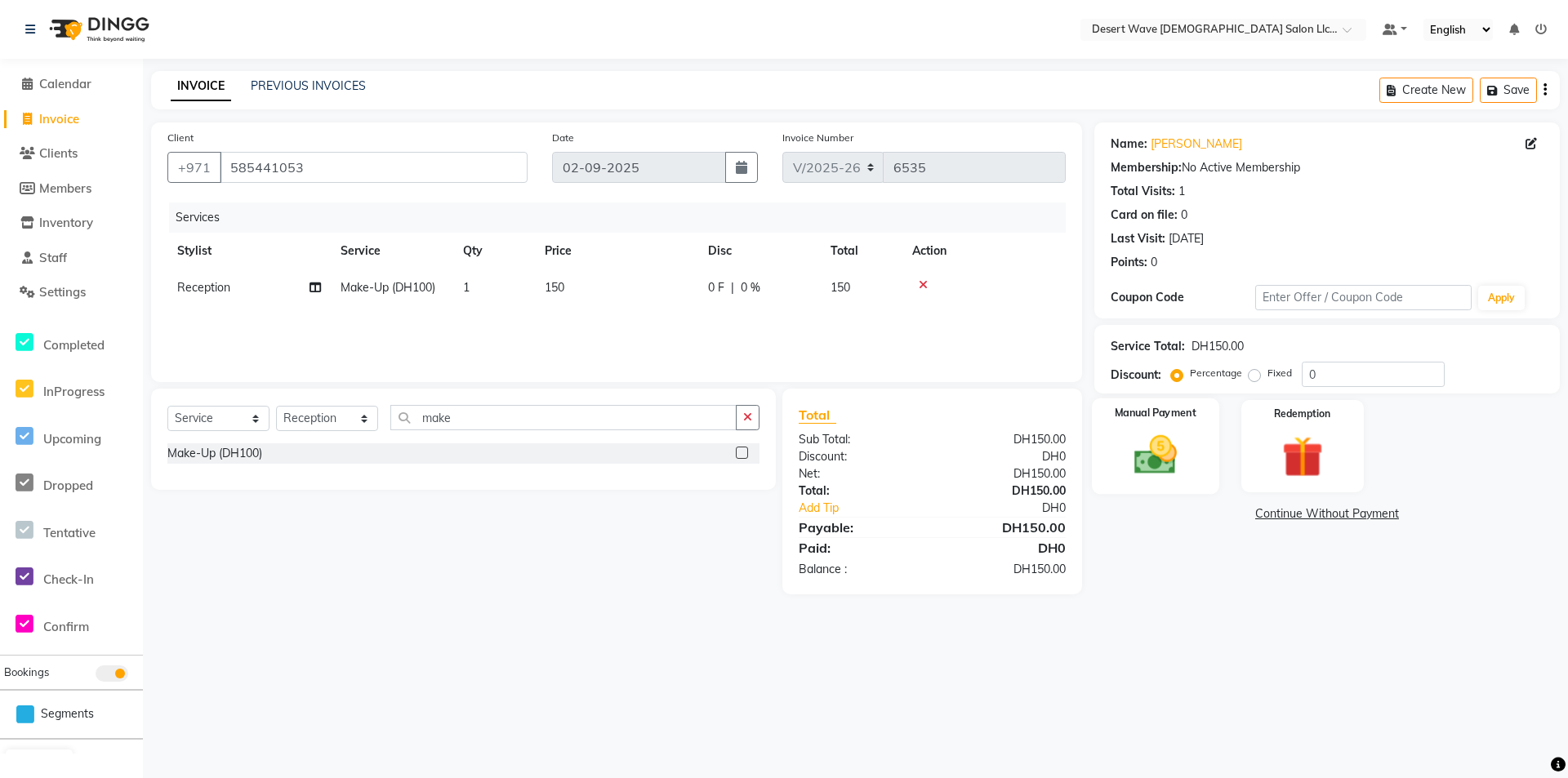
click at [1168, 474] on img at bounding box center [1156, 455] width 70 height 50
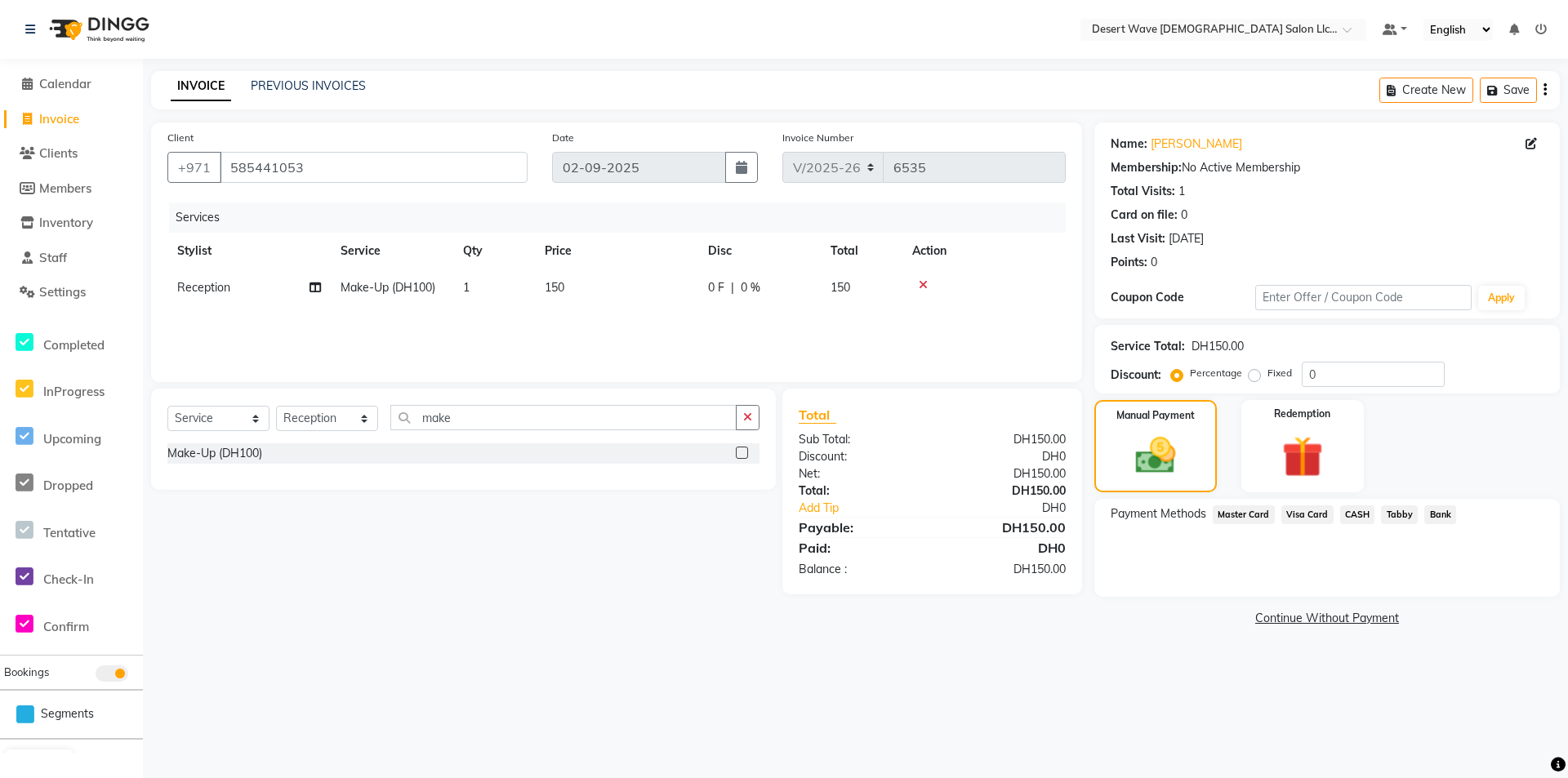
click at [212, 294] on td "Reception" at bounding box center [250, 287] width 164 height 37
select select "50418"
click at [269, 289] on select "Accounts [GEOGRAPHIC_DATA][PERSON_NAME] [PERSON_NAME] [PERSON_NAME] [PERSON_NAM…" at bounding box center [250, 291] width 144 height 25
select select "50410"
click at [1172, 478] on img at bounding box center [1156, 456] width 68 height 48
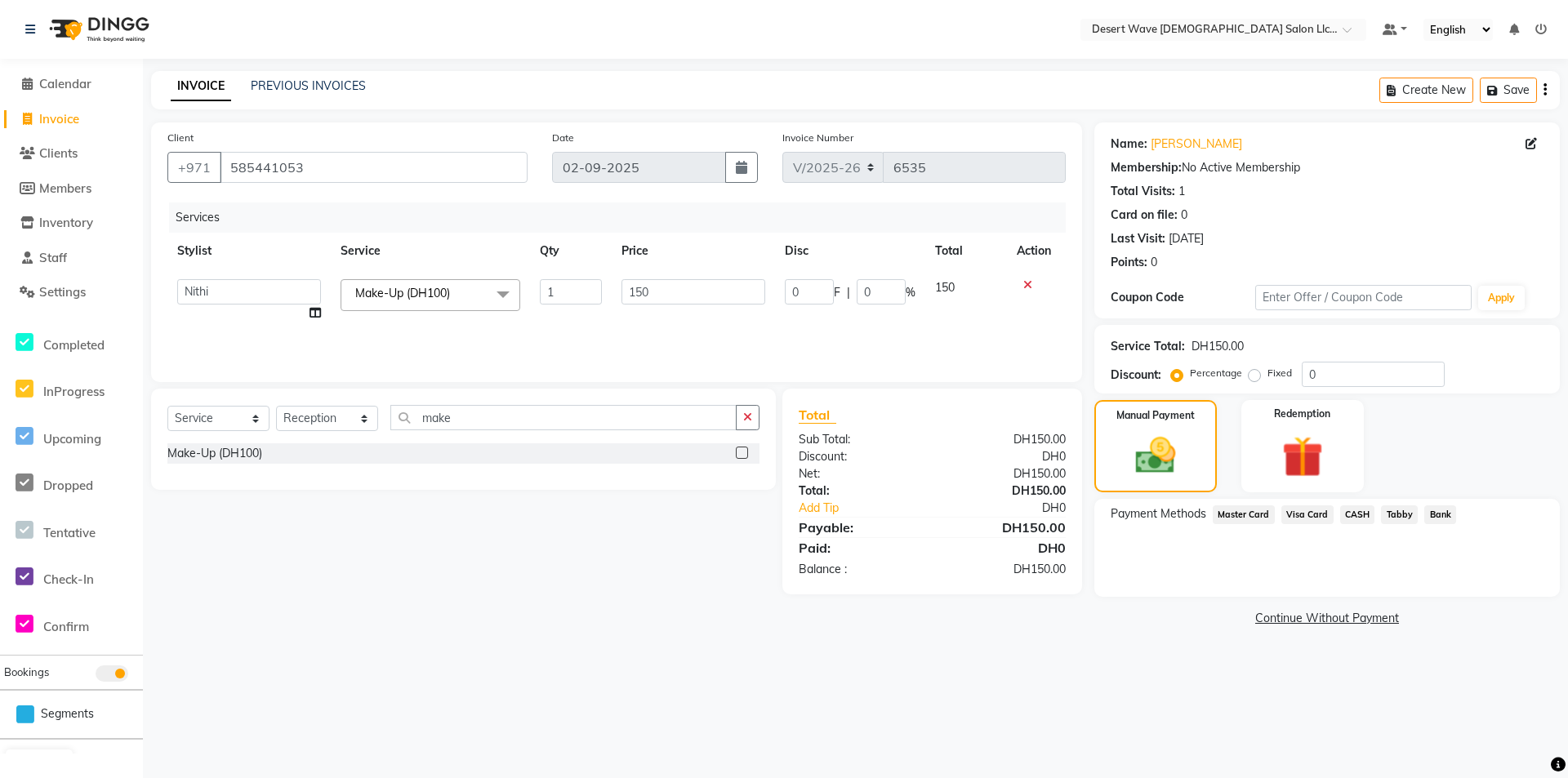
drag, startPoint x: 1237, startPoint y: 513, endPoint x: 1239, endPoint y: 522, distance: 9.2
click at [1239, 515] on span "Master Card" at bounding box center [1244, 515] width 62 height 19
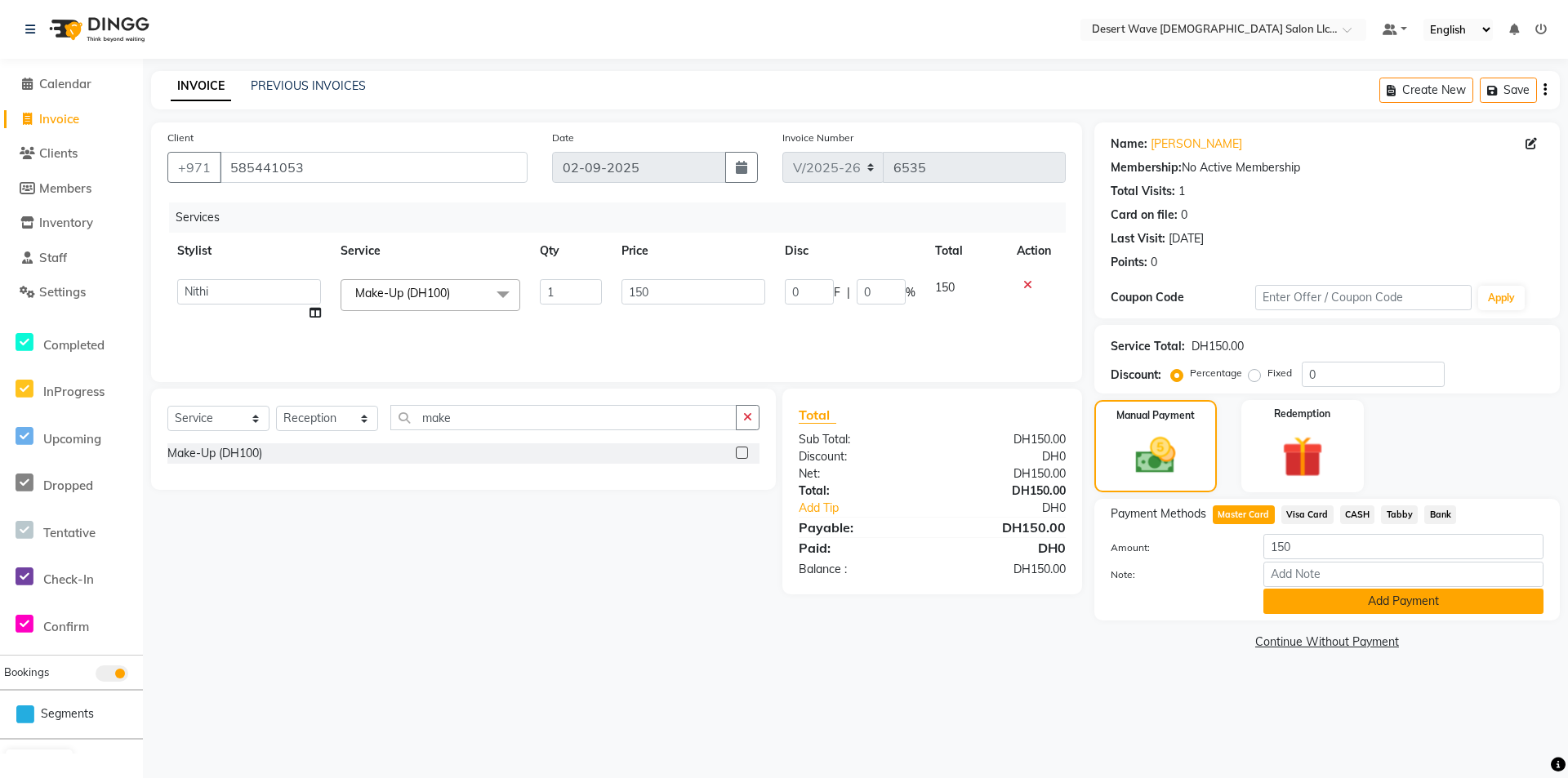
click at [1333, 593] on button "Add Payment" at bounding box center [1404, 601] width 280 height 25
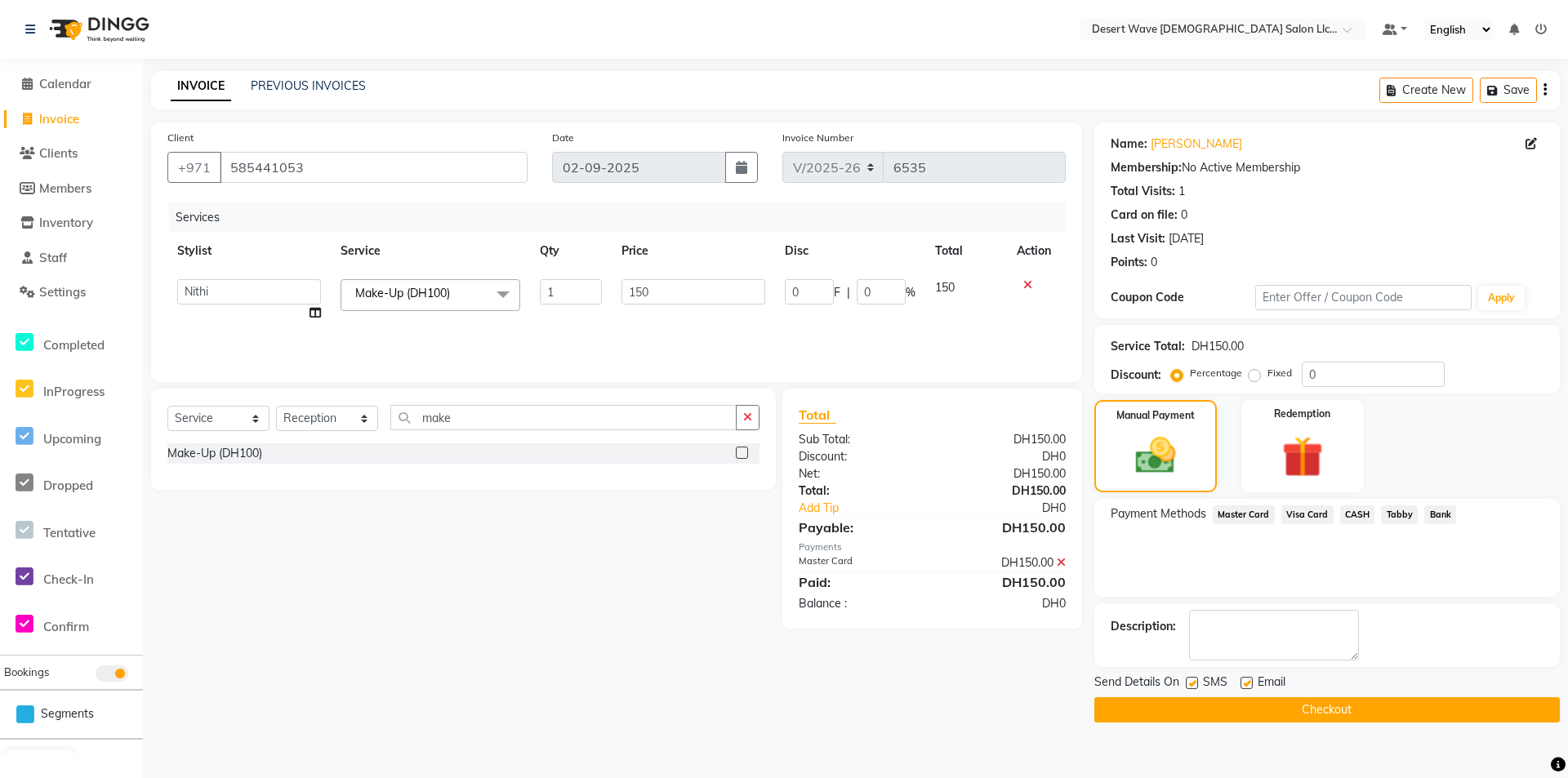
click at [1341, 704] on button "Checkout" at bounding box center [1327, 709] width 466 height 25
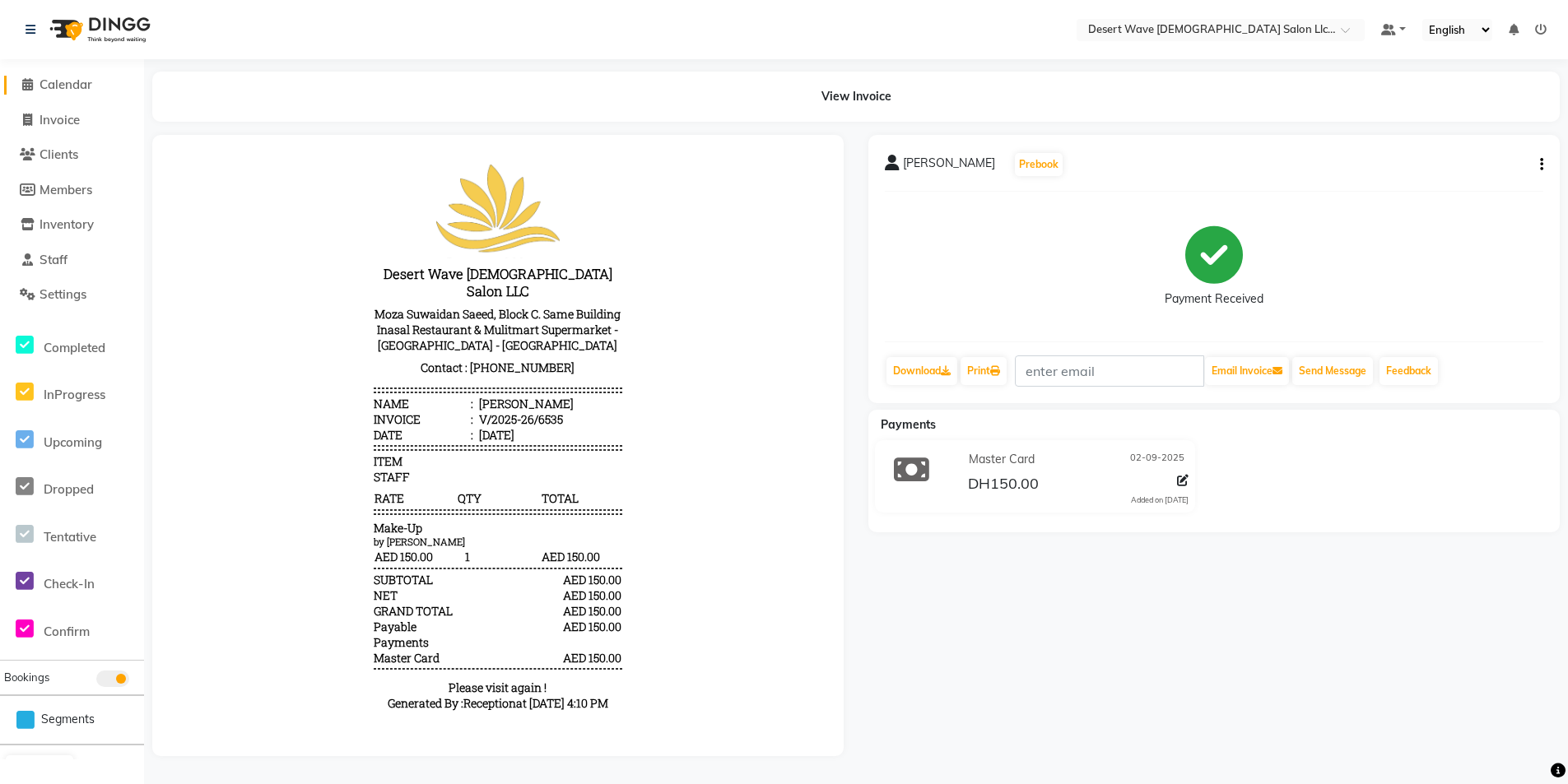
click at [100, 82] on link "Calendar" at bounding box center [72, 85] width 136 height 19
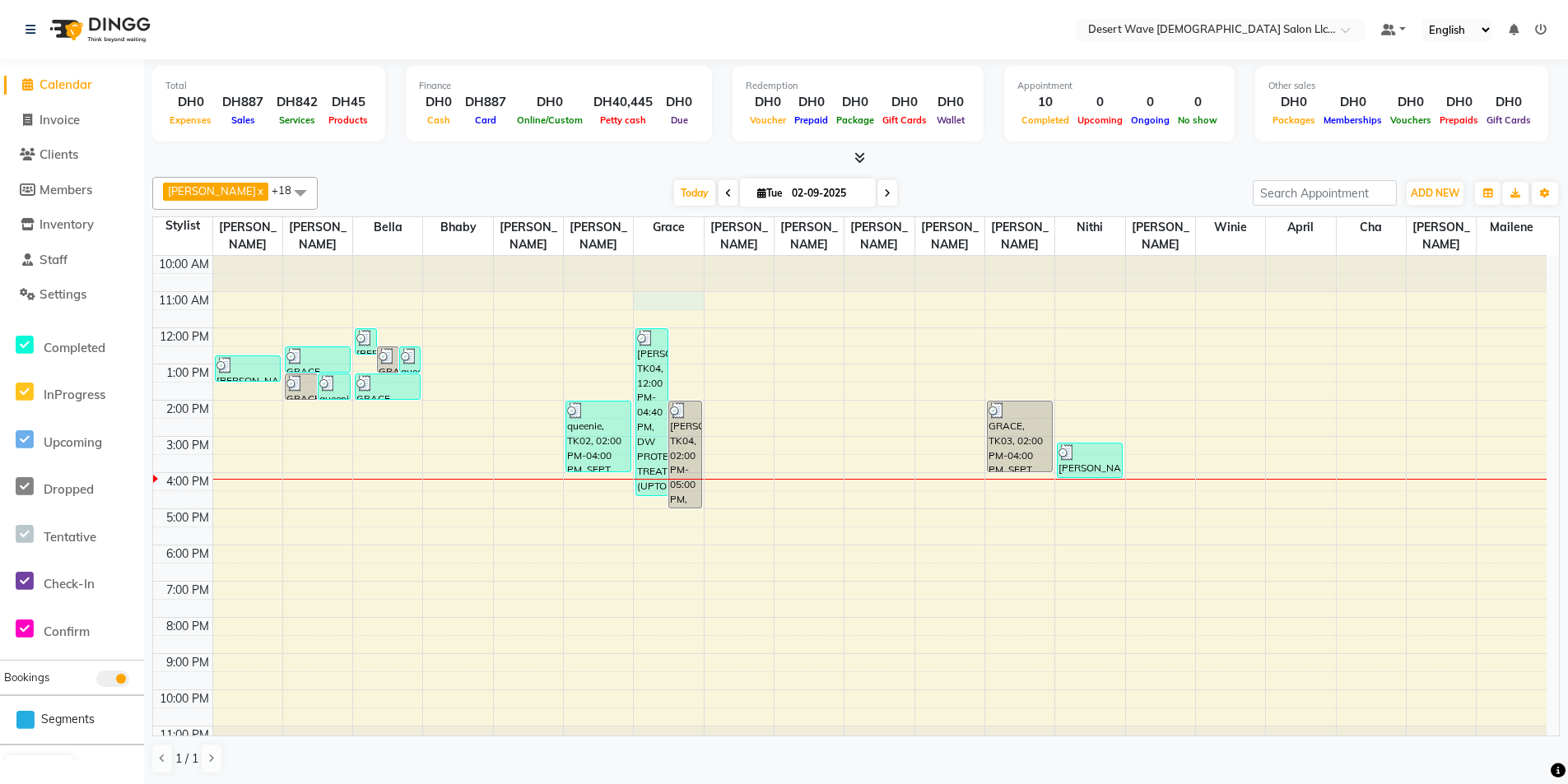
click at [669, 276] on div "10:00 AM 11:00 AM 12:00 PM 1:00 PM 2:00 PM 3:00 PM 4:00 PM 5:00 PM 6:00 PM 7:00…" at bounding box center [850, 509] width 1394 height 506
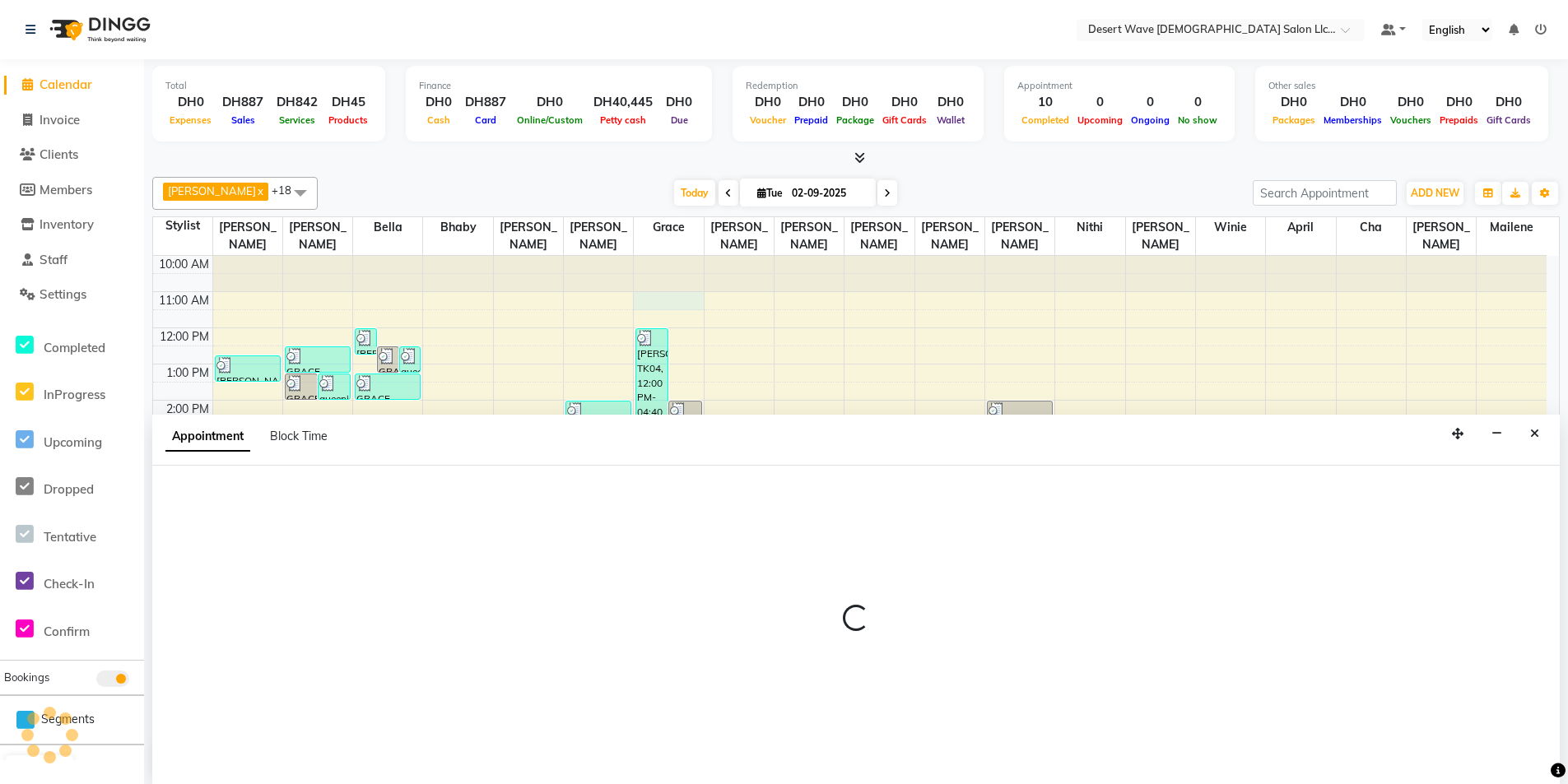
scroll to position [1, 0]
select select "63284"
select select "660"
select select "tentative"
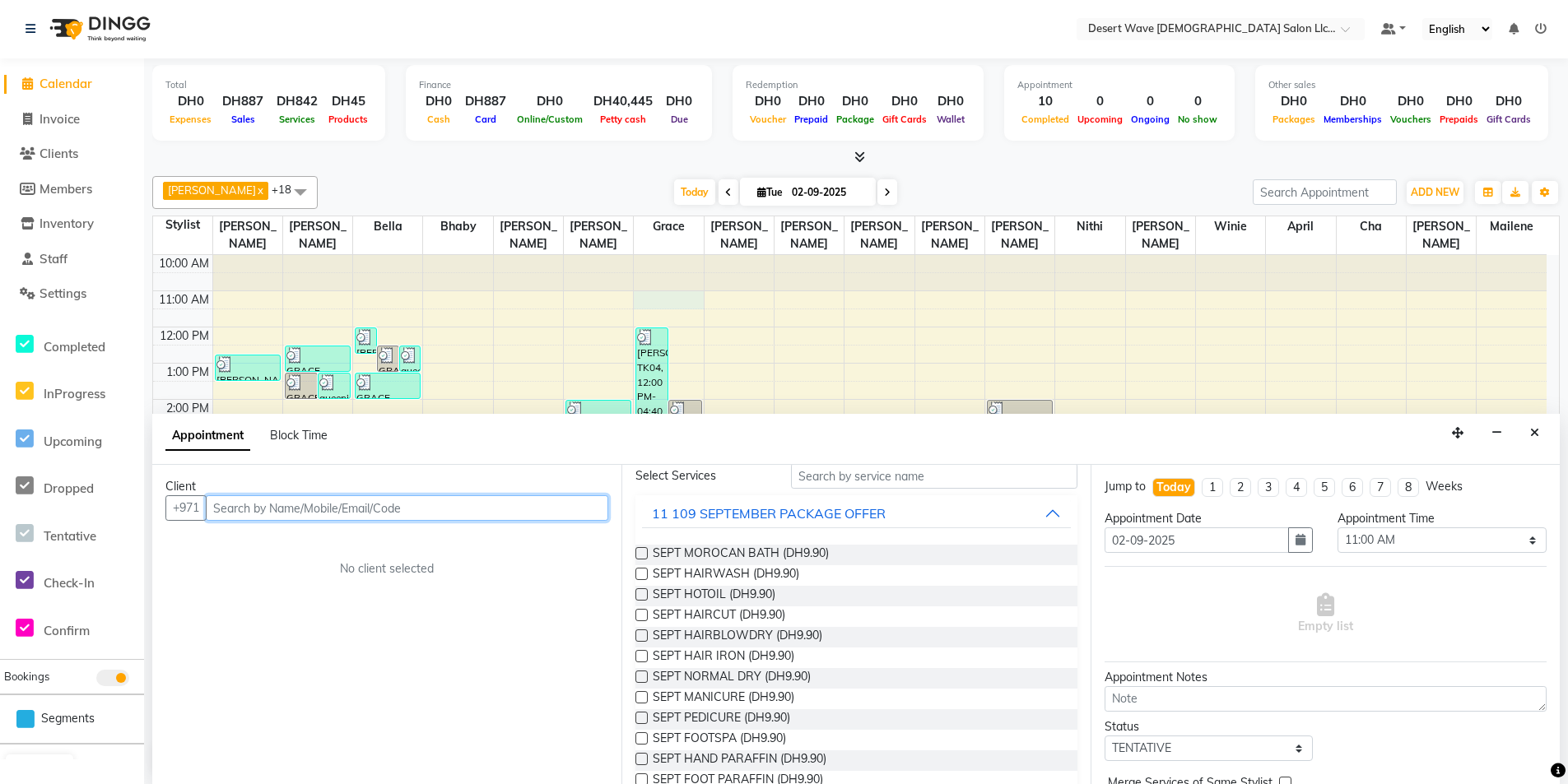
scroll to position [0, 0]
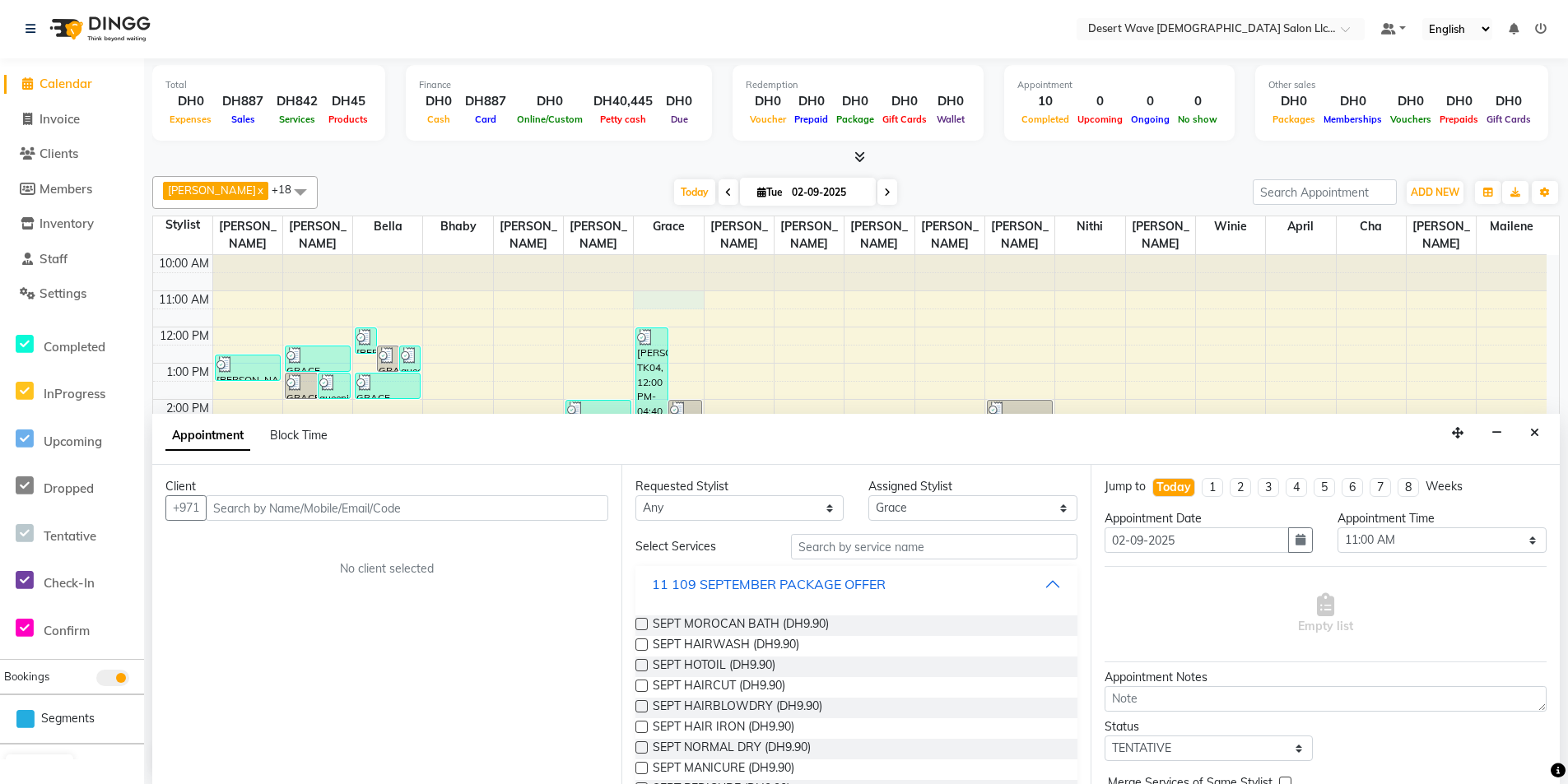
click at [853, 584] on div "11 109 SEPTEMBER PACKAGE OFFER" at bounding box center [768, 584] width 233 height 20
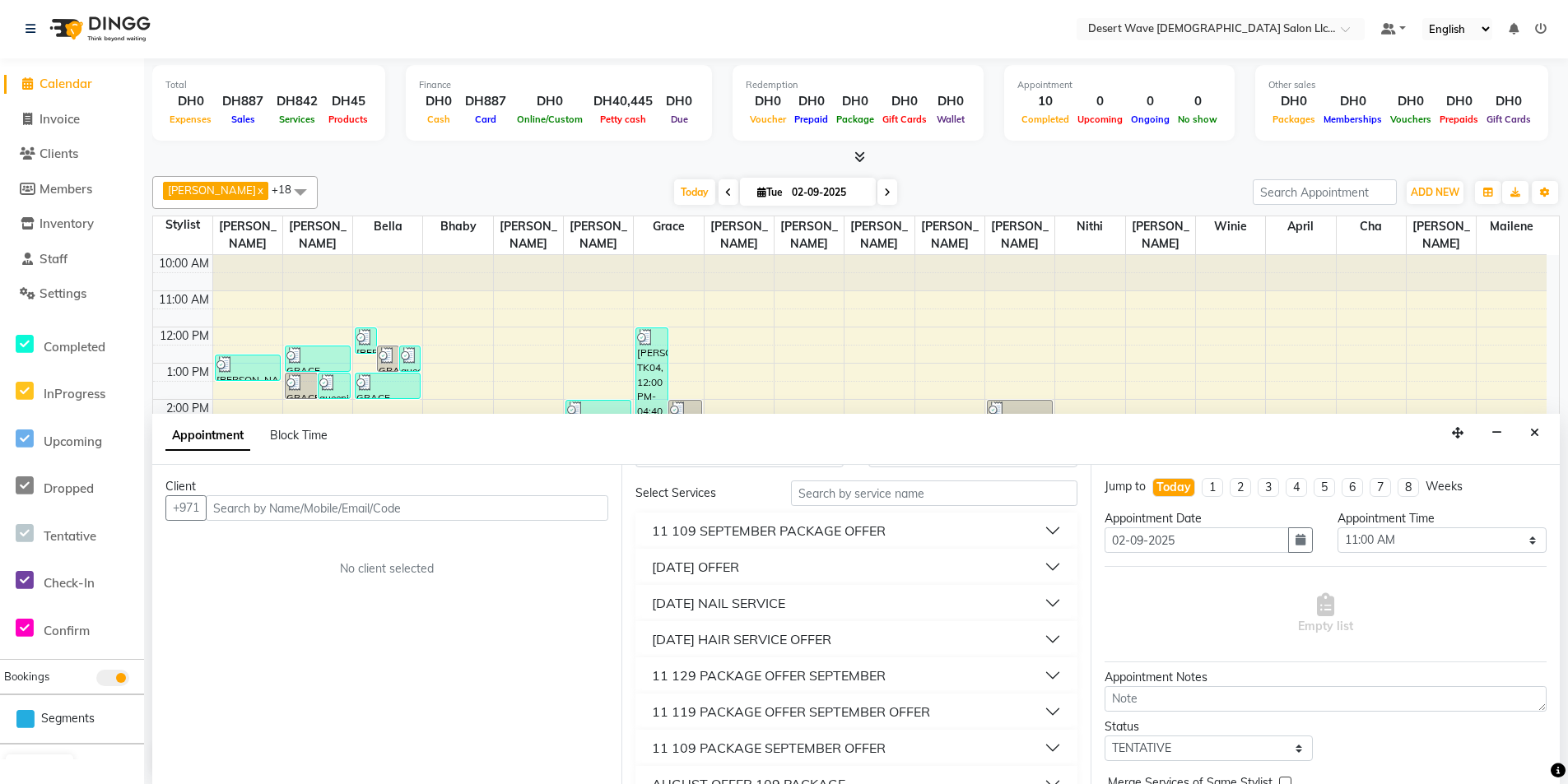
scroll to position [82, 0]
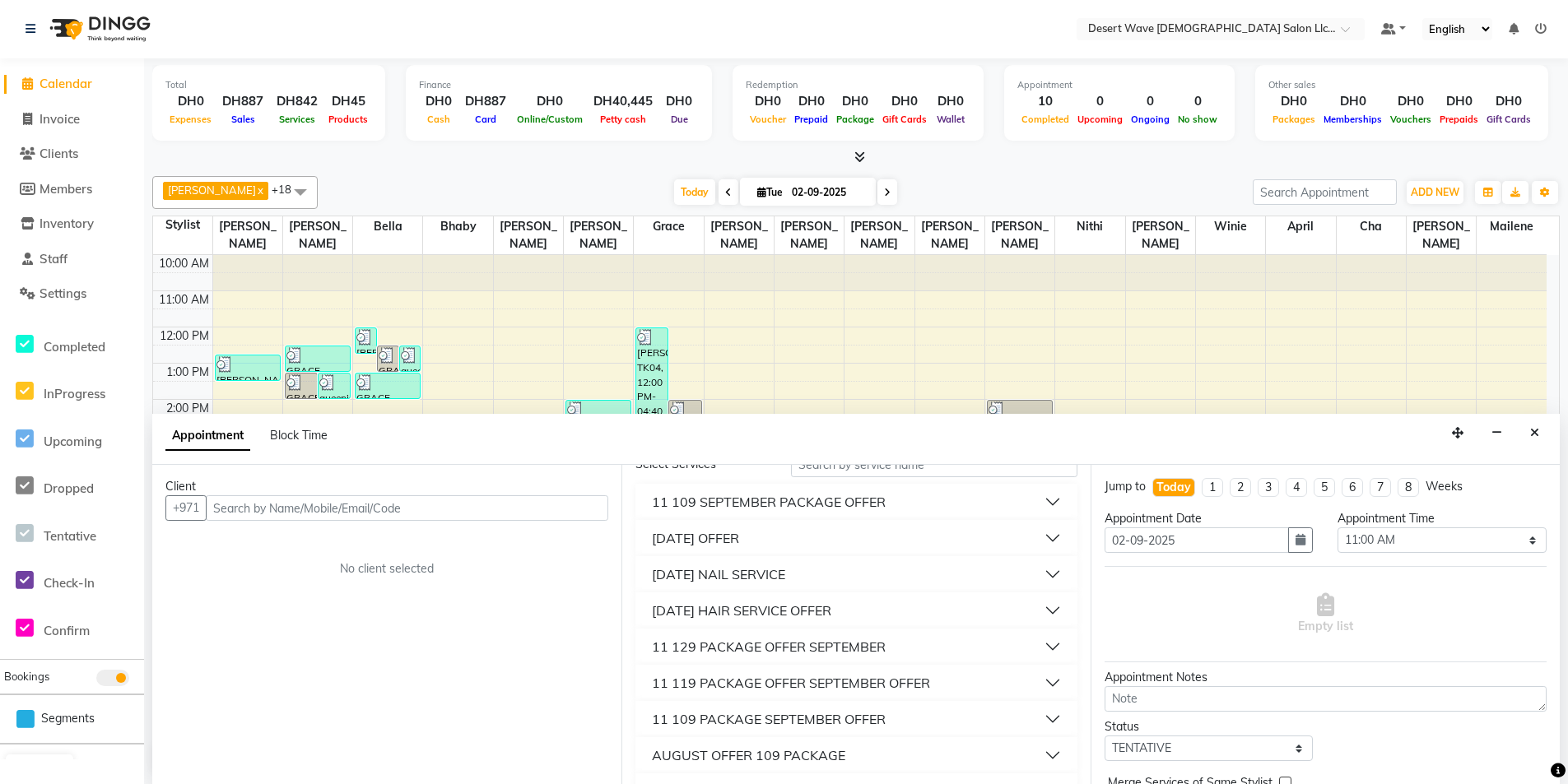
click at [764, 608] on div "[DATE] HAIR SERVICE OFFER" at bounding box center [742, 610] width 180 height 20
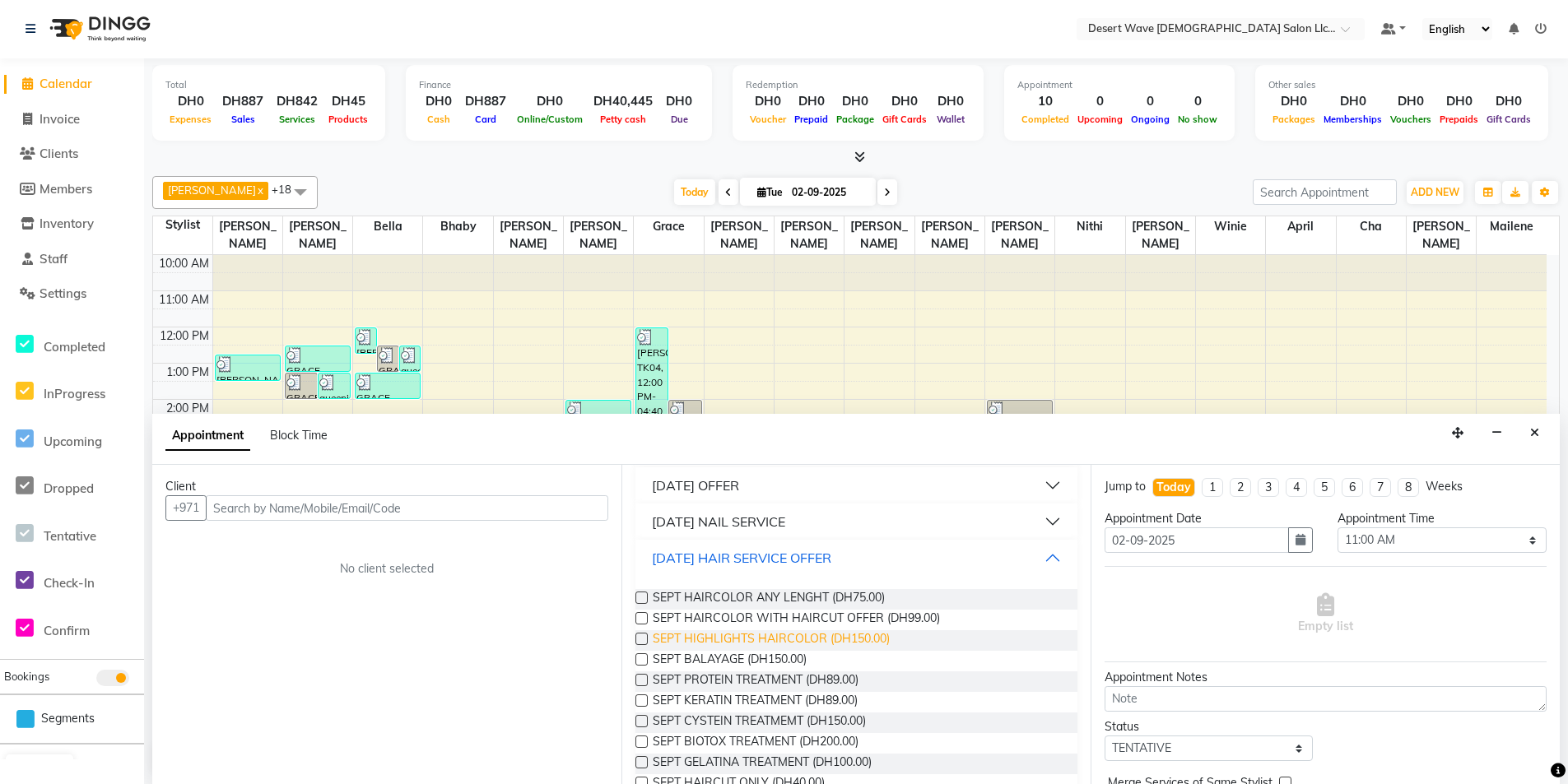
scroll to position [165, 0]
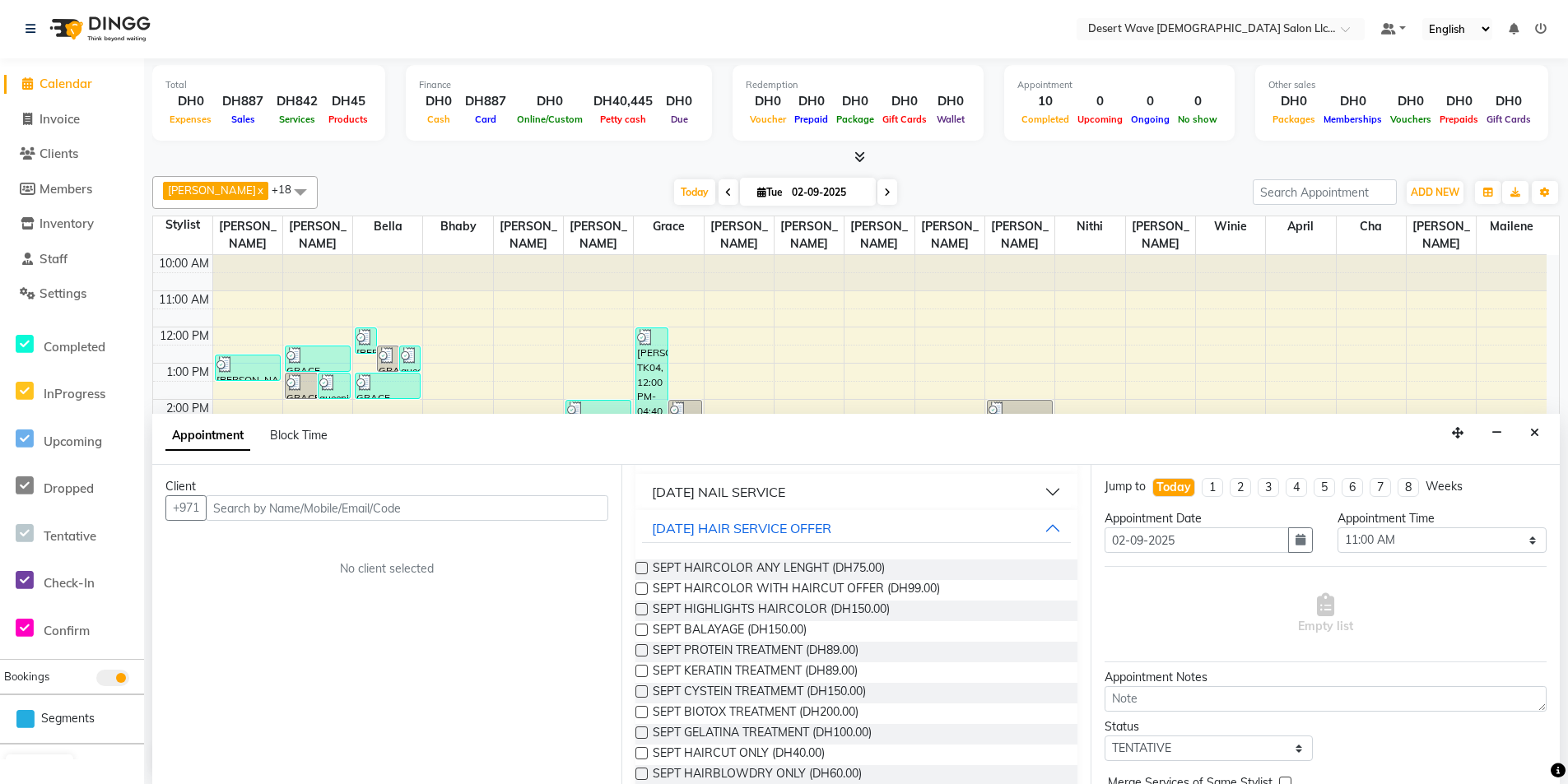
click at [639, 672] on label at bounding box center [641, 670] width 12 height 12
click at [639, 672] on input "checkbox" at bounding box center [640, 672] width 11 height 11
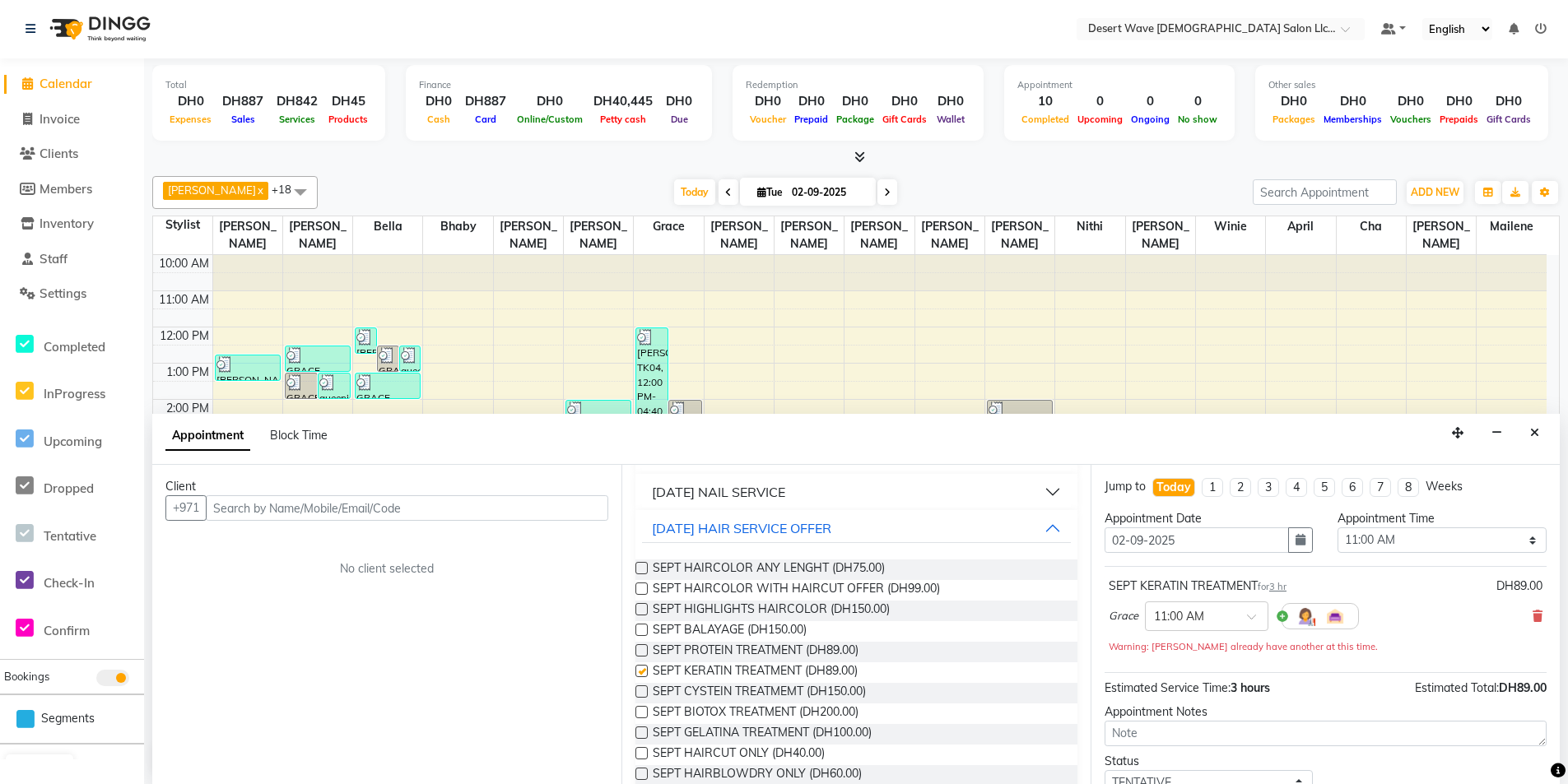
scroll to position [96, 0]
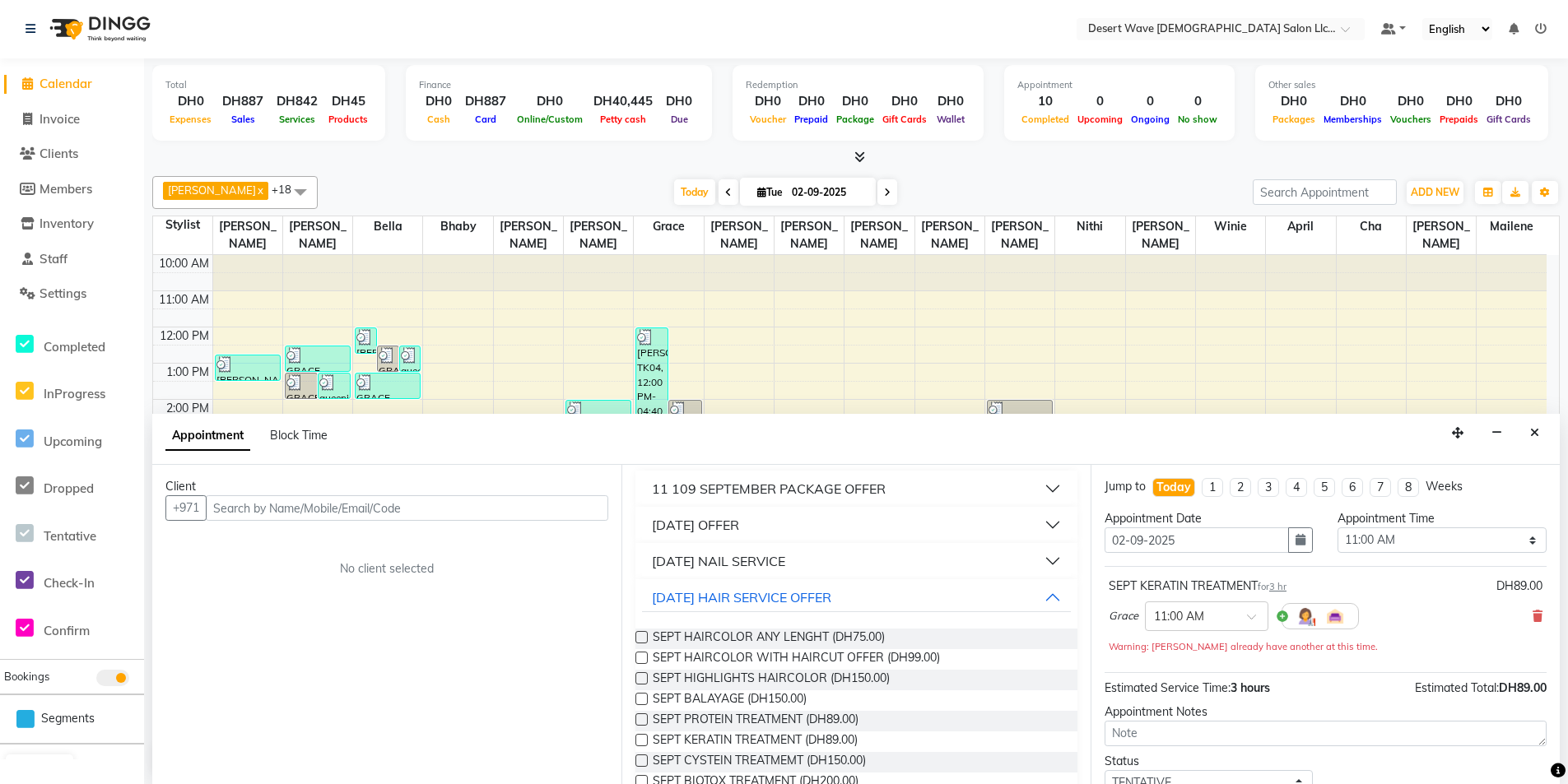
checkbox input "false"
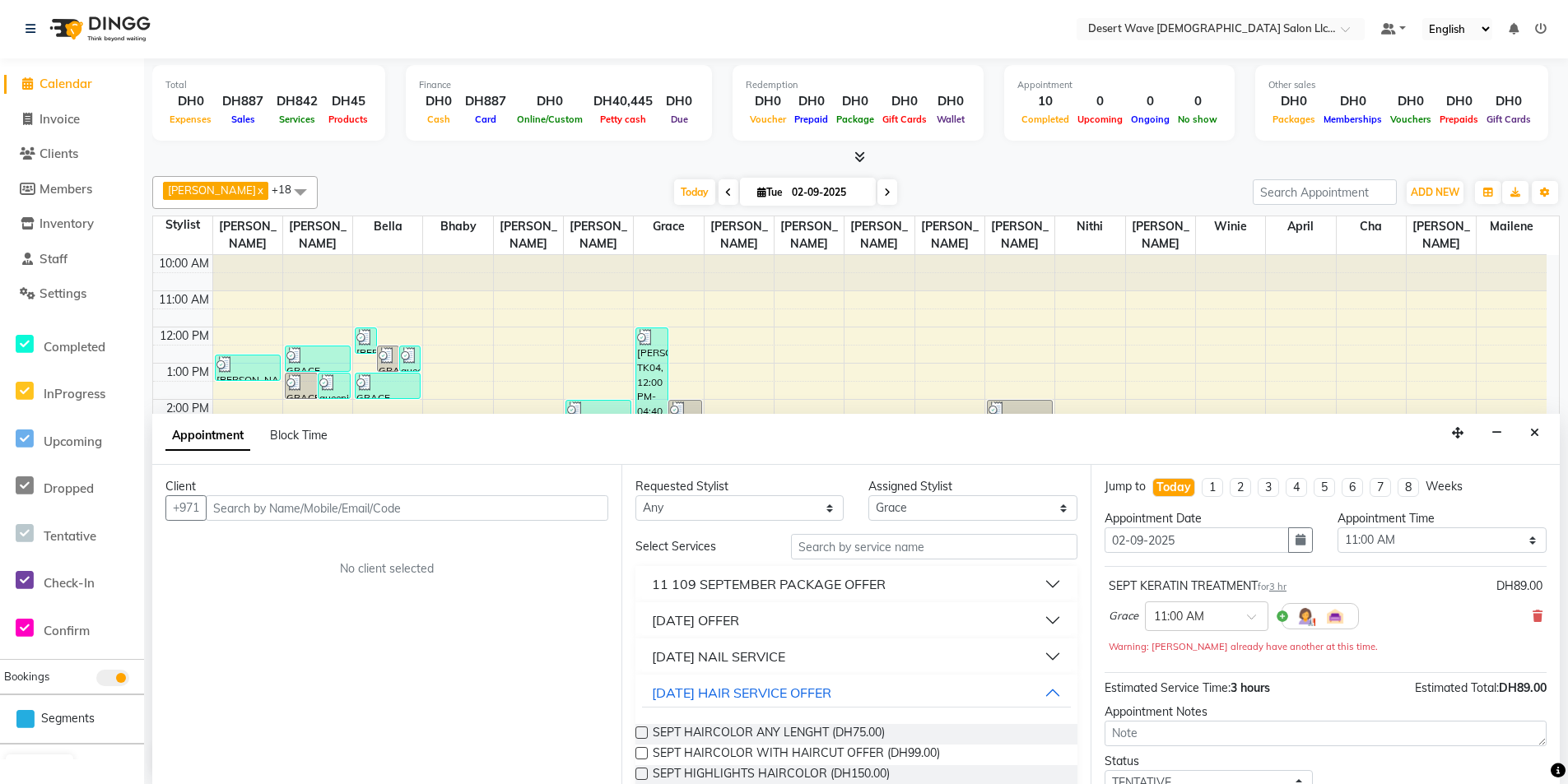
scroll to position [0, 0]
click at [459, 505] on input "text" at bounding box center [407, 509] width 403 height 26
click at [777, 654] on div "[DATE] NAIL SERVICE" at bounding box center [718, 657] width 134 height 20
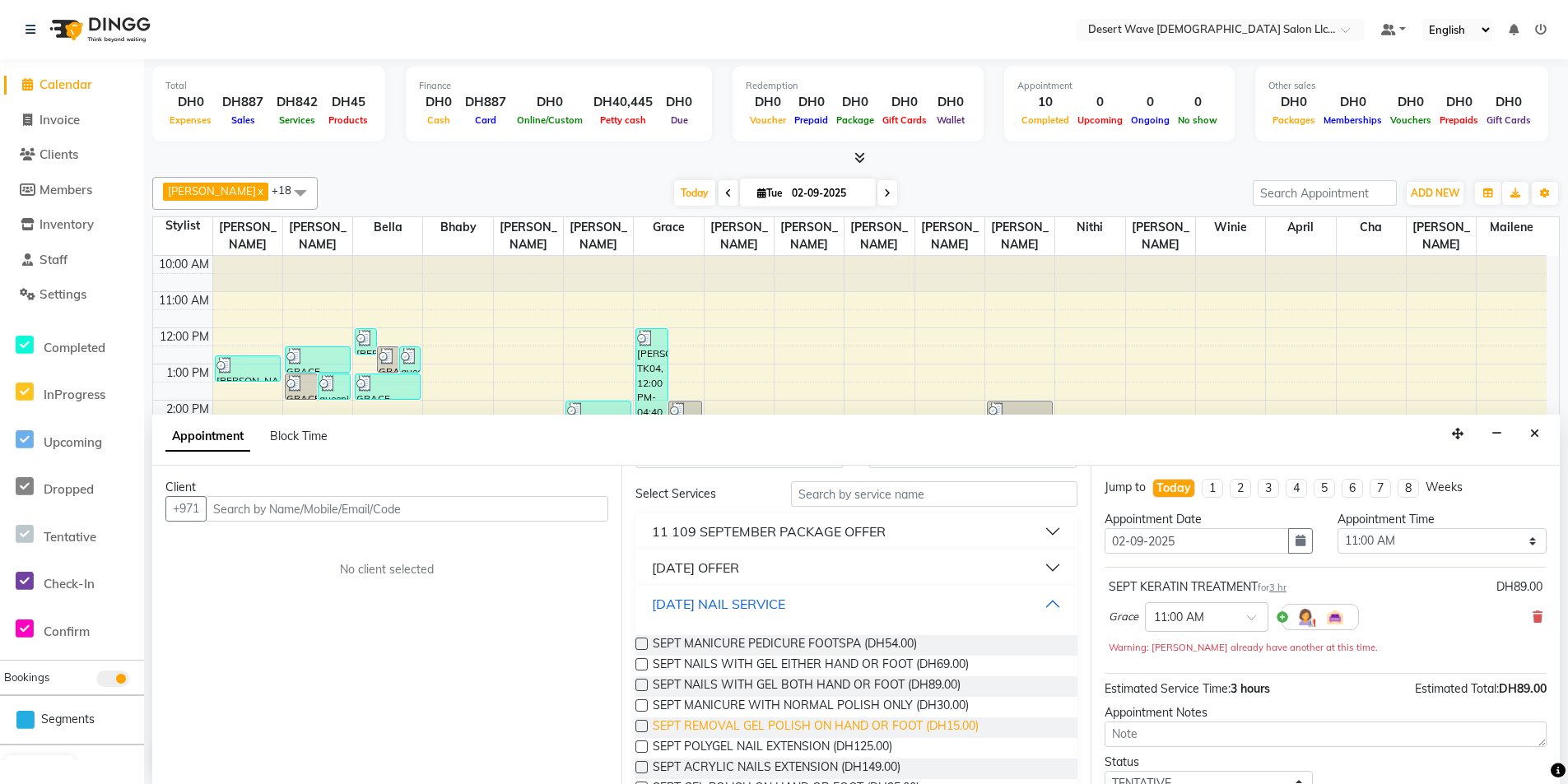
scroll to position [82, 0]
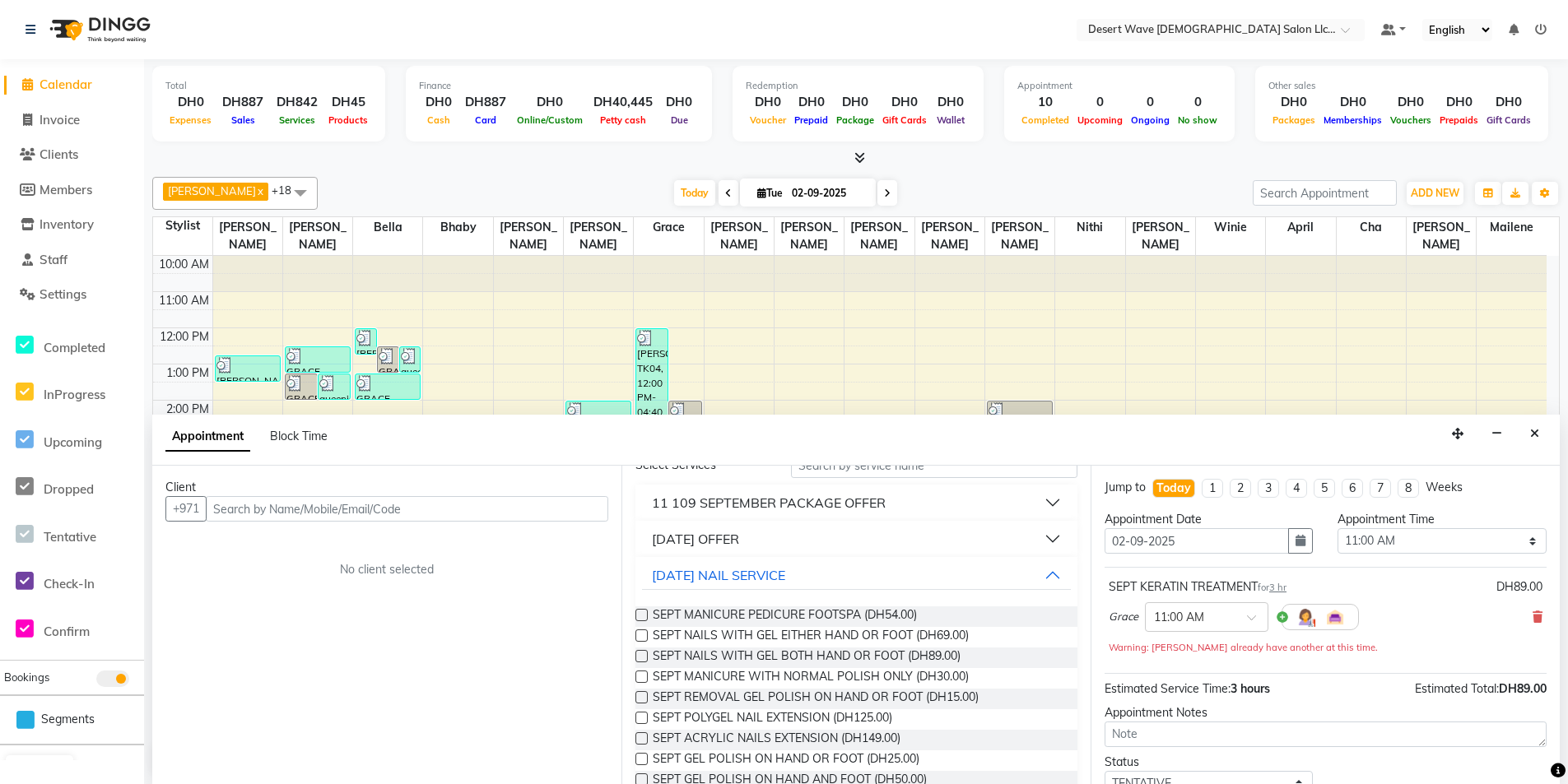
click at [641, 616] on label at bounding box center [641, 614] width 12 height 12
click at [641, 616] on input "checkbox" at bounding box center [640, 616] width 11 height 11
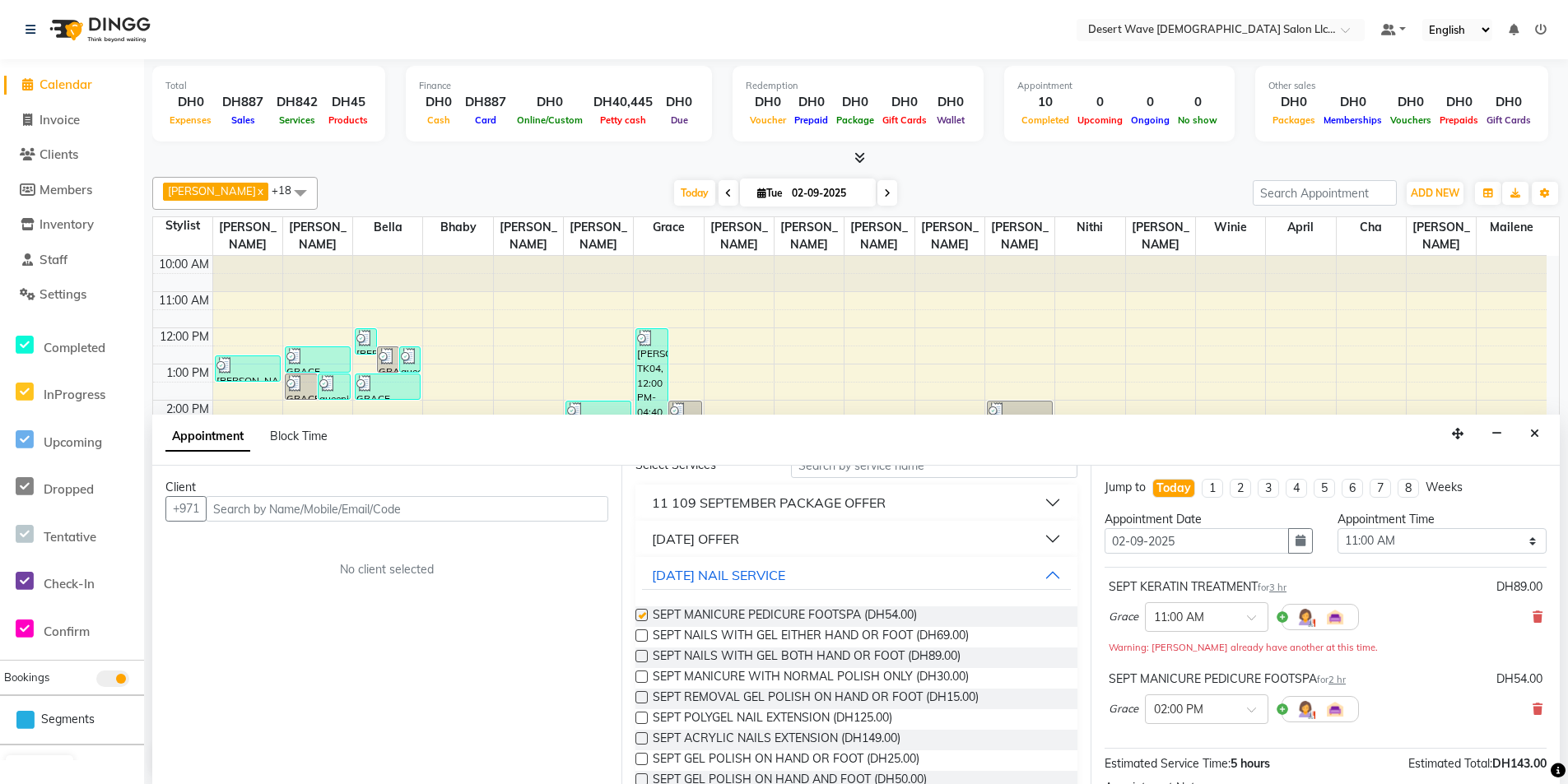
checkbox input "false"
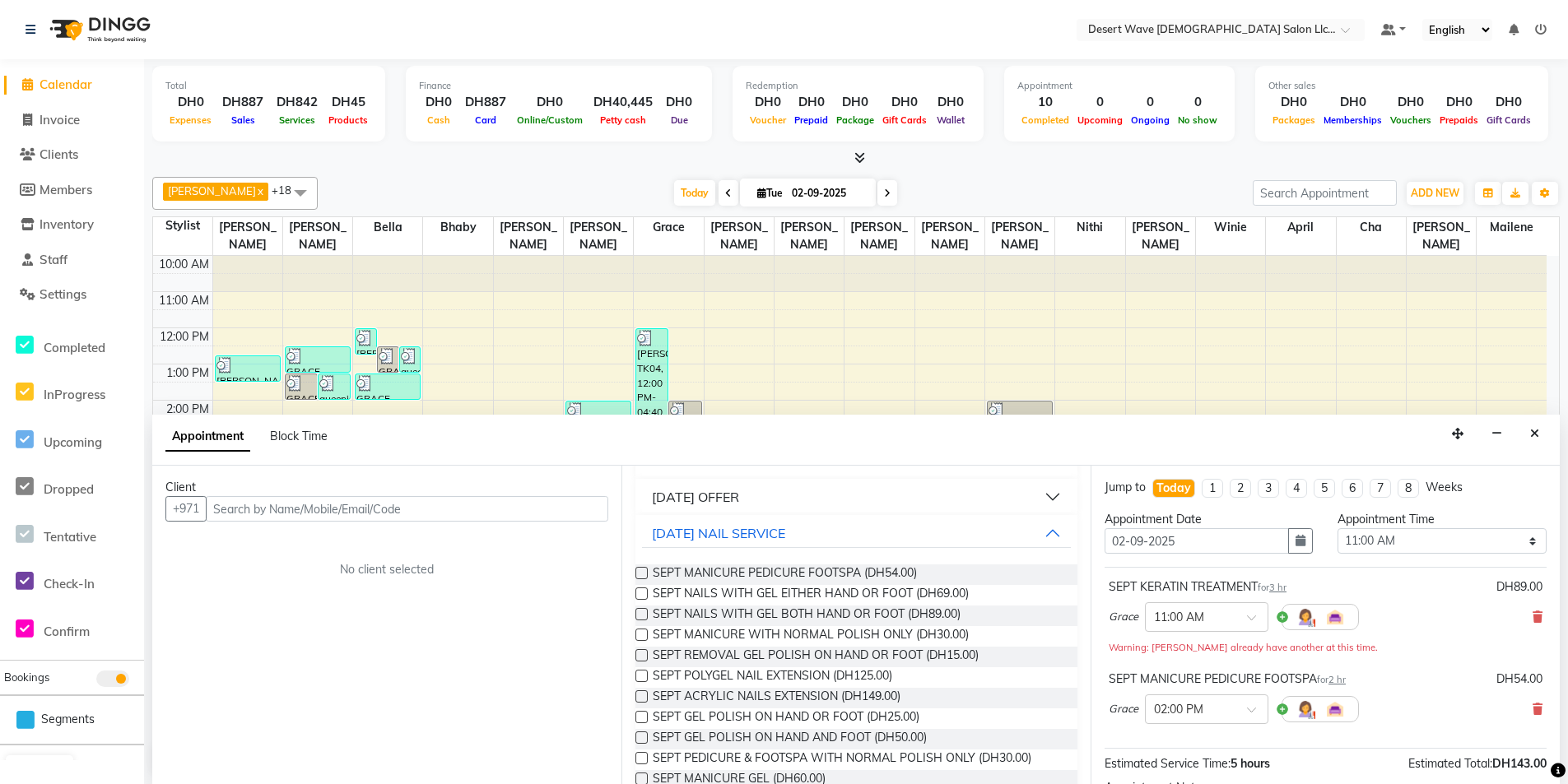
scroll to position [165, 0]
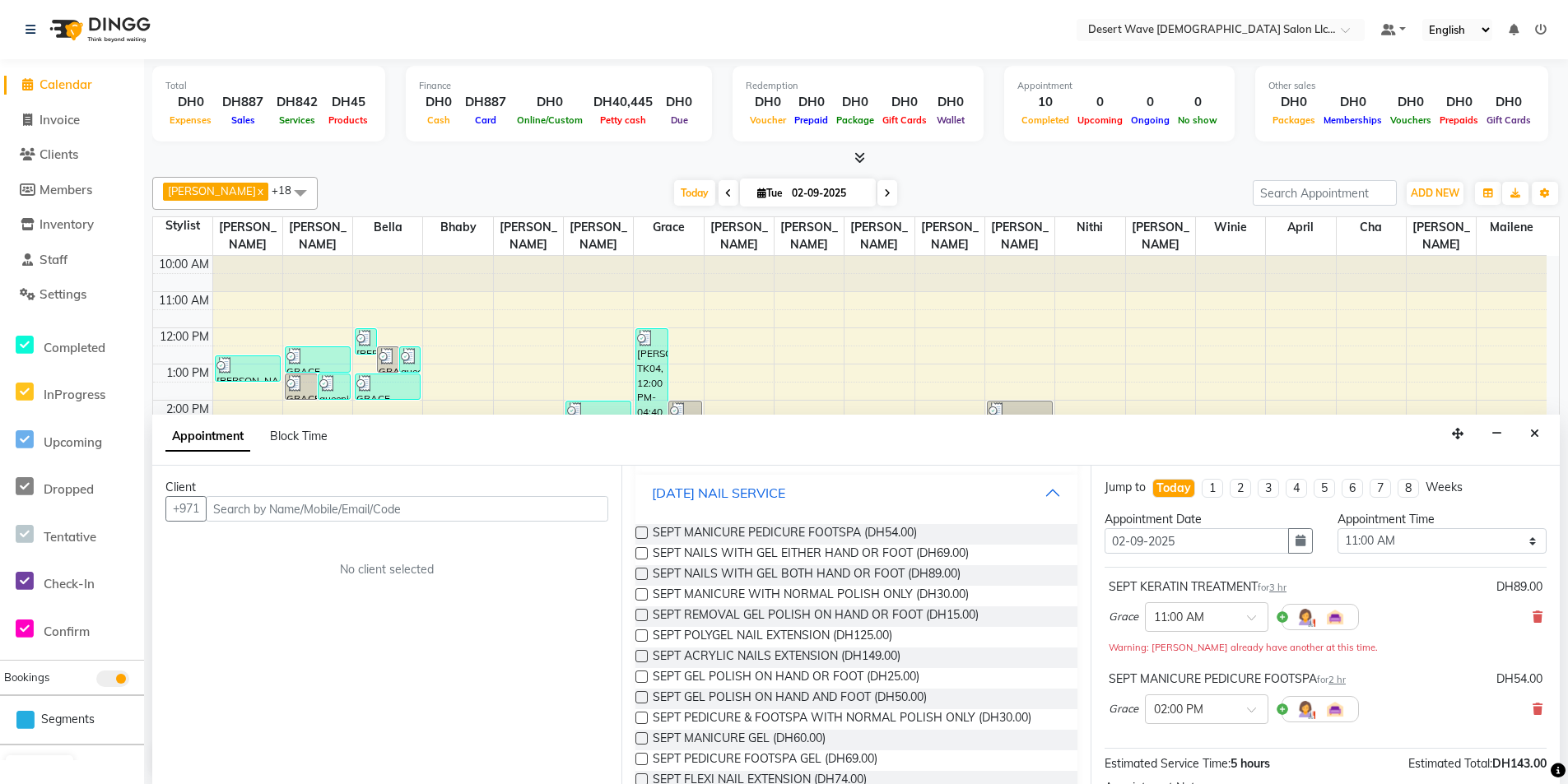
click at [891, 496] on button "[DATE] NAIL SERVICE" at bounding box center [856, 493] width 429 height 30
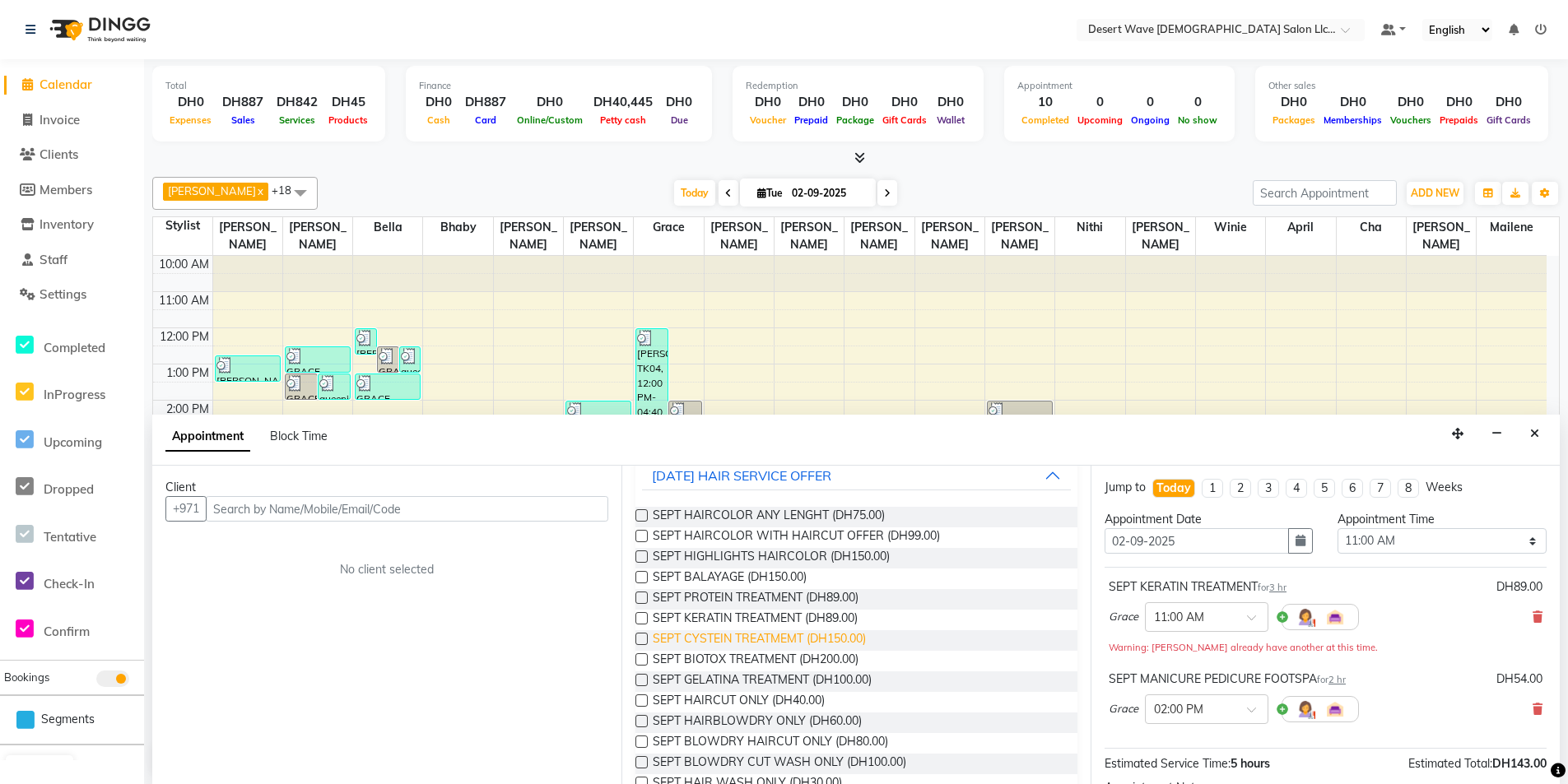
scroll to position [246, 0]
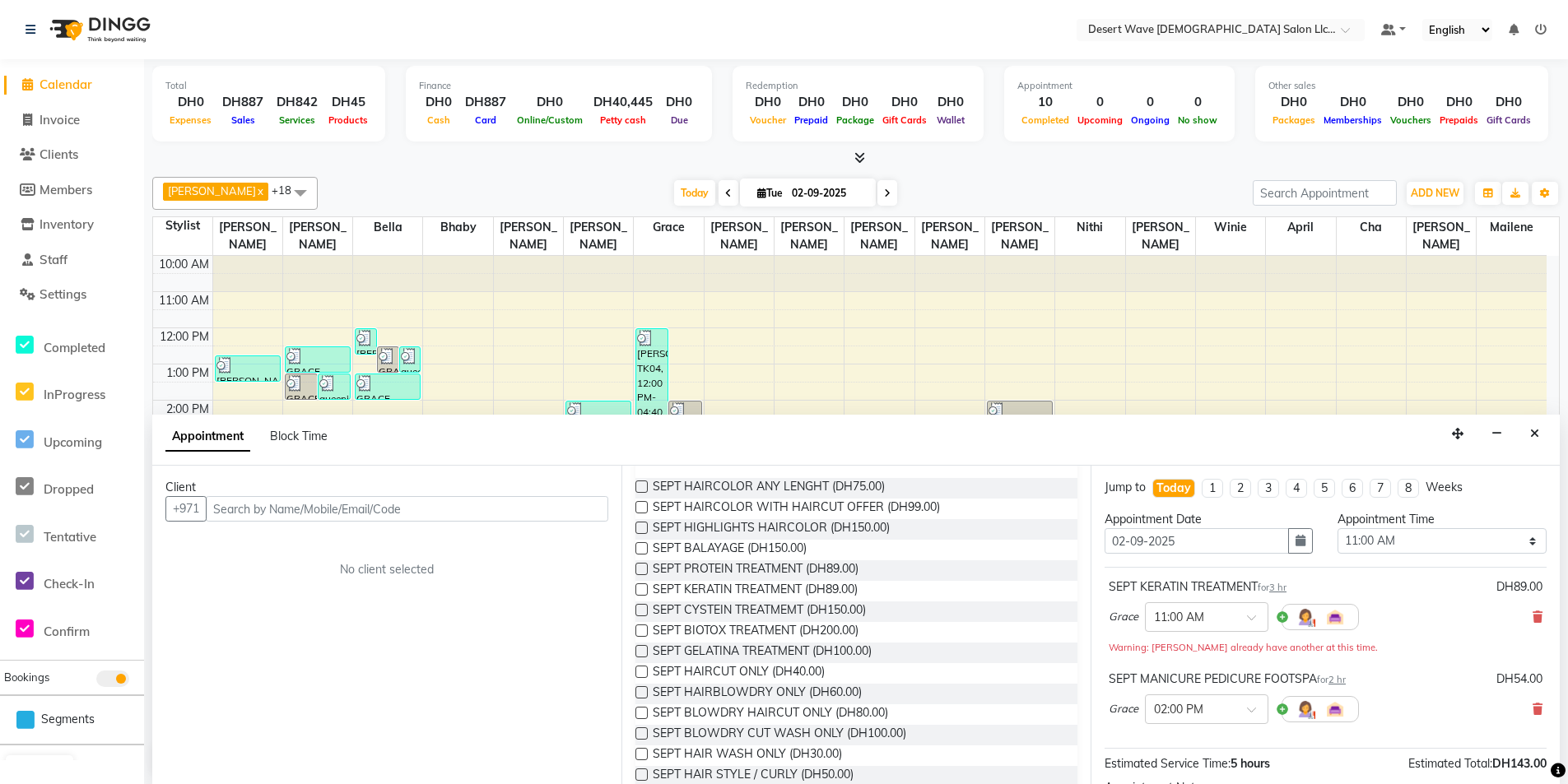
click at [638, 673] on label at bounding box center [641, 671] width 12 height 12
click at [638, 673] on input "checkbox" at bounding box center [640, 673] width 11 height 11
checkbox input "false"
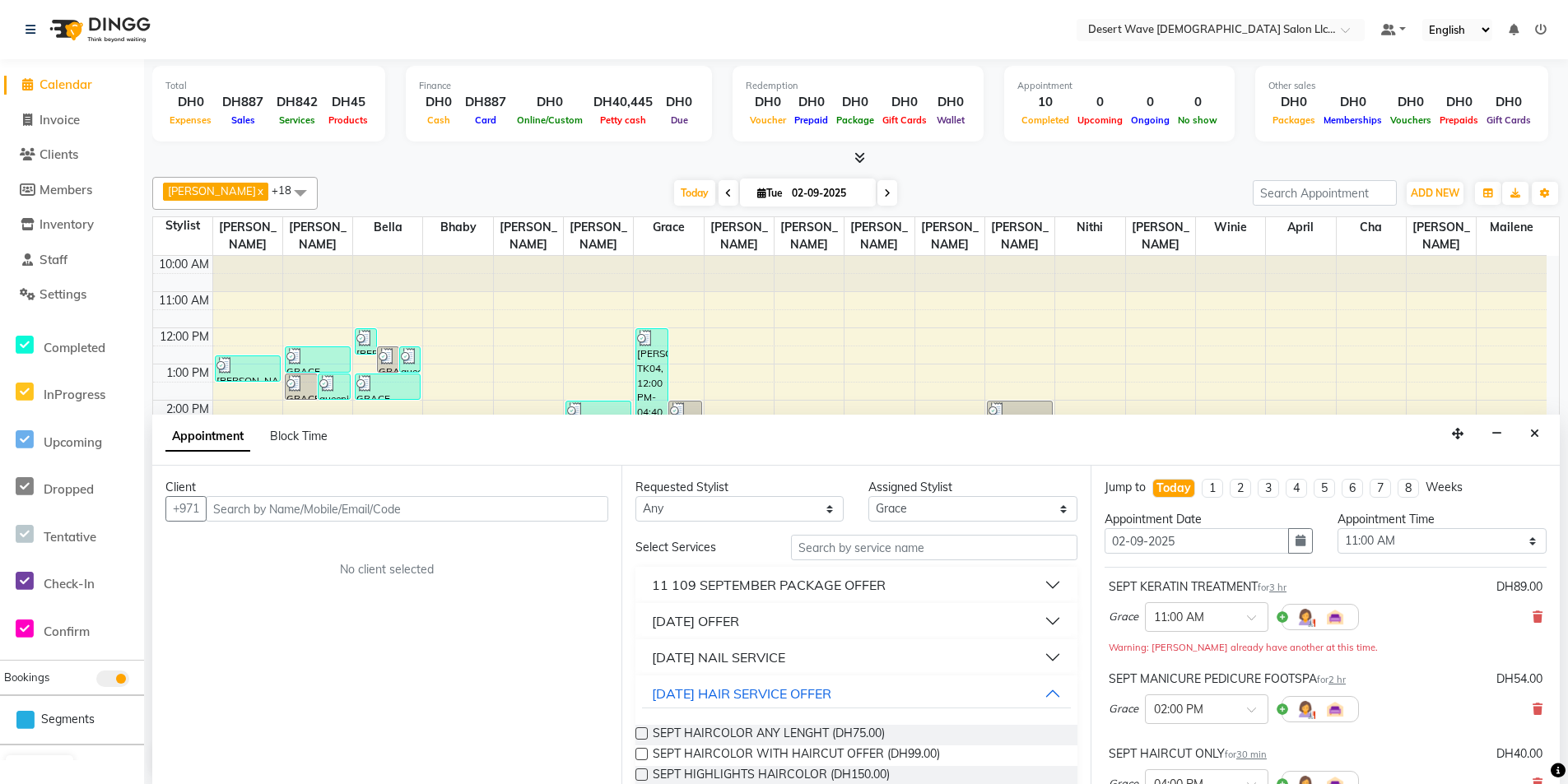
click at [739, 621] on div "[DATE] OFFER" at bounding box center [695, 621] width 87 height 20
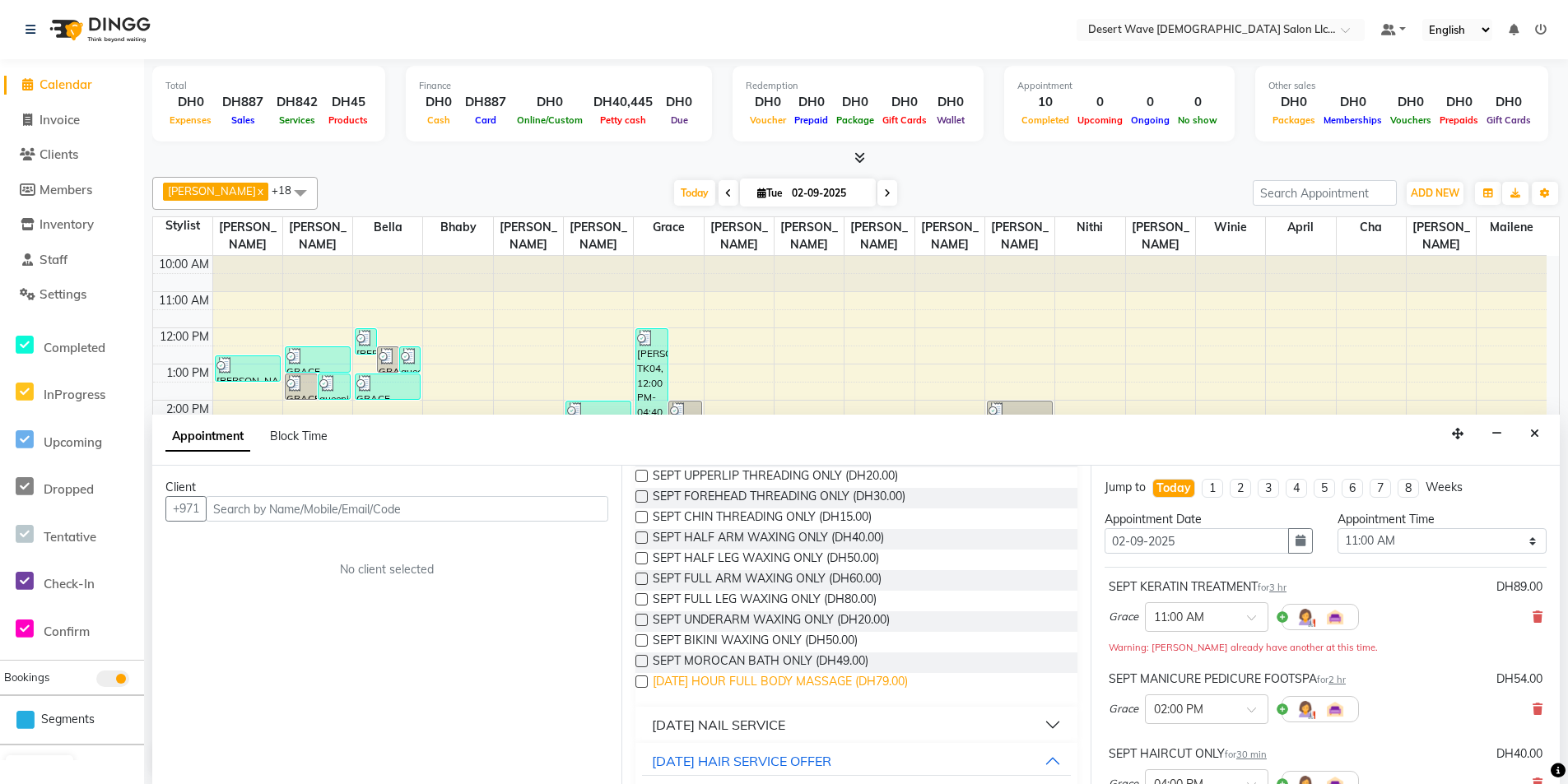
scroll to position [329, 0]
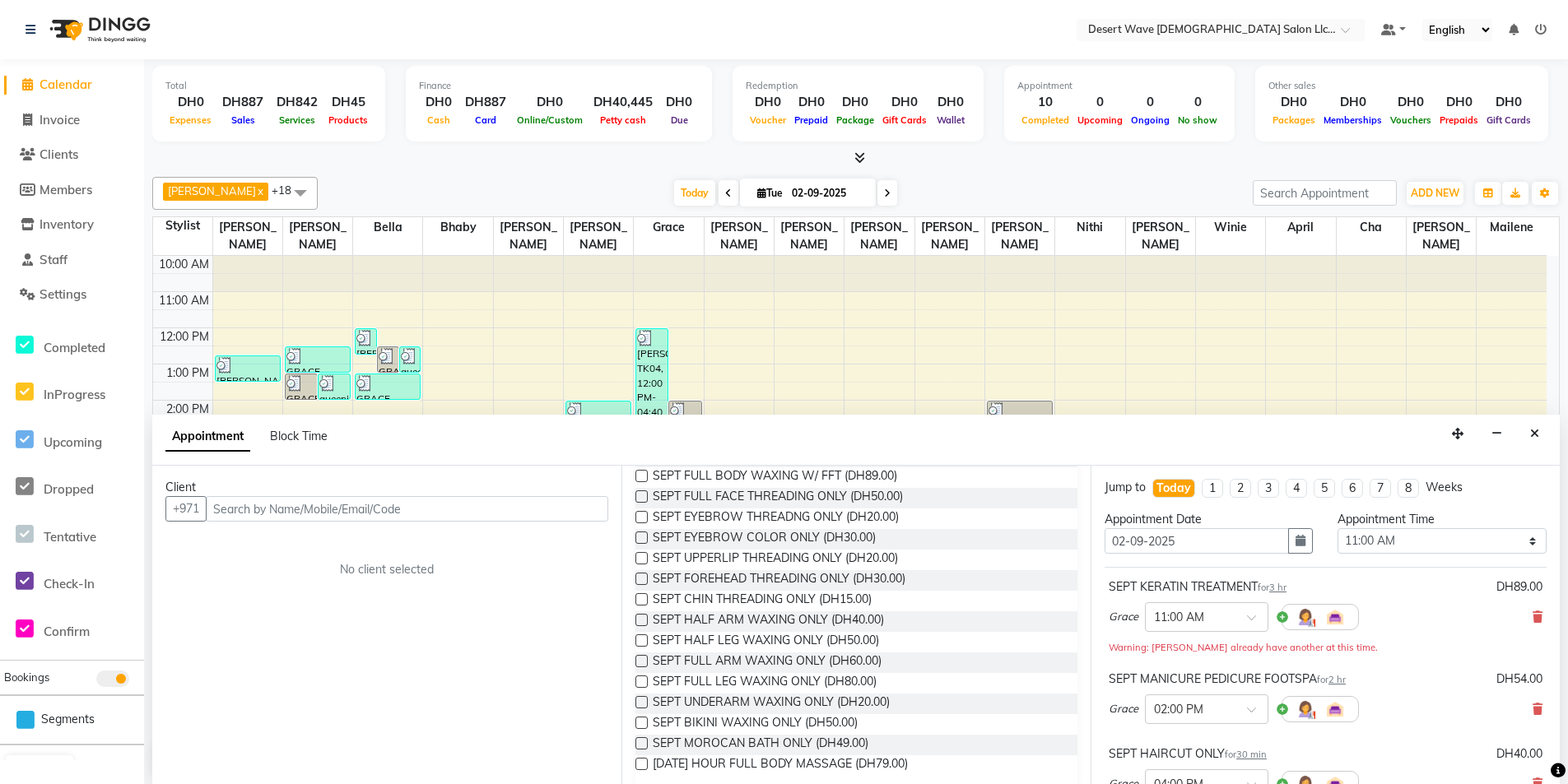
click at [636, 537] on label at bounding box center [641, 538] width 12 height 12
click at [636, 537] on input "checkbox" at bounding box center [640, 539] width 11 height 11
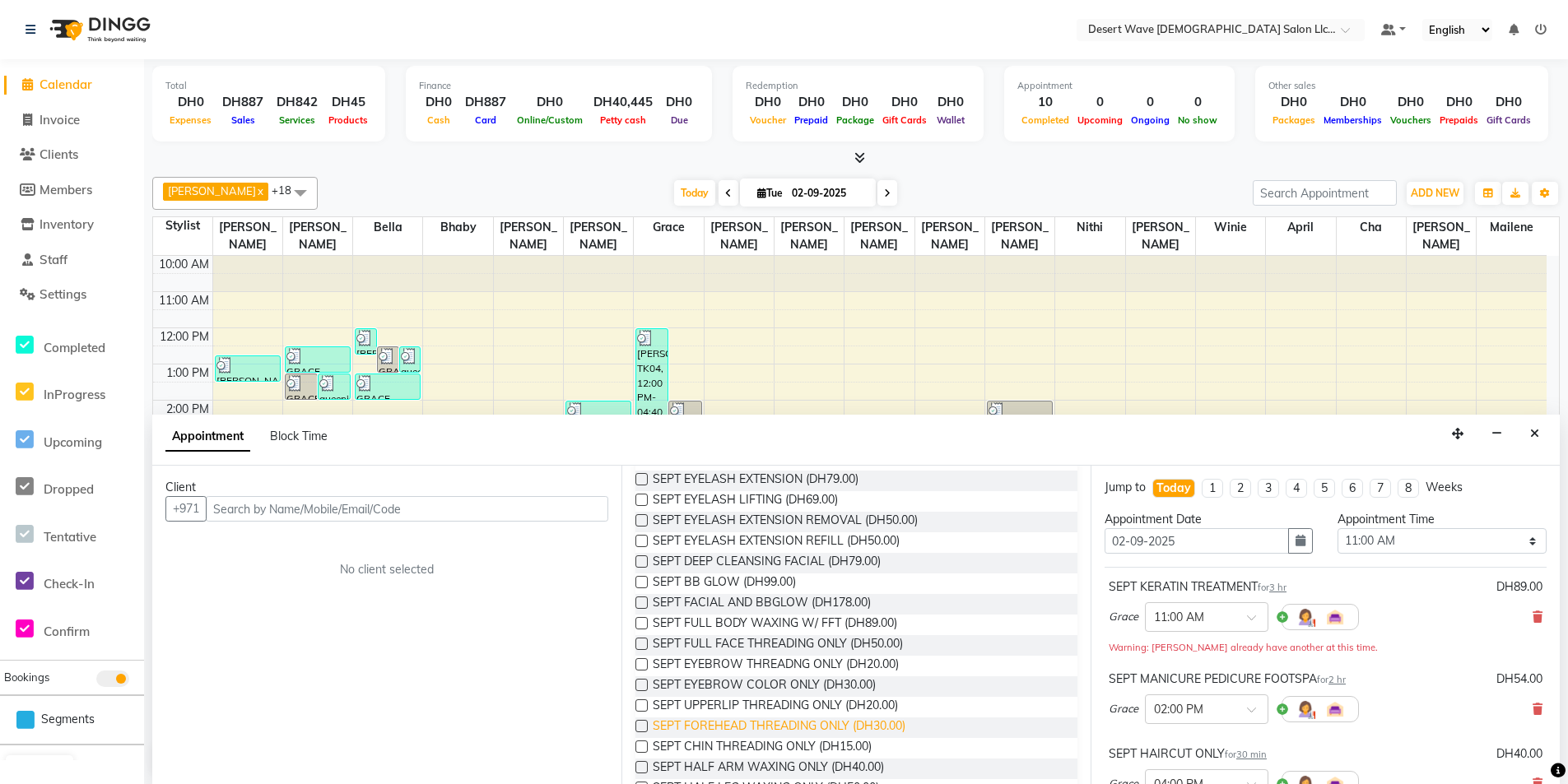
checkbox input "false"
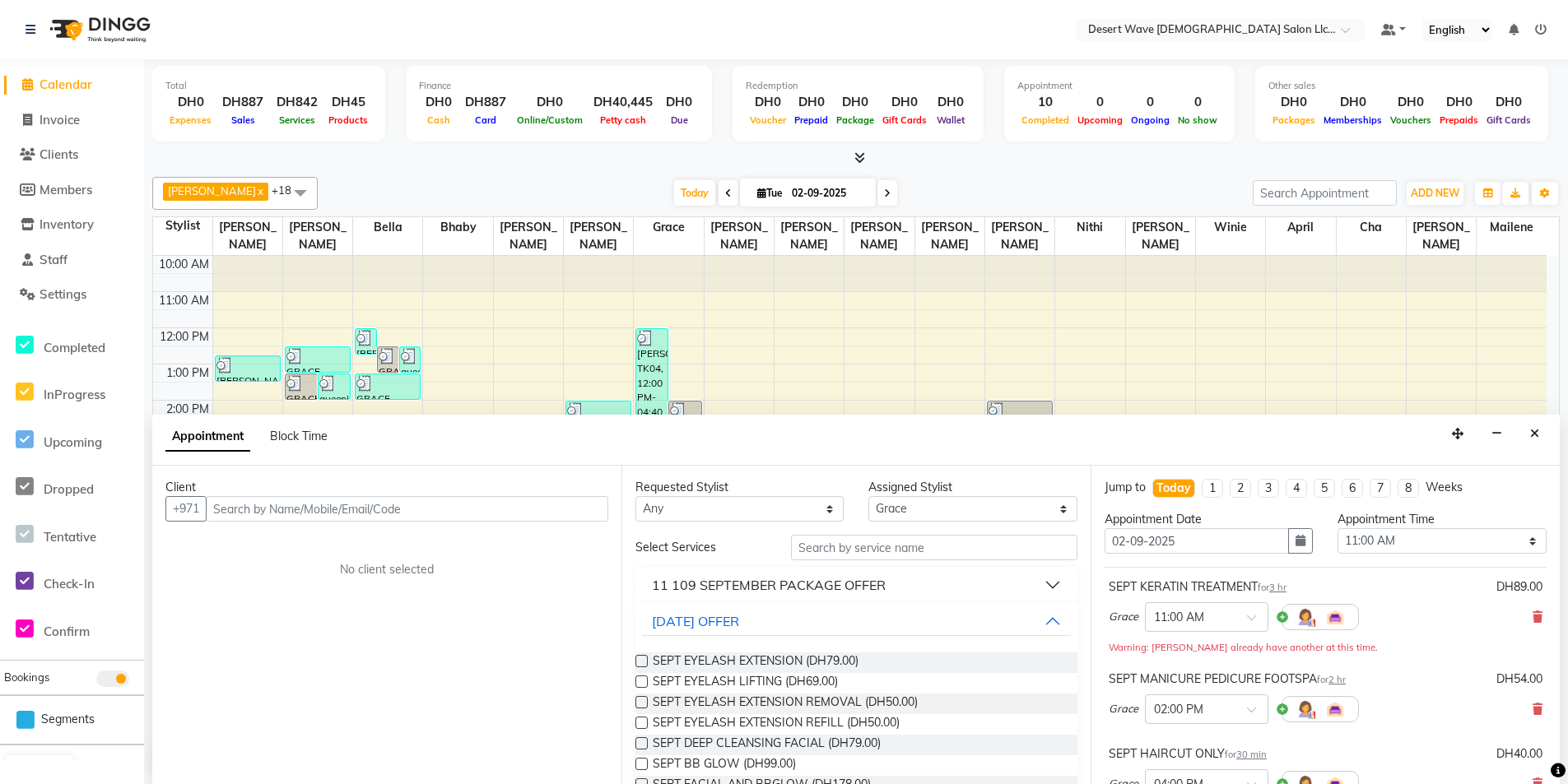
click at [567, 494] on div "Client" at bounding box center [387, 487] width 443 height 17
click at [567, 501] on input "text" at bounding box center [407, 509] width 403 height 26
type input "562448502"
click at [577, 510] on span "Add Client" at bounding box center [574, 509] width 55 height 15
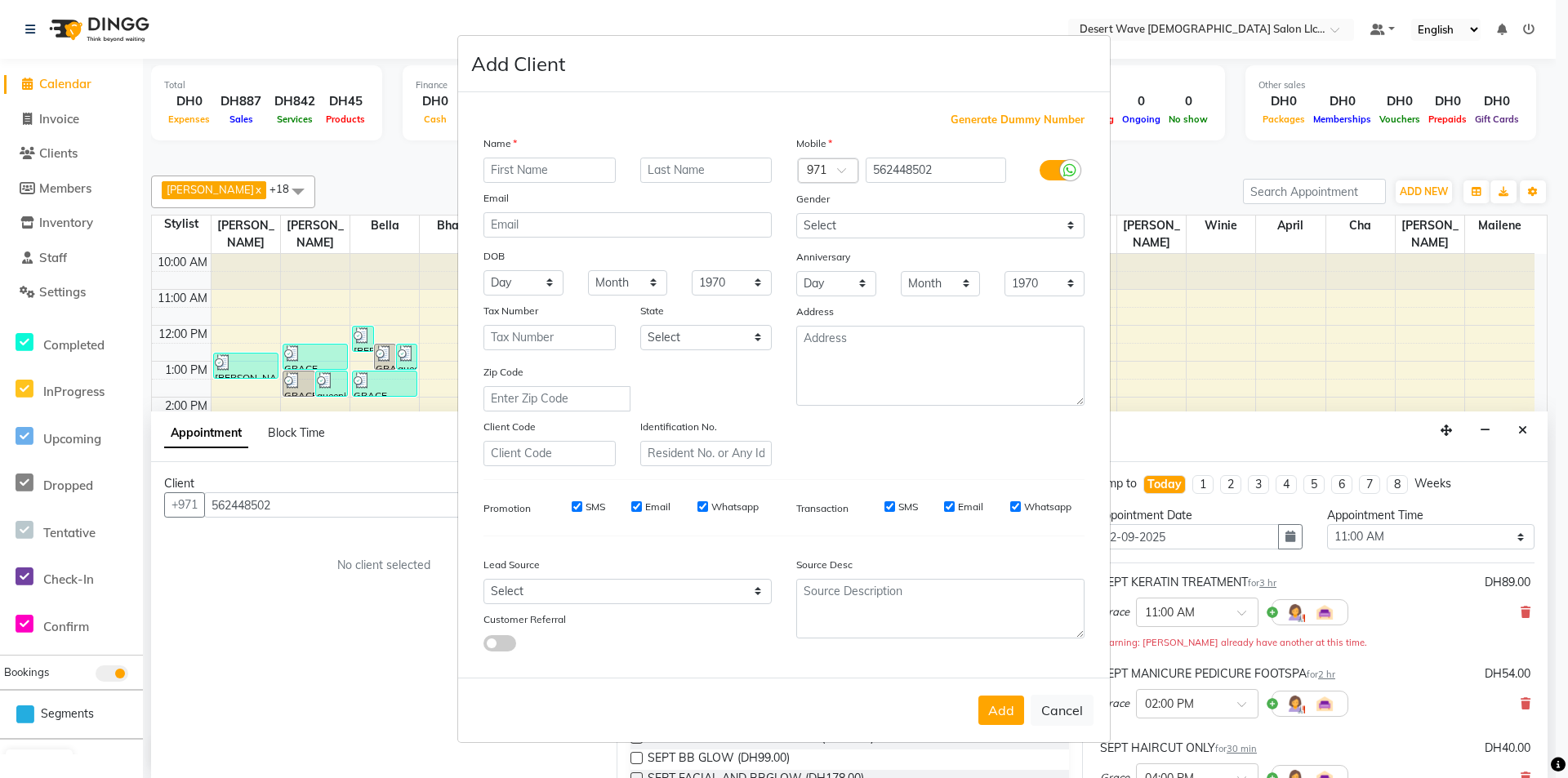
click at [560, 155] on div "Name" at bounding box center [628, 146] width 313 height 23
click at [557, 168] on input "text" at bounding box center [550, 170] width 133 height 25
type input "maricar"
click at [1017, 716] on button "Add" at bounding box center [1002, 710] width 46 height 29
select select
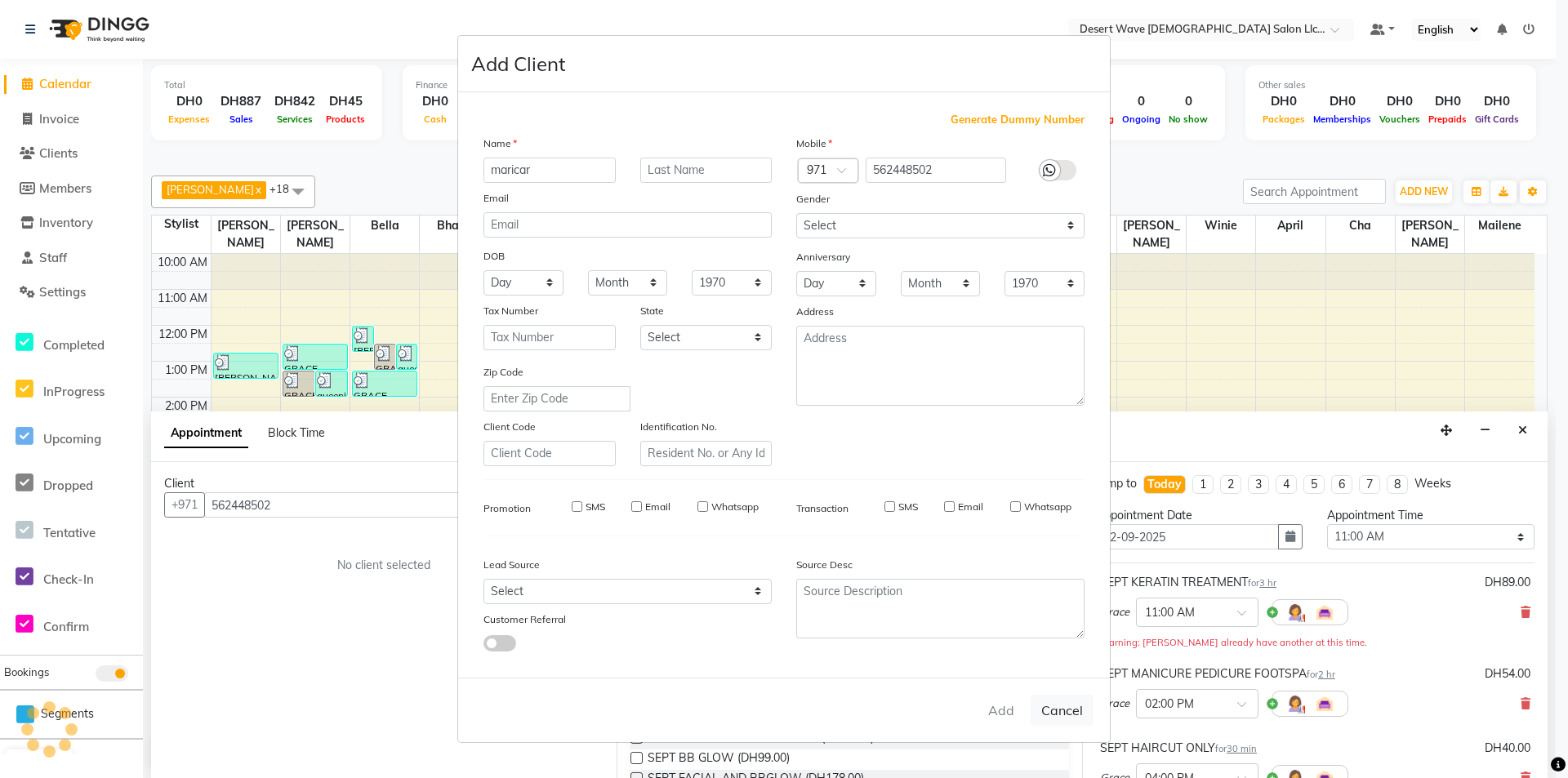
select select
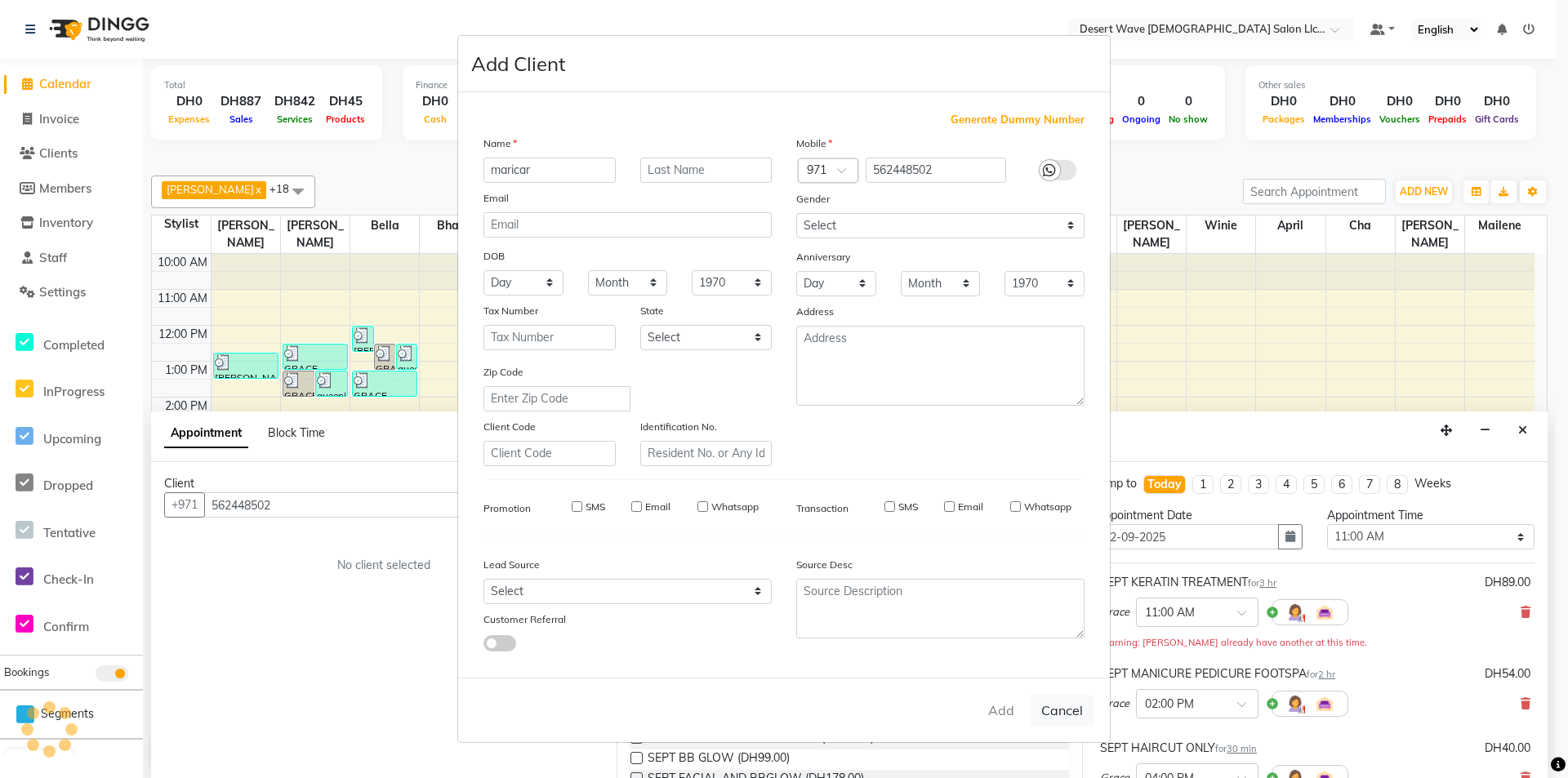
select select
checkbox input "false"
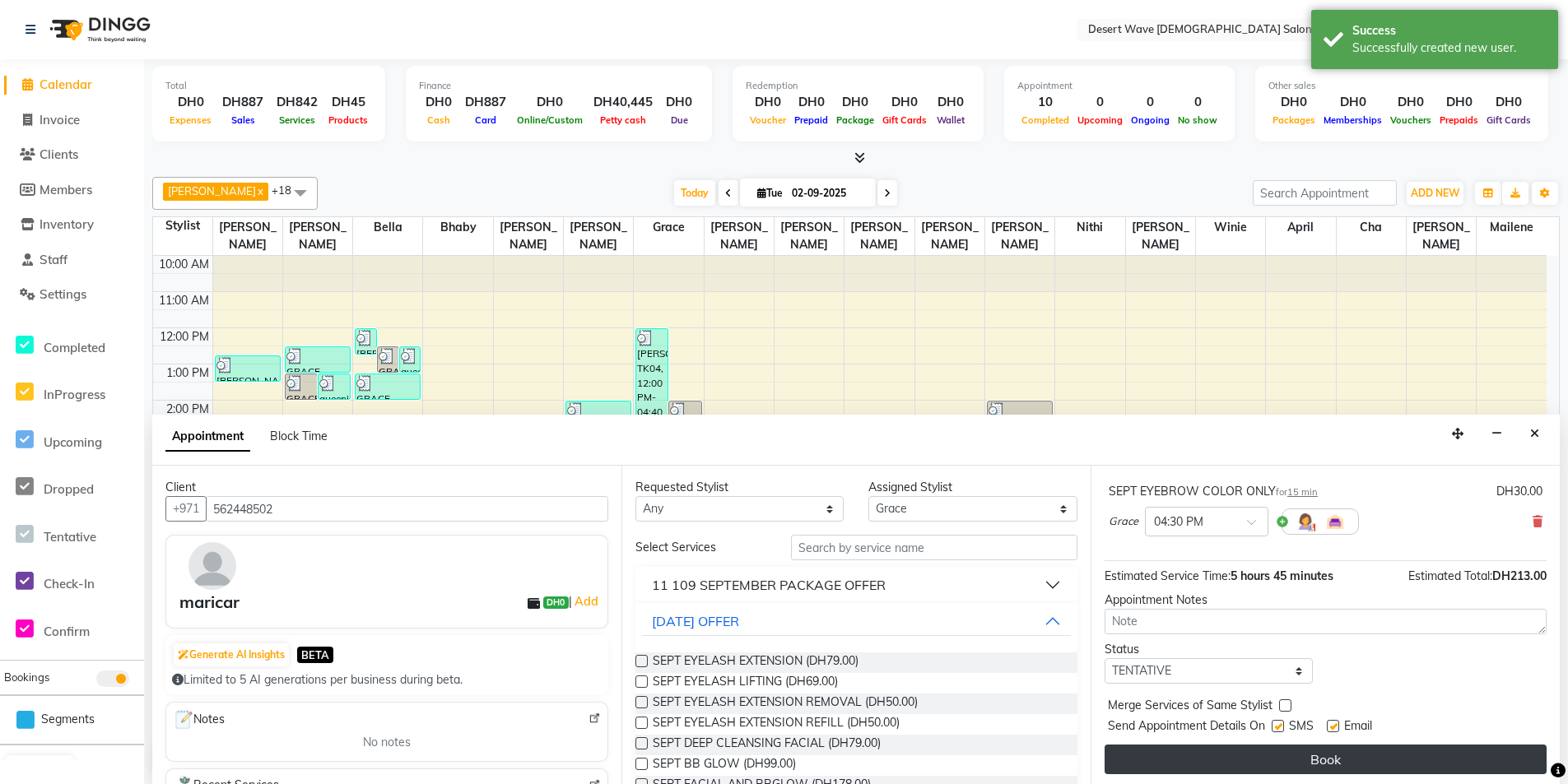
scroll to position [340, 0]
click at [1349, 760] on button "Book" at bounding box center [1326, 757] width 442 height 30
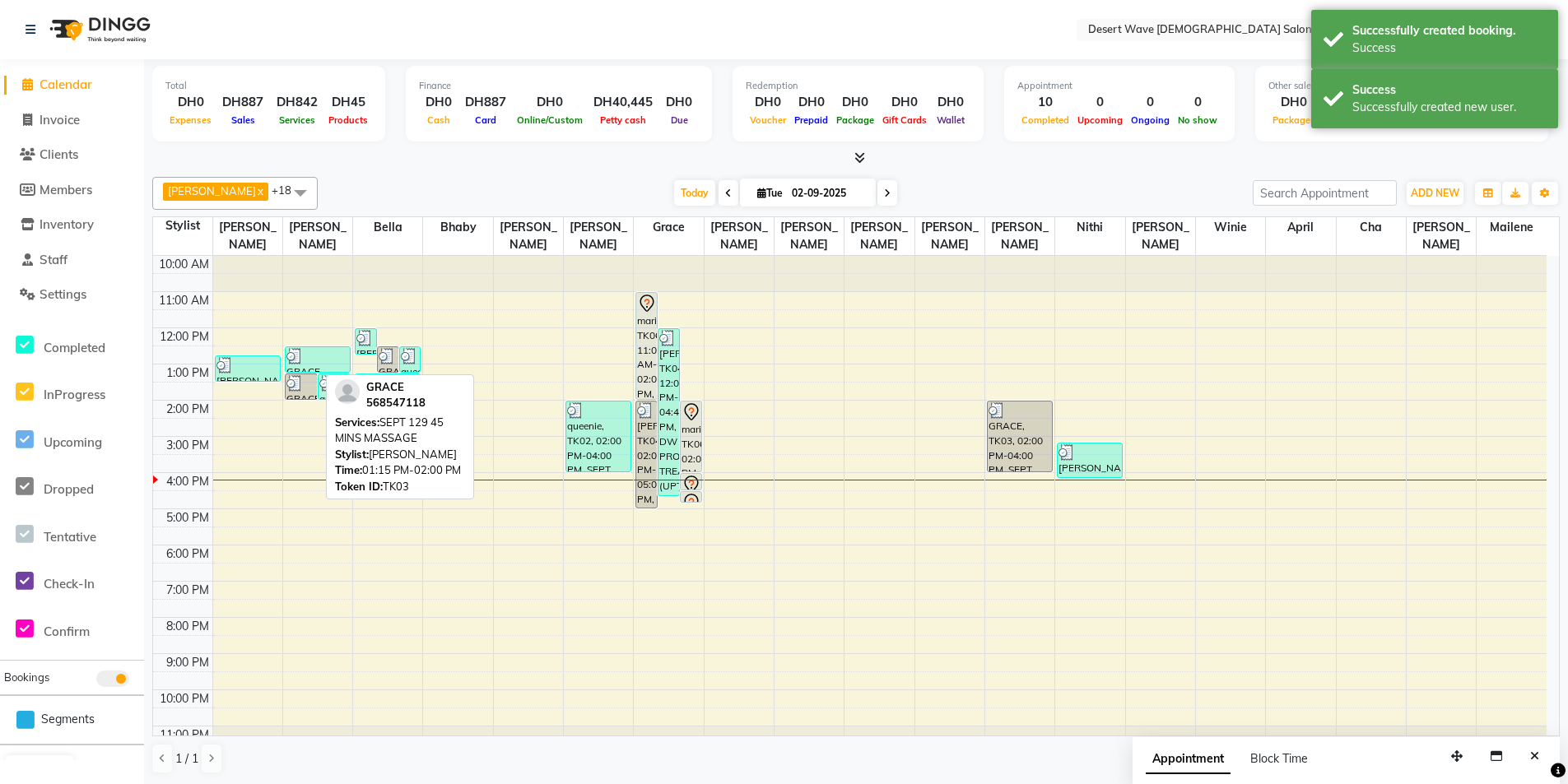
click at [306, 375] on div at bounding box center [301, 383] width 30 height 16
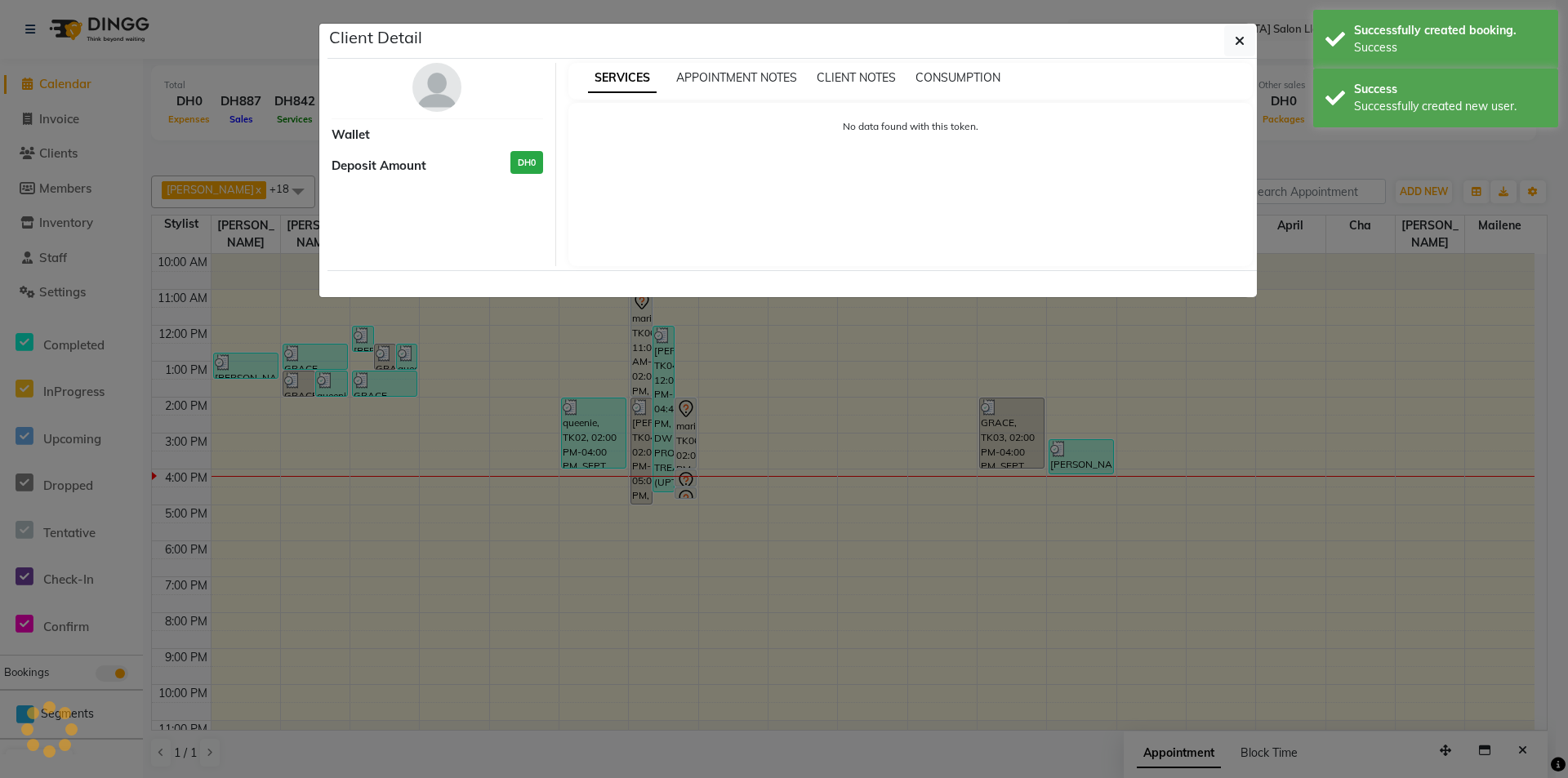
select select "3"
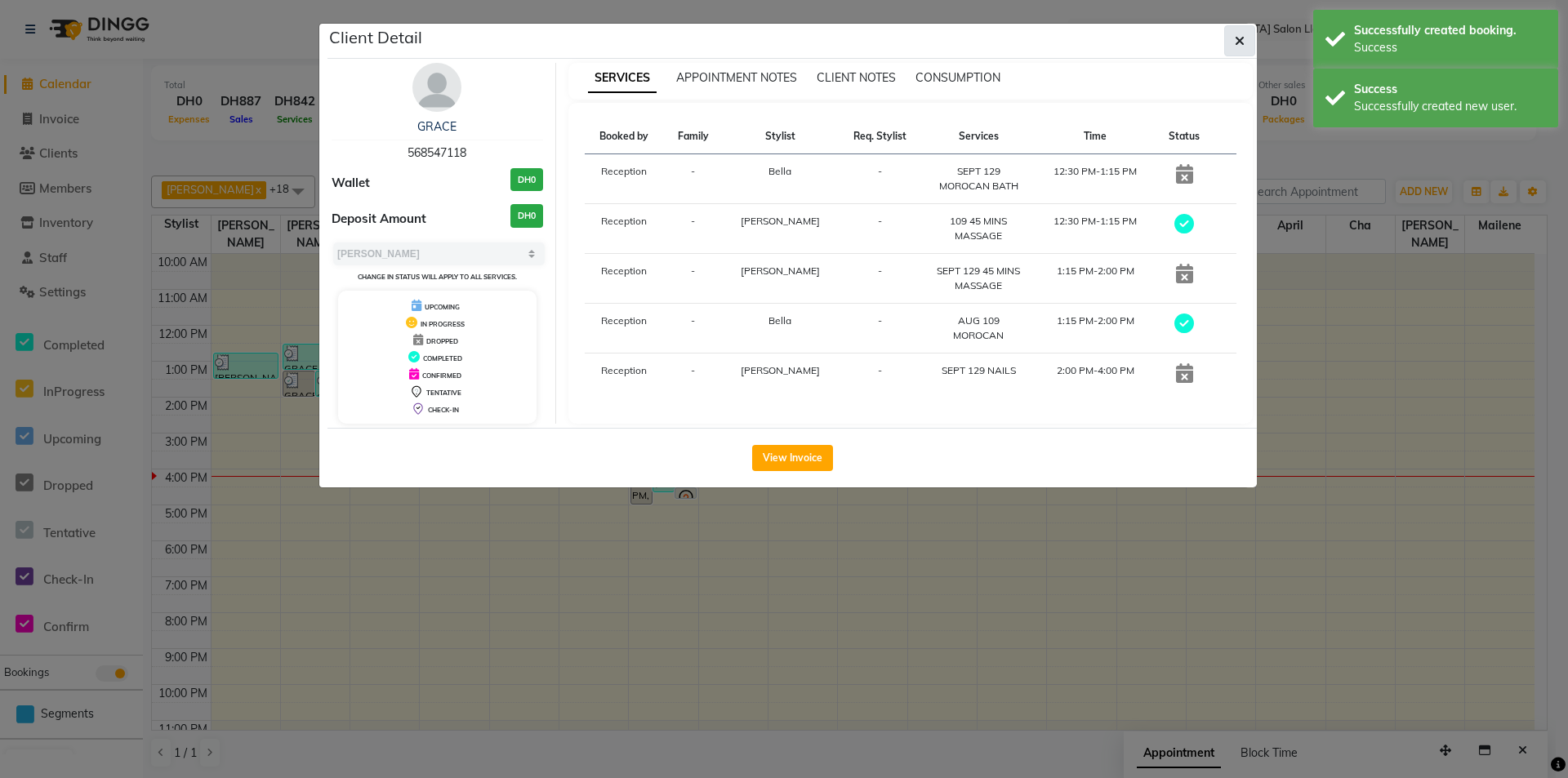
click at [1244, 38] on icon "button" at bounding box center [1240, 41] width 10 height 13
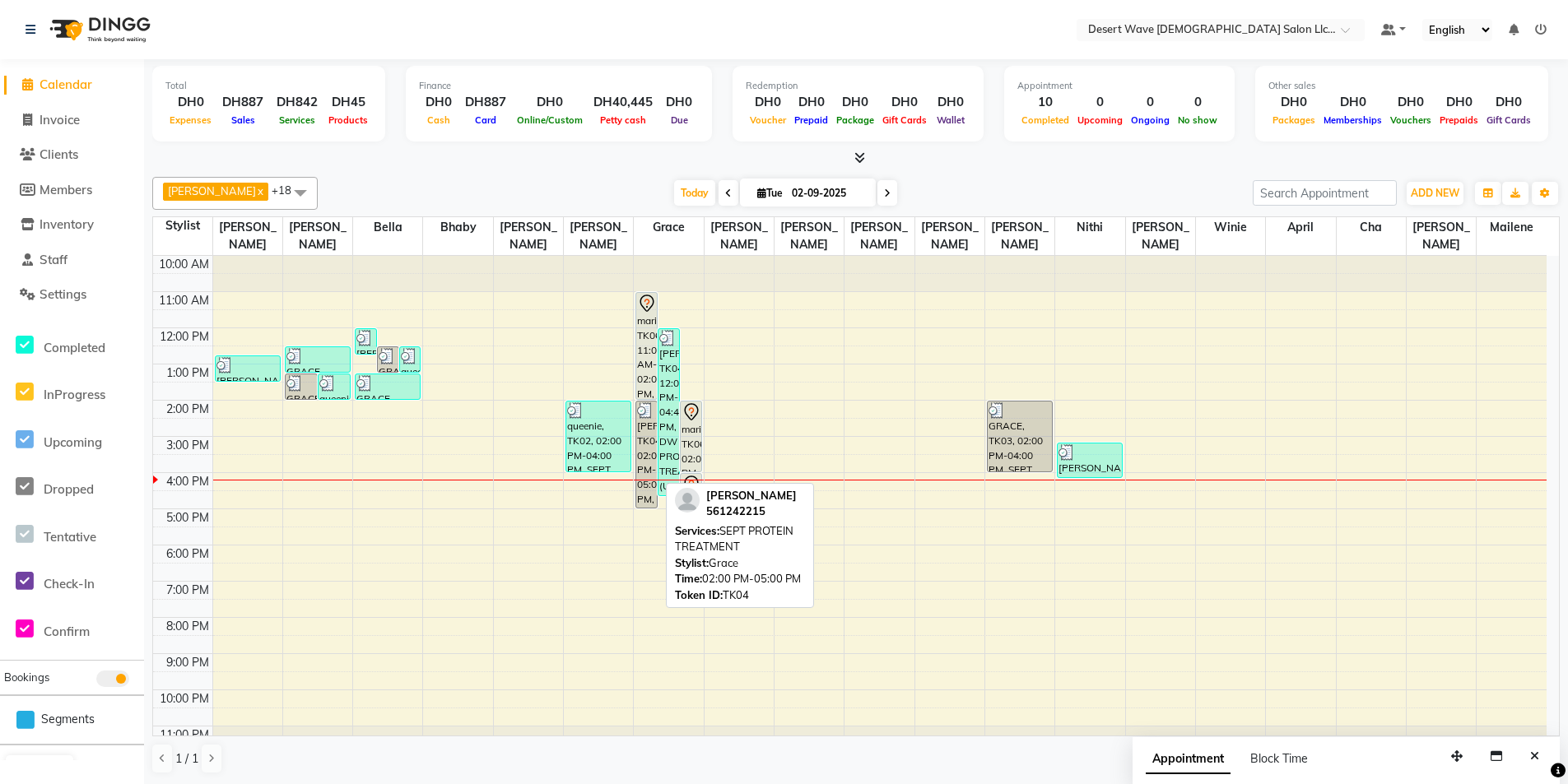
click at [642, 412] on div "[PERSON_NAME], TK04, 02:00 PM-05:00 PM, SEPT PROTEIN TREATMENT" at bounding box center [646, 454] width 21 height 106
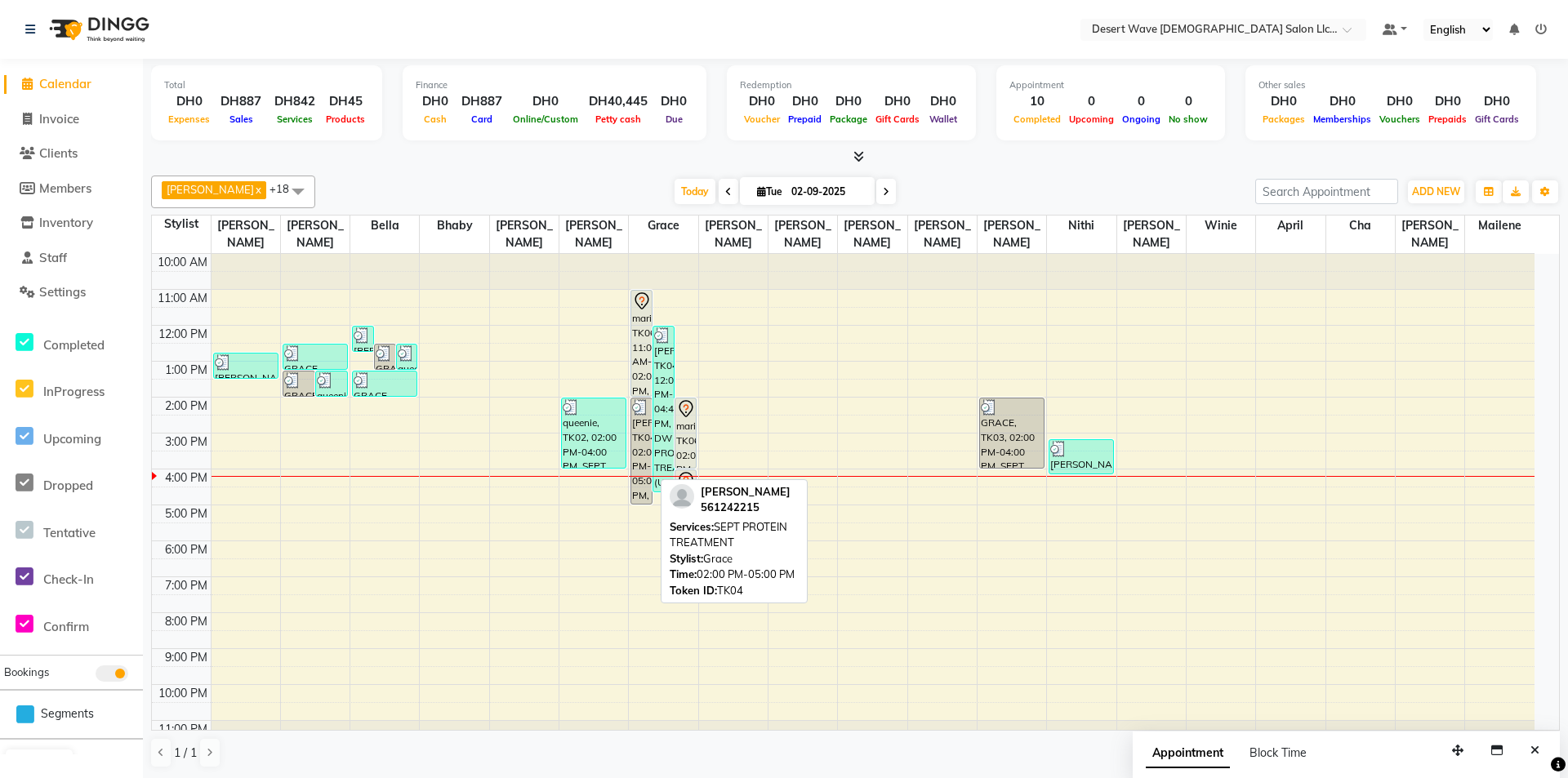
select select "3"
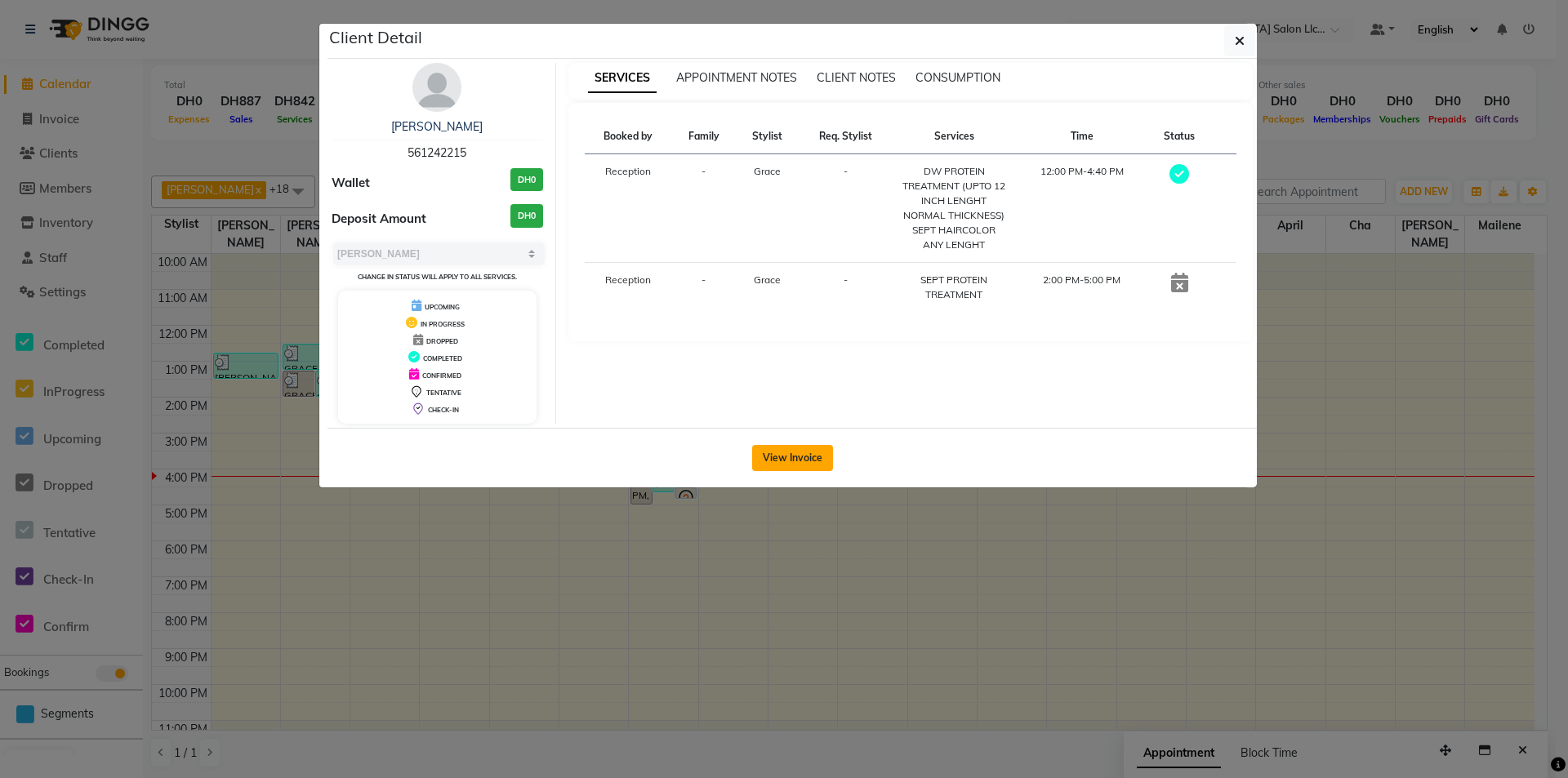
click at [804, 456] on button "View Invoice" at bounding box center [792, 458] width 81 height 26
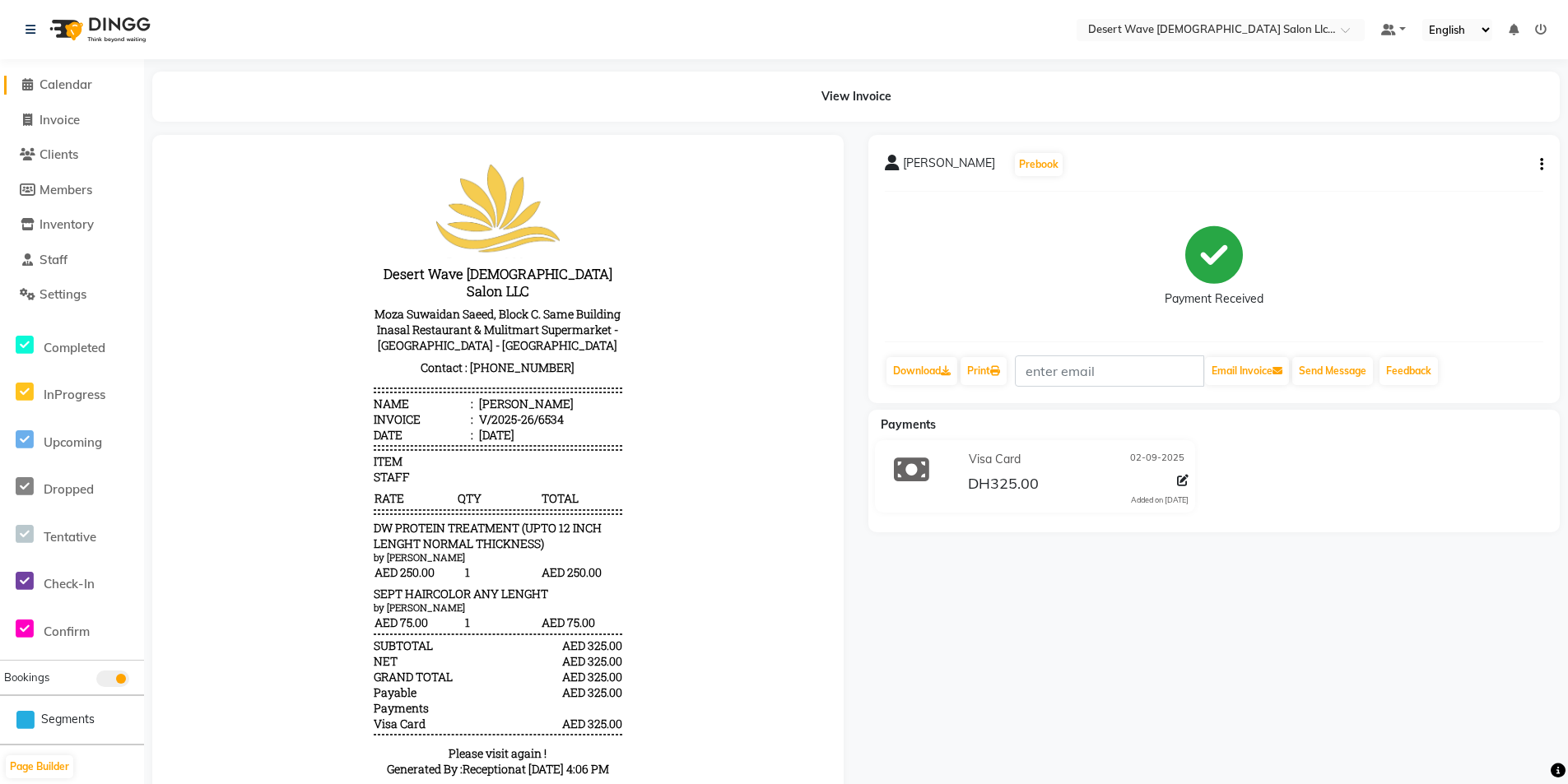
click at [64, 83] on span "Calendar" at bounding box center [66, 84] width 53 height 16
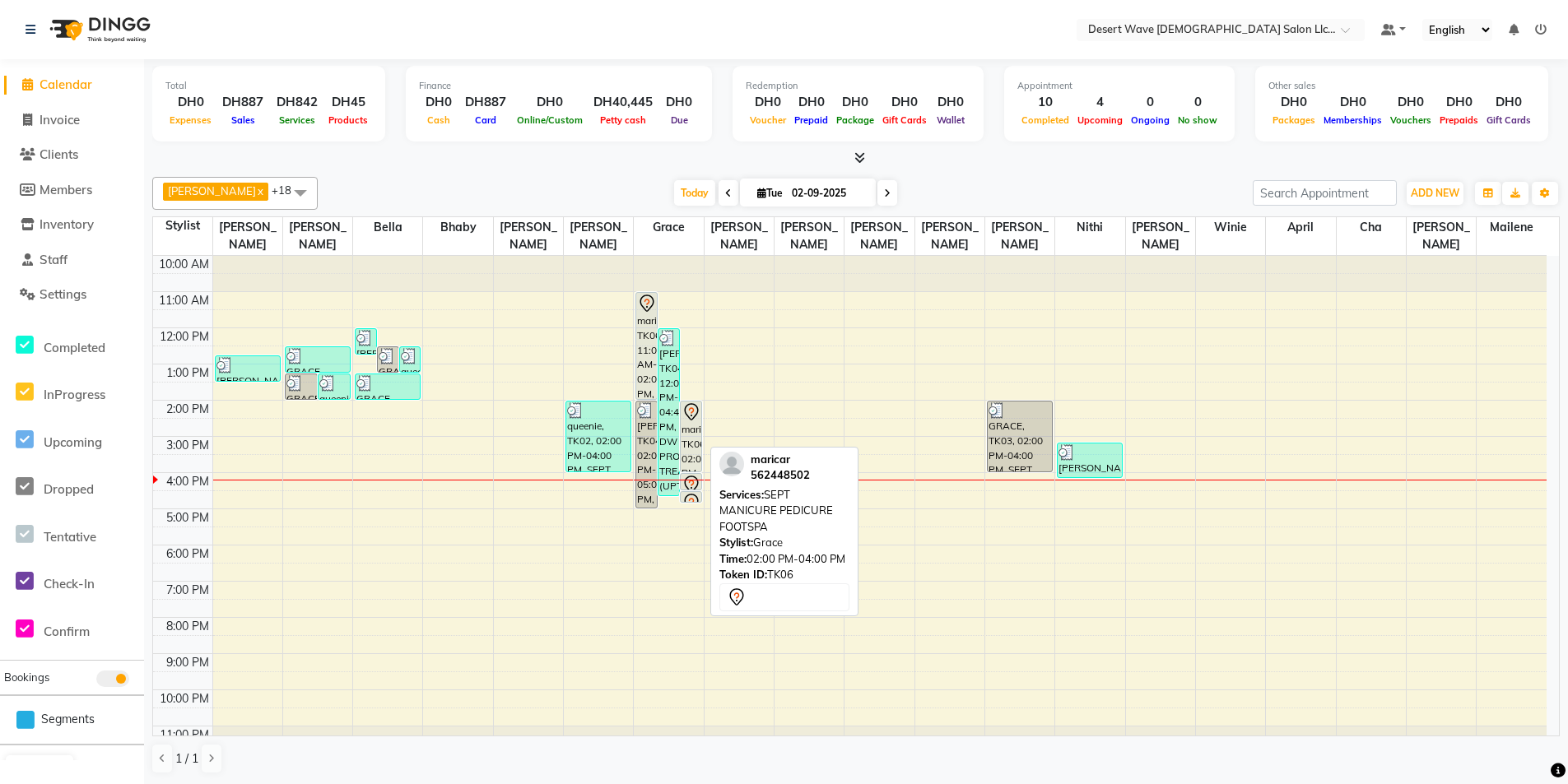
click at [689, 409] on div "maricar, TK06, 02:00 PM-04:00 PM, SEPT MANICURE PEDICURE FOOTSPA" at bounding box center [690, 436] width 21 height 70
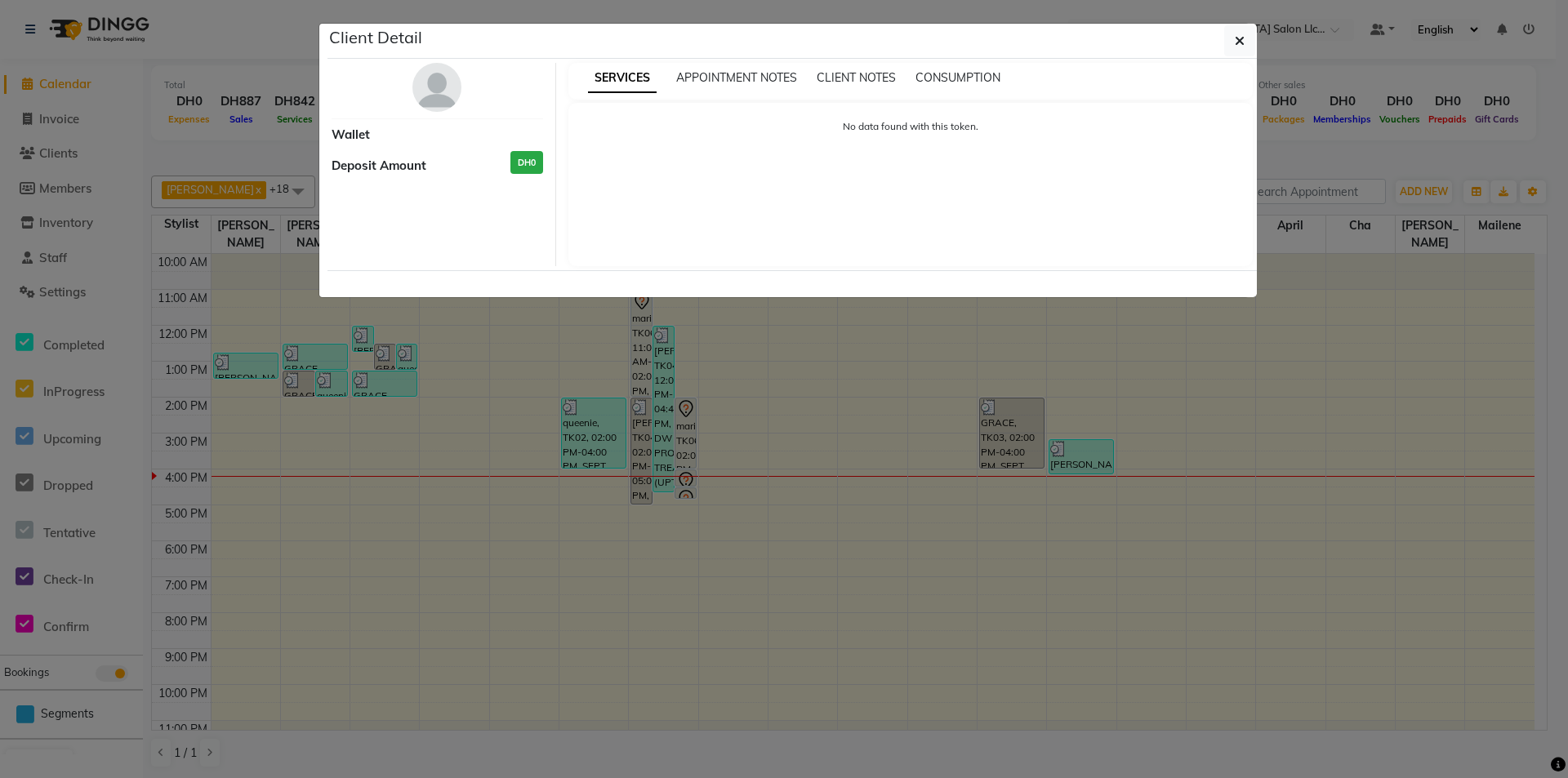
select select "7"
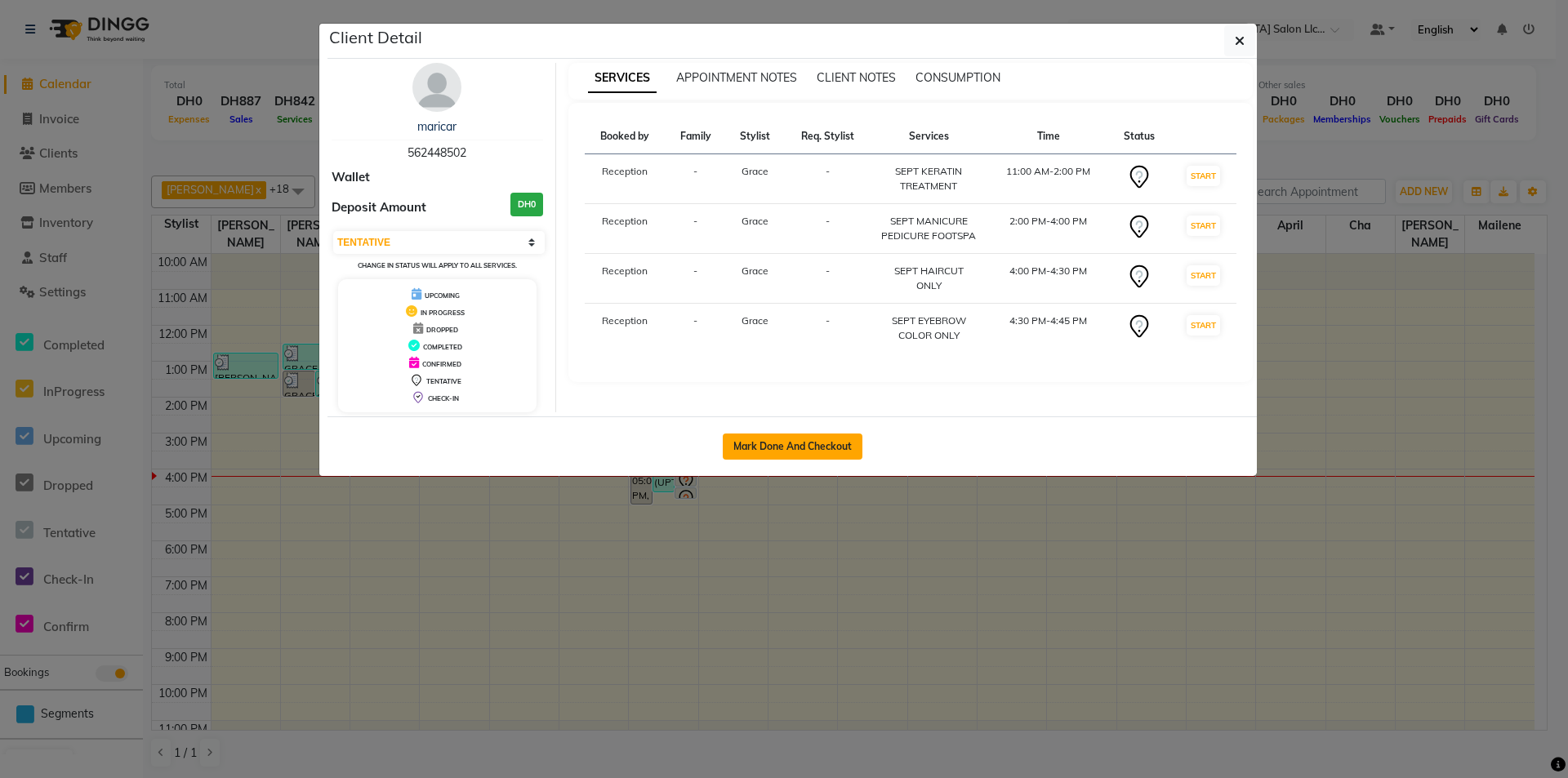
click at [832, 452] on button "Mark Done And Checkout" at bounding box center [792, 447] width 140 height 26
select select "service"
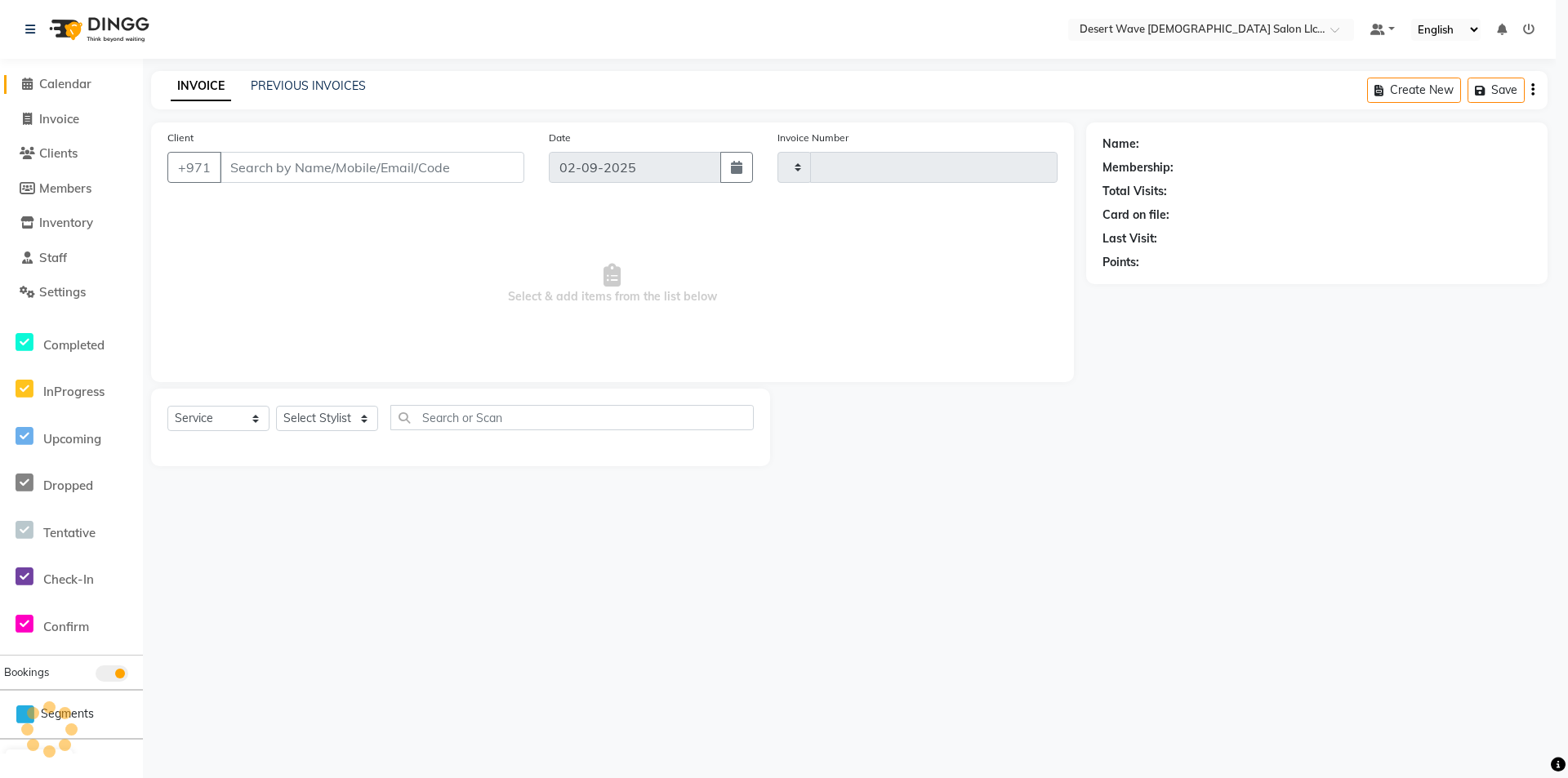
type input "6536"
select select "6563"
select select "50418"
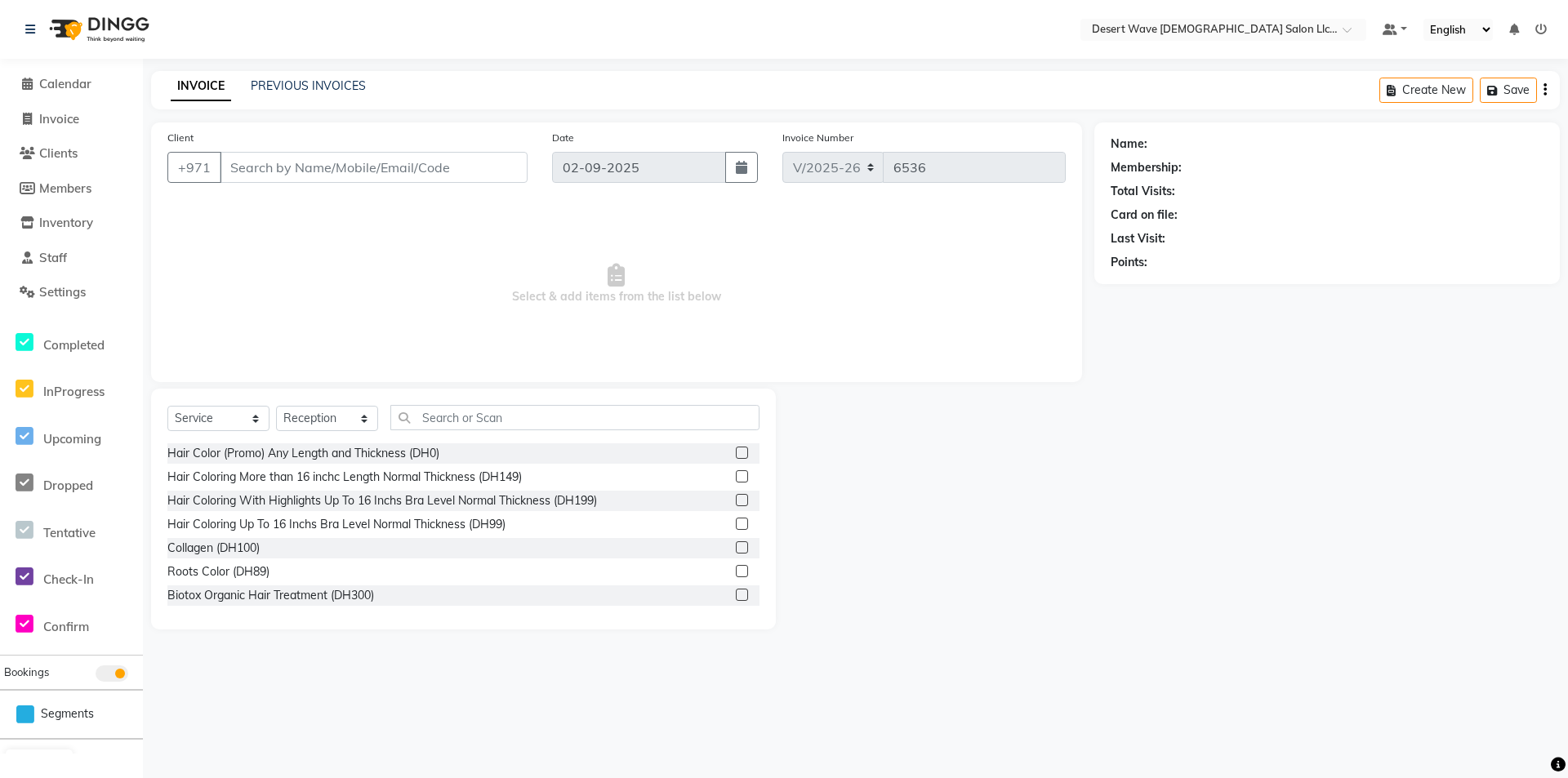
type input "562448502"
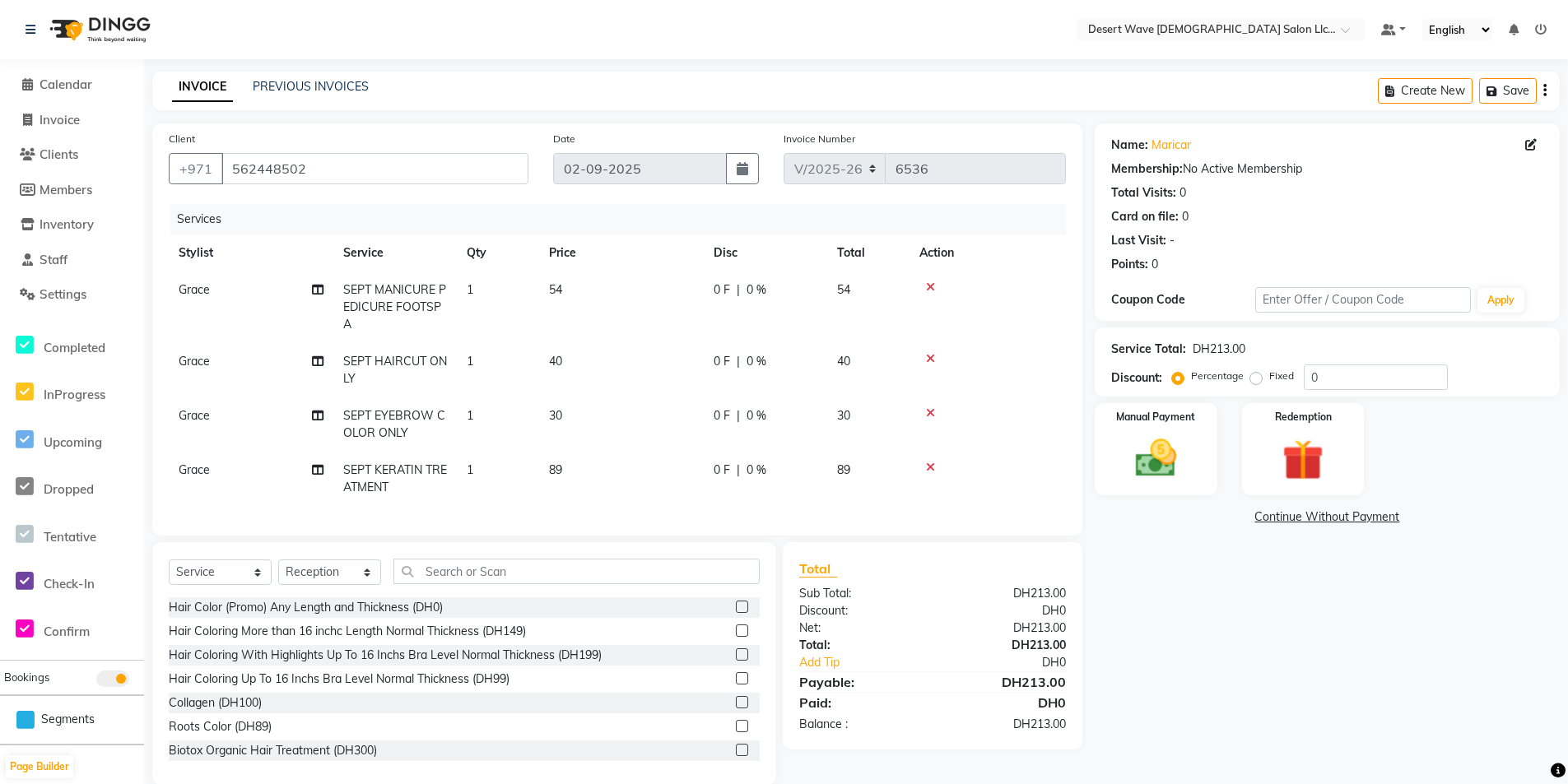
click at [595, 473] on td "89" at bounding box center [622, 479] width 165 height 54
select select "63284"
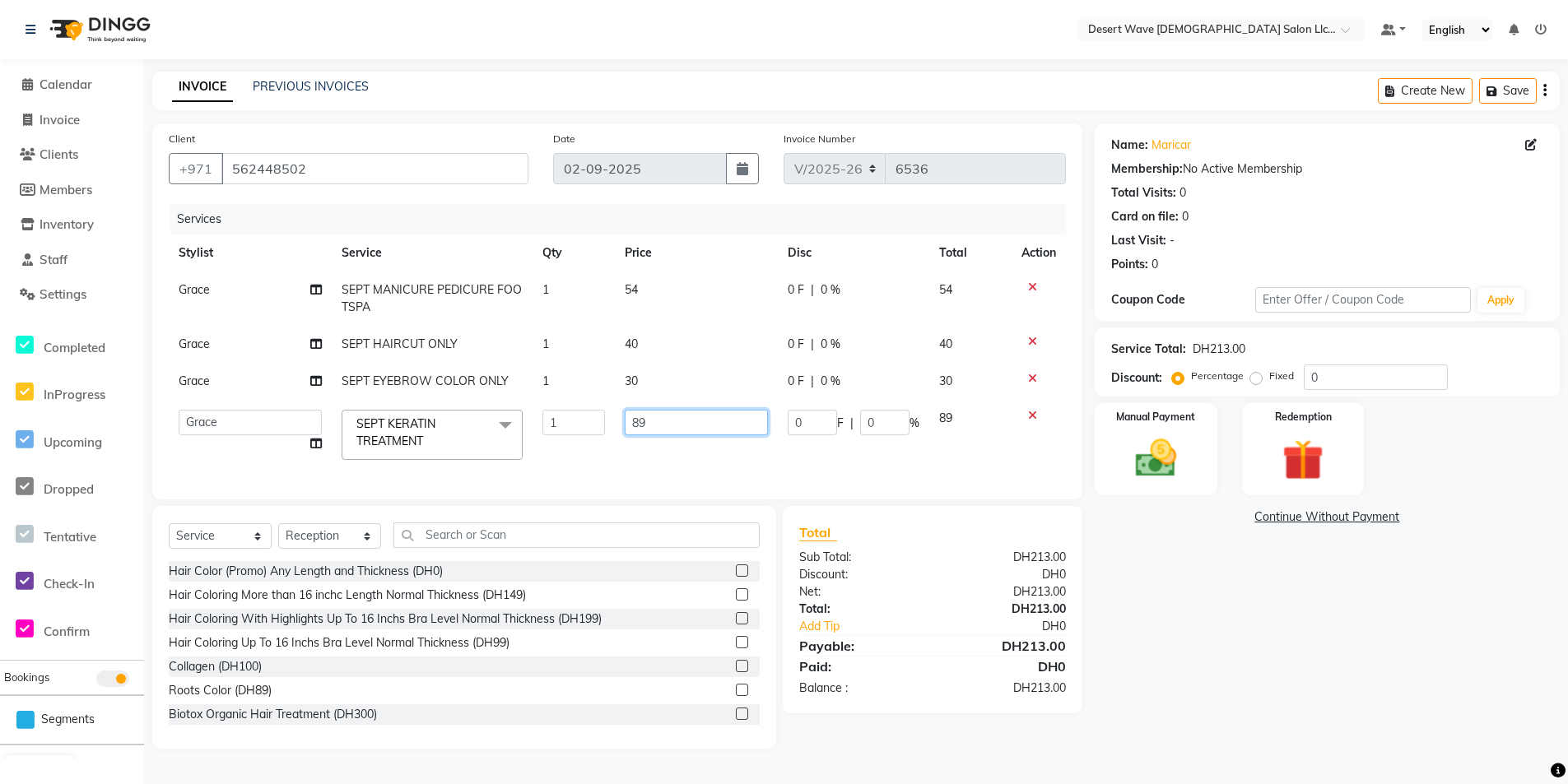
click at [681, 424] on input "89" at bounding box center [696, 422] width 144 height 26
type input "8"
type input "139"
click at [680, 448] on tbody "Grace SEPT MANICURE PEDICURE FOOTSPA 1 54 0 F | 0 % 54 Grace SEPT HAIRCUT ONLY …" at bounding box center [618, 370] width 897 height 199
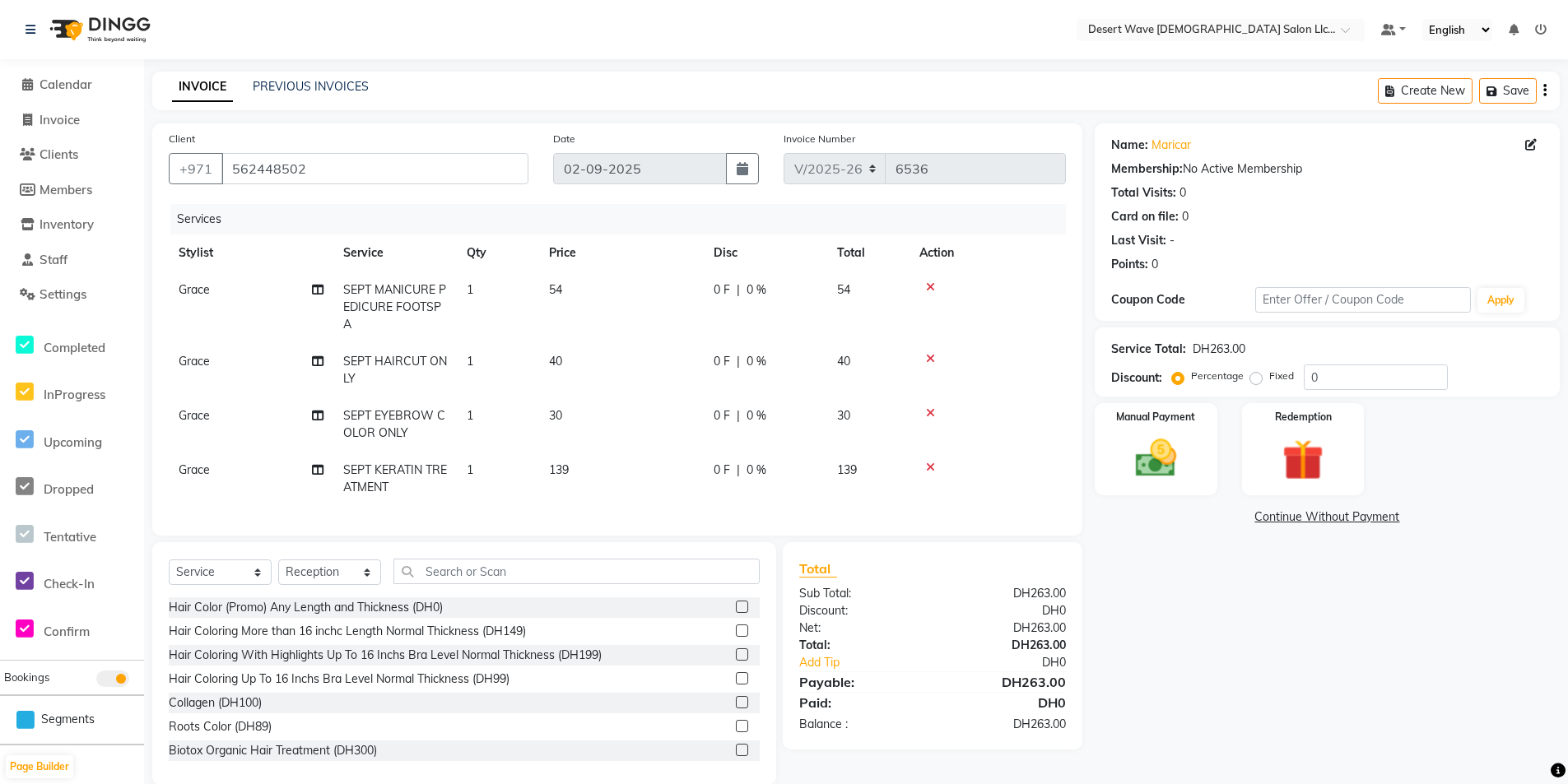
click at [579, 417] on td "30" at bounding box center [622, 425] width 165 height 54
select select "63284"
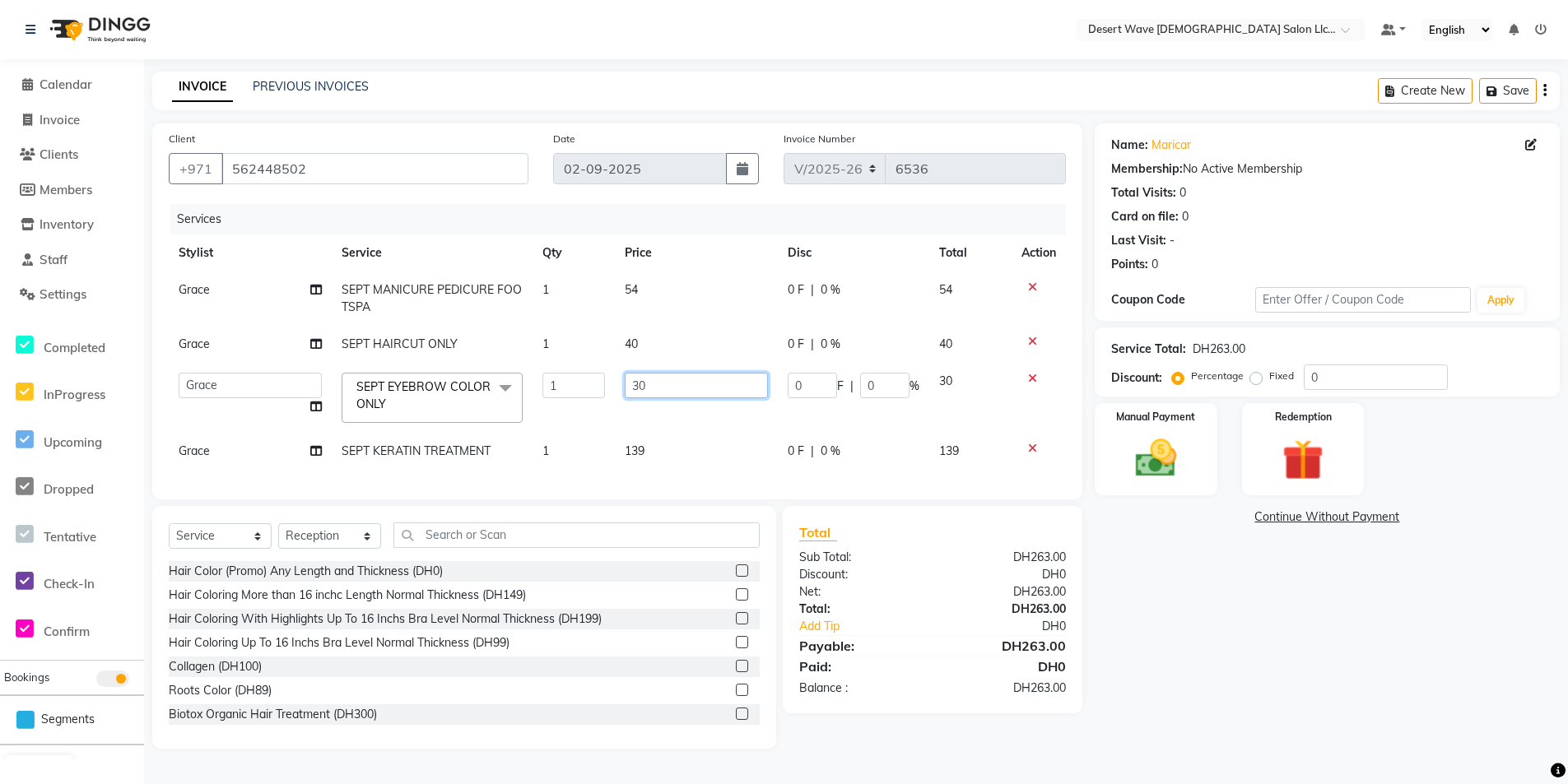
click at [674, 376] on input "30" at bounding box center [696, 385] width 144 height 26
type input "3"
type input "20"
click at [696, 417] on td "20" at bounding box center [696, 397] width 164 height 70
select select "63284"
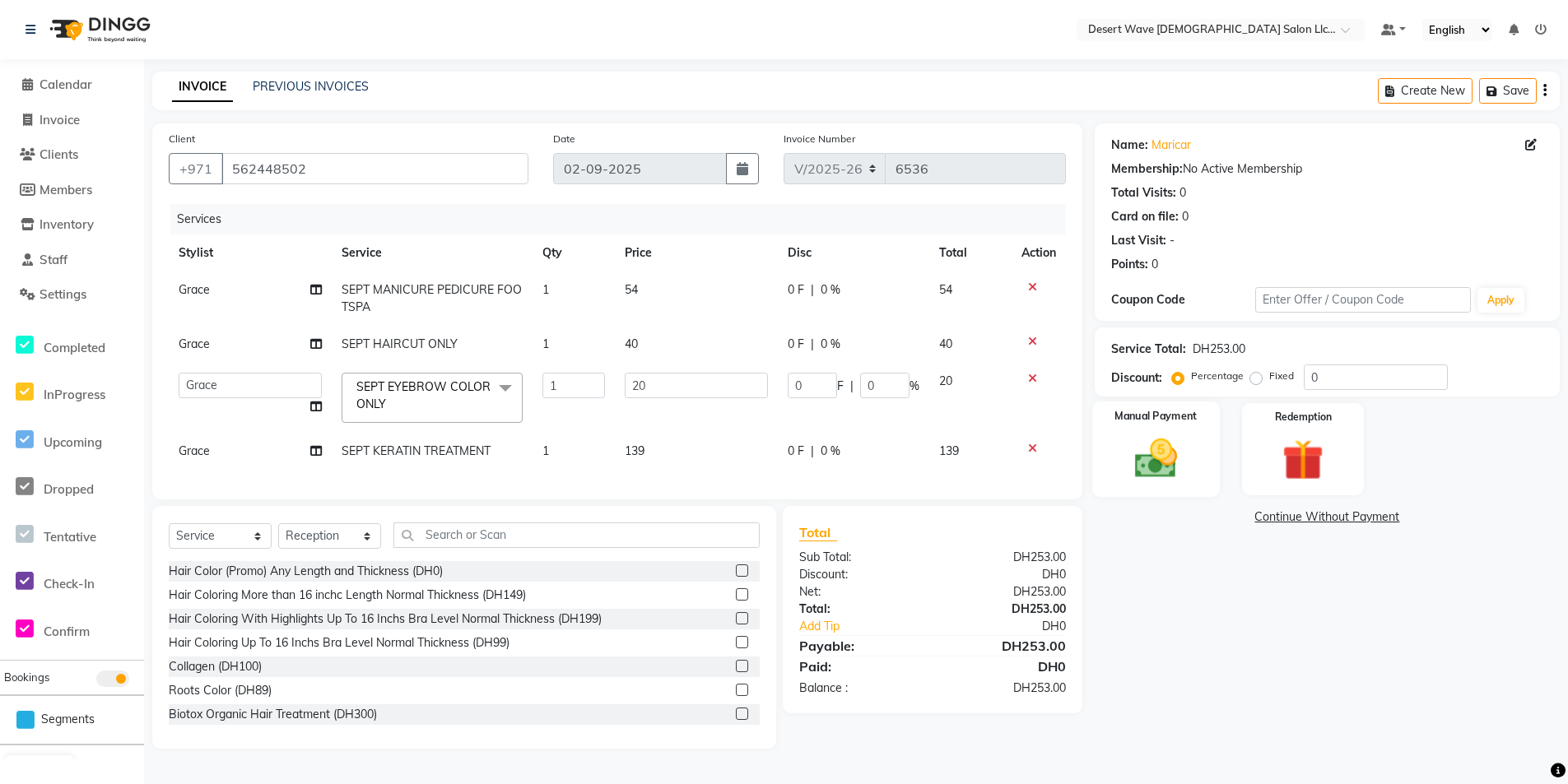
click at [1213, 444] on div "Manual Payment" at bounding box center [1156, 449] width 128 height 96
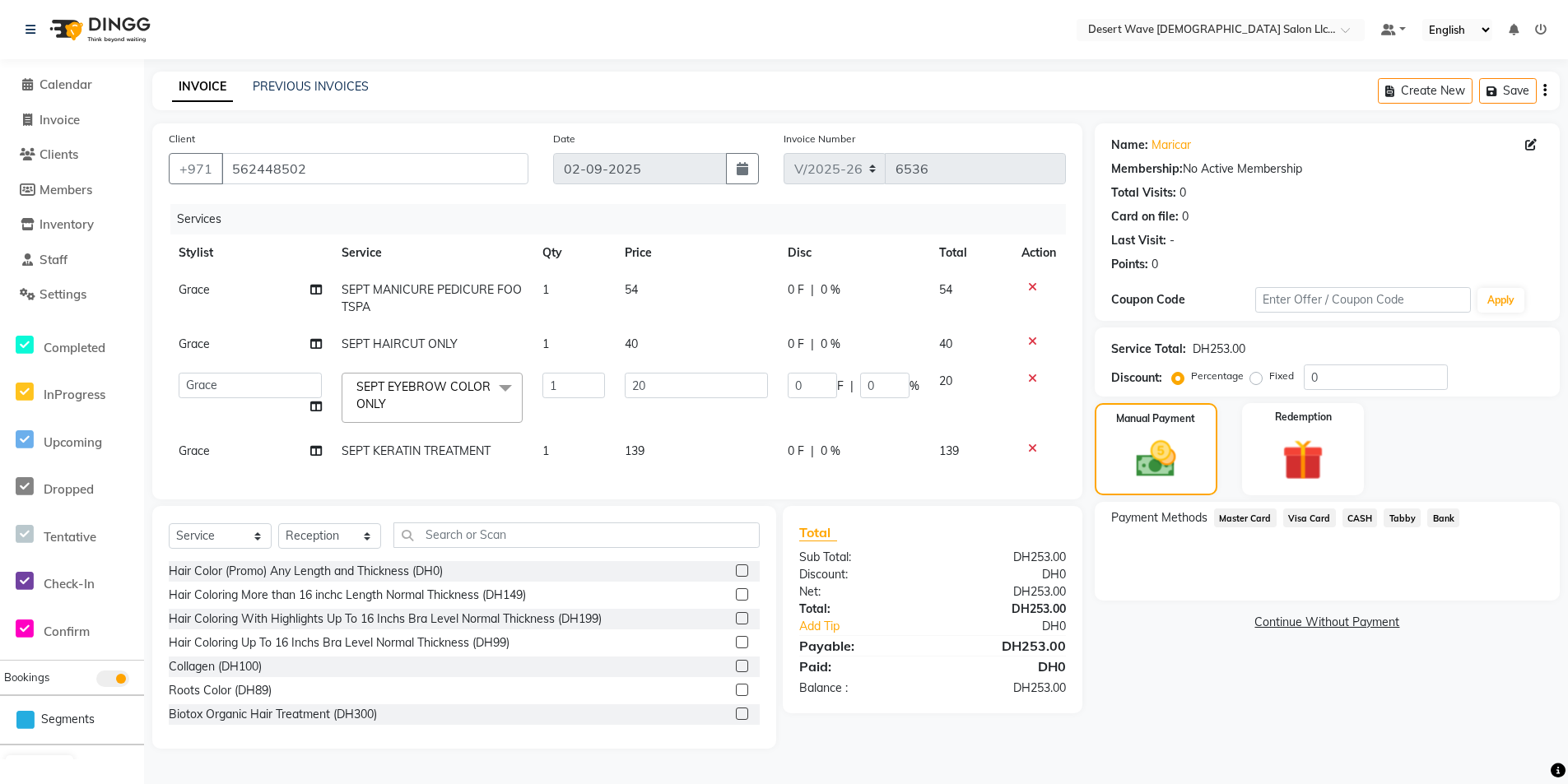
drag, startPoint x: 1357, startPoint y: 514, endPoint x: 1358, endPoint y: 533, distance: 19.0
click at [1358, 514] on span "CASH" at bounding box center [1360, 518] width 35 height 19
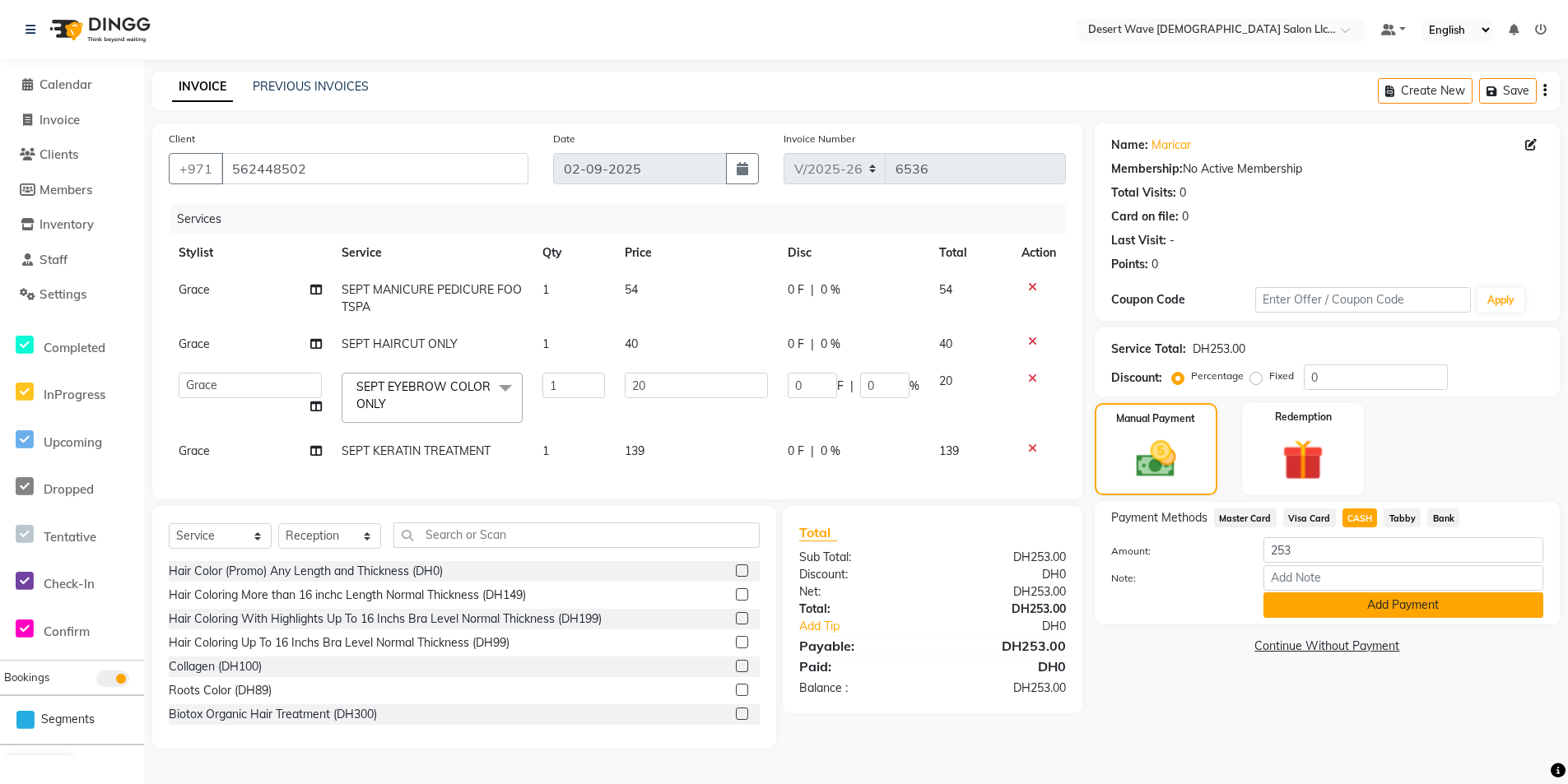
click at [1393, 601] on button "Add Payment" at bounding box center [1403, 605] width 280 height 26
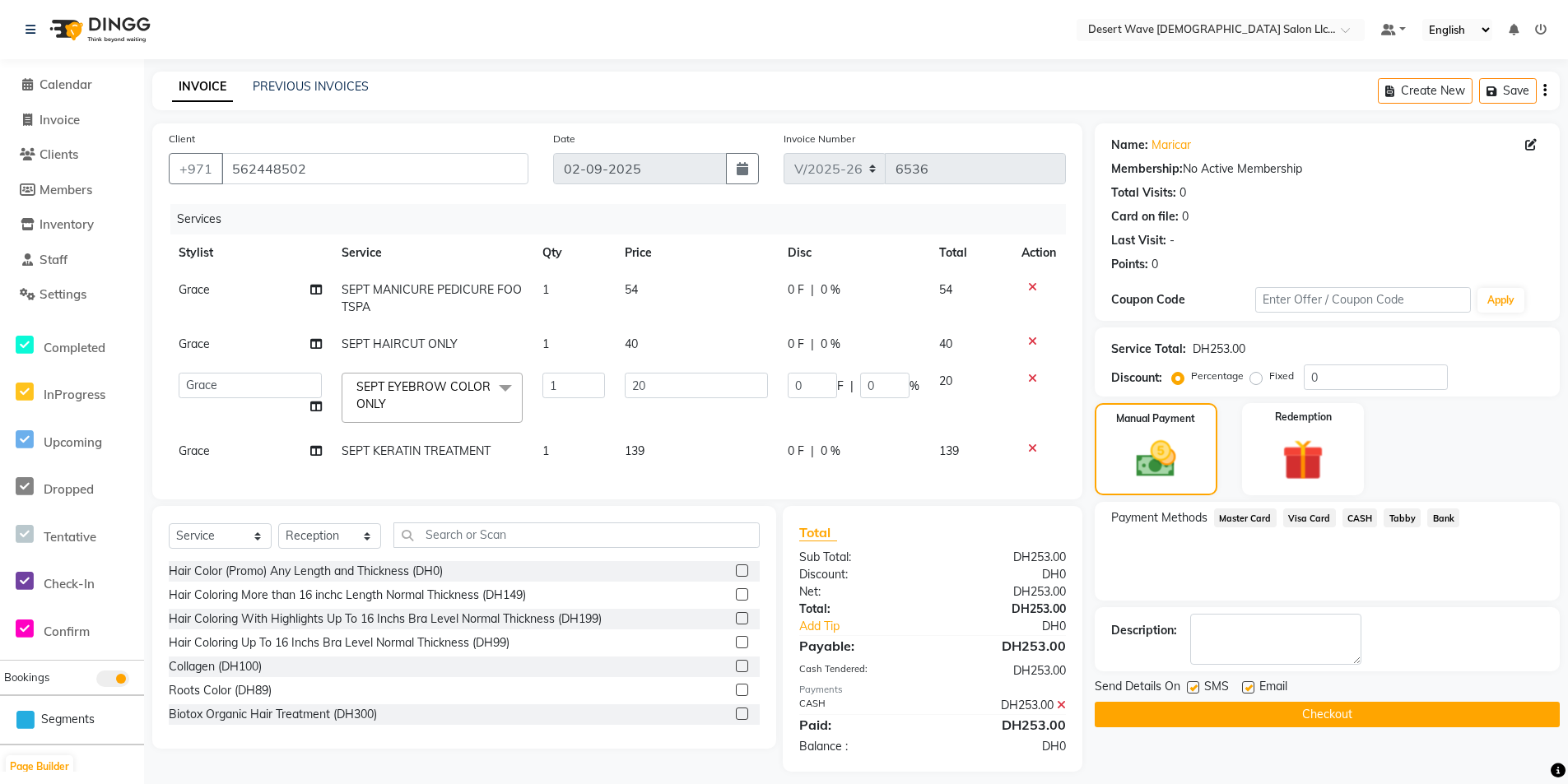
click at [1413, 723] on button "Checkout" at bounding box center [1327, 714] width 465 height 26
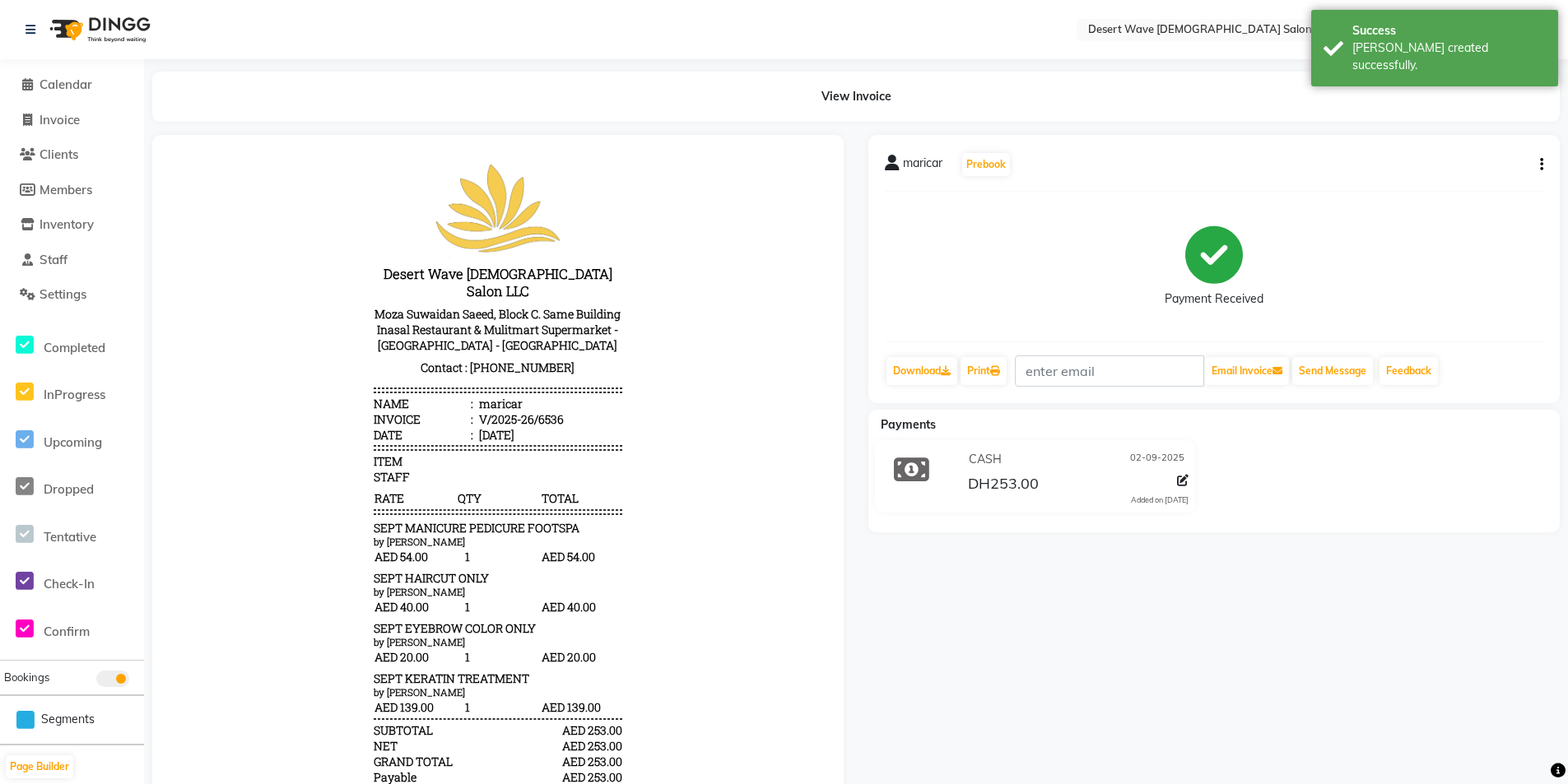
click at [87, 75] on li "Calendar" at bounding box center [72, 85] width 144 height 35
click at [78, 86] on span "Calendar" at bounding box center [66, 84] width 53 height 16
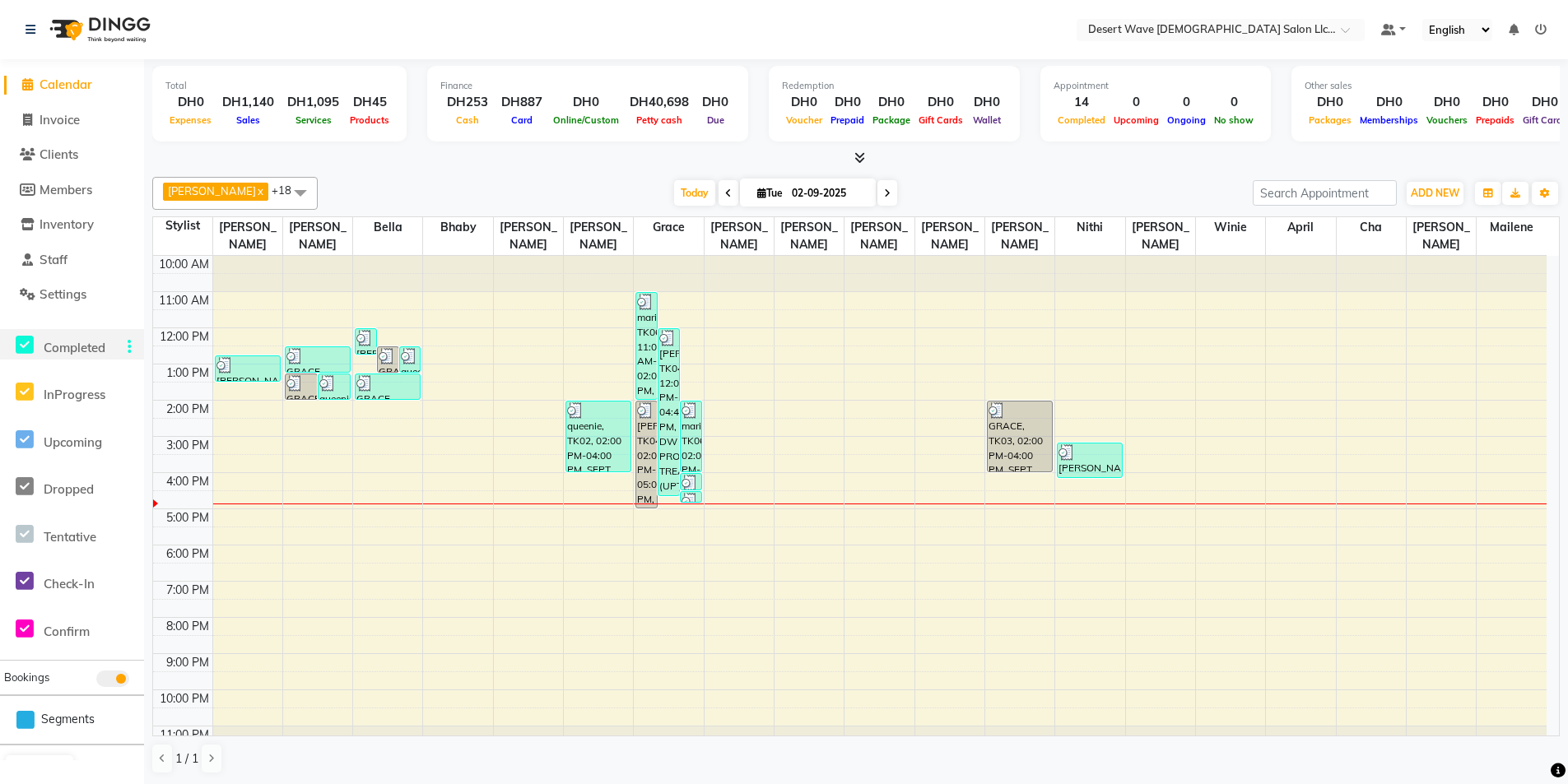
click at [115, 423] on app-home "Select Location × Desert Wave [DEMOGRAPHIC_DATA] Salon Llc, Al Rigga Default Pa…" at bounding box center [784, 392] width 1568 height 785
click at [819, 298] on div "10:00 AM 11:00 AM 12:00 PM 1:00 PM 2:00 PM 3:00 PM 4:00 PM 5:00 PM 6:00 PM 7:00…" at bounding box center [850, 508] width 1394 height 506
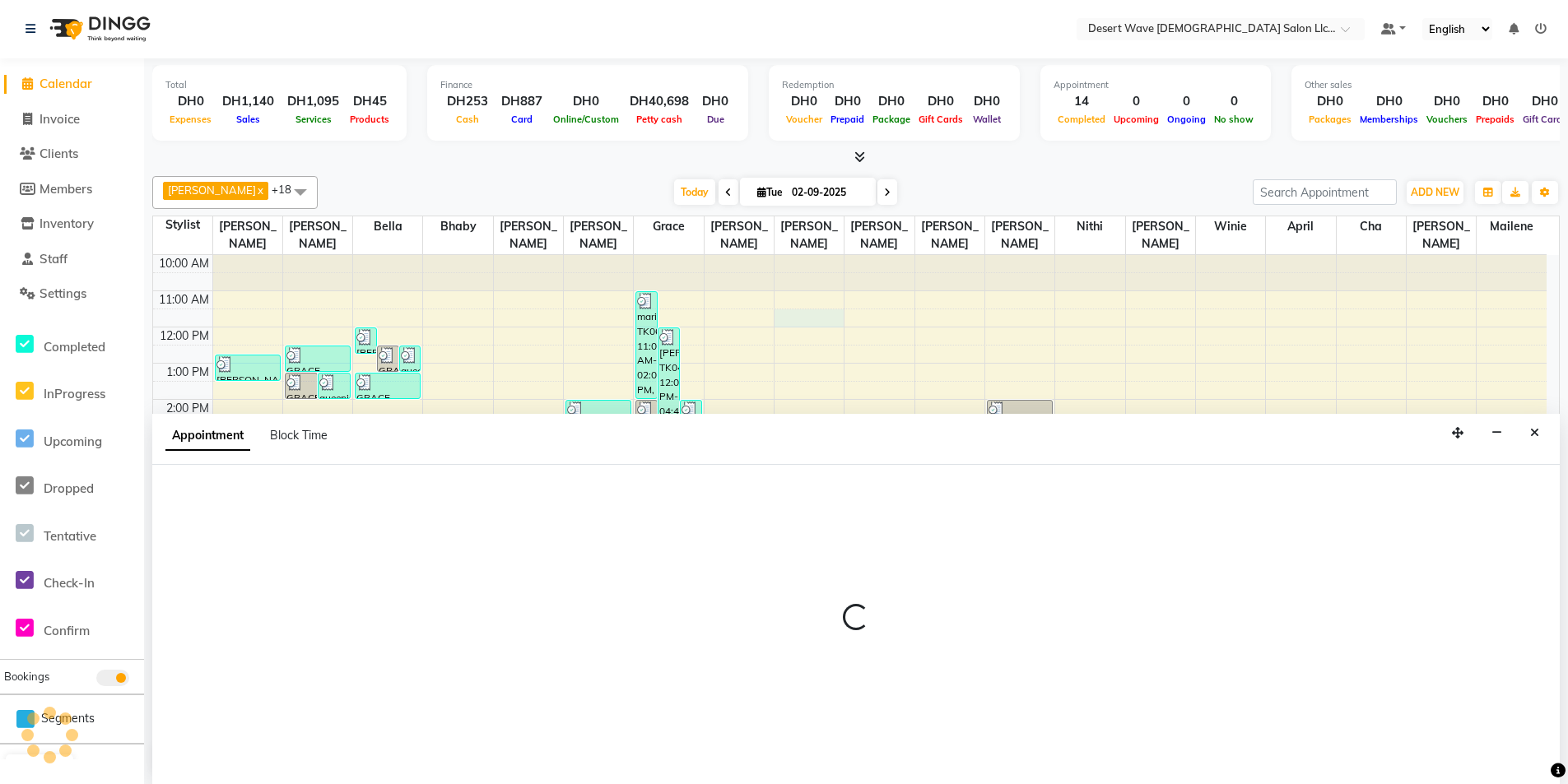
select select "59254"
select select "tentative"
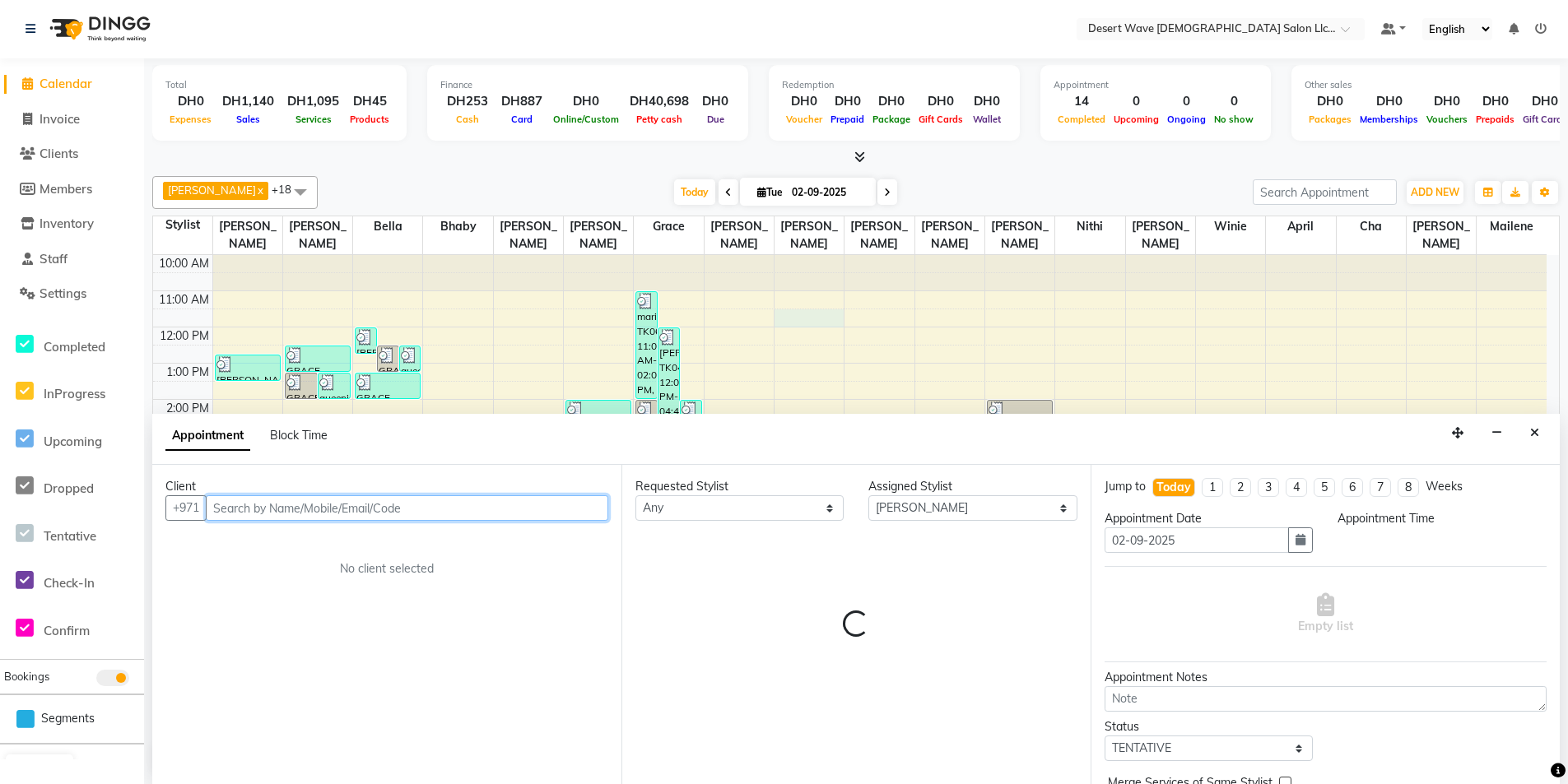
select select "690"
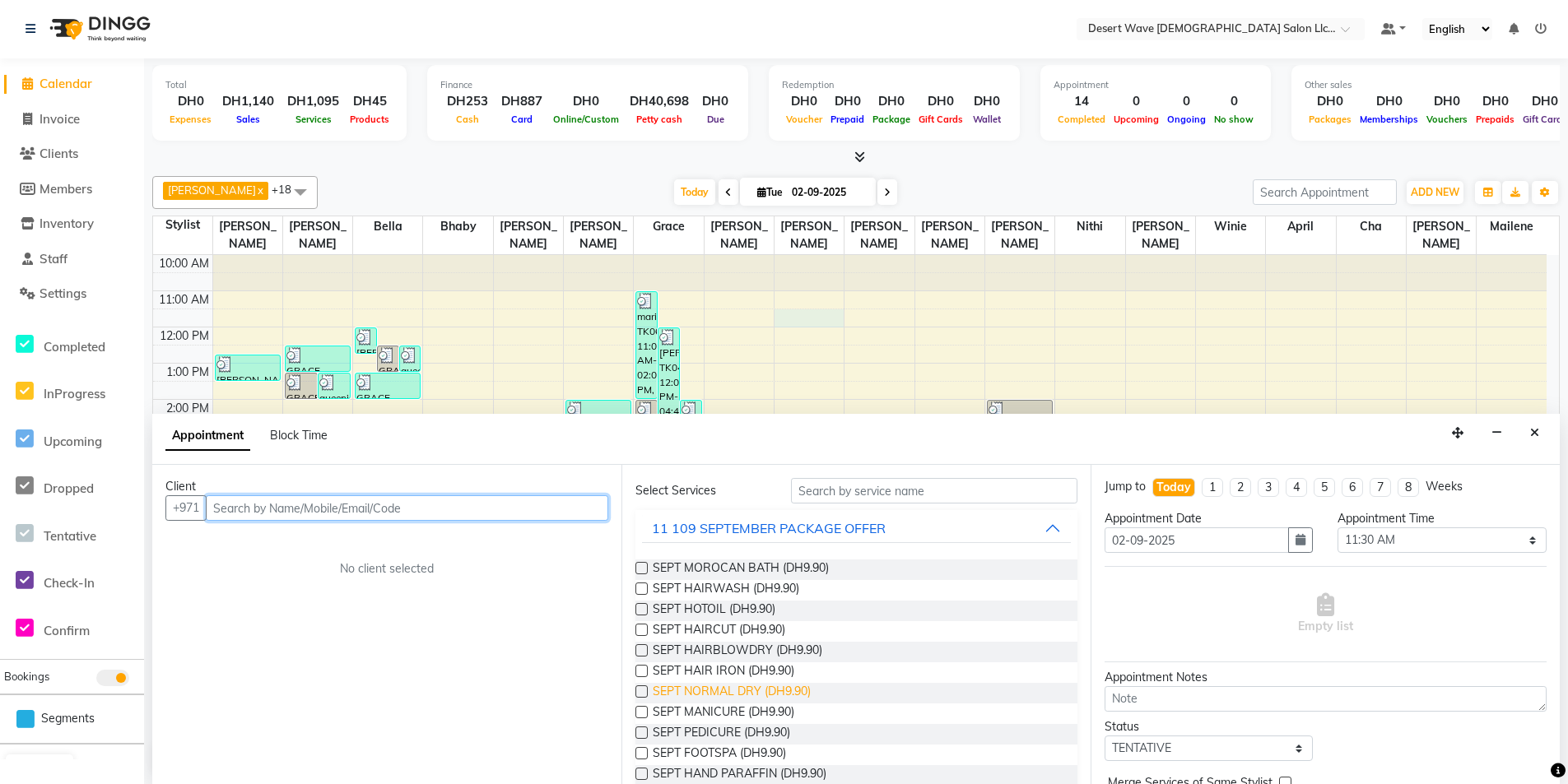
scroll to position [165, 0]
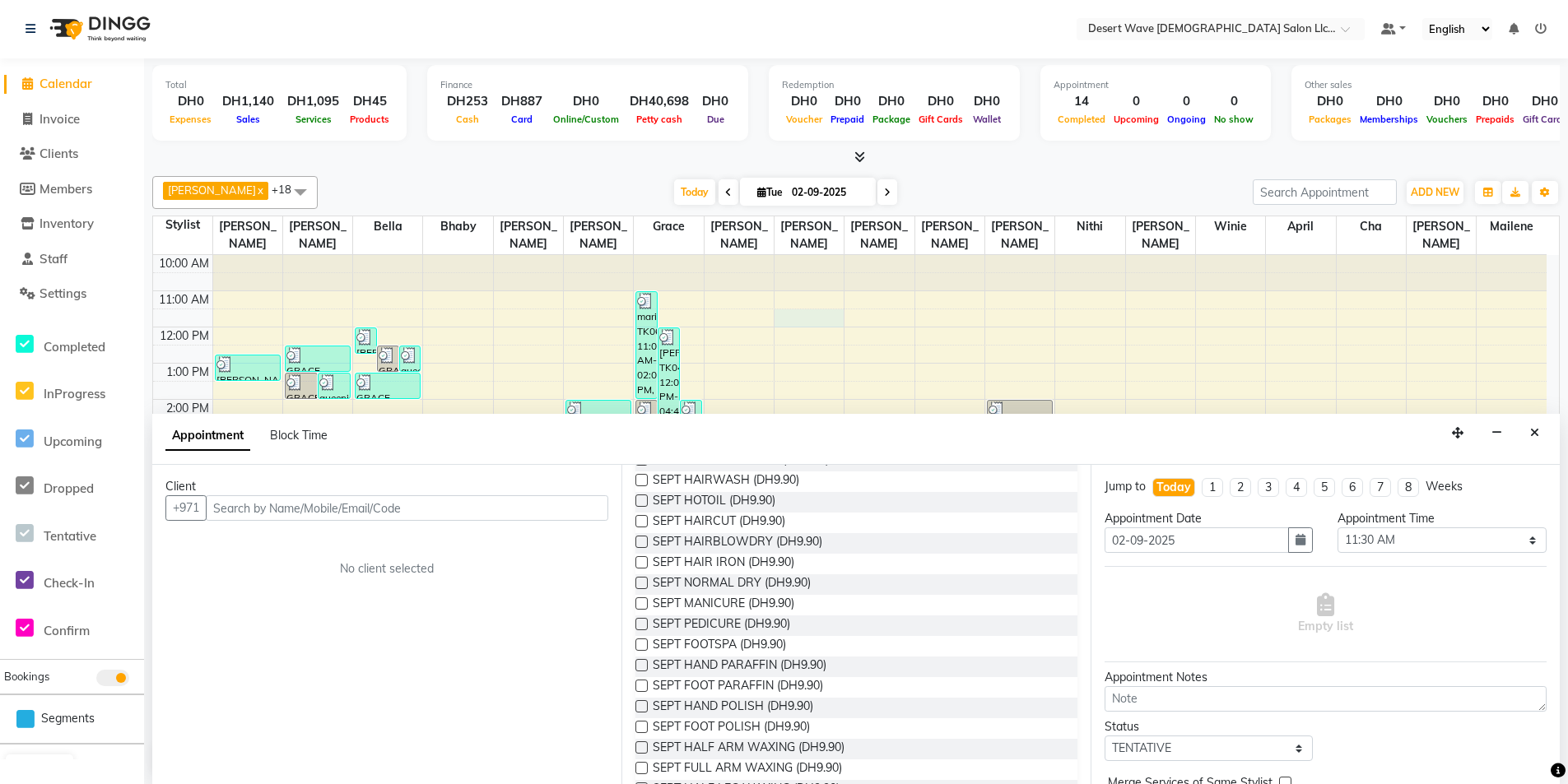
click at [642, 603] on label at bounding box center [641, 603] width 12 height 12
click at [642, 603] on input "checkbox" at bounding box center [640, 604] width 11 height 11
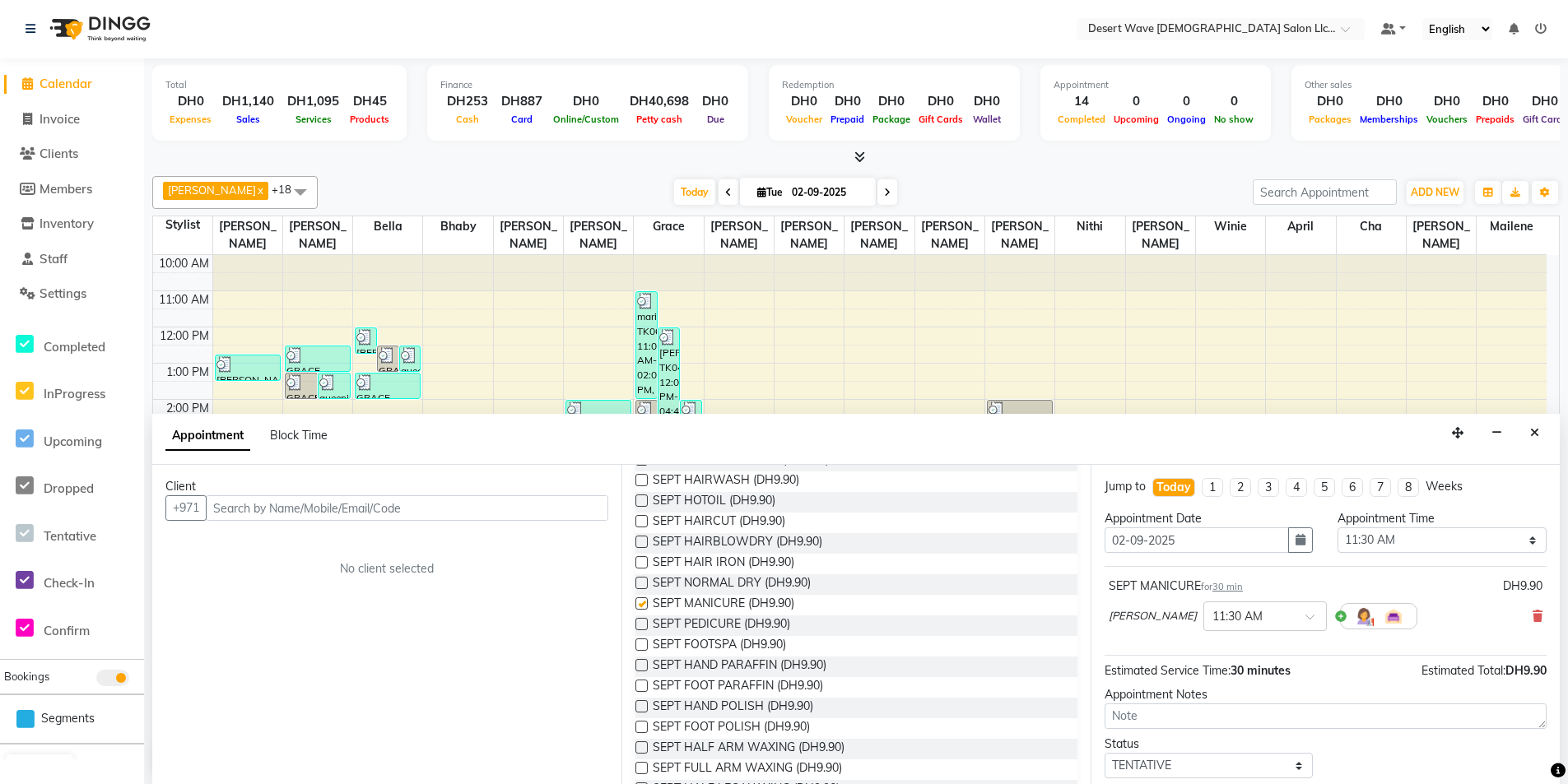
checkbox input "false"
click at [642, 625] on label at bounding box center [641, 623] width 12 height 12
click at [642, 625] on input "checkbox" at bounding box center [640, 625] width 11 height 11
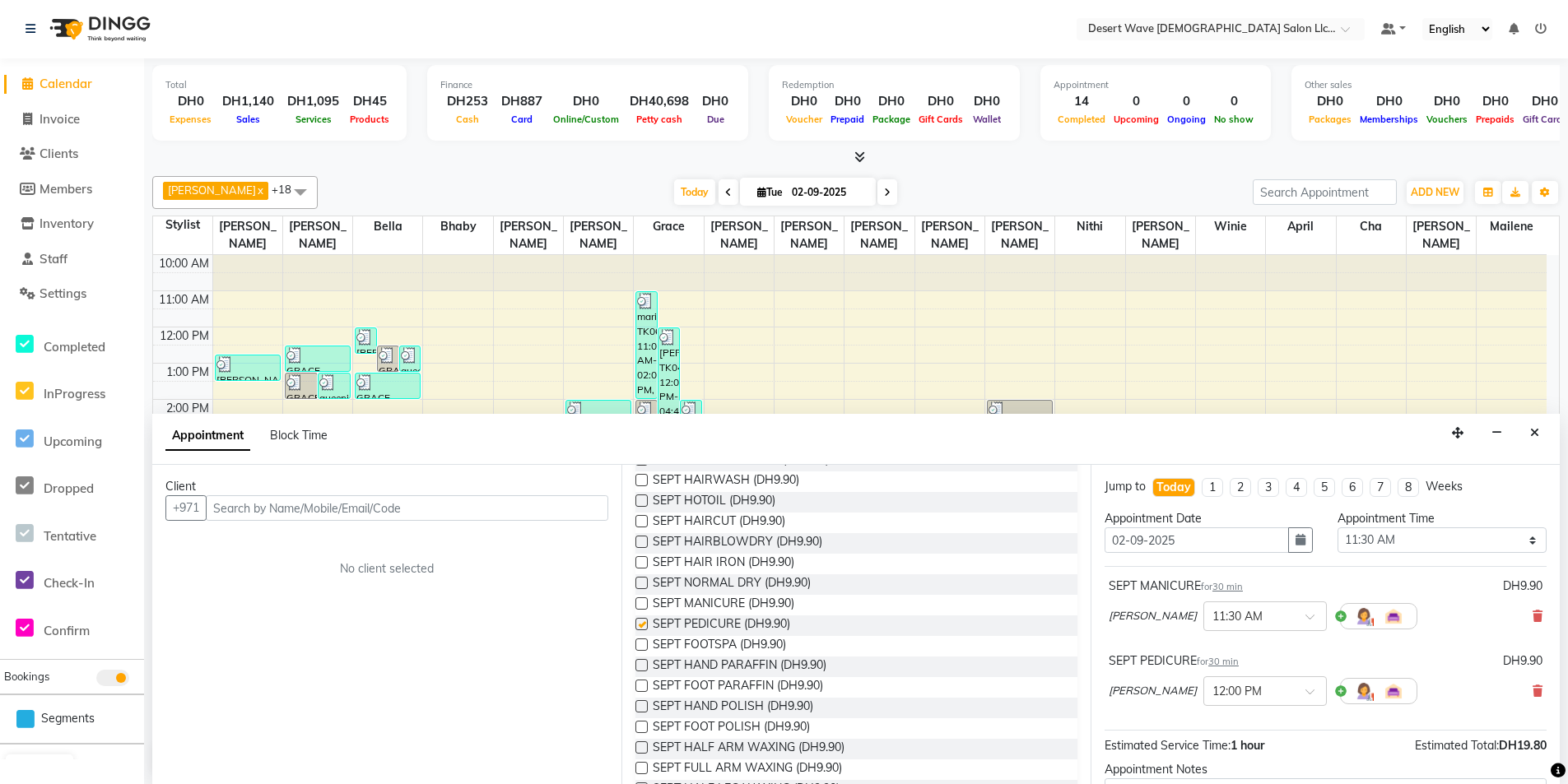
checkbox input "false"
click at [643, 646] on label at bounding box center [641, 644] width 12 height 12
click at [643, 646] on input "checkbox" at bounding box center [640, 646] width 11 height 11
checkbox input "false"
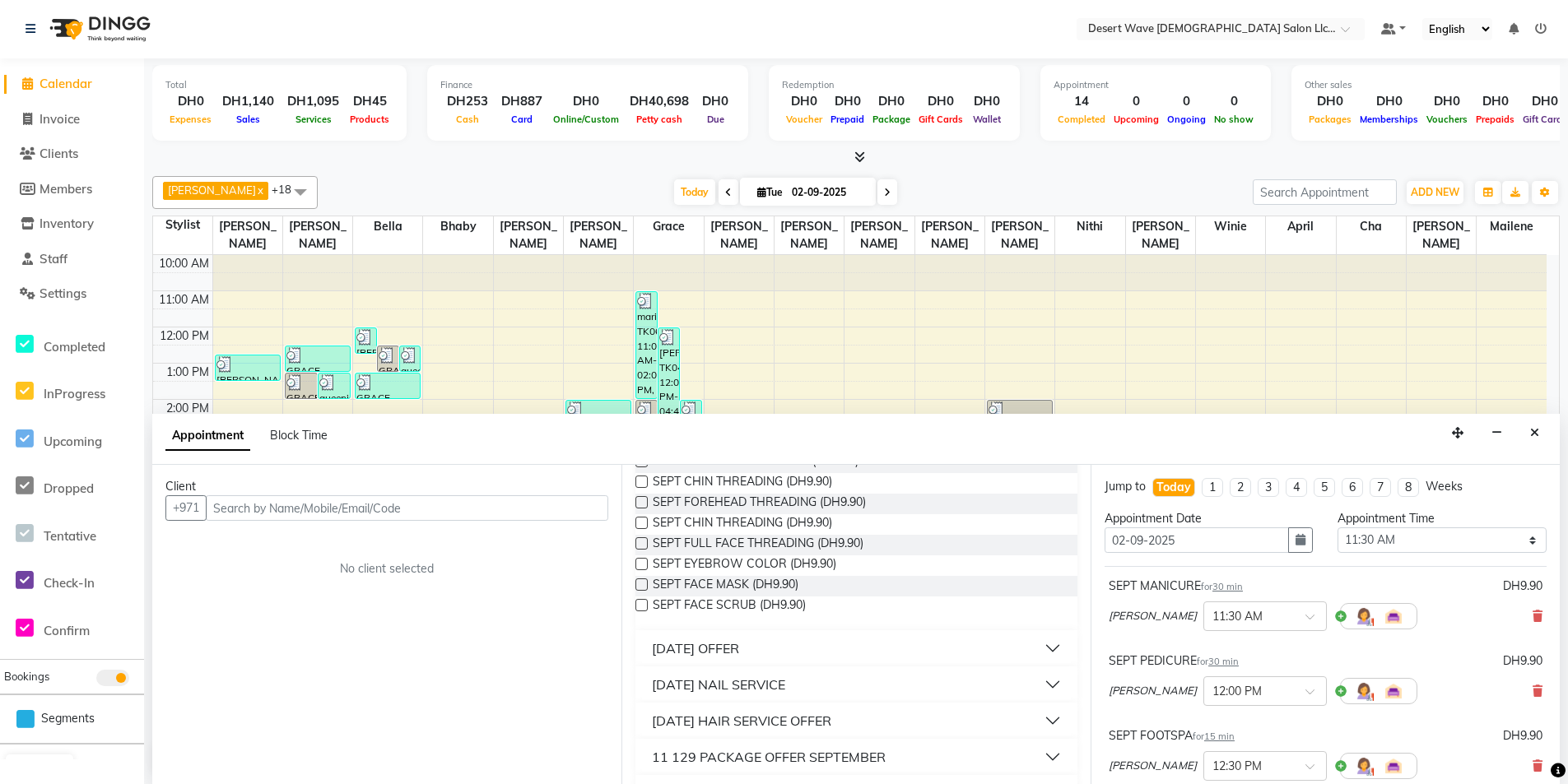
scroll to position [576, 0]
click at [641, 587] on label at bounding box center [641, 583] width 12 height 12
click at [641, 587] on input "checkbox" at bounding box center [640, 584] width 11 height 11
checkbox input "false"
click at [643, 606] on label at bounding box center [641, 603] width 12 height 12
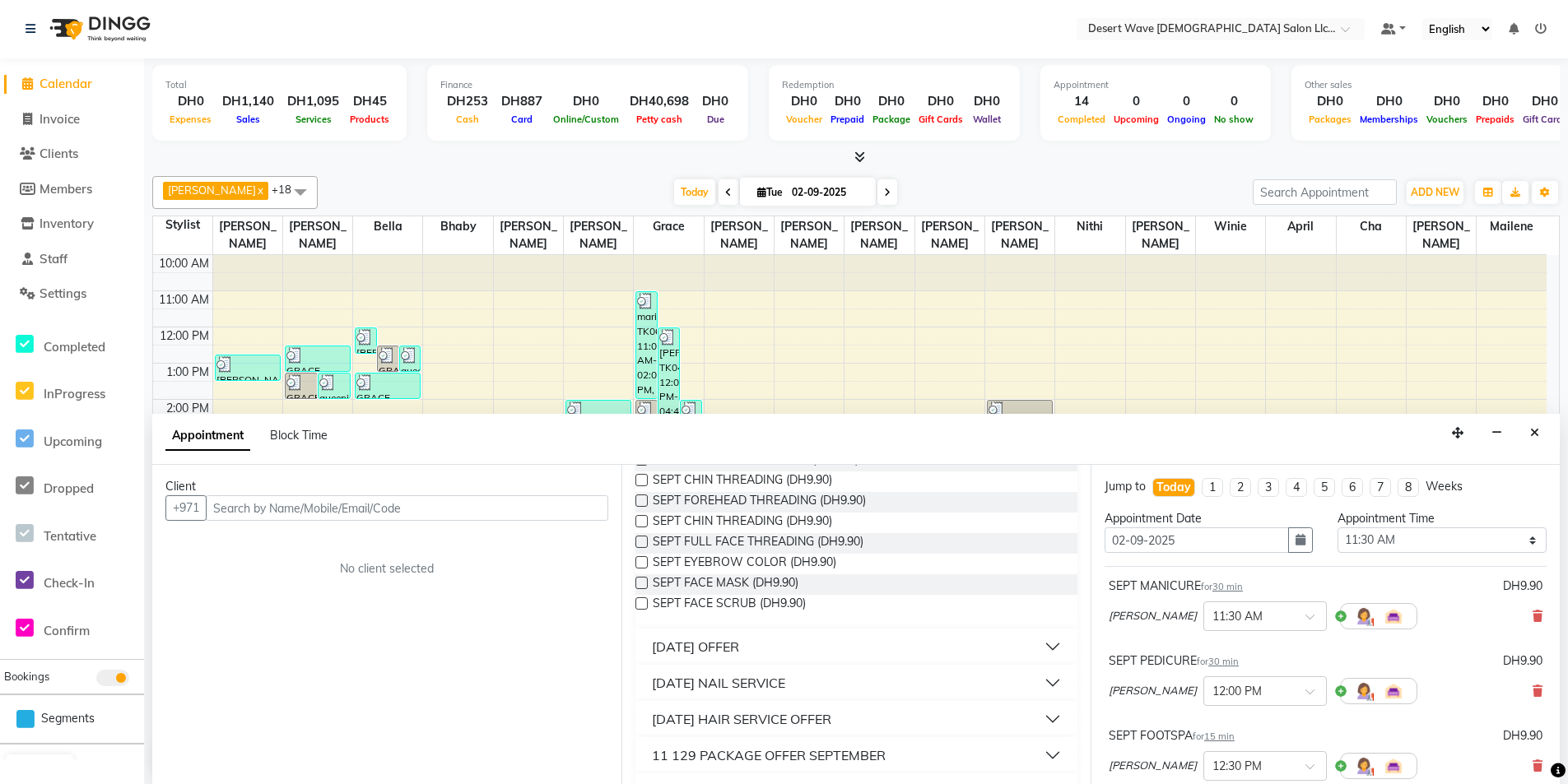
click at [643, 606] on input "checkbox" at bounding box center [640, 604] width 11 height 11
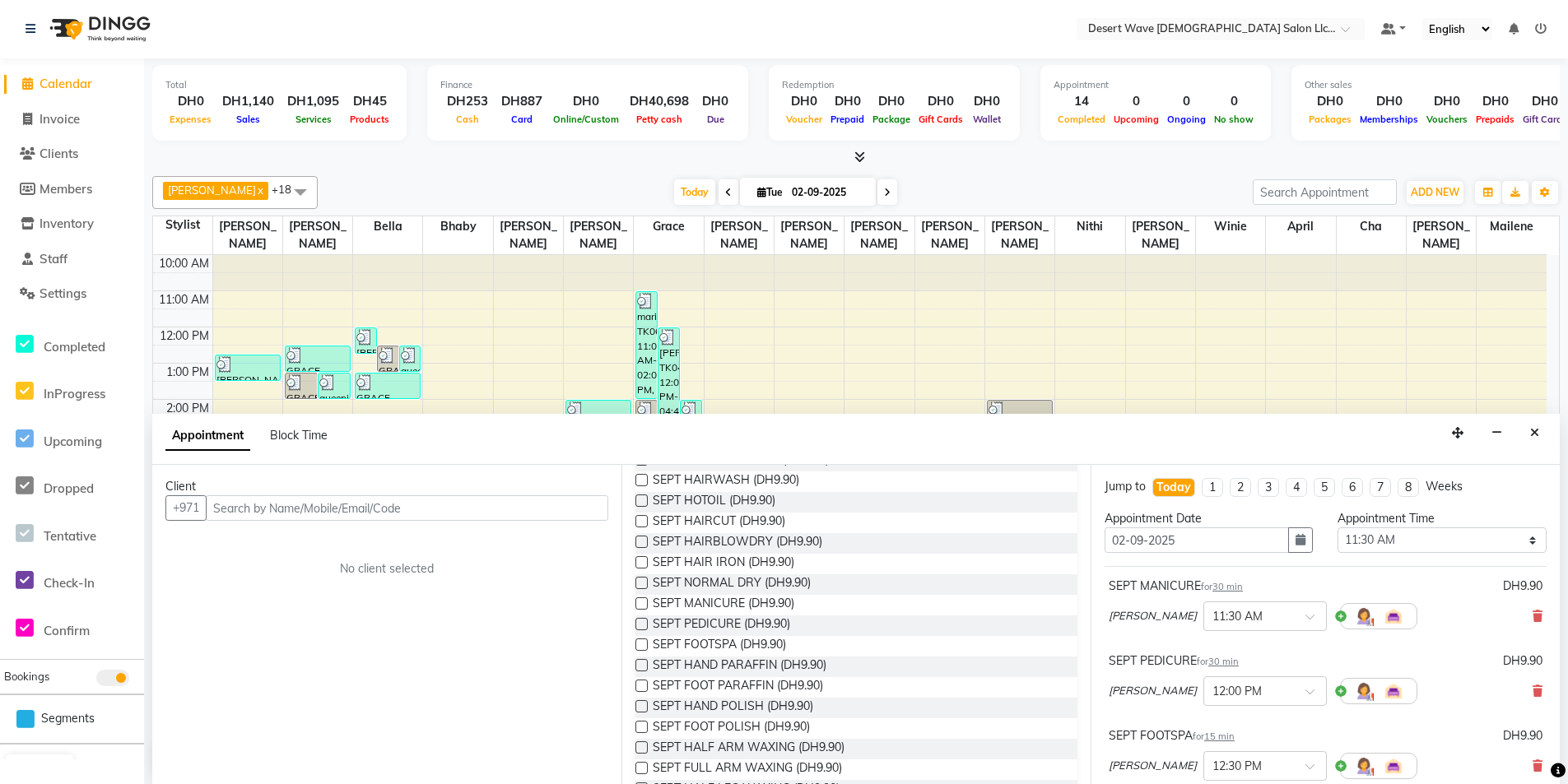
checkbox input "false"
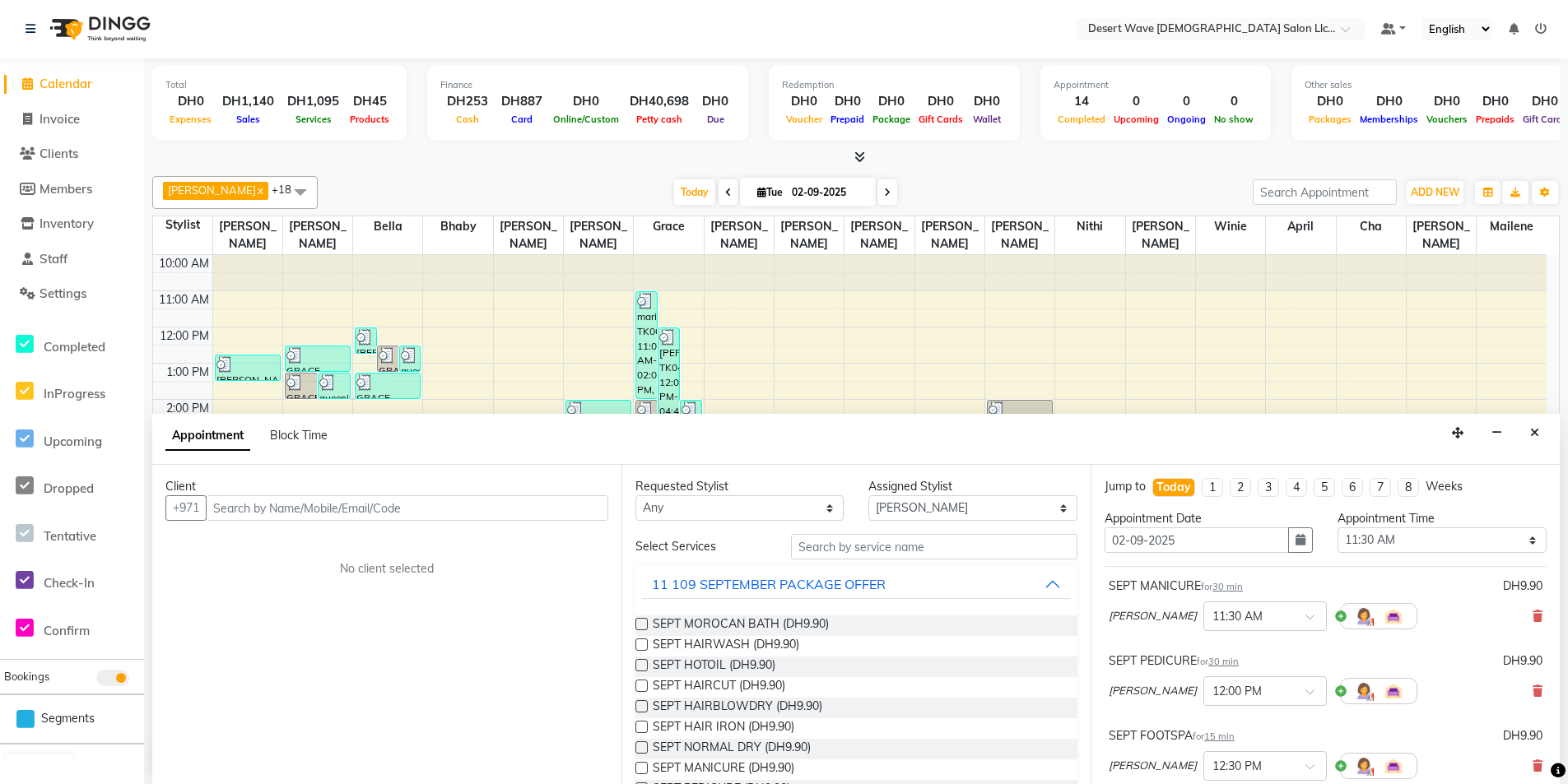
scroll to position [0, 0]
click at [1053, 514] on select "Select [GEOGRAPHIC_DATA][PERSON_NAME] [PERSON_NAME] [PERSON_NAME] [PERSON_NAME]…" at bounding box center [972, 509] width 208 height 26
select select "50410"
click at [869, 496] on select "Select [GEOGRAPHIC_DATA][PERSON_NAME] [PERSON_NAME] [PERSON_NAME] [PERSON_NAME]…" at bounding box center [972, 509] width 208 height 26
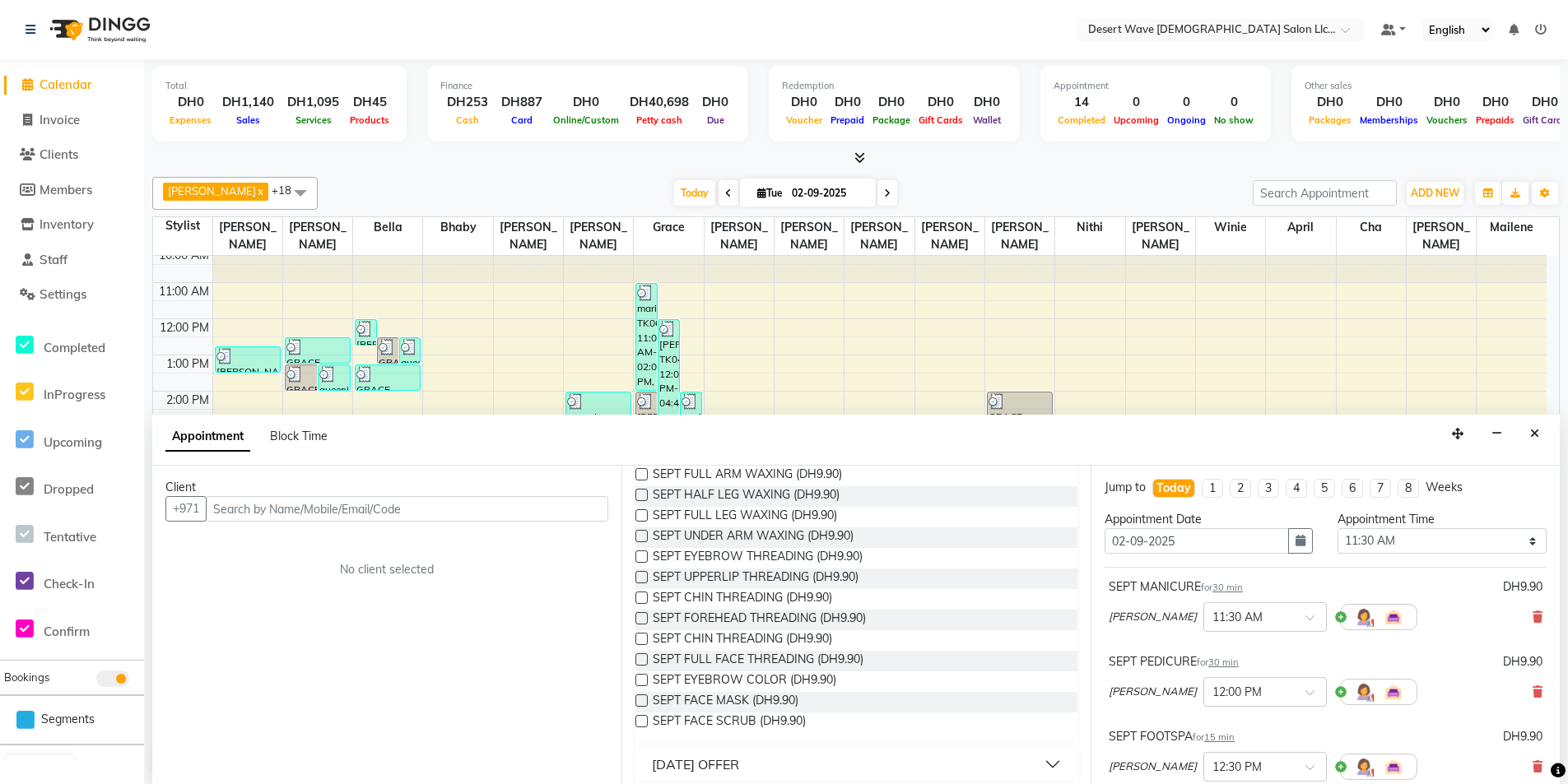
scroll to position [411, 0]
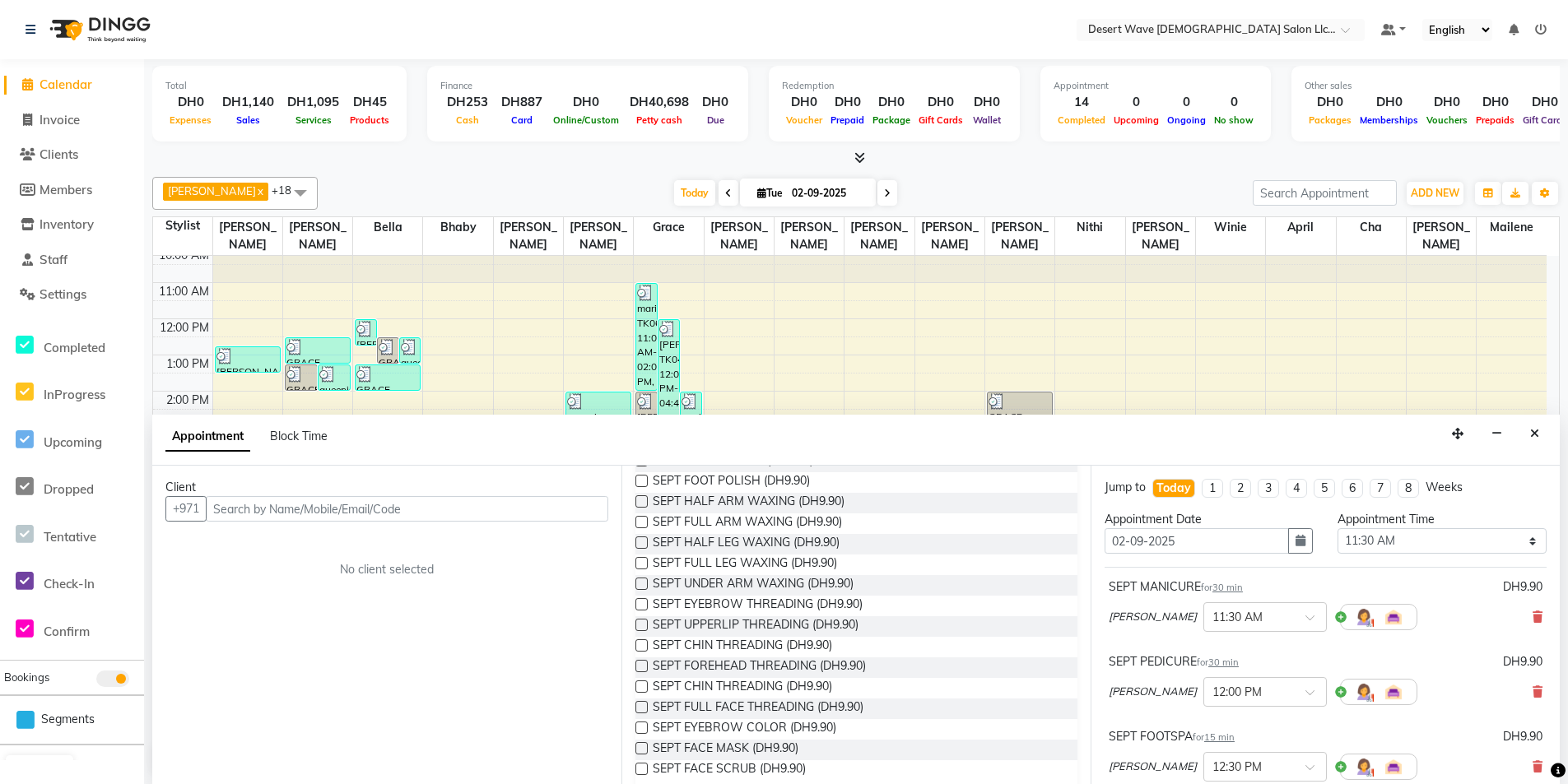
click at [643, 603] on label at bounding box center [641, 603] width 12 height 12
click at [643, 603] on input "checkbox" at bounding box center [640, 605] width 11 height 11
checkbox input "false"
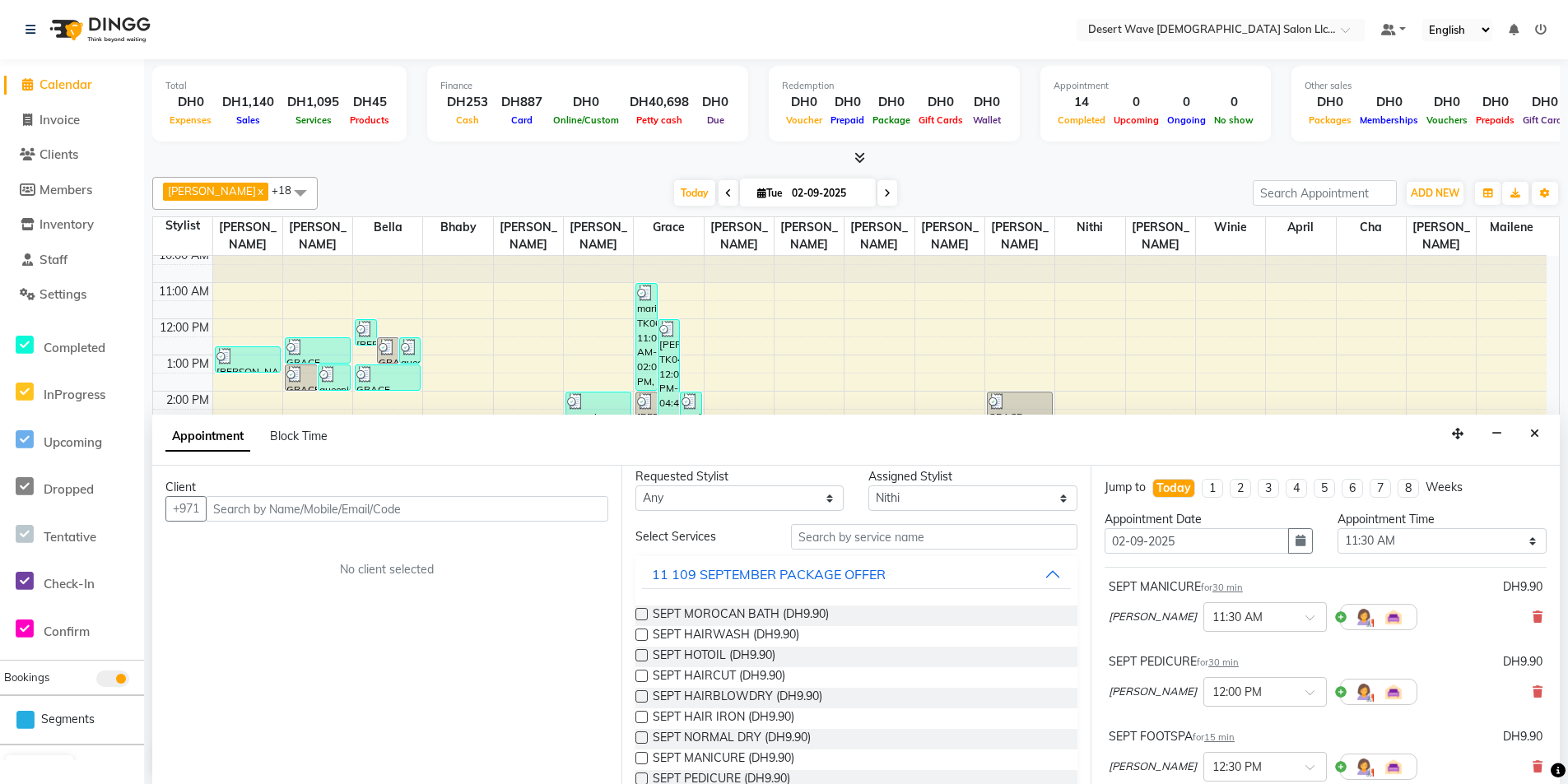
scroll to position [0, 0]
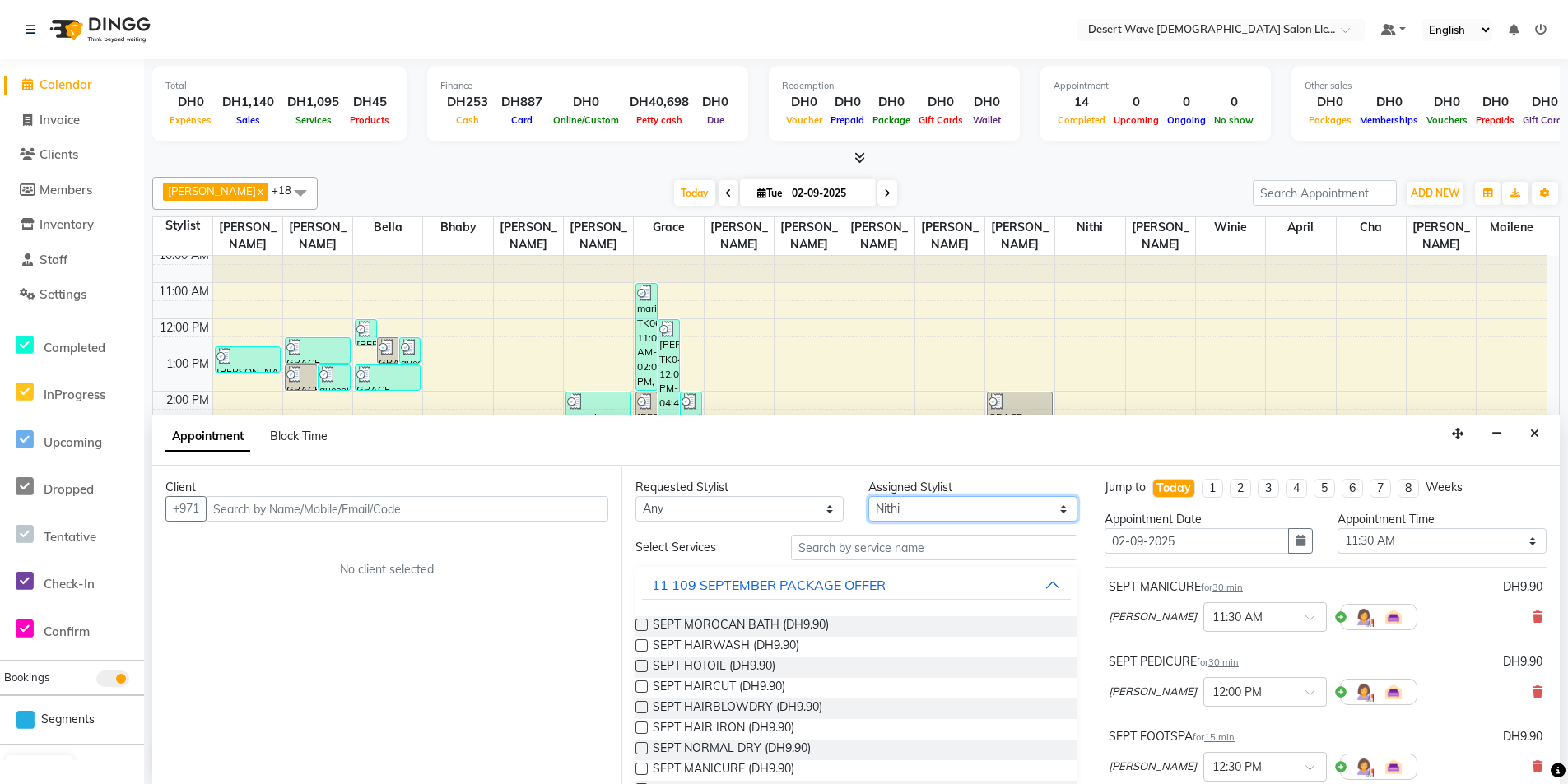
click at [935, 509] on select "Select [GEOGRAPHIC_DATA][PERSON_NAME] [PERSON_NAME] [PERSON_NAME] [PERSON_NAME]…" at bounding box center [972, 509] width 208 height 26
click at [803, 578] on div "11 109 SEPTEMBER PACKAGE OFFER" at bounding box center [768, 585] width 233 height 20
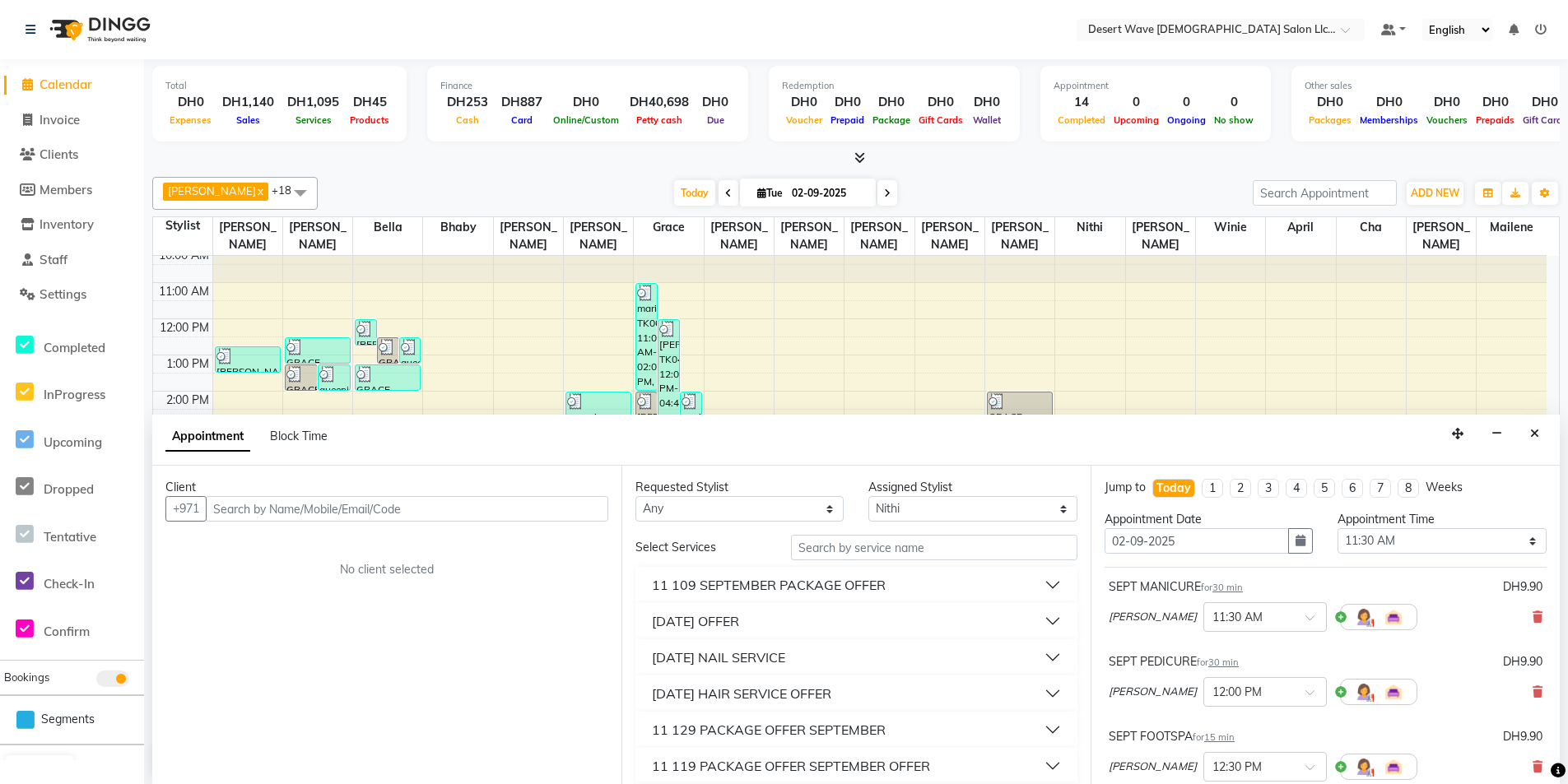
scroll to position [82, 0]
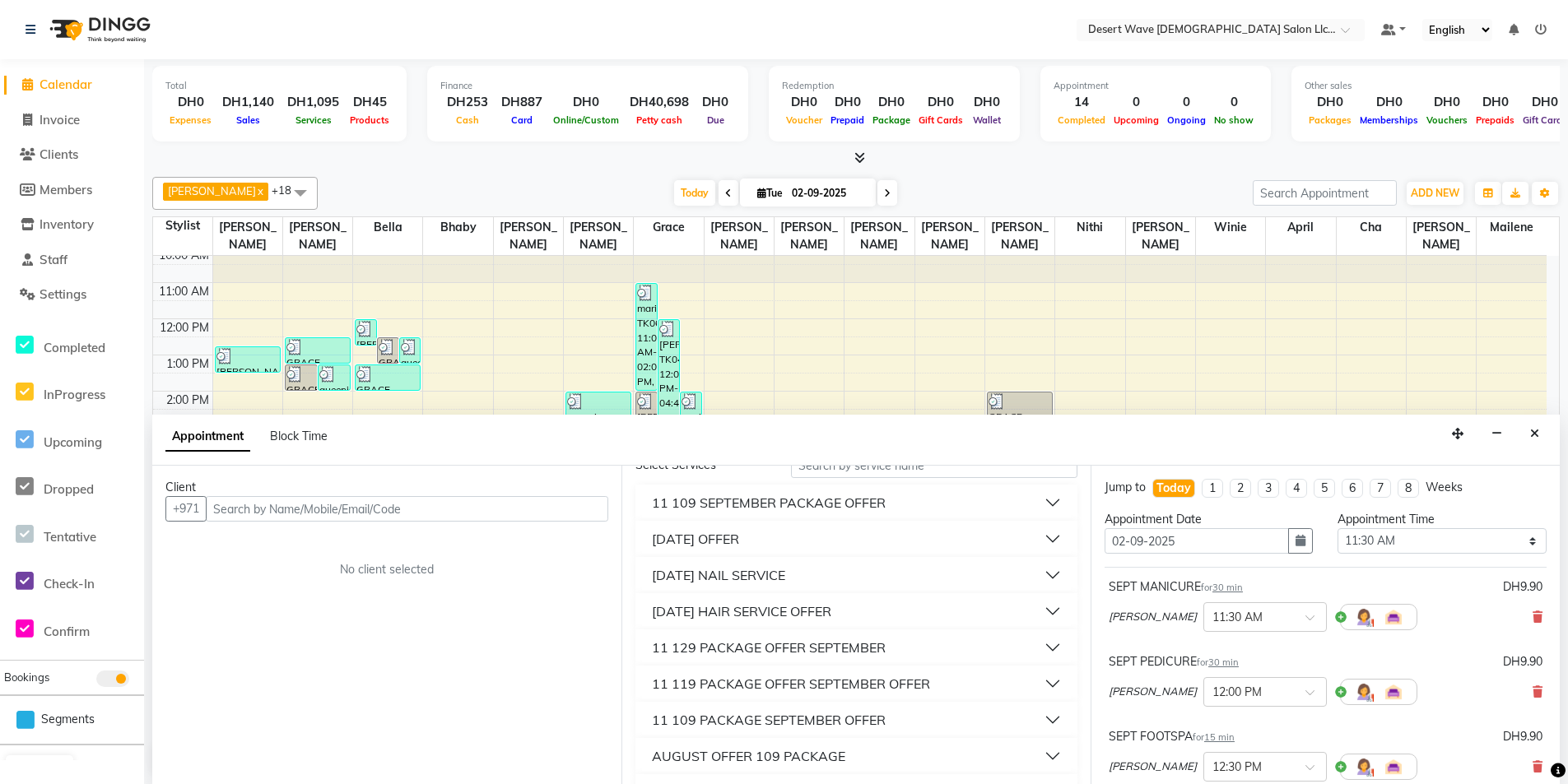
click at [831, 619] on div "[DATE] HAIR SERVICE OFFER" at bounding box center [742, 611] width 180 height 20
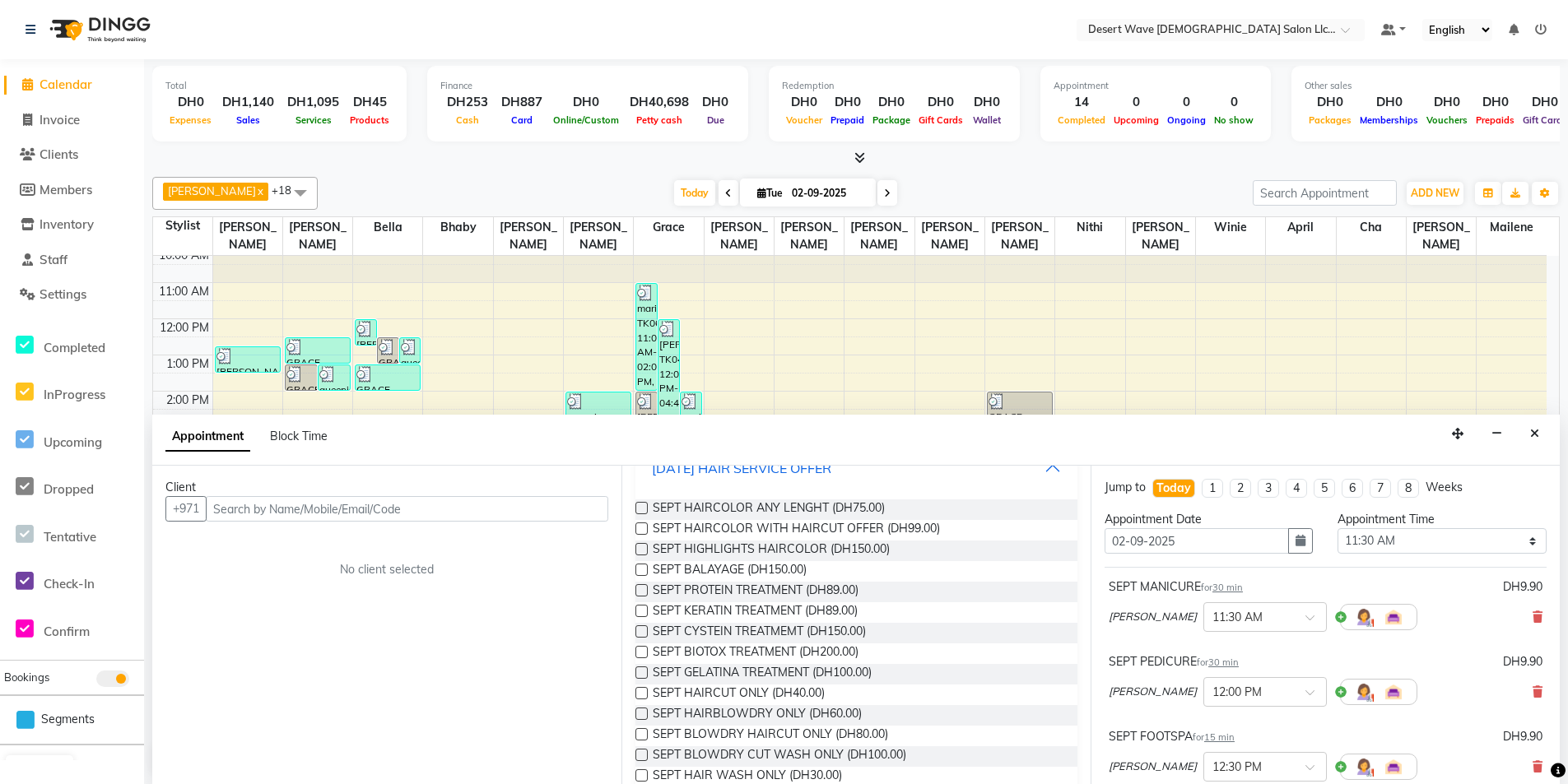
scroll to position [246, 0]
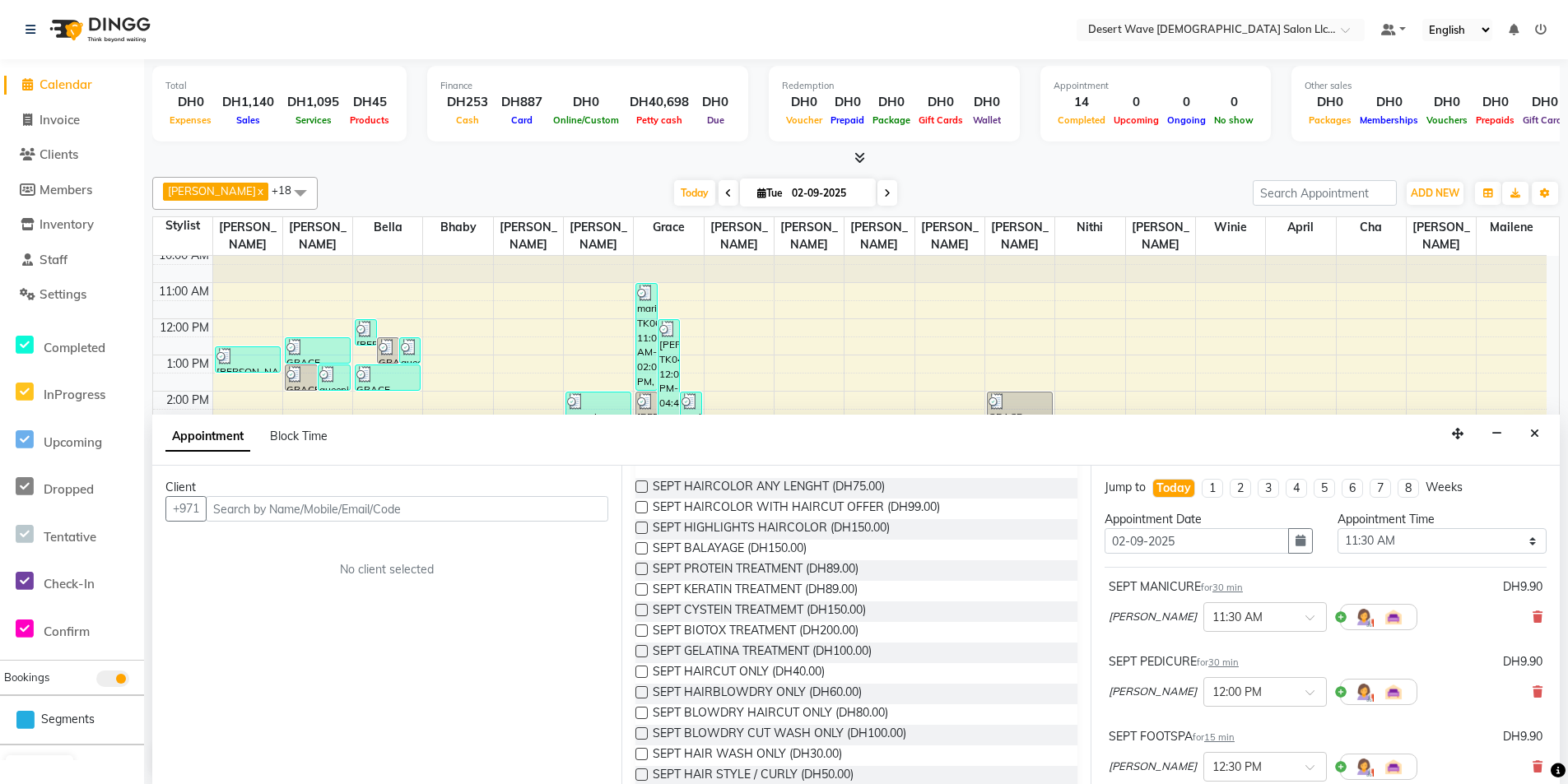
click at [639, 632] on label at bounding box center [641, 630] width 12 height 12
click at [639, 632] on input "checkbox" at bounding box center [640, 631] width 11 height 11
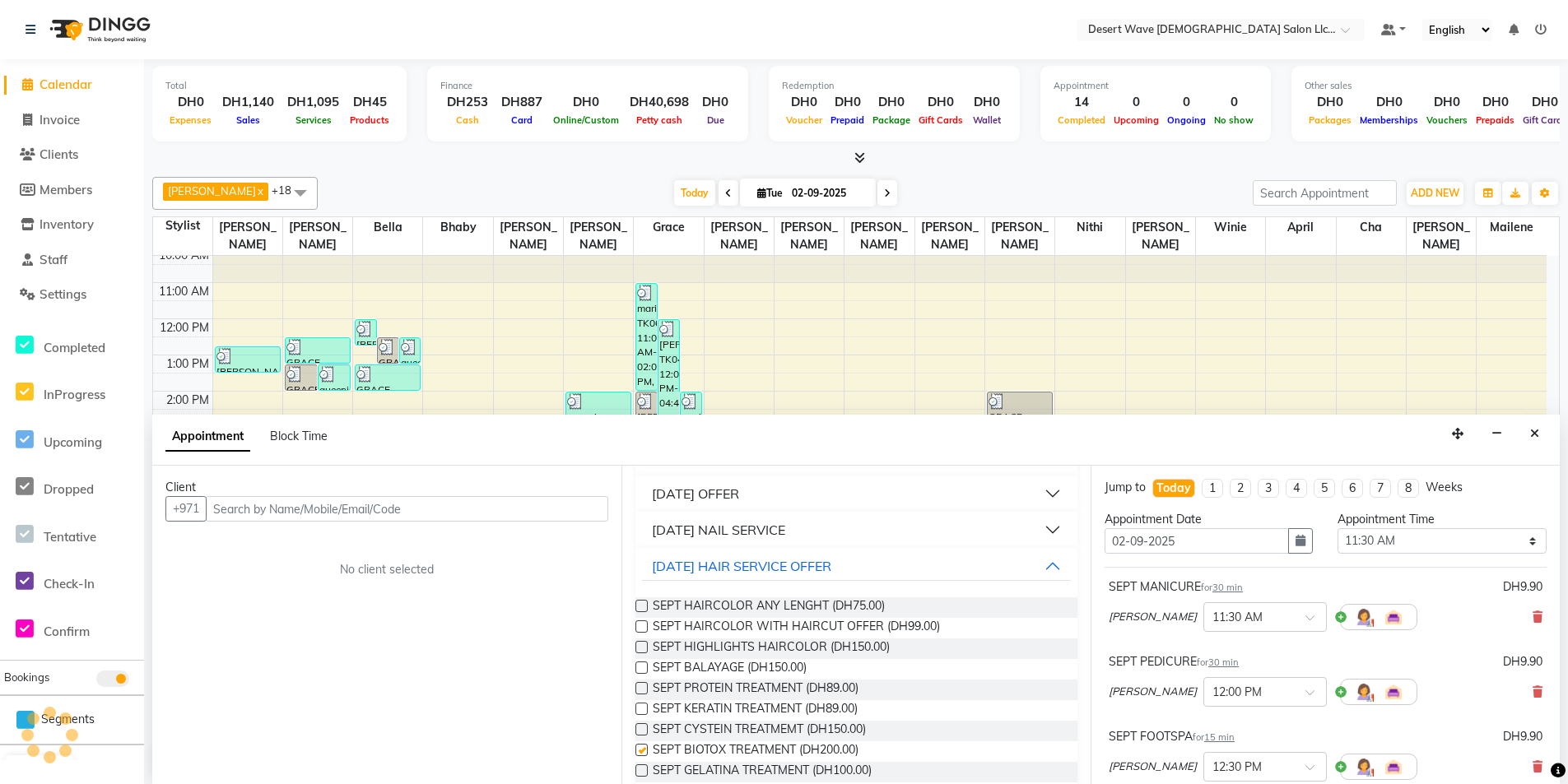
scroll to position [0, 0]
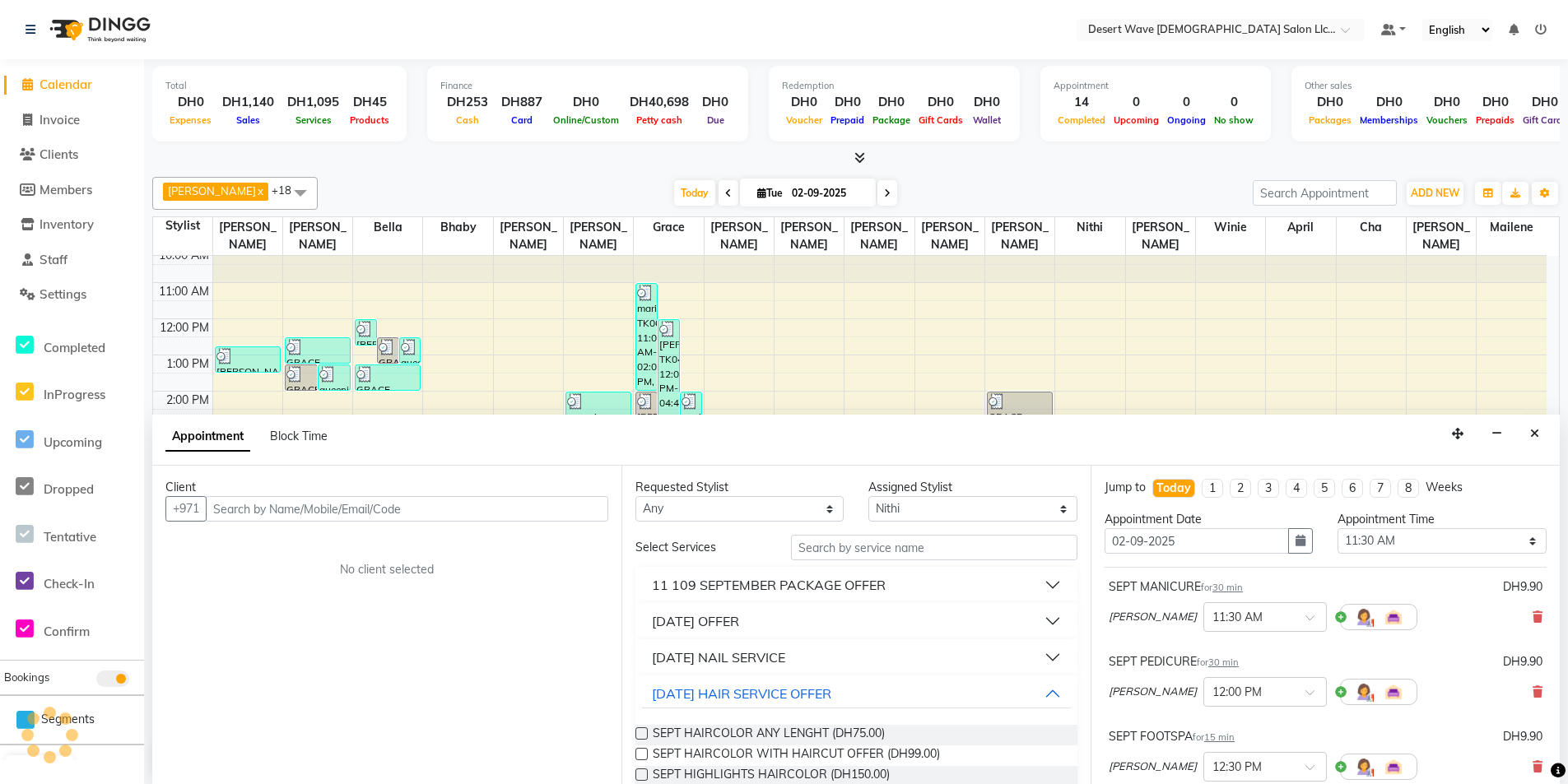
checkbox input "false"
click at [544, 504] on input "text" at bounding box center [407, 509] width 403 height 26
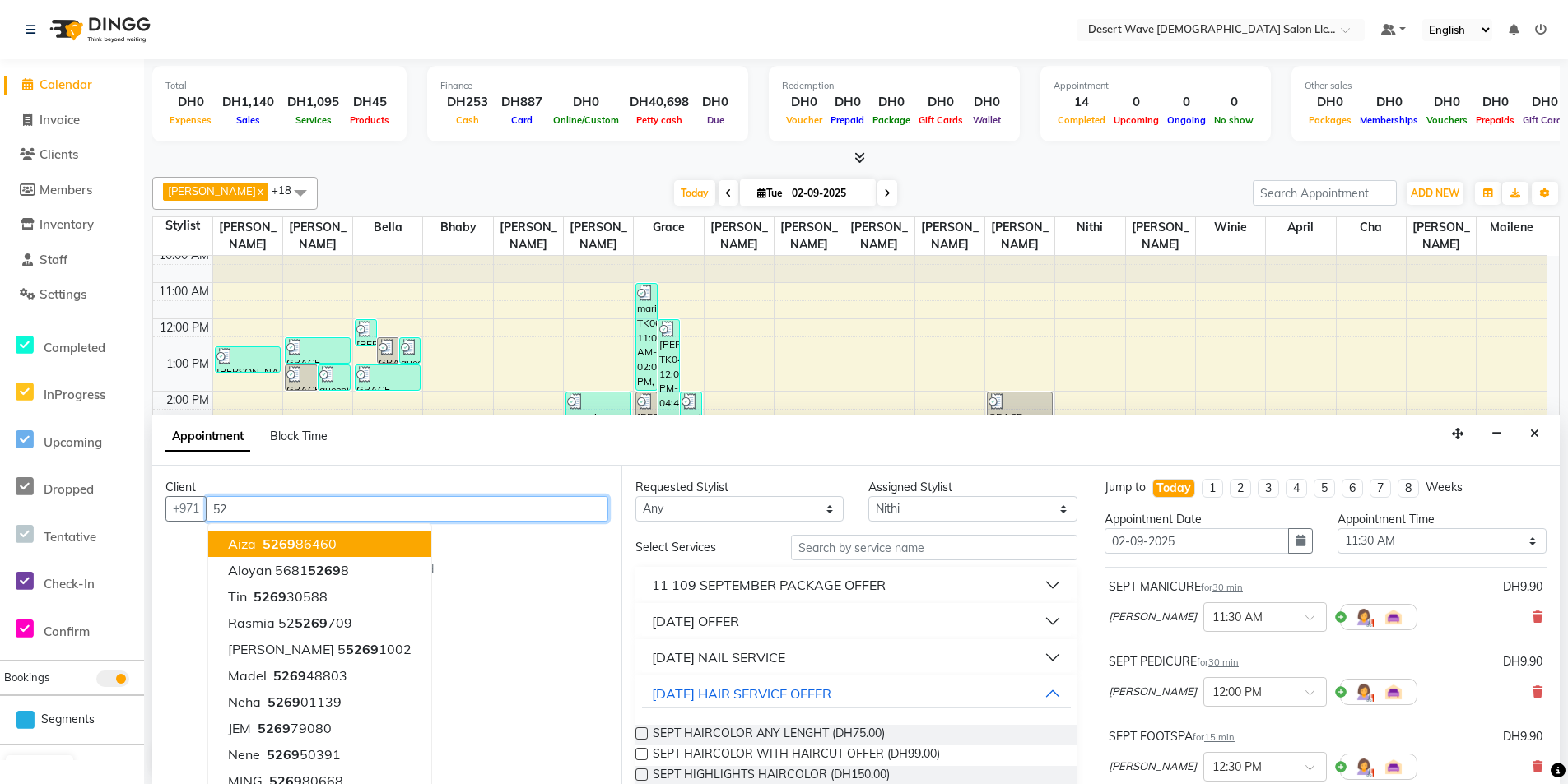
type input "5"
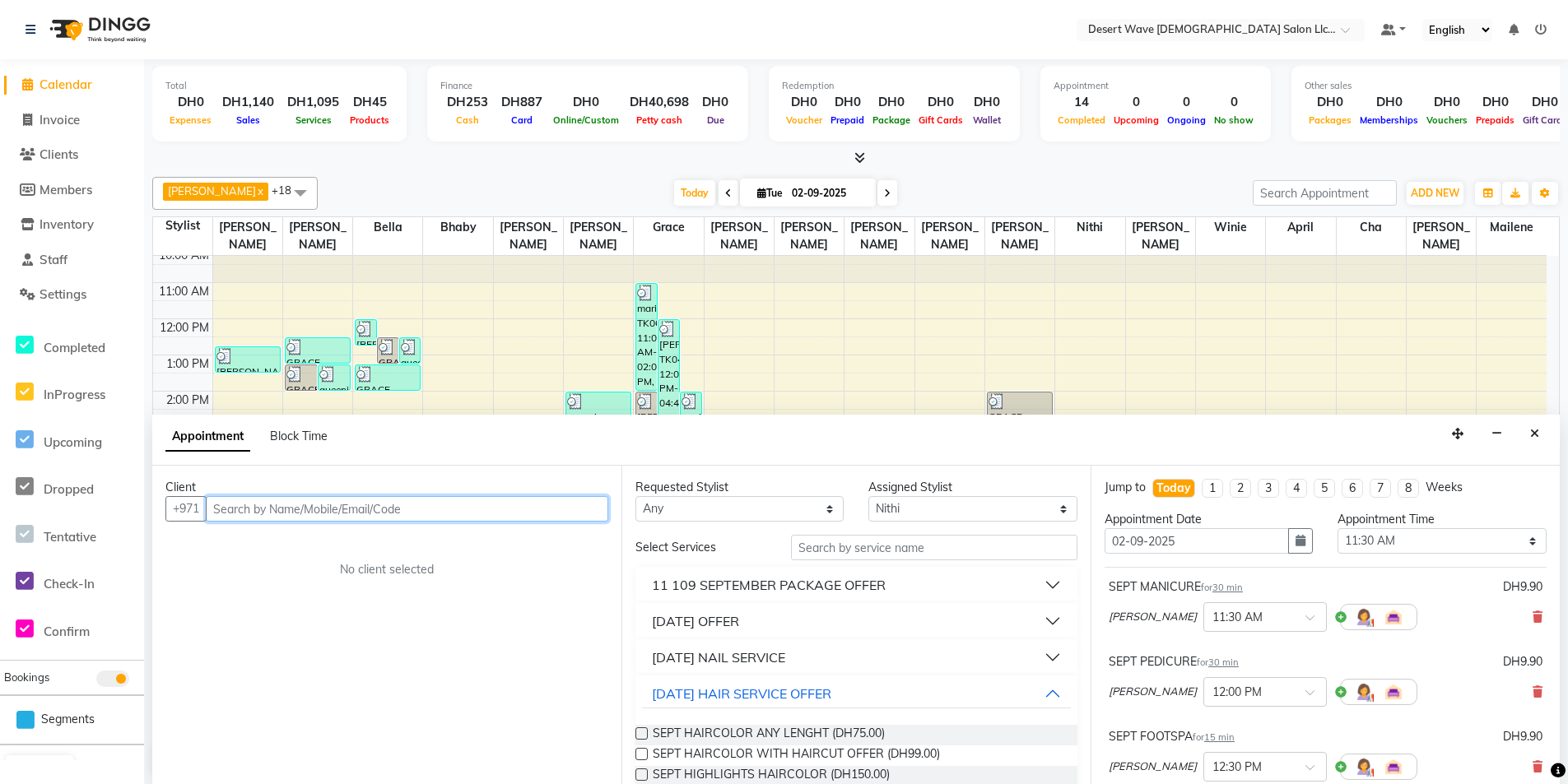
type input "0"
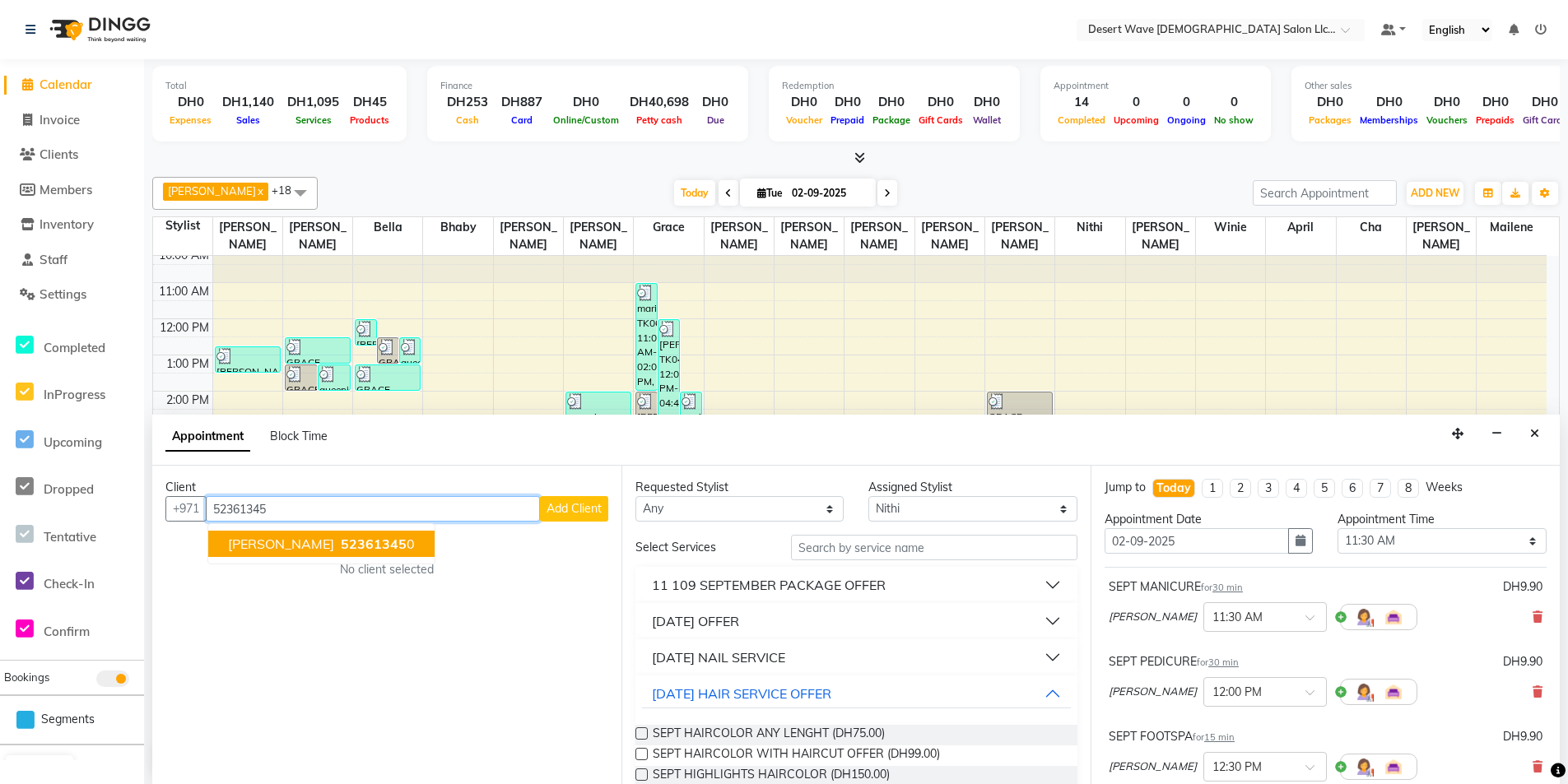
click at [359, 540] on button "[PERSON_NAME] 52361345 0" at bounding box center [321, 544] width 226 height 26
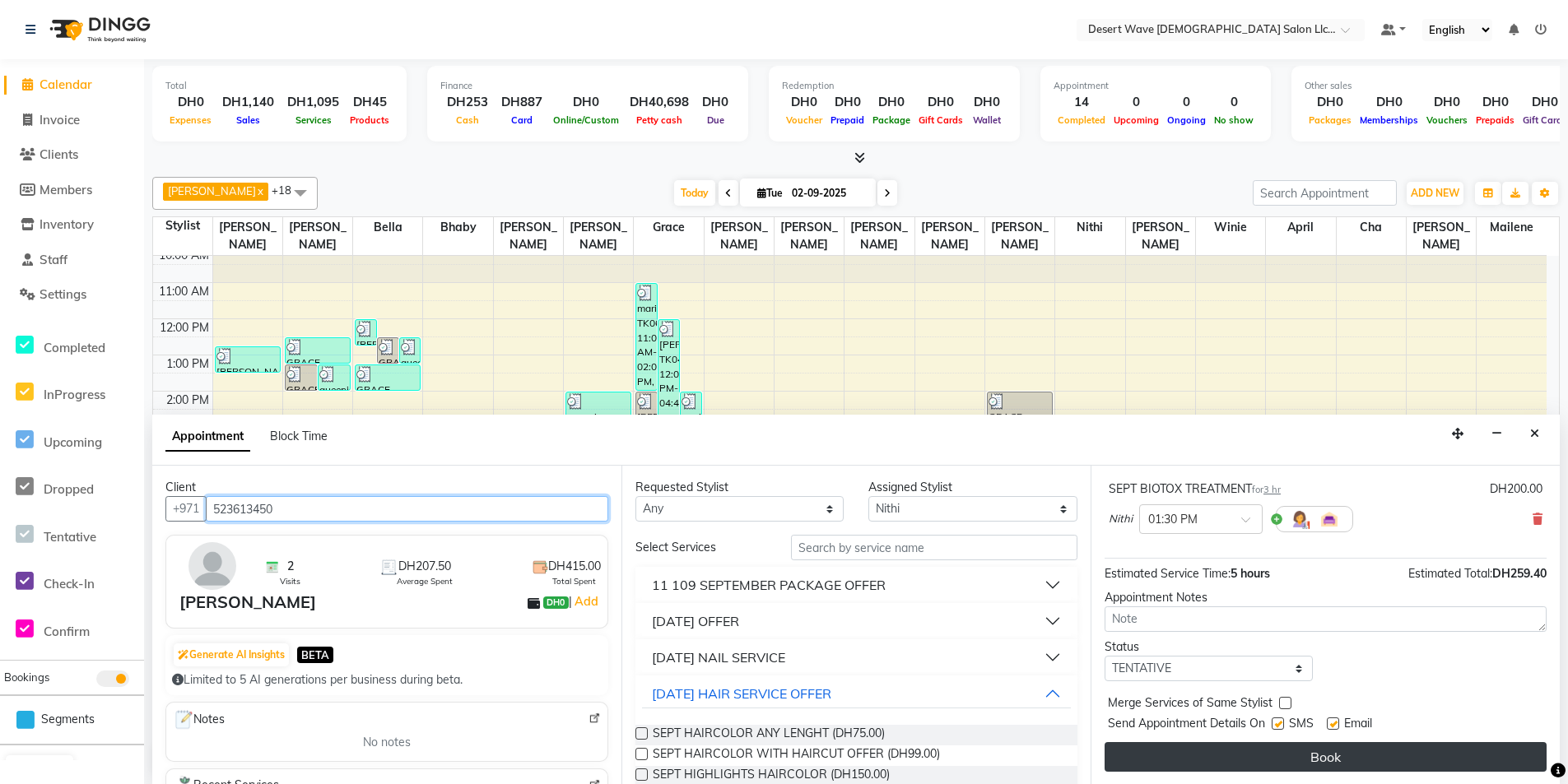
scroll to position [1, 0]
type input "523613450"
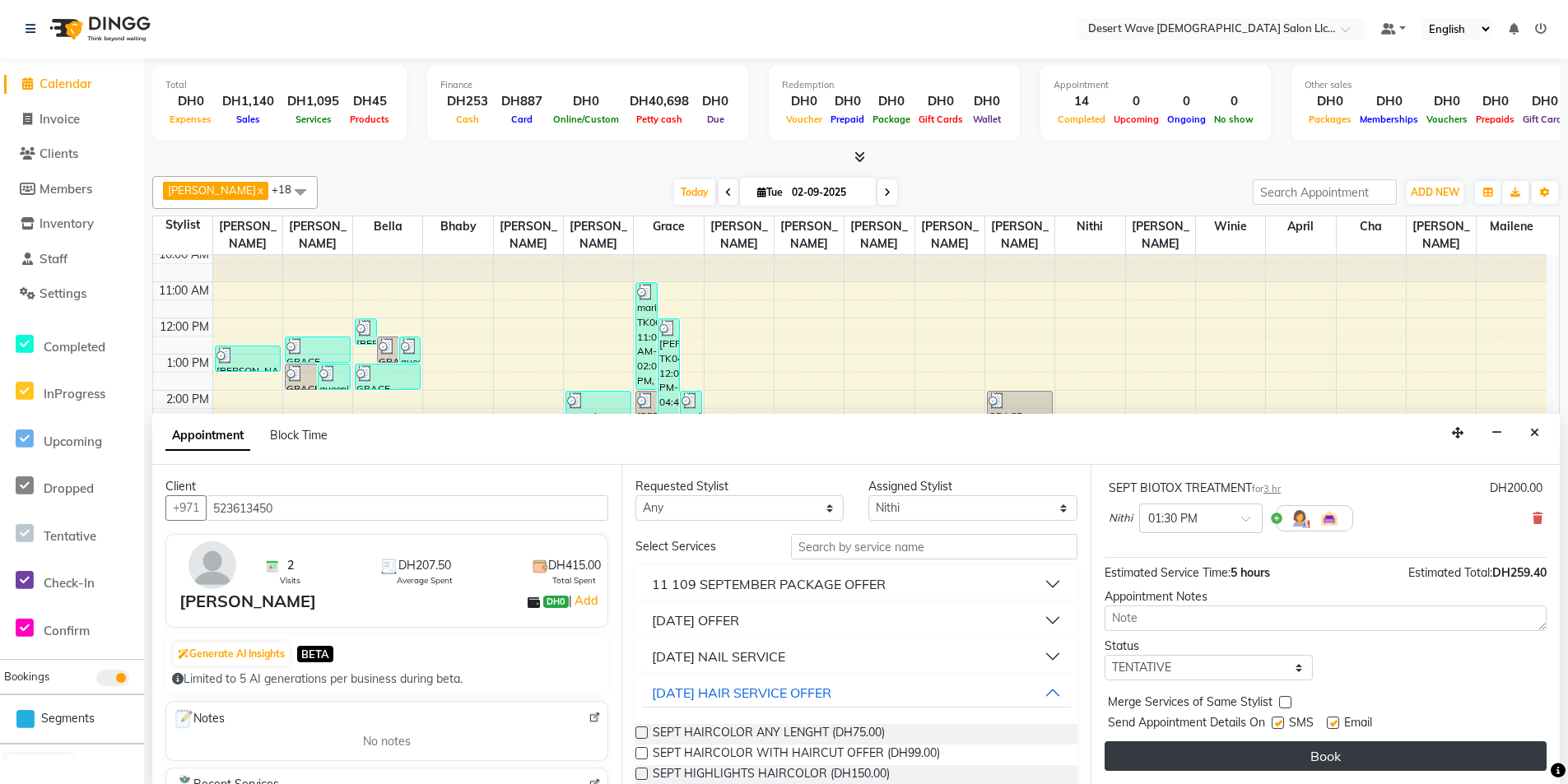
click at [1327, 759] on button "Book" at bounding box center [1326, 756] width 442 height 30
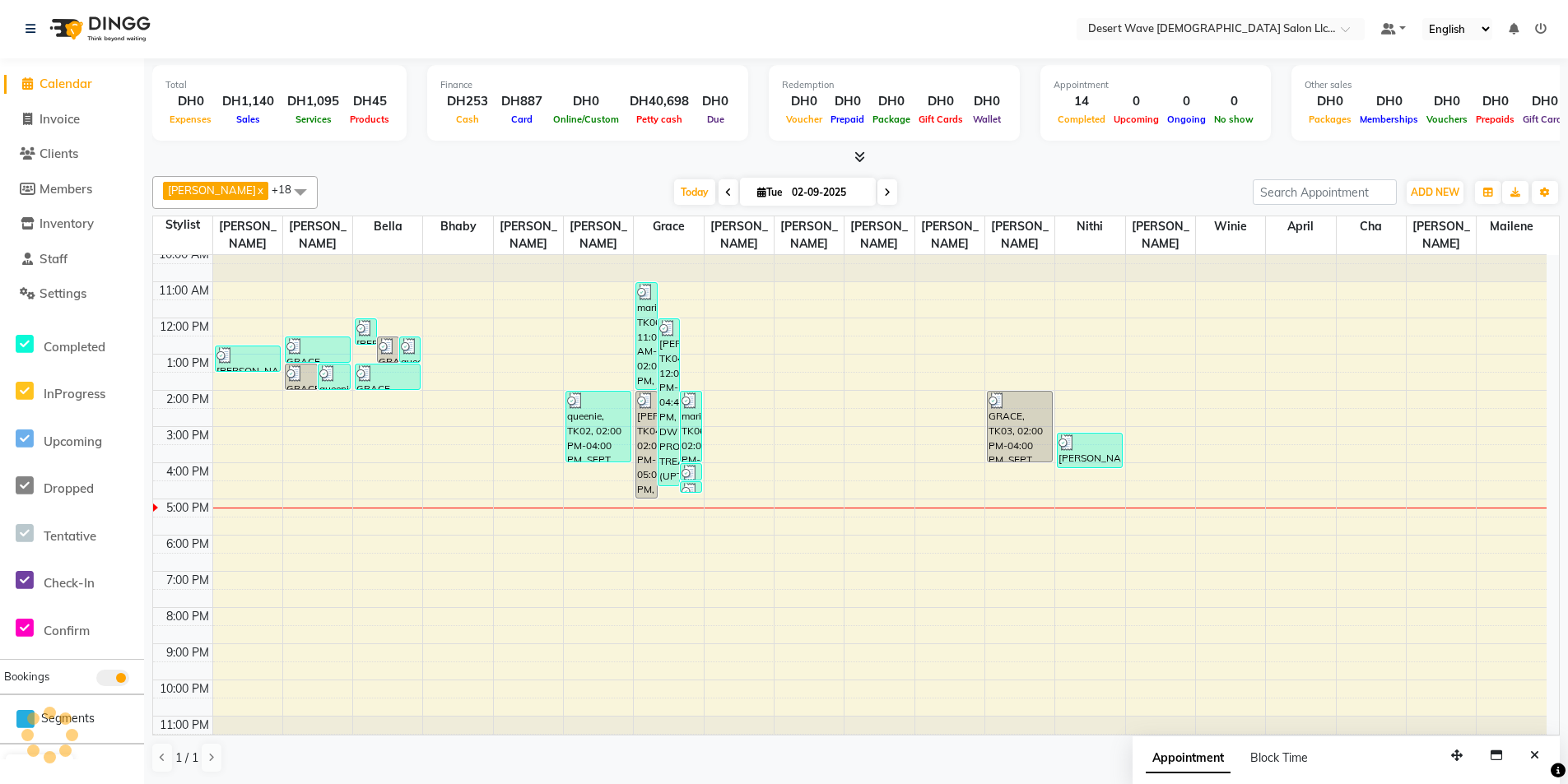
scroll to position [0, 0]
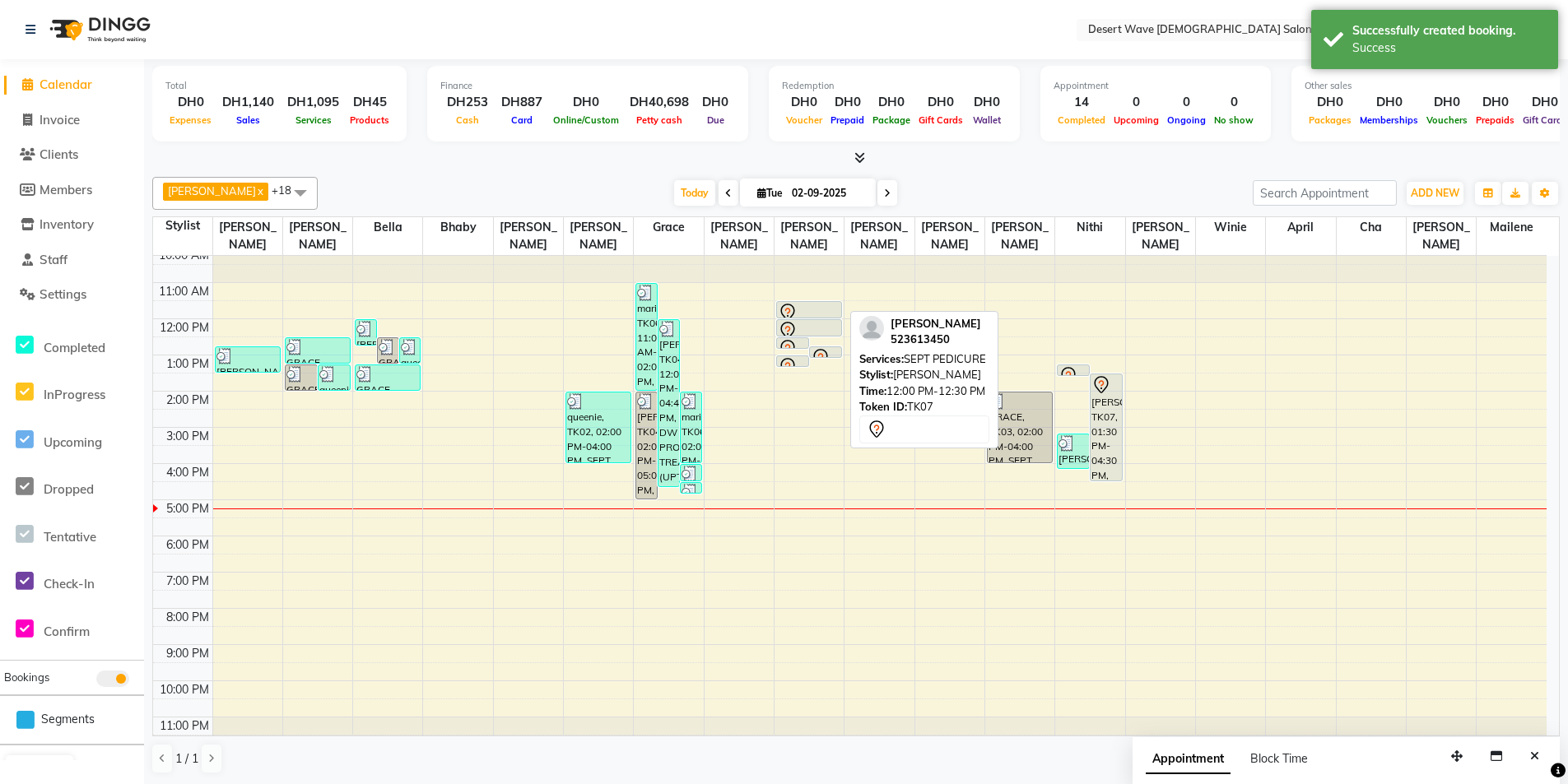
click at [831, 321] on div at bounding box center [809, 331] width 63 height 20
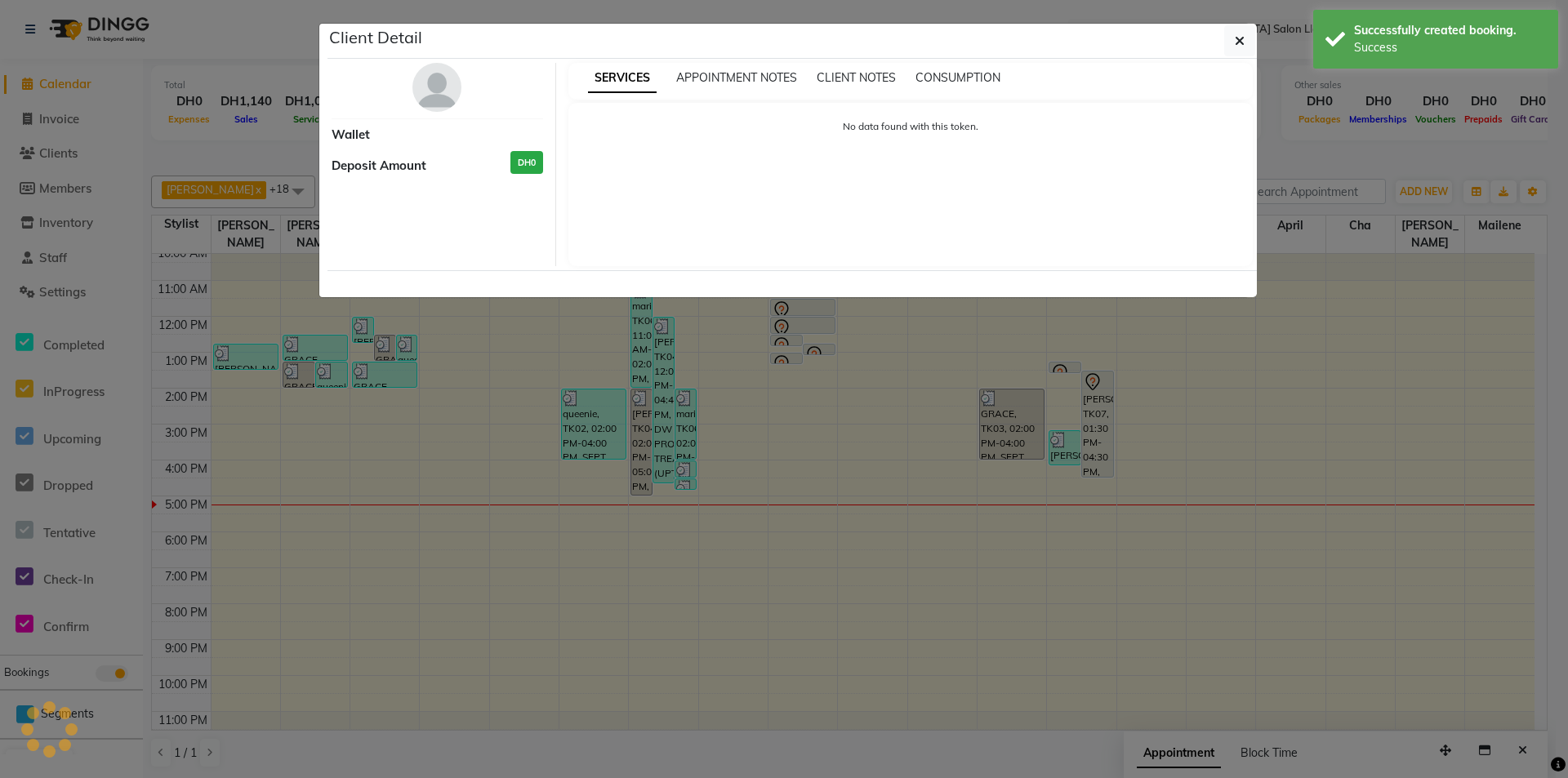
select select "7"
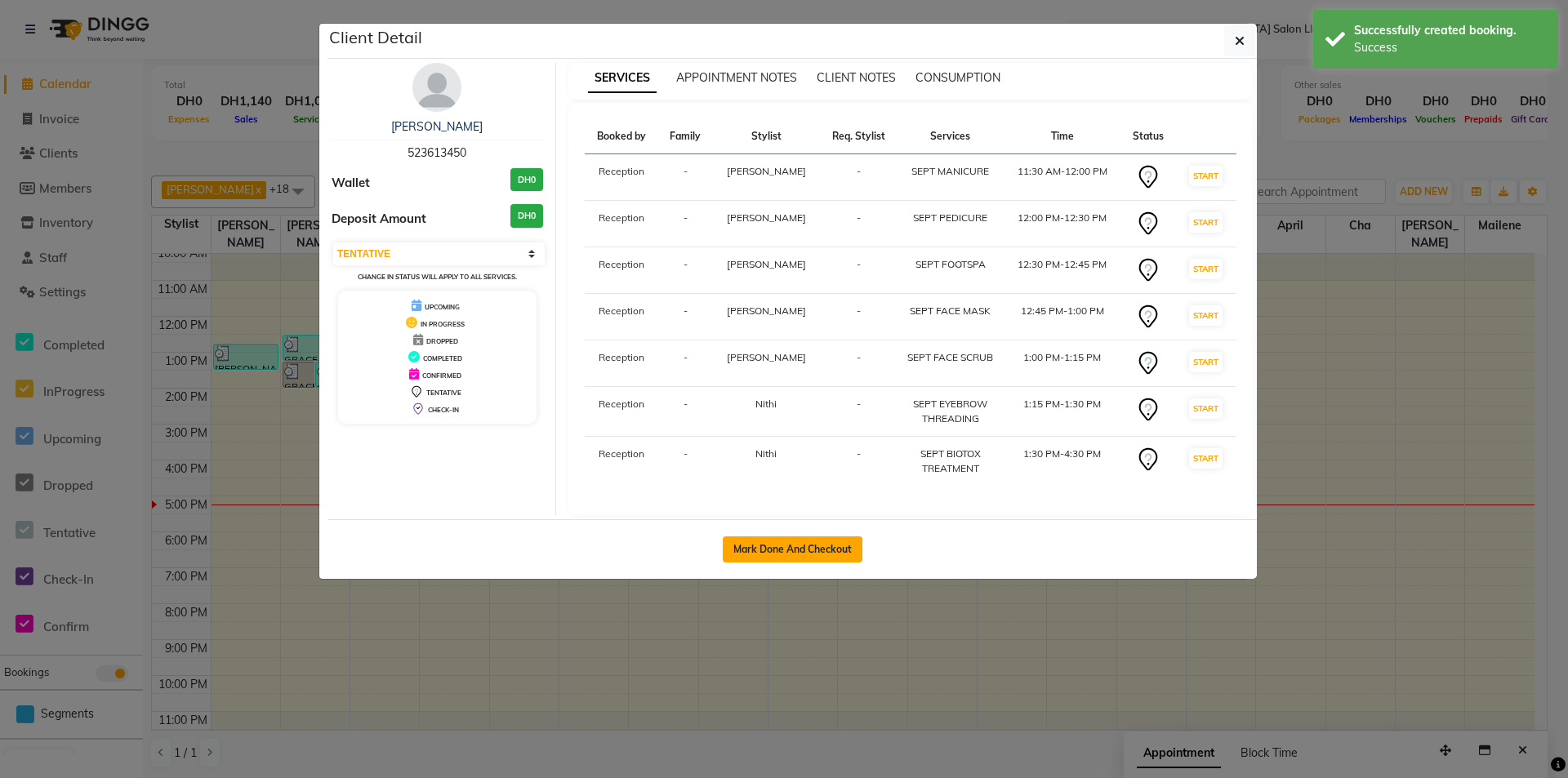
click at [815, 545] on button "Mark Done And Checkout" at bounding box center [792, 550] width 140 height 26
select select "service"
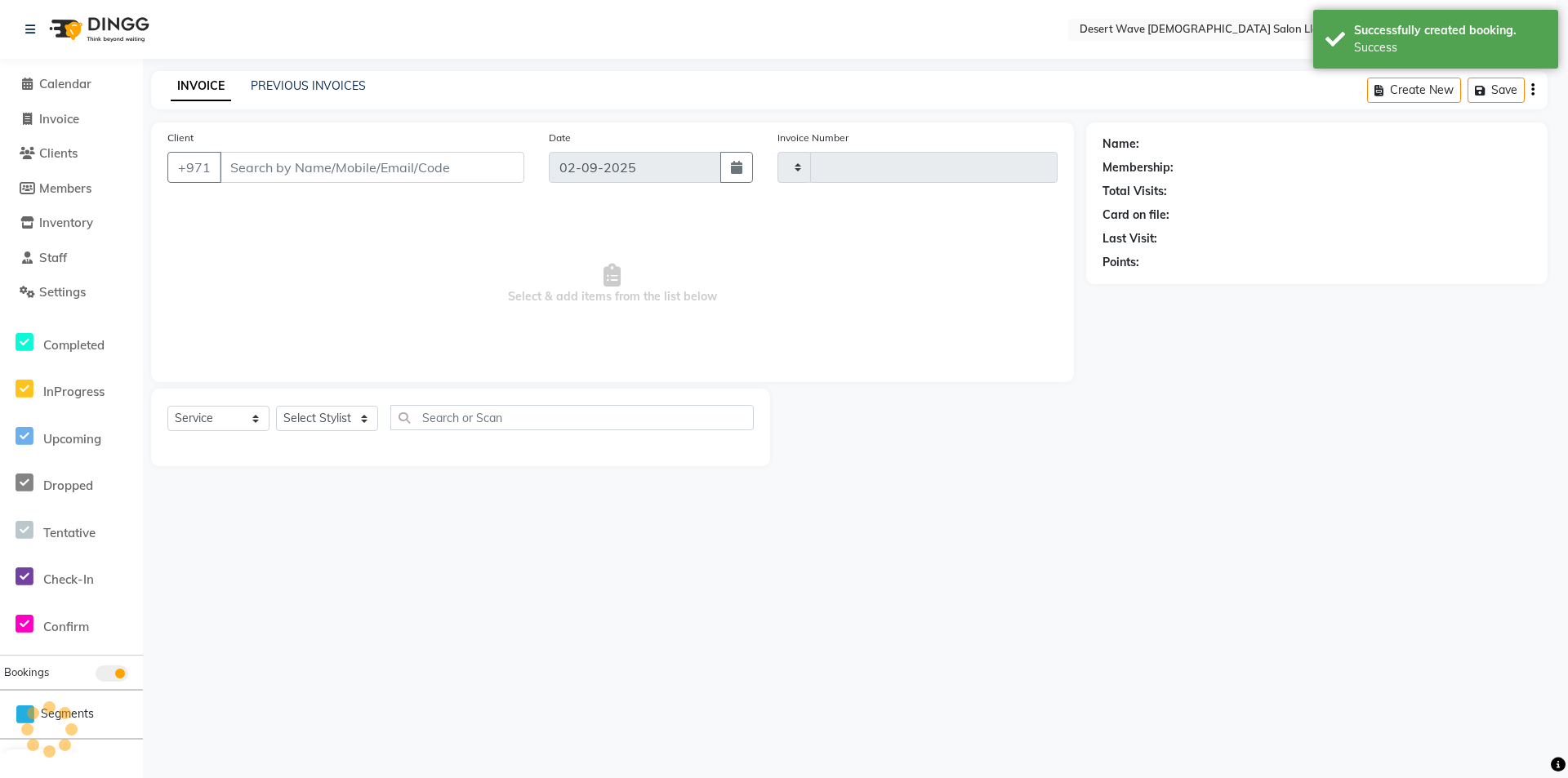
type input "6537"
select select "6563"
select select "50418"
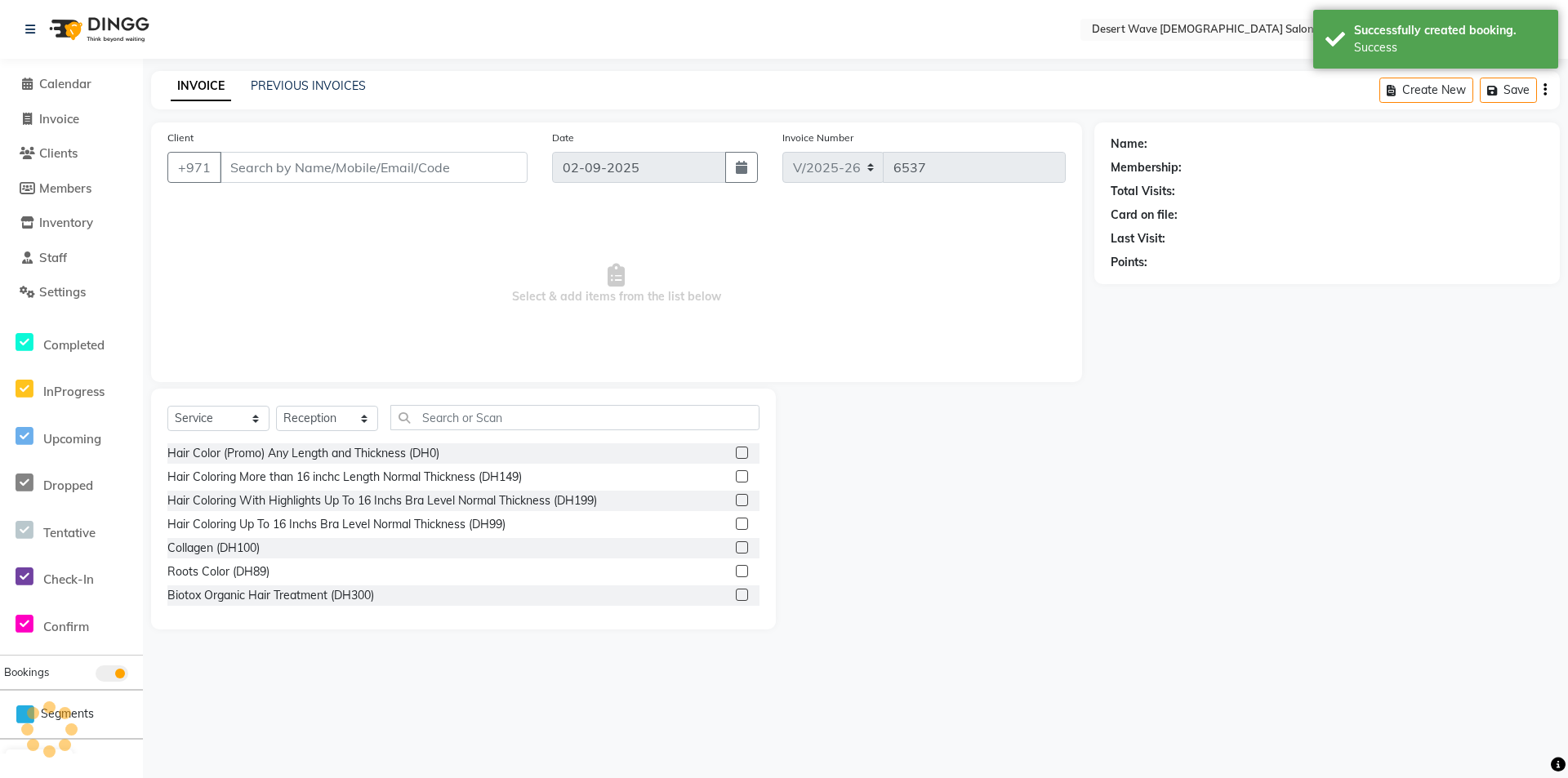
type input "523613450"
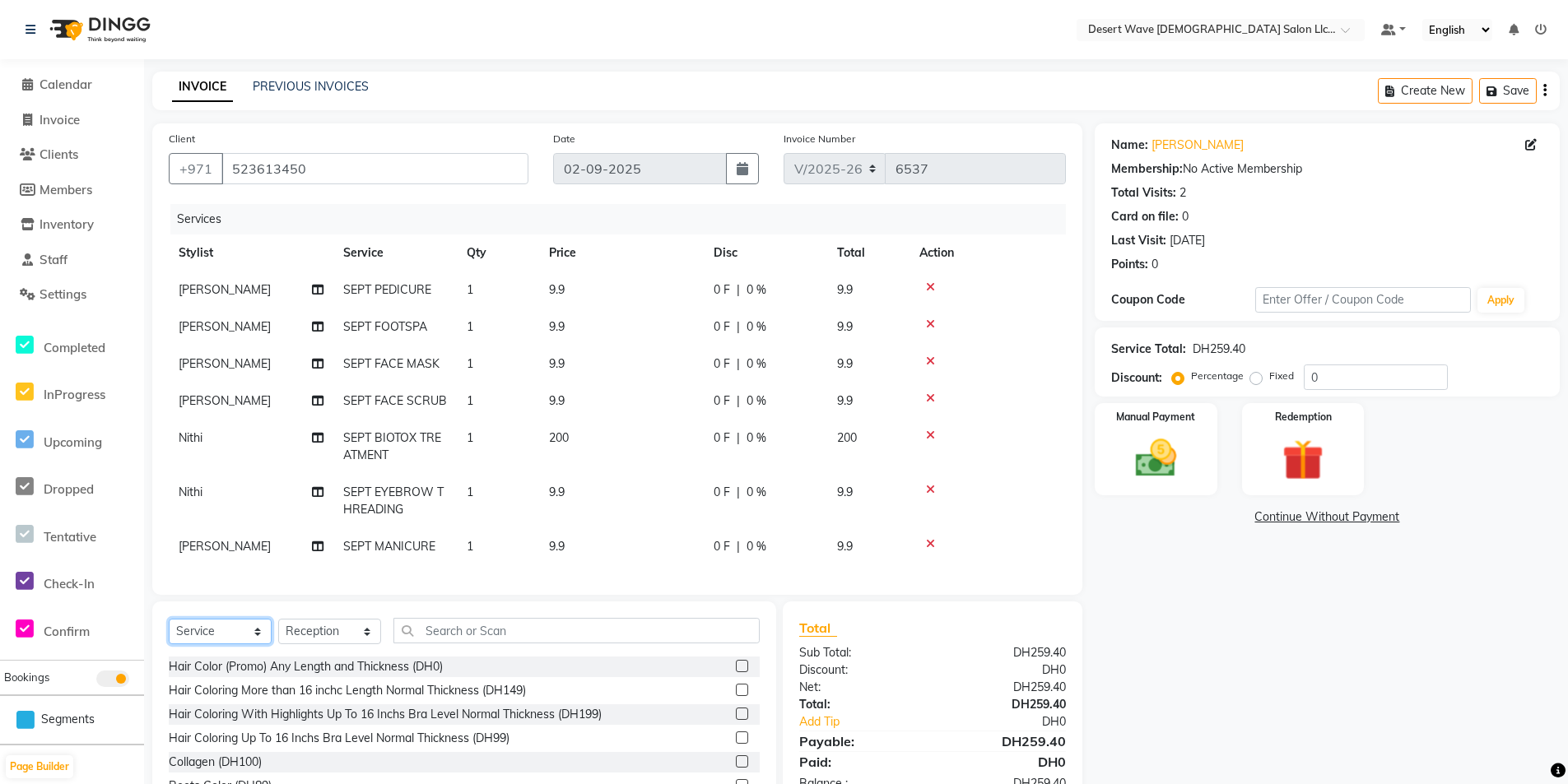
click at [198, 642] on select "Select Service Product Membership Package Voucher Prepaid Gift Card" at bounding box center [220, 631] width 103 height 26
select select "package"
click at [169, 631] on select "Select Service Product Membership Package Voucher Prepaid Gift Card" at bounding box center [220, 631] width 103 height 26
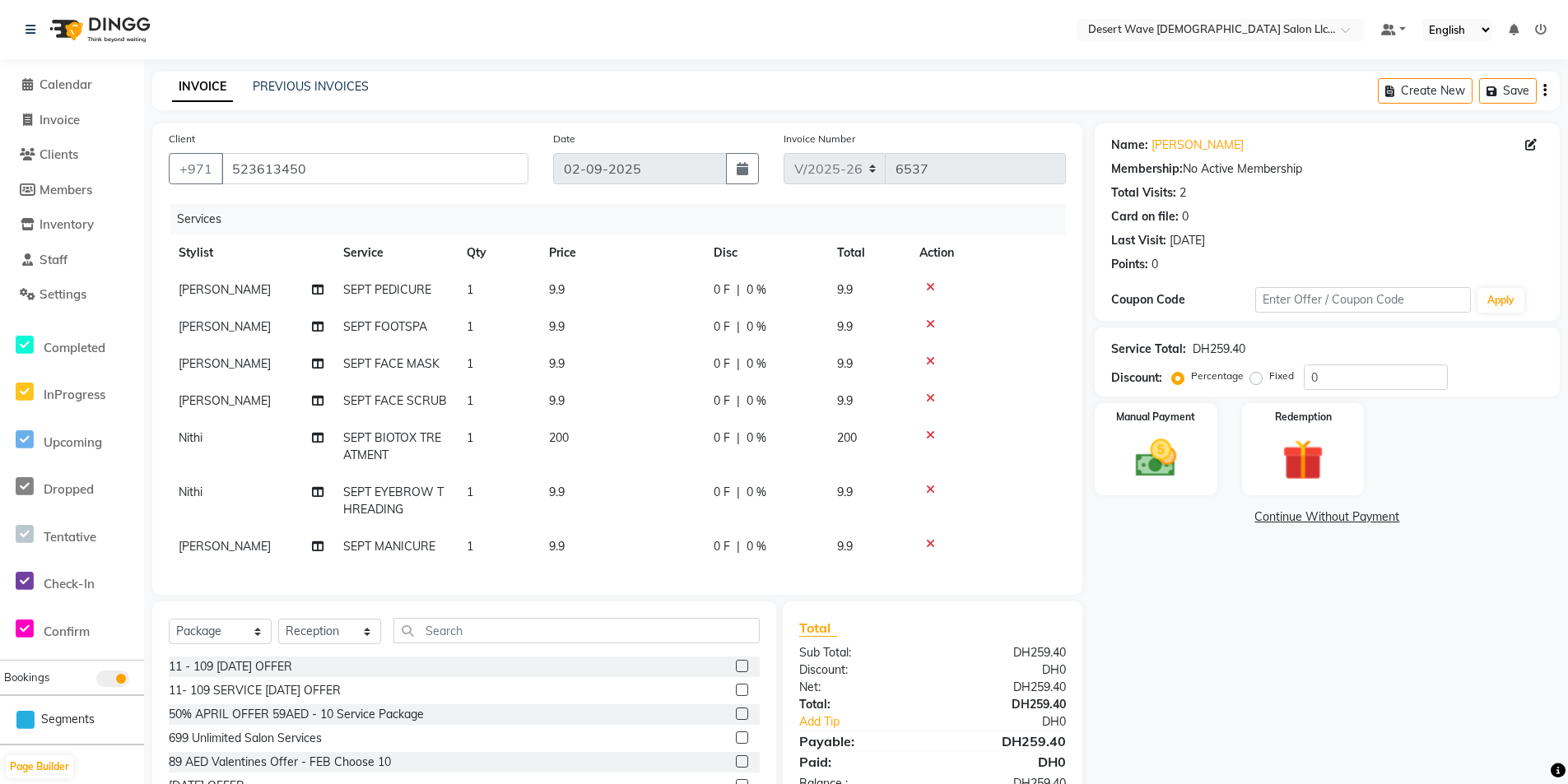
click at [722, 673] on div "11 - 109 [DATE] OFFER" at bounding box center [464, 666] width 591 height 21
click at [736, 672] on label at bounding box center [742, 665] width 12 height 12
click at [736, 672] on input "checkbox" at bounding box center [741, 666] width 11 height 11
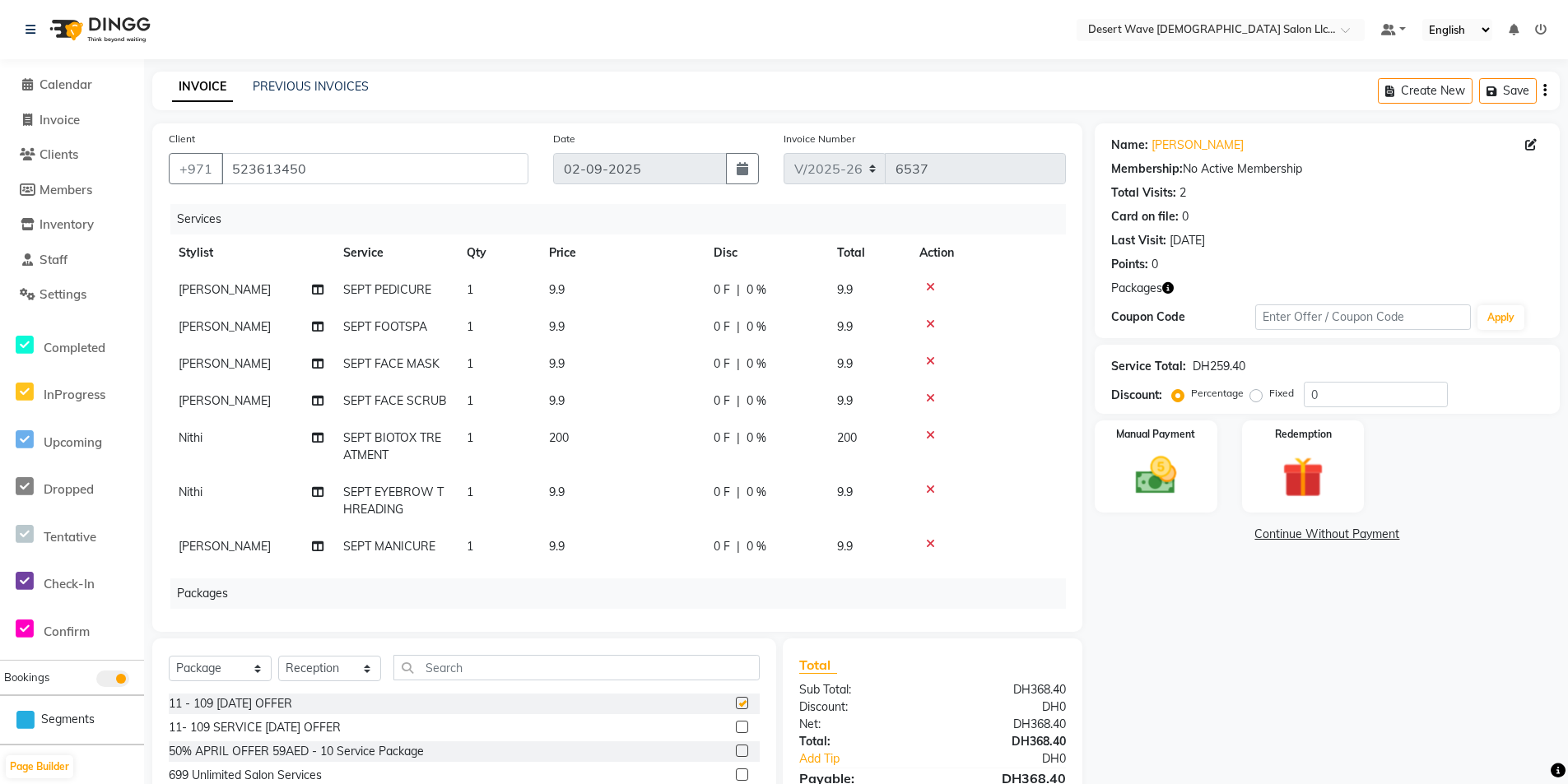
checkbox input "false"
click at [1307, 477] on img at bounding box center [1303, 477] width 70 height 54
click at [1249, 538] on span "Package 1" at bounding box center [1242, 537] width 57 height 19
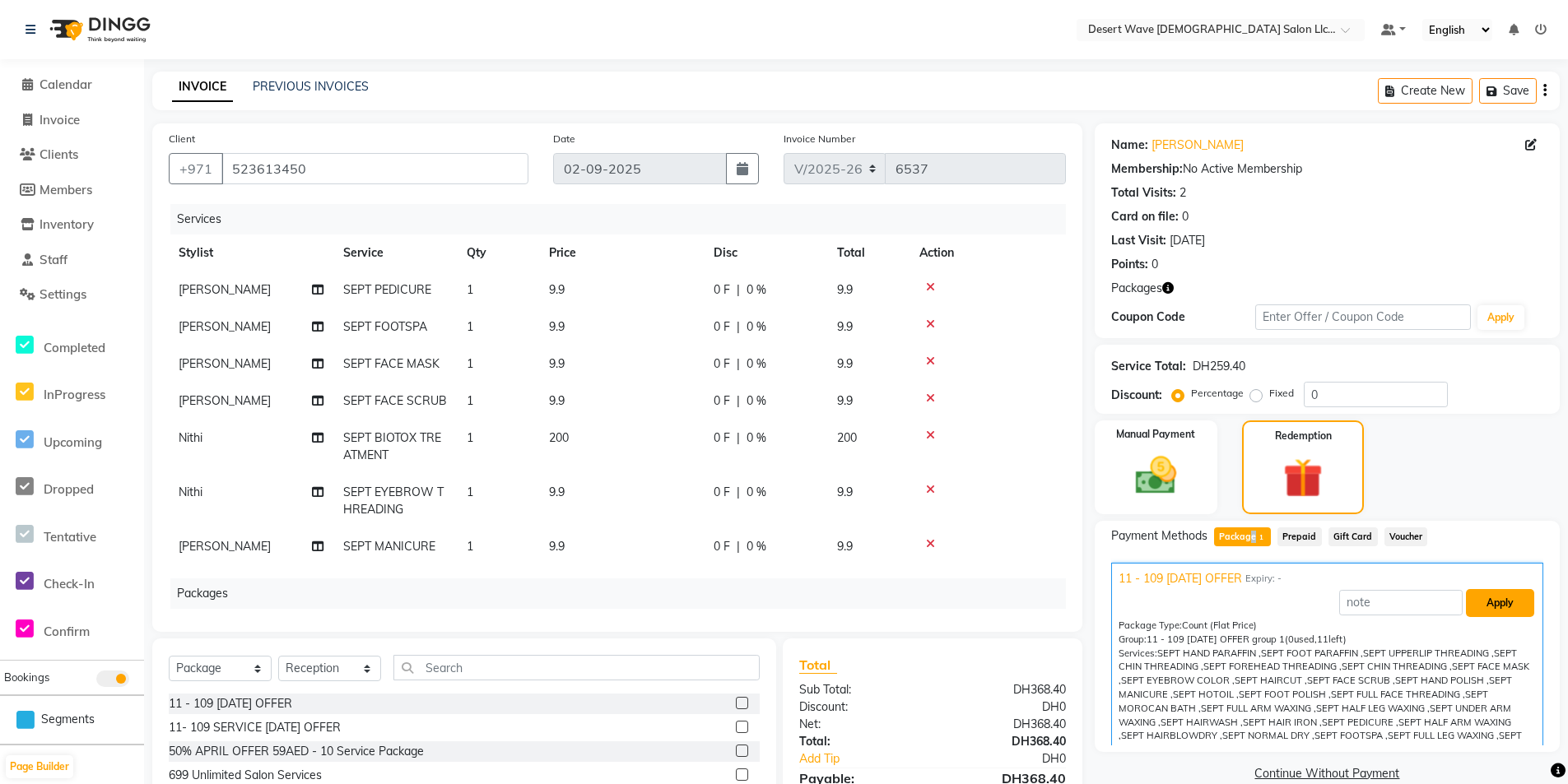
click at [1505, 598] on button "Apply" at bounding box center [1500, 603] width 68 height 28
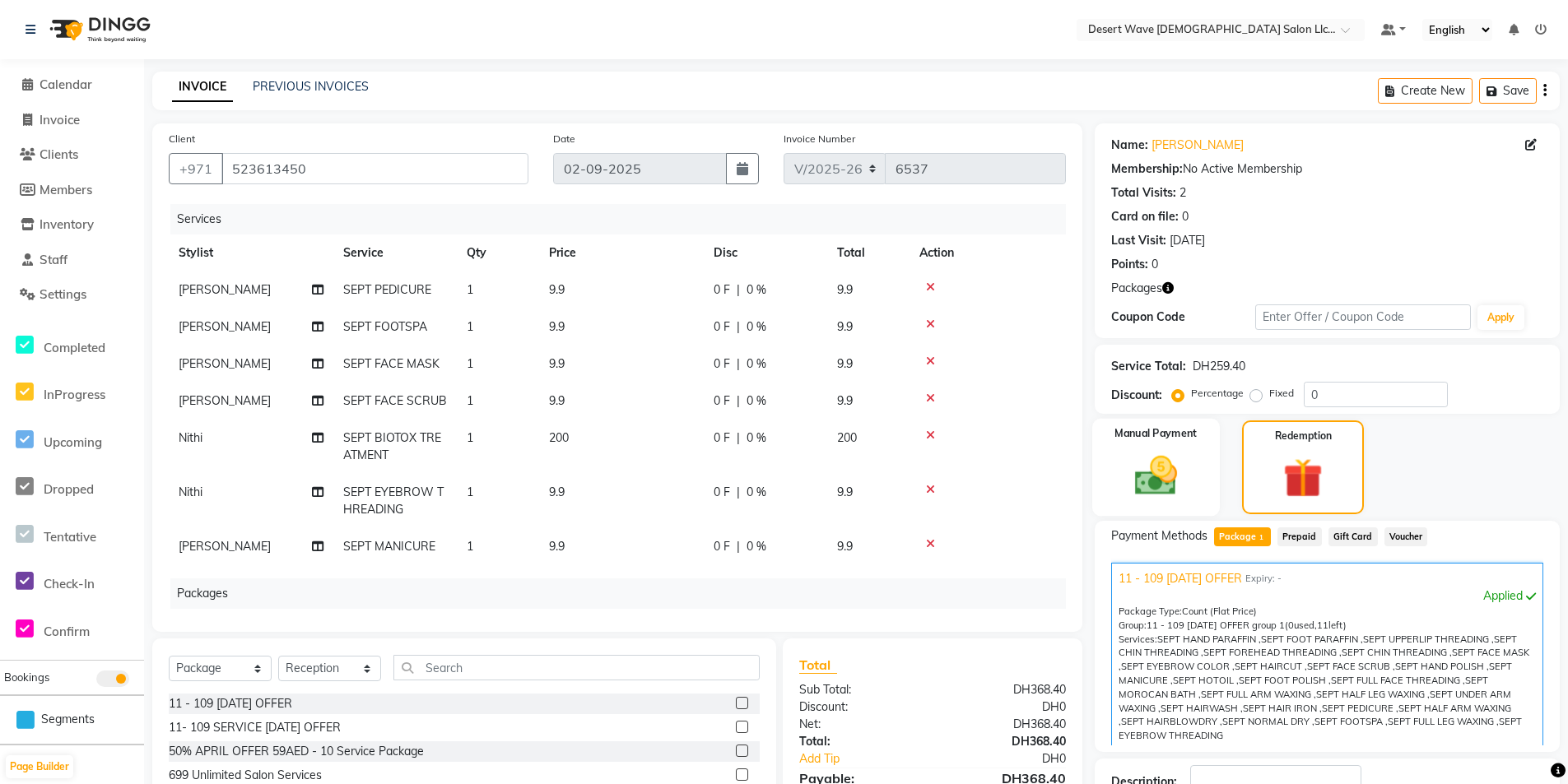
click at [1192, 487] on div "Manual Payment" at bounding box center [1156, 467] width 128 height 98
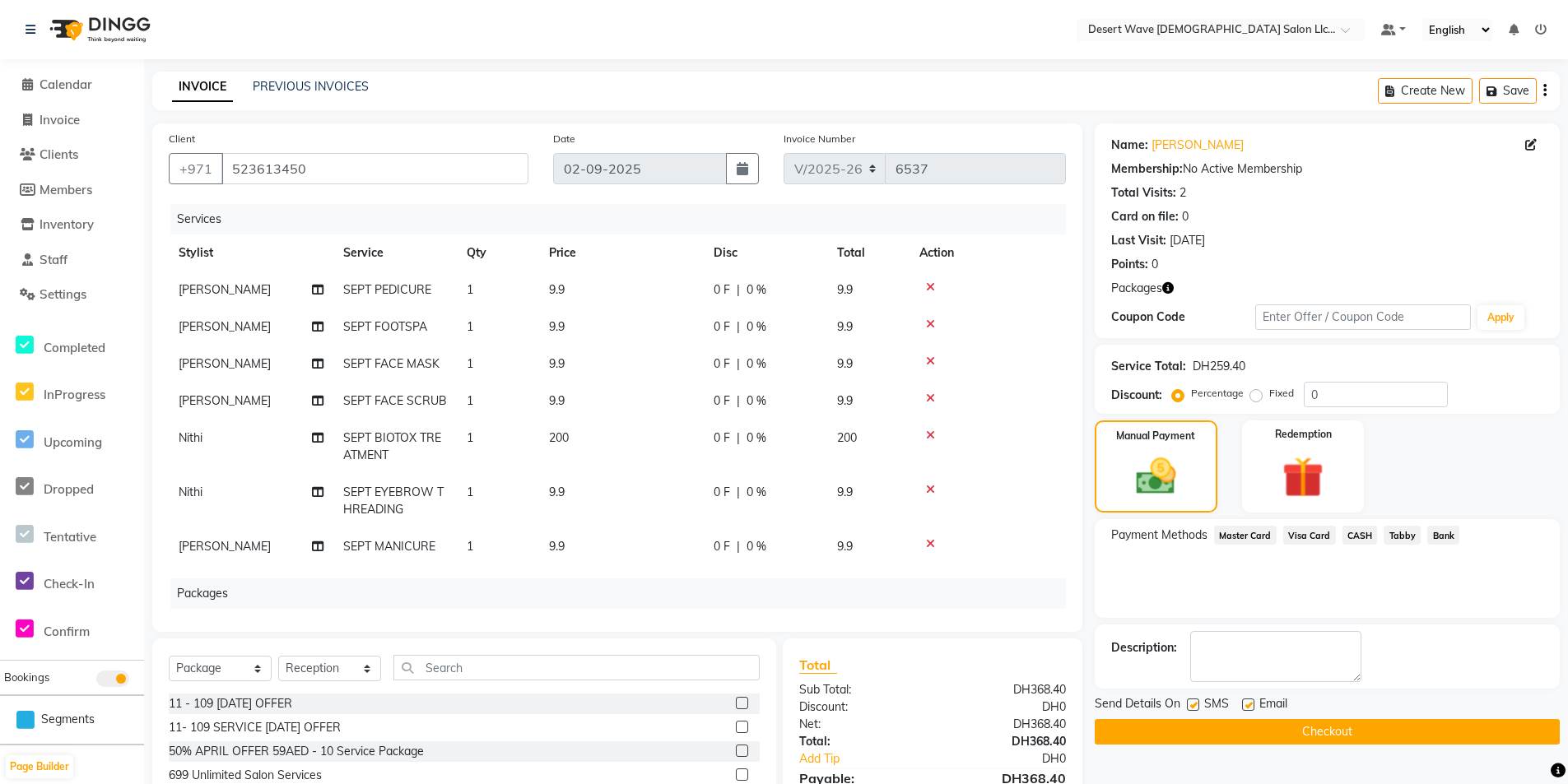
click at [1264, 538] on span "Master Card" at bounding box center [1245, 535] width 63 height 19
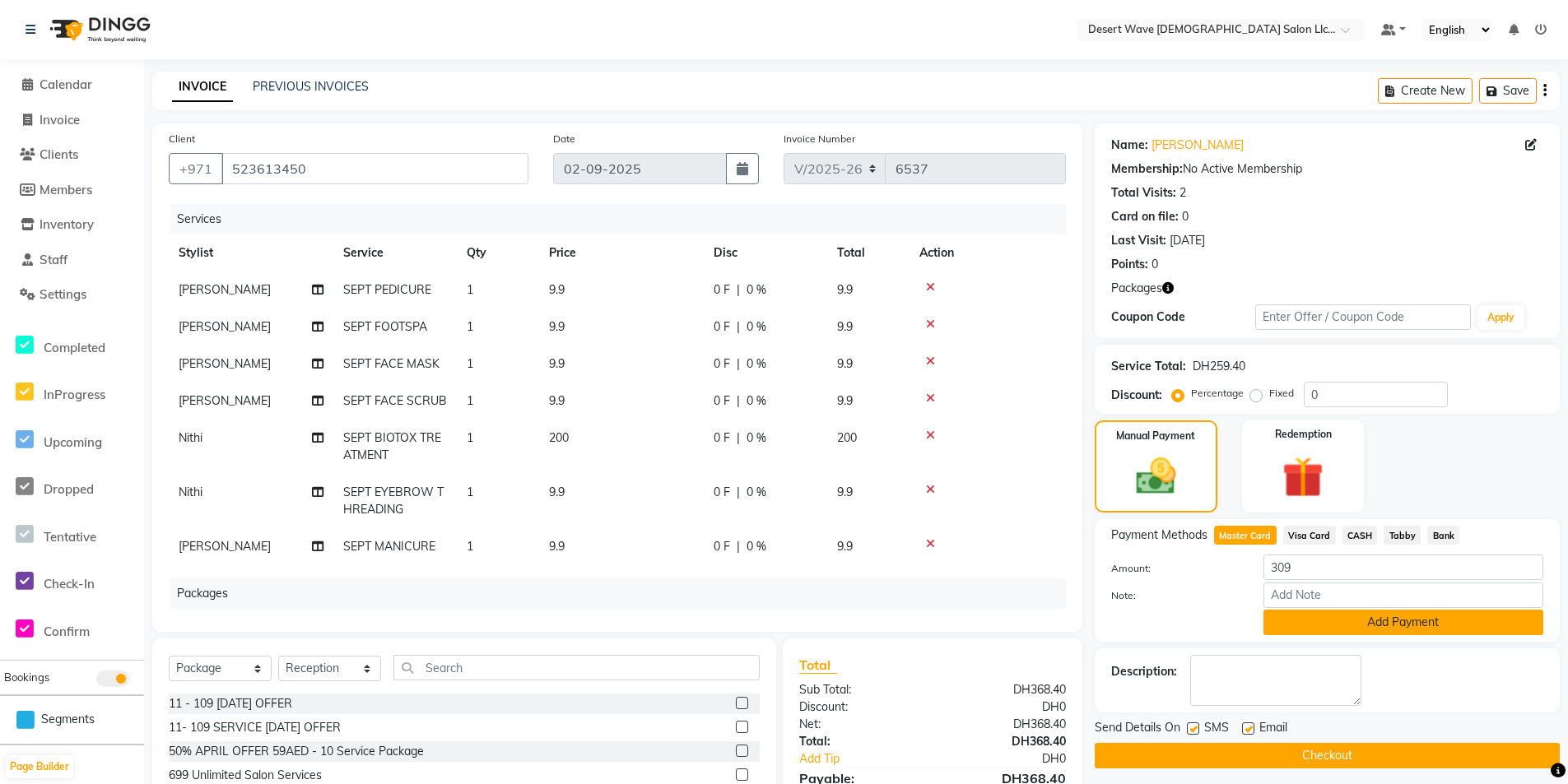
click at [1392, 618] on button "Add Payment" at bounding box center [1403, 622] width 280 height 26
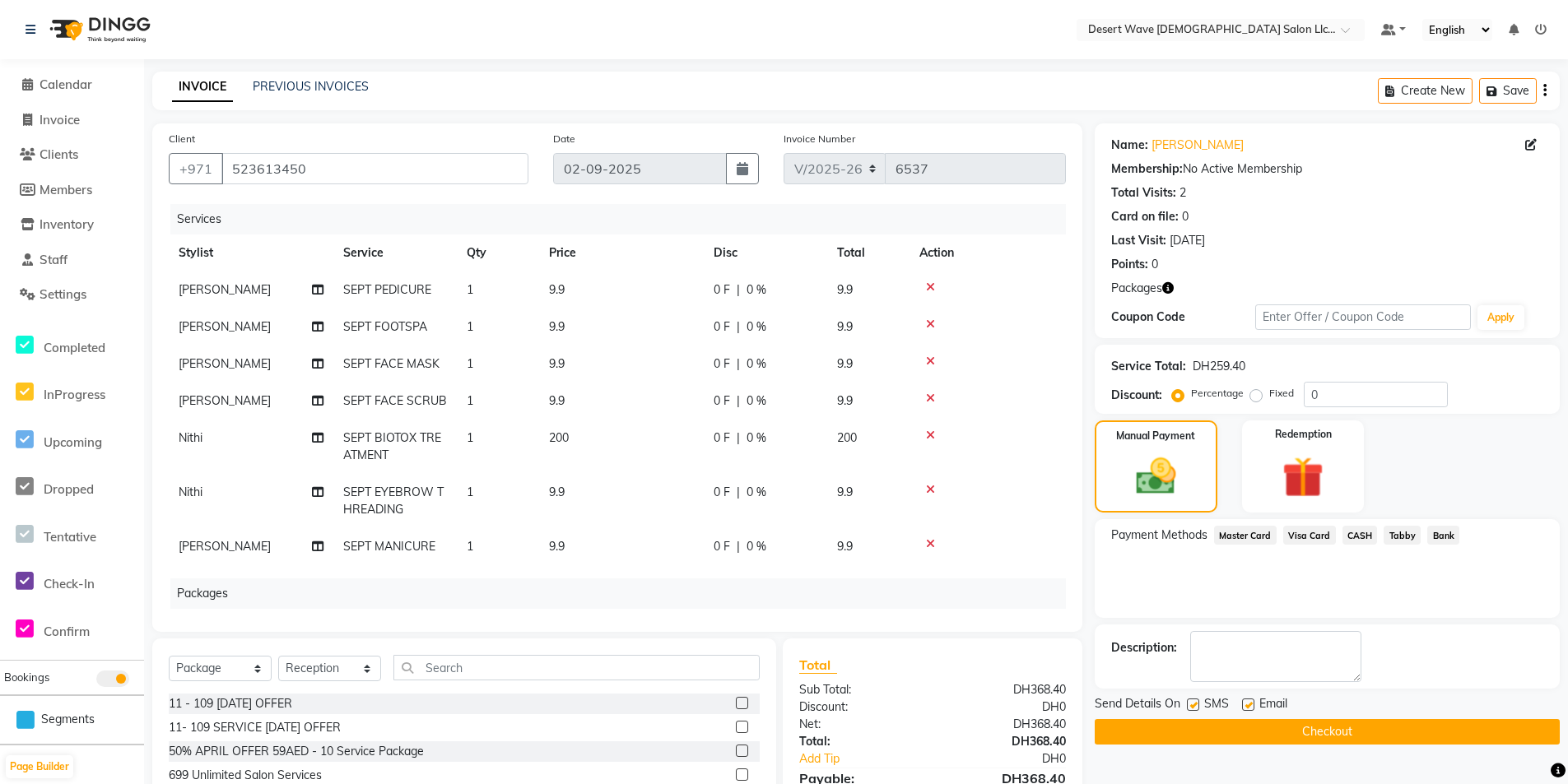
click at [1363, 731] on button "Checkout" at bounding box center [1327, 731] width 465 height 26
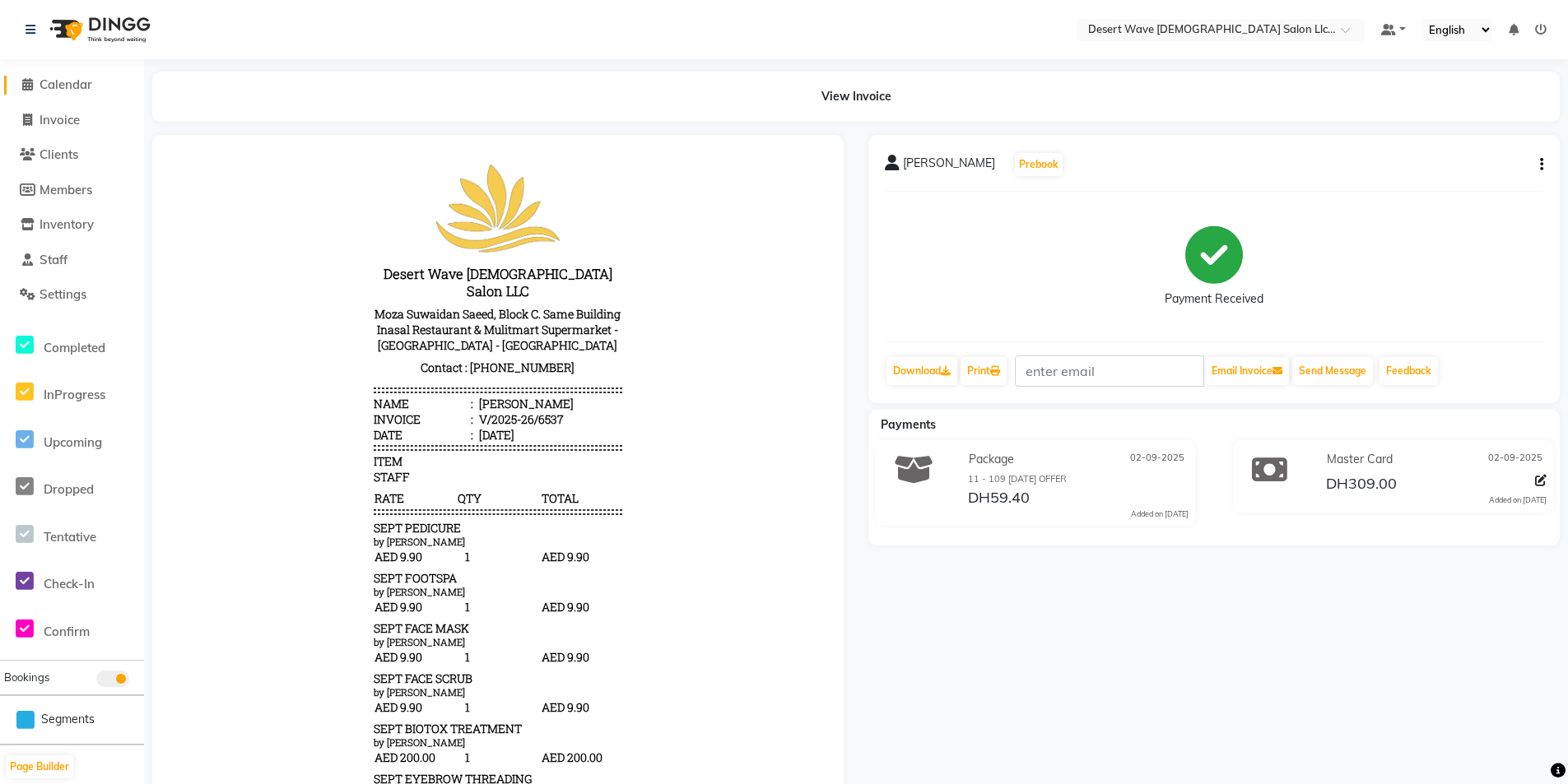
click at [73, 77] on span "Calendar" at bounding box center [66, 84] width 53 height 16
